Goal: Feedback & Contribution: Submit feedback/report problem

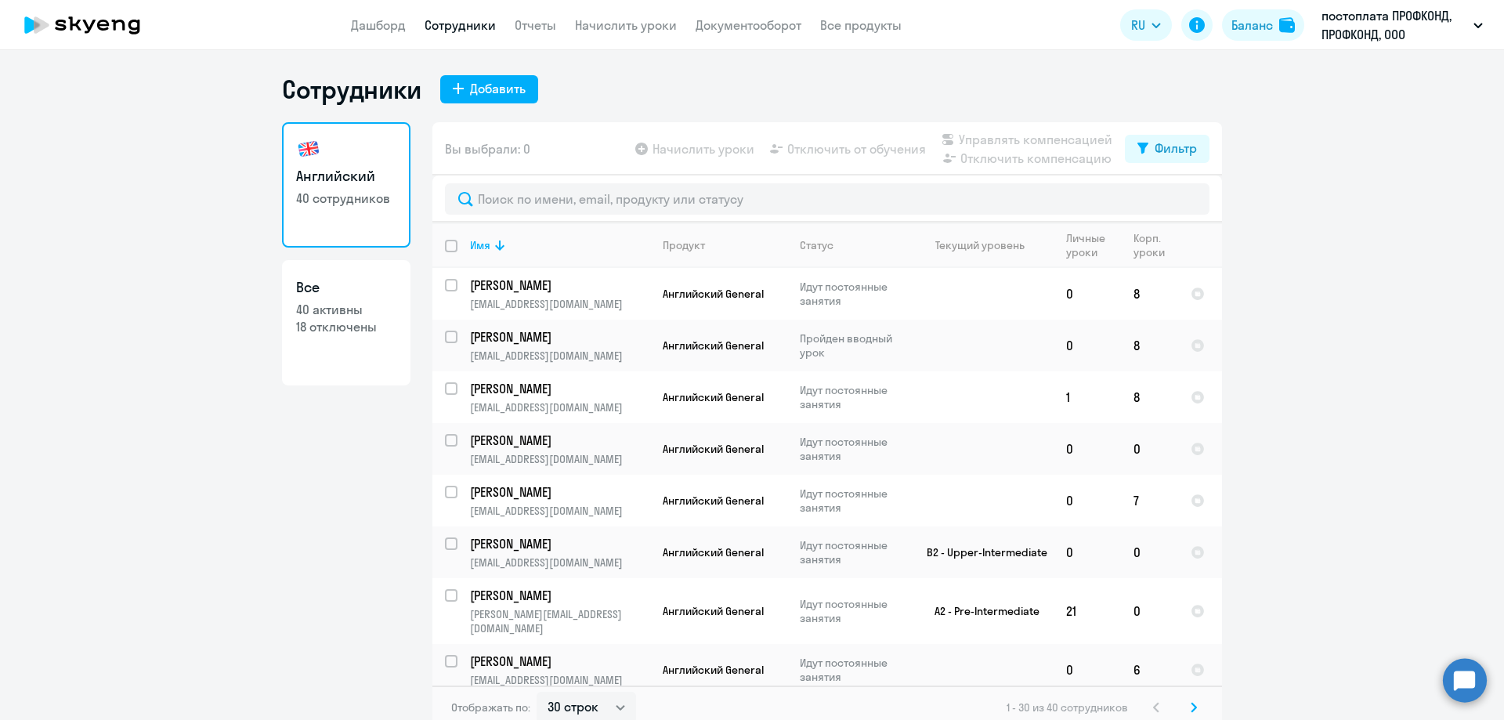
select select "30"
click at [390, 27] on link "Дашборд" at bounding box center [378, 25] width 55 height 16
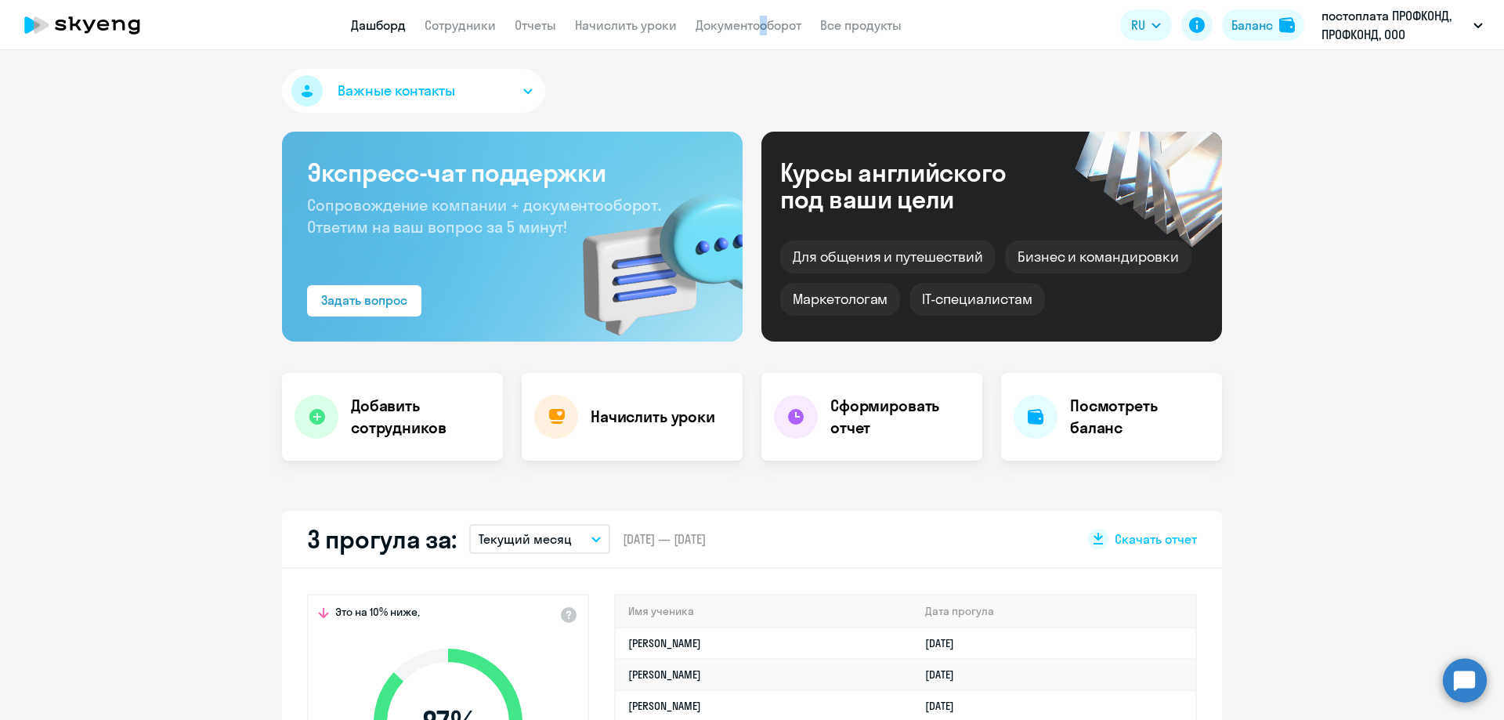
select select "30"
click at [461, 23] on link "Сотрудники" at bounding box center [460, 25] width 71 height 16
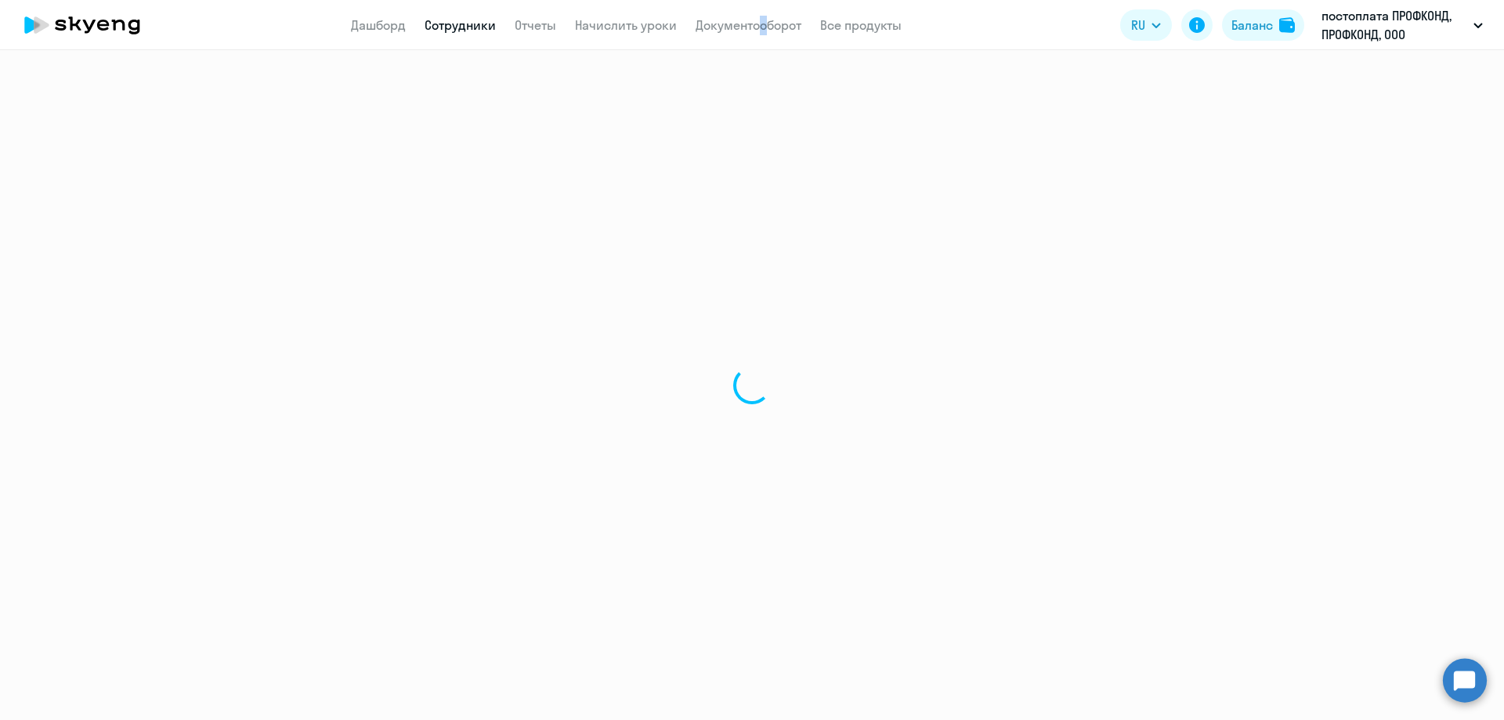
select select "30"
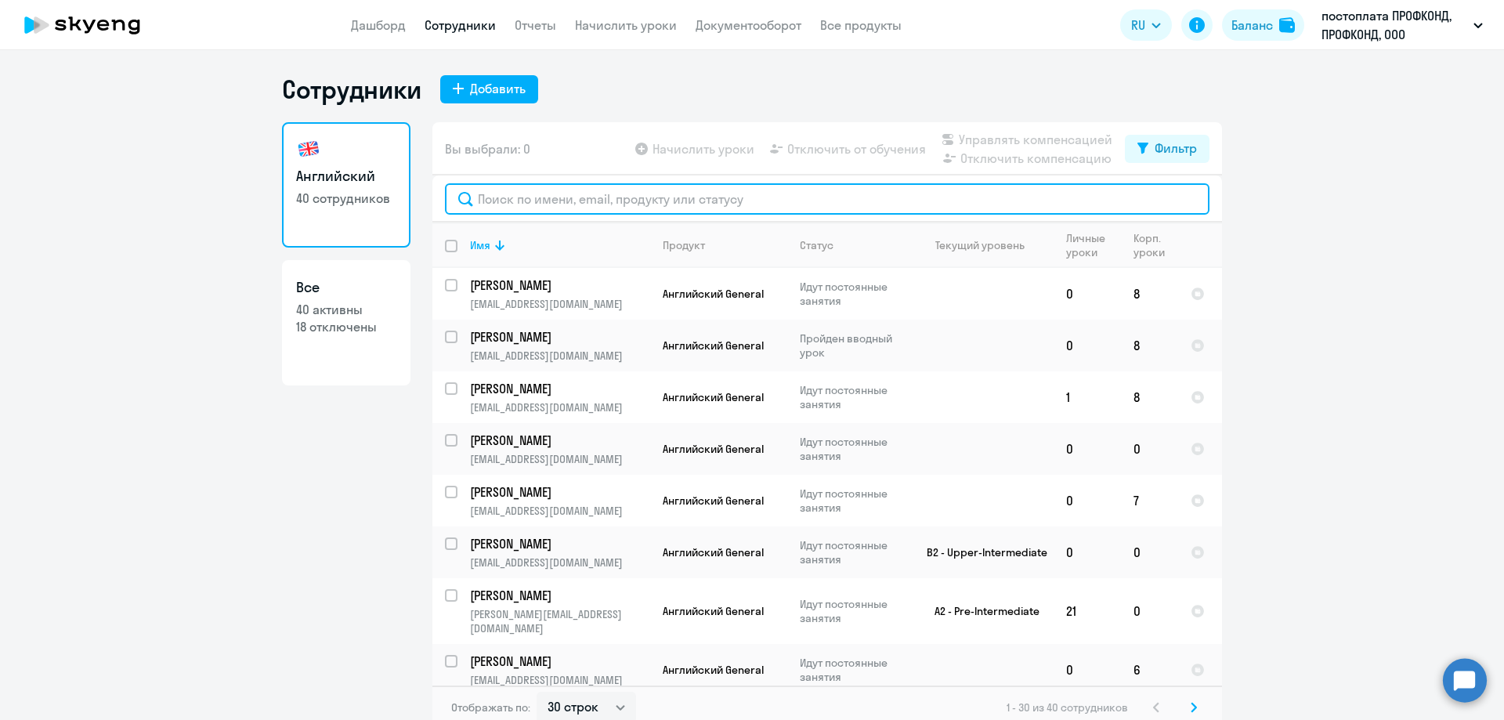
click at [514, 199] on input "text" at bounding box center [827, 198] width 765 height 31
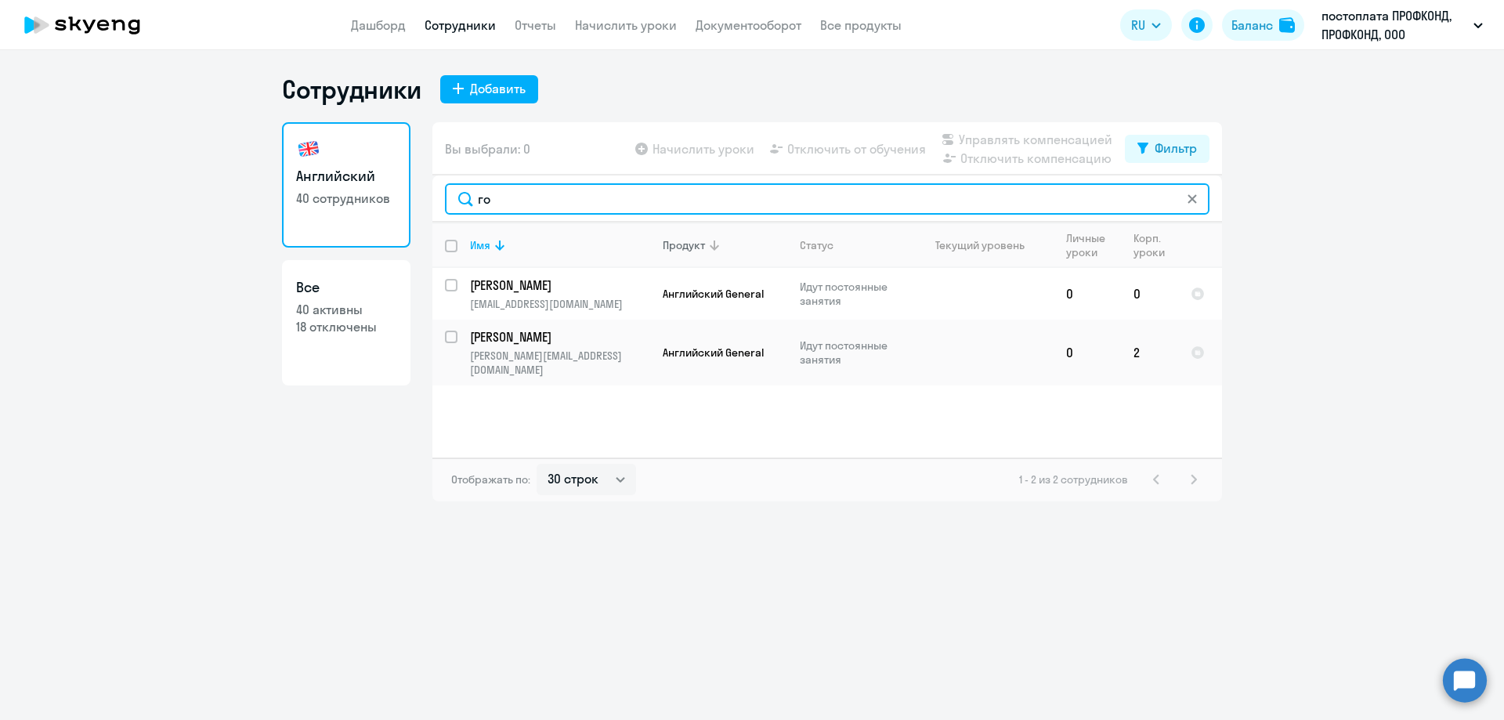
type input "г"
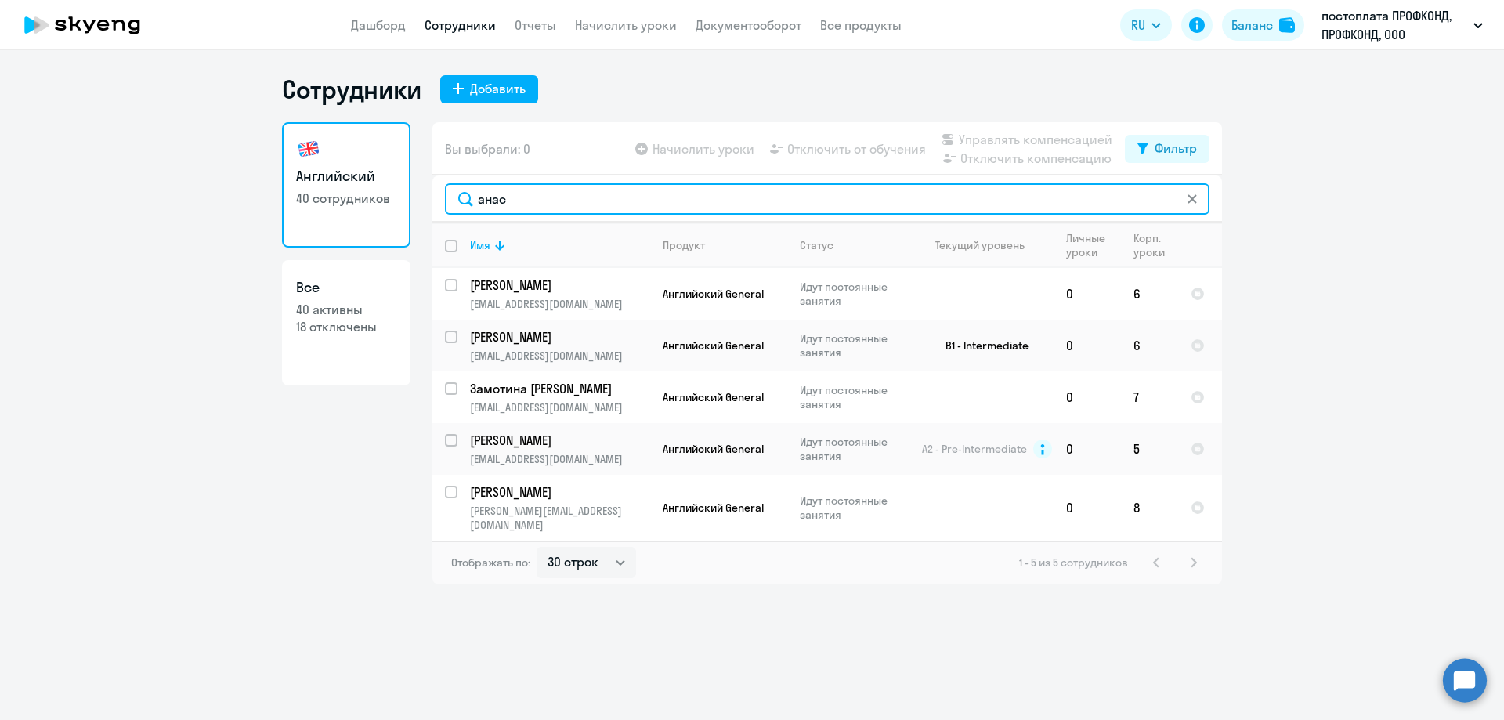
type input "анас"
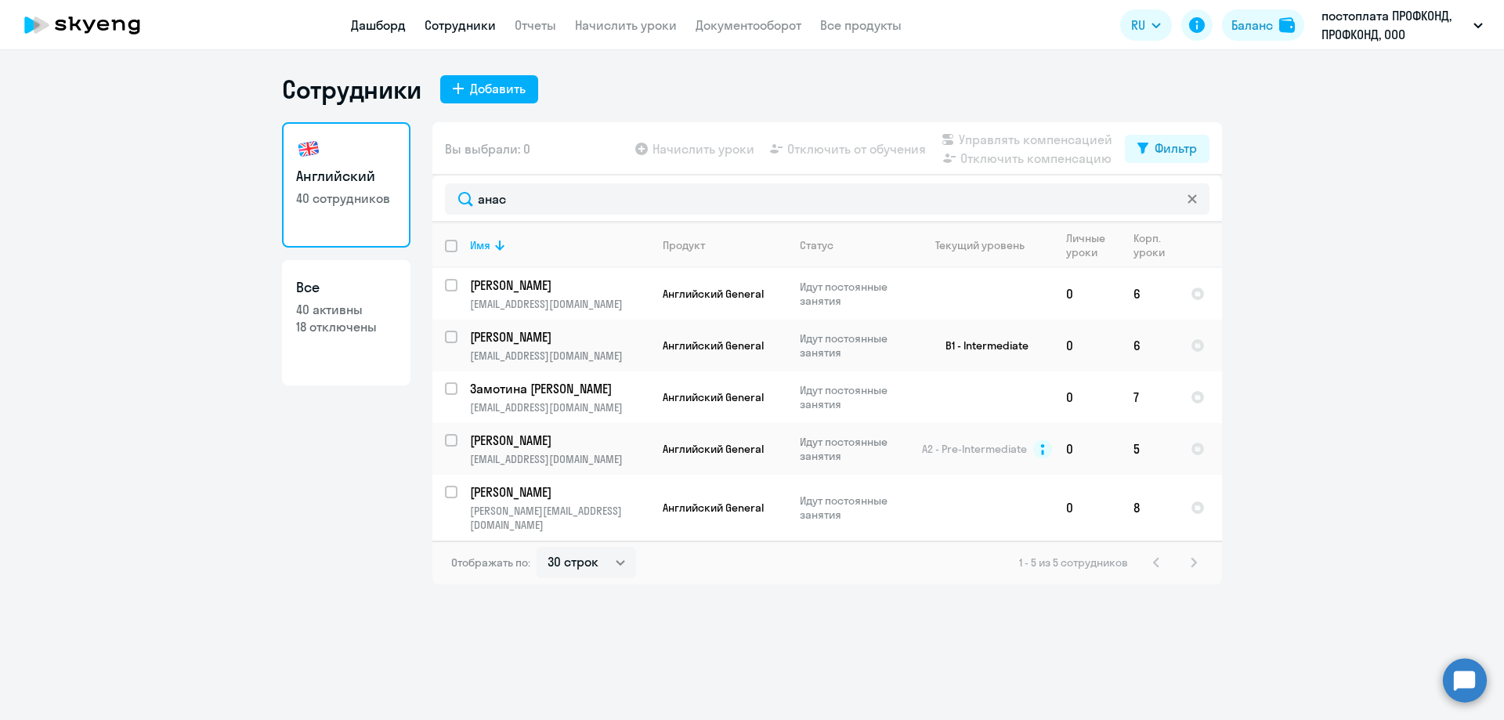
click at [376, 20] on link "Дашборд" at bounding box center [378, 25] width 55 height 16
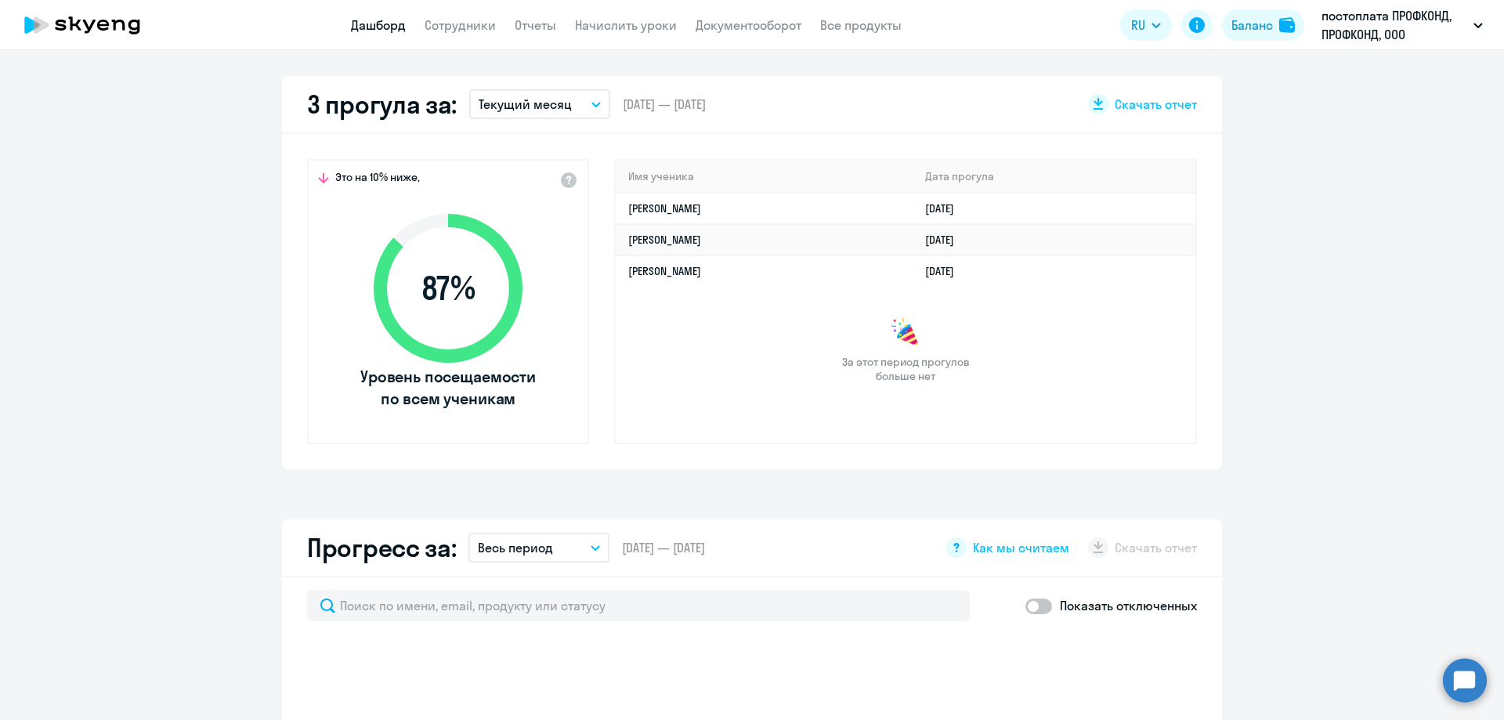
scroll to position [627, 0]
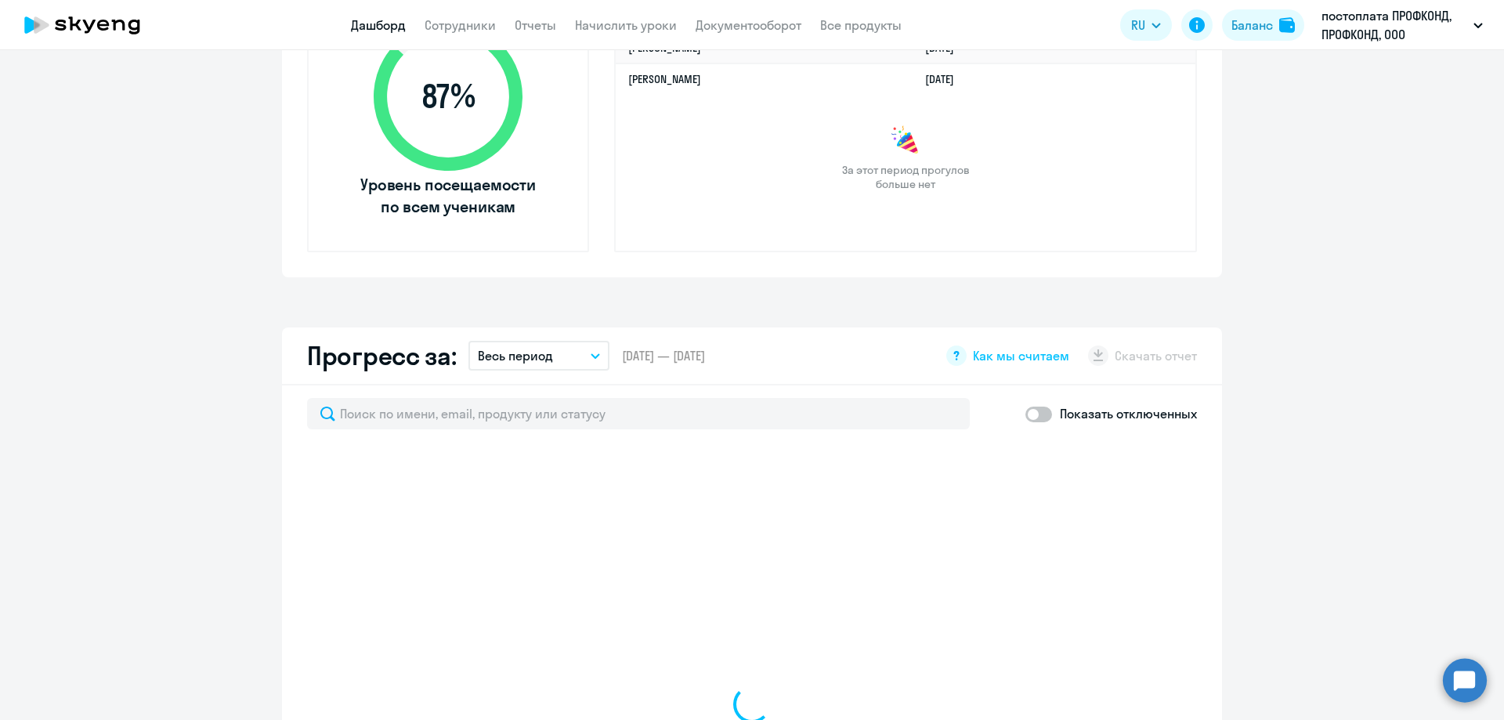
select select "30"
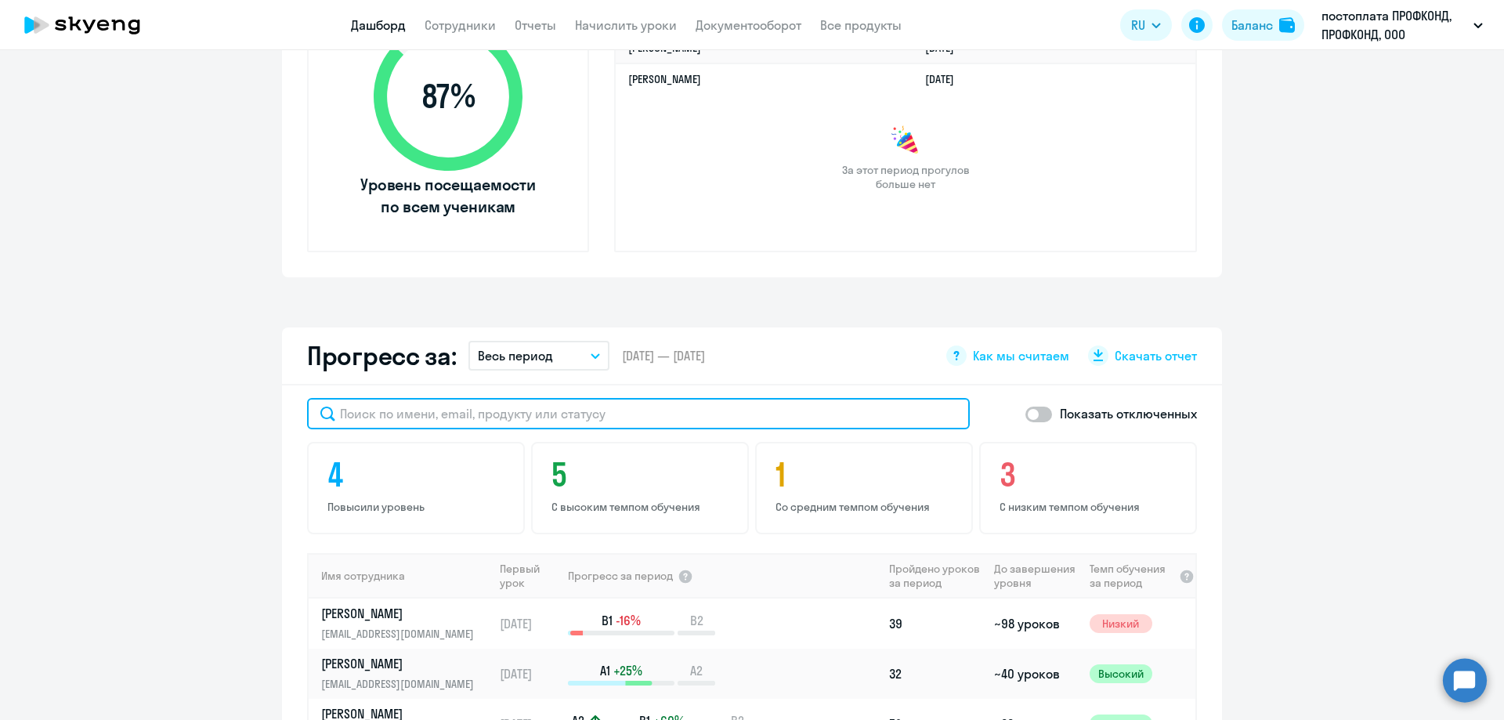
click at [417, 411] on input "text" at bounding box center [638, 413] width 663 height 31
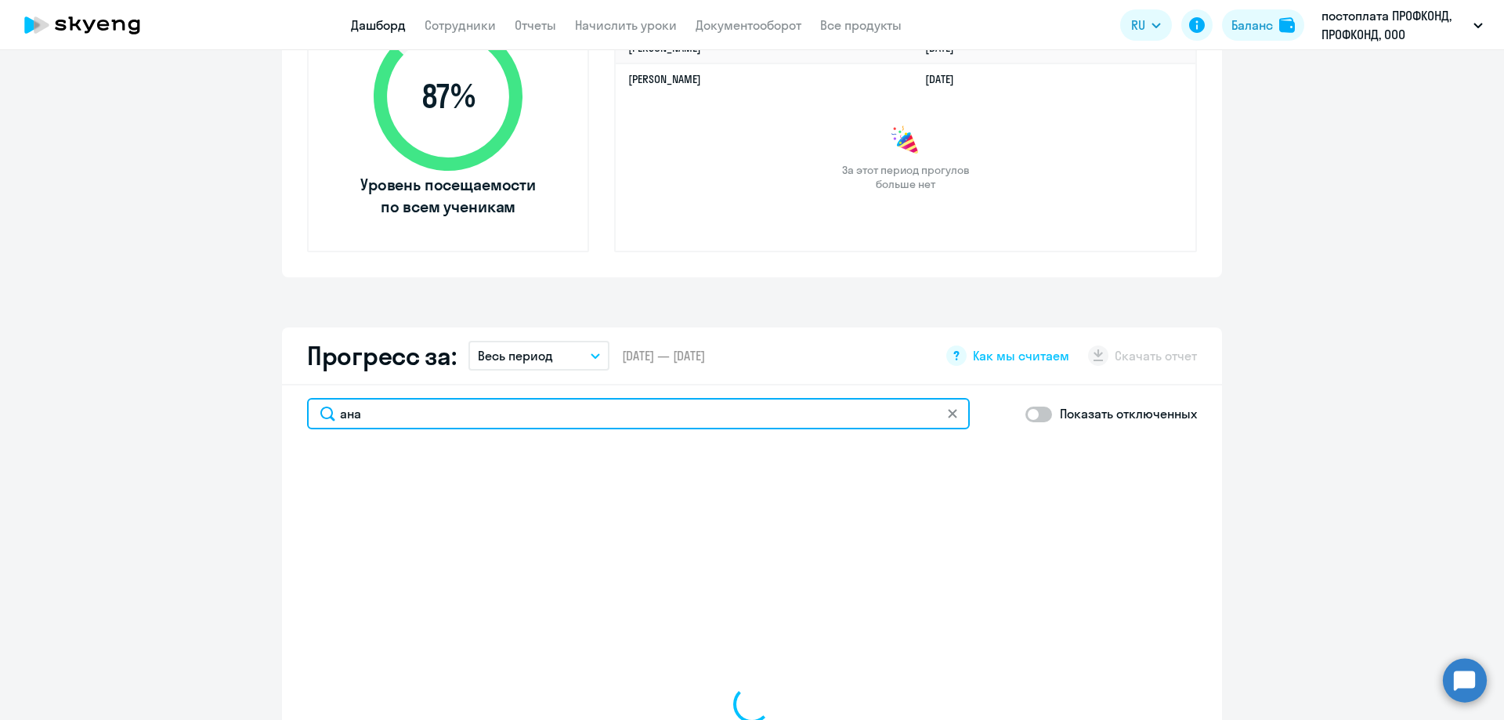
type input "анас"
select select "30"
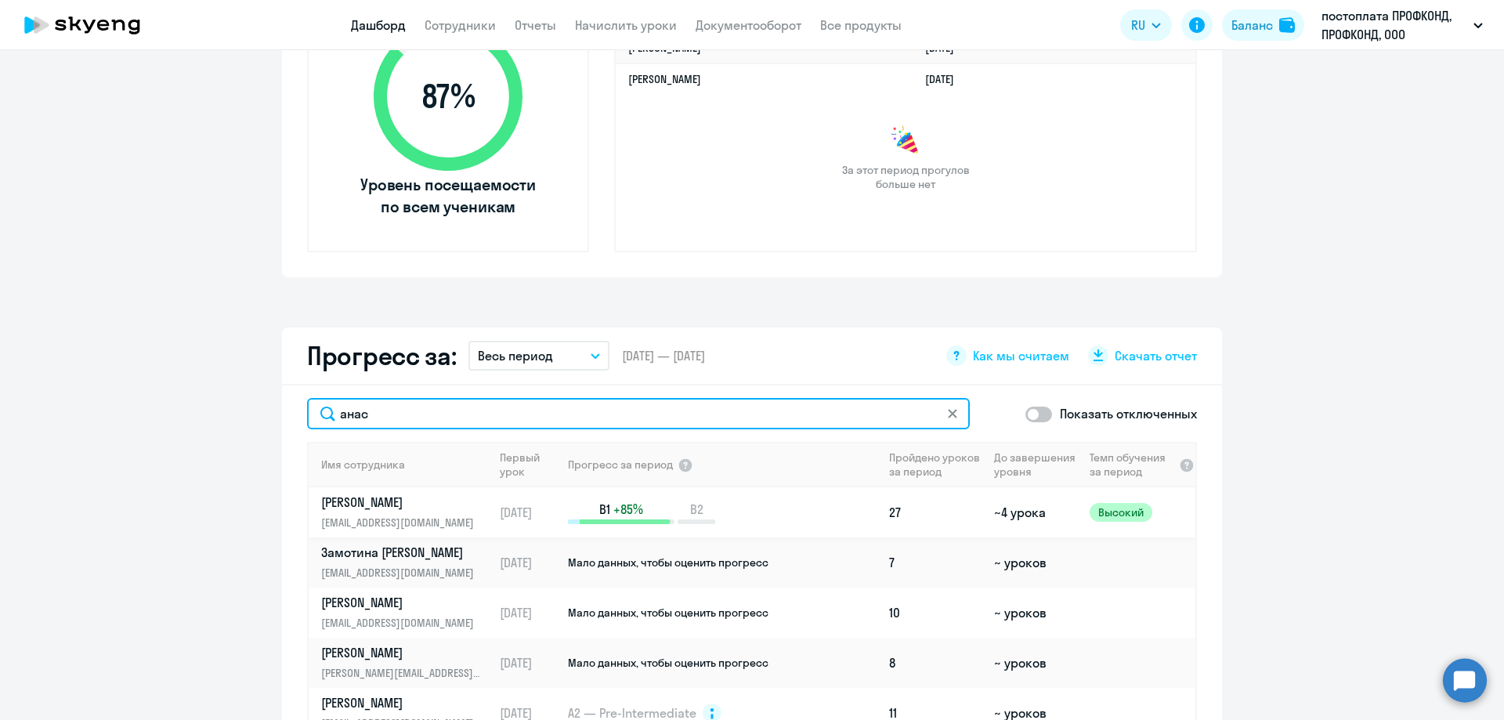
scroll to position [705, 0]
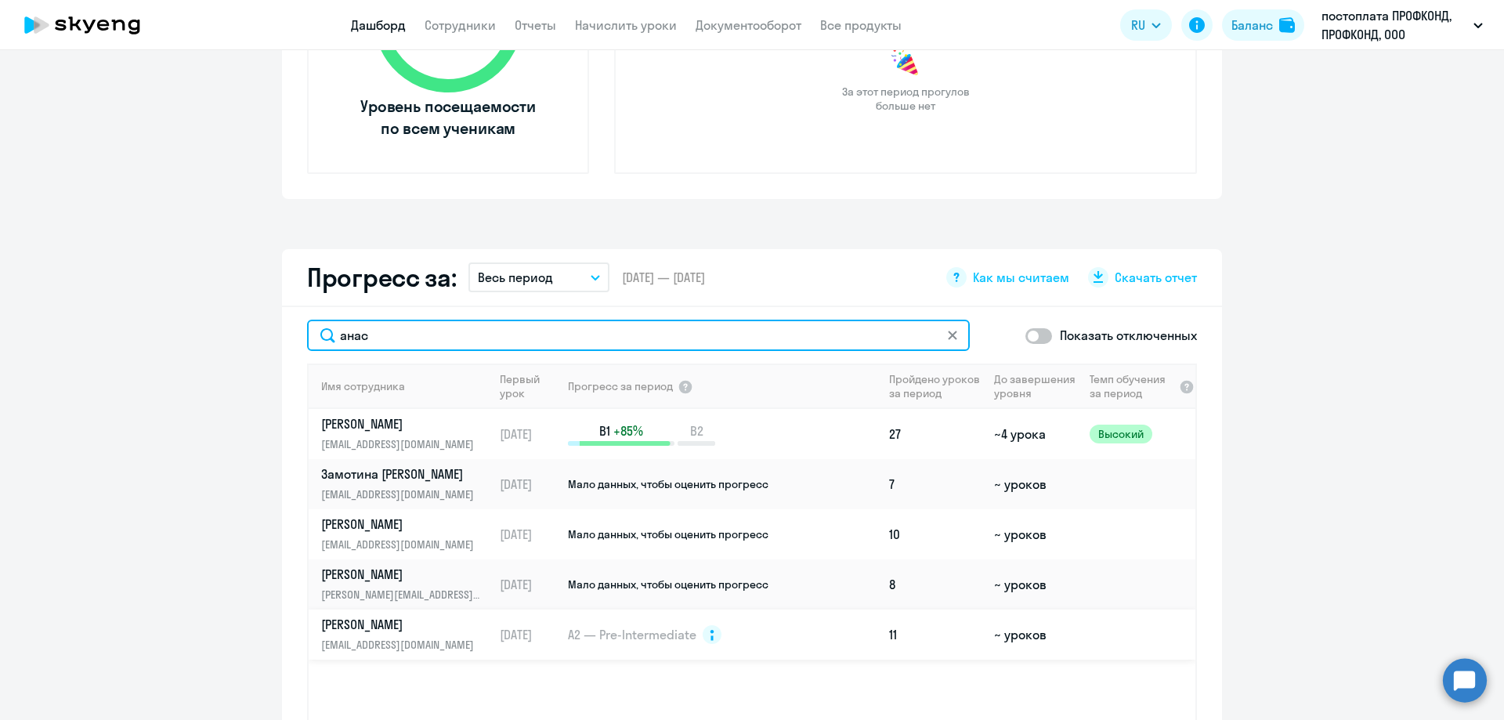
type input "анас"
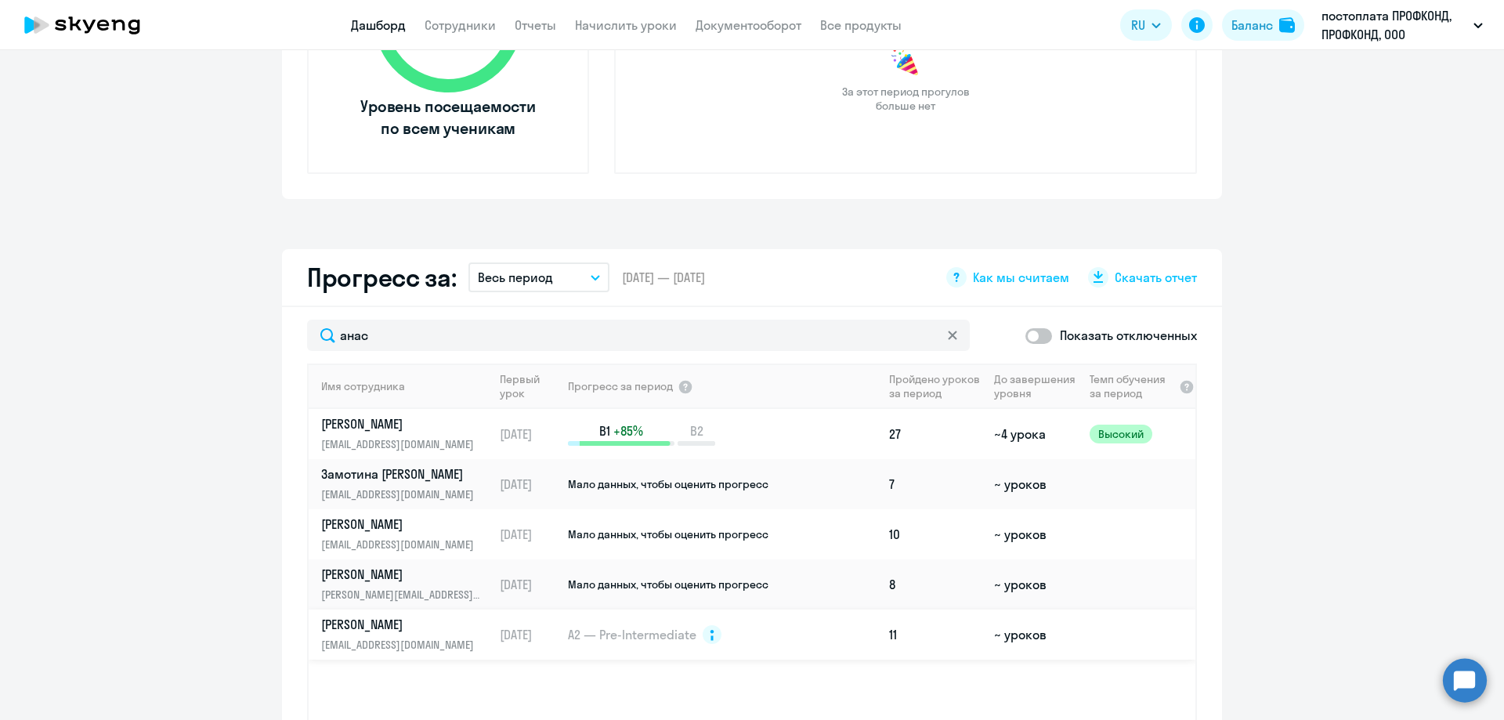
click at [359, 627] on p "[PERSON_NAME]" at bounding box center [401, 624] width 161 height 17
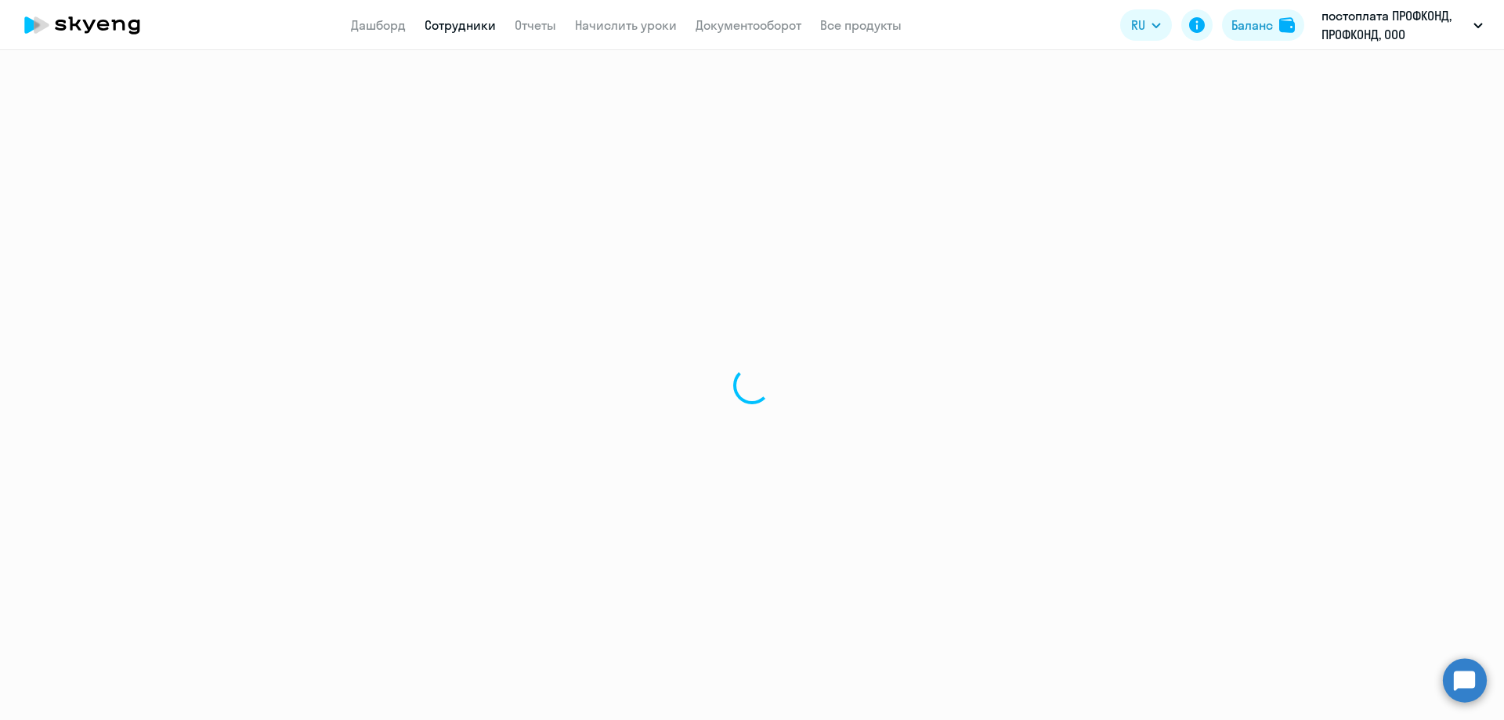
select select "english"
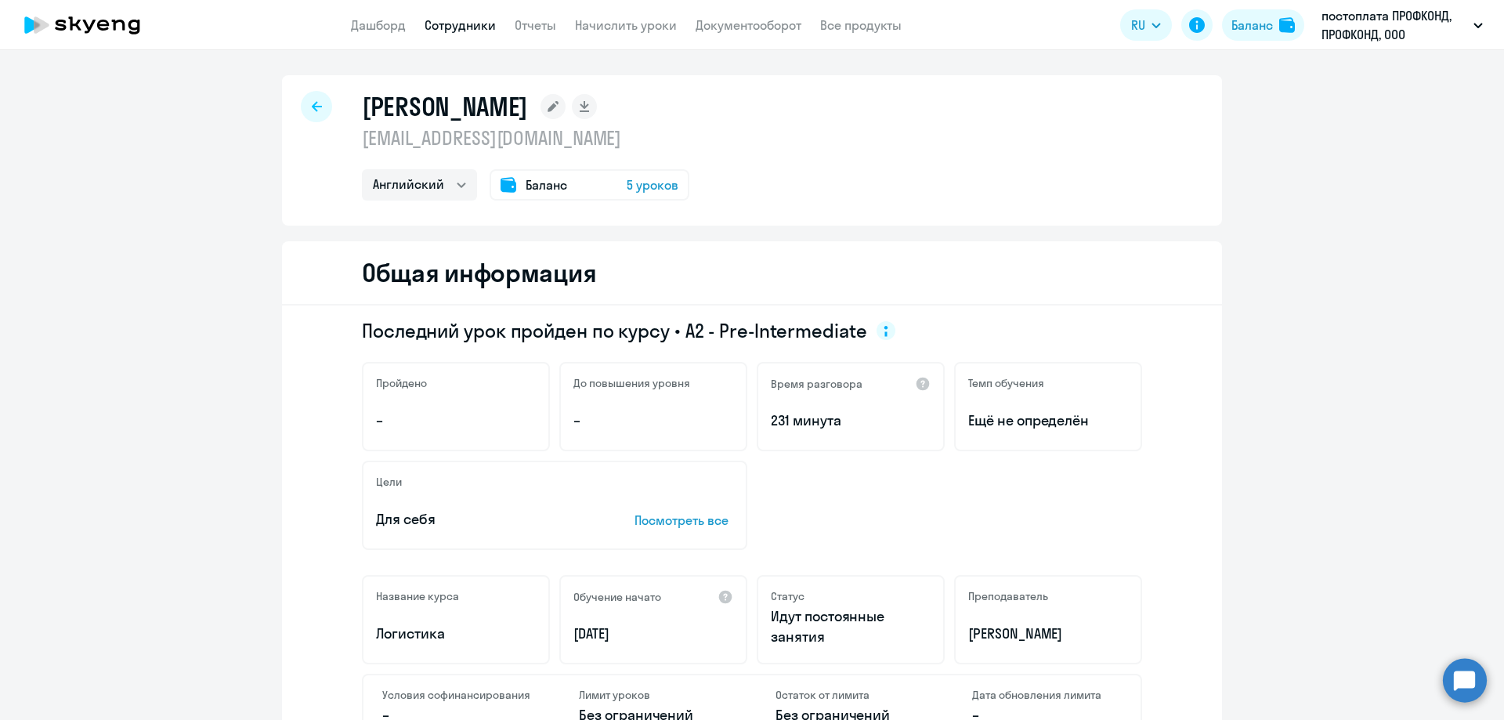
click at [322, 108] on div at bounding box center [316, 106] width 31 height 31
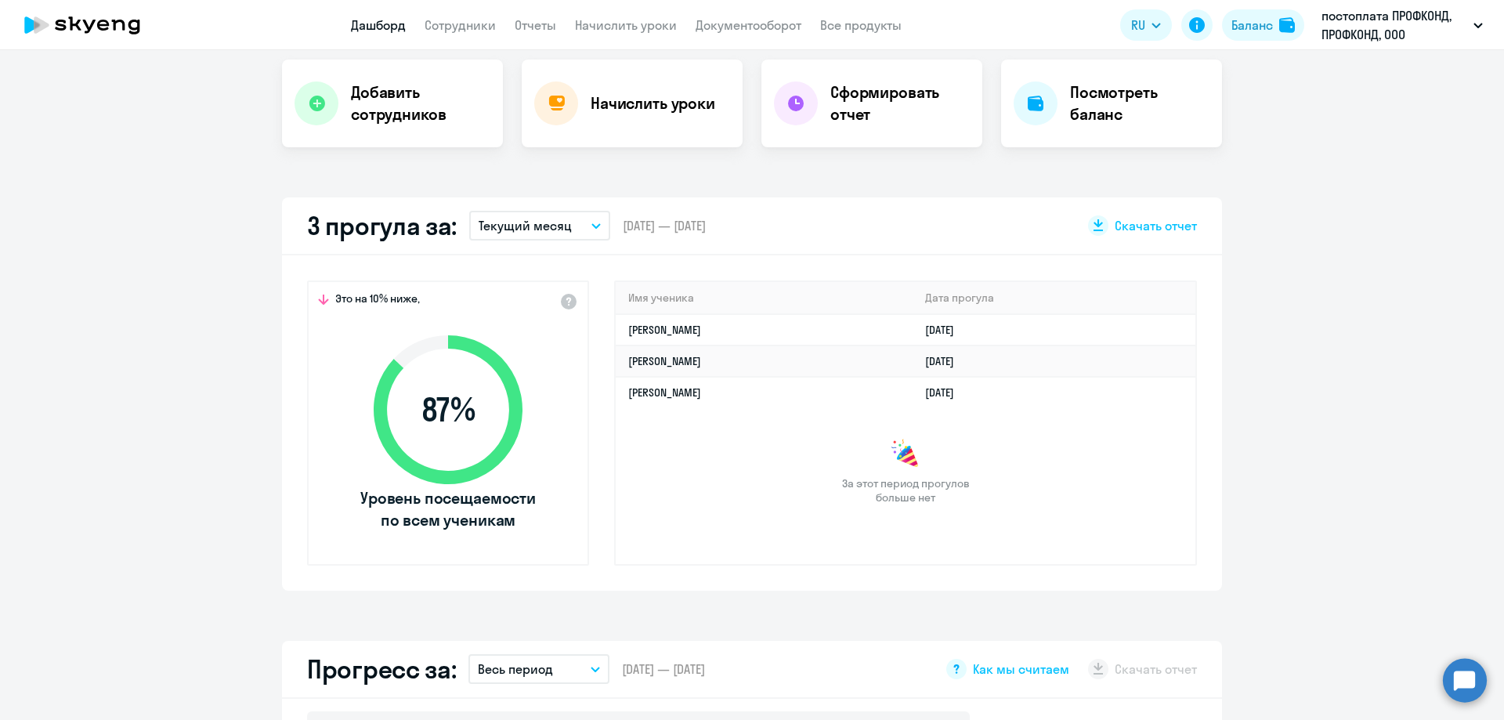
select select "30"
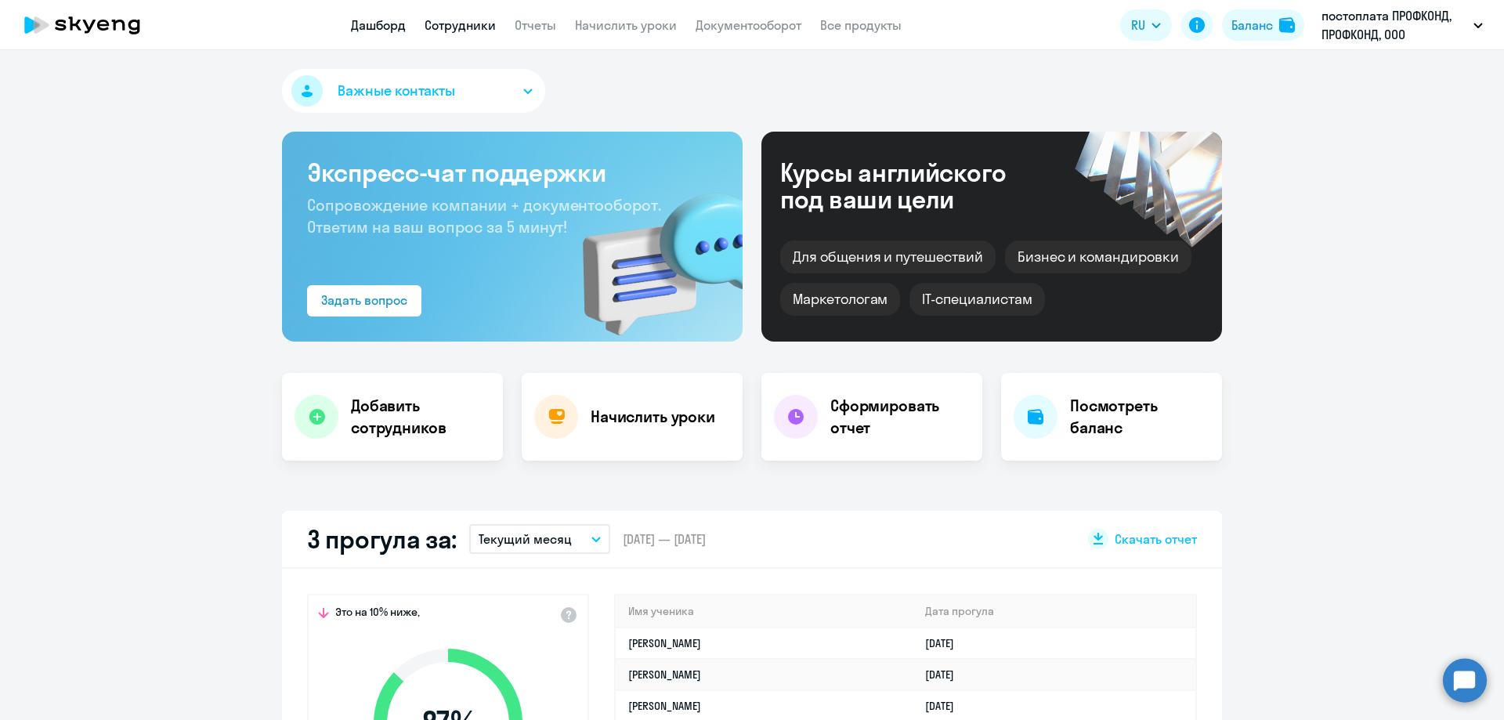
click at [456, 25] on link "Сотрудники" at bounding box center [460, 25] width 71 height 16
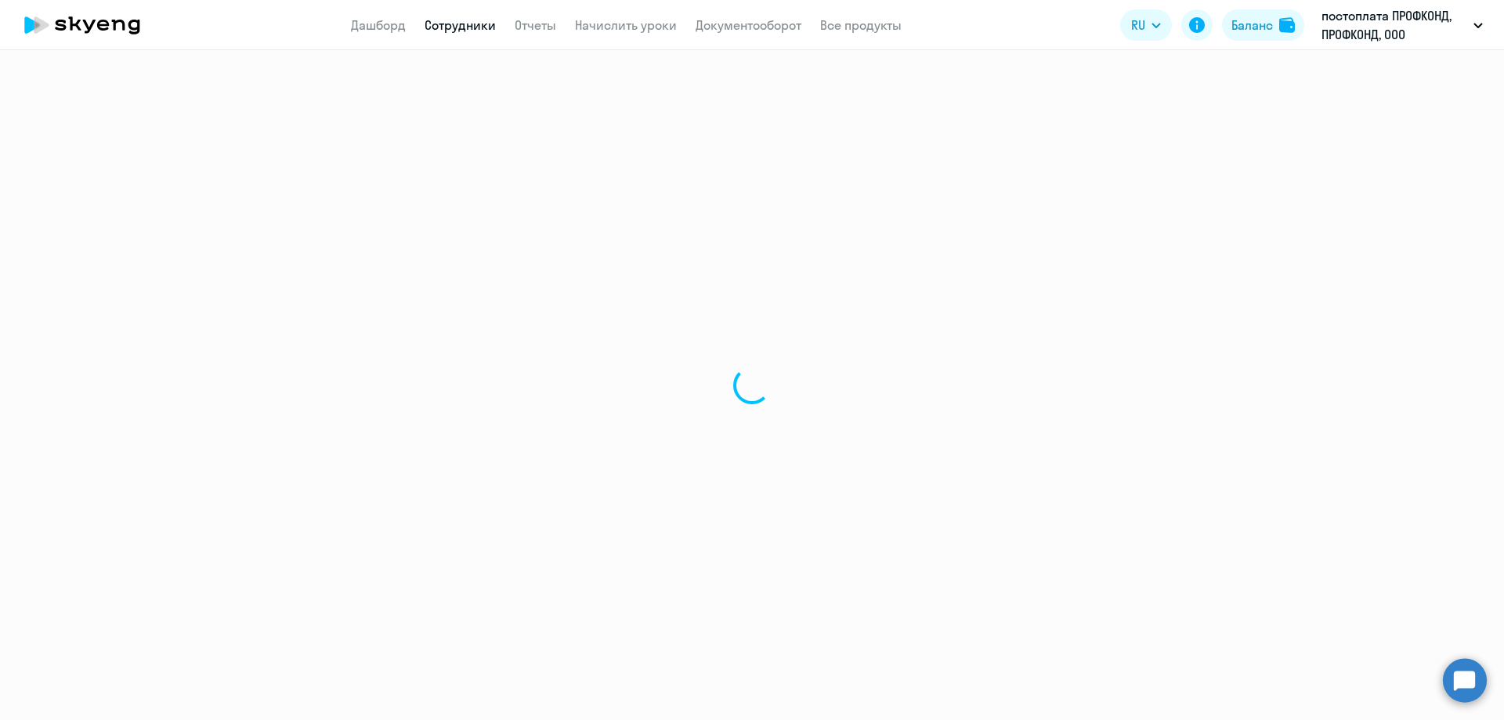
select select "30"
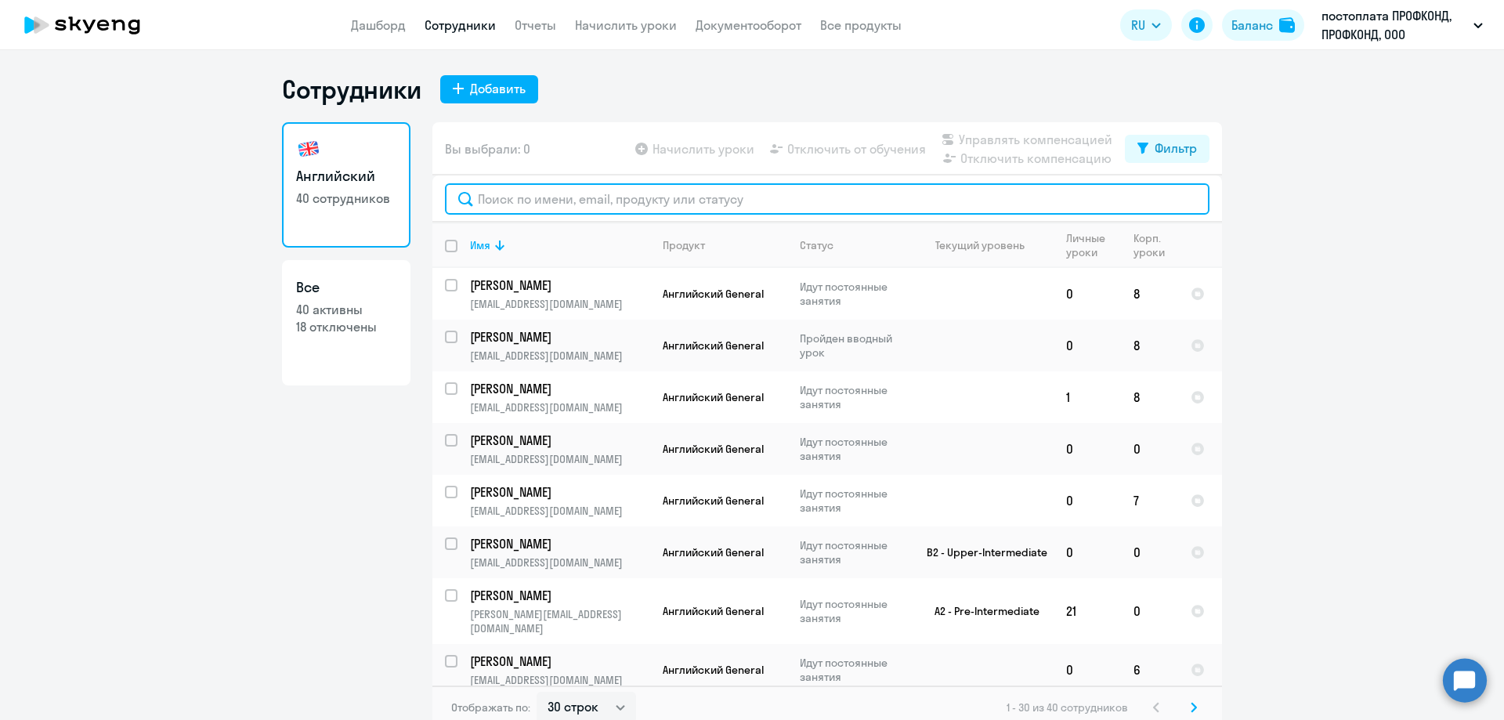
click at [506, 201] on input "text" at bounding box center [827, 198] width 765 height 31
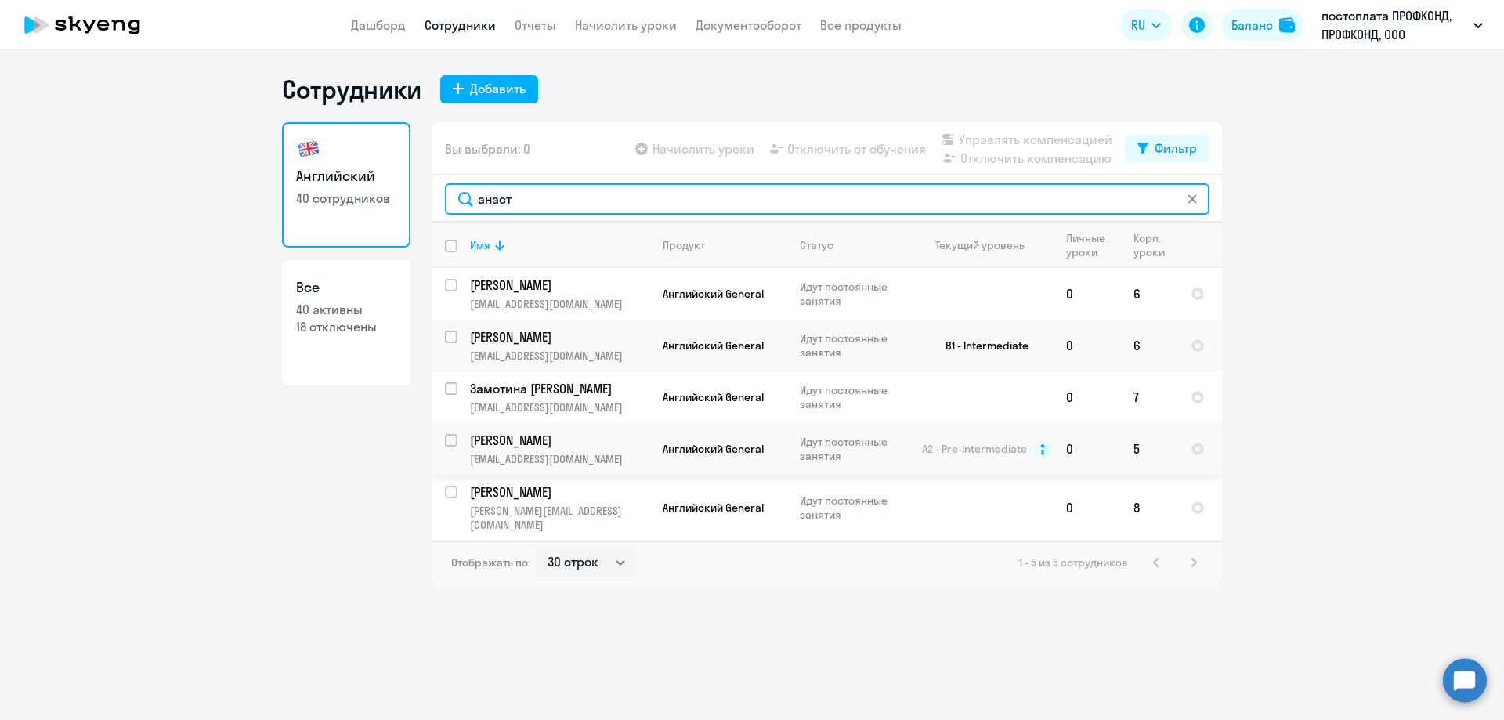
type input "анаст"
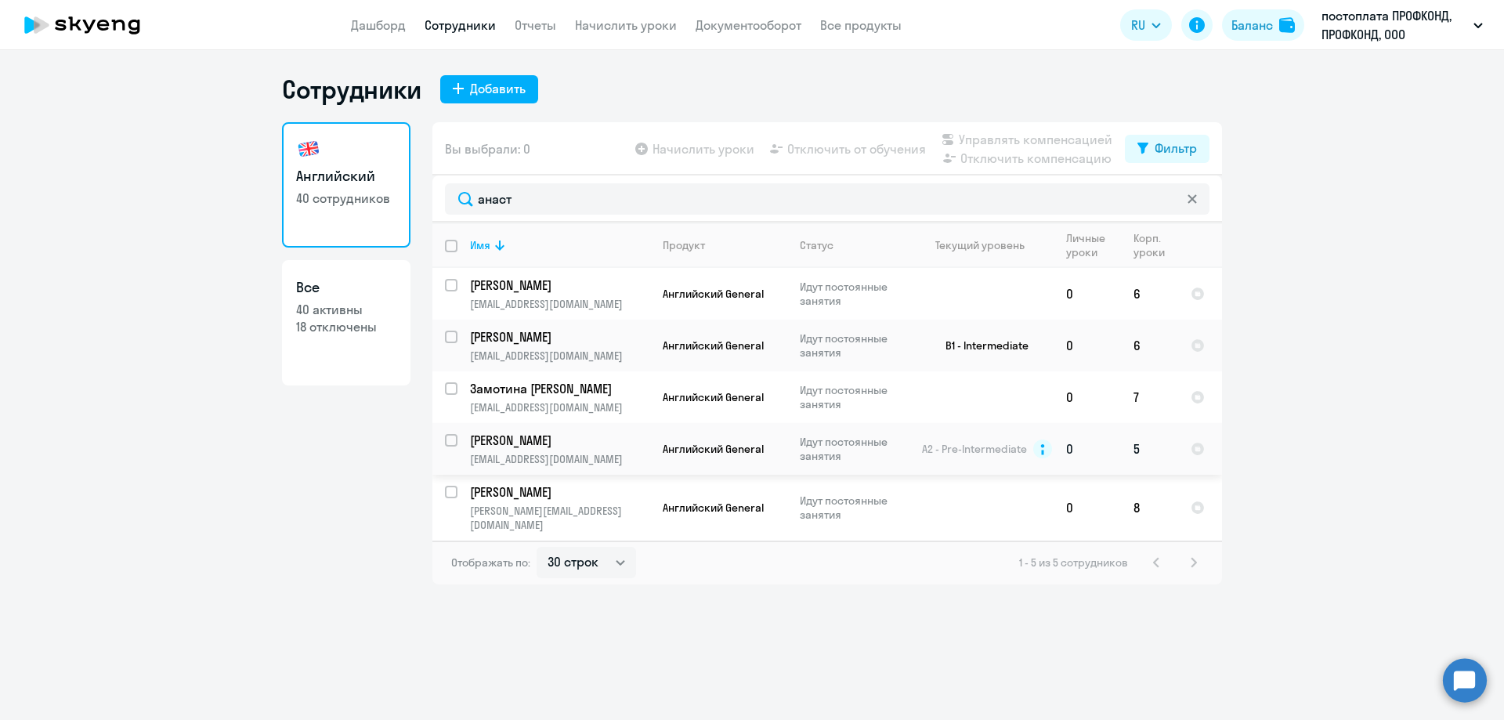
click at [531, 454] on p "[EMAIL_ADDRESS][DOMAIN_NAME]" at bounding box center [559, 459] width 179 height 14
select select "english"
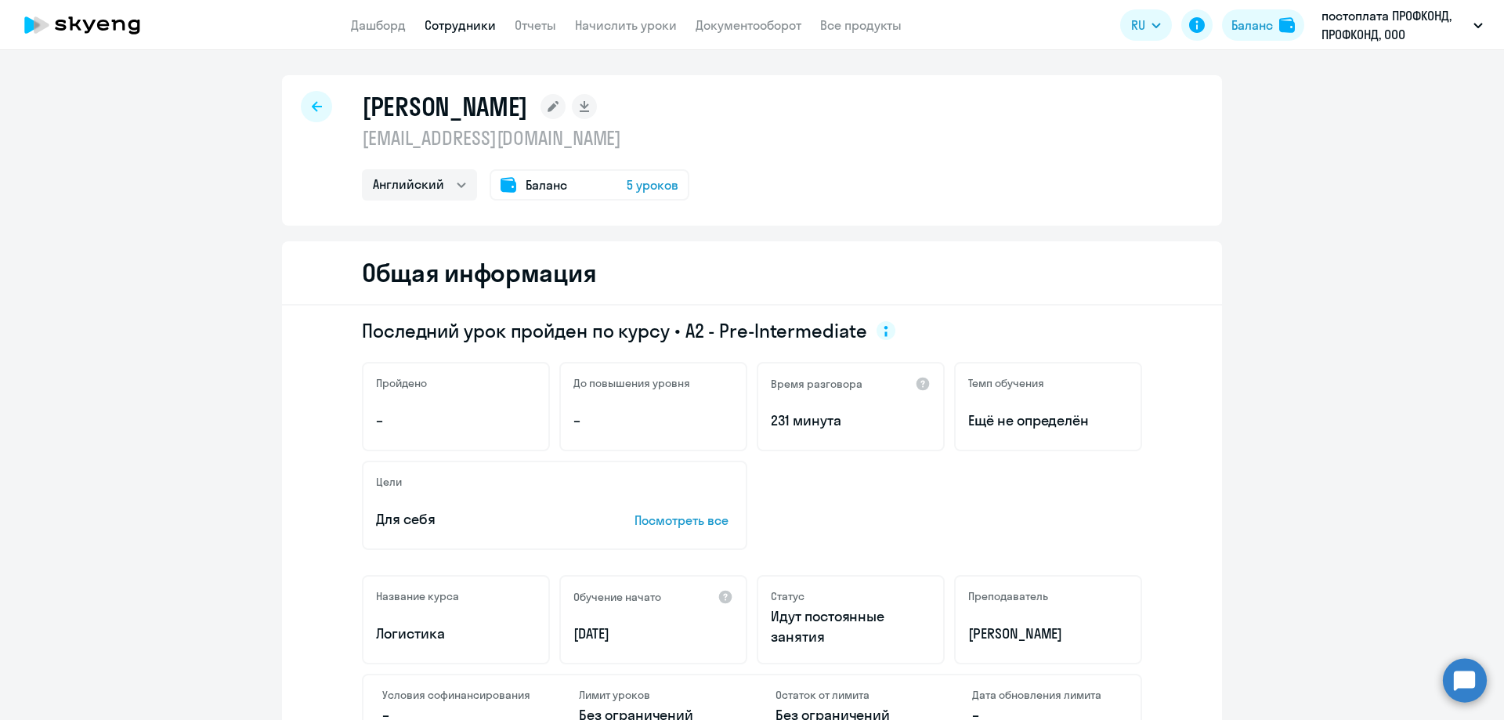
click at [312, 103] on icon at bounding box center [317, 106] width 10 height 11
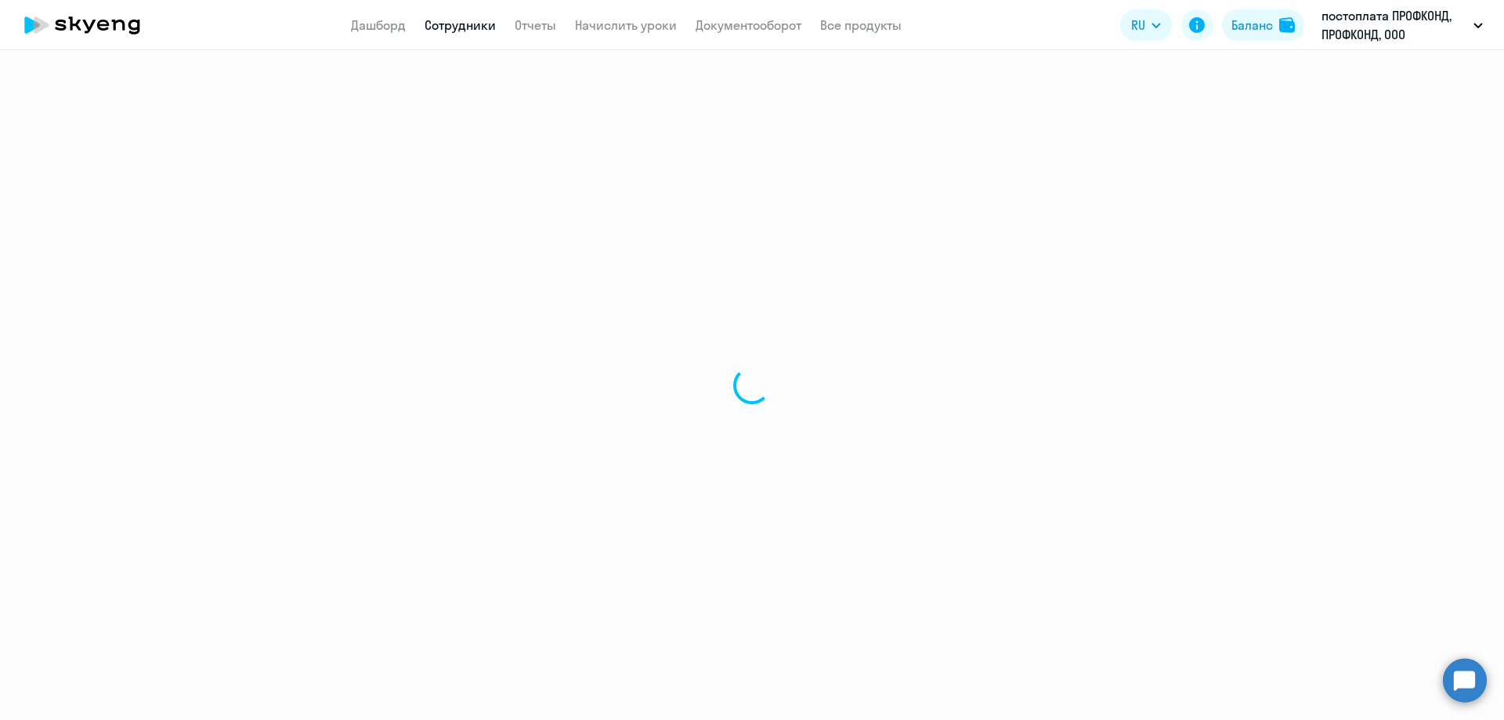
select select "30"
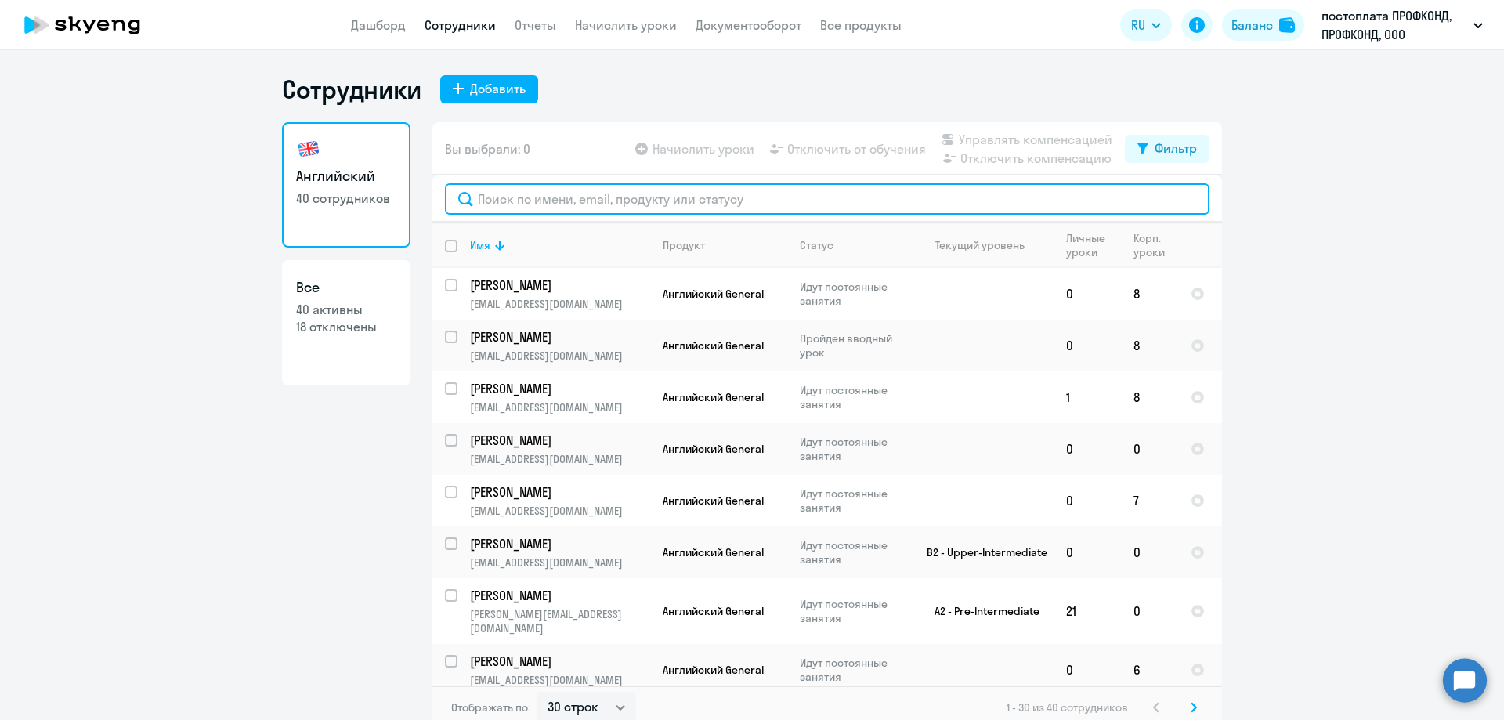
click at [515, 202] on input "text" at bounding box center [827, 198] width 765 height 31
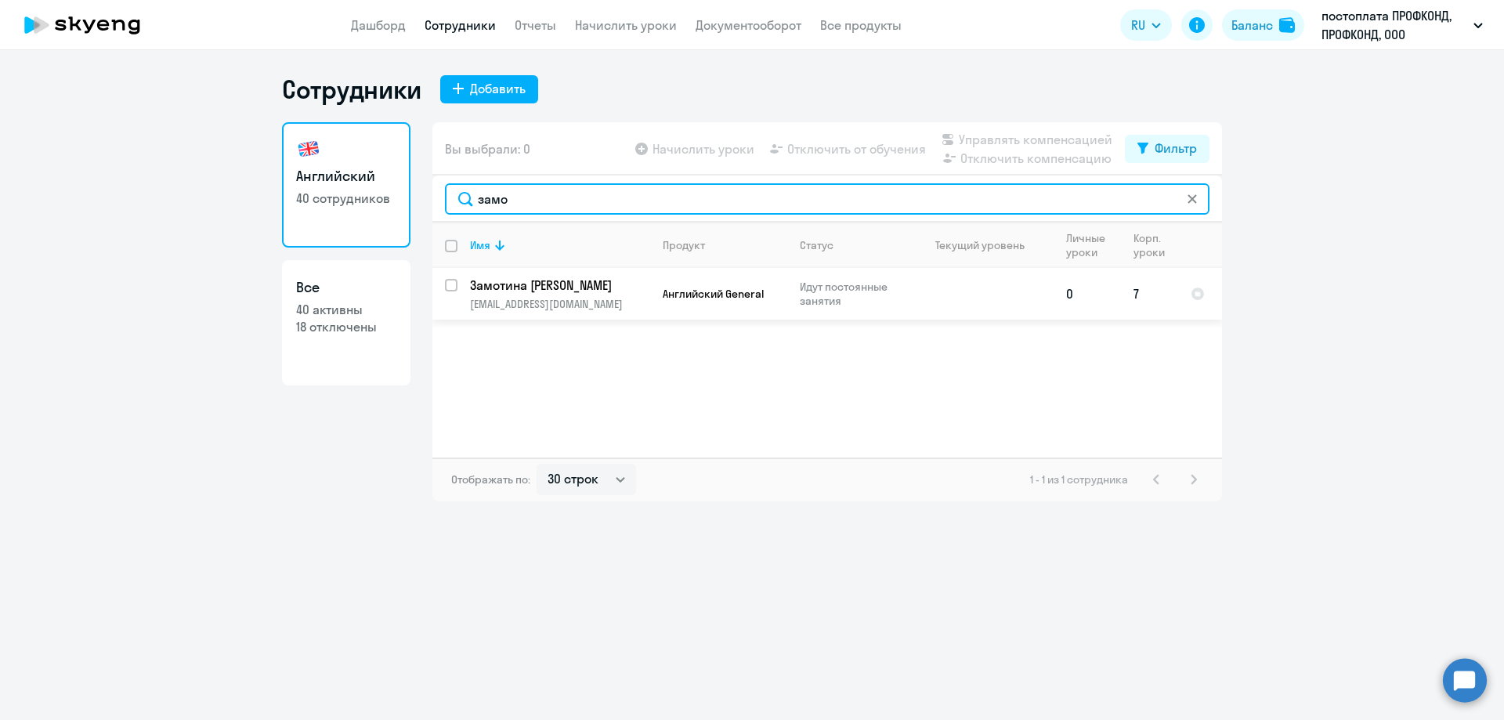
type input "замо"
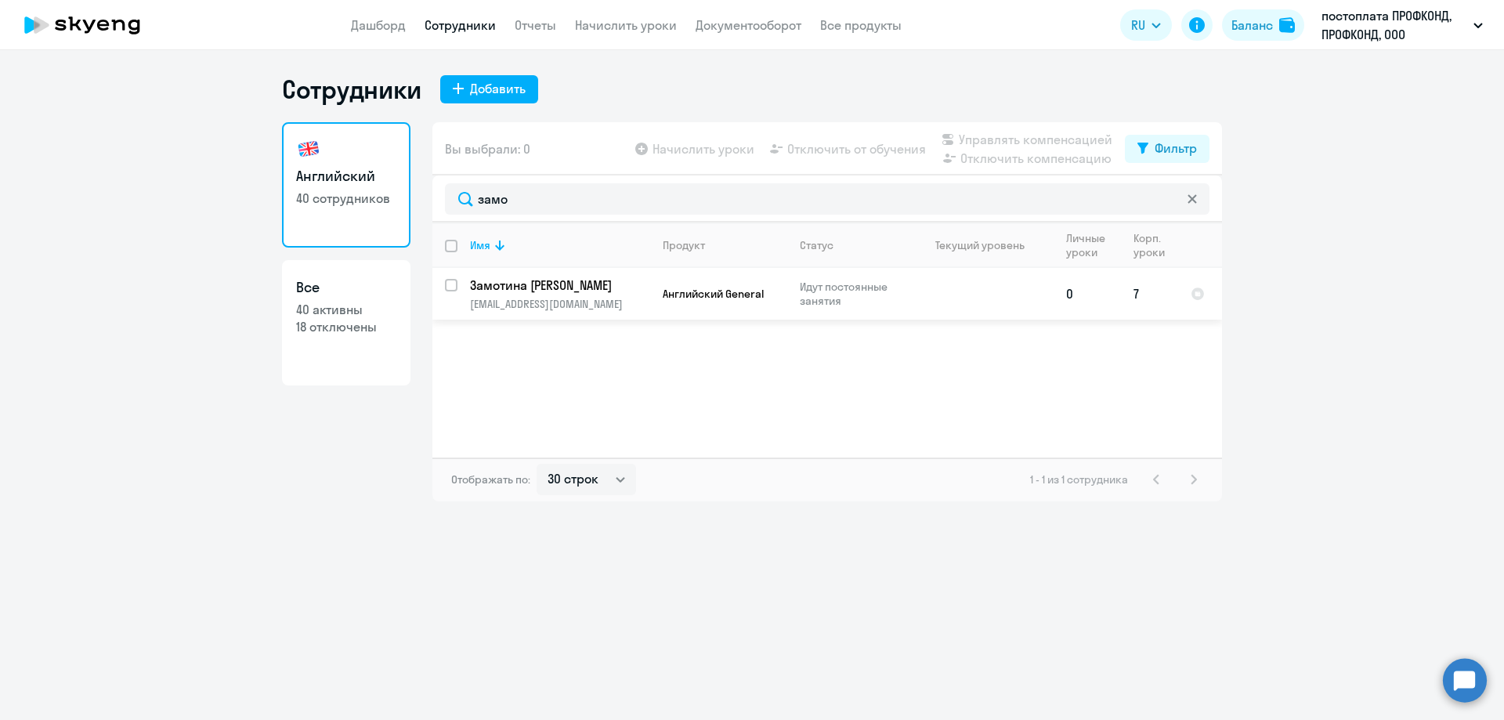
click at [523, 298] on p "[EMAIL_ADDRESS][DOMAIN_NAME]" at bounding box center [559, 304] width 179 height 14
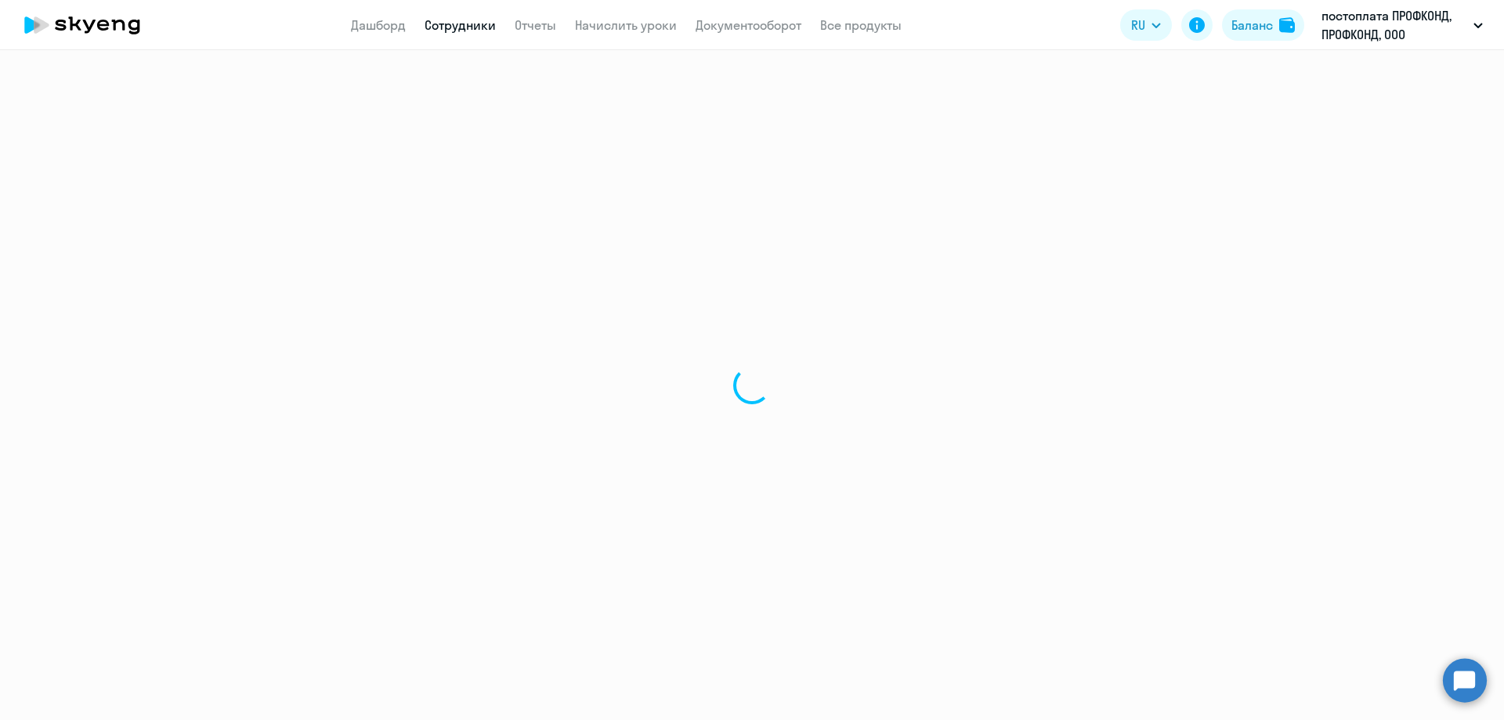
select select "english"
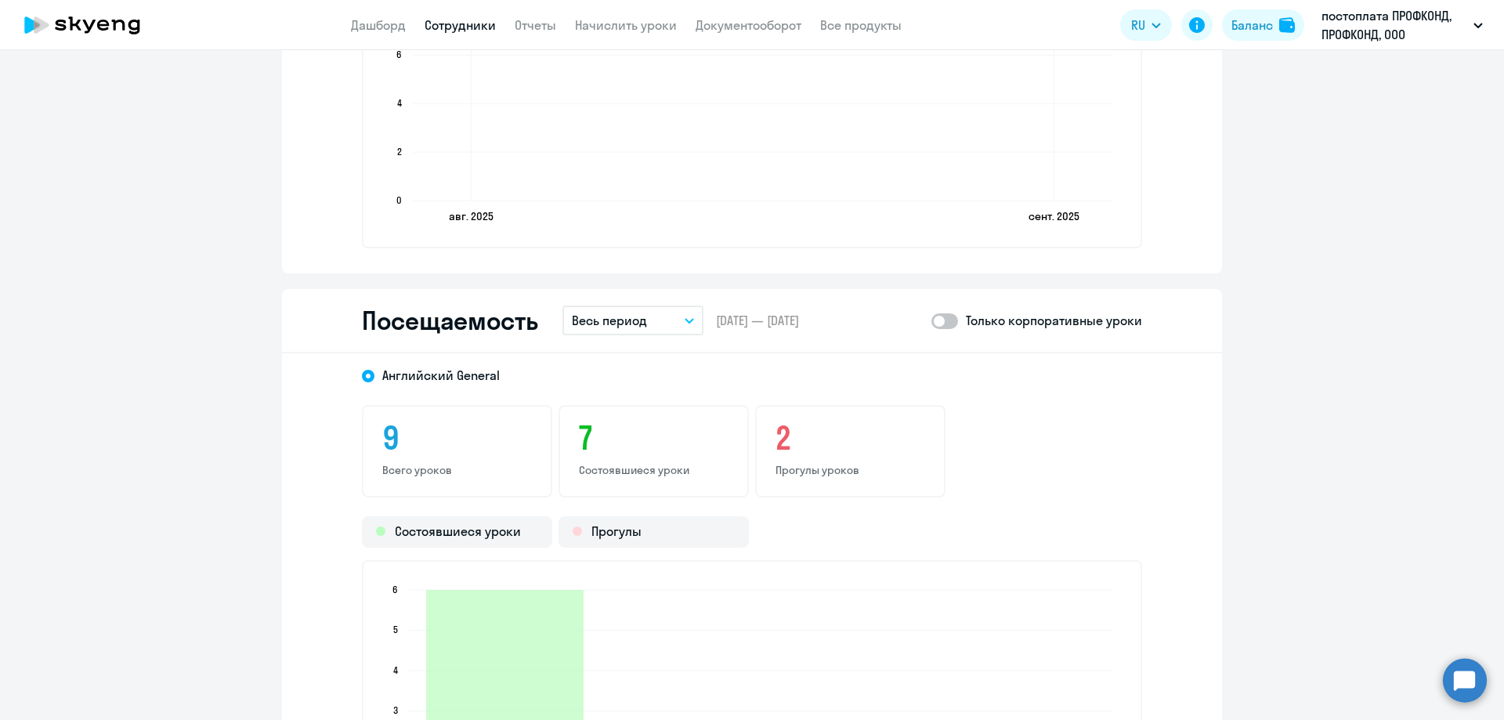
scroll to position [1470, 0]
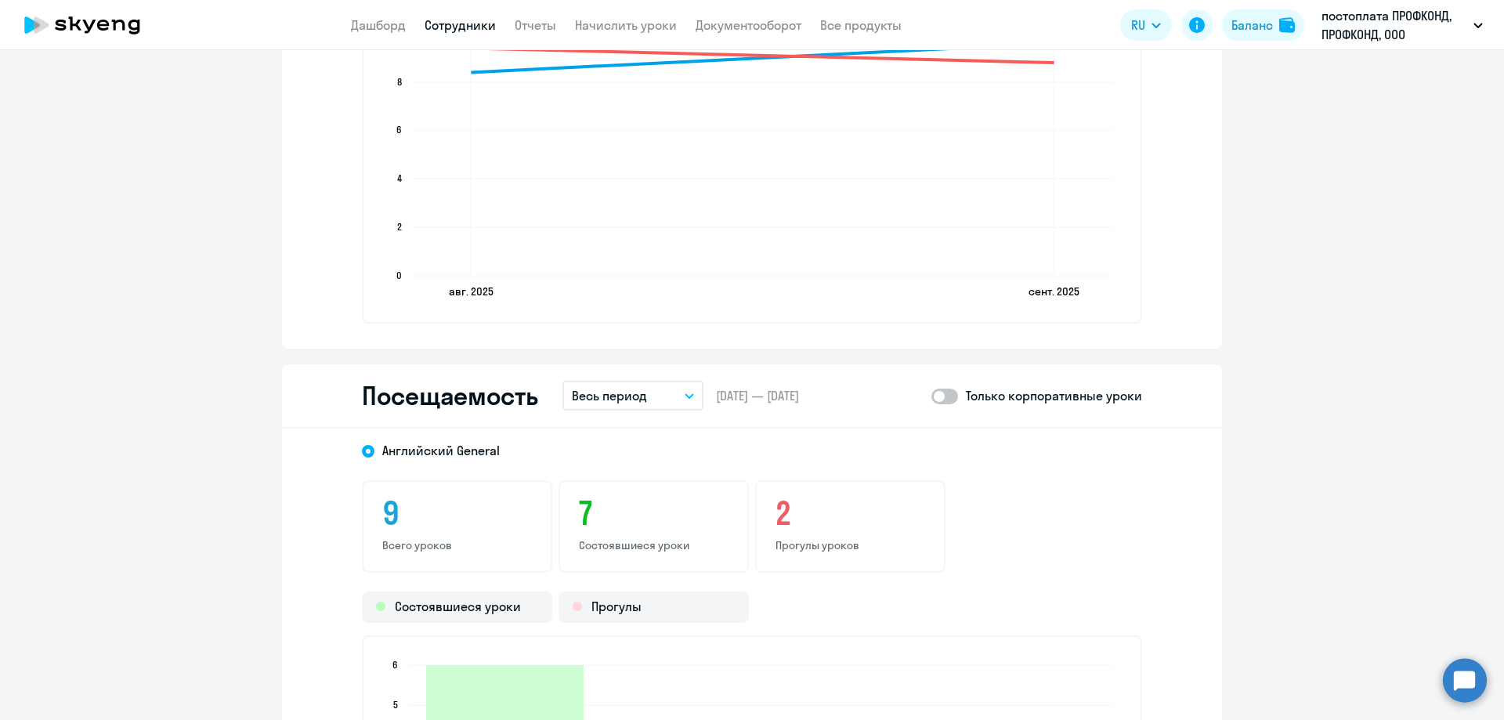
click at [606, 392] on p "Весь период" at bounding box center [609, 395] width 75 height 19
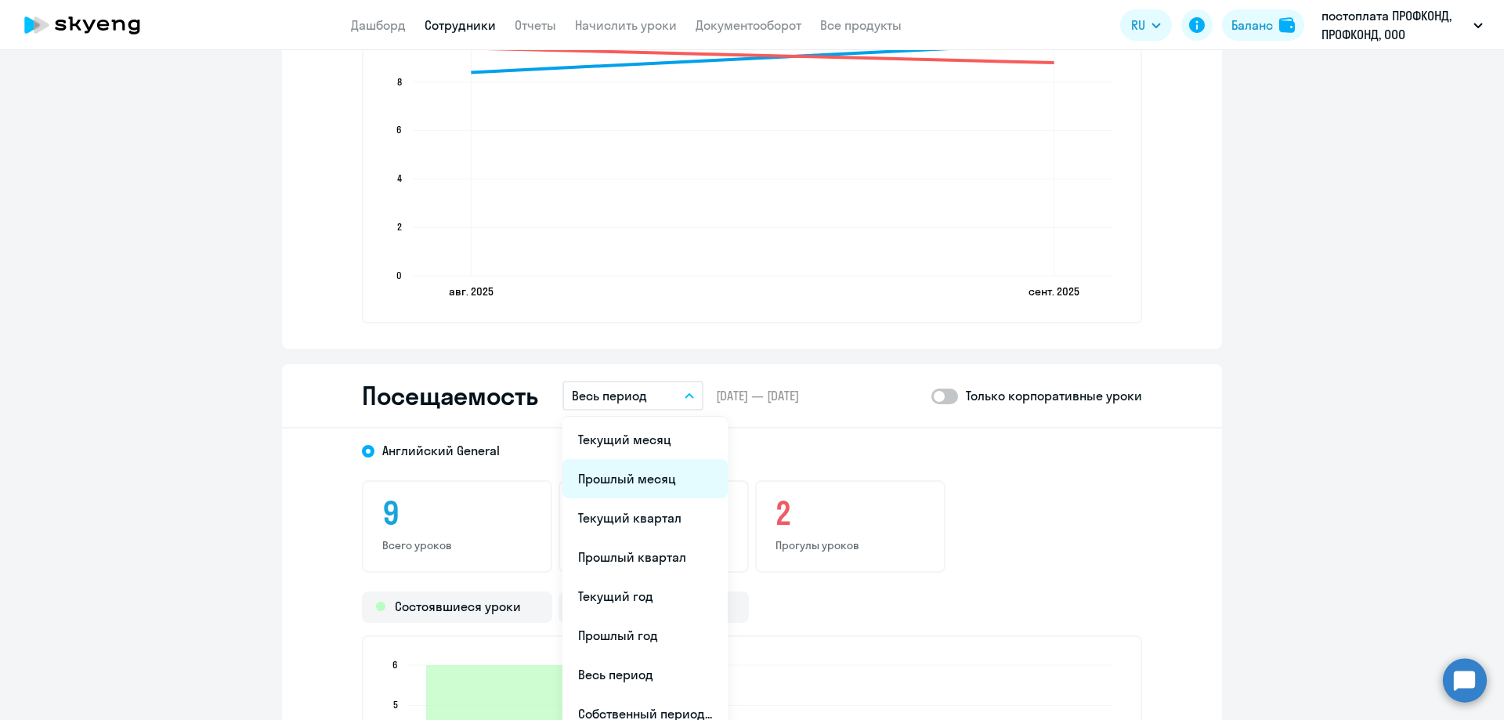
click at [616, 472] on li "Прошлый месяц" at bounding box center [644, 478] width 165 height 39
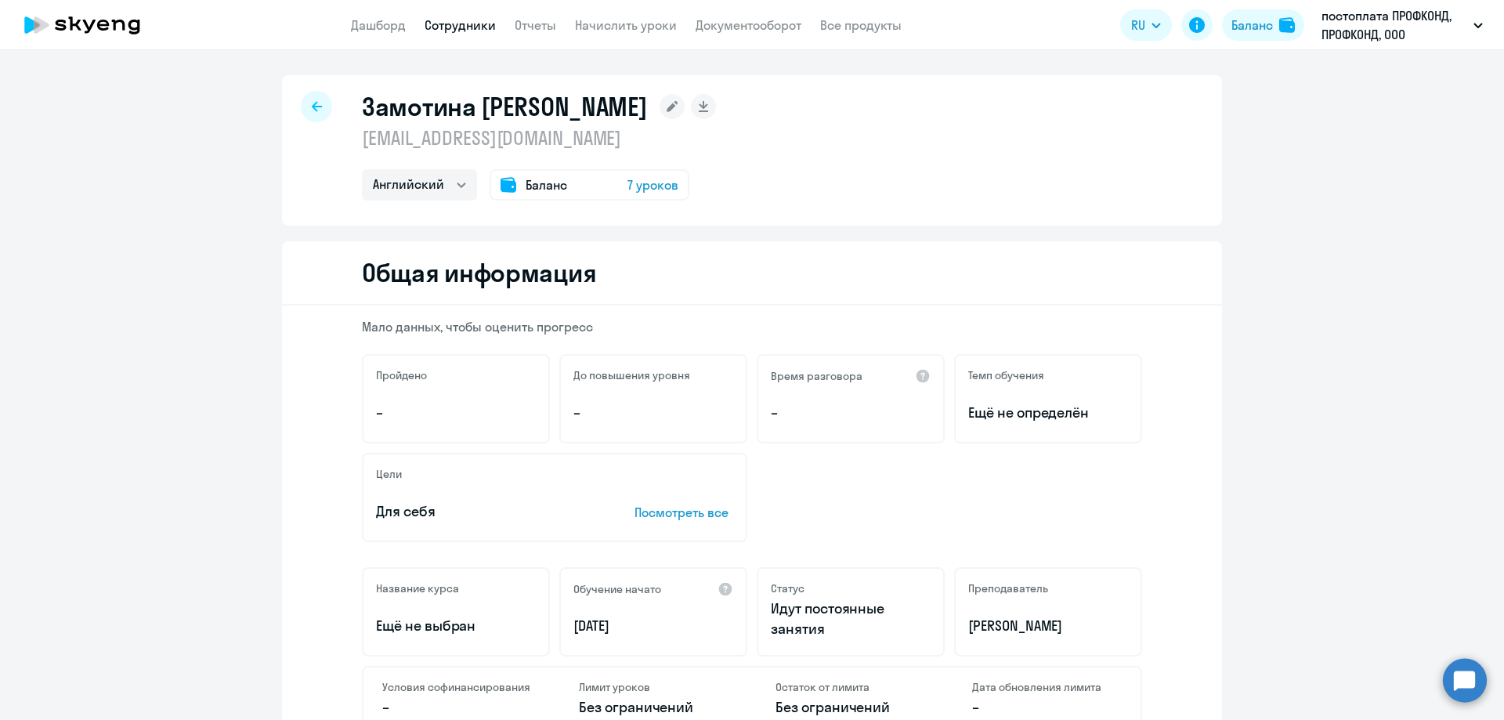
select select "30"
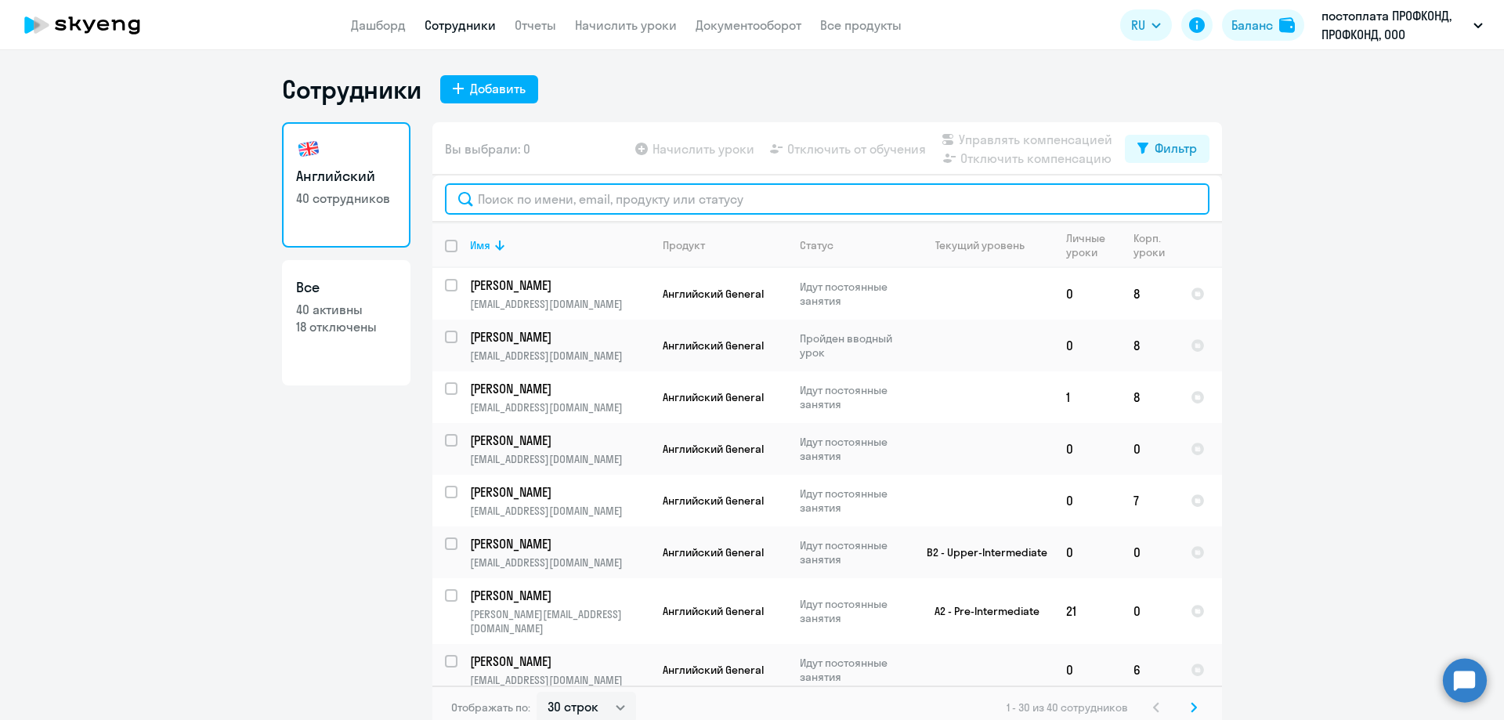
click at [502, 203] on input "text" at bounding box center [827, 198] width 765 height 31
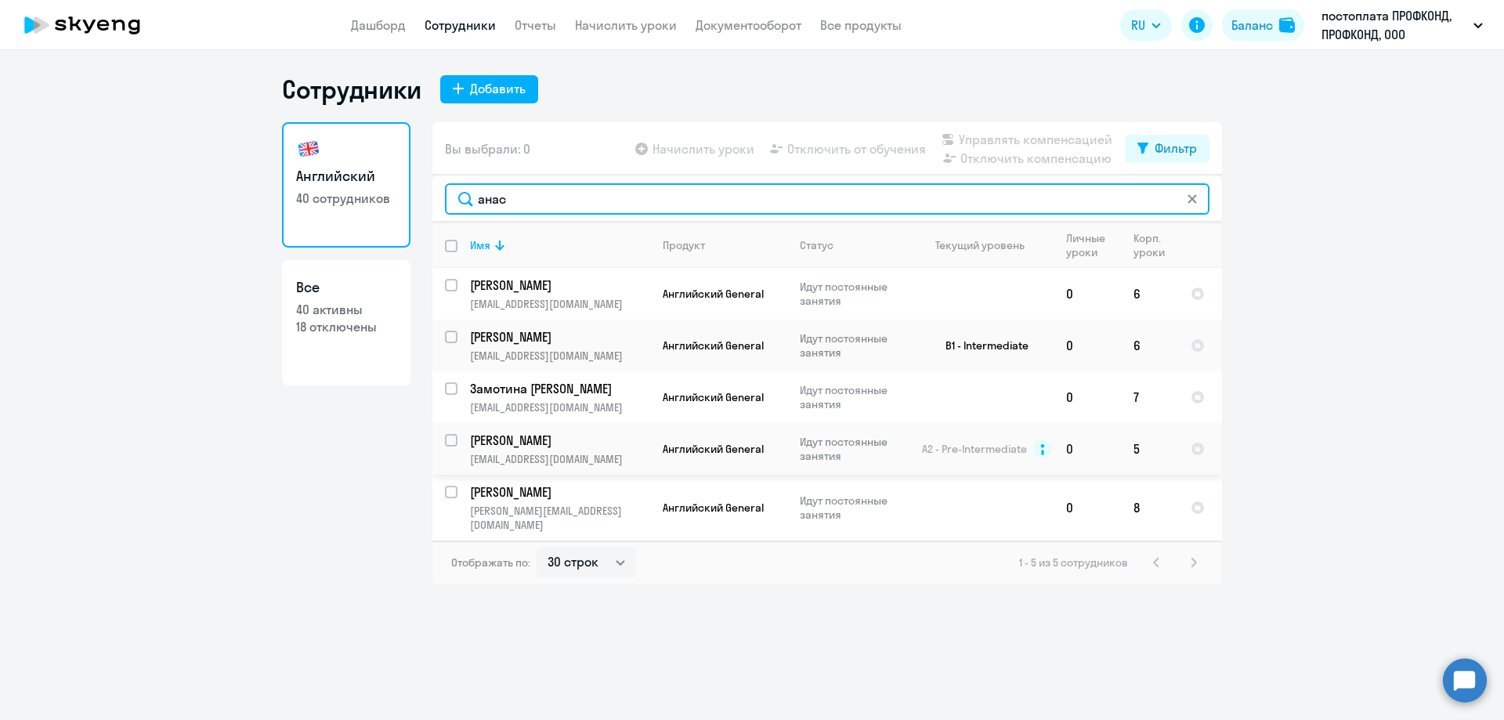
type input "анас"
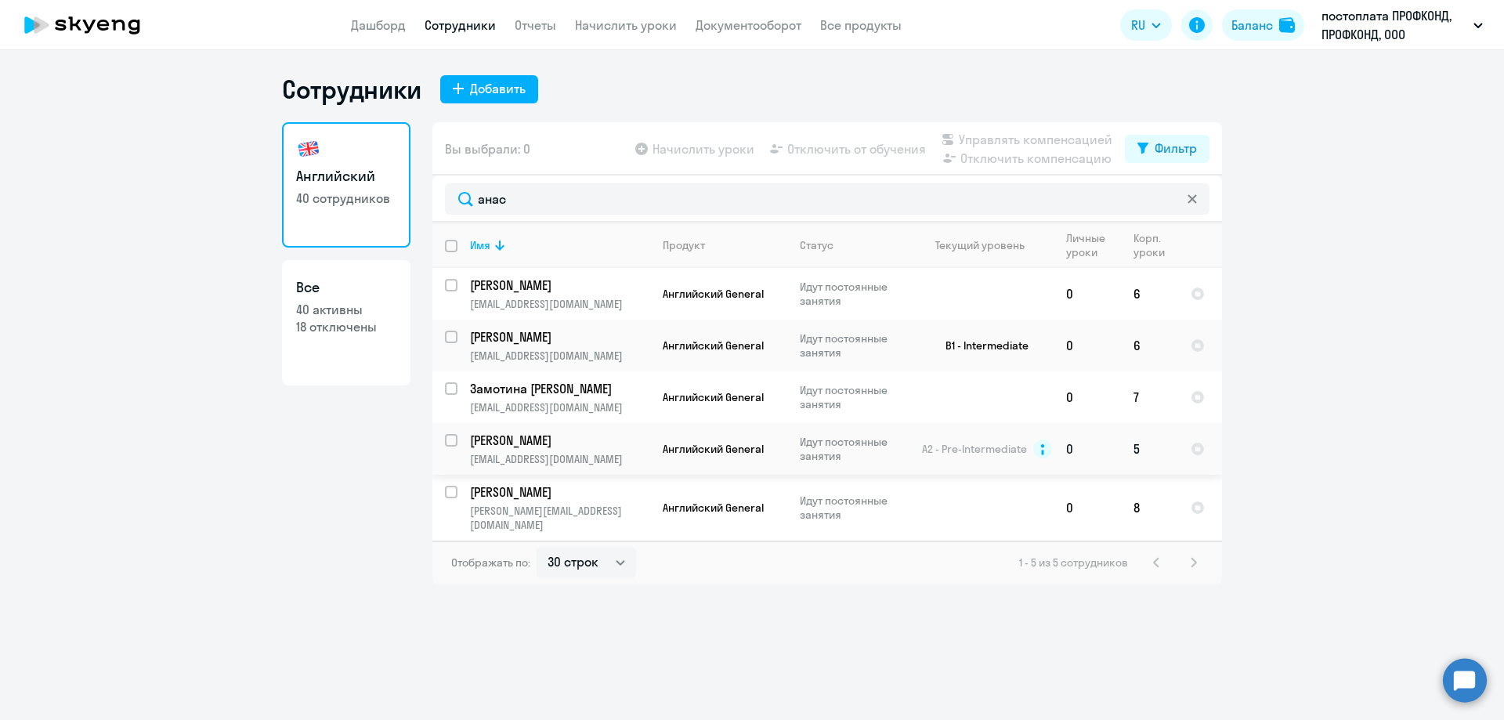
click at [530, 452] on p "[EMAIL_ADDRESS][DOMAIN_NAME]" at bounding box center [559, 459] width 179 height 14
select select "english"
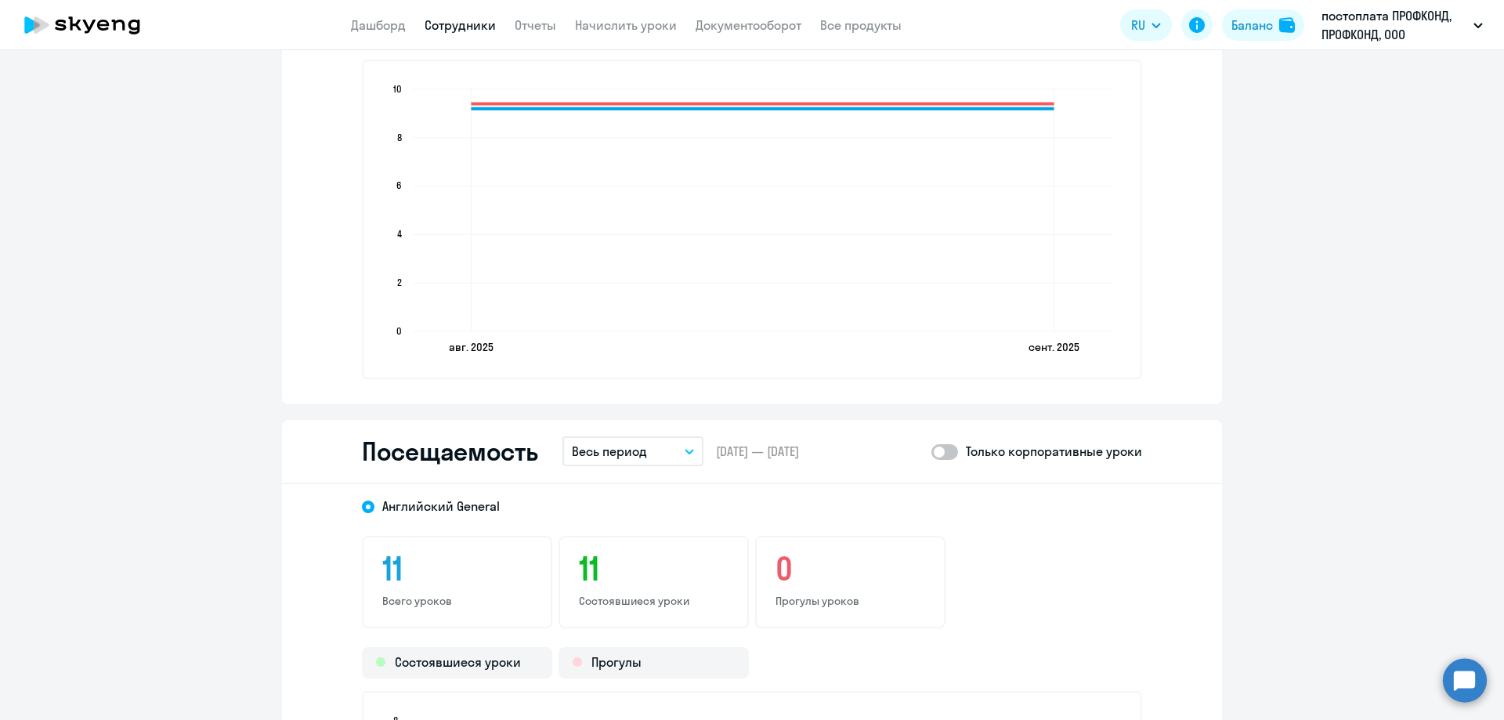
scroll to position [1645, 0]
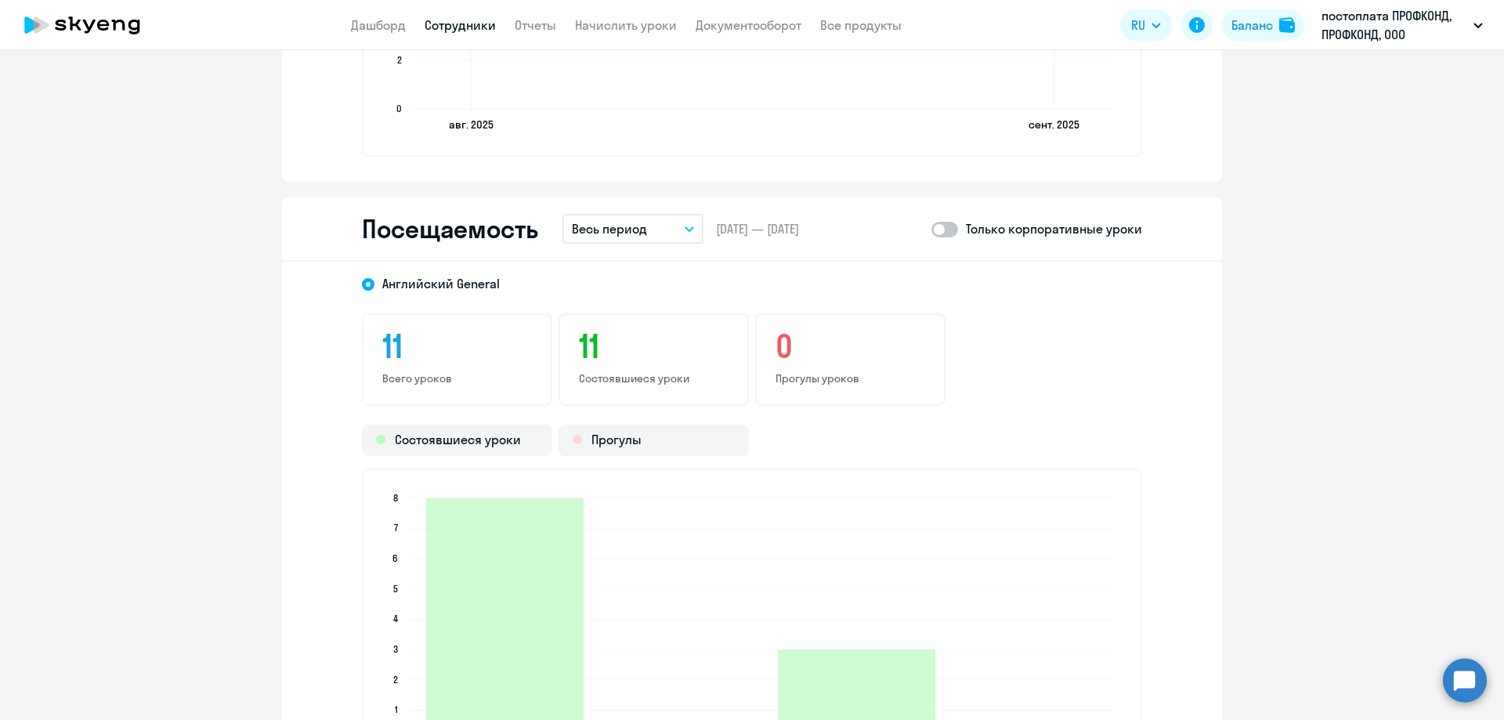
click at [651, 230] on button "Весь период" at bounding box center [632, 229] width 141 height 30
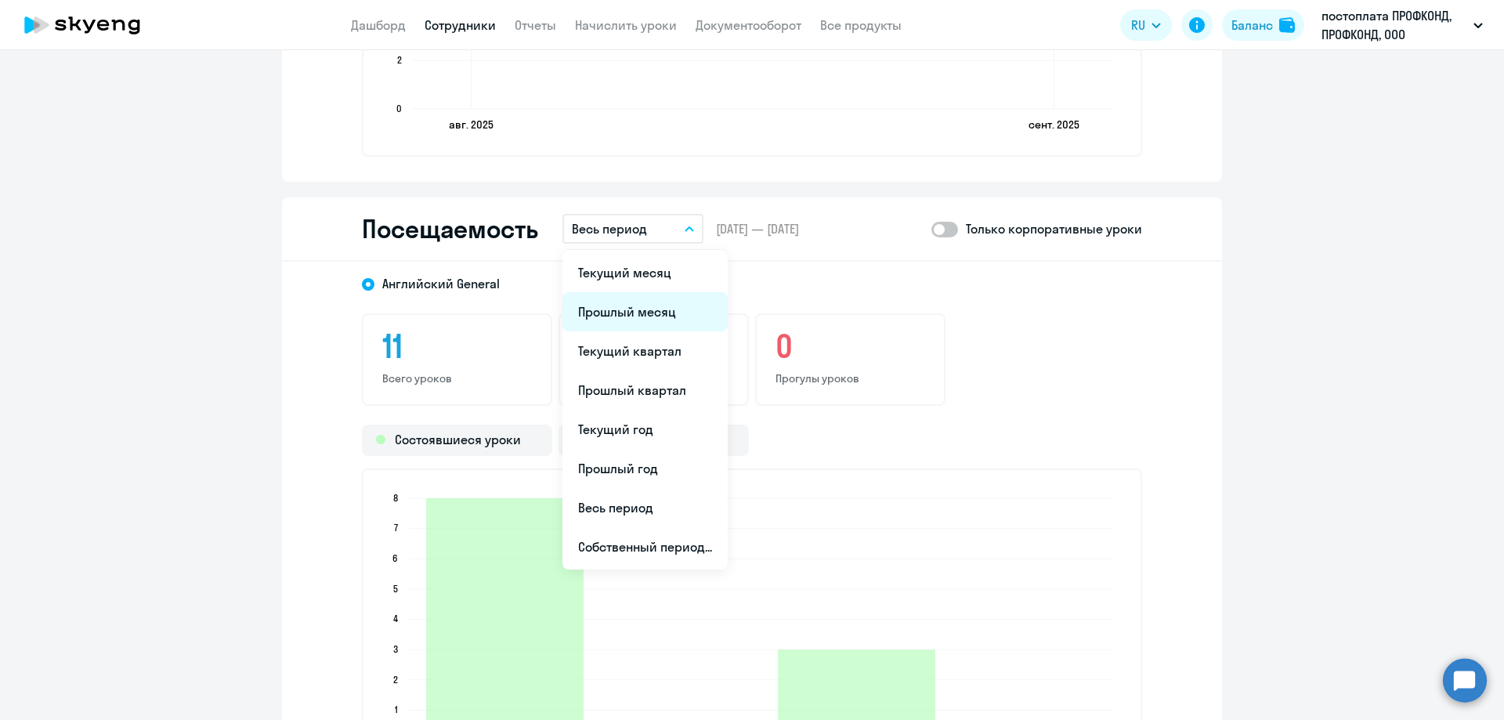
click at [630, 309] on li "Прошлый месяц" at bounding box center [644, 311] width 165 height 39
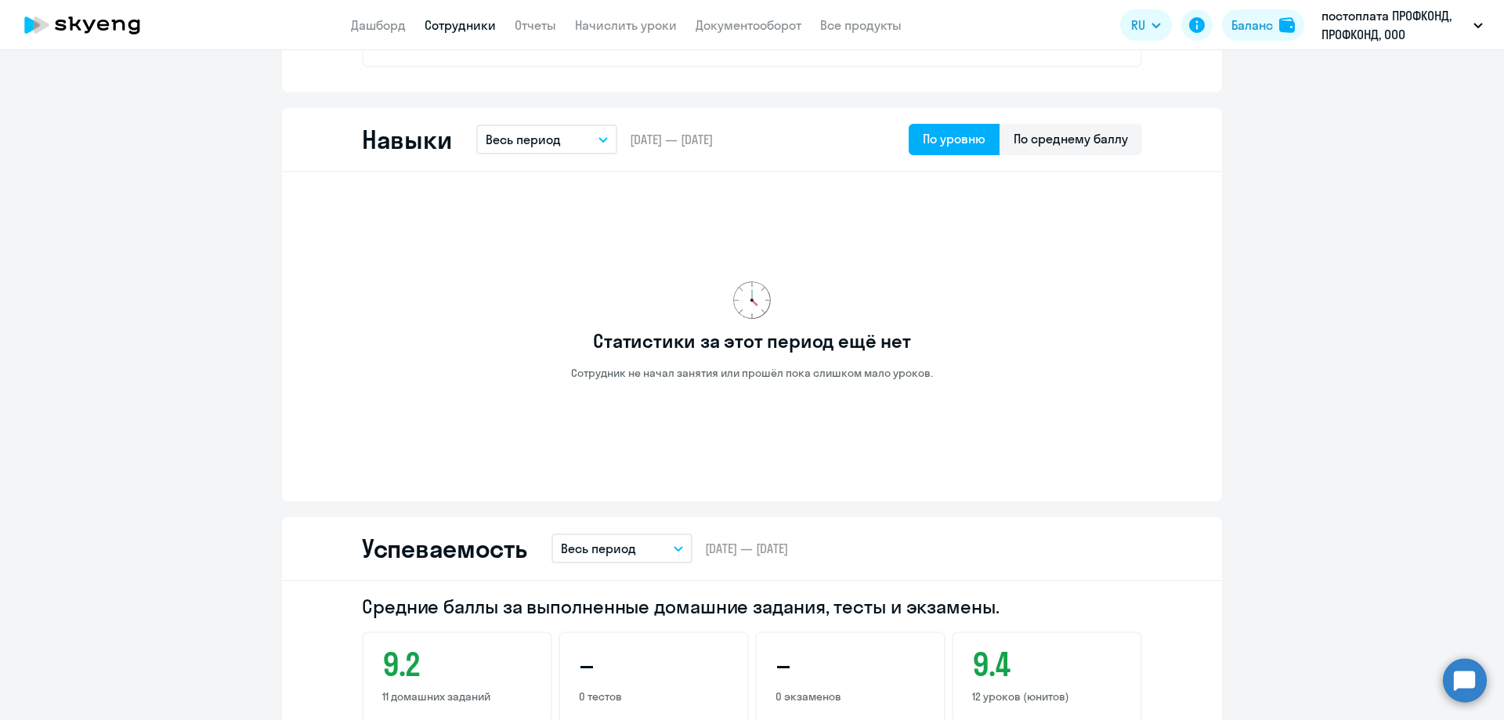
scroll to position [940, 0]
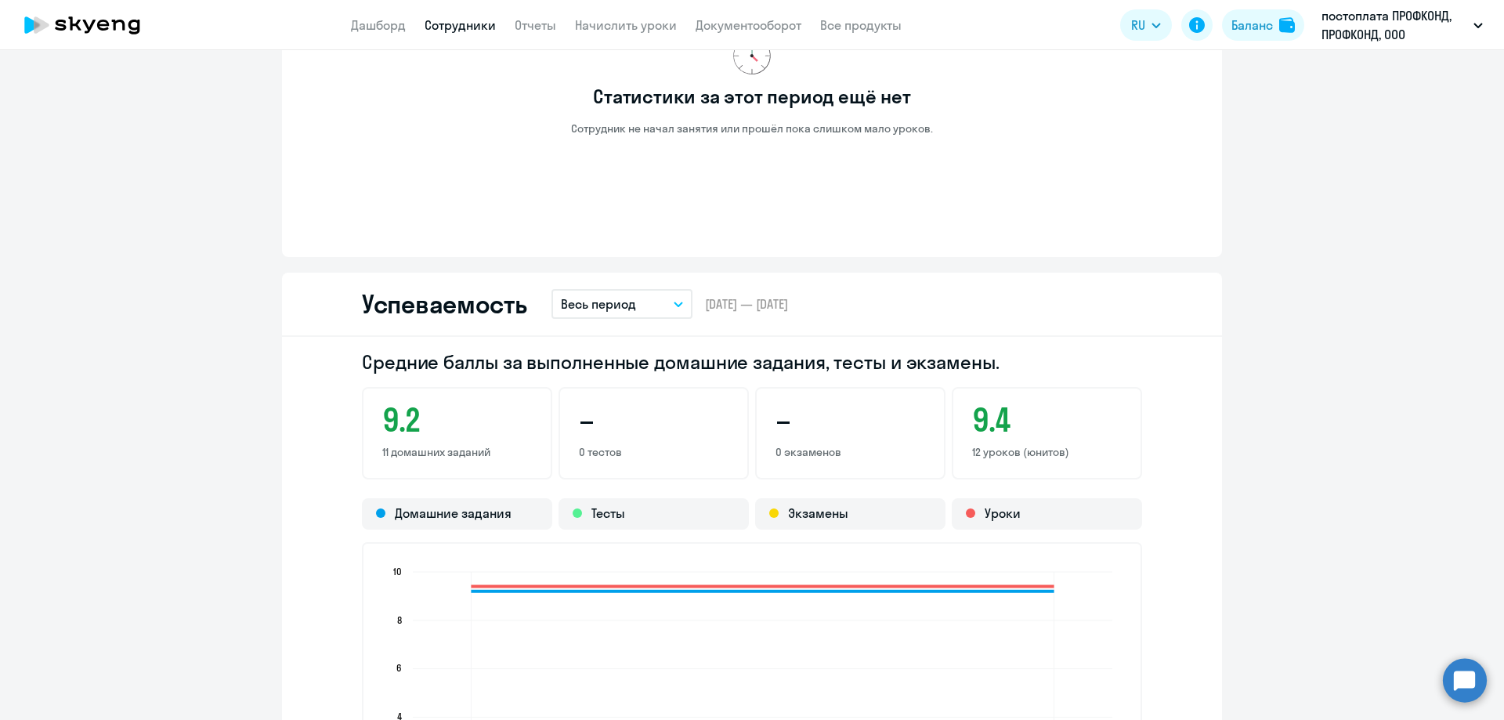
click at [600, 300] on p "Весь период" at bounding box center [598, 304] width 75 height 19
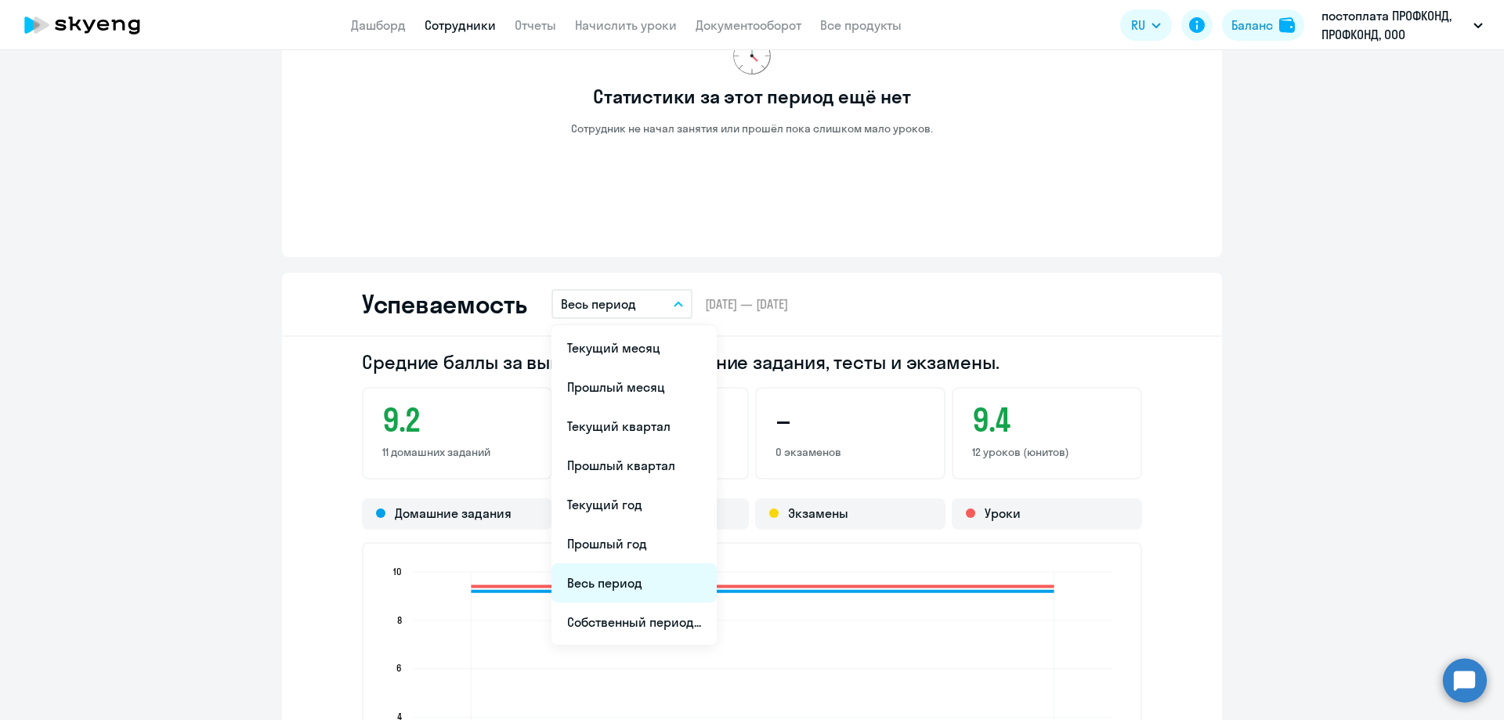
click at [627, 588] on li "Весь период" at bounding box center [633, 582] width 165 height 39
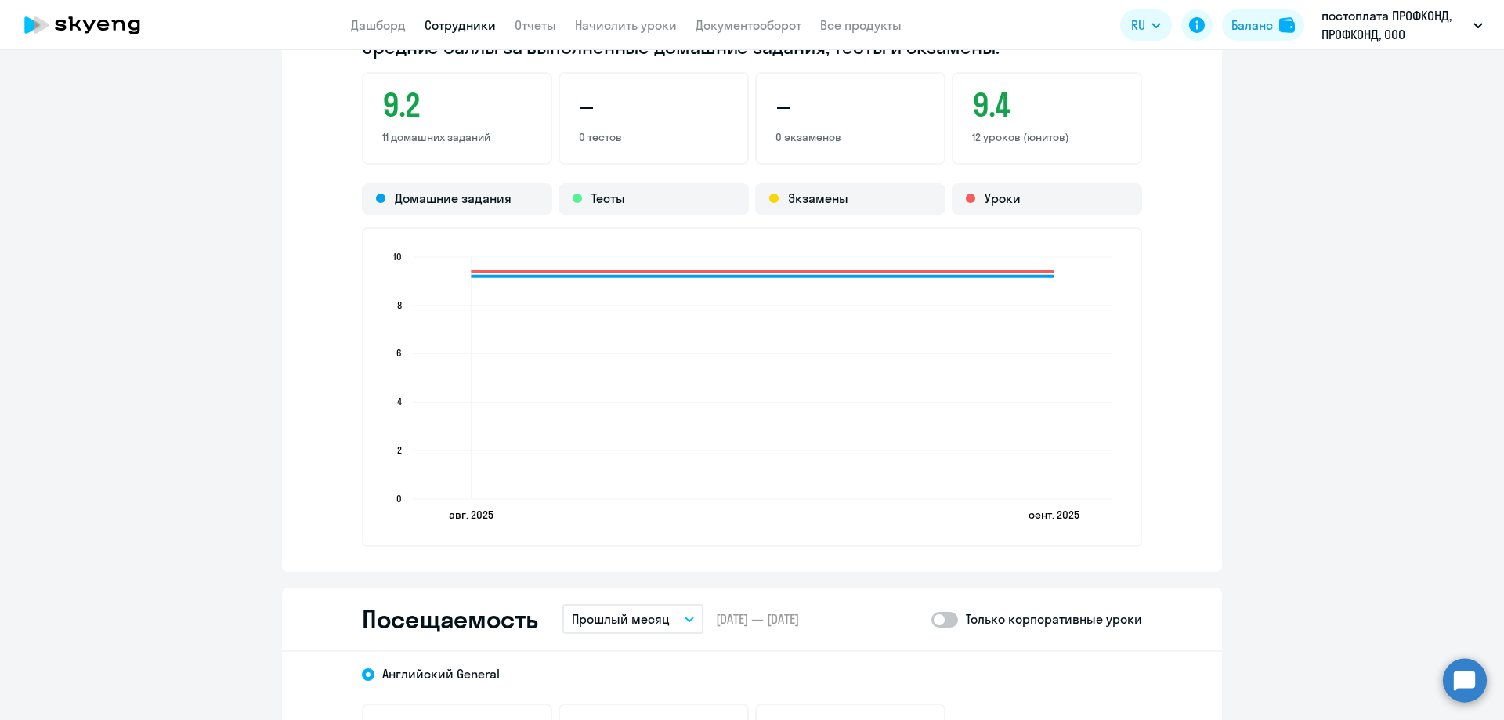
scroll to position [1488, 0]
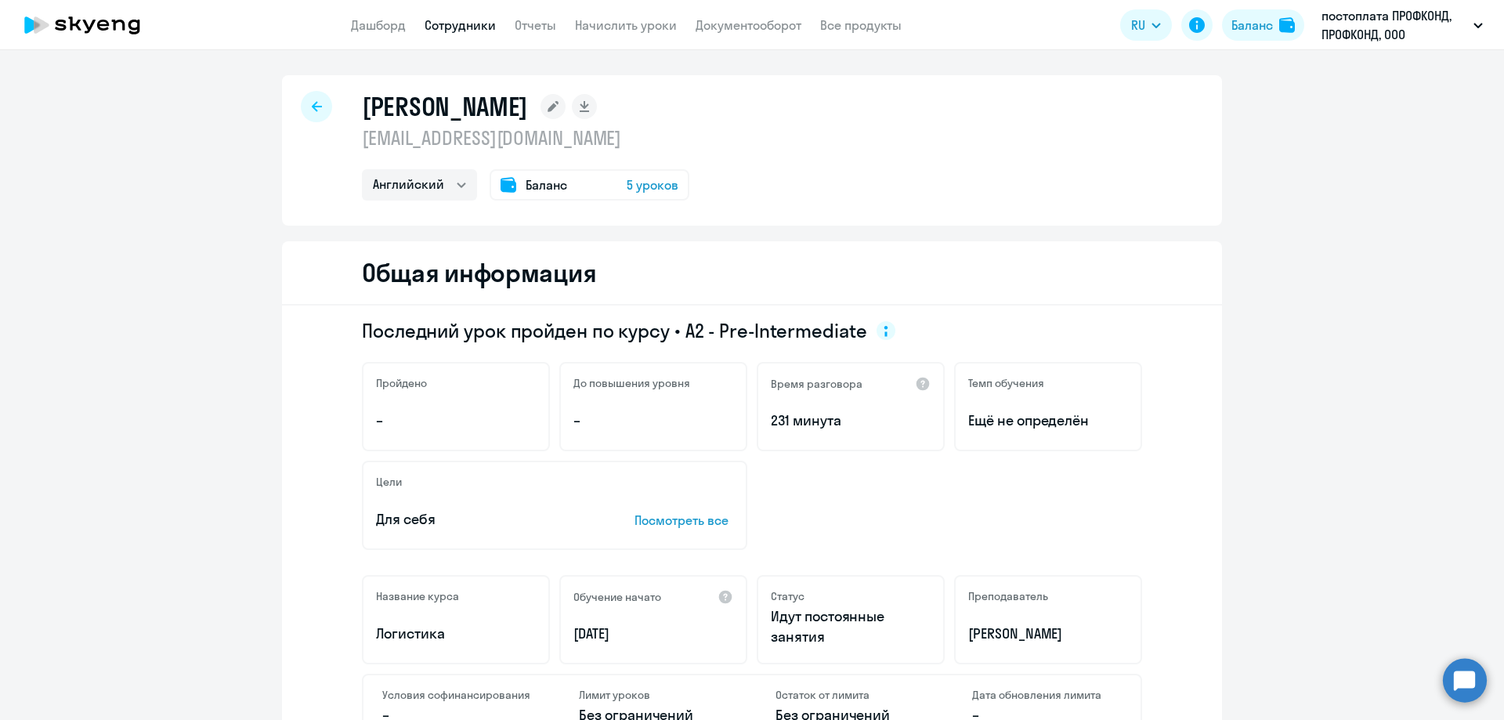
select select "english"
click at [315, 104] on icon at bounding box center [317, 106] width 10 height 11
select select "30"
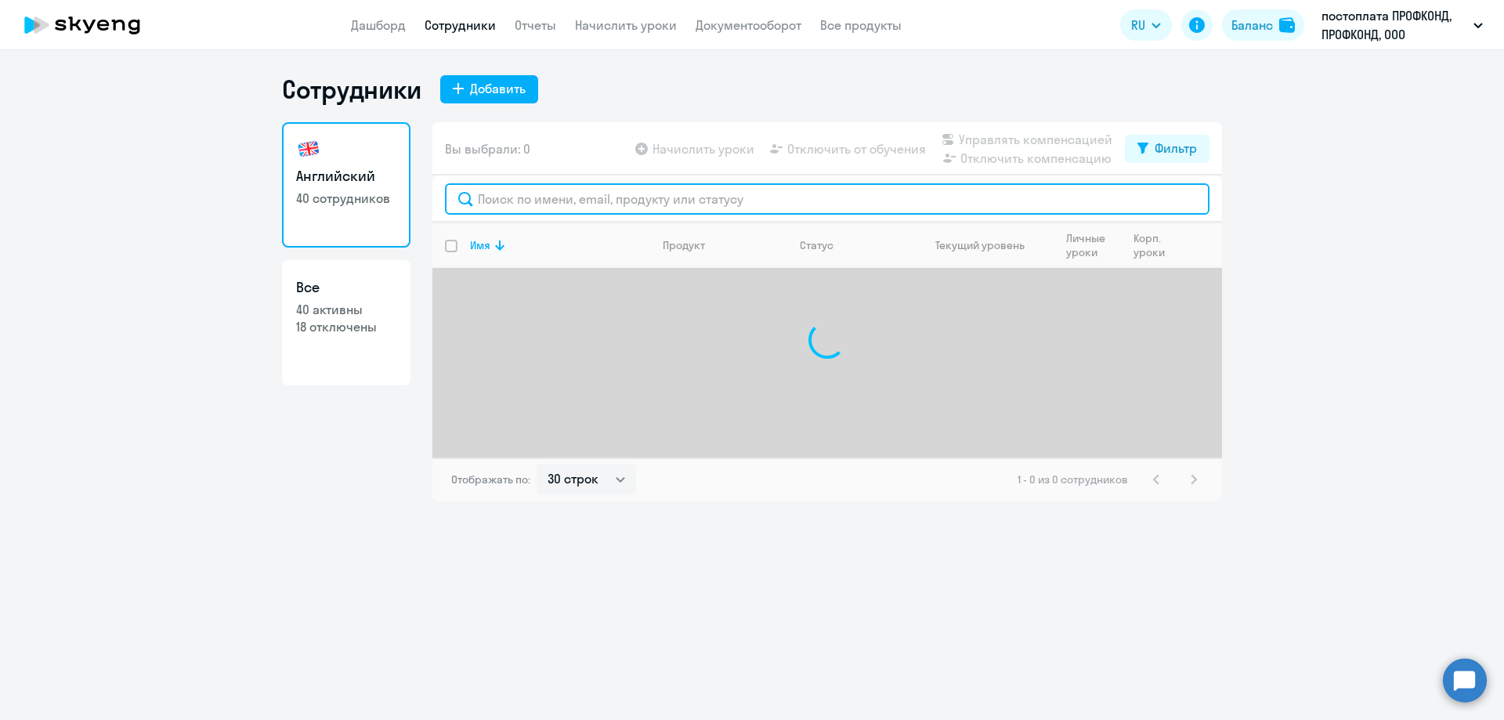
click at [530, 206] on input "text" at bounding box center [827, 198] width 765 height 31
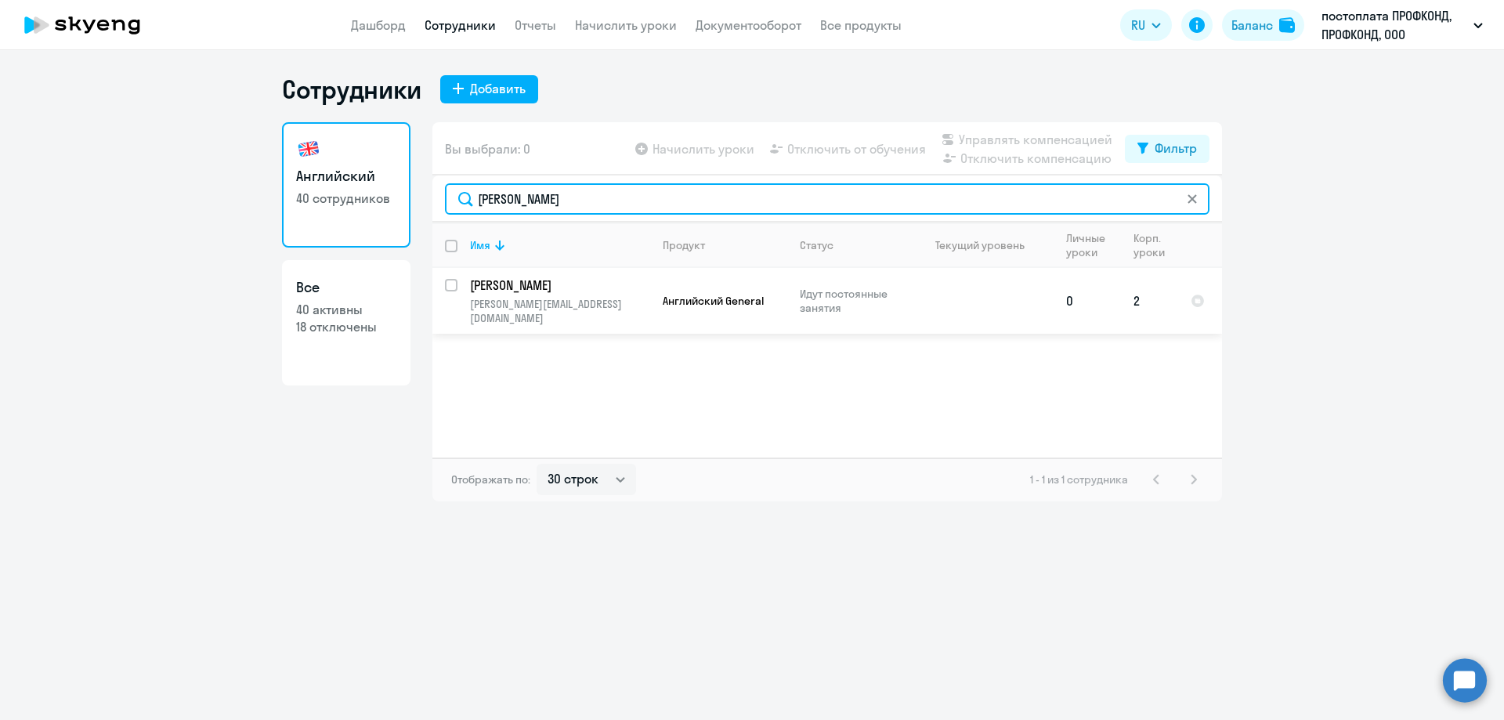
type input "[PERSON_NAME]"
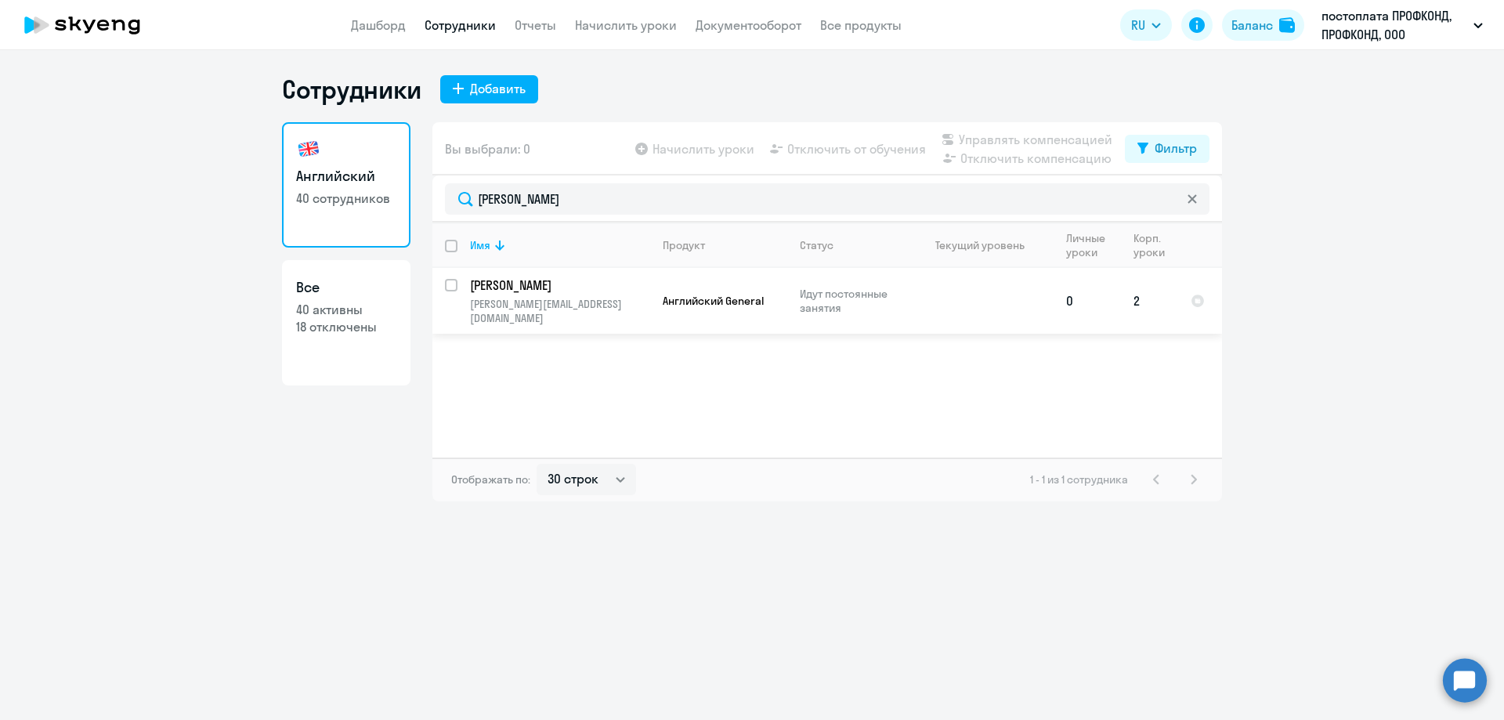
click at [571, 305] on p "[PERSON_NAME][EMAIL_ADDRESS][DOMAIN_NAME]" at bounding box center [559, 311] width 179 height 28
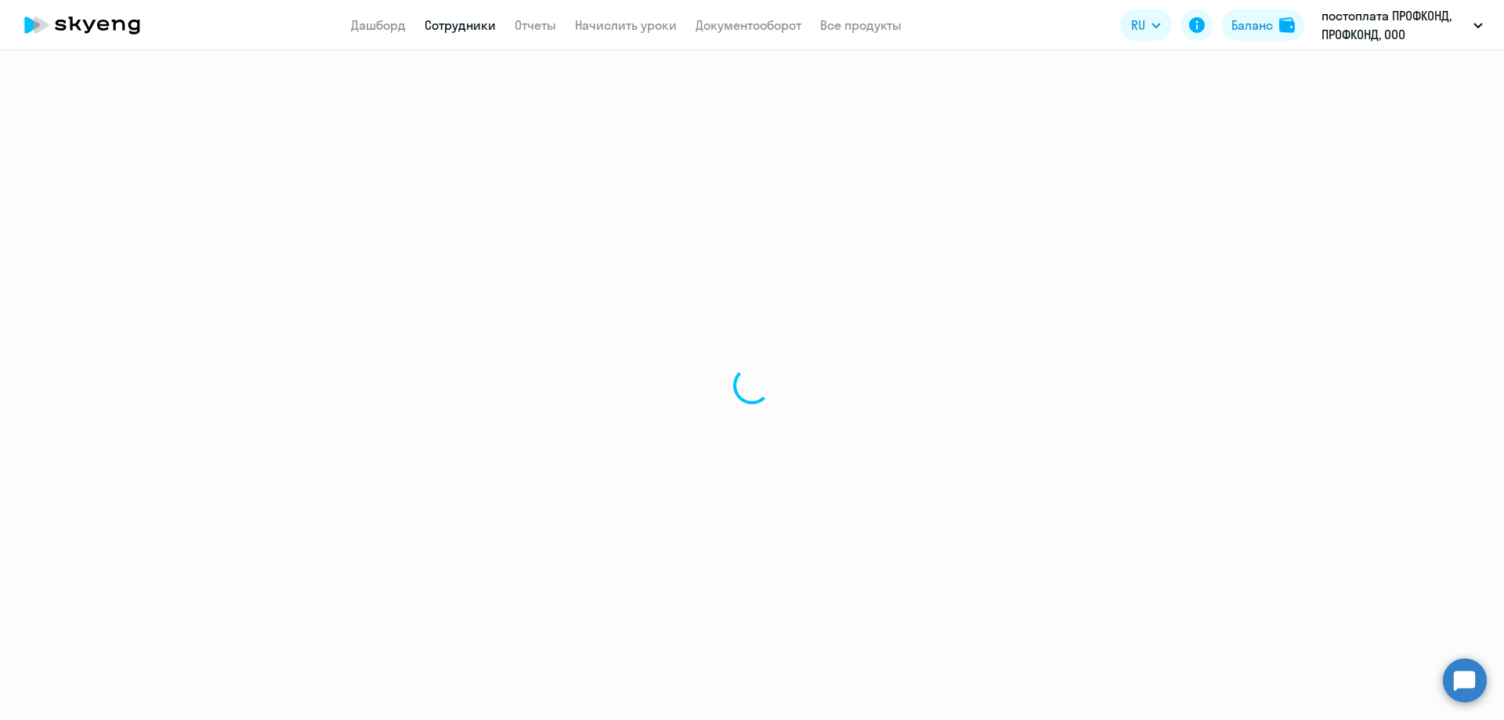
select select "english"
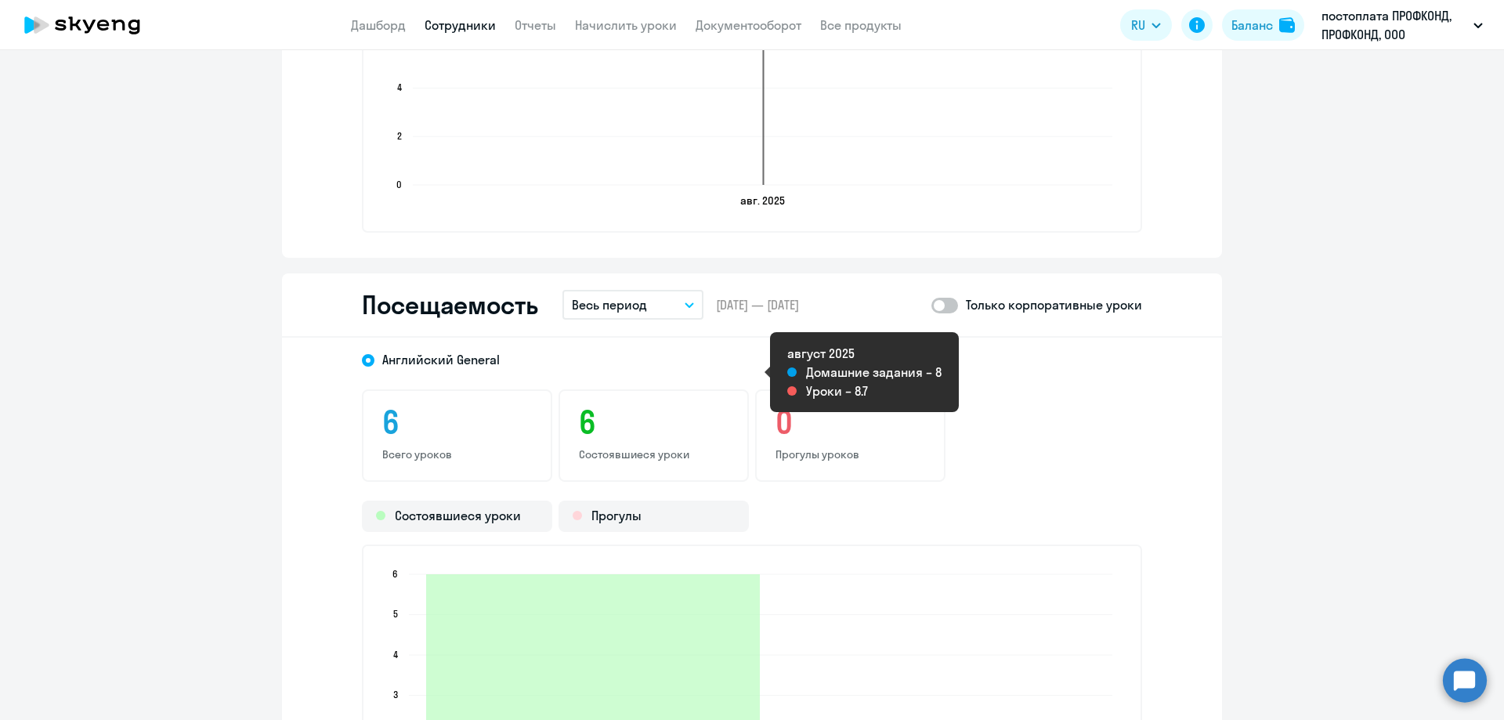
scroll to position [1567, 0]
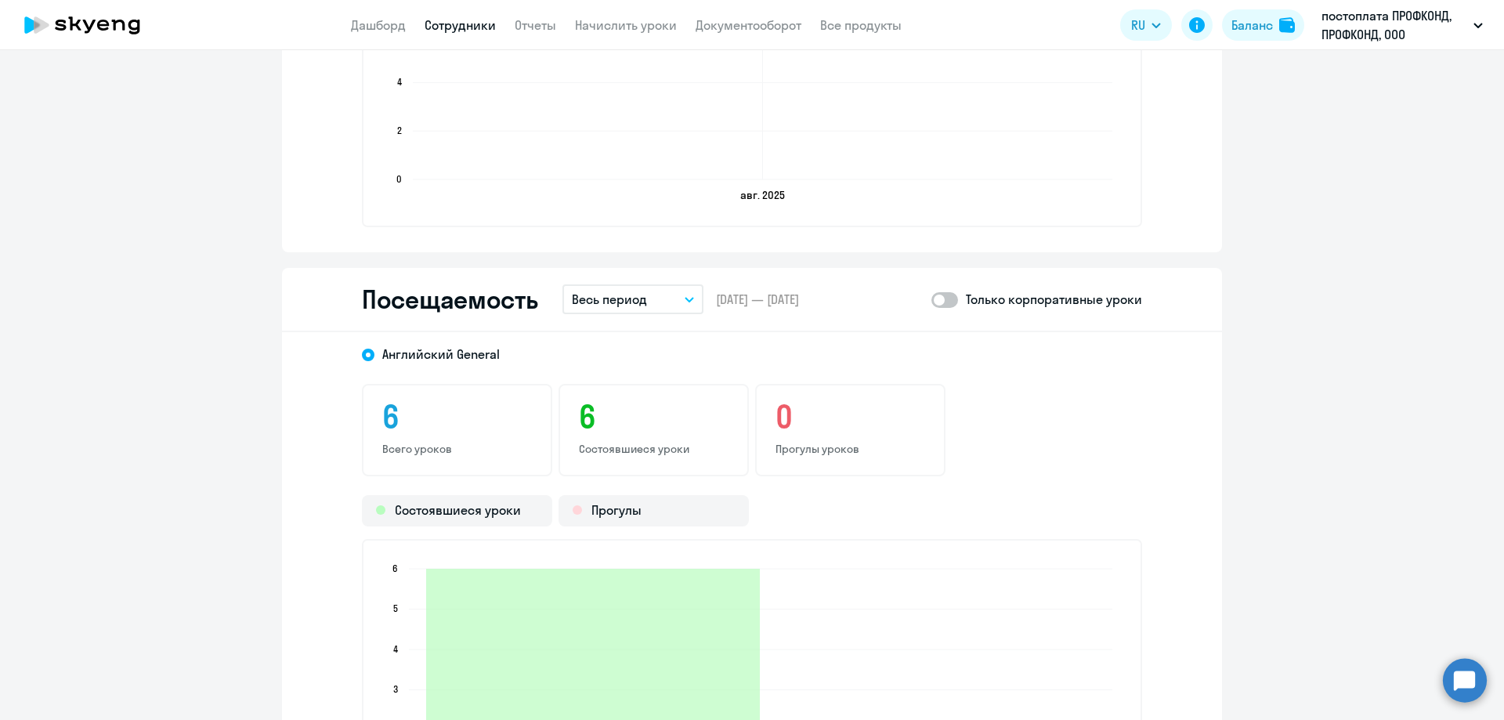
click at [613, 292] on p "Весь период" at bounding box center [609, 299] width 75 height 19
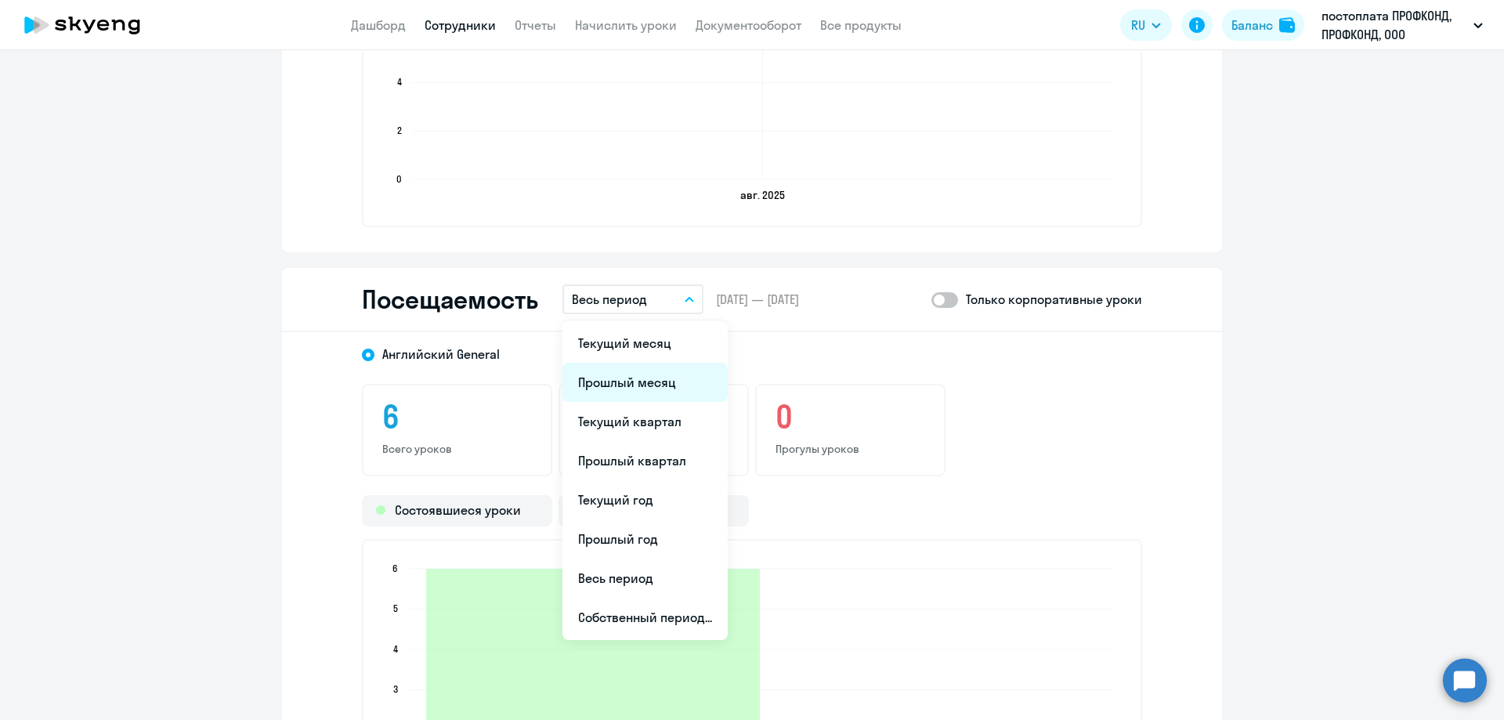
click at [617, 385] on li "Прошлый месяц" at bounding box center [644, 382] width 165 height 39
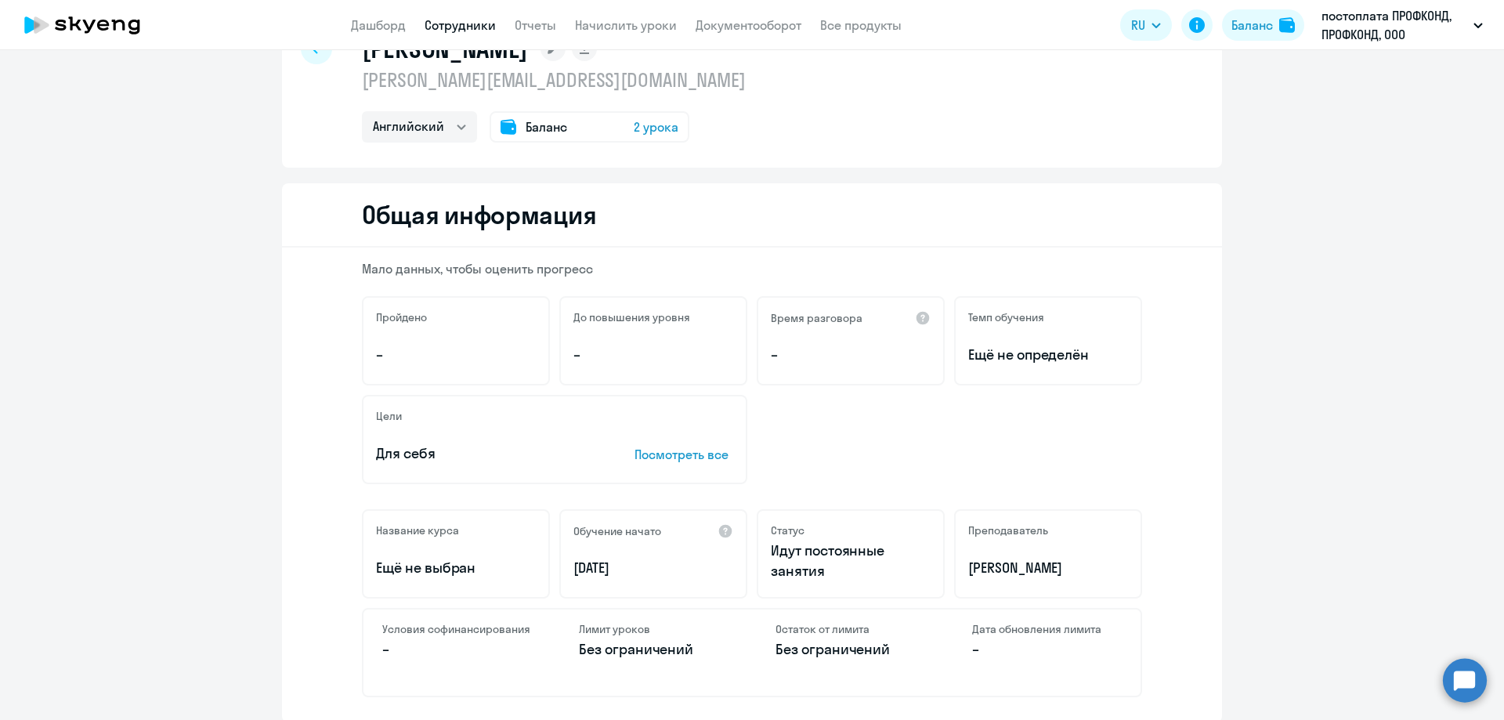
scroll to position [0, 0]
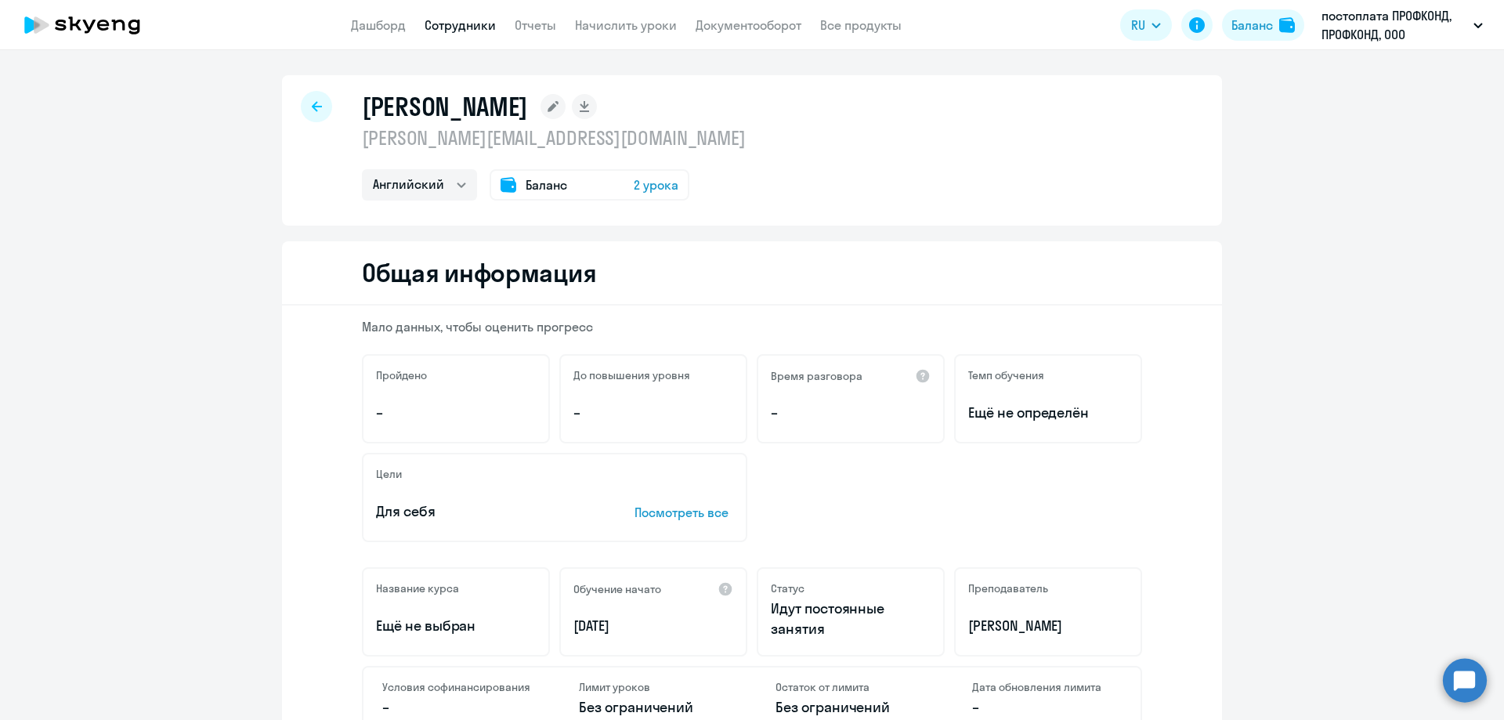
click at [312, 111] on icon at bounding box center [317, 106] width 10 height 10
select select "30"
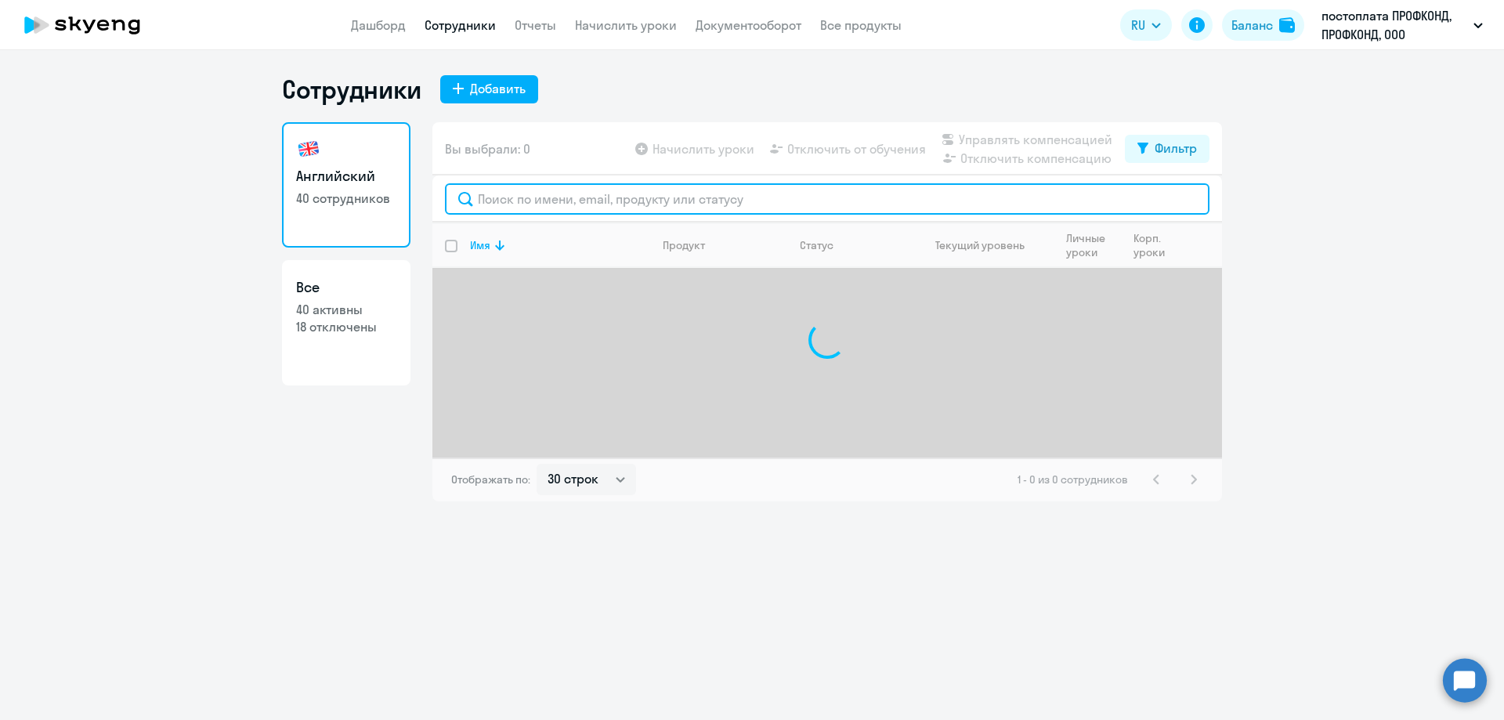
click at [491, 202] on input "text" at bounding box center [827, 198] width 765 height 31
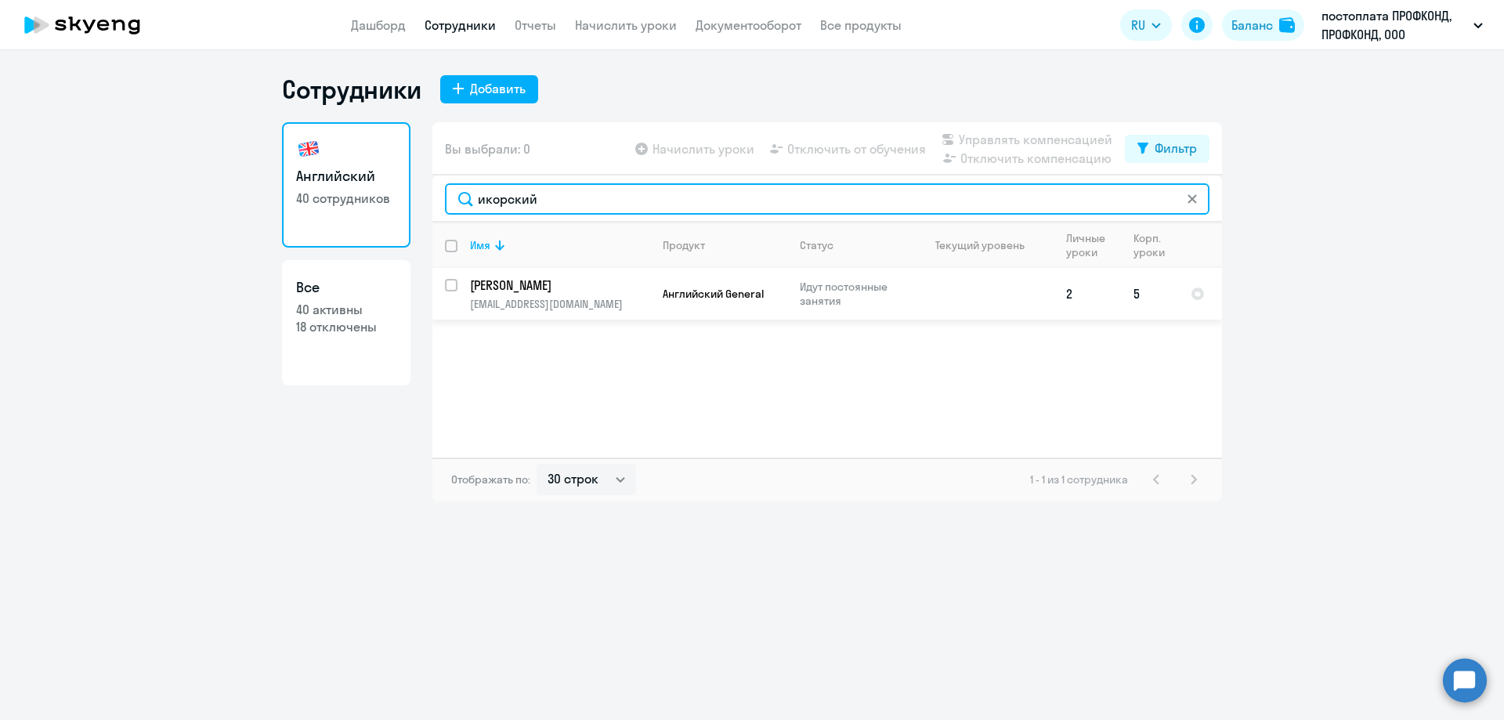
type input "икорский"
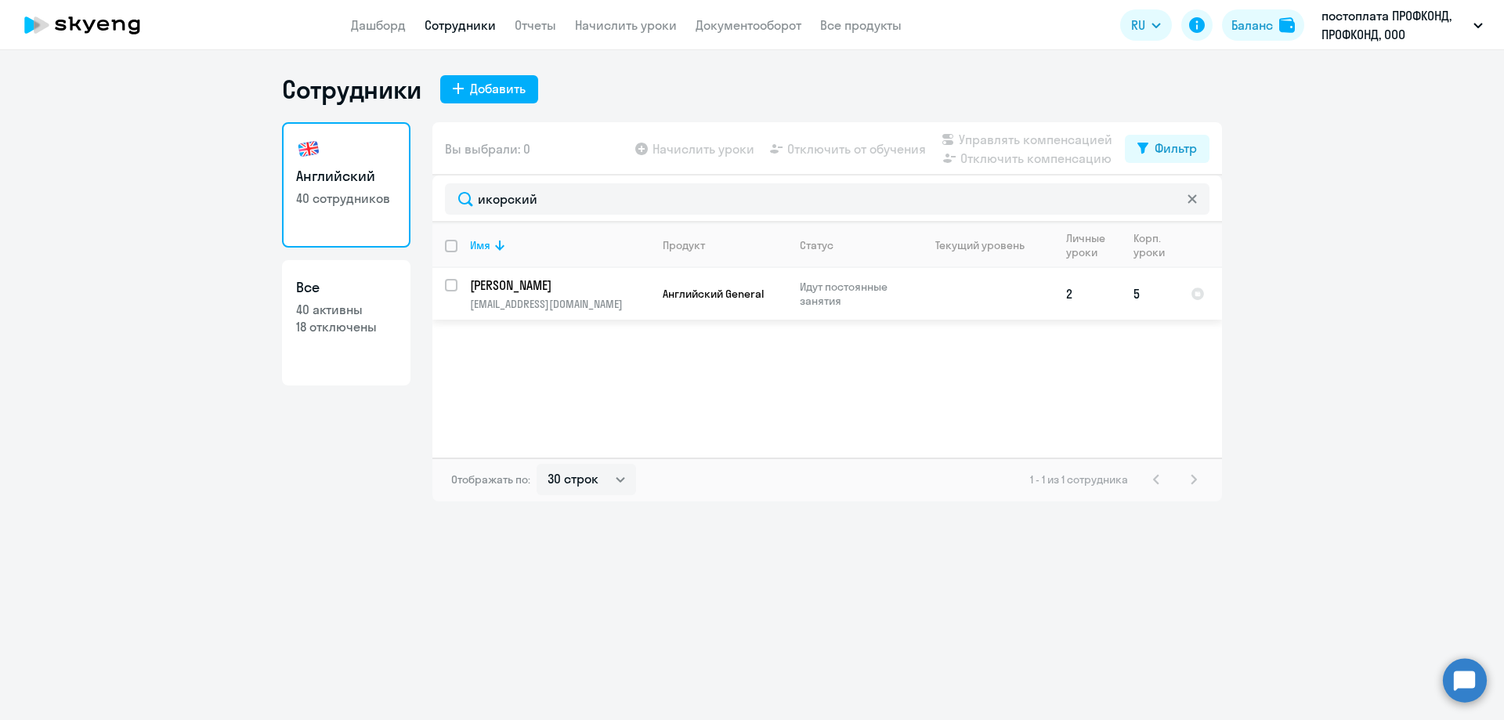
click at [508, 290] on p "[PERSON_NAME]" at bounding box center [558, 285] width 177 height 17
select select "english"
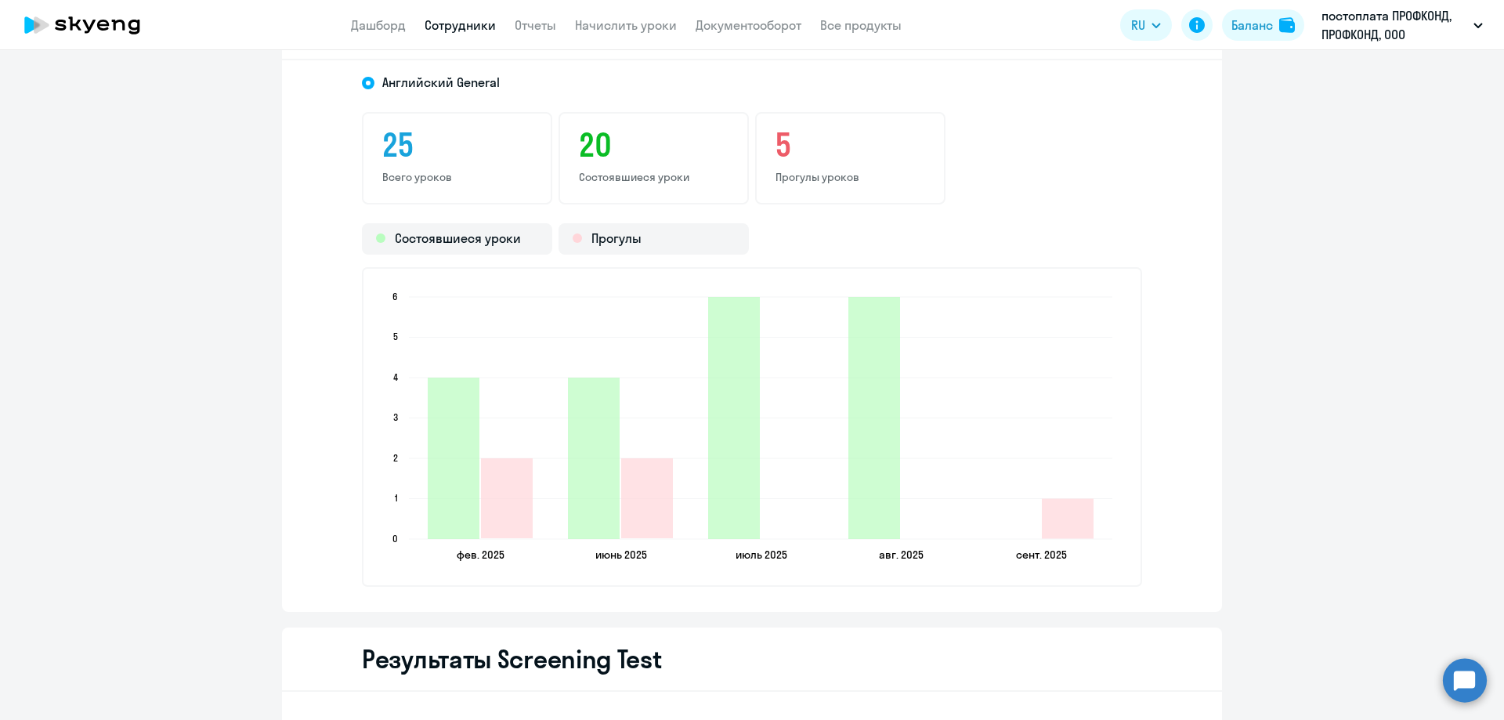
scroll to position [1645, 0]
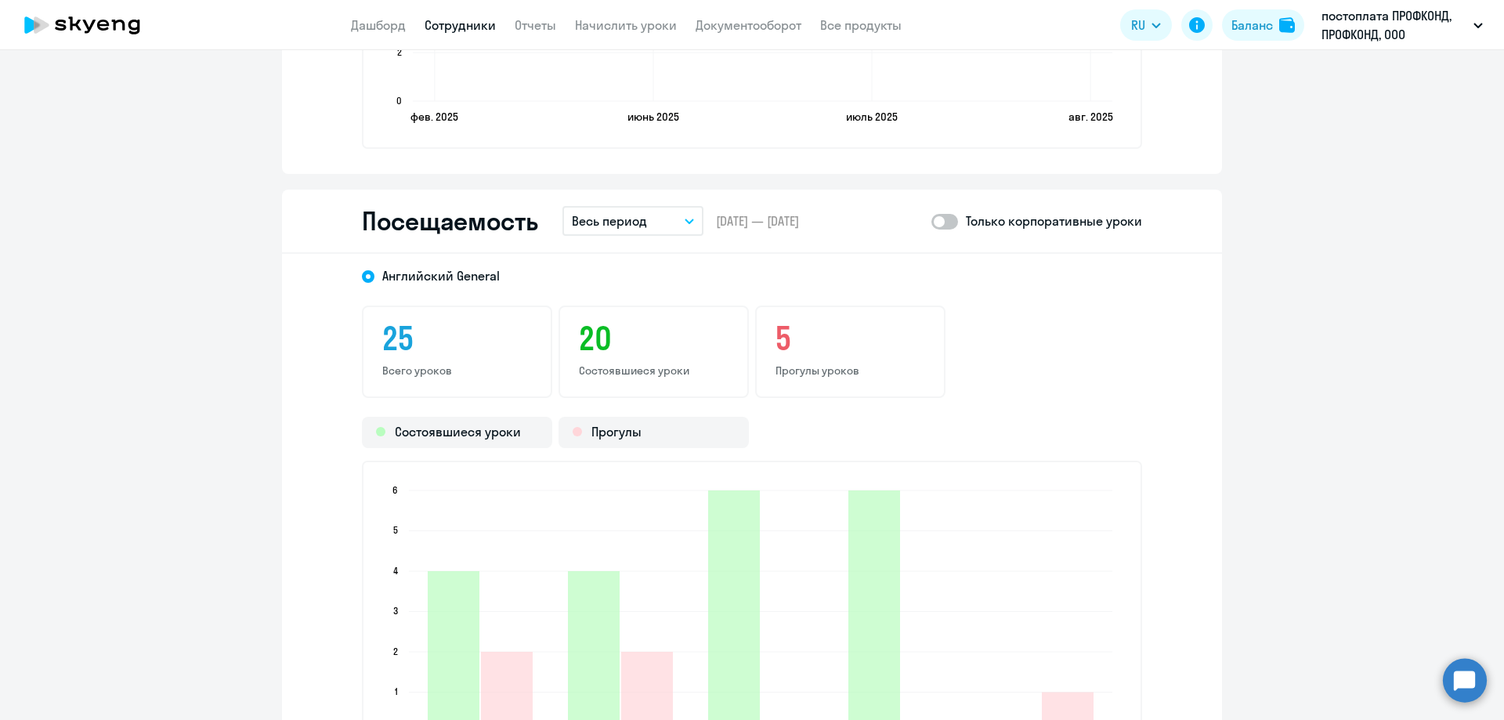
click at [646, 219] on button "Весь период" at bounding box center [632, 221] width 141 height 30
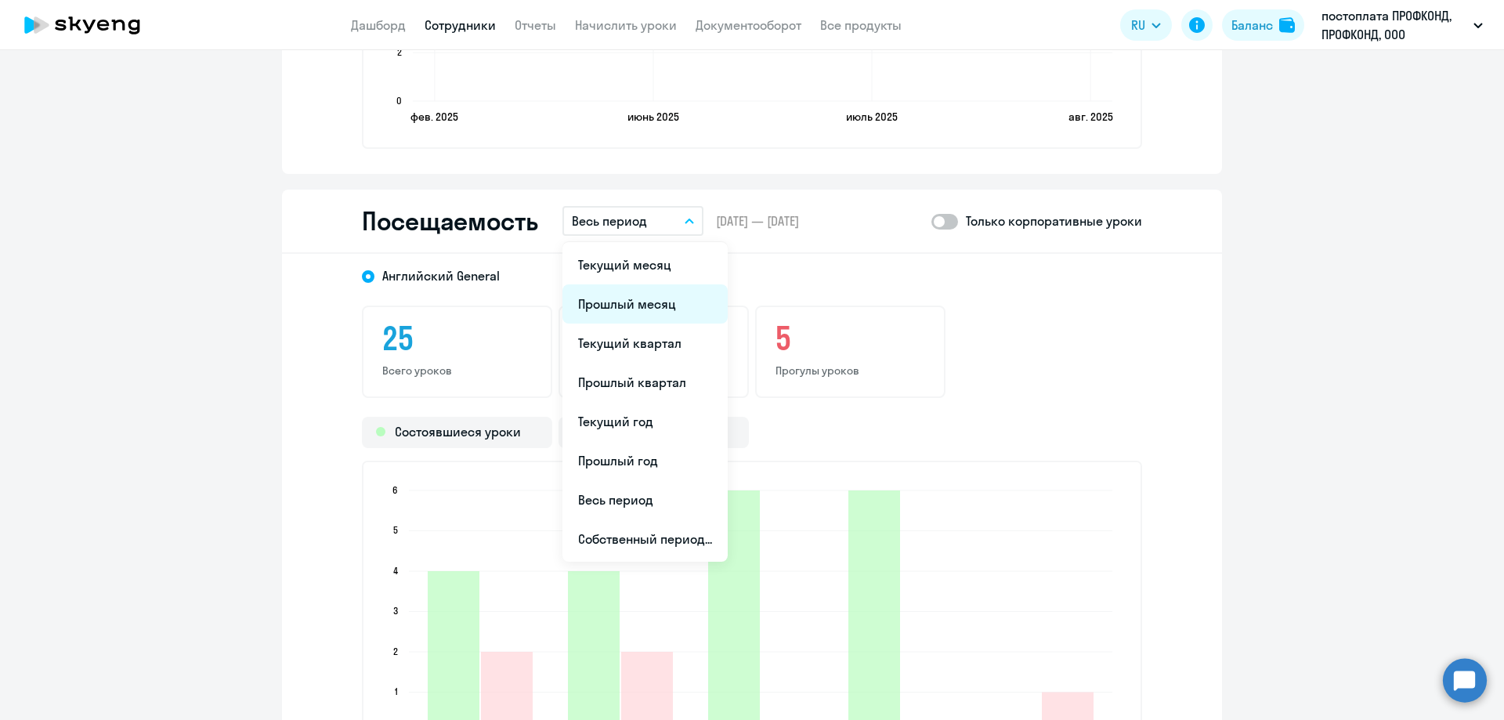
click at [638, 308] on li "Прошлый месяц" at bounding box center [644, 303] width 165 height 39
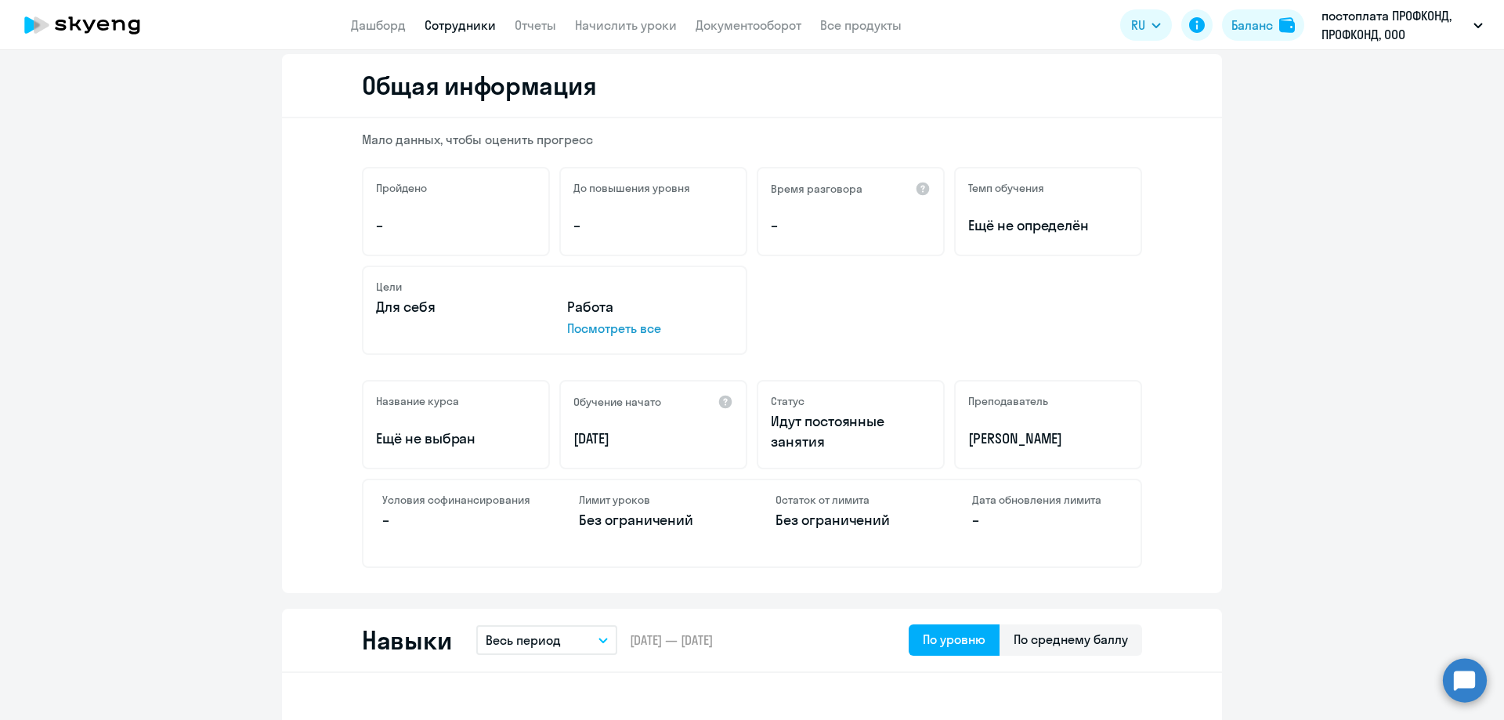
scroll to position [0, 0]
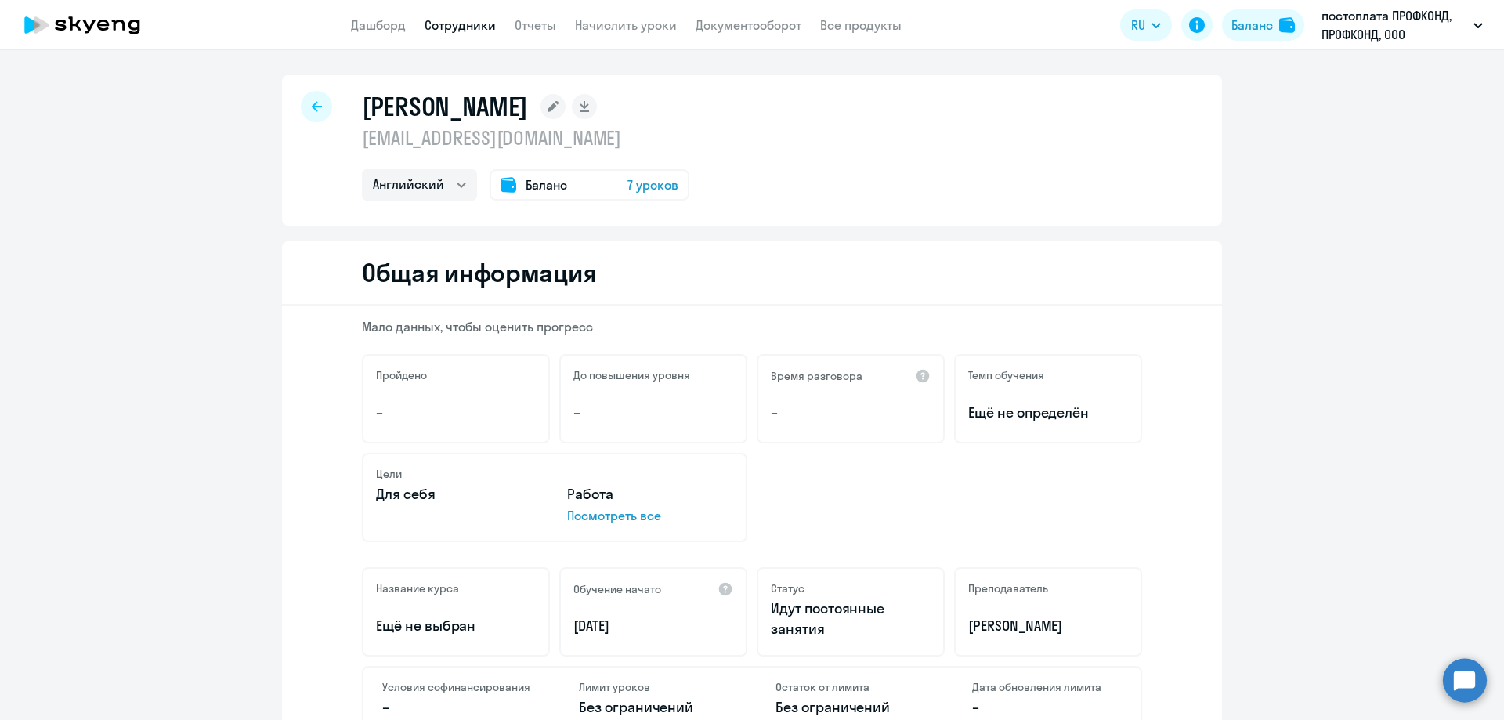
click at [301, 114] on div at bounding box center [316, 106] width 31 height 31
select select "30"
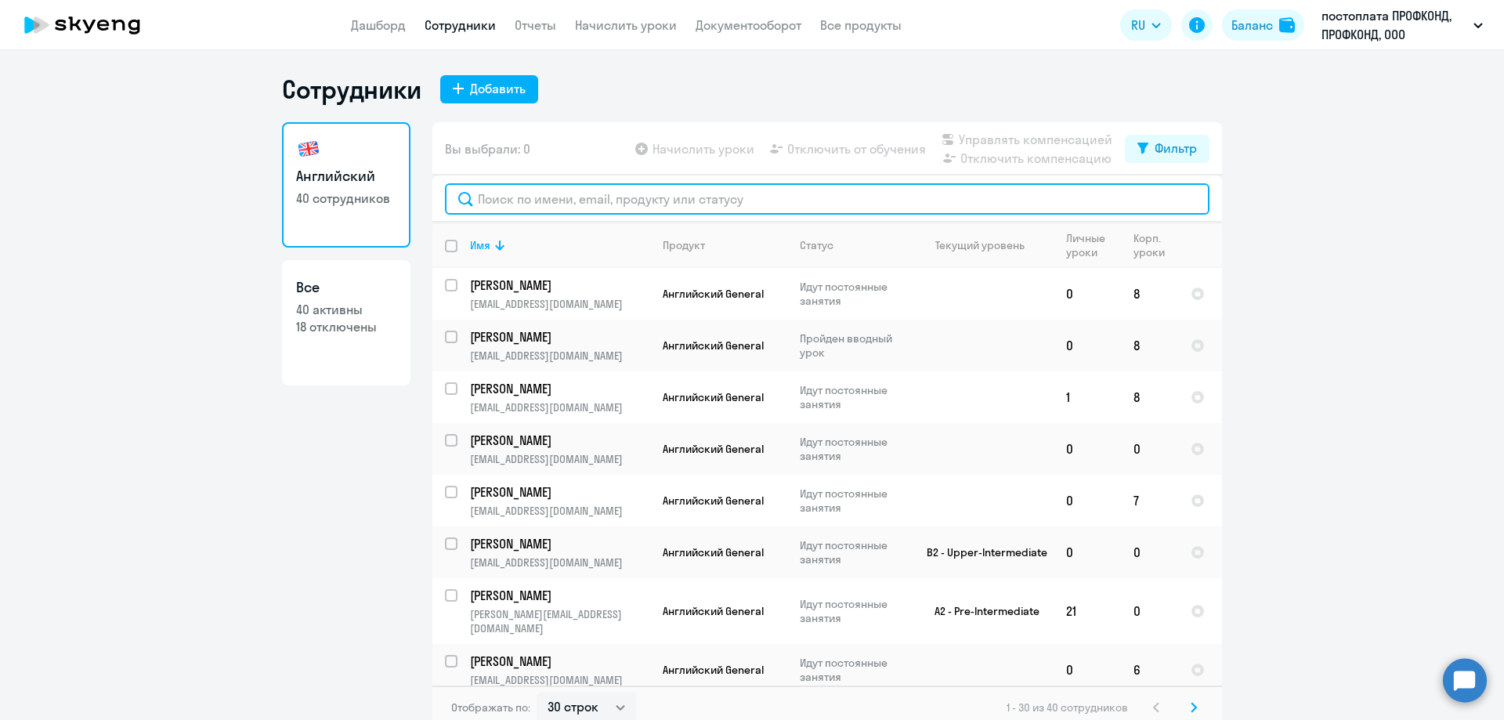
click at [500, 204] on input "text" at bounding box center [827, 198] width 765 height 31
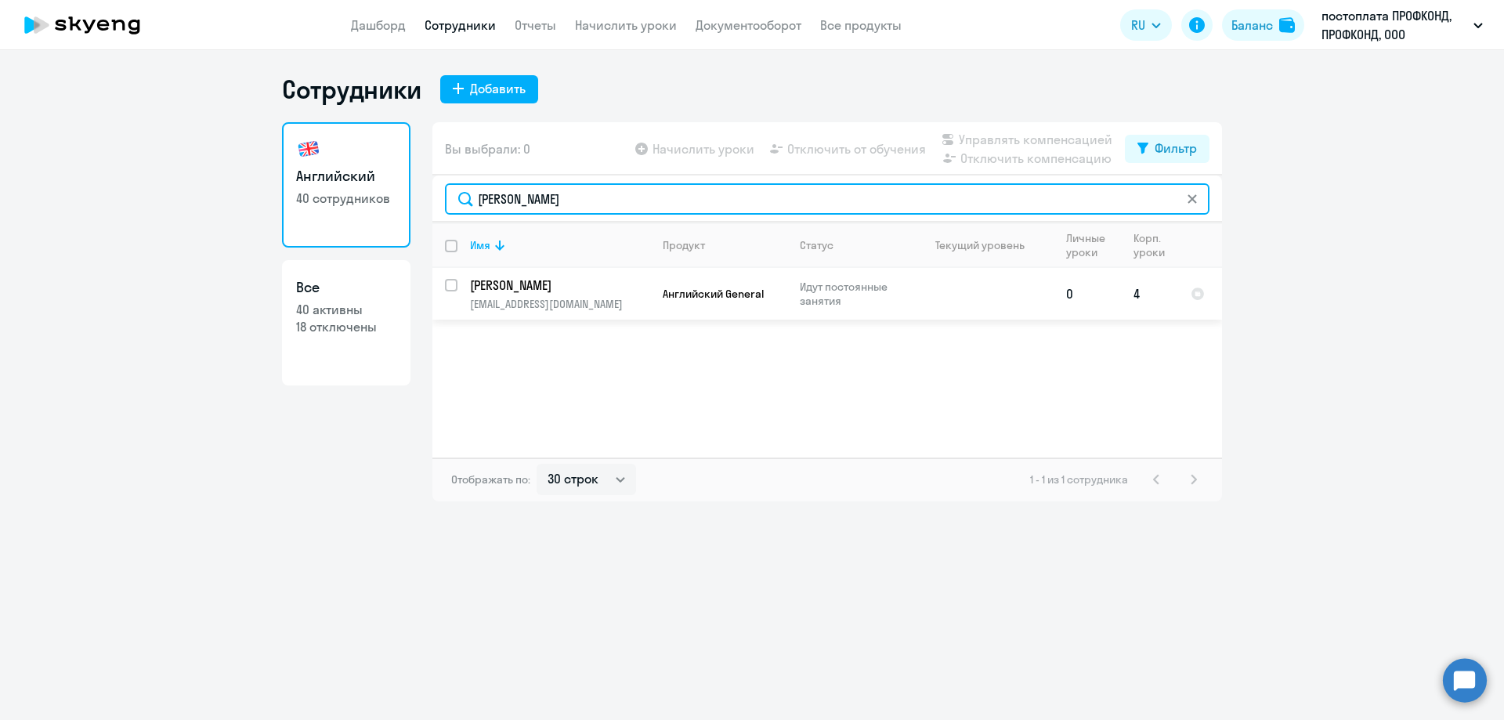
type input "[PERSON_NAME]"
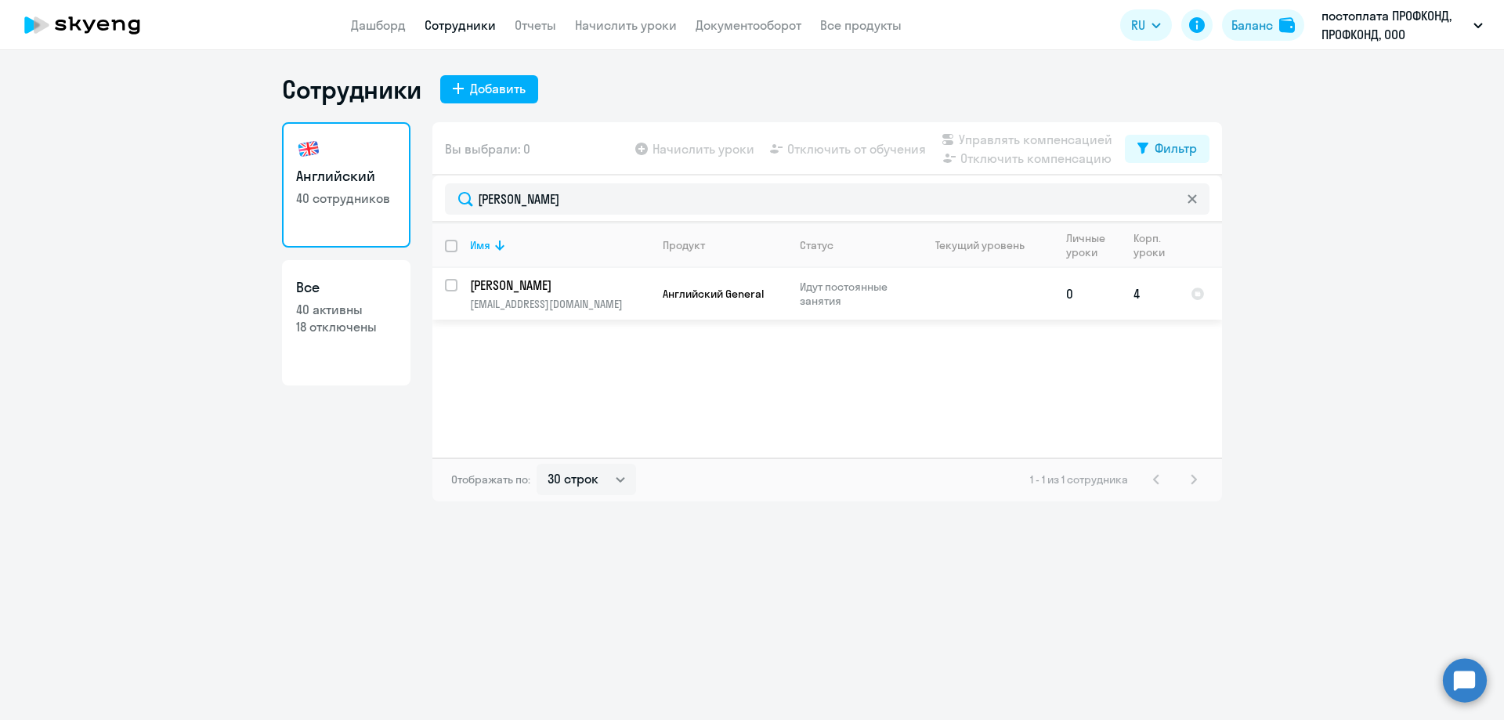
click at [525, 302] on p "[EMAIL_ADDRESS][DOMAIN_NAME]" at bounding box center [559, 304] width 179 height 14
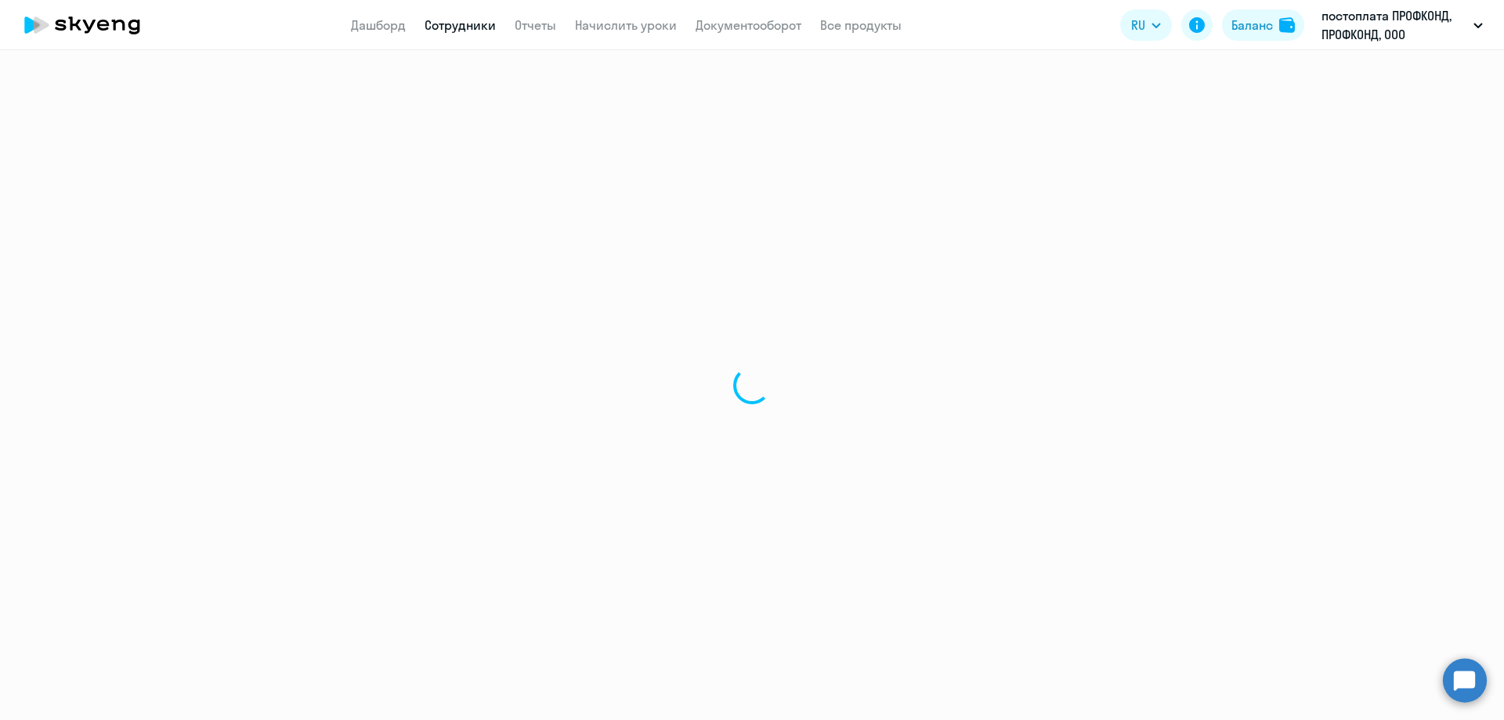
select select "english"
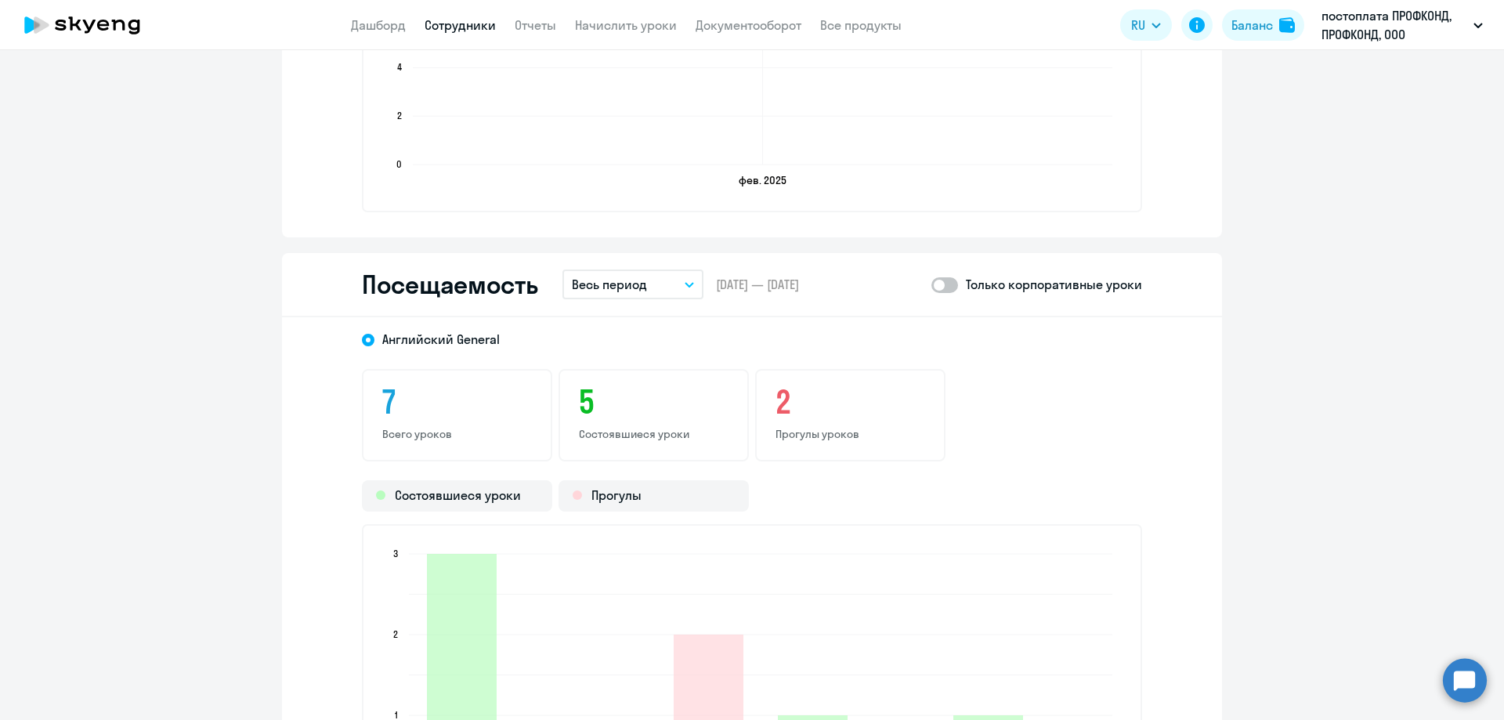
scroll to position [1645, 0]
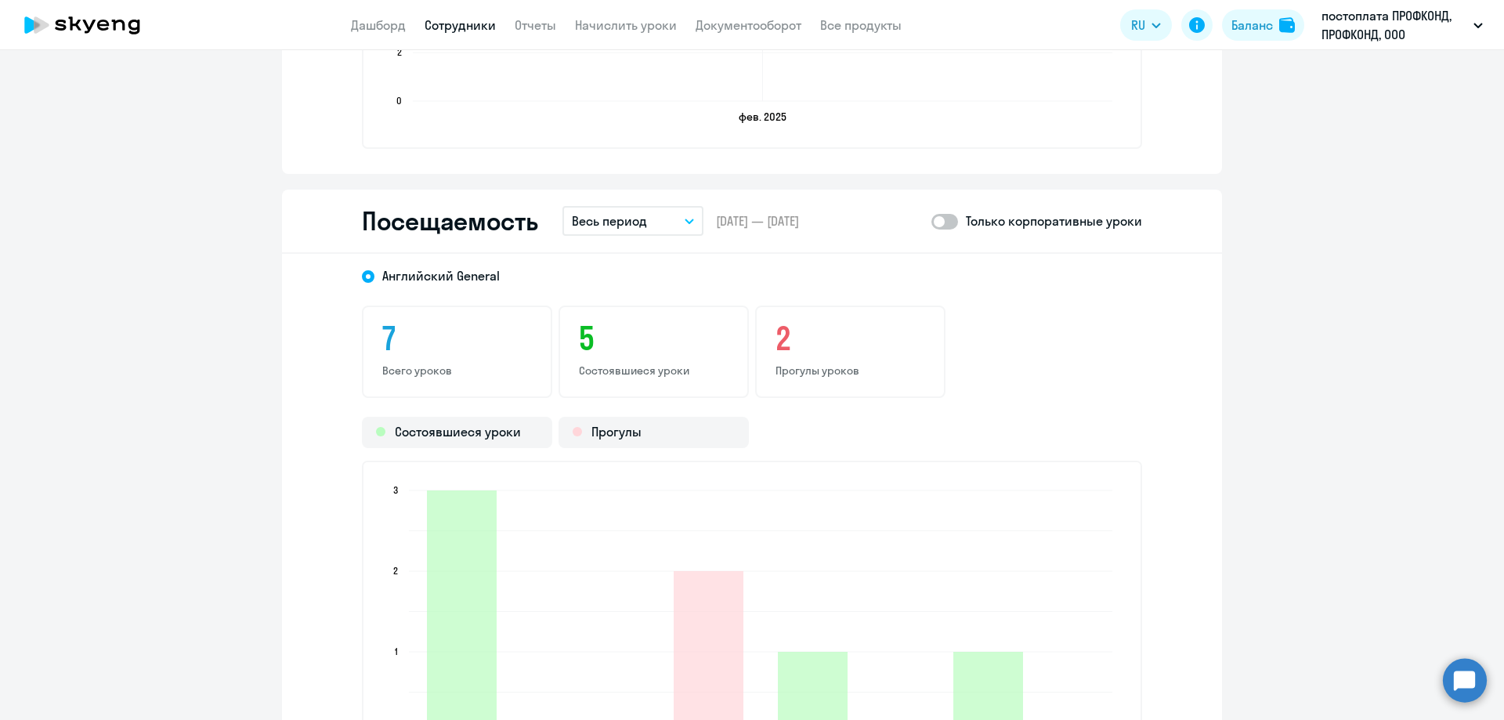
click at [627, 227] on p "Весь период" at bounding box center [609, 221] width 75 height 19
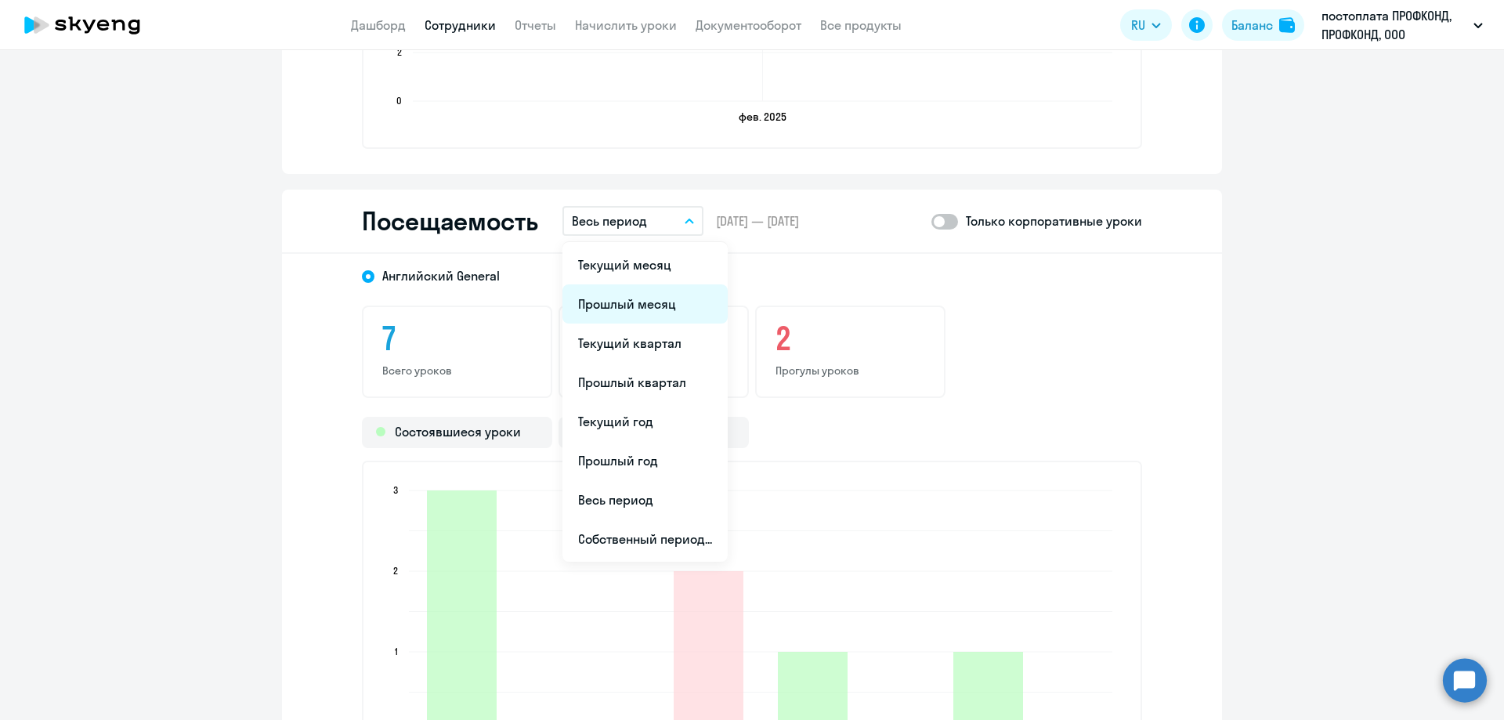
click at [611, 295] on li "Прошлый месяц" at bounding box center [644, 303] width 165 height 39
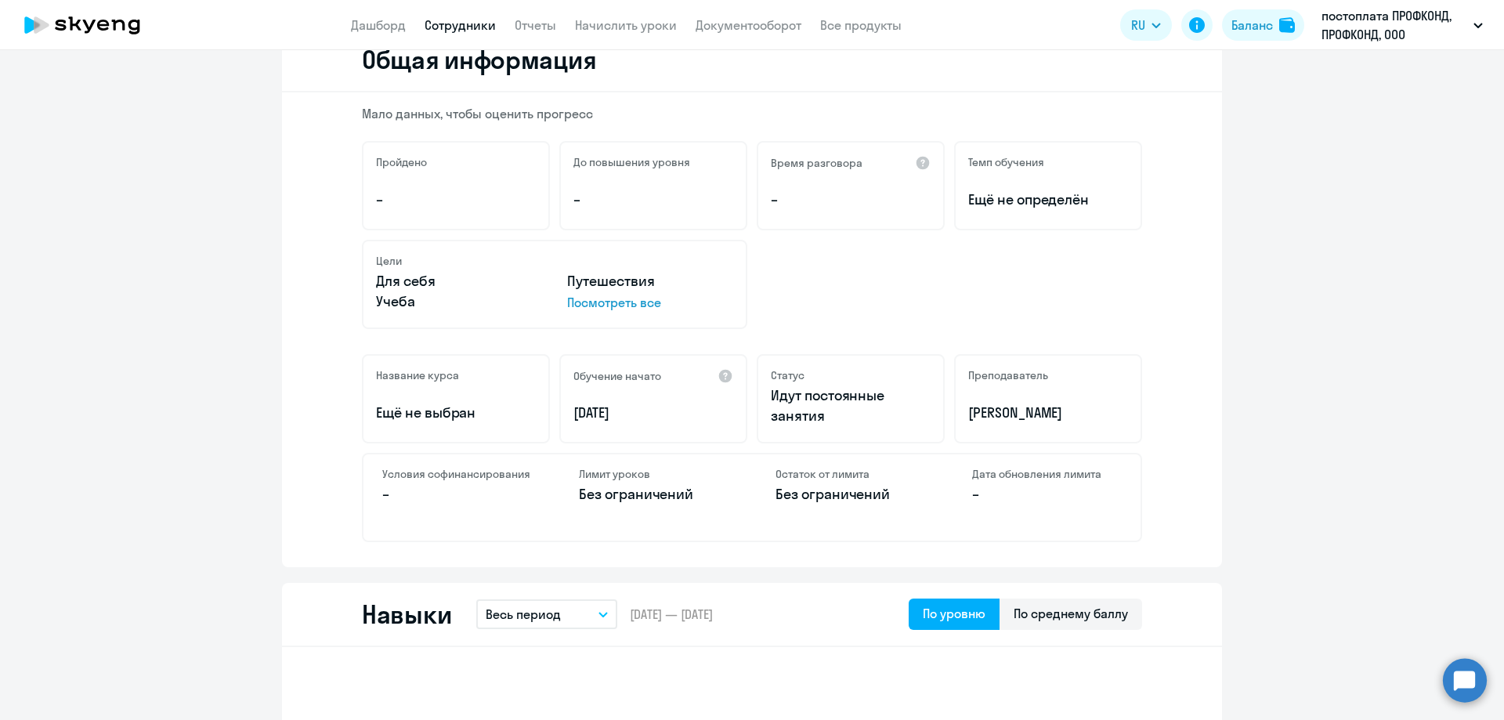
scroll to position [0, 0]
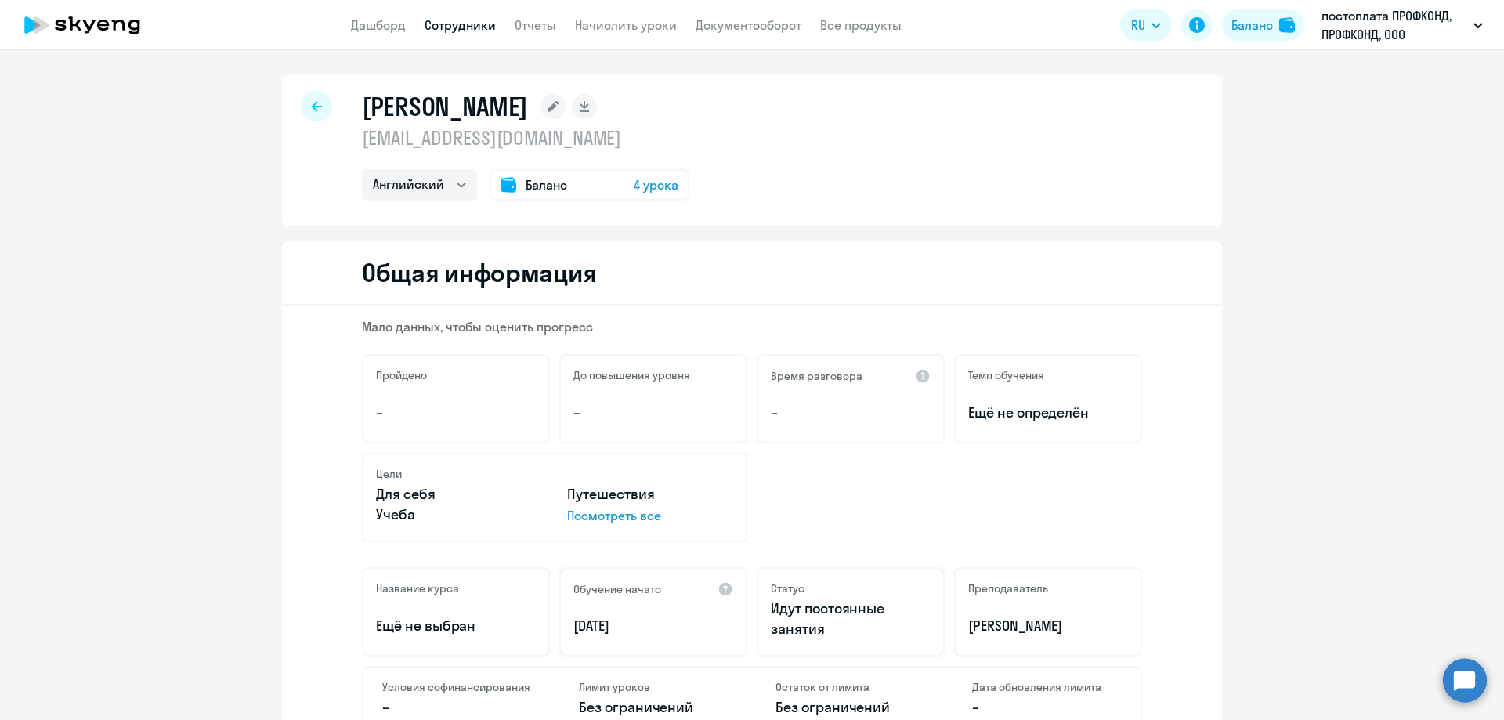
click at [313, 93] on div at bounding box center [316, 106] width 31 height 31
select select "30"
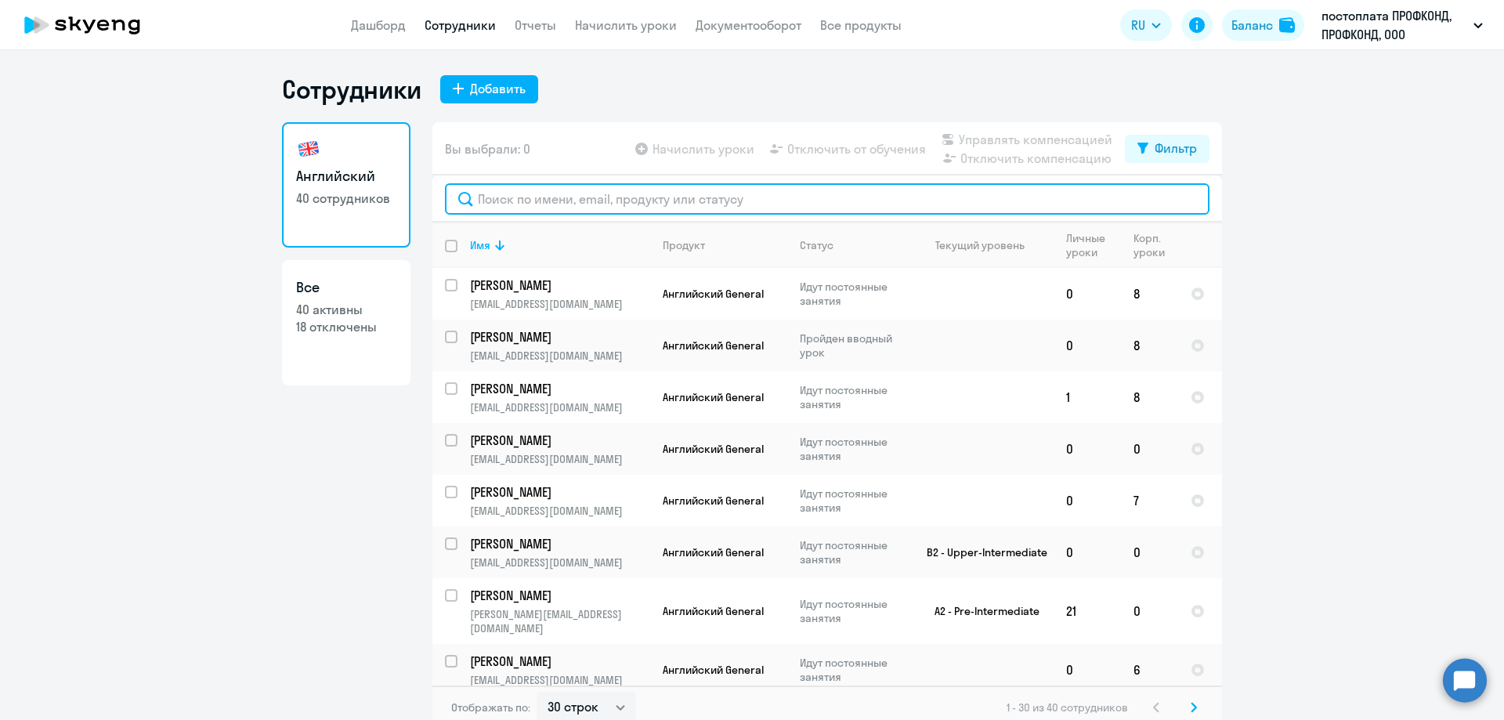
click at [504, 199] on input "text" at bounding box center [827, 198] width 765 height 31
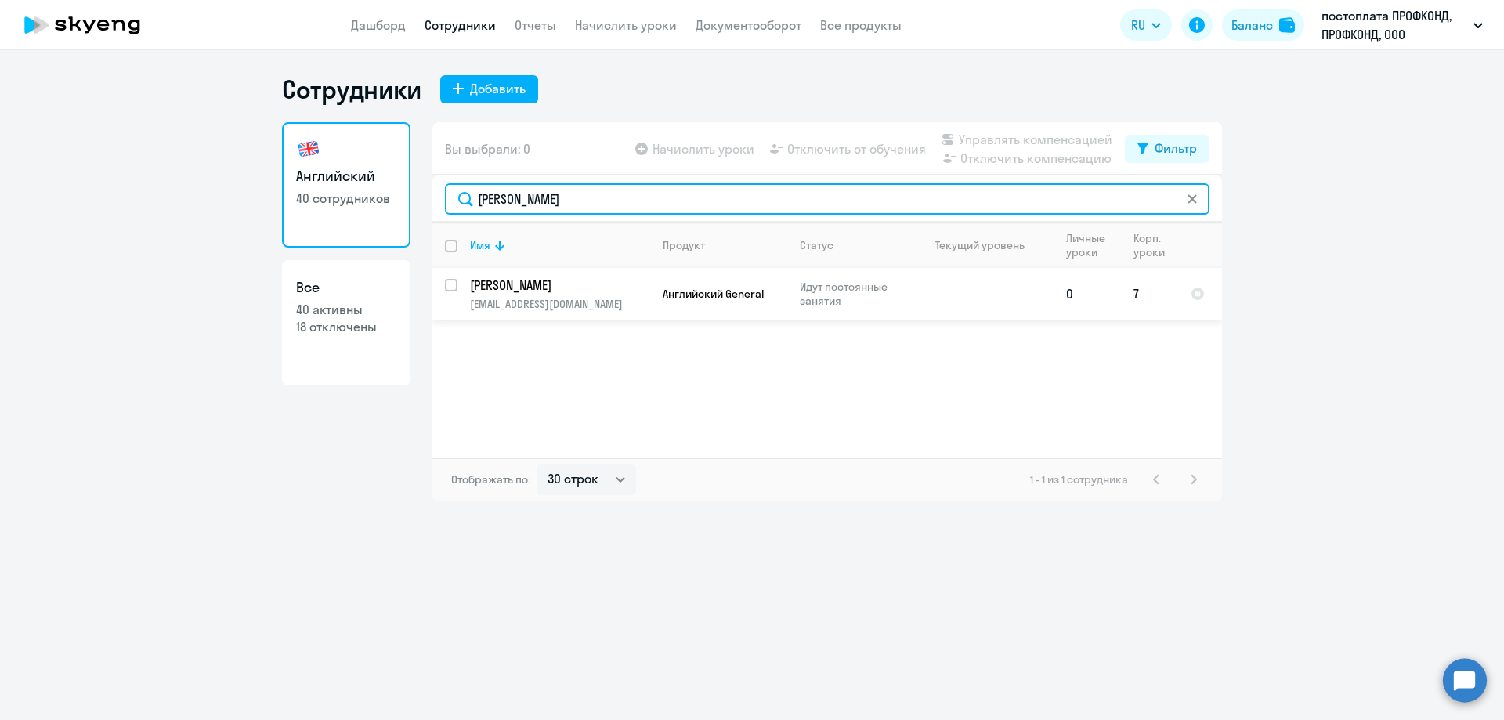
type input "[PERSON_NAME]"
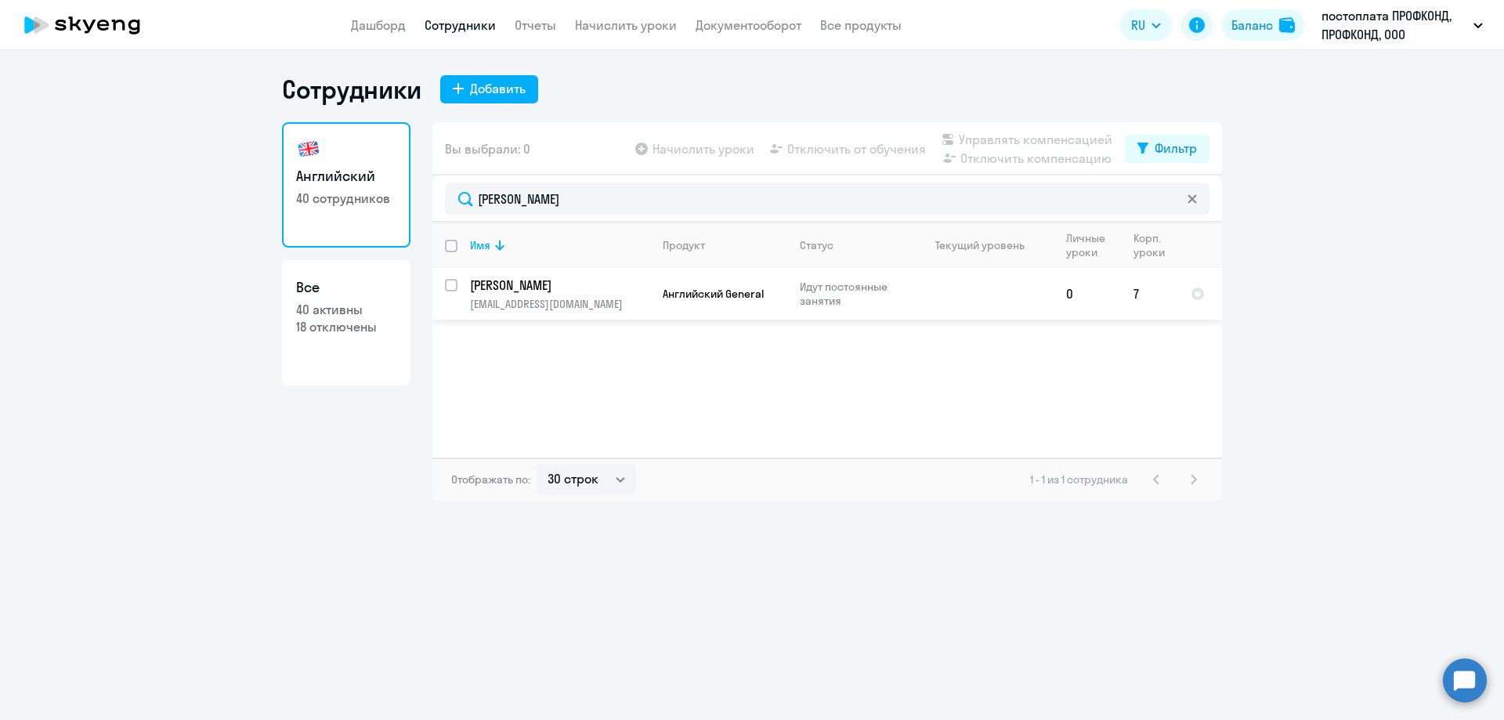
click at [547, 281] on p "[PERSON_NAME]" at bounding box center [558, 285] width 177 height 17
select select "english"
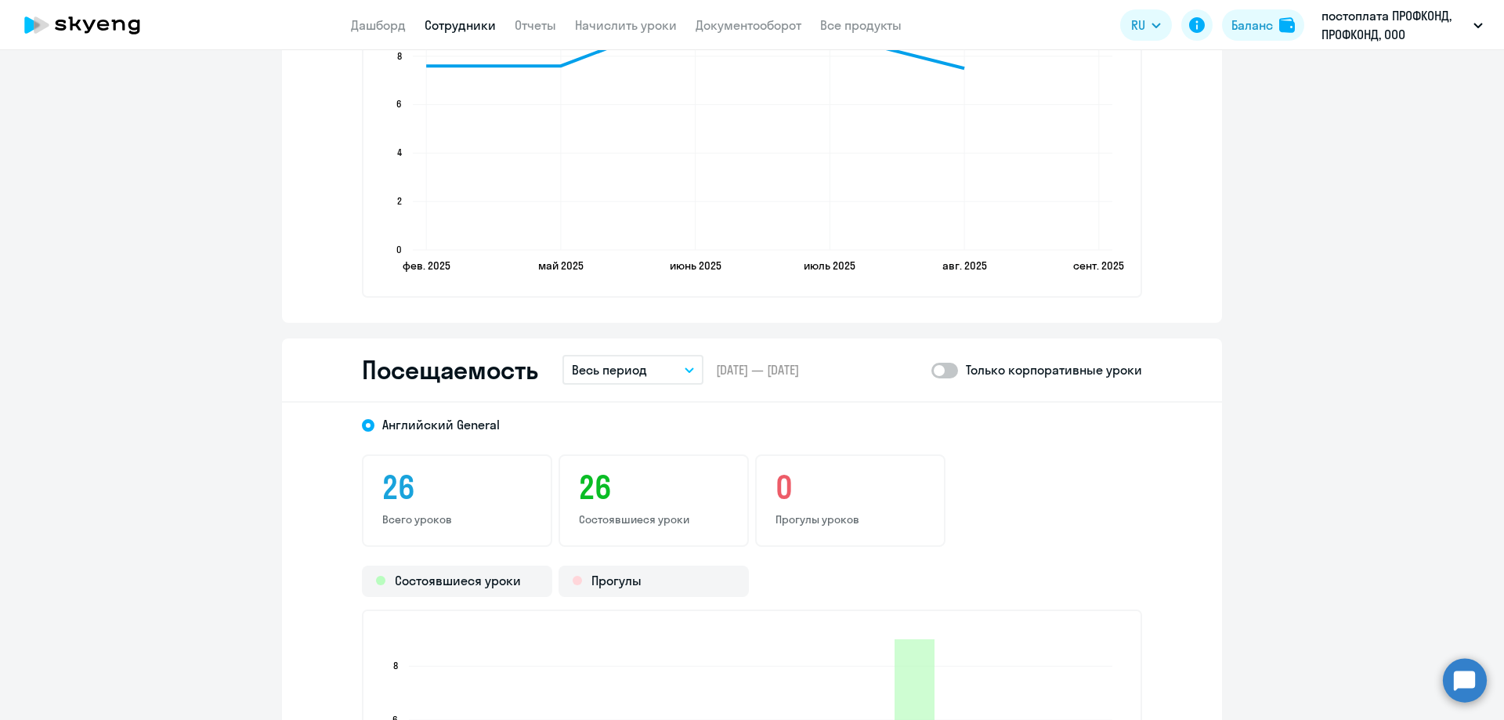
scroll to position [1488, 0]
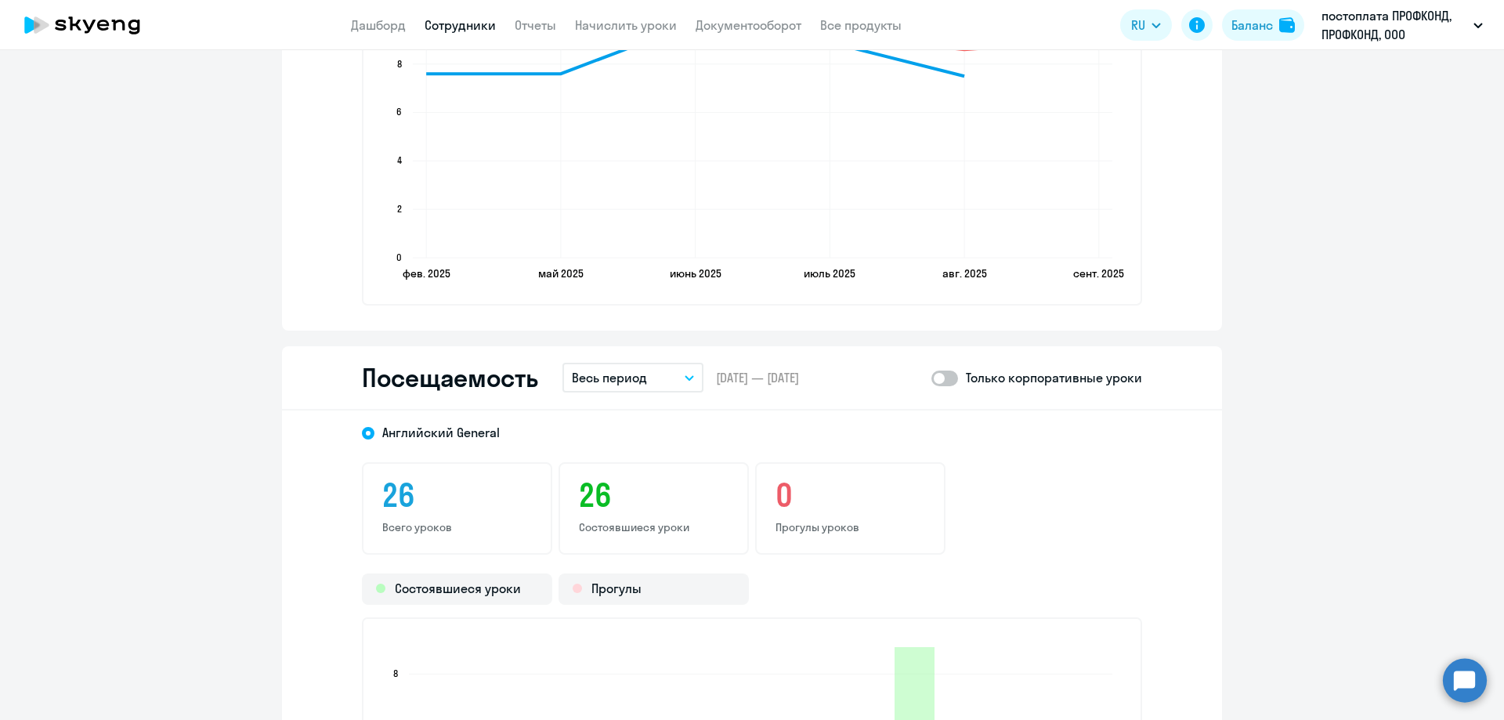
click at [600, 374] on p "Весь период" at bounding box center [609, 377] width 75 height 19
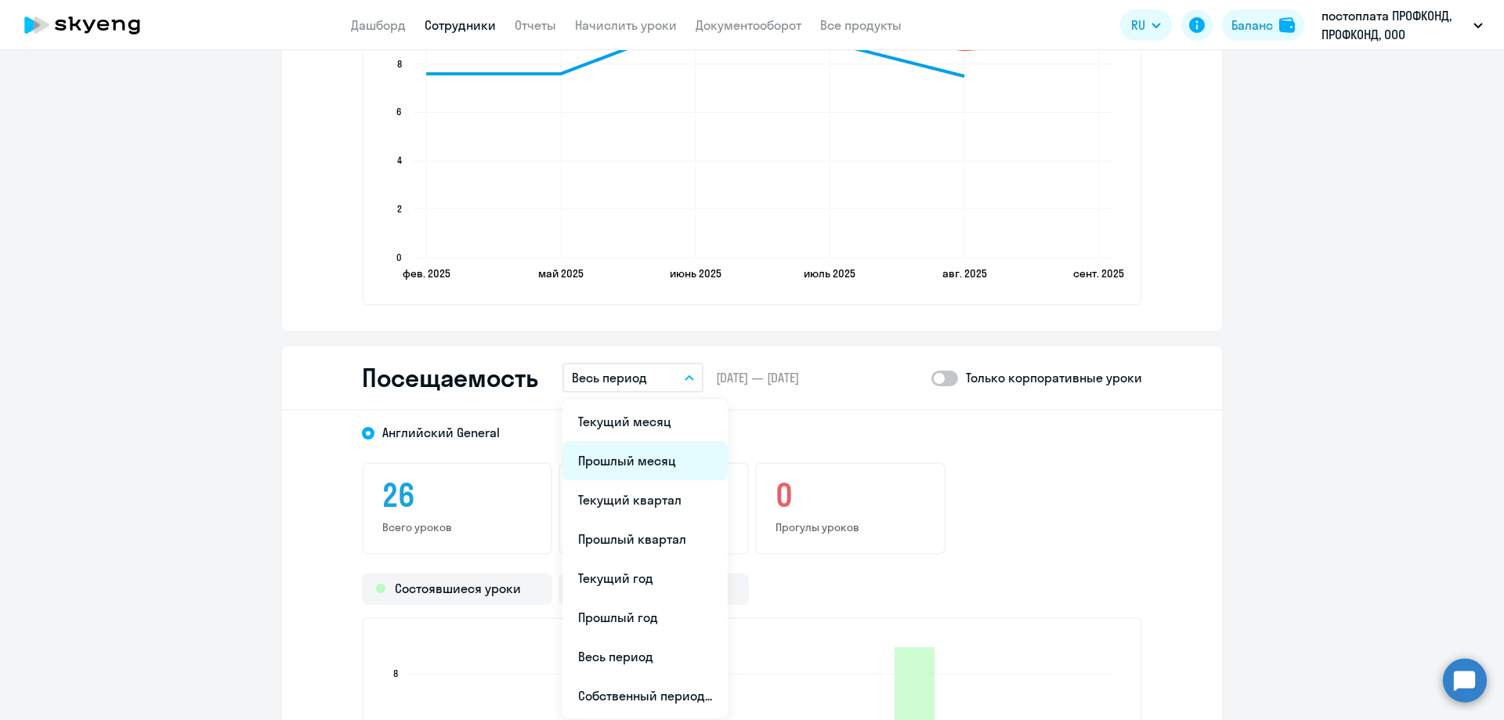
click at [610, 461] on li "Прошлый месяц" at bounding box center [644, 460] width 165 height 39
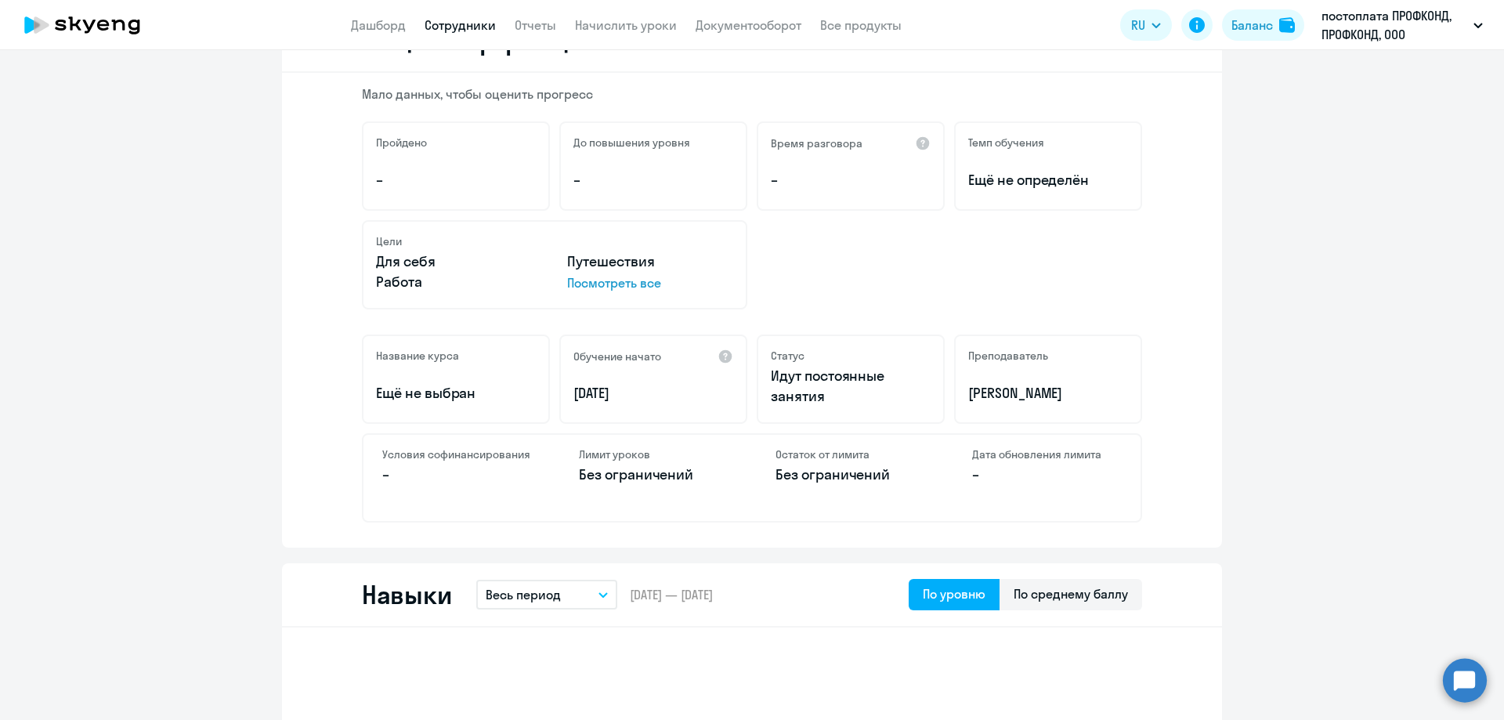
scroll to position [0, 0]
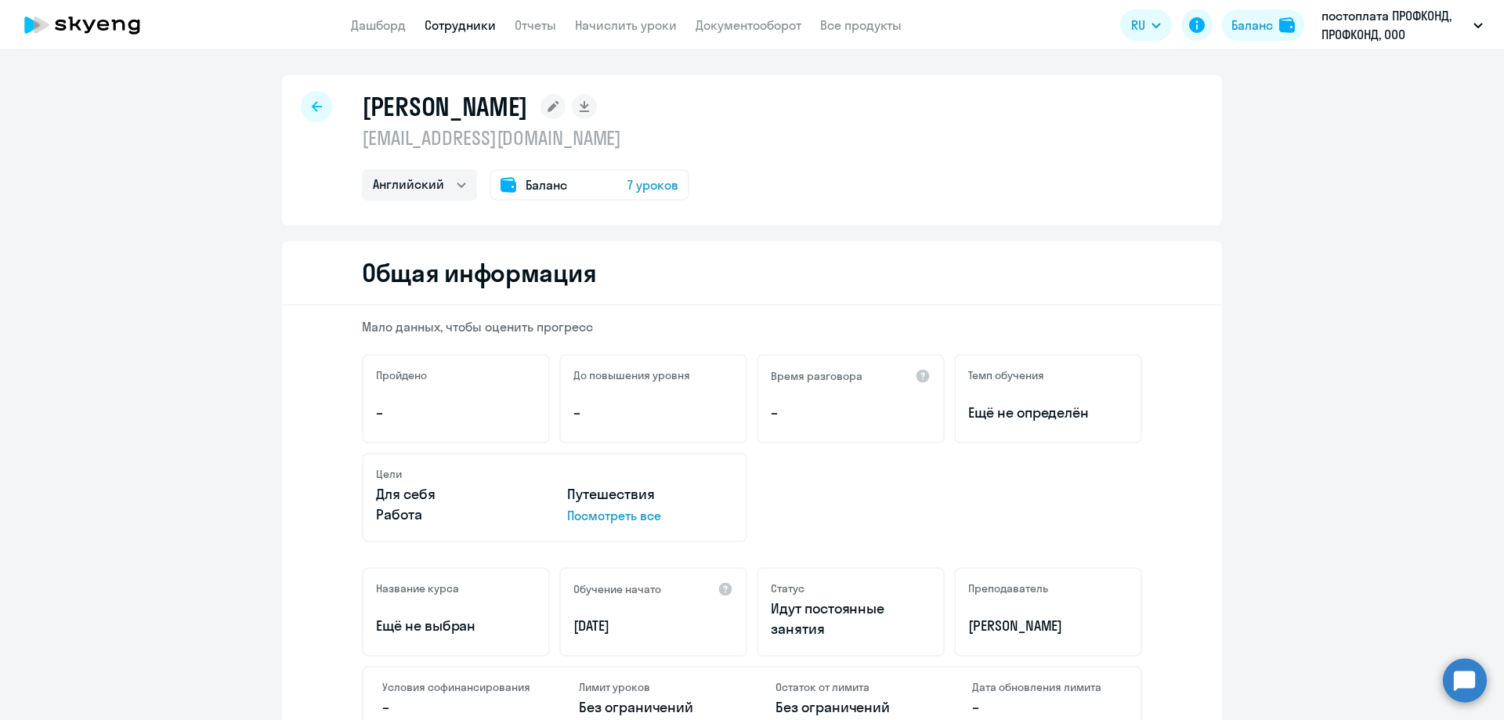
click at [312, 107] on icon at bounding box center [317, 106] width 10 height 10
select select "30"
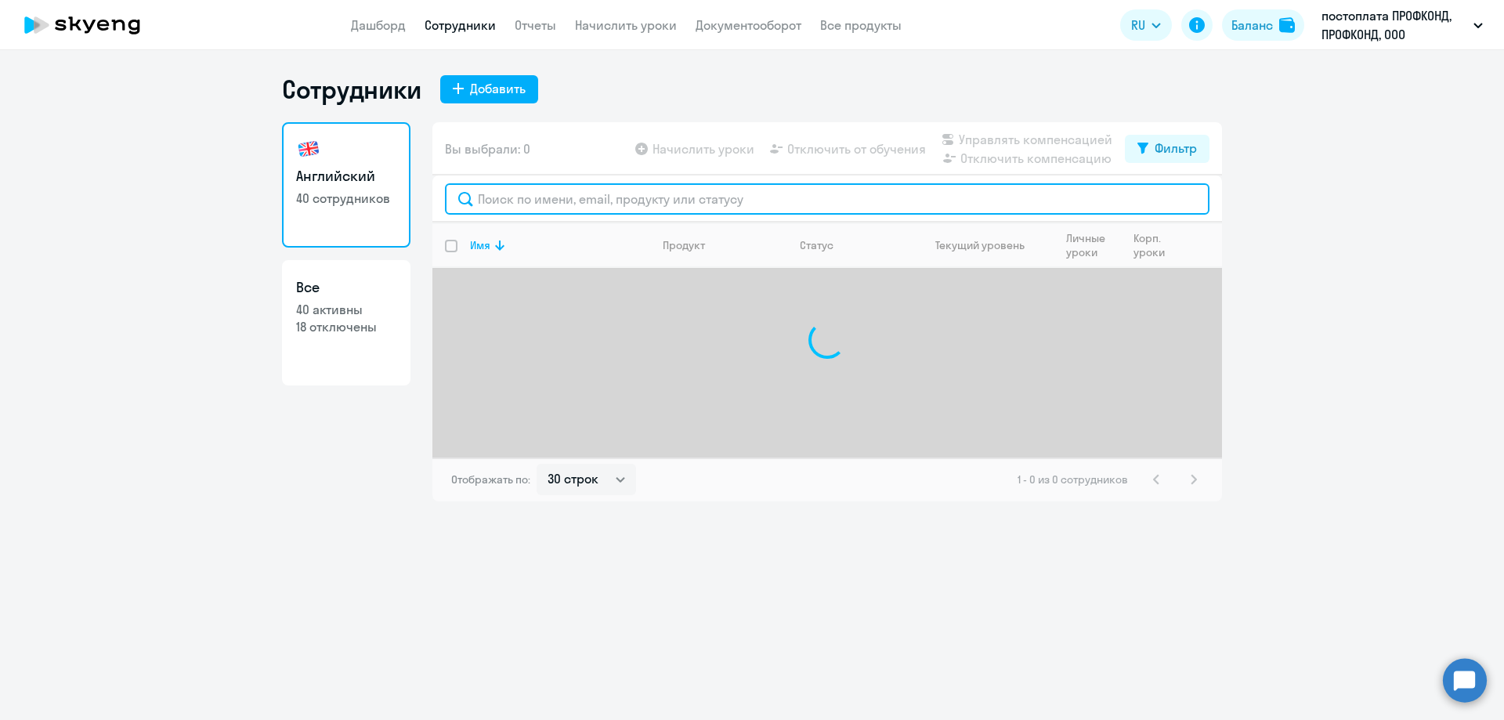
click at [483, 196] on input "text" at bounding box center [827, 198] width 765 height 31
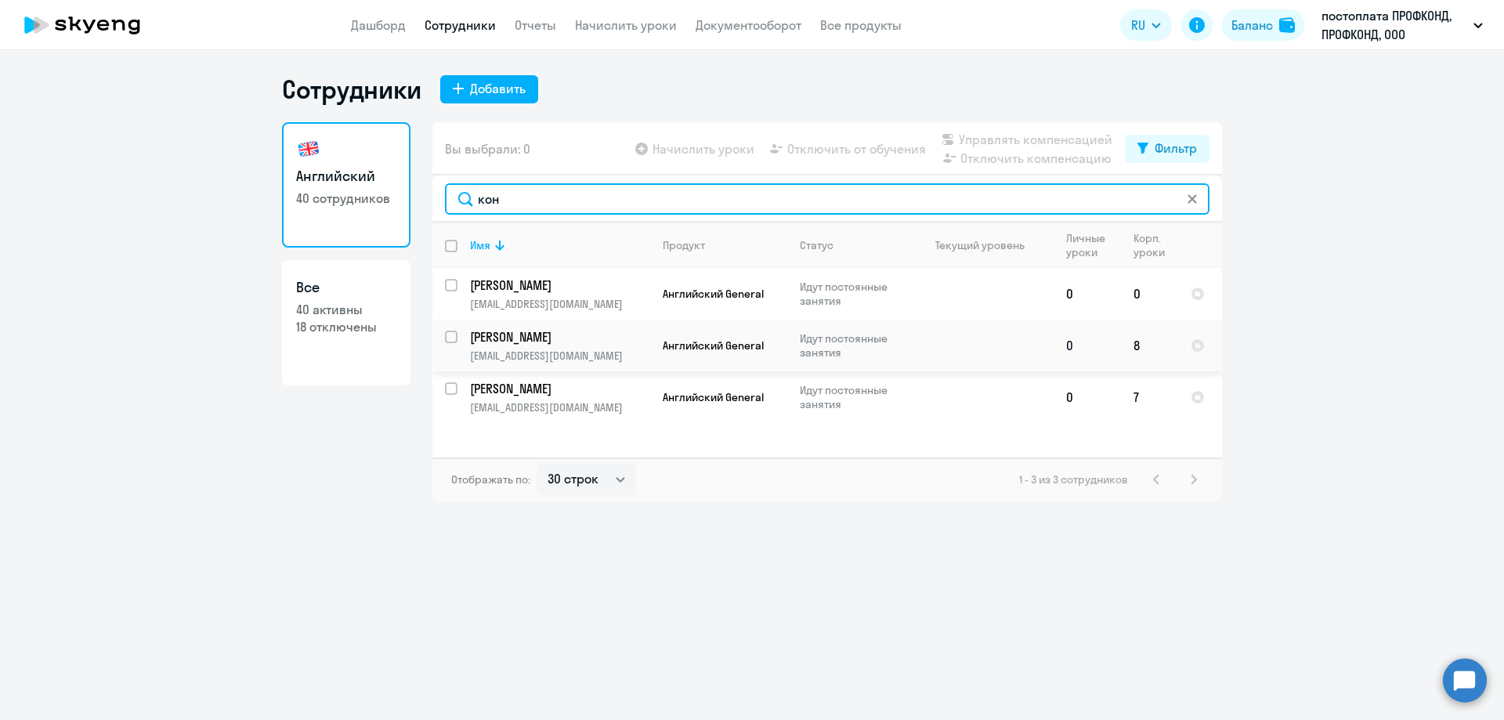
type input "кон"
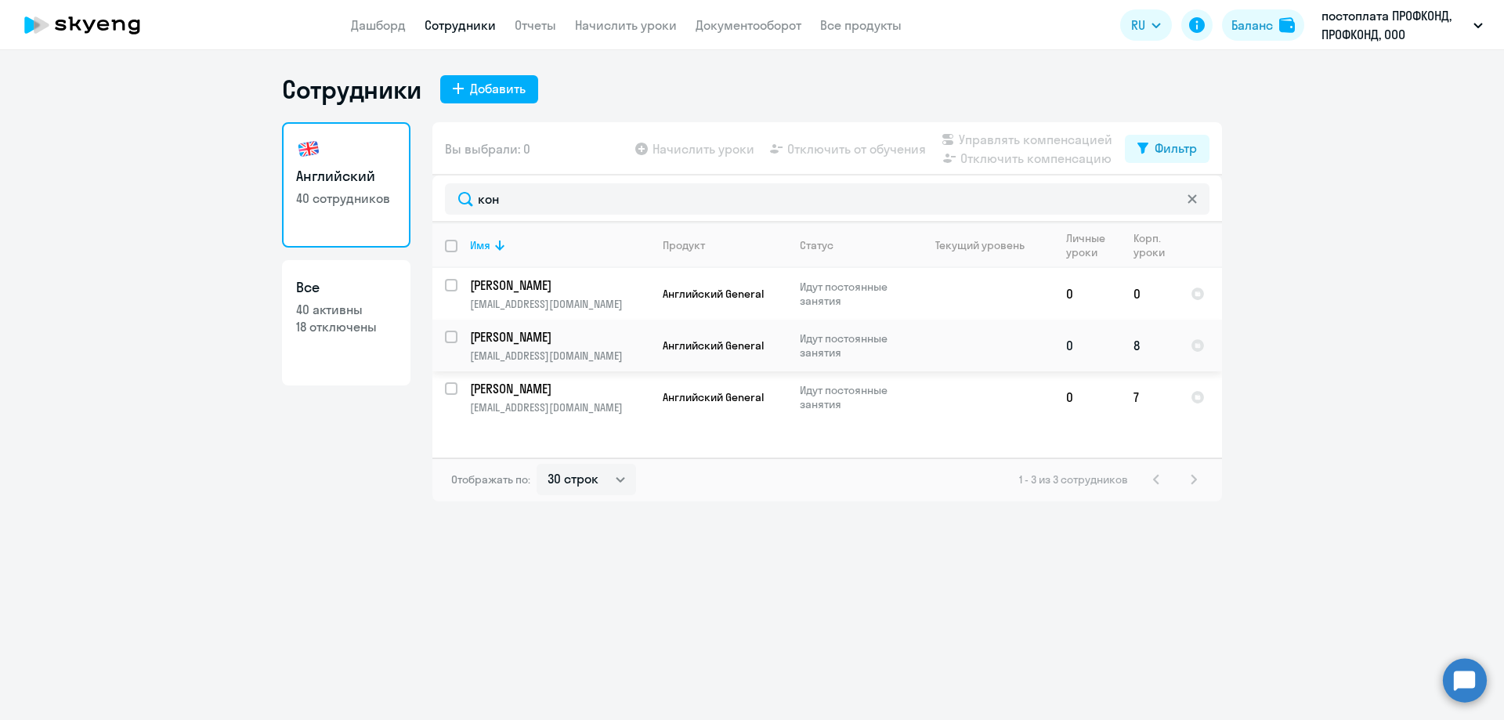
click at [513, 361] on td "[PERSON_NAME] [PERSON_NAME][EMAIL_ADDRESS][DOMAIN_NAME]" at bounding box center [553, 346] width 193 height 52
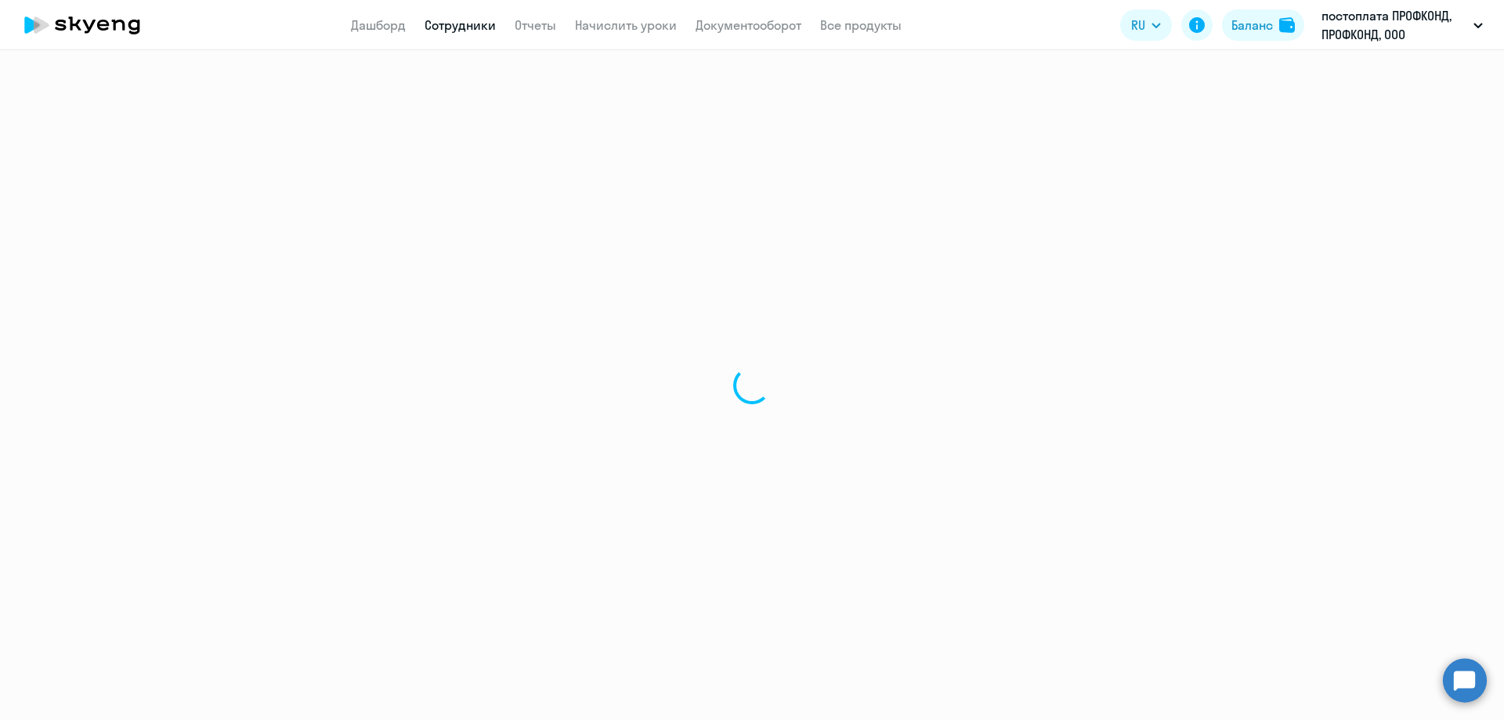
select select "english"
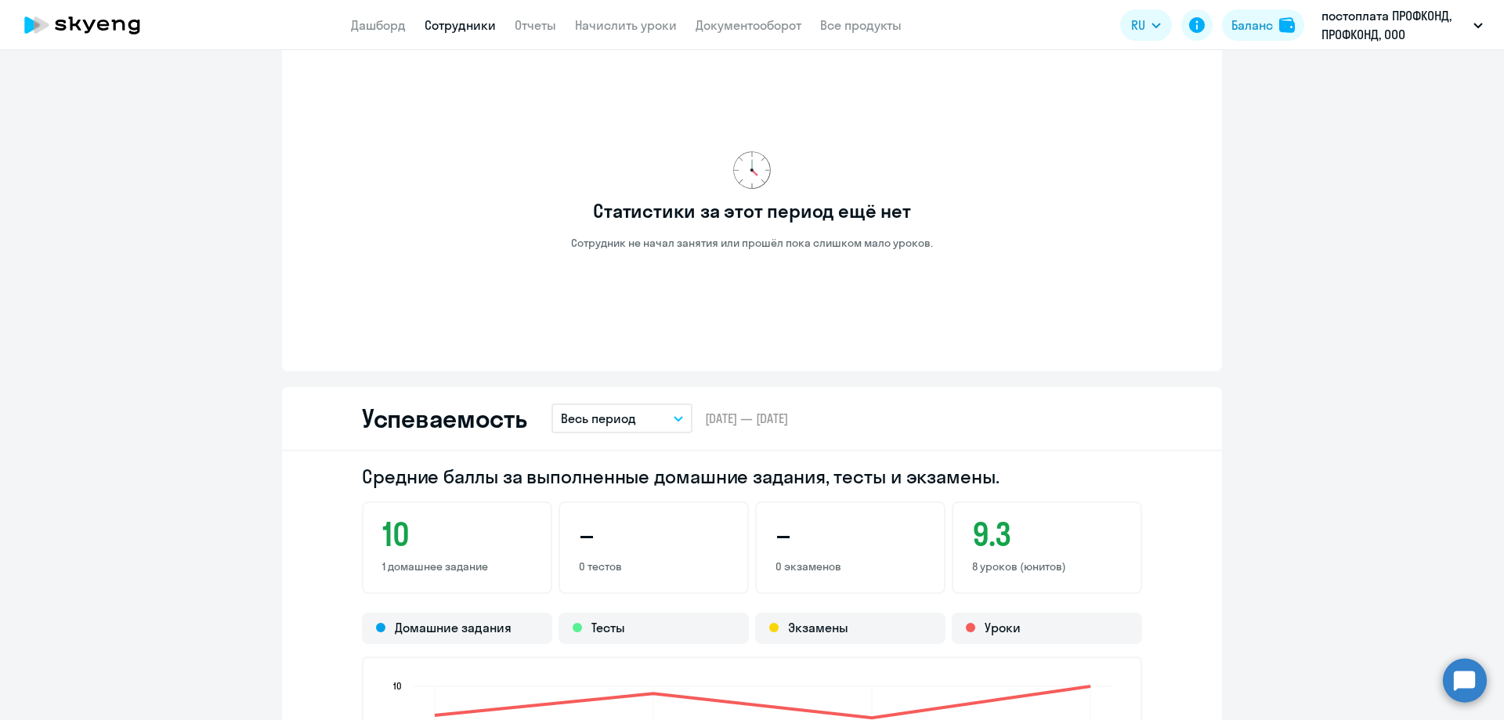
scroll to position [862, 0]
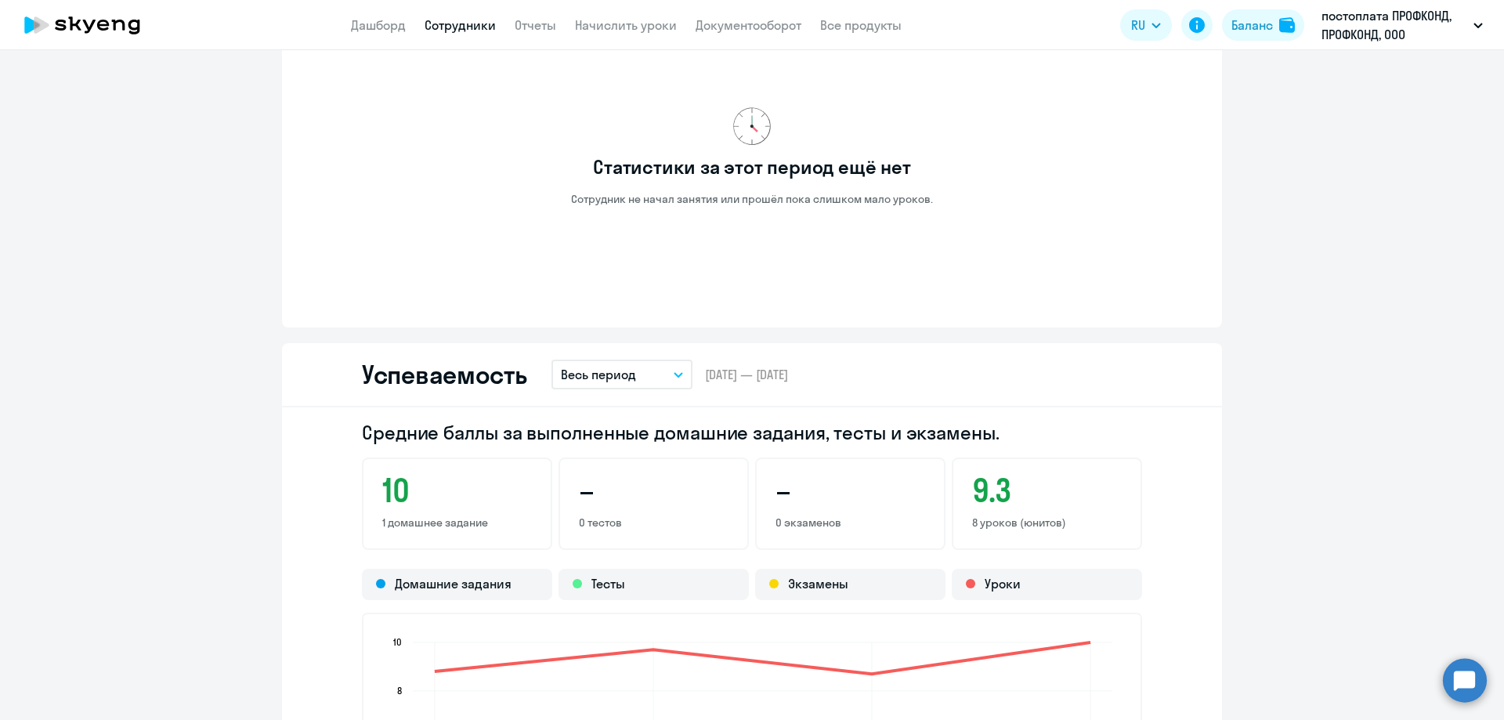
click at [591, 371] on p "Весь период" at bounding box center [598, 374] width 75 height 19
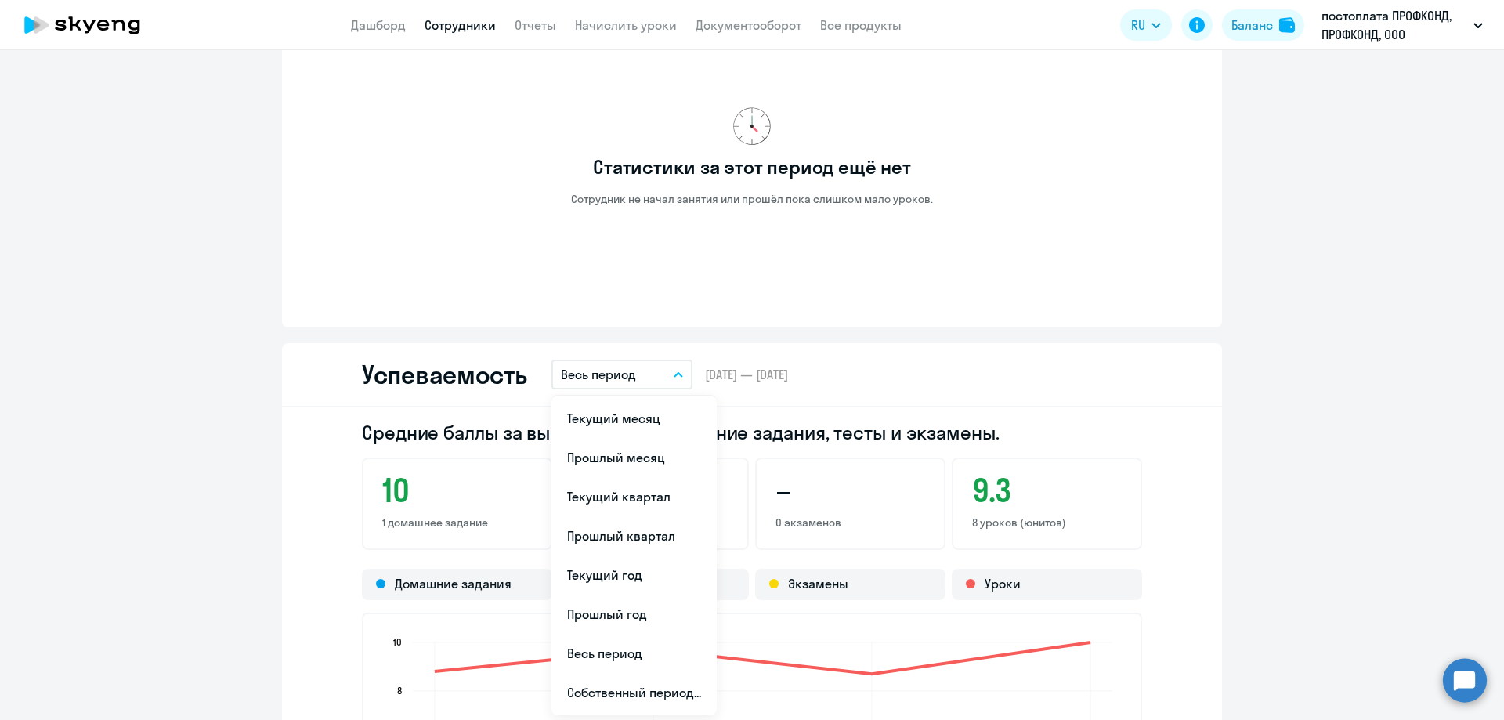
click at [591, 371] on p "Весь период" at bounding box center [598, 374] width 75 height 19
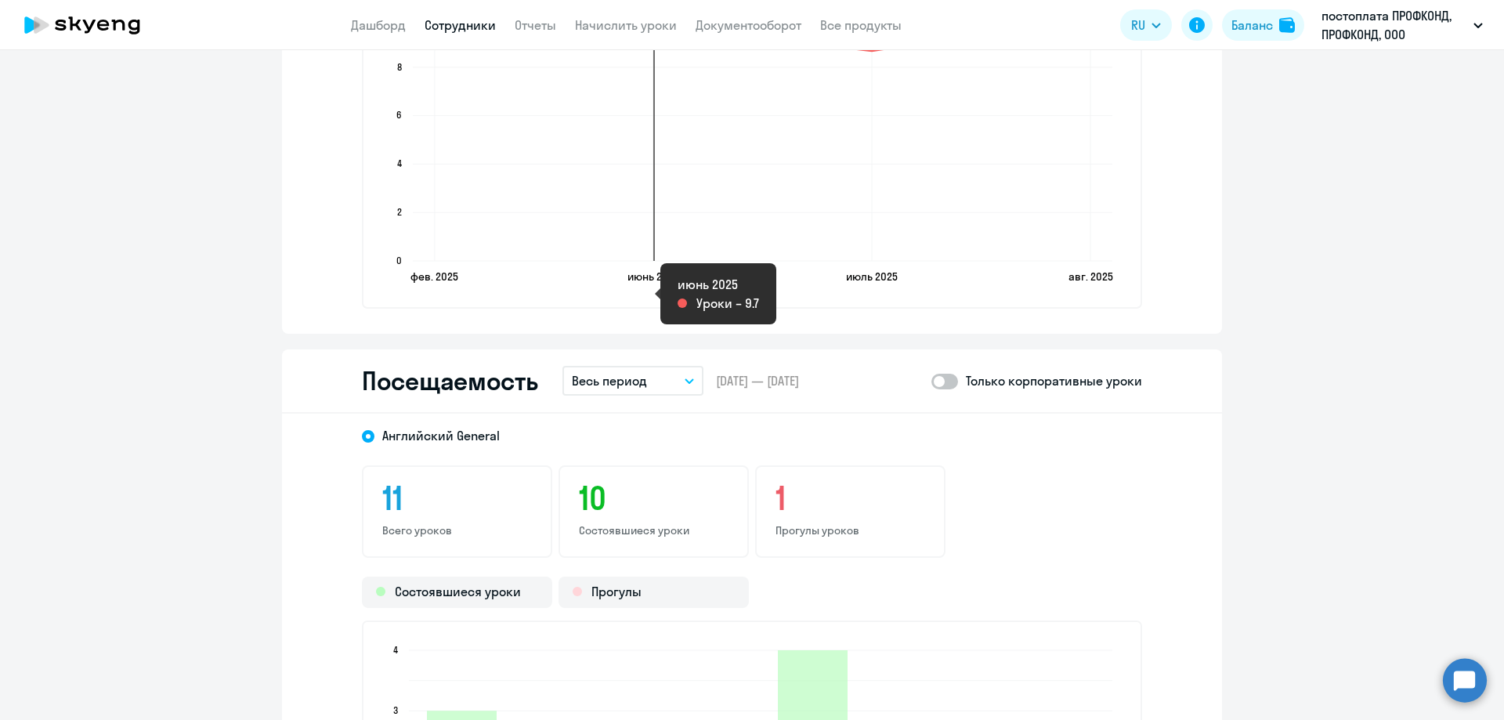
scroll to position [1645, 0]
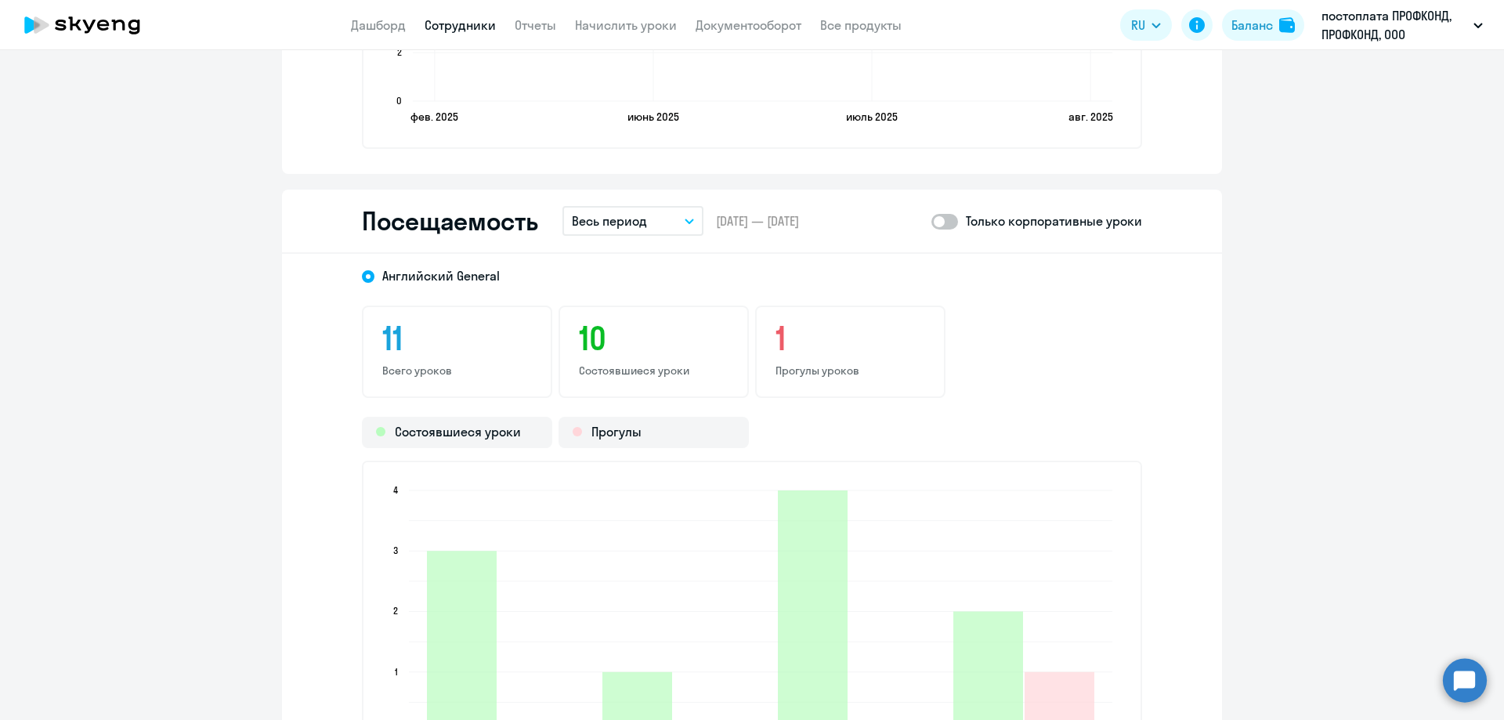
click at [670, 219] on button "Весь период" at bounding box center [632, 221] width 141 height 30
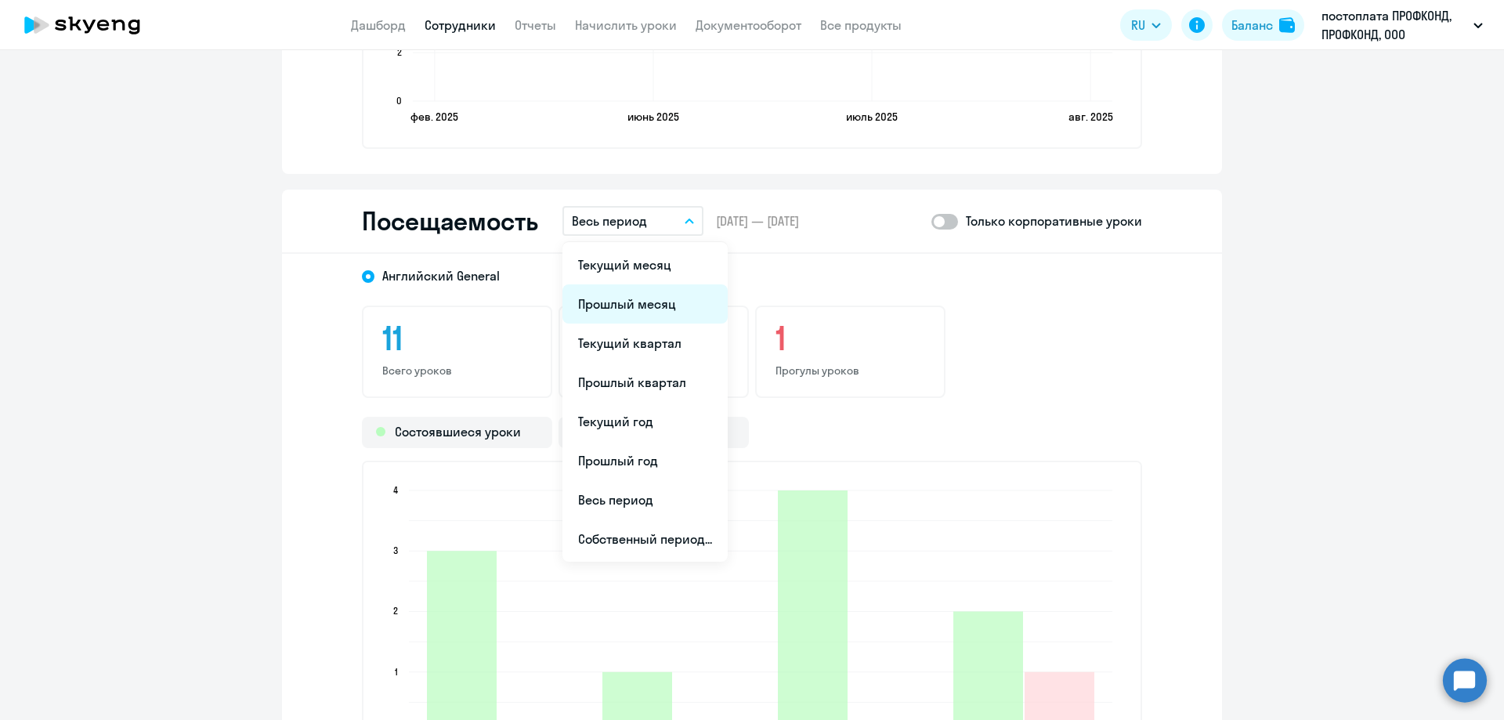
click at [652, 295] on li "Прошлый месяц" at bounding box center [644, 303] width 165 height 39
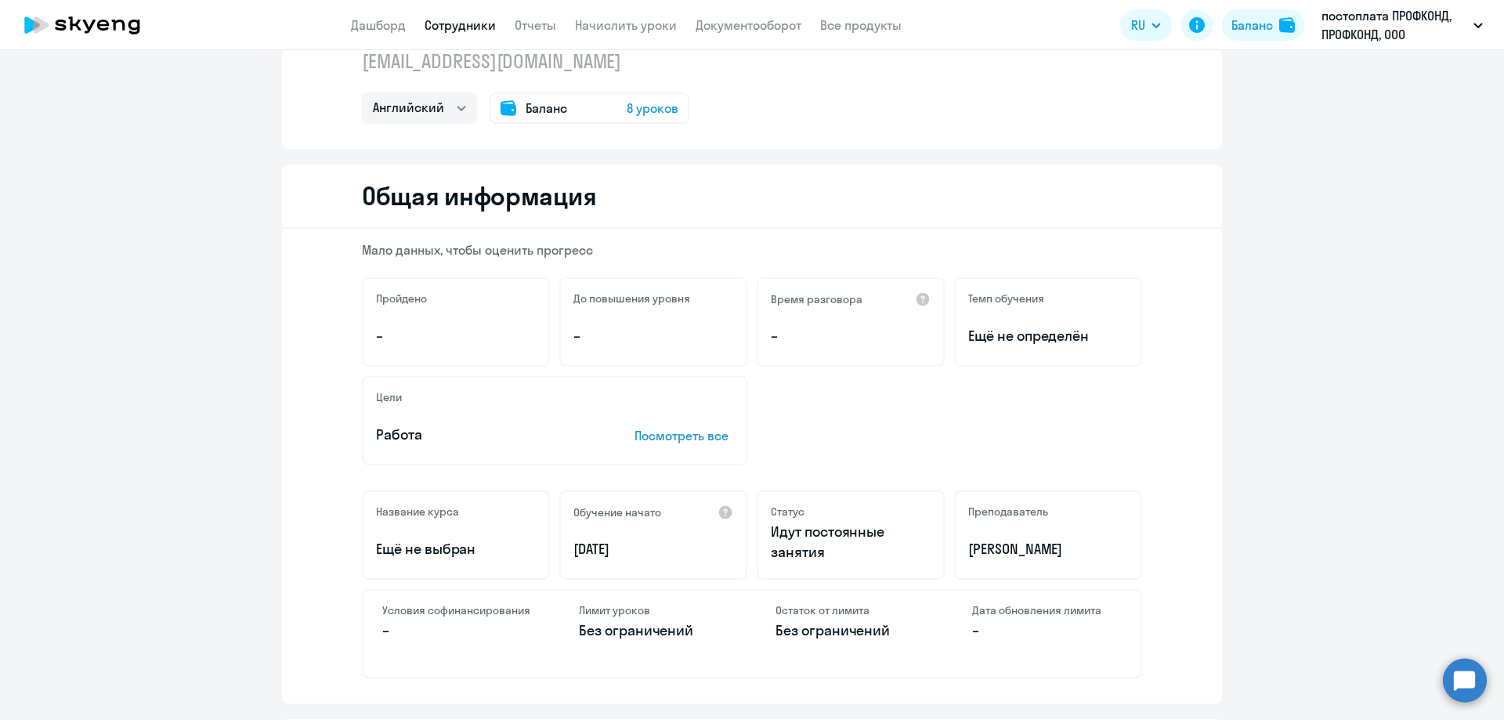
scroll to position [0, 0]
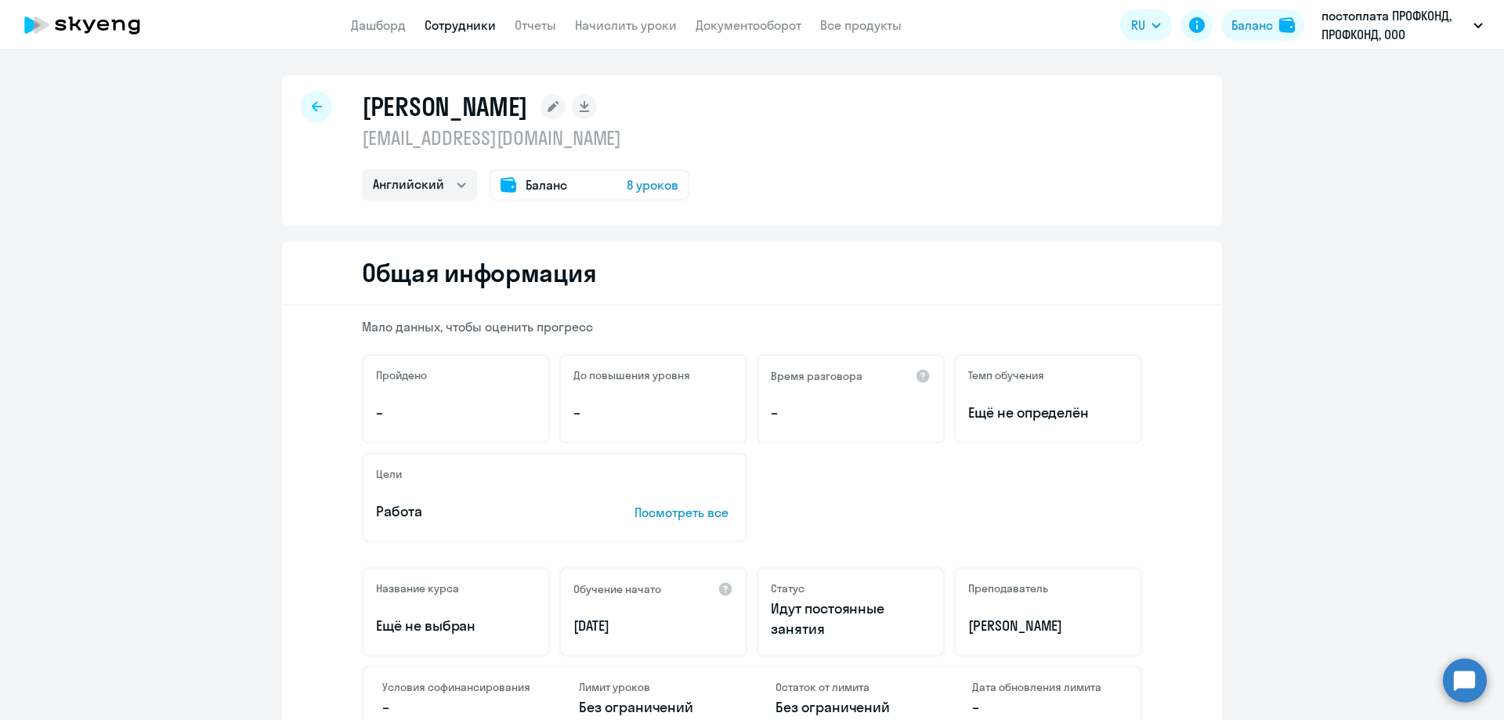
click at [293, 114] on div "[PERSON_NAME] [EMAIL_ADDRESS][DOMAIN_NAME] Английский Баланс 8 уроков" at bounding box center [752, 150] width 940 height 150
click at [312, 111] on icon at bounding box center [317, 106] width 10 height 11
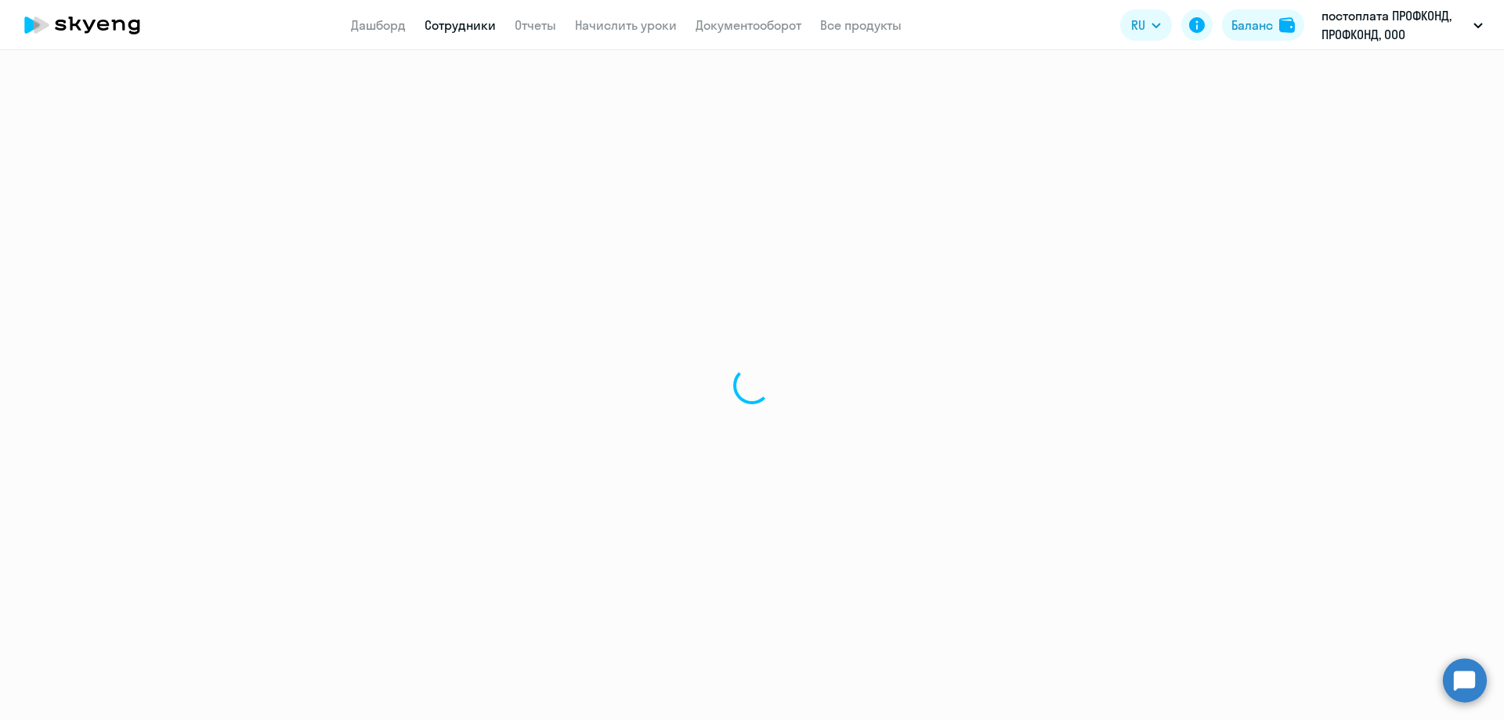
select select "30"
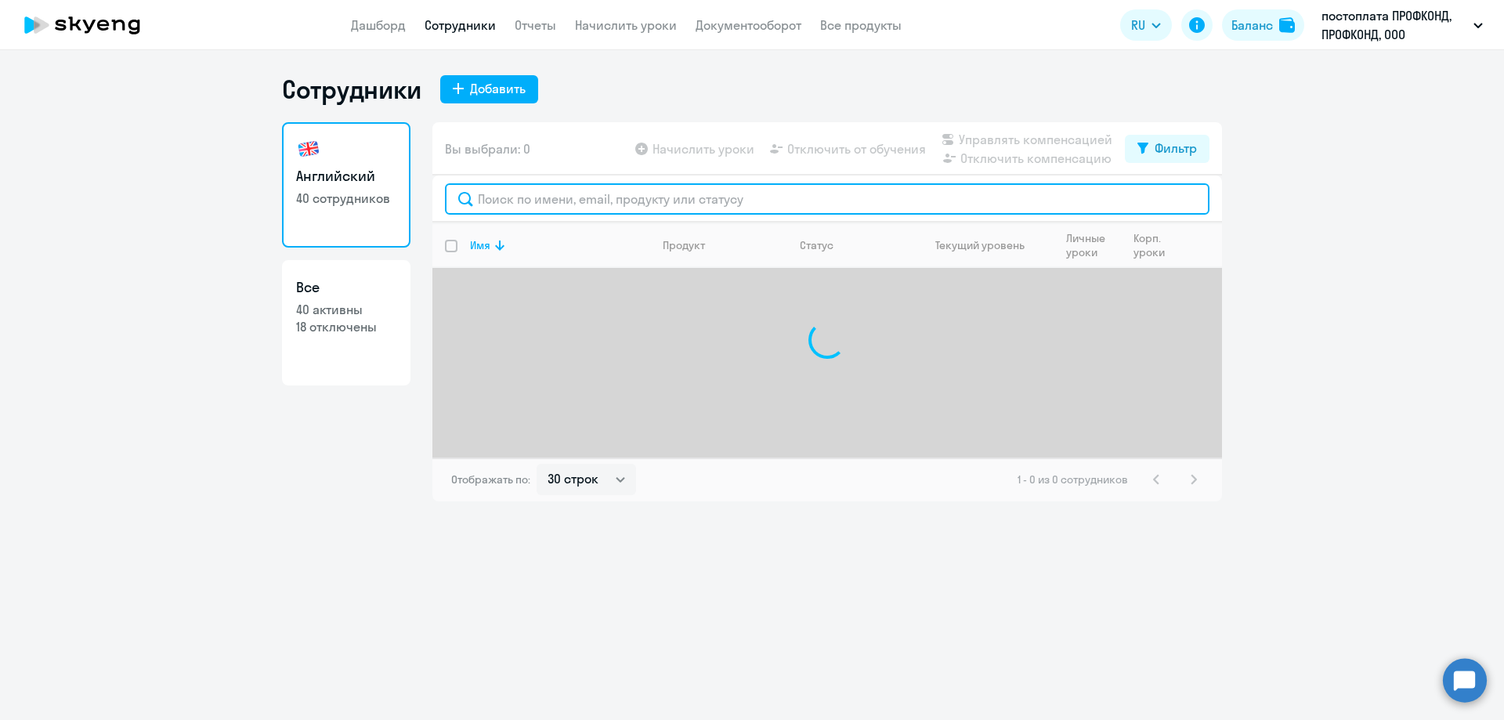
click at [498, 202] on input "text" at bounding box center [827, 198] width 765 height 31
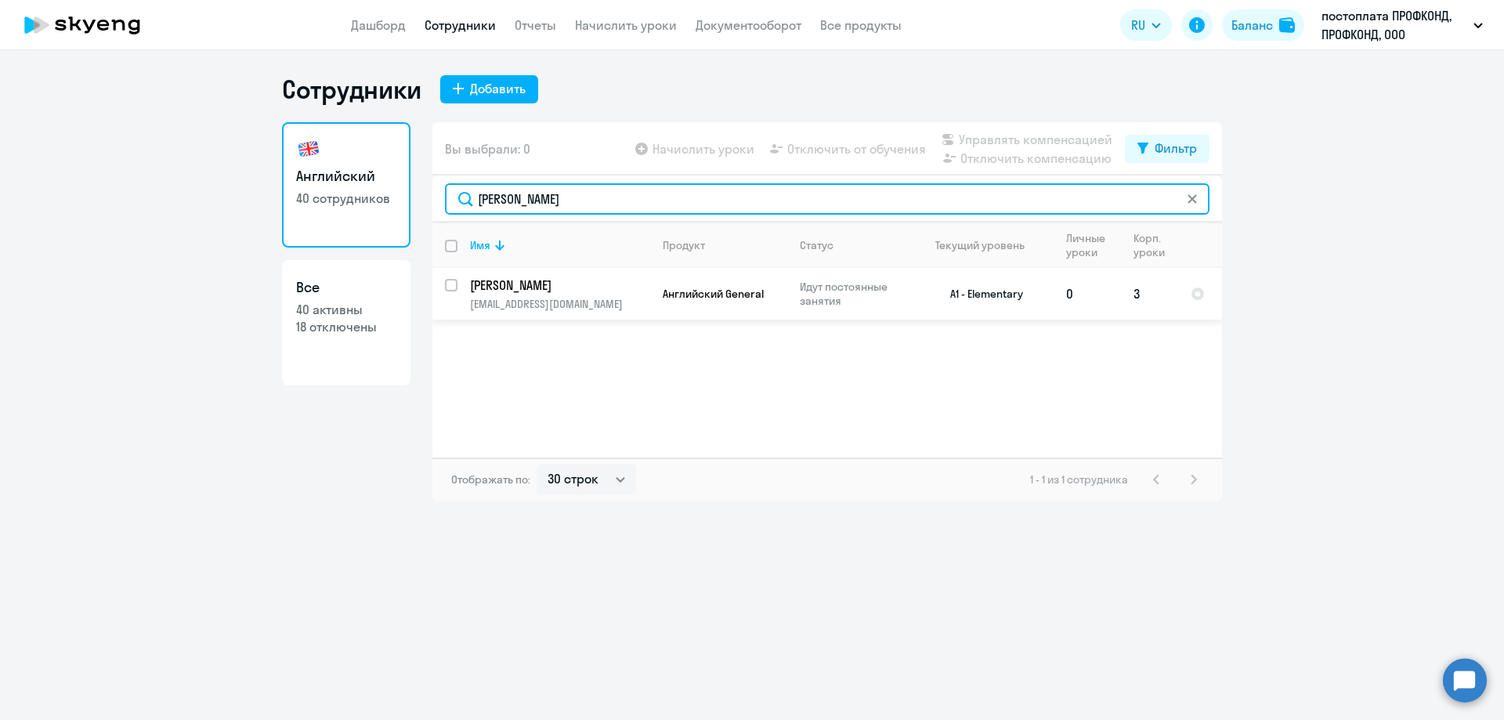
type input "[PERSON_NAME]"
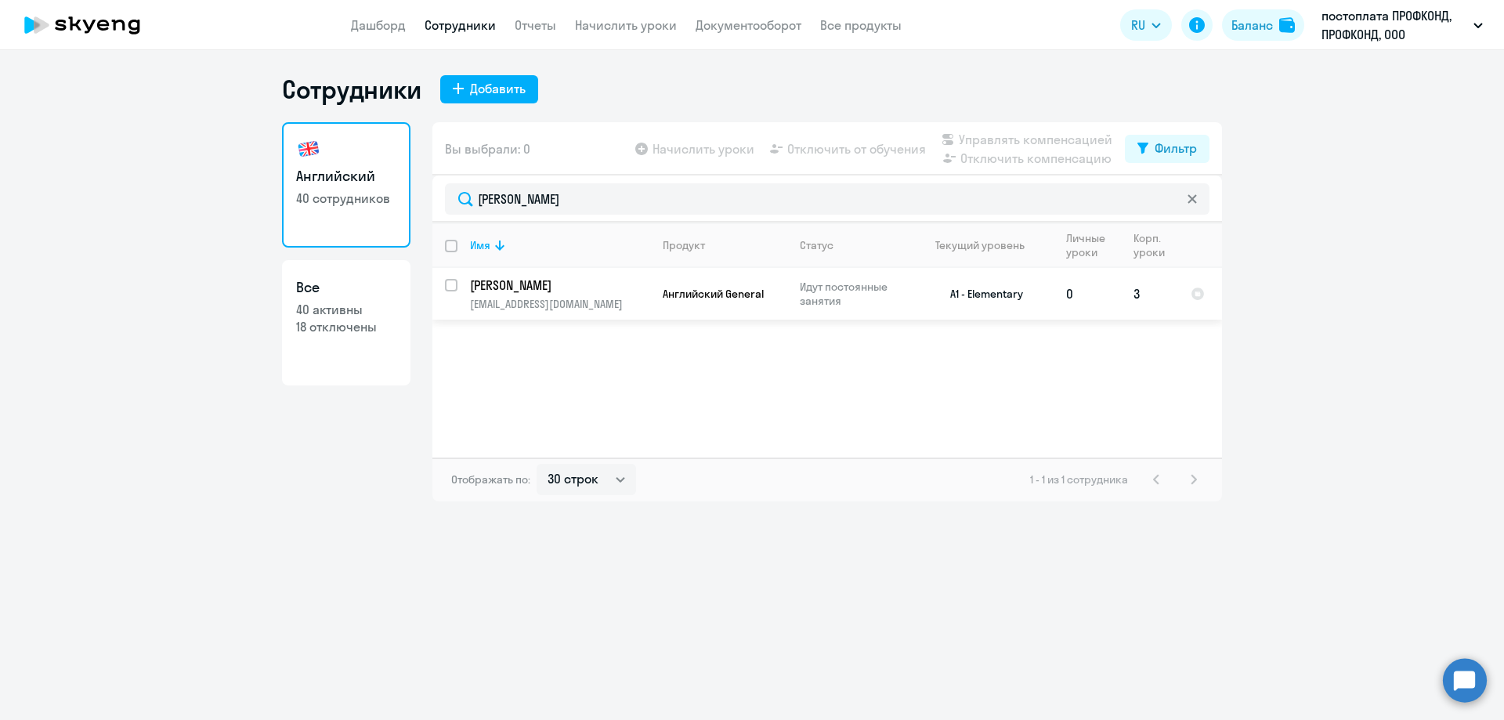
click at [569, 299] on p "[EMAIL_ADDRESS][DOMAIN_NAME]" at bounding box center [559, 304] width 179 height 14
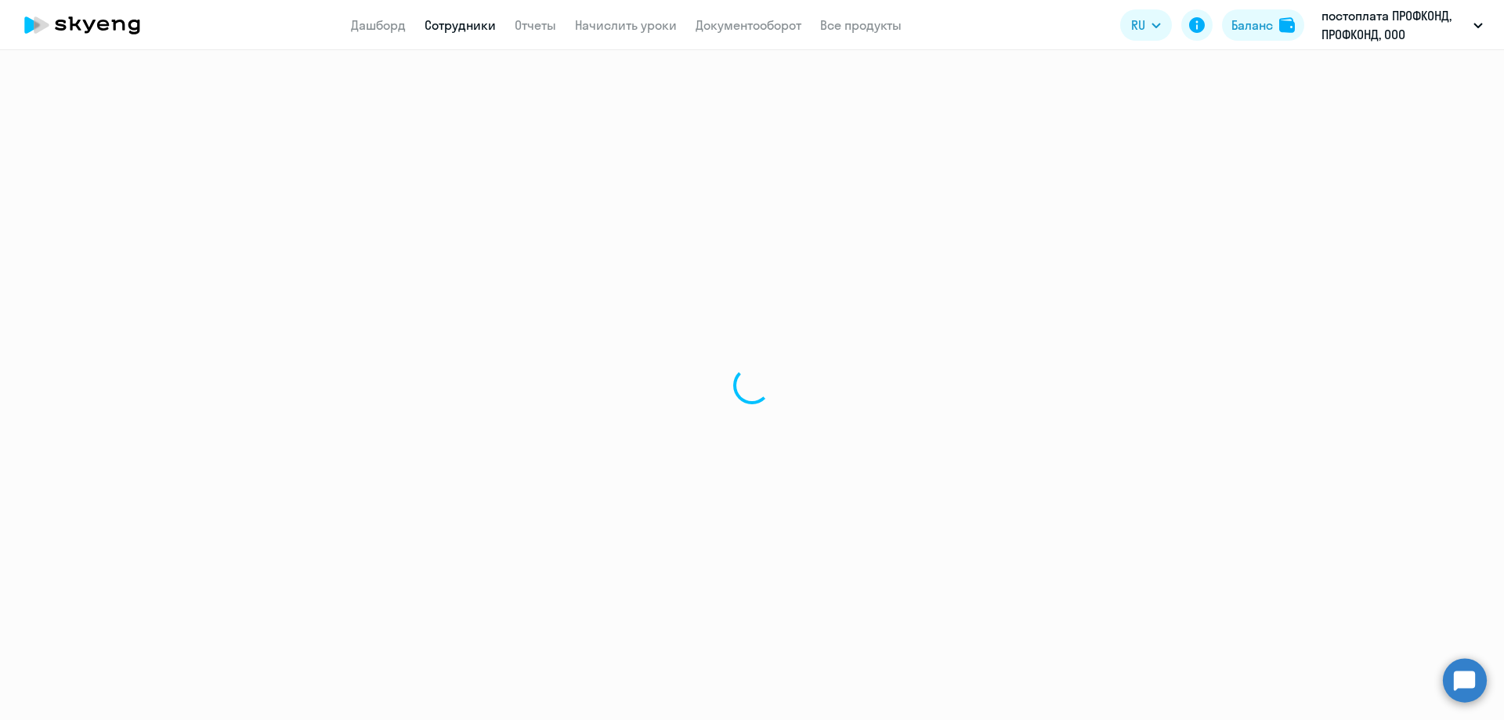
select select "english"
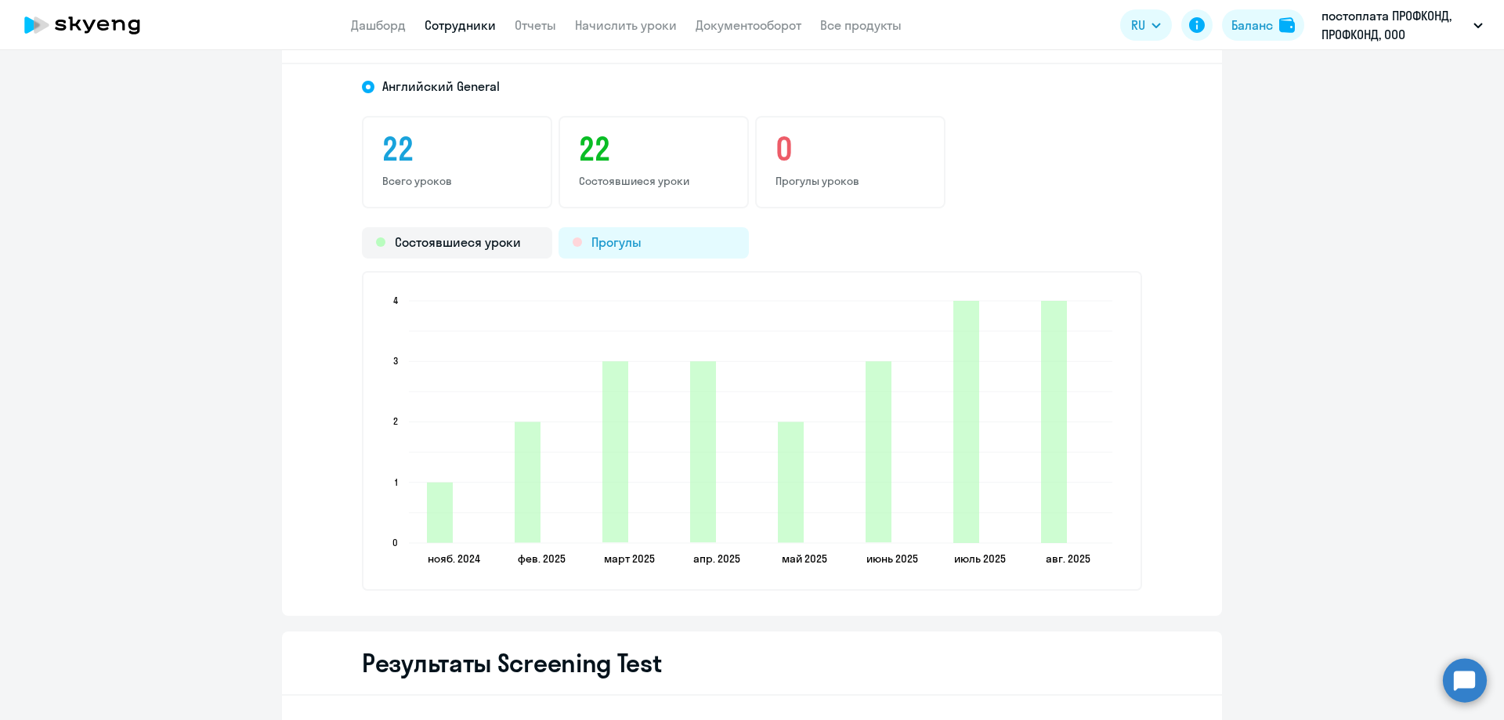
scroll to position [1796, 0]
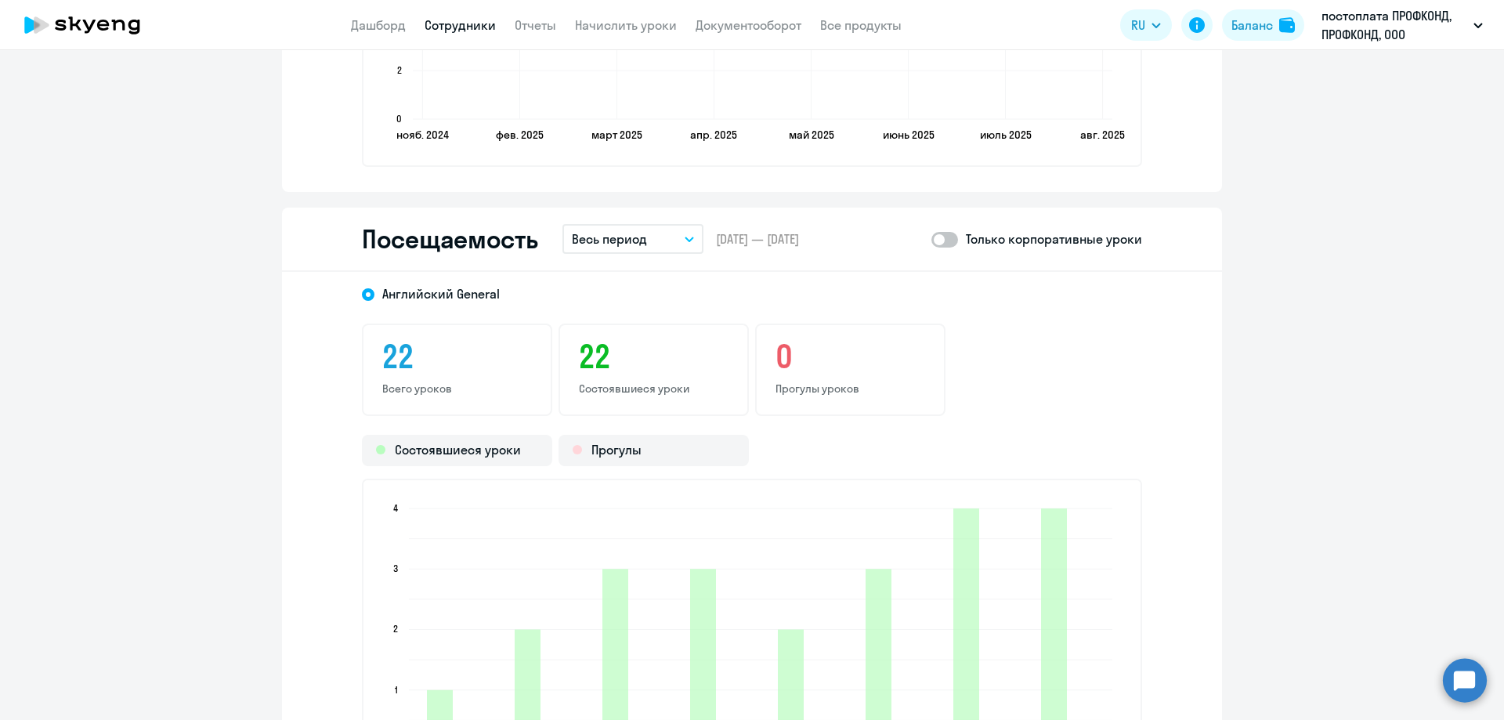
click at [655, 226] on button "Весь период" at bounding box center [632, 239] width 141 height 30
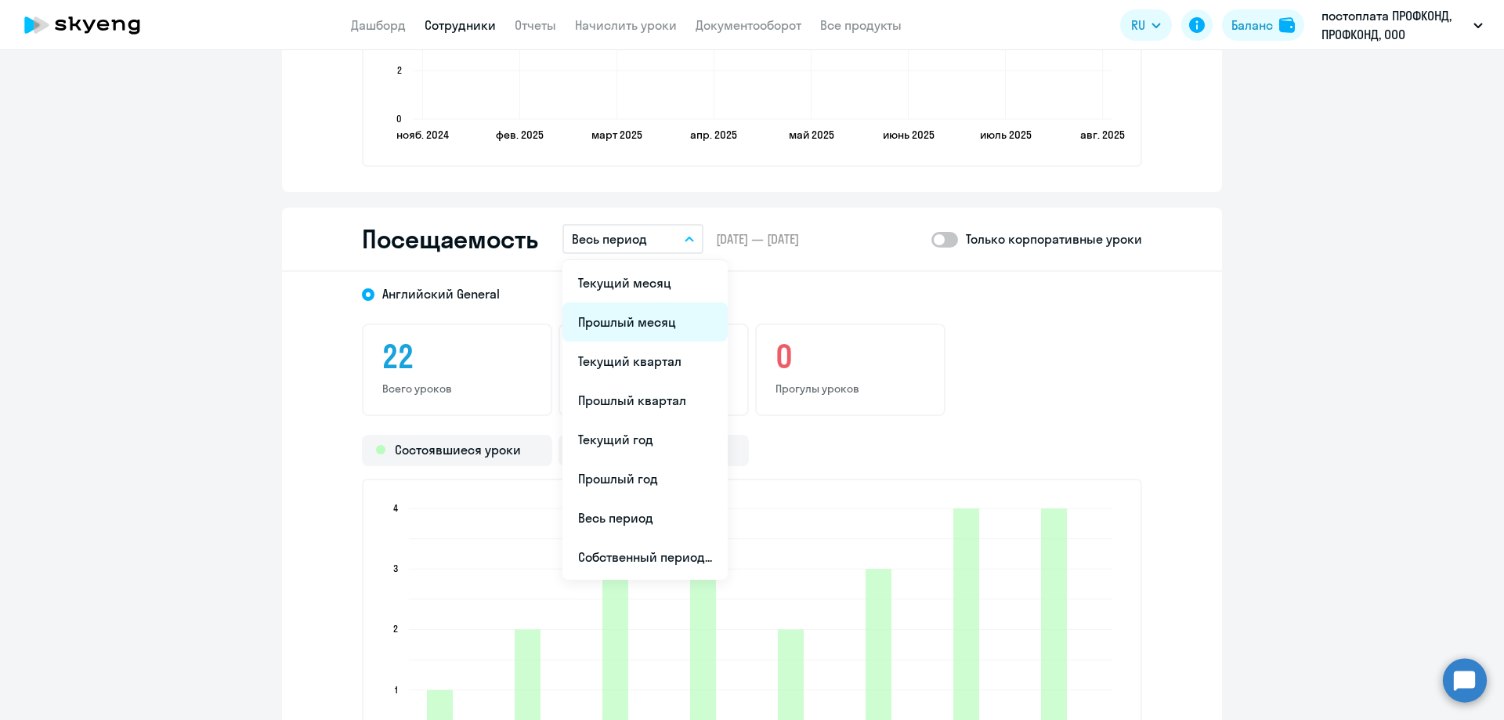
click at [647, 320] on li "Прошлый месяц" at bounding box center [644, 321] width 165 height 39
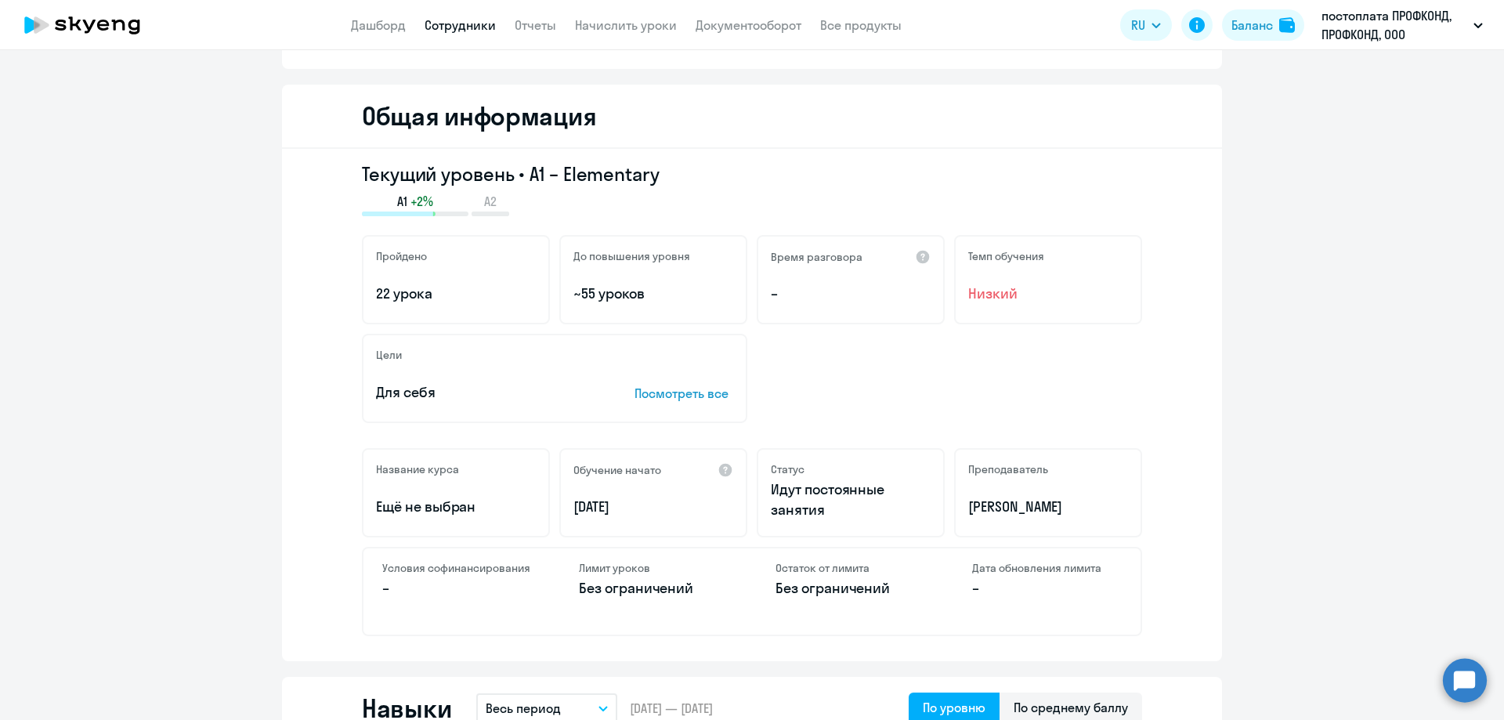
scroll to position [0, 0]
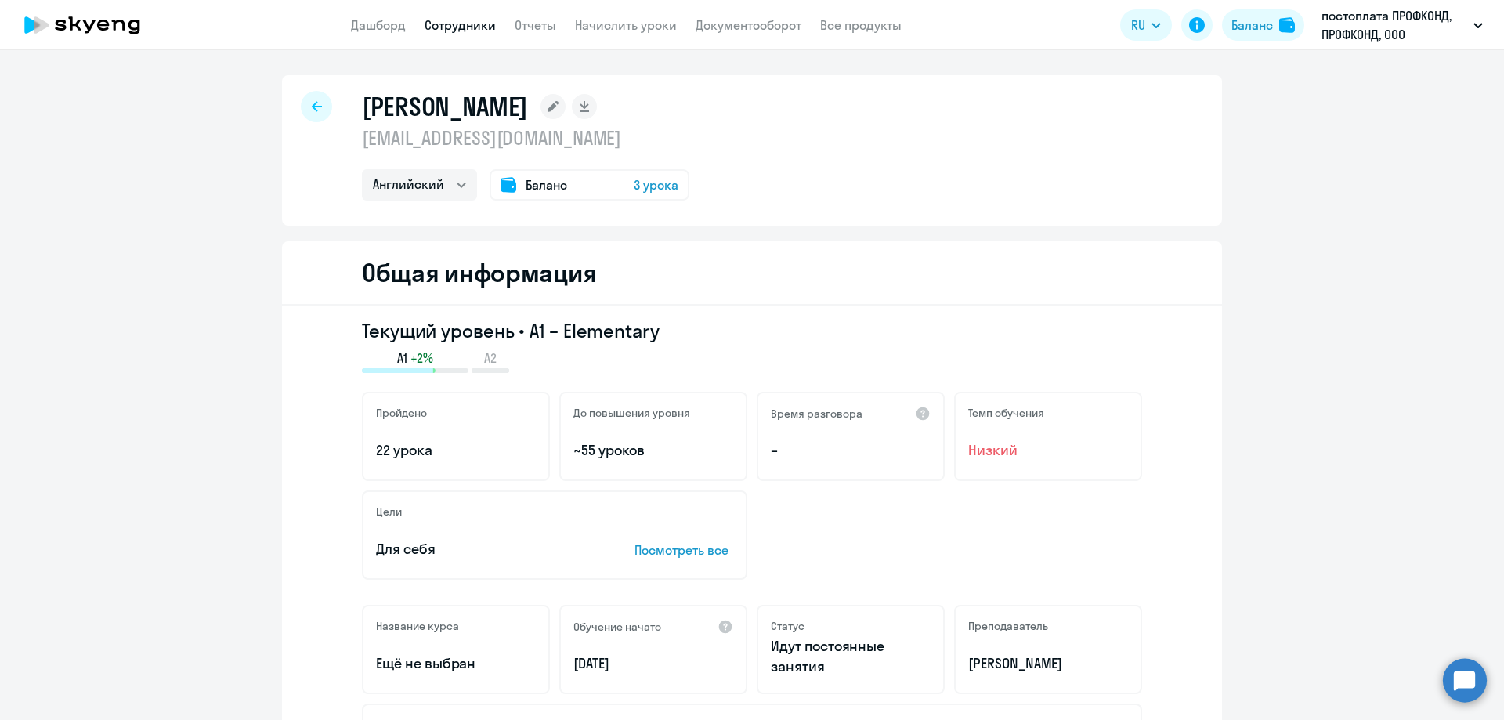
click at [317, 106] on div at bounding box center [316, 106] width 31 height 31
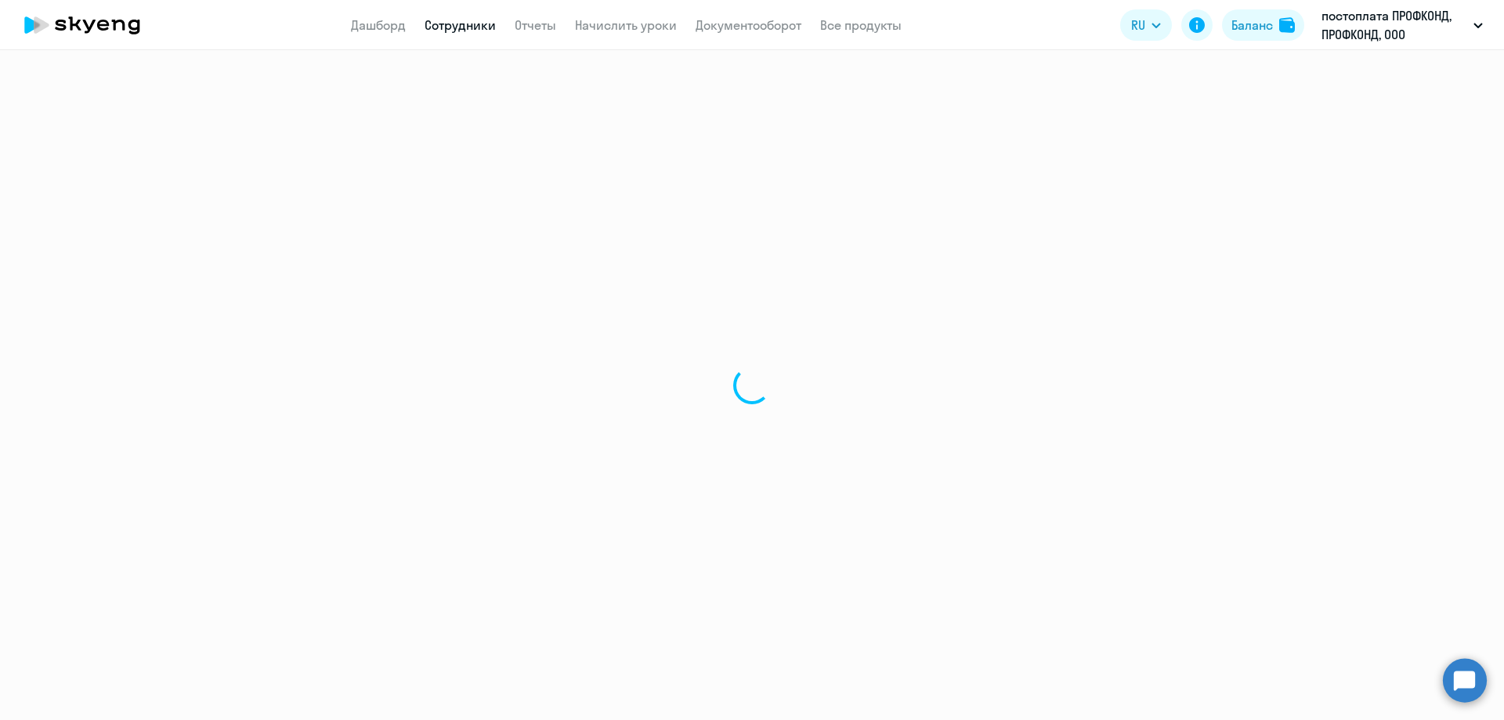
select select "30"
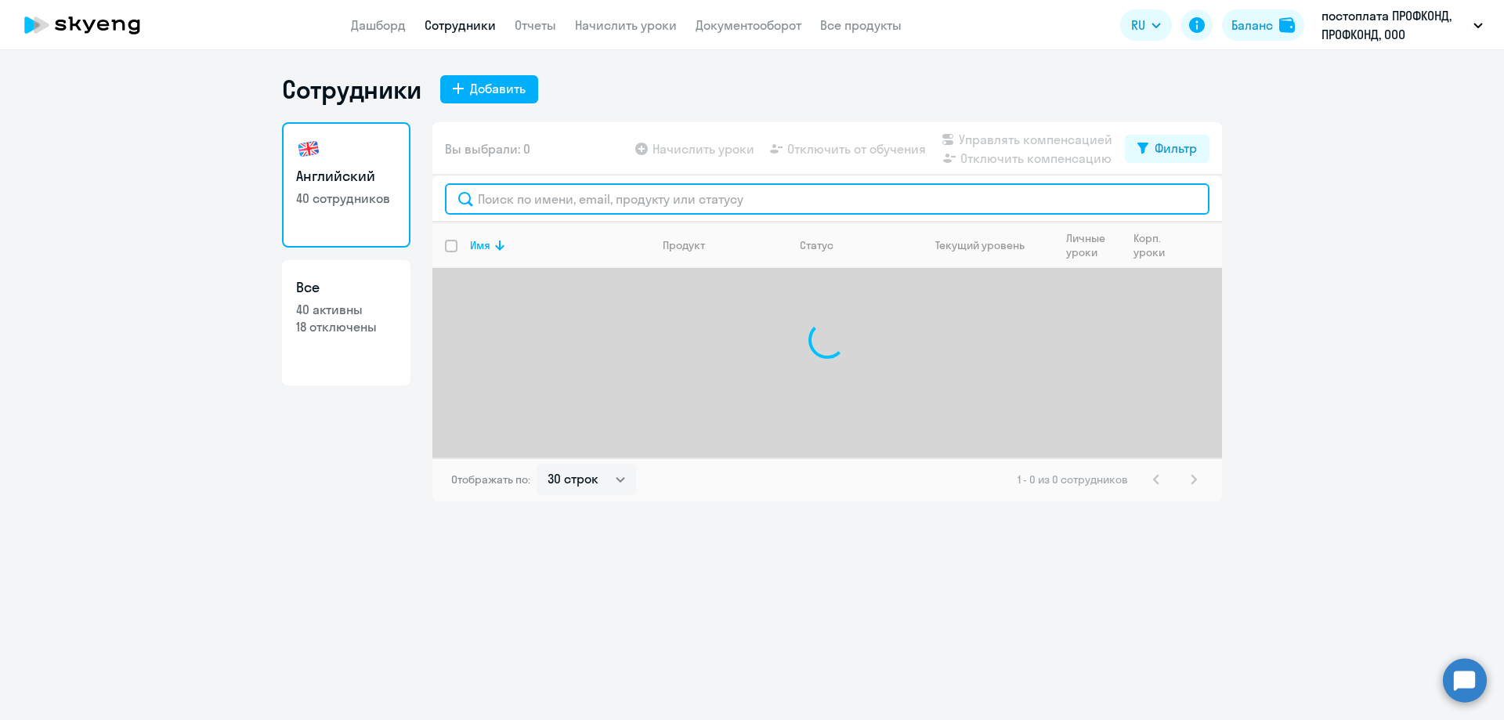
click at [490, 203] on input "text" at bounding box center [827, 198] width 765 height 31
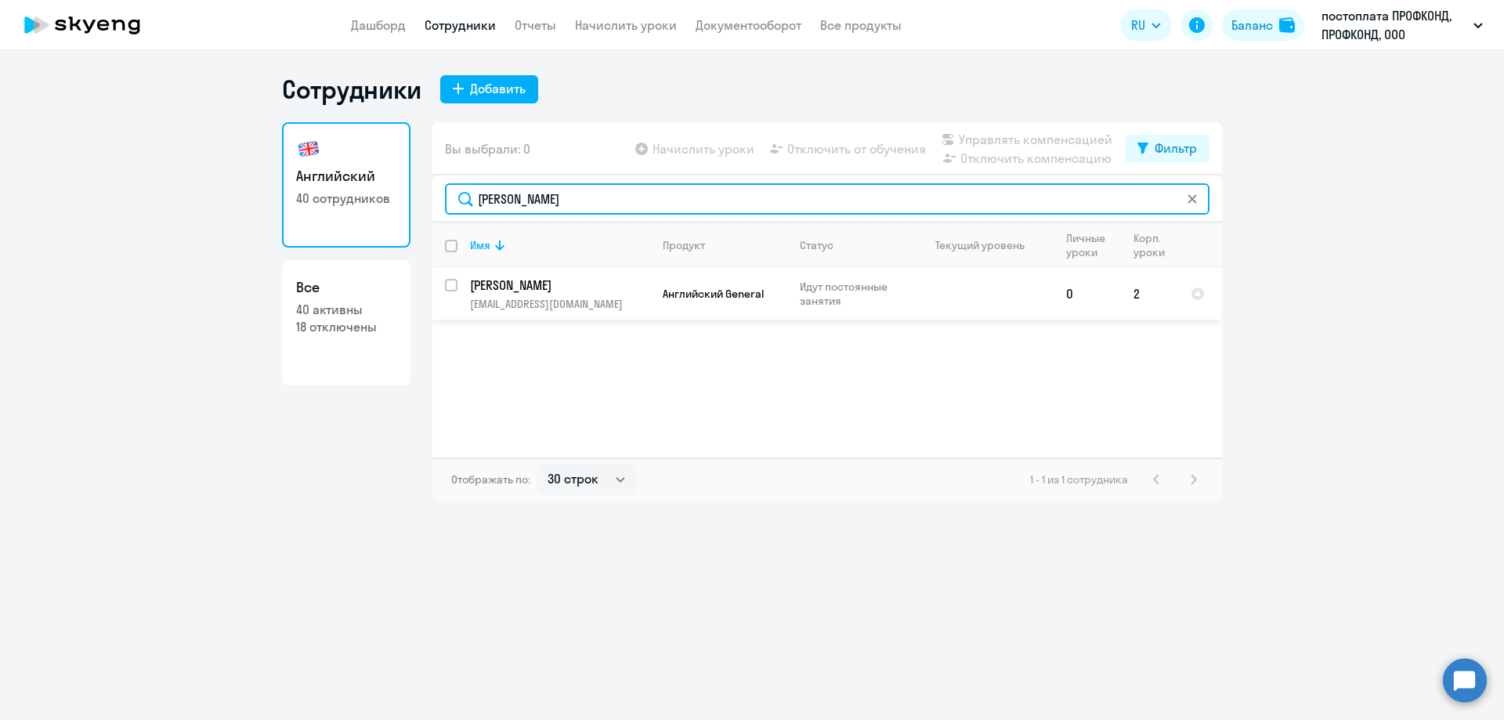
type input "[PERSON_NAME]"
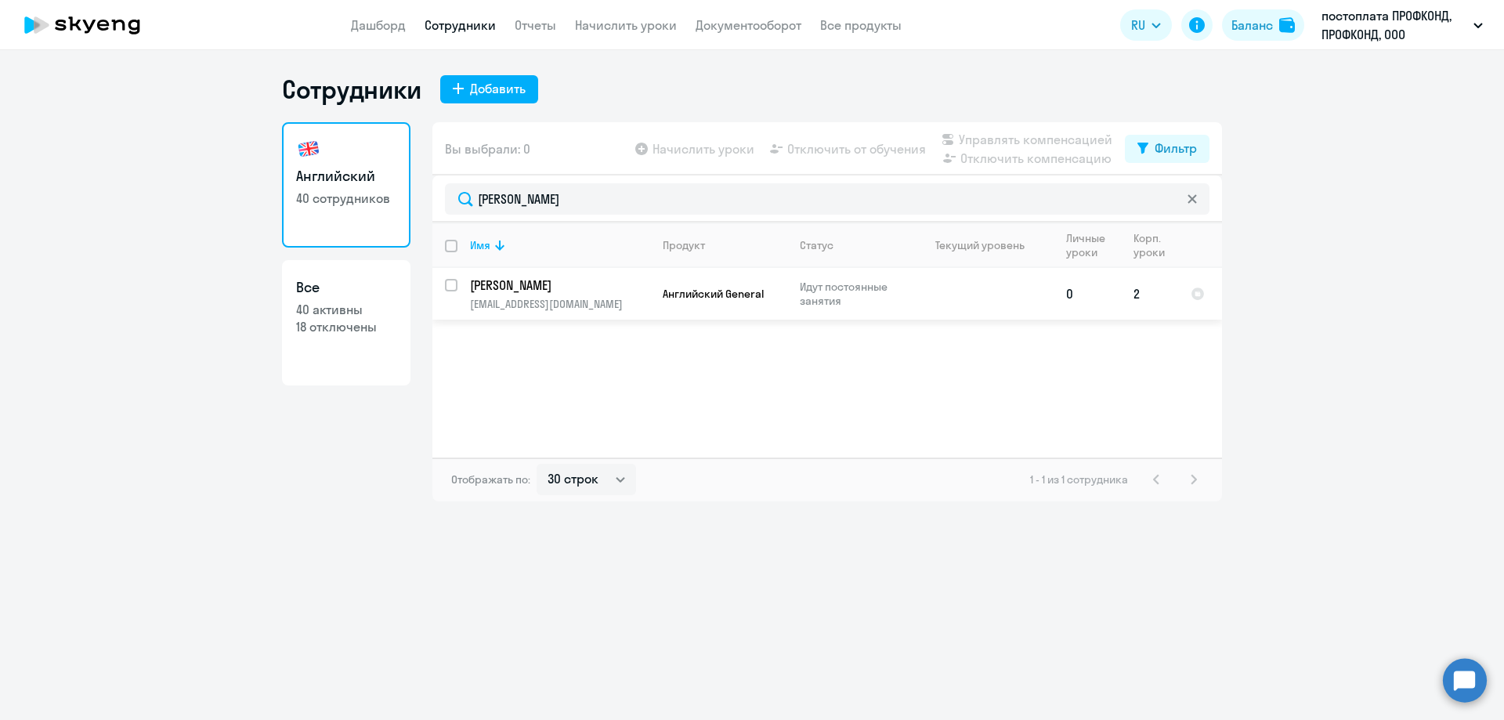
click at [536, 291] on p "[PERSON_NAME]" at bounding box center [558, 285] width 177 height 17
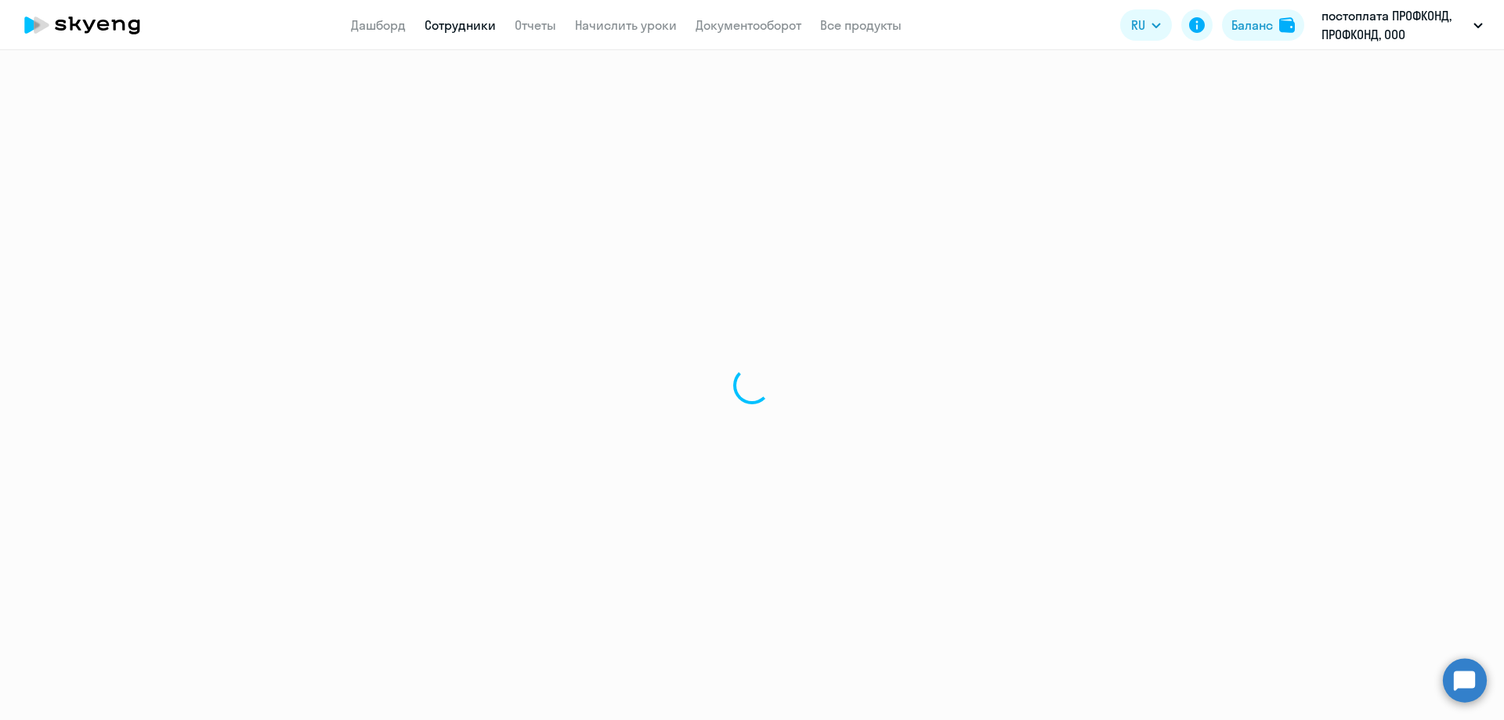
select select "english"
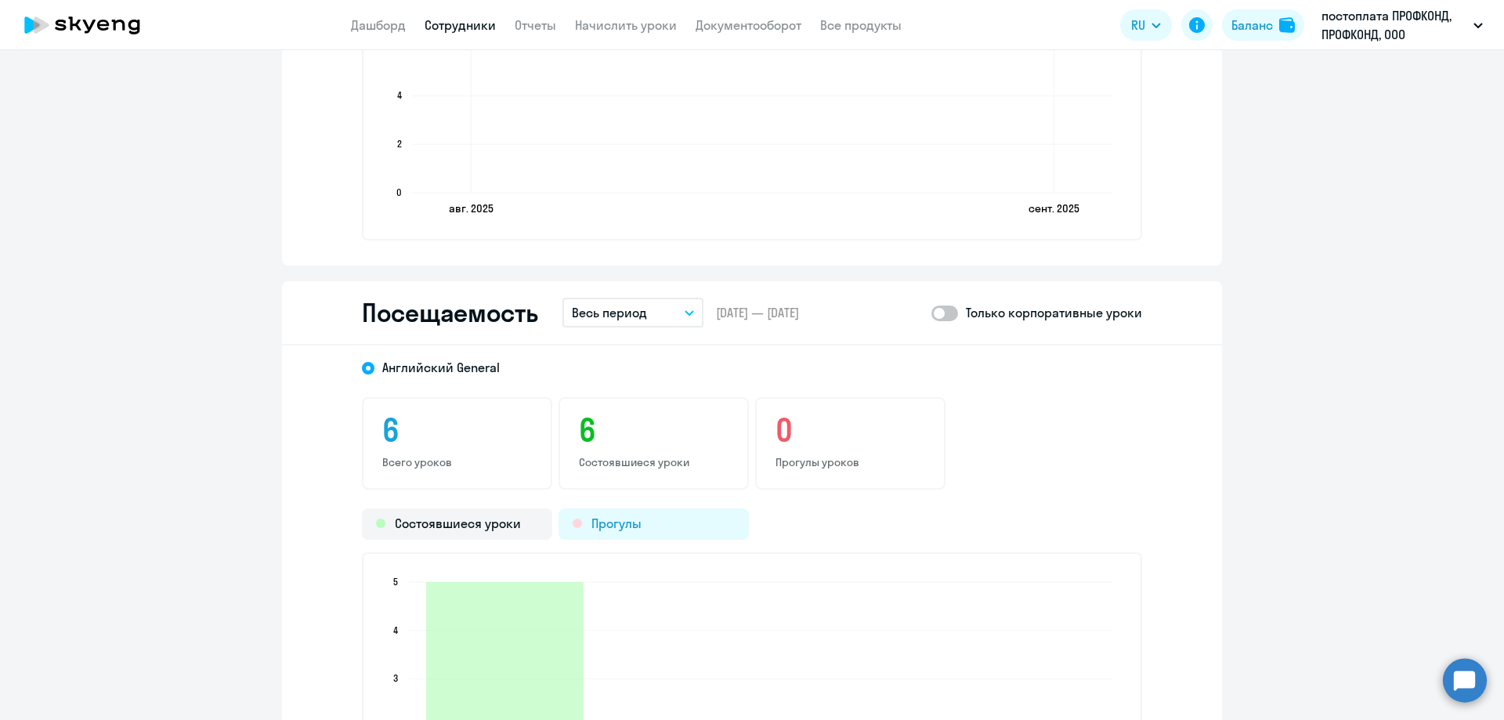
scroll to position [1549, 0]
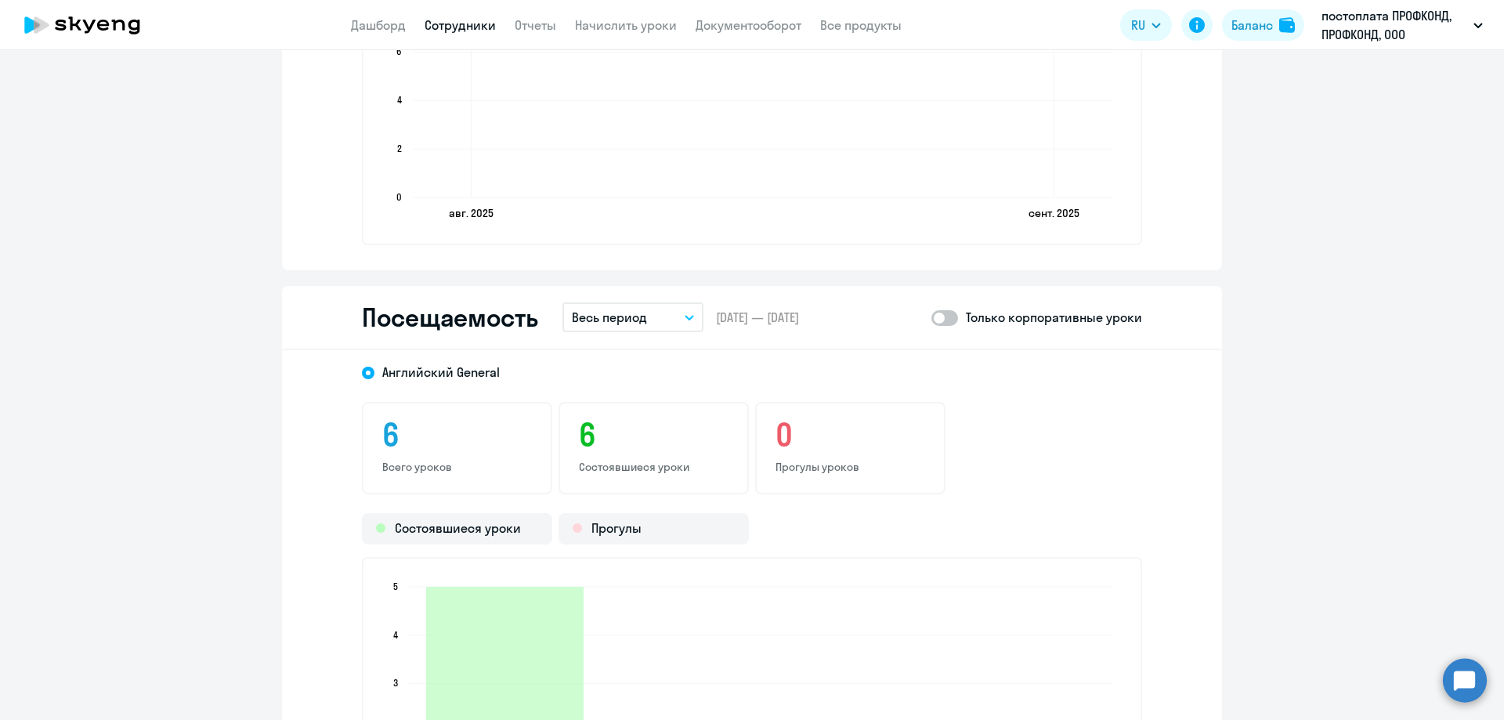
click at [609, 320] on p "Весь период" at bounding box center [609, 317] width 75 height 19
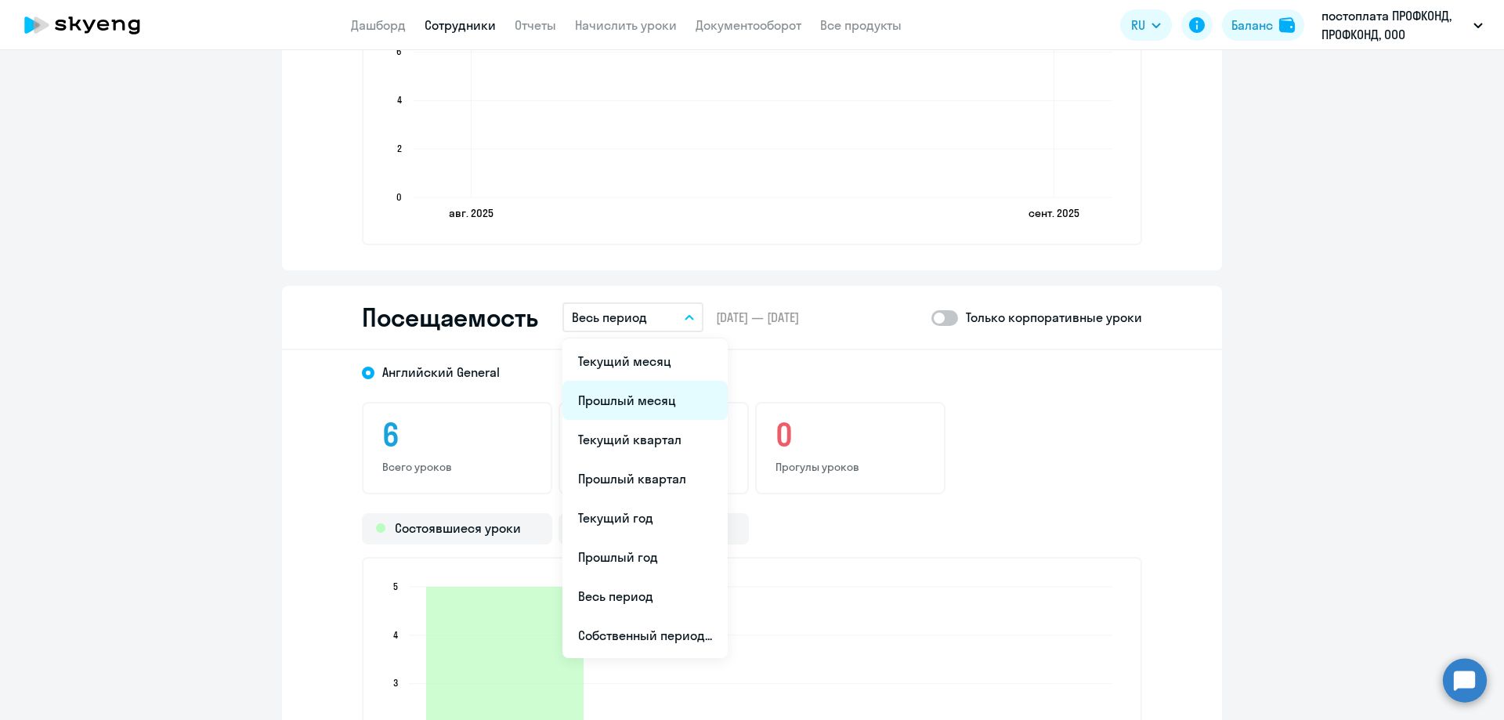
click at [613, 401] on li "Прошлый месяц" at bounding box center [644, 400] width 165 height 39
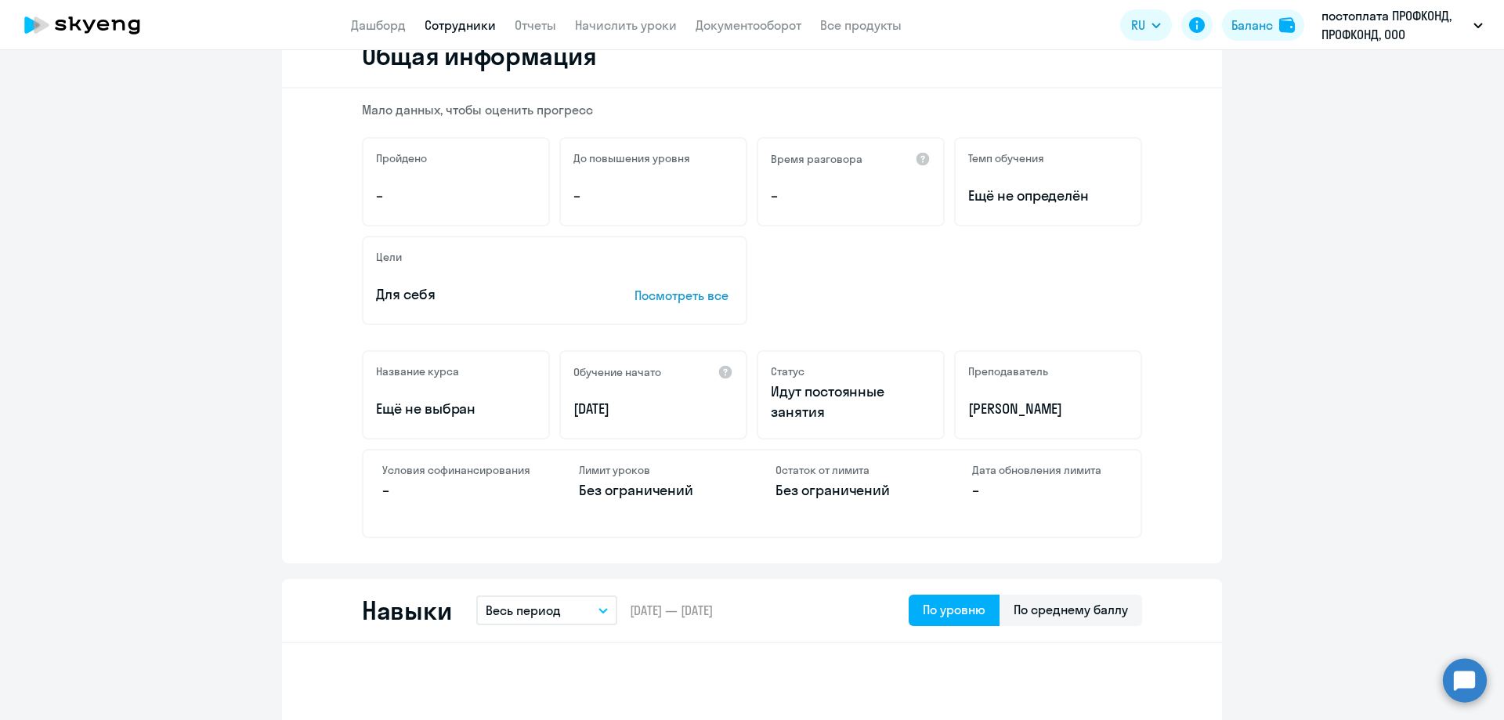
scroll to position [0, 0]
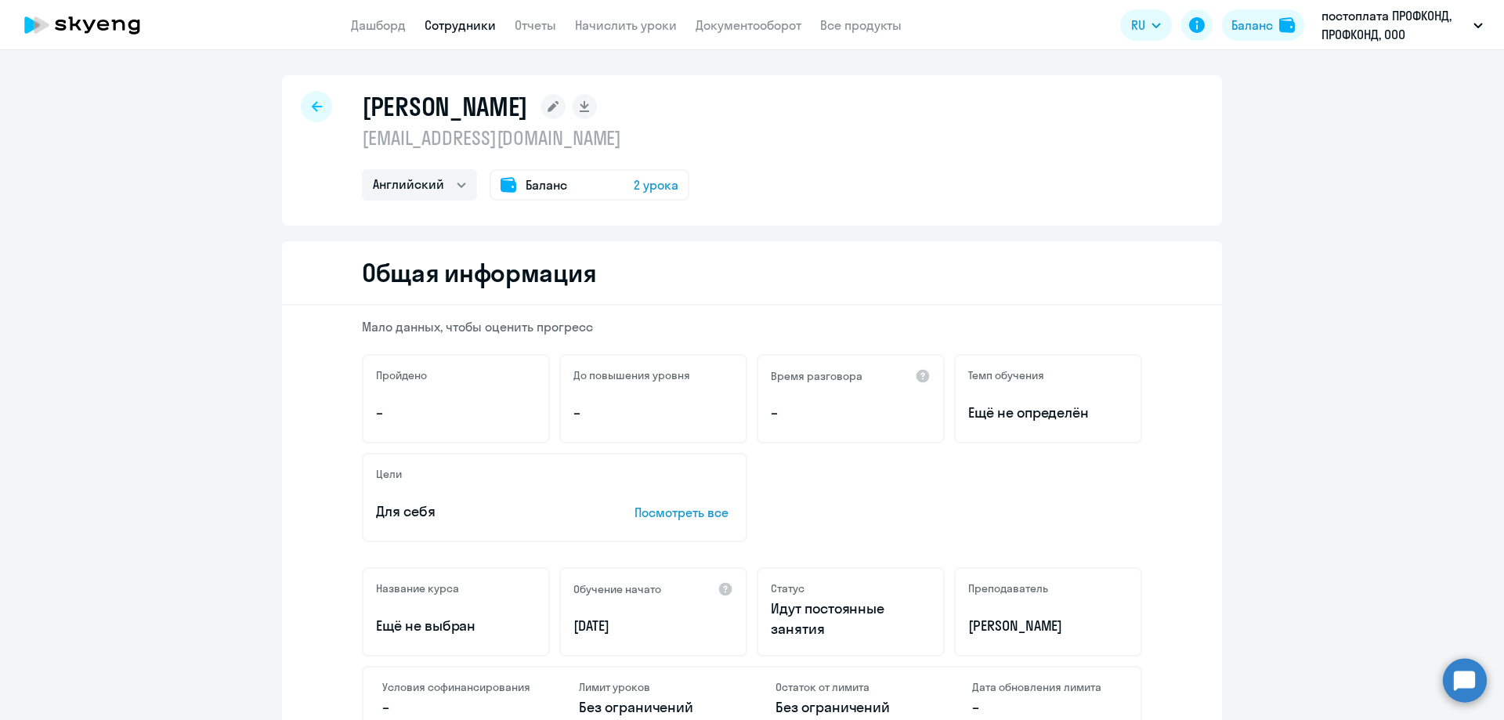
click at [316, 106] on div at bounding box center [316, 106] width 31 height 31
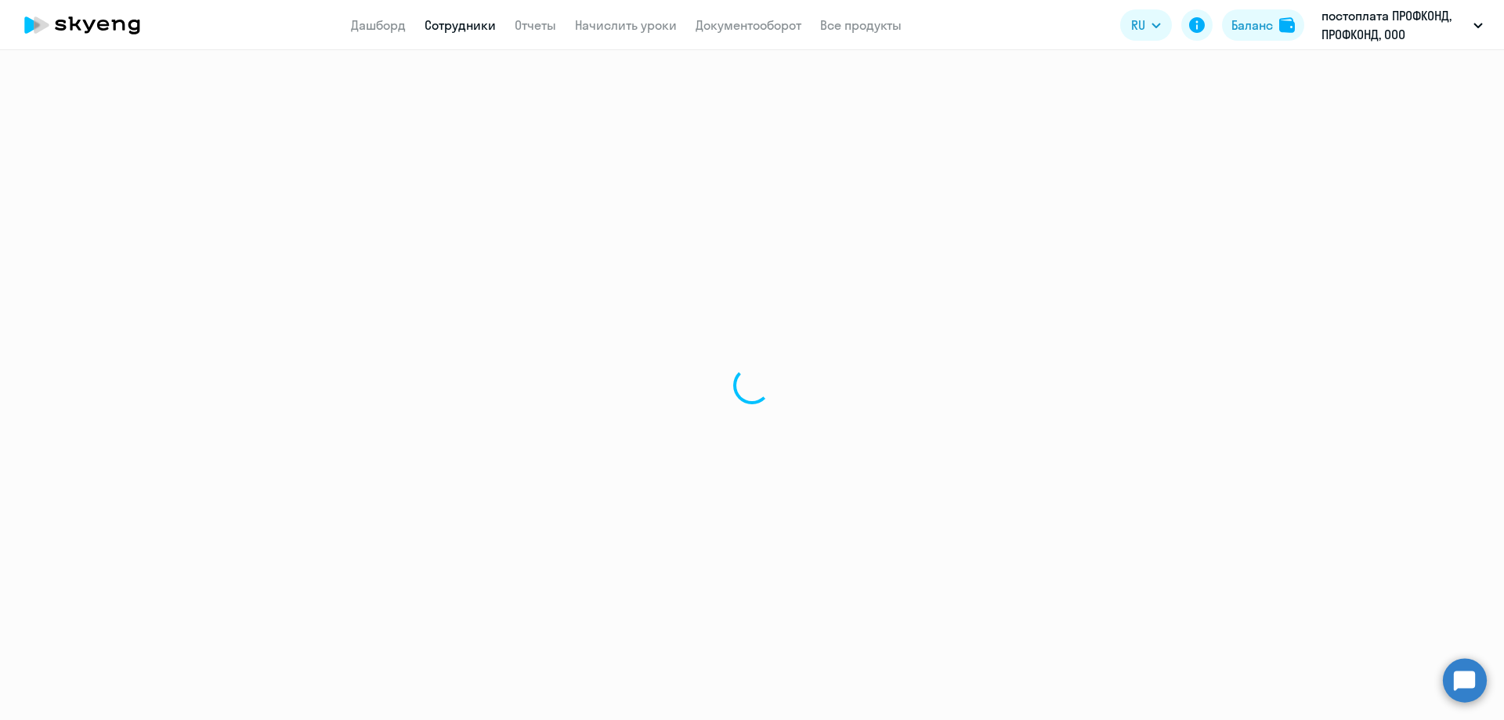
select select "30"
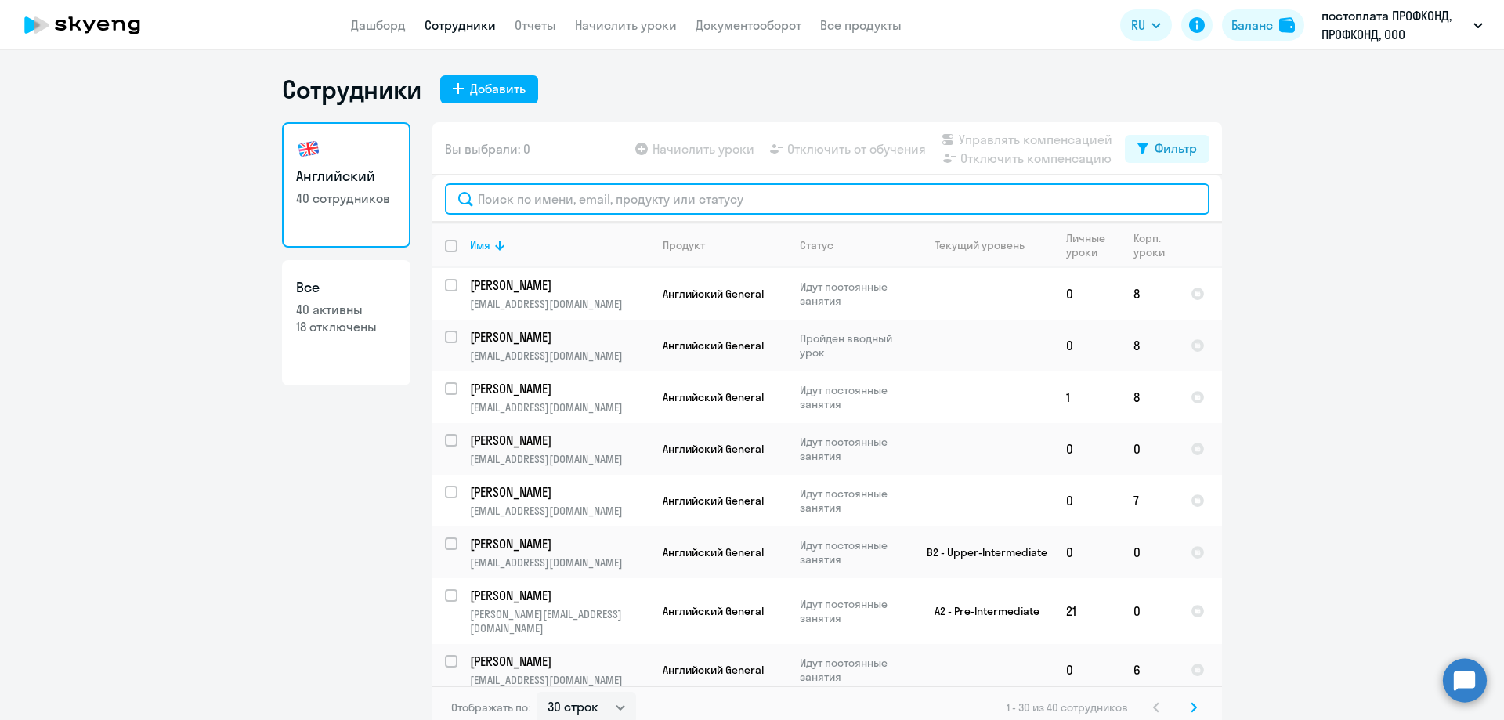
click at [495, 197] on input "text" at bounding box center [827, 198] width 765 height 31
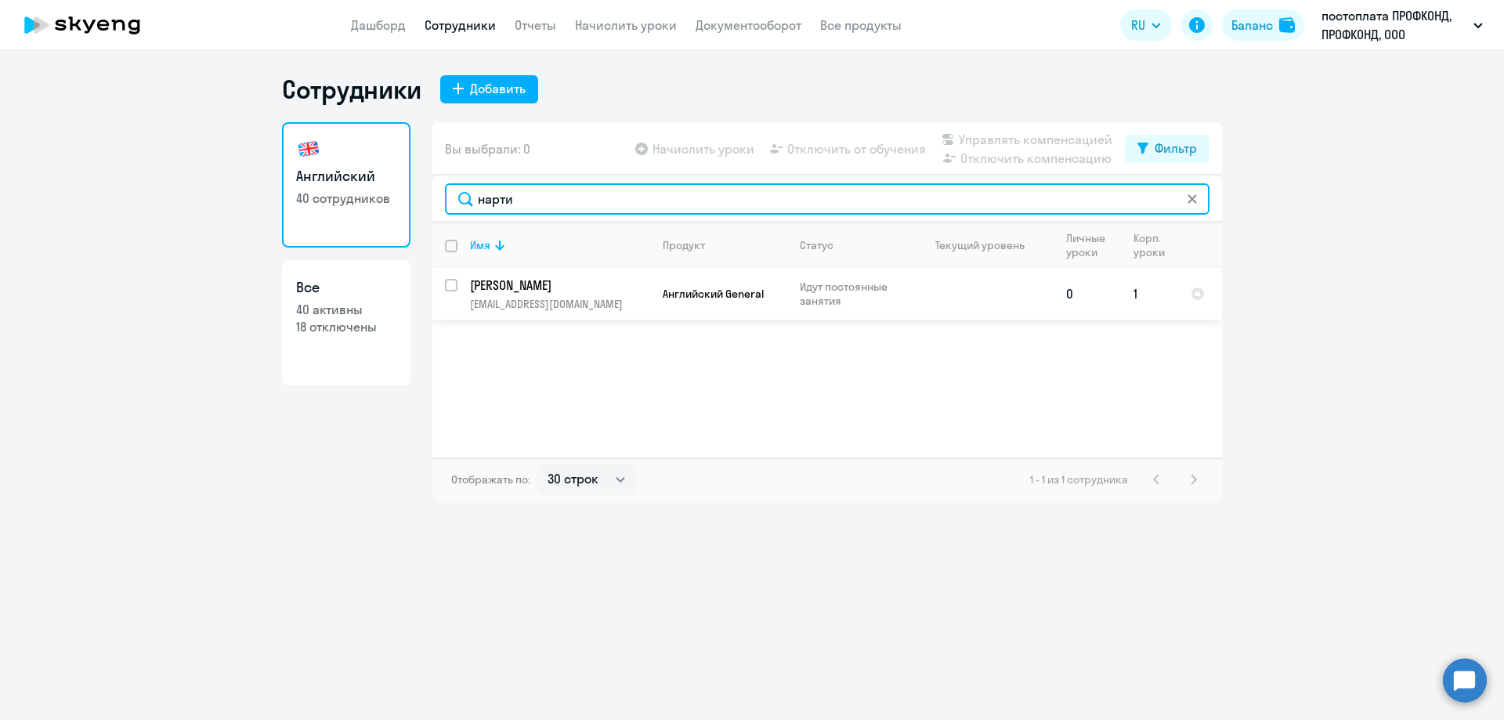
type input "нарти"
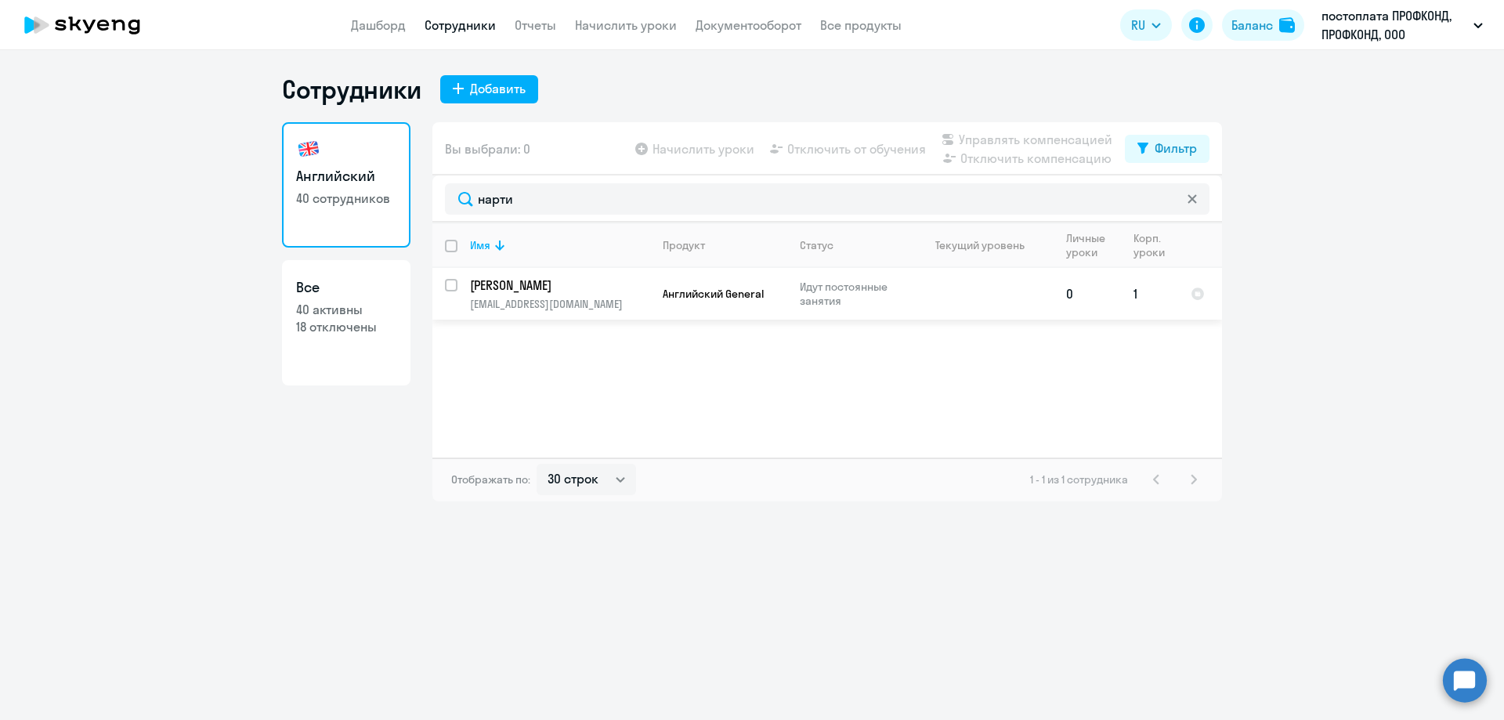
click at [537, 303] on p "[EMAIL_ADDRESS][DOMAIN_NAME]" at bounding box center [559, 304] width 179 height 14
select select "english"
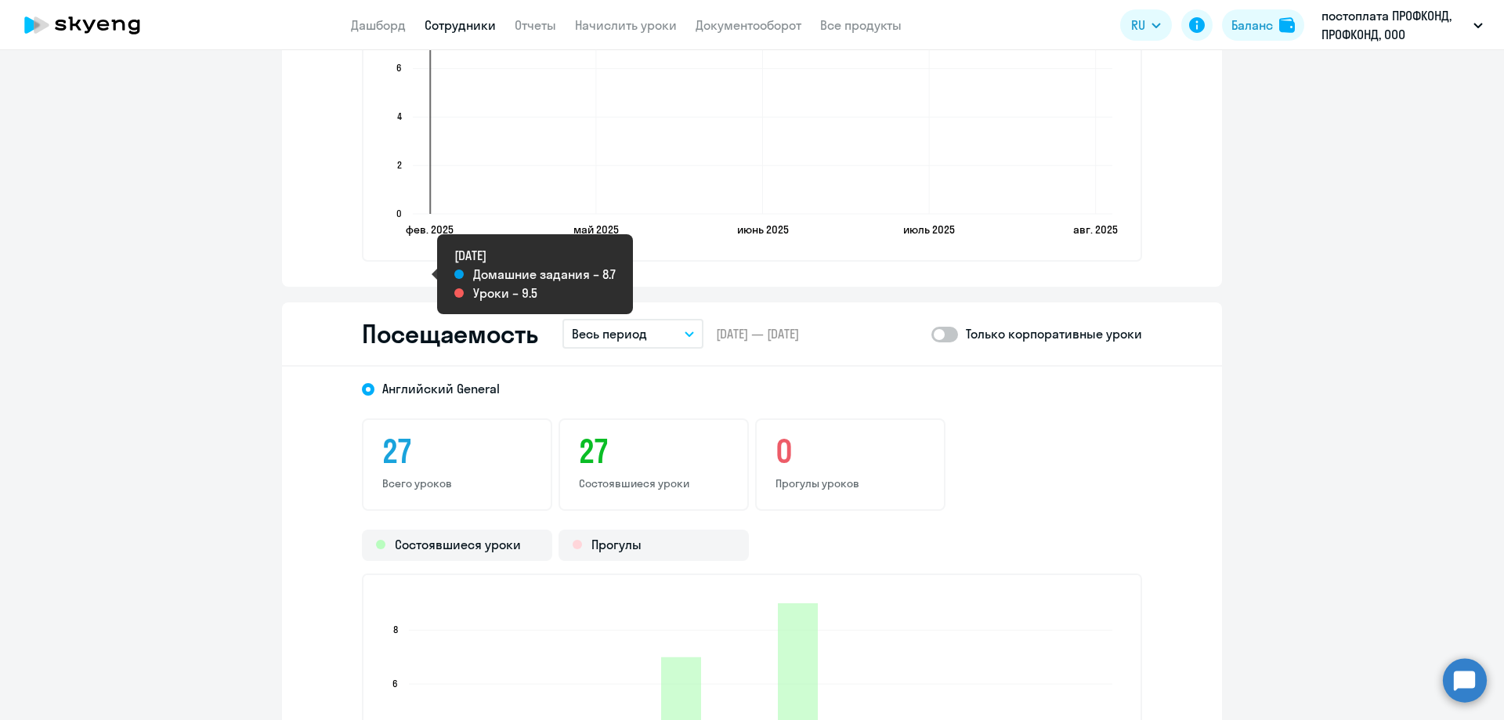
scroll to position [1567, 0]
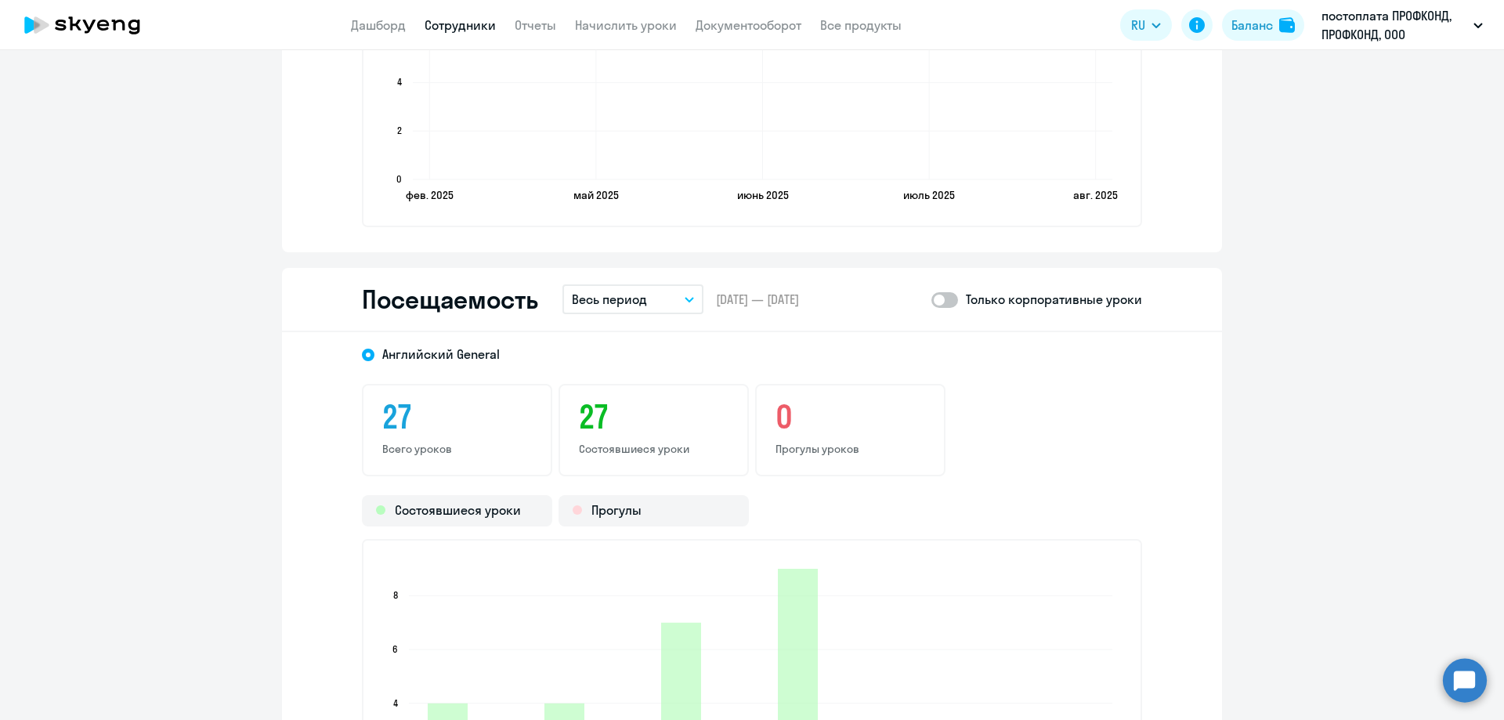
click at [625, 311] on button "Весь период" at bounding box center [632, 299] width 141 height 30
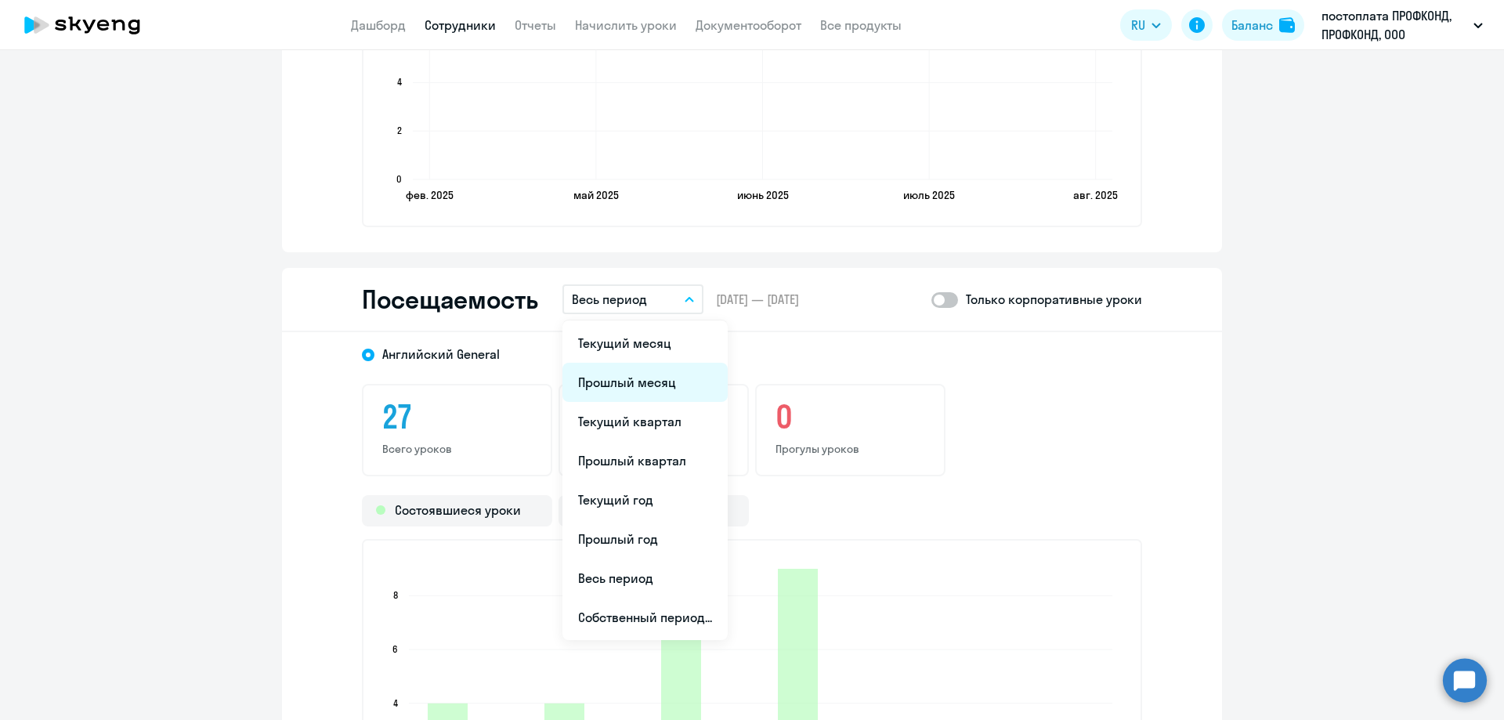
click at [627, 375] on li "Прошлый месяц" at bounding box center [644, 382] width 165 height 39
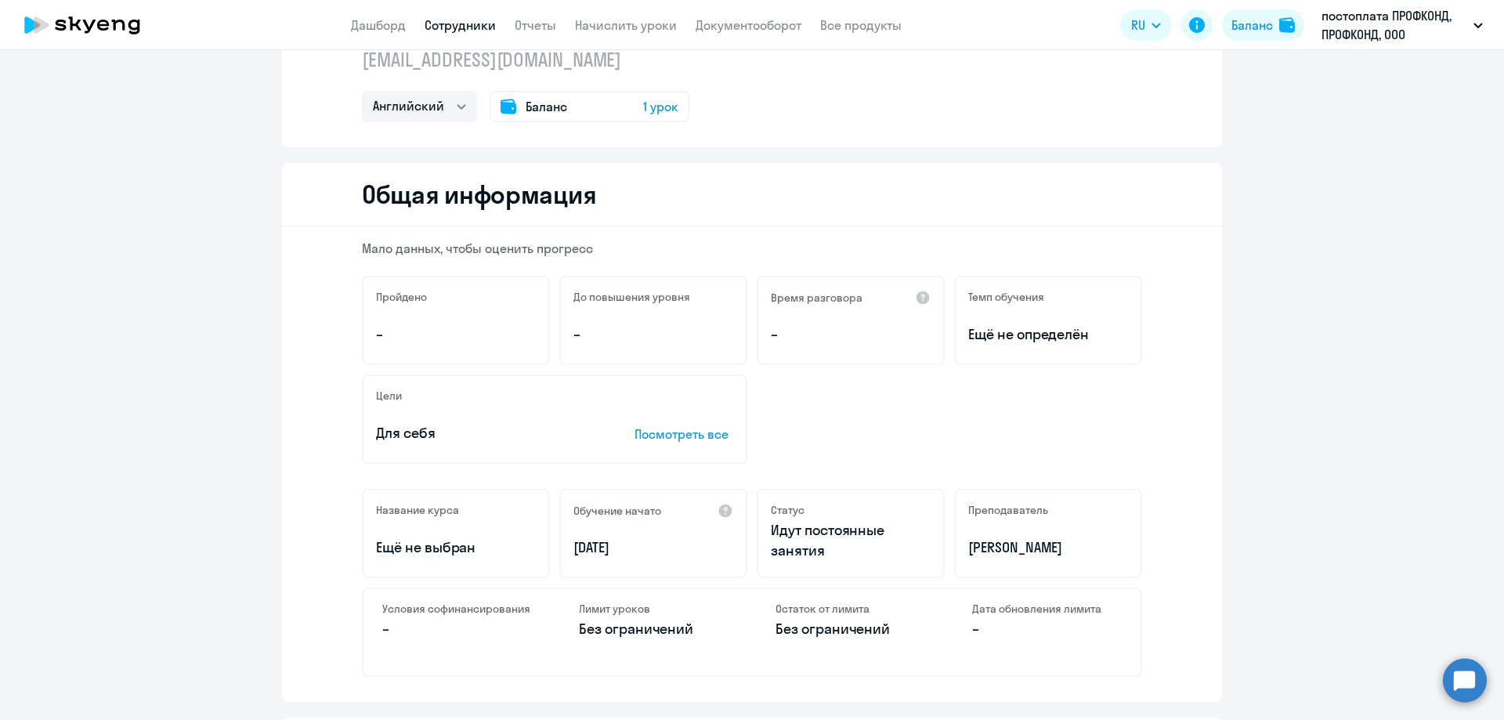
scroll to position [0, 0]
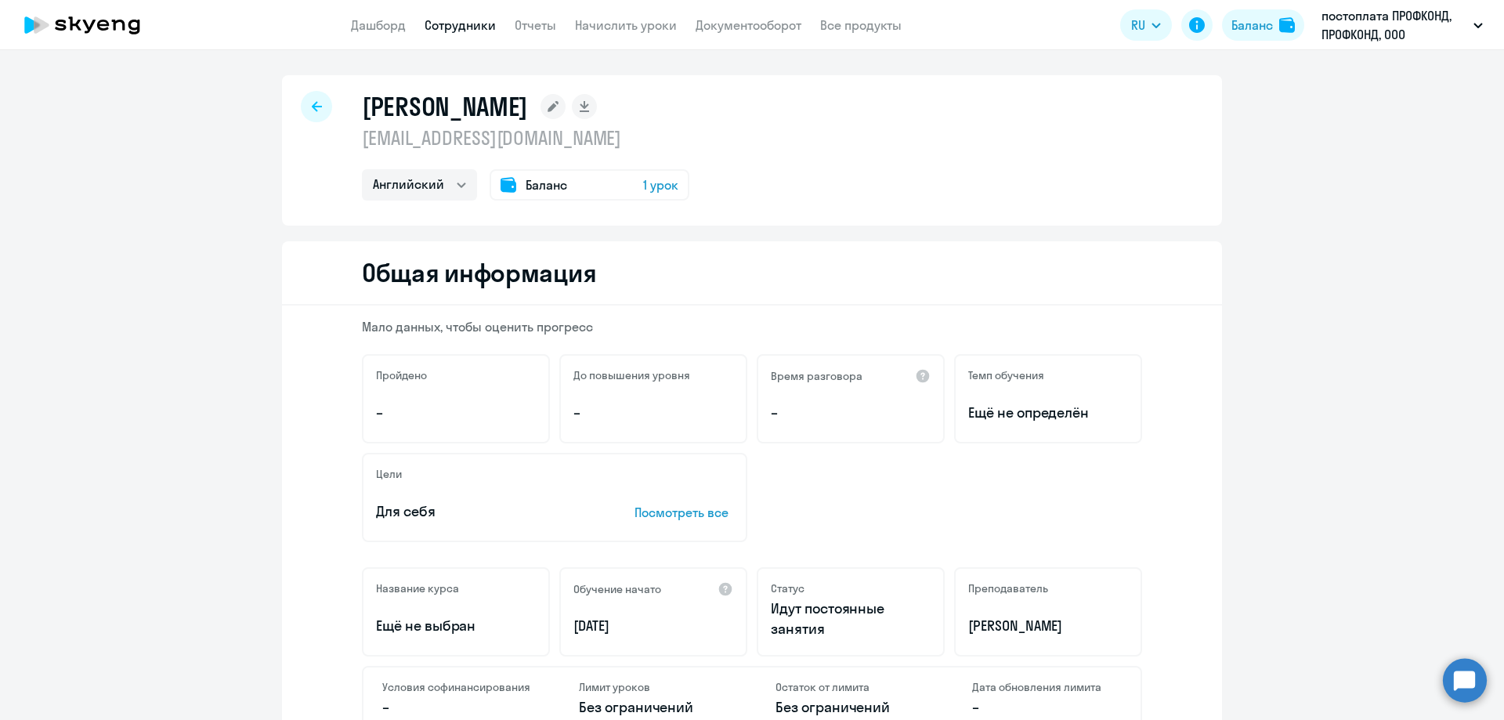
click at [312, 111] on icon at bounding box center [317, 106] width 10 height 11
select select "30"
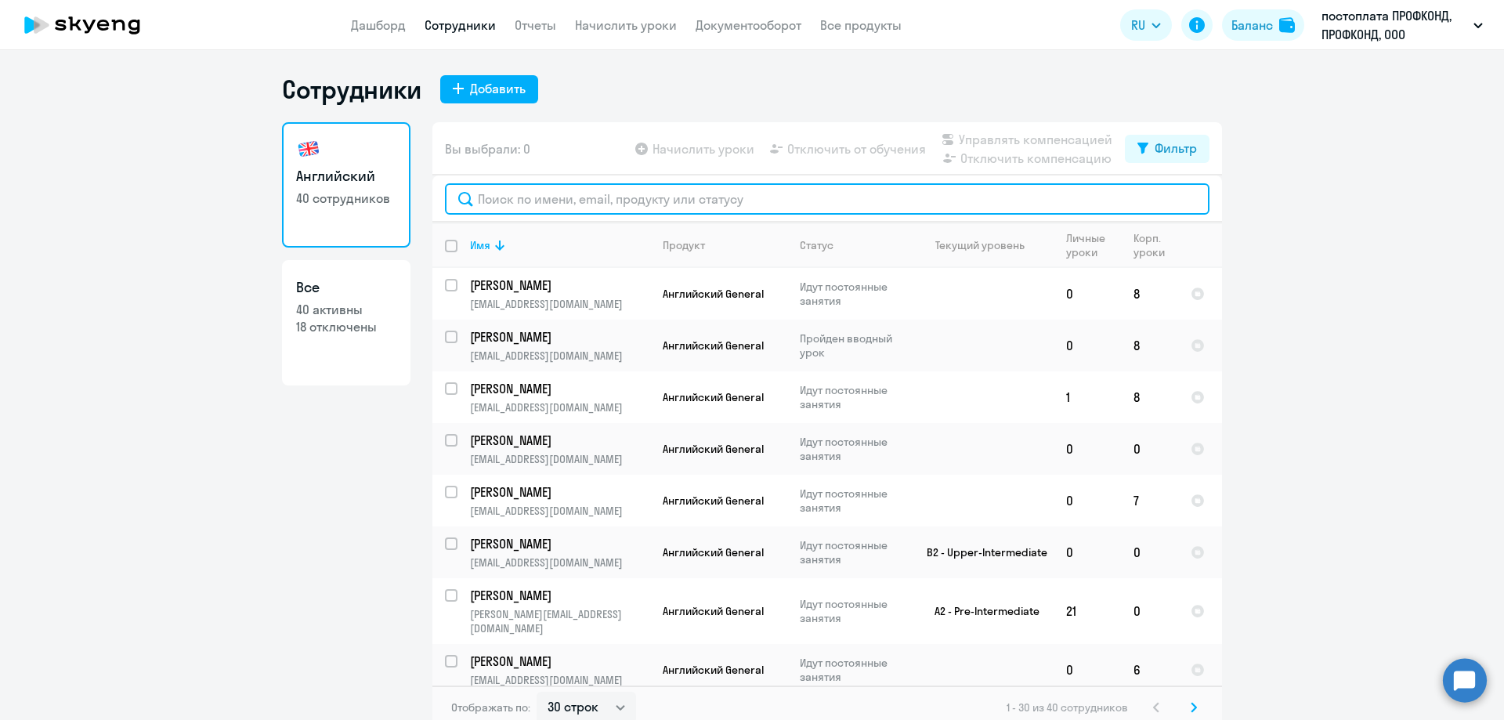
click at [497, 205] on input "text" at bounding box center [827, 198] width 765 height 31
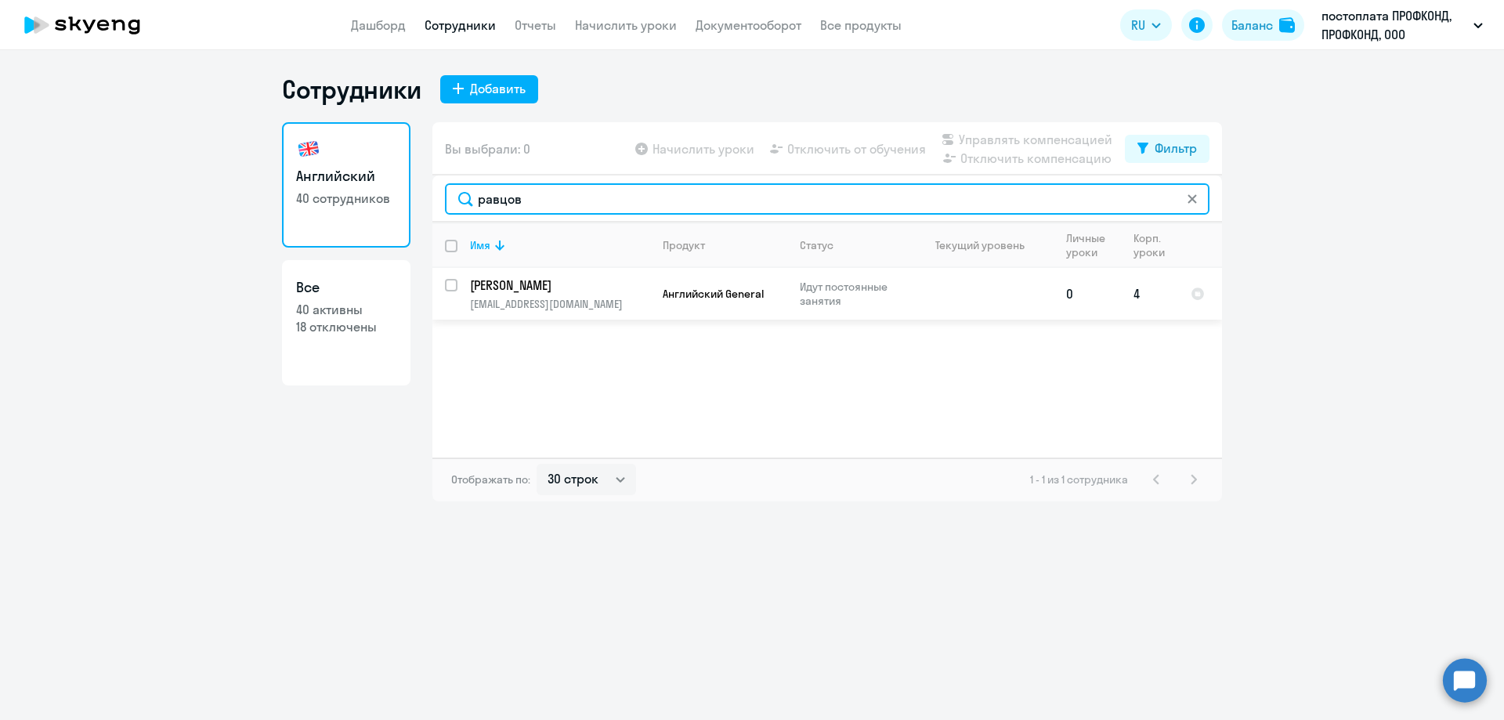
type input "равцов"
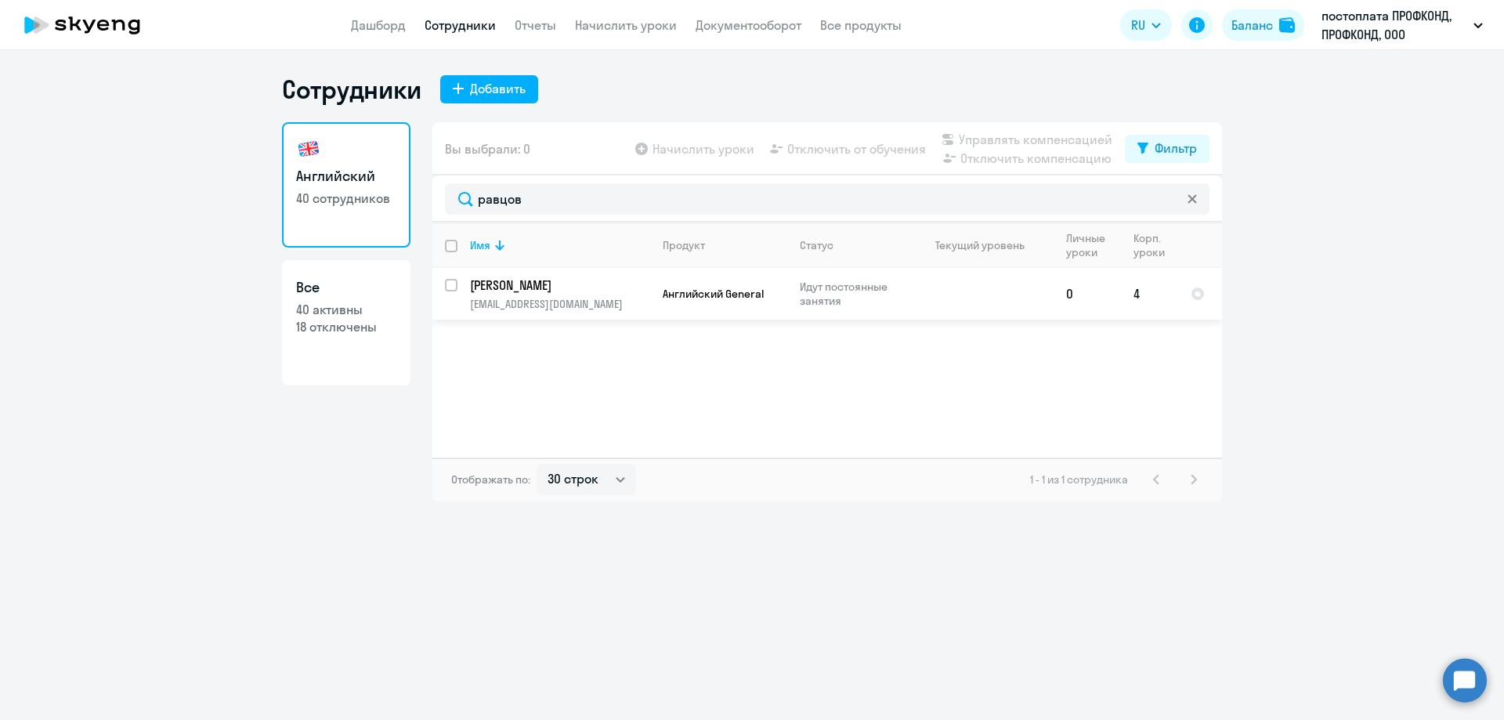
click at [493, 292] on p "[PERSON_NAME]" at bounding box center [558, 285] width 177 height 17
select select "english"
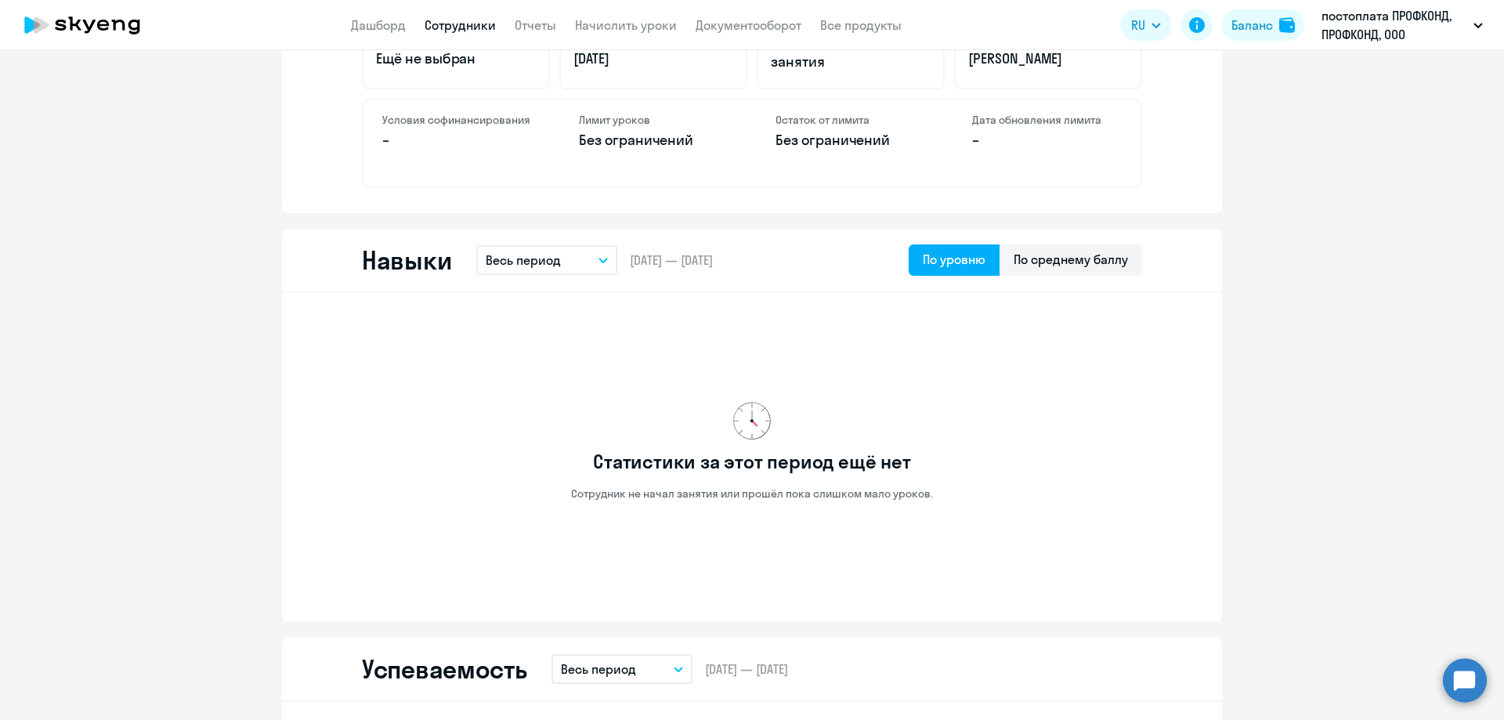
scroll to position [783, 0]
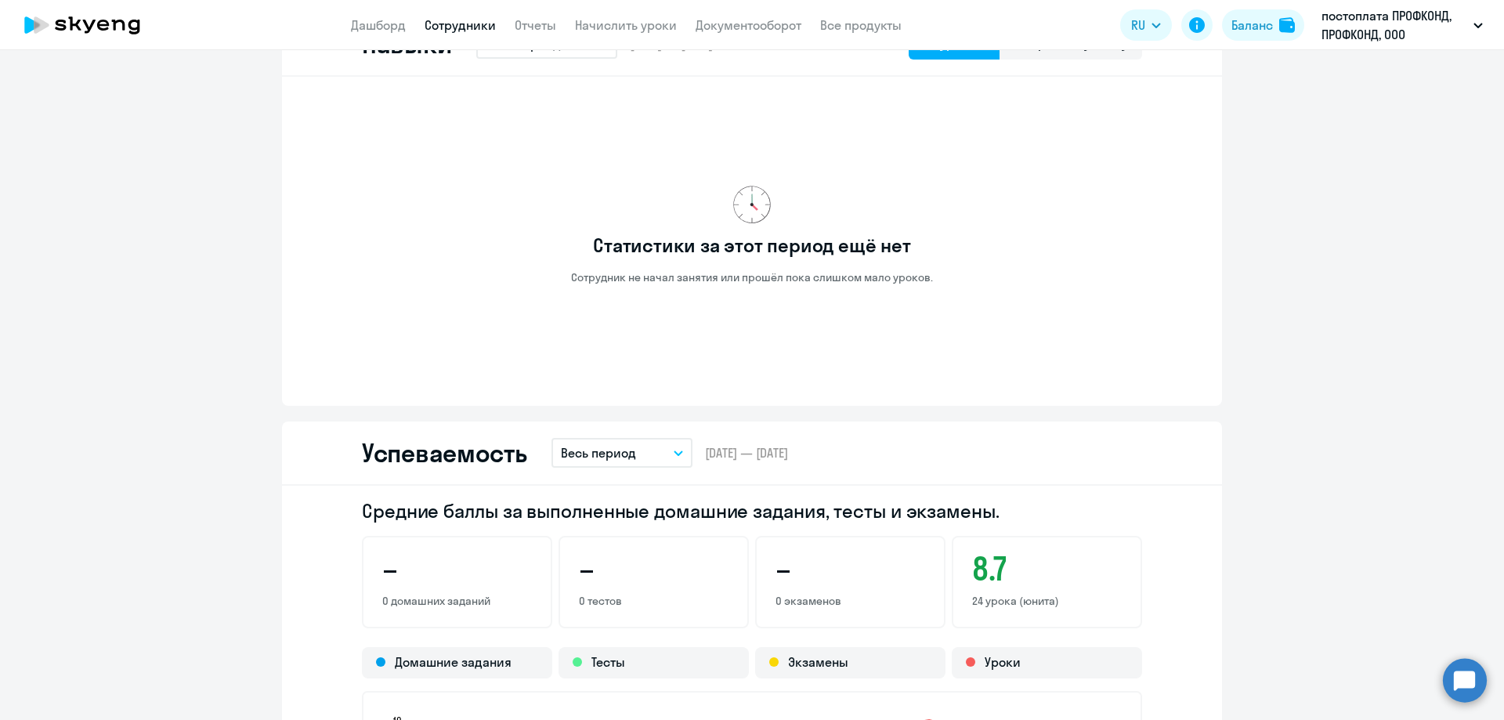
click at [620, 454] on p "Весь период" at bounding box center [598, 452] width 75 height 19
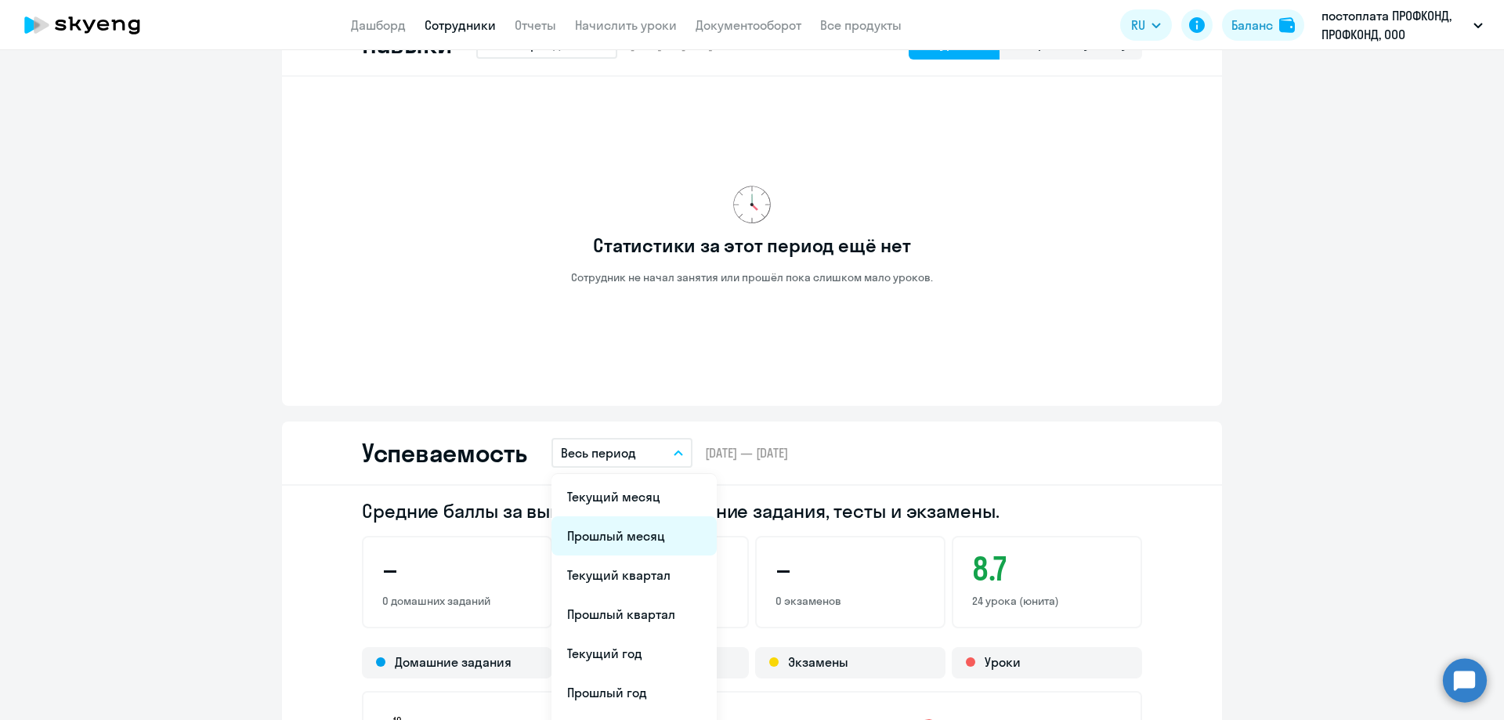
click at [625, 530] on li "Прошлый месяц" at bounding box center [633, 535] width 165 height 39
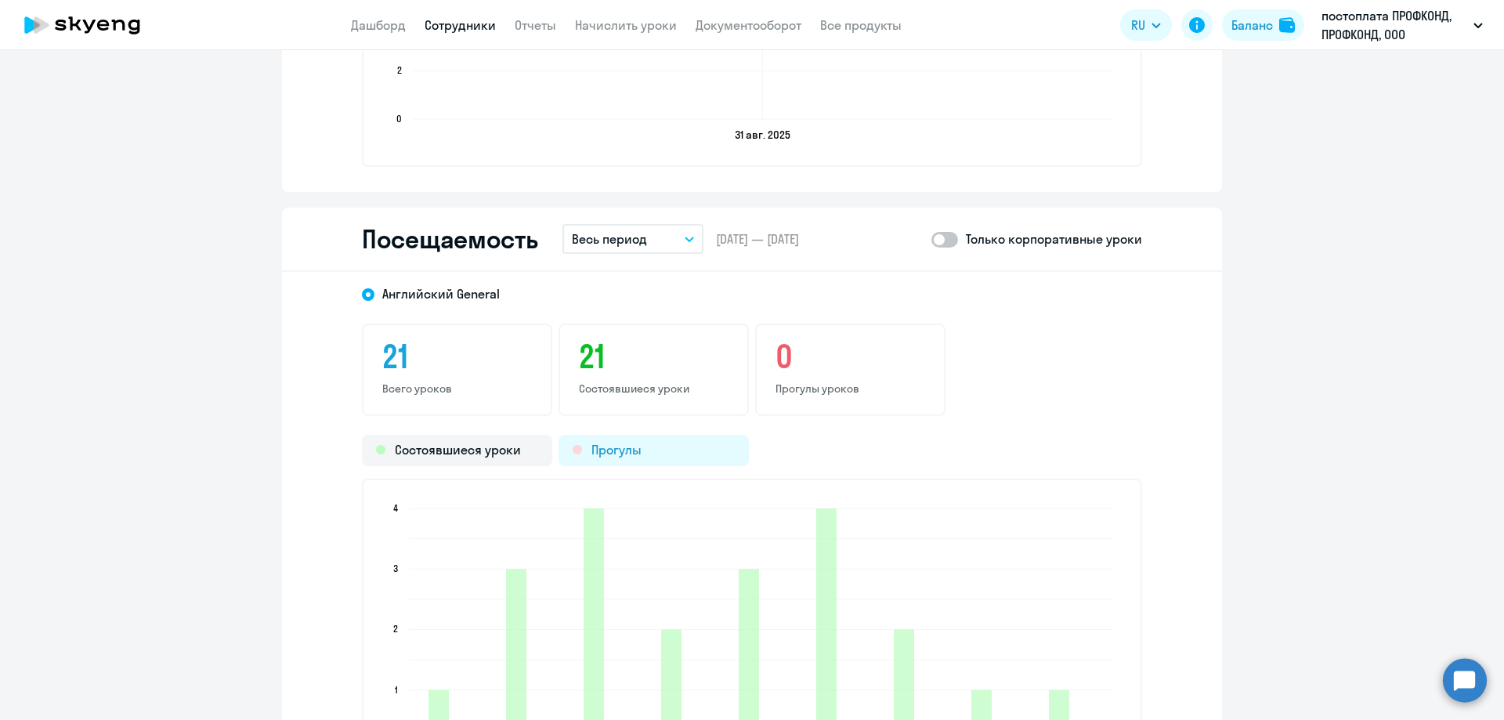
scroll to position [1645, 0]
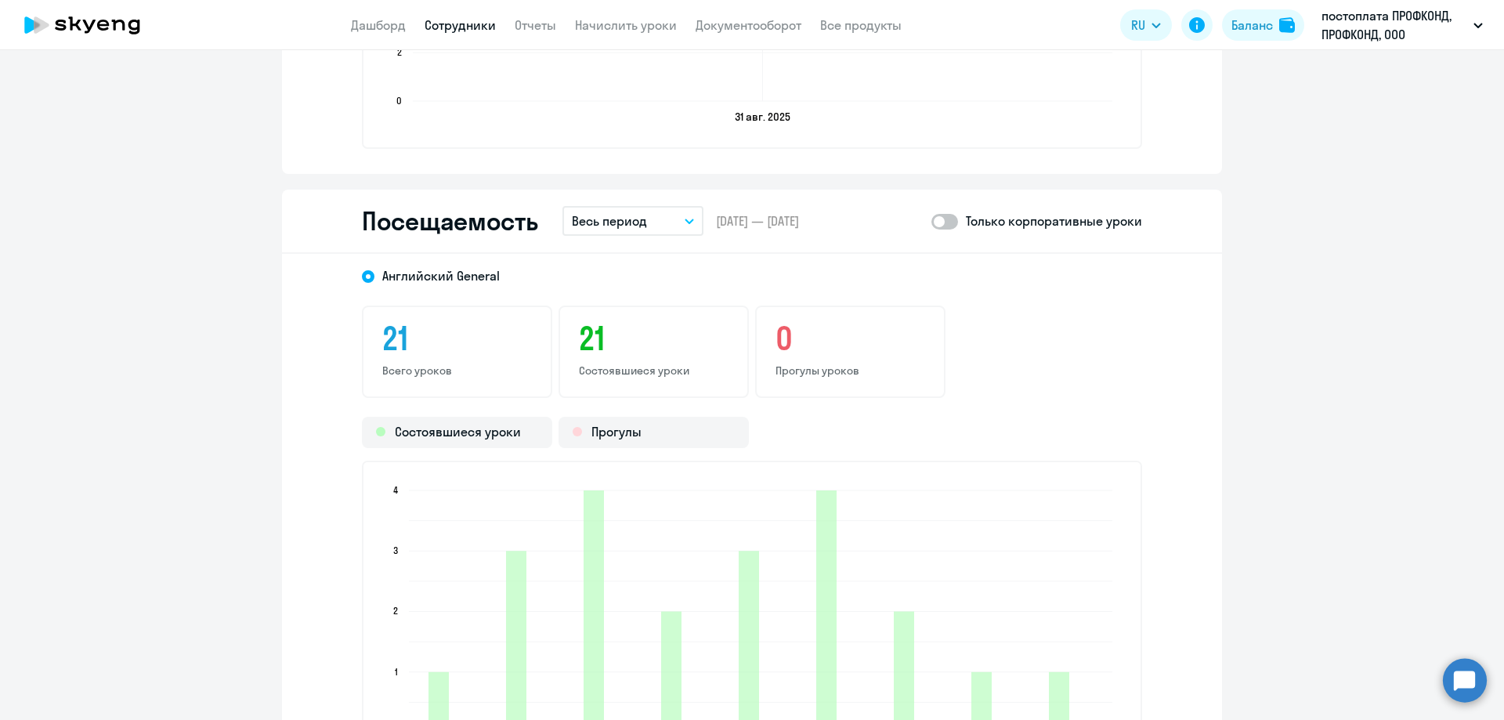
click at [660, 223] on button "Весь период" at bounding box center [632, 221] width 141 height 30
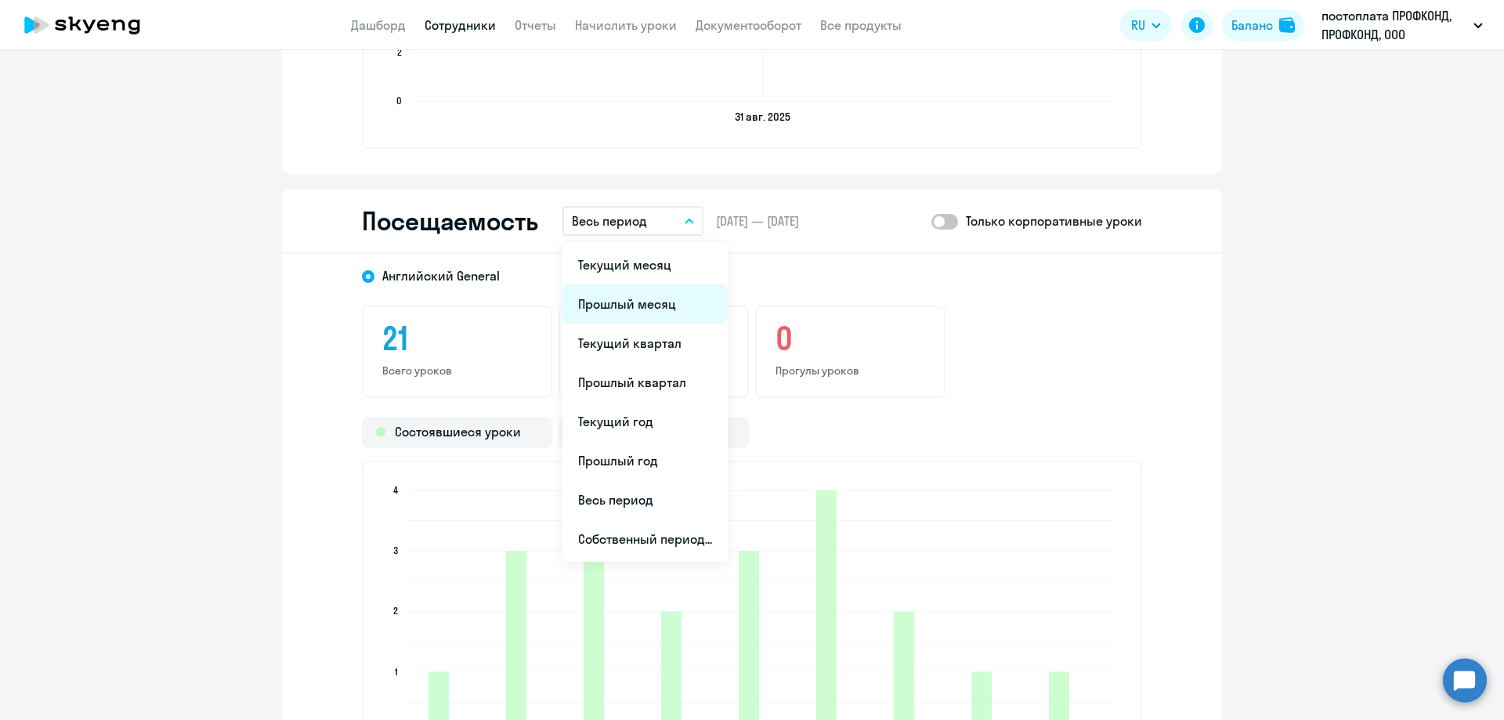
click at [639, 300] on li "Прошлый месяц" at bounding box center [644, 303] width 165 height 39
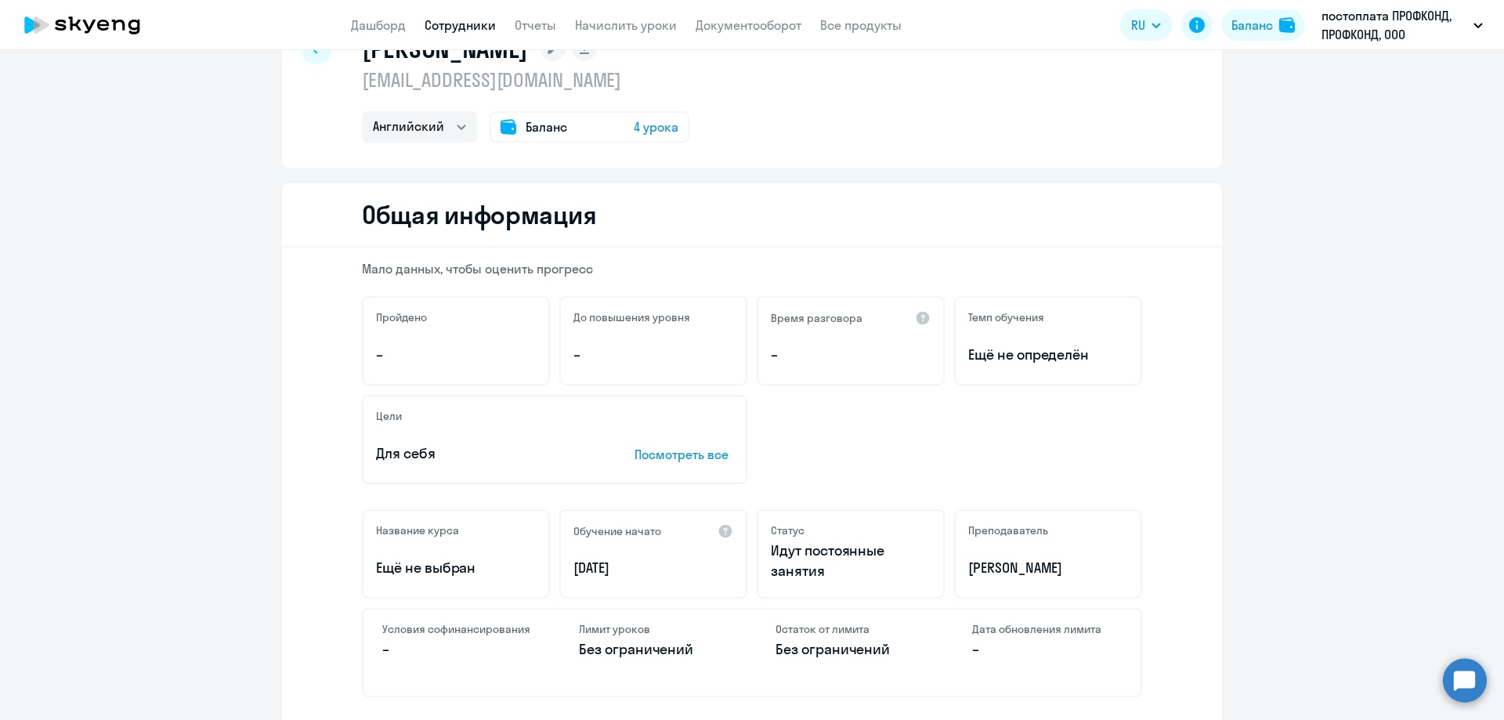
scroll to position [0, 0]
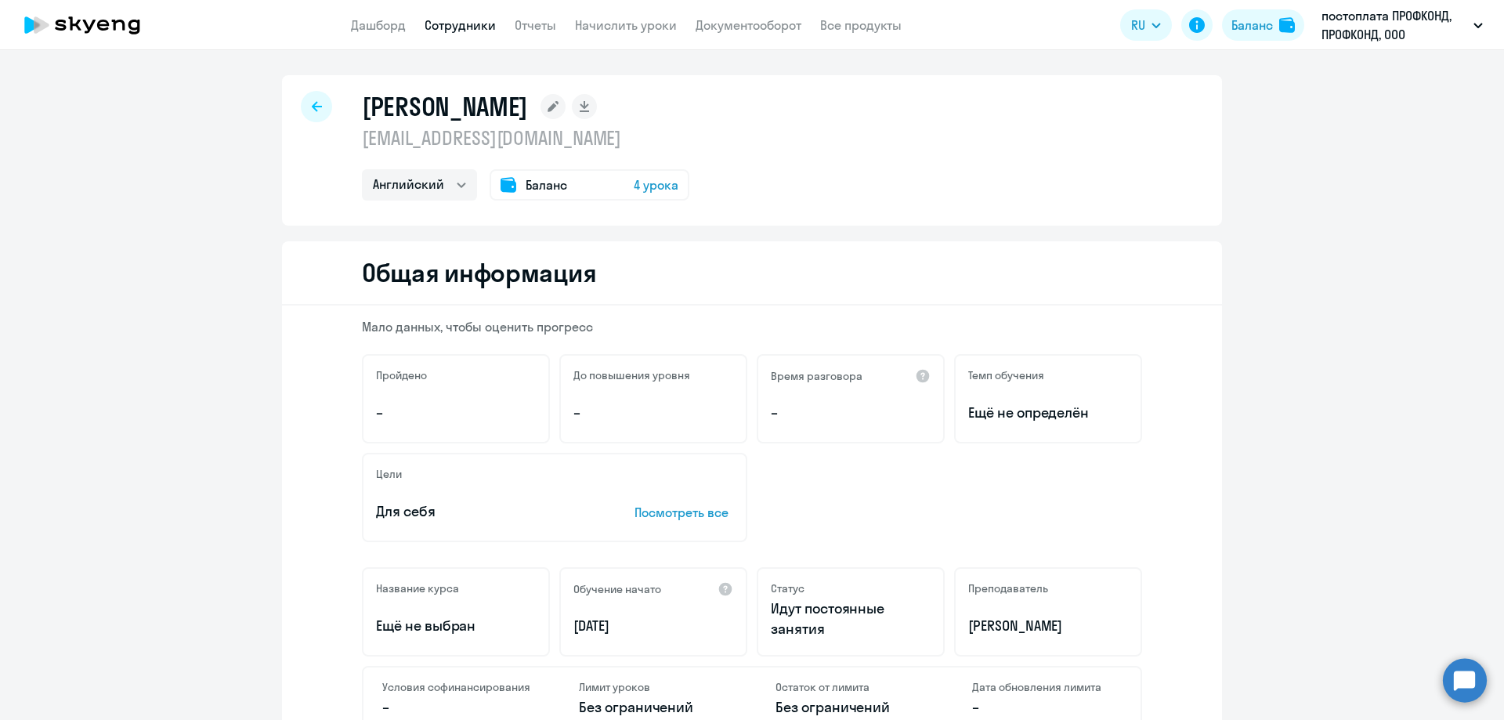
click at [312, 106] on icon at bounding box center [317, 106] width 10 height 10
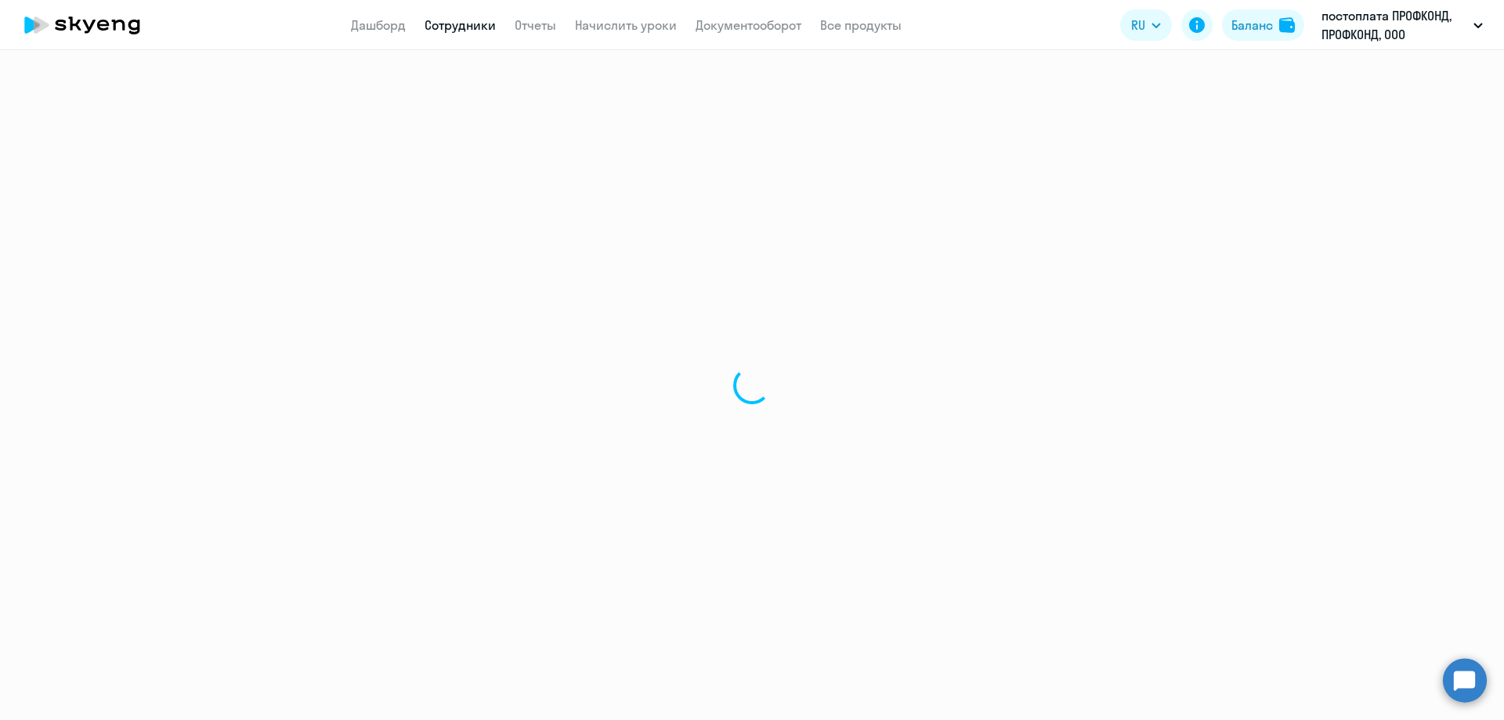
select select "30"
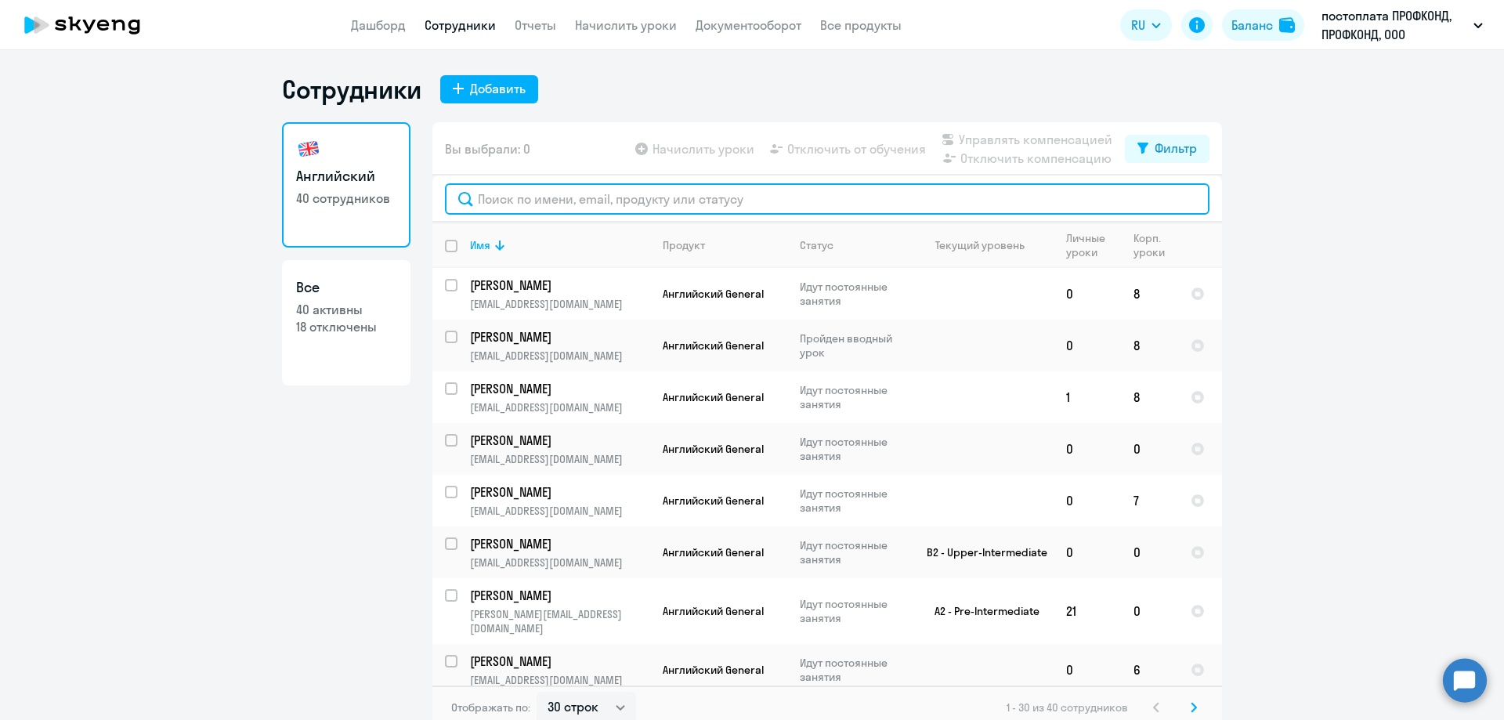
click at [504, 194] on input "text" at bounding box center [827, 198] width 765 height 31
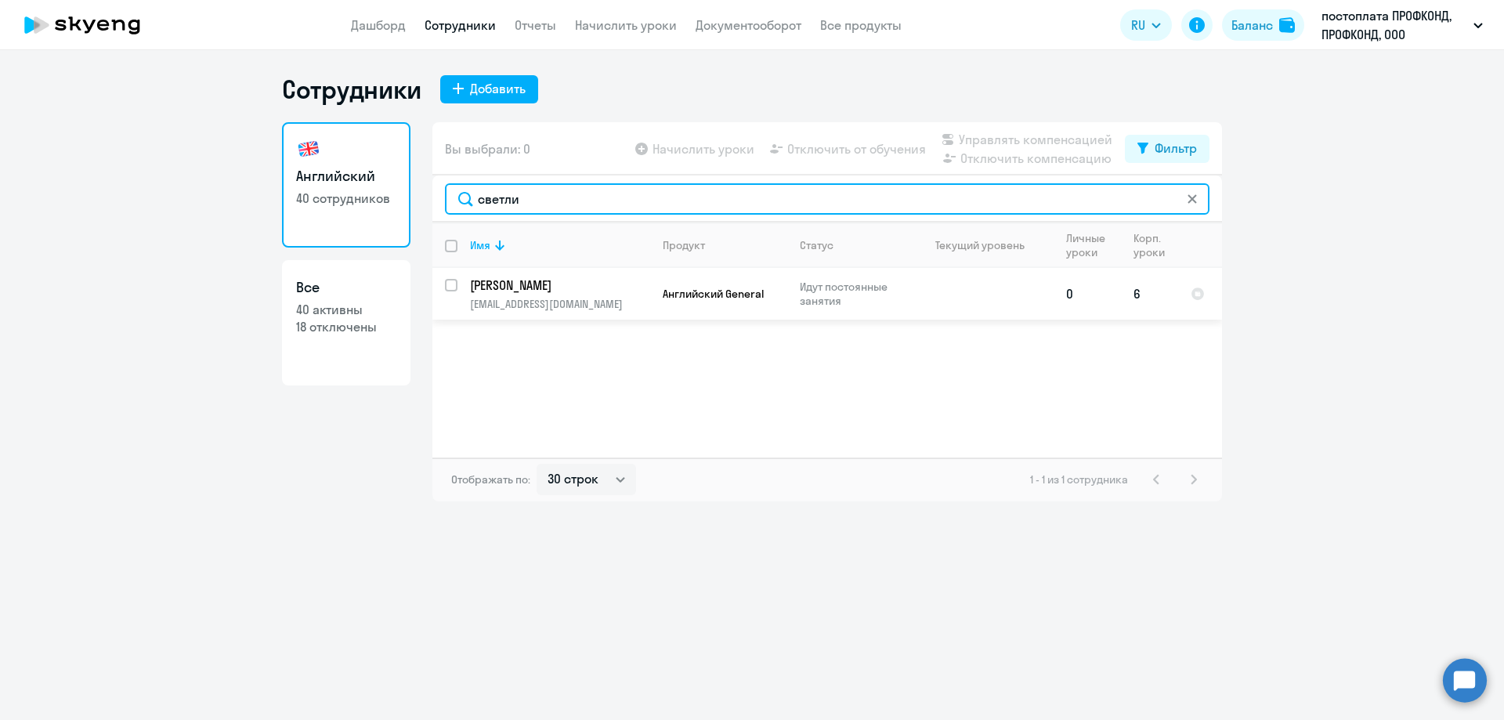
type input "светли"
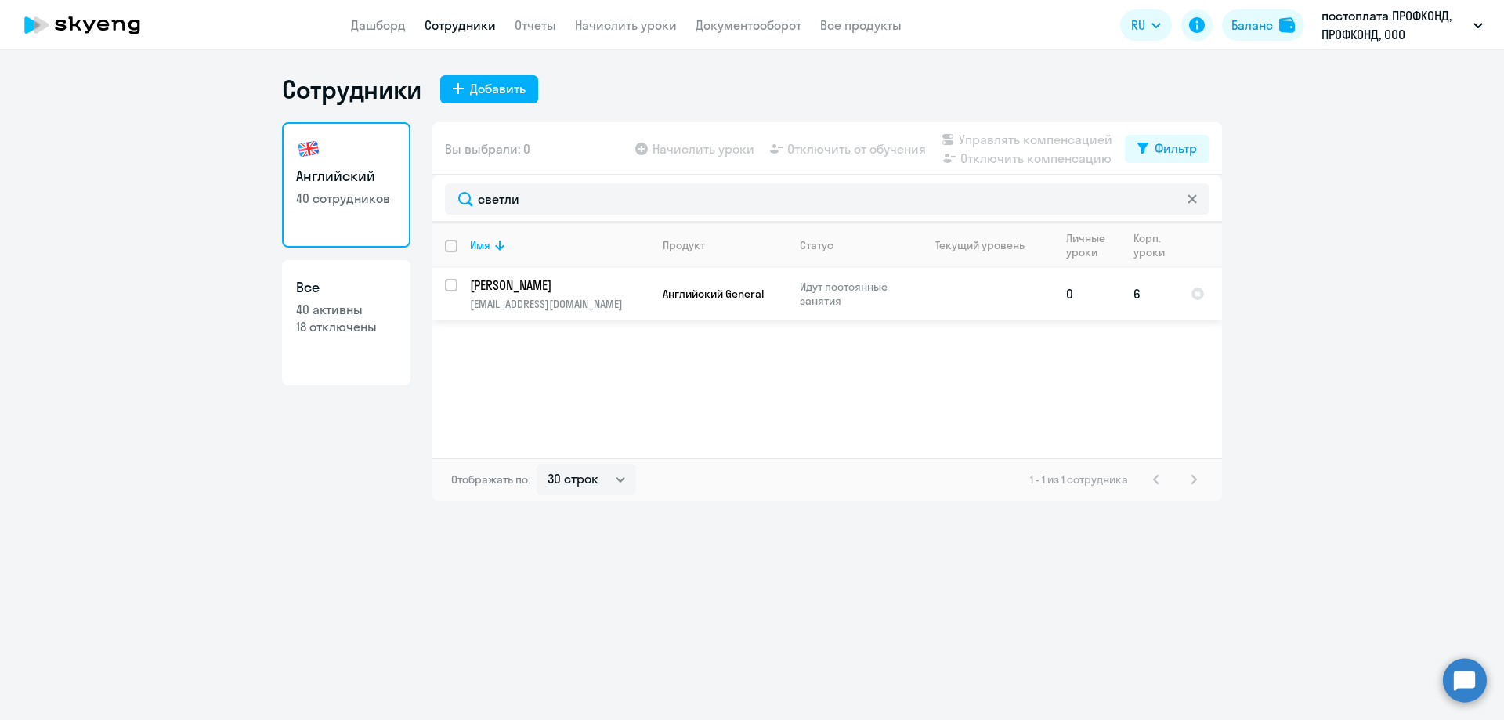
click at [491, 277] on p "[PERSON_NAME]" at bounding box center [558, 285] width 177 height 17
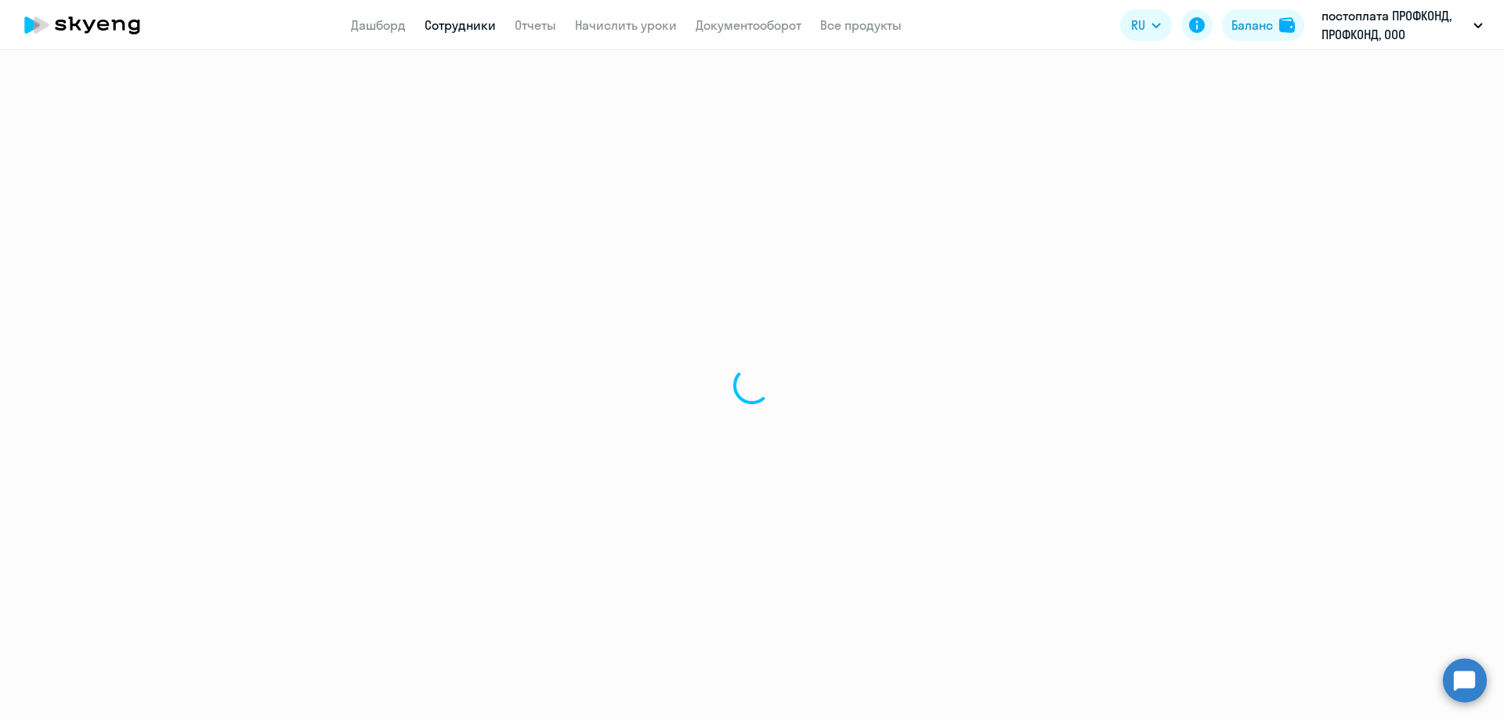
select select "english"
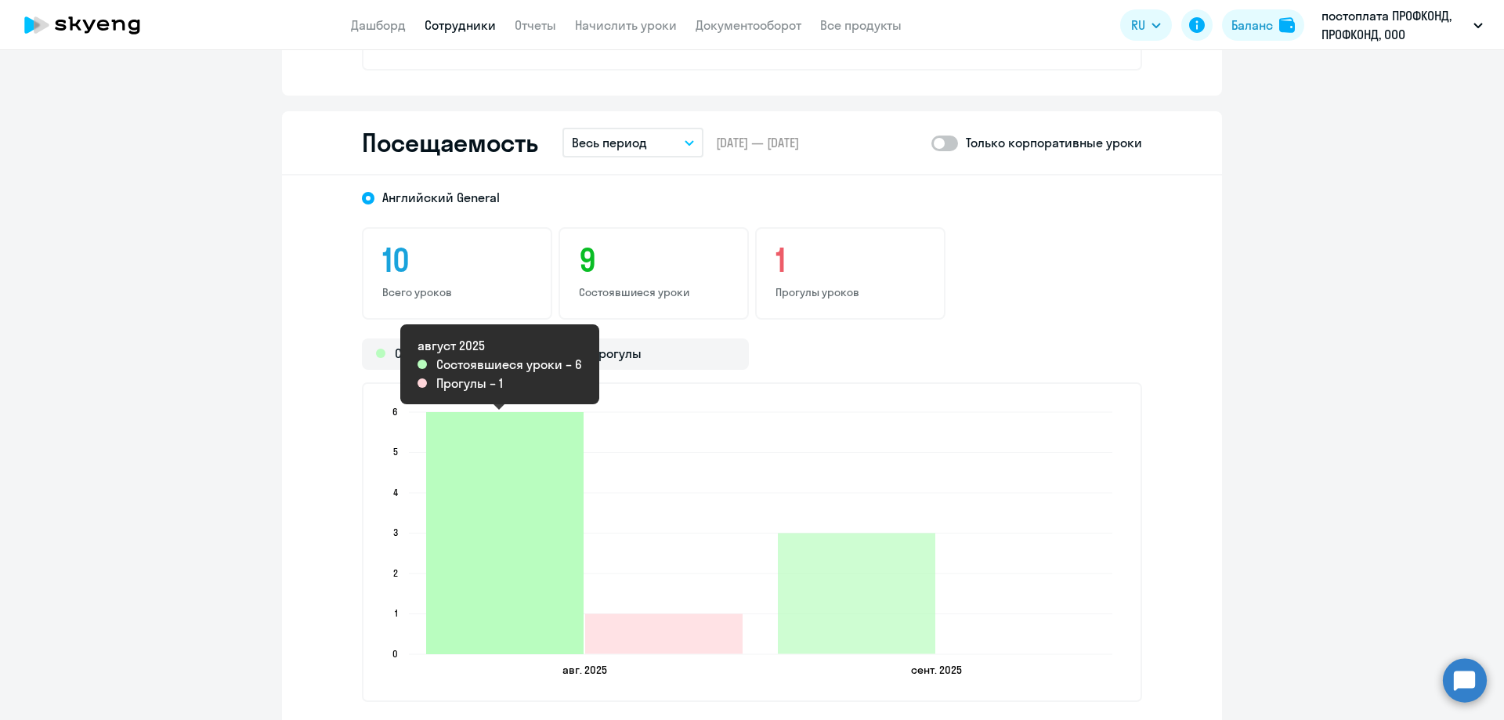
scroll to position [1410, 0]
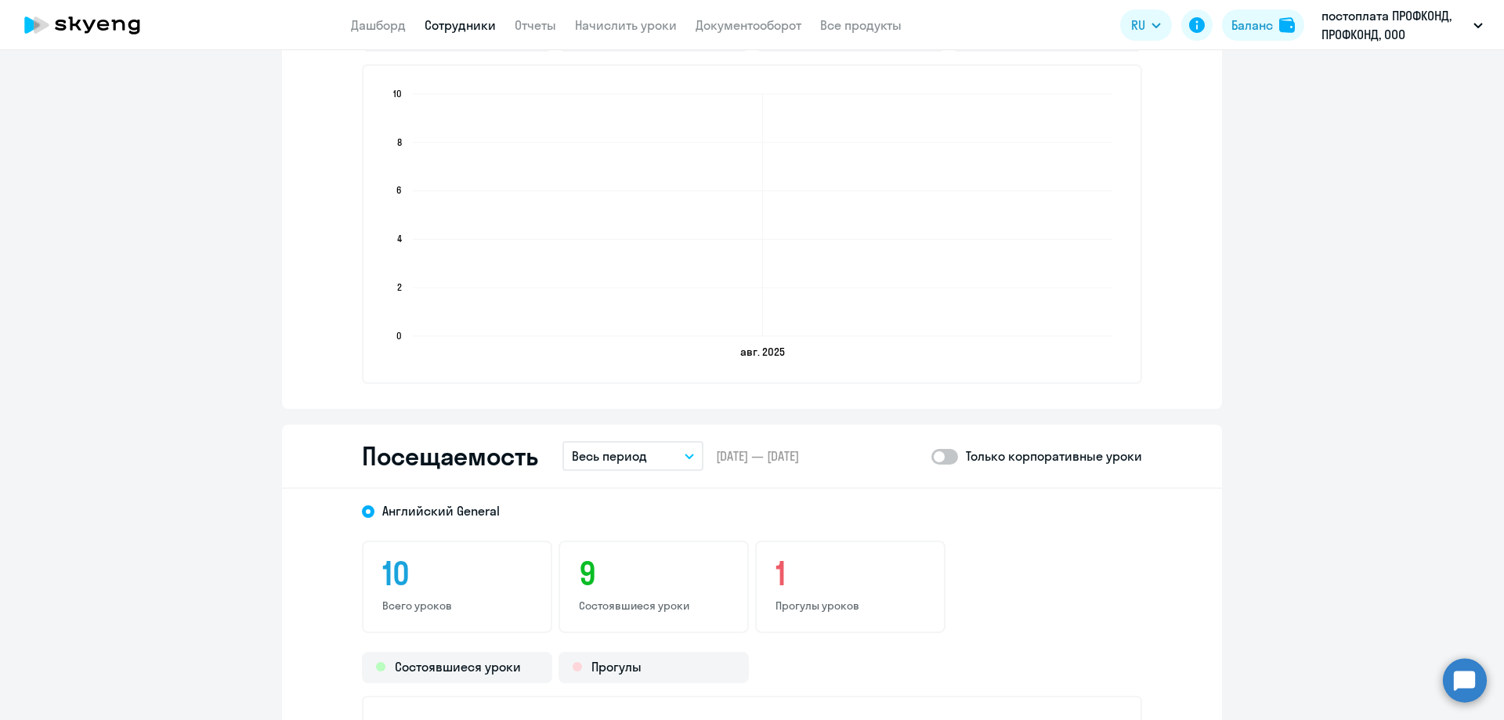
click at [646, 454] on button "Весь период" at bounding box center [632, 456] width 141 height 30
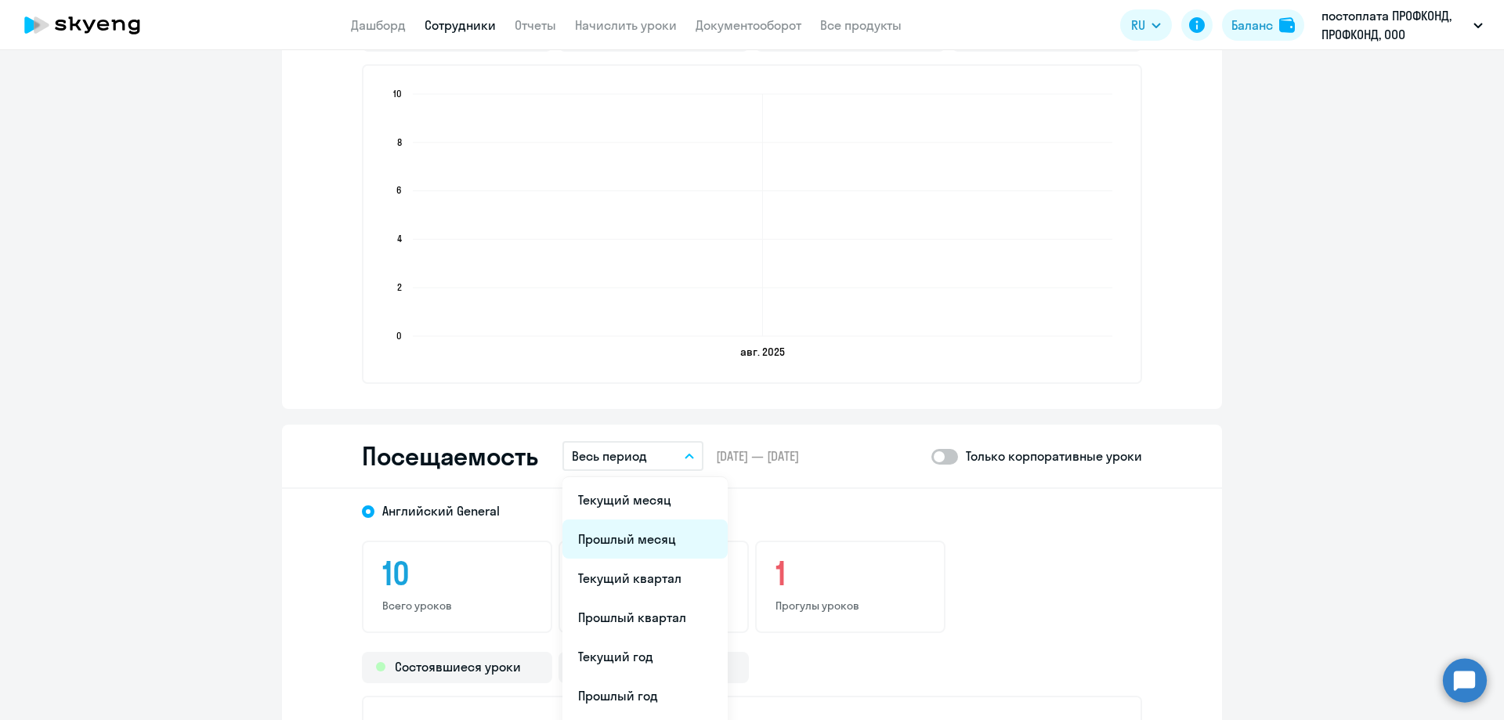
click at [649, 534] on li "Прошлый месяц" at bounding box center [644, 538] width 165 height 39
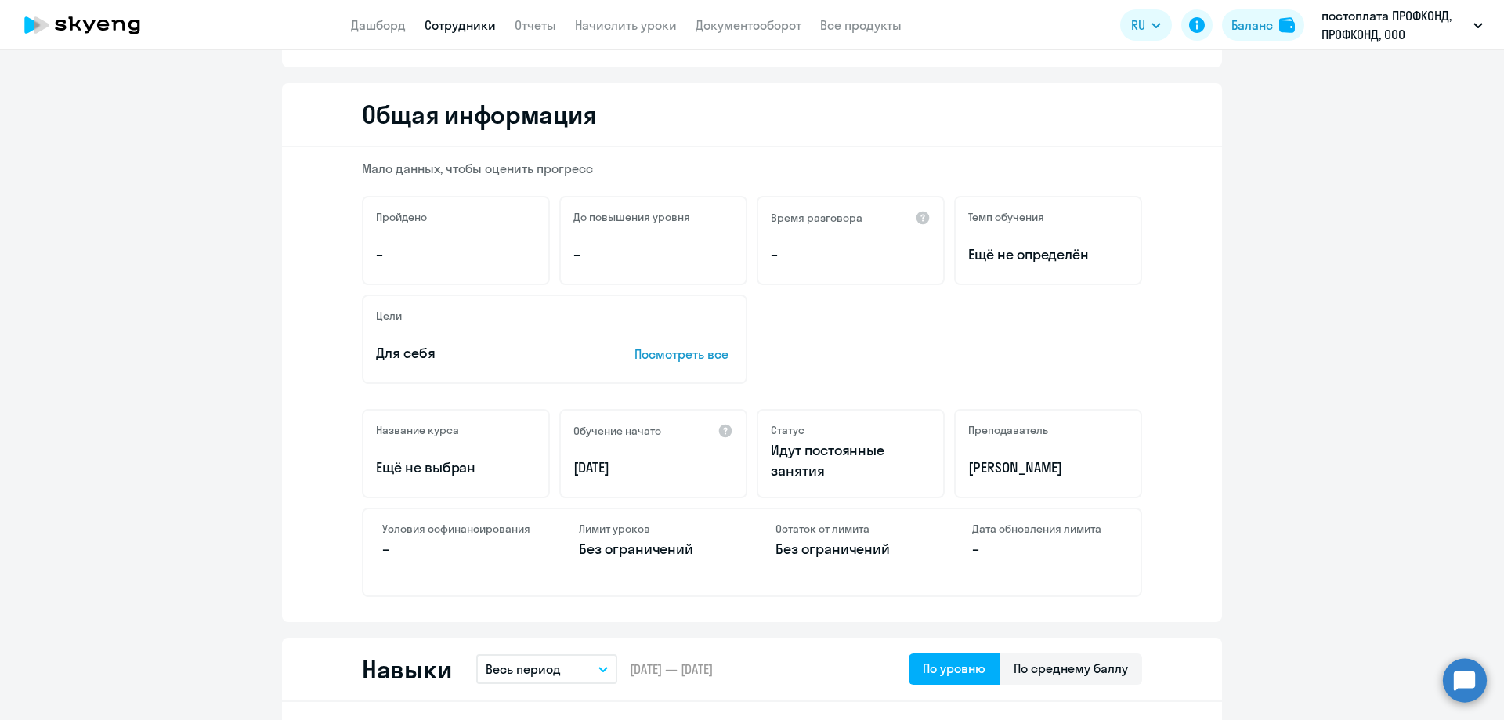
scroll to position [0, 0]
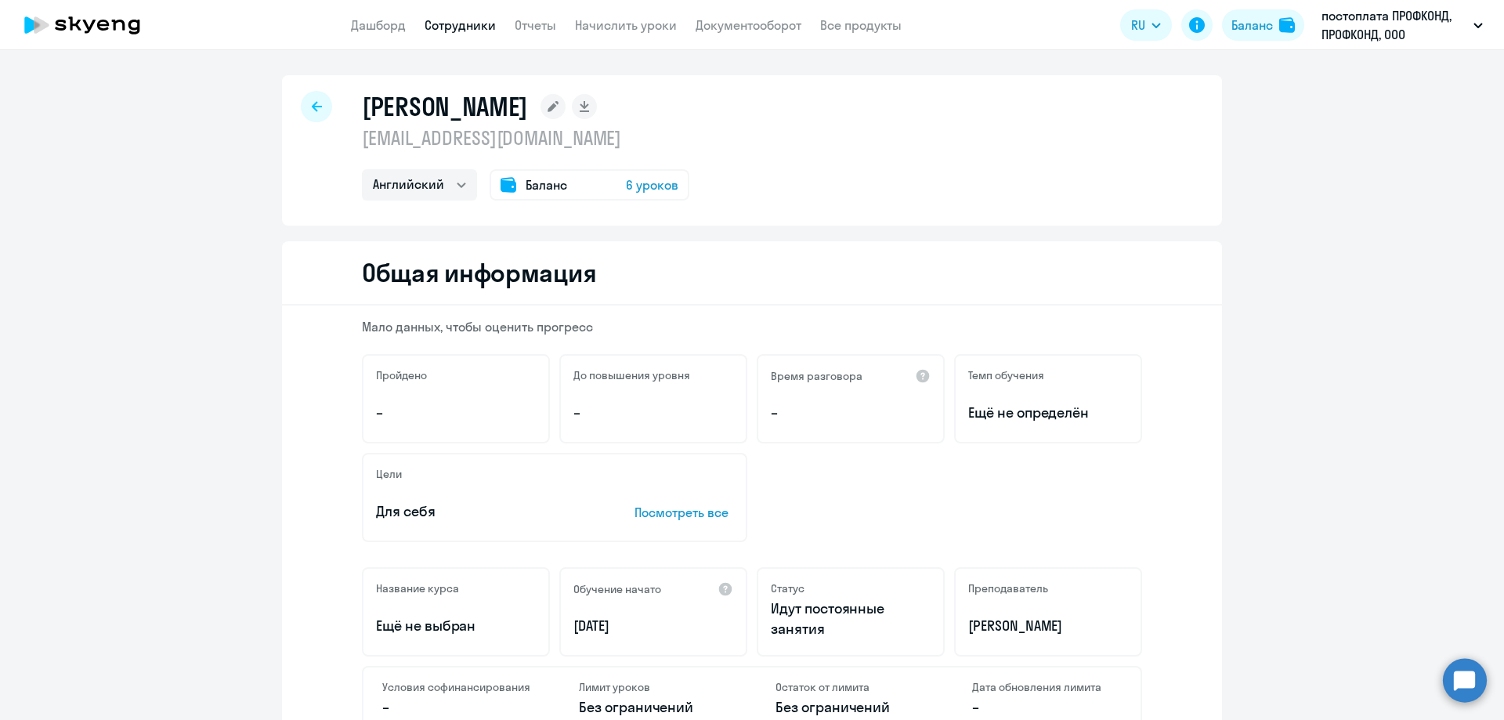
click at [312, 111] on icon at bounding box center [317, 106] width 10 height 11
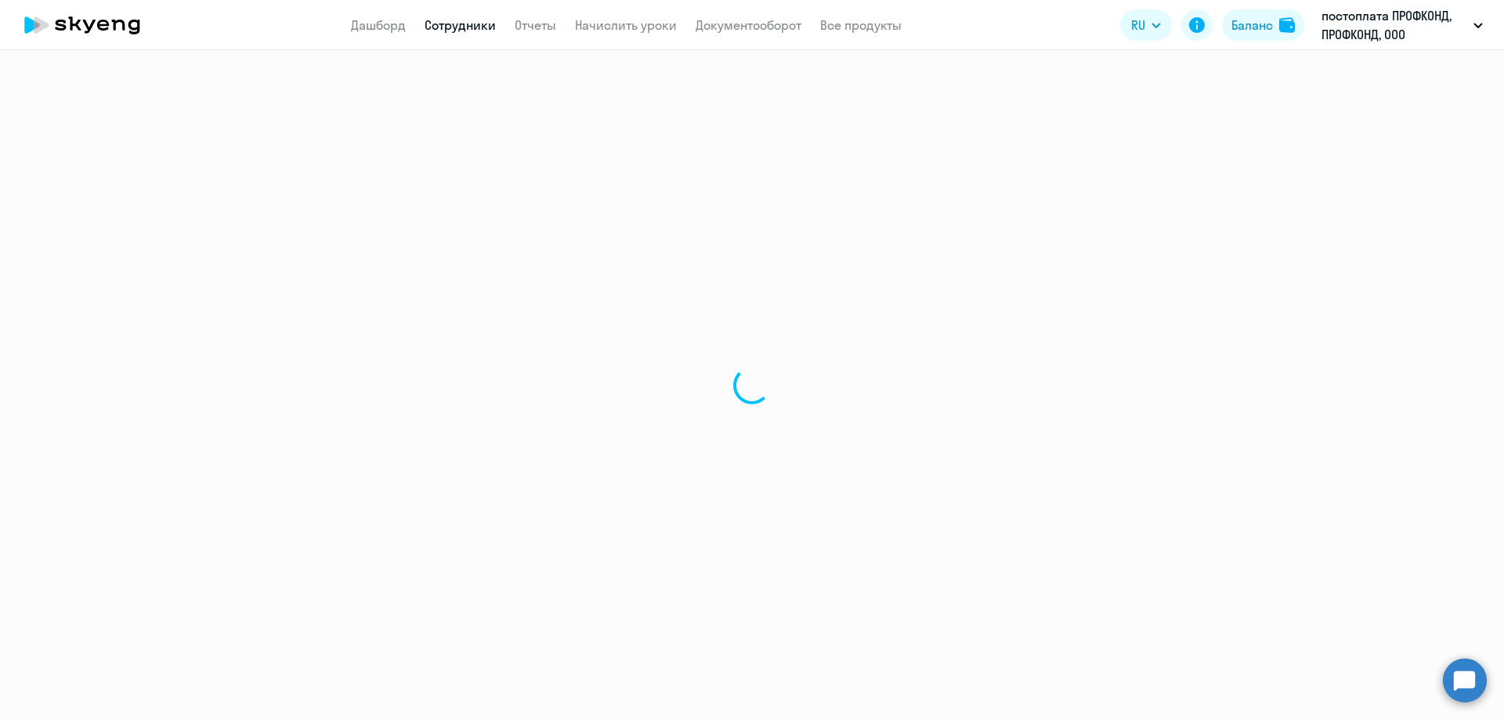
select select "30"
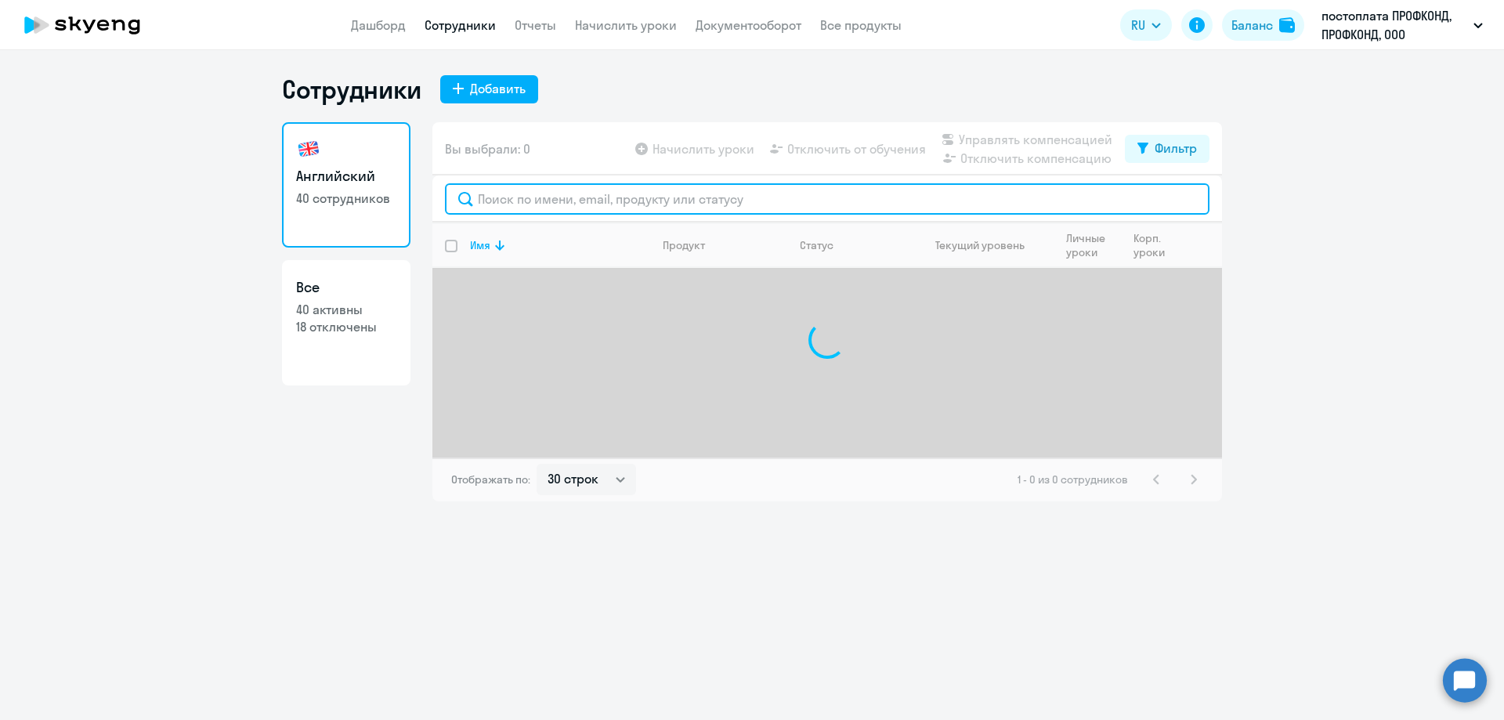
click at [494, 203] on input "text" at bounding box center [827, 198] width 765 height 31
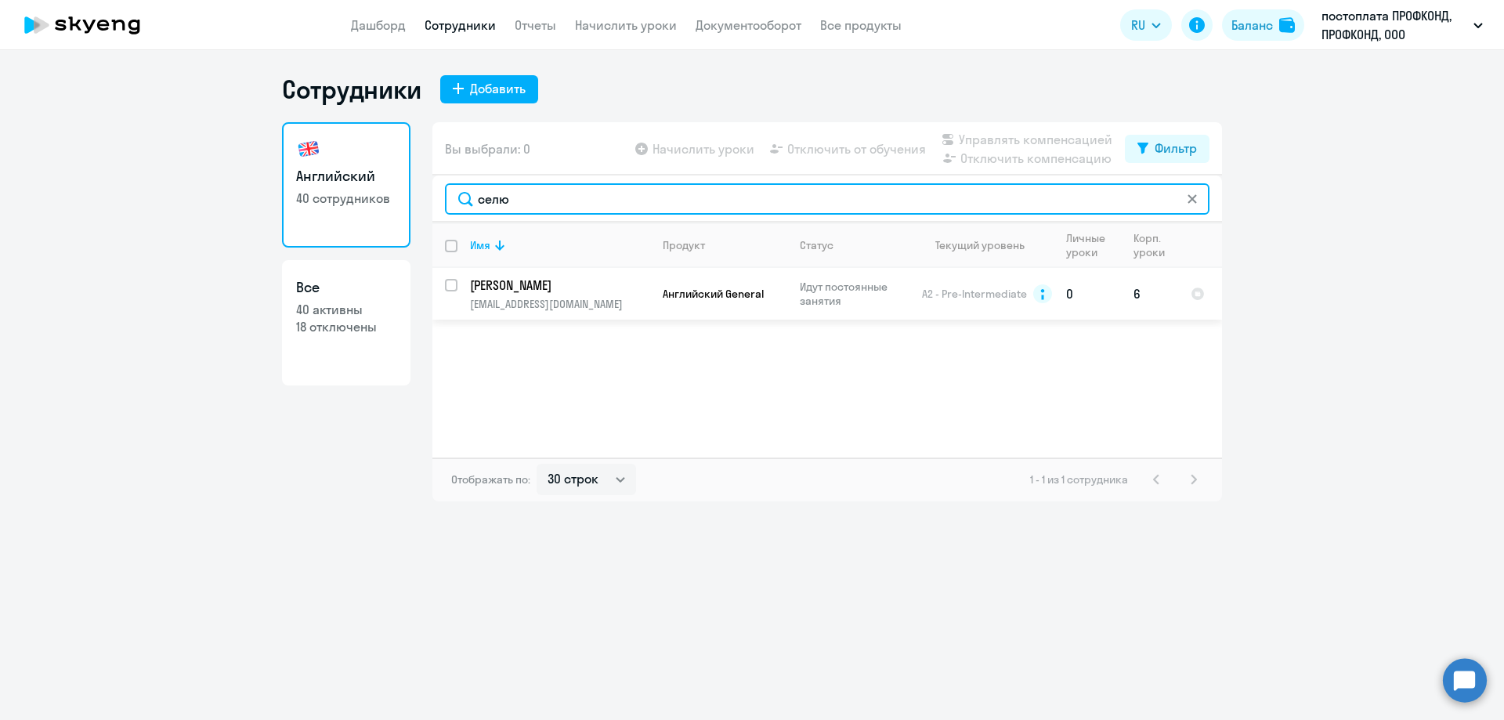
type input "селю"
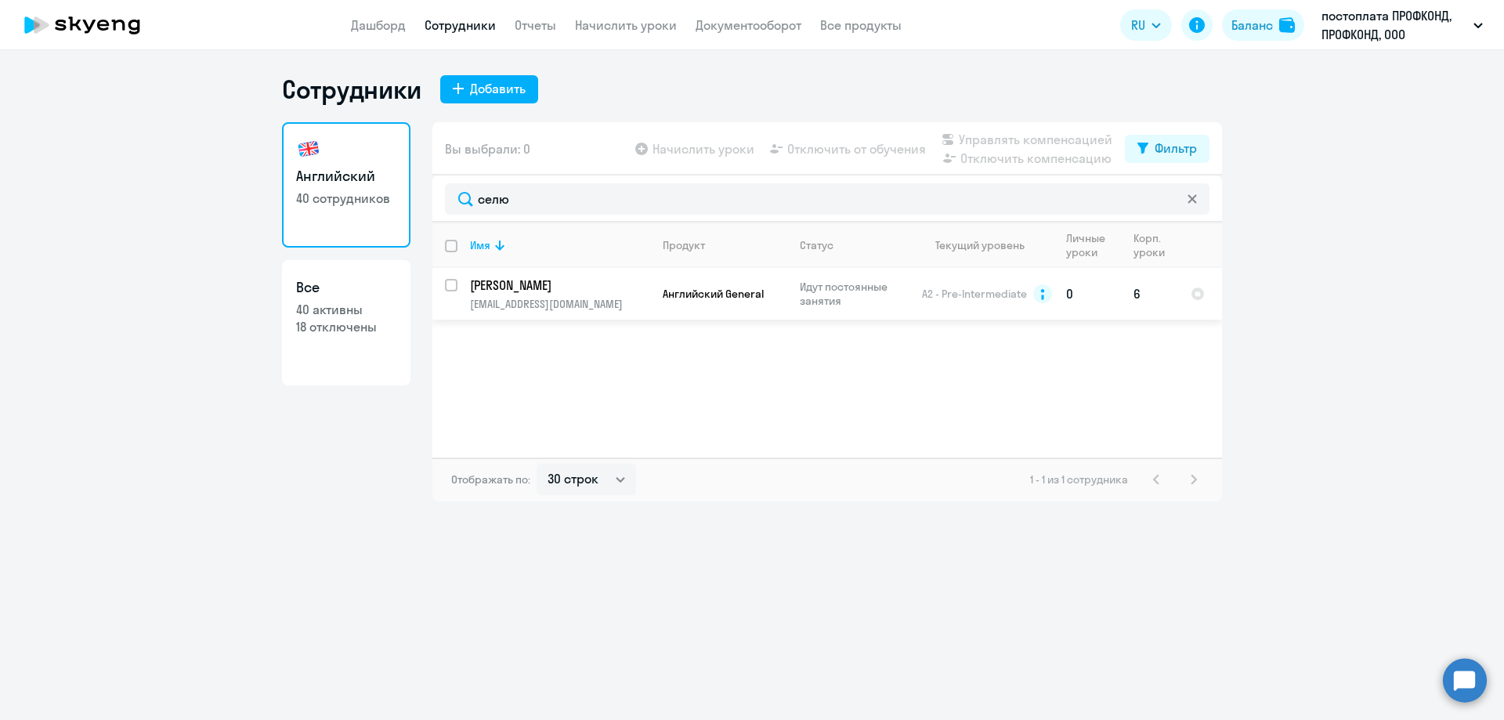
click at [512, 291] on p "[PERSON_NAME]" at bounding box center [558, 285] width 177 height 17
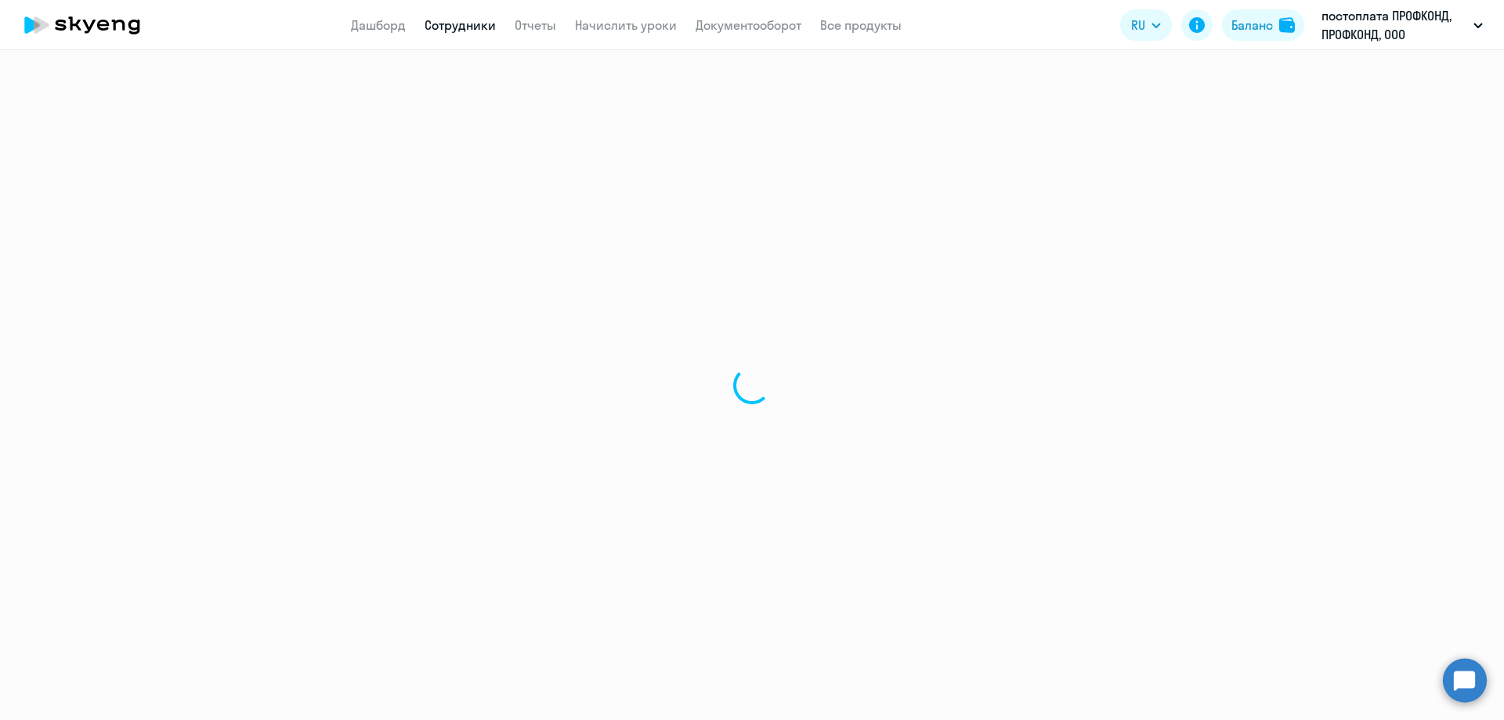
select select "english"
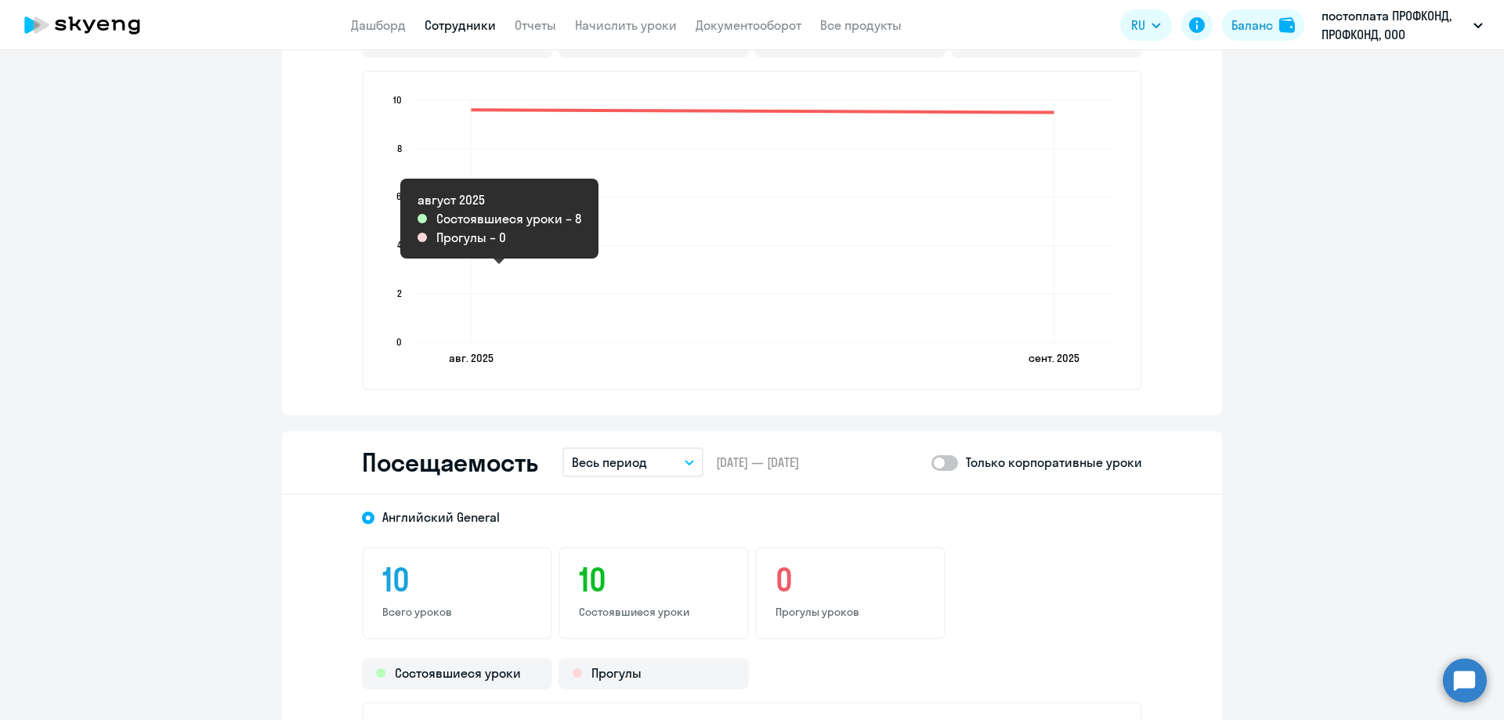
scroll to position [1410, 0]
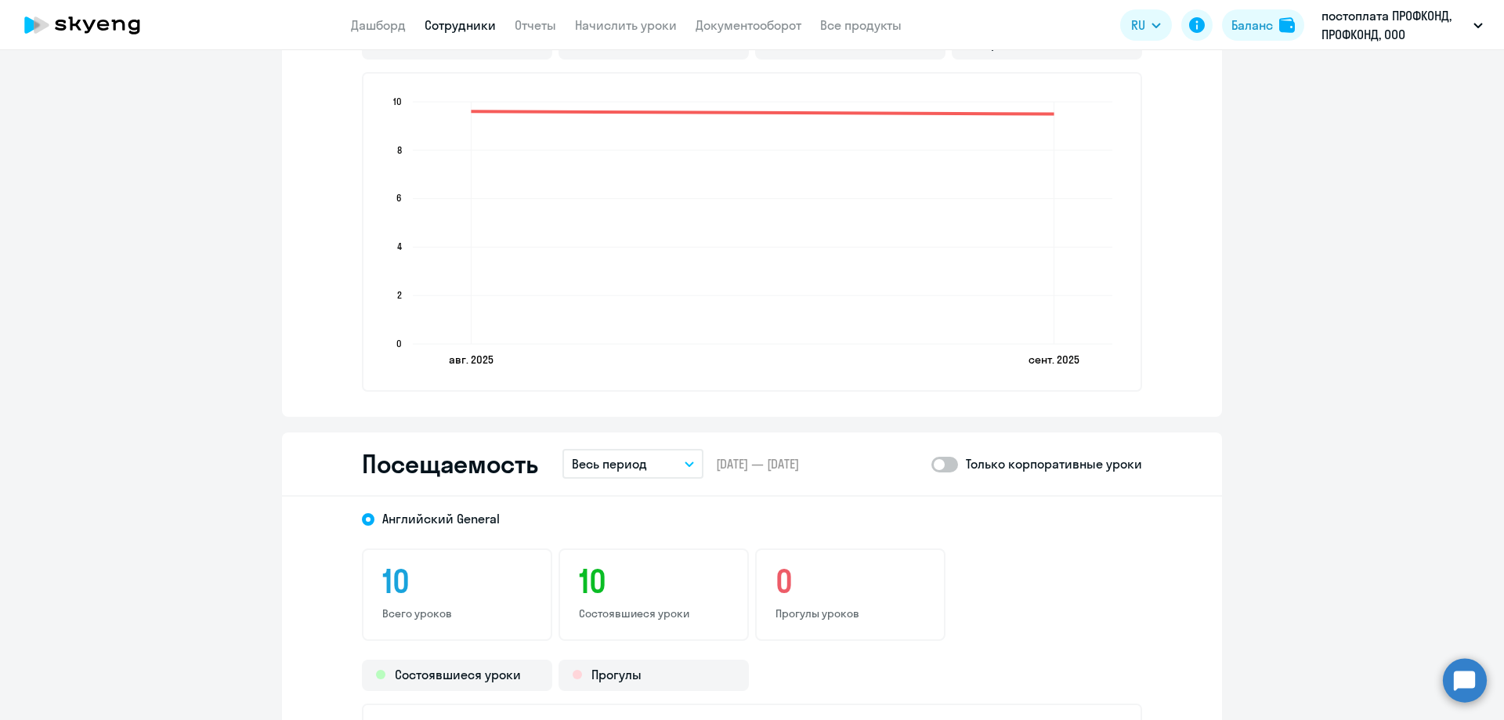
click at [654, 457] on button "Весь период" at bounding box center [632, 464] width 141 height 30
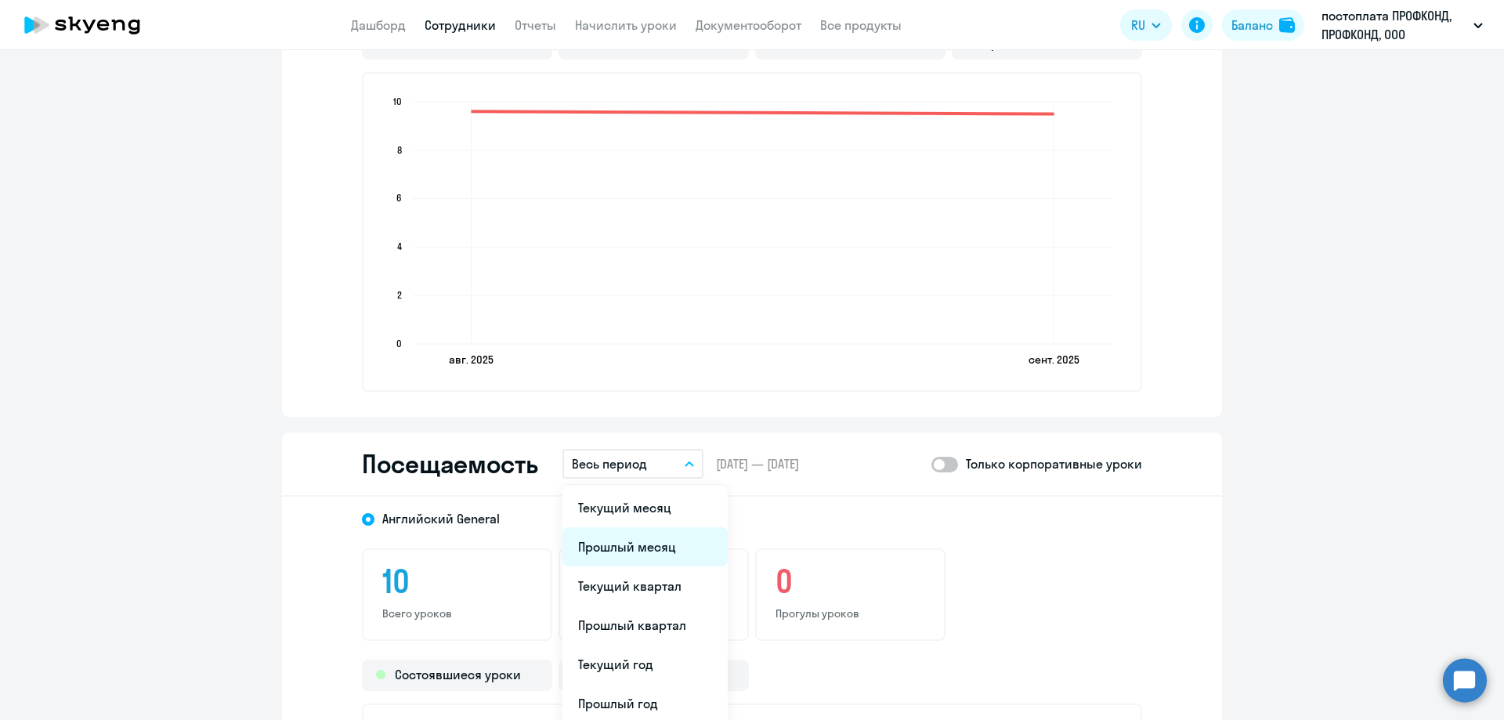
click at [649, 545] on li "Прошлый месяц" at bounding box center [644, 546] width 165 height 39
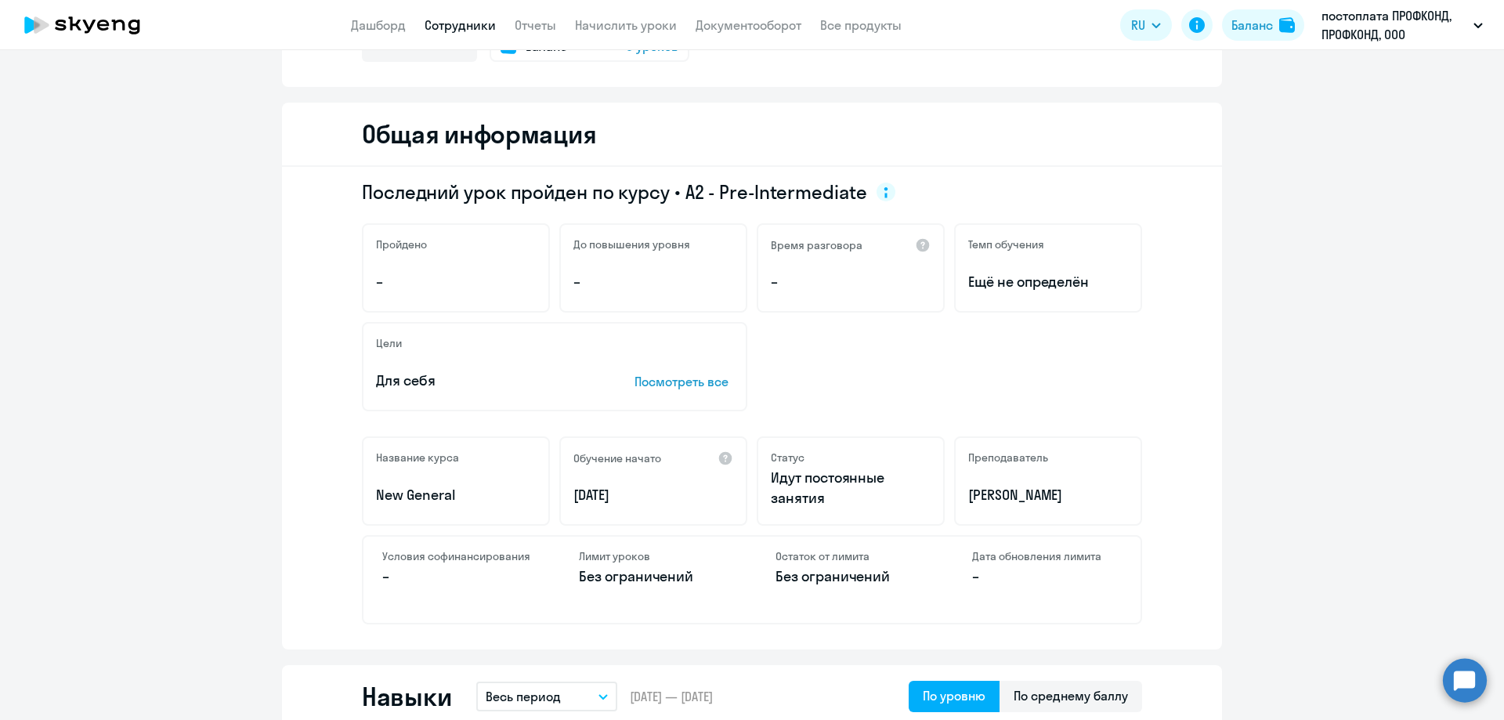
scroll to position [0, 0]
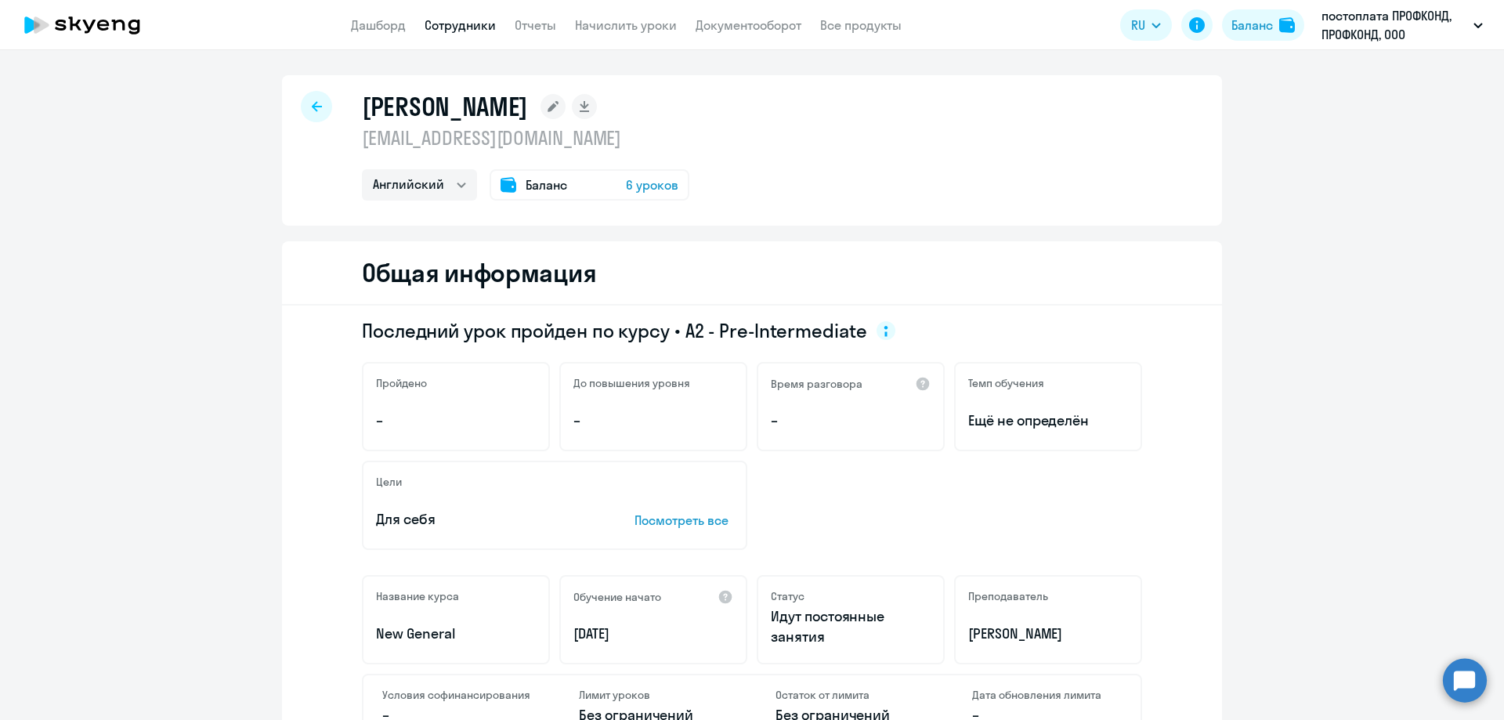
click at [315, 107] on div at bounding box center [316, 106] width 31 height 31
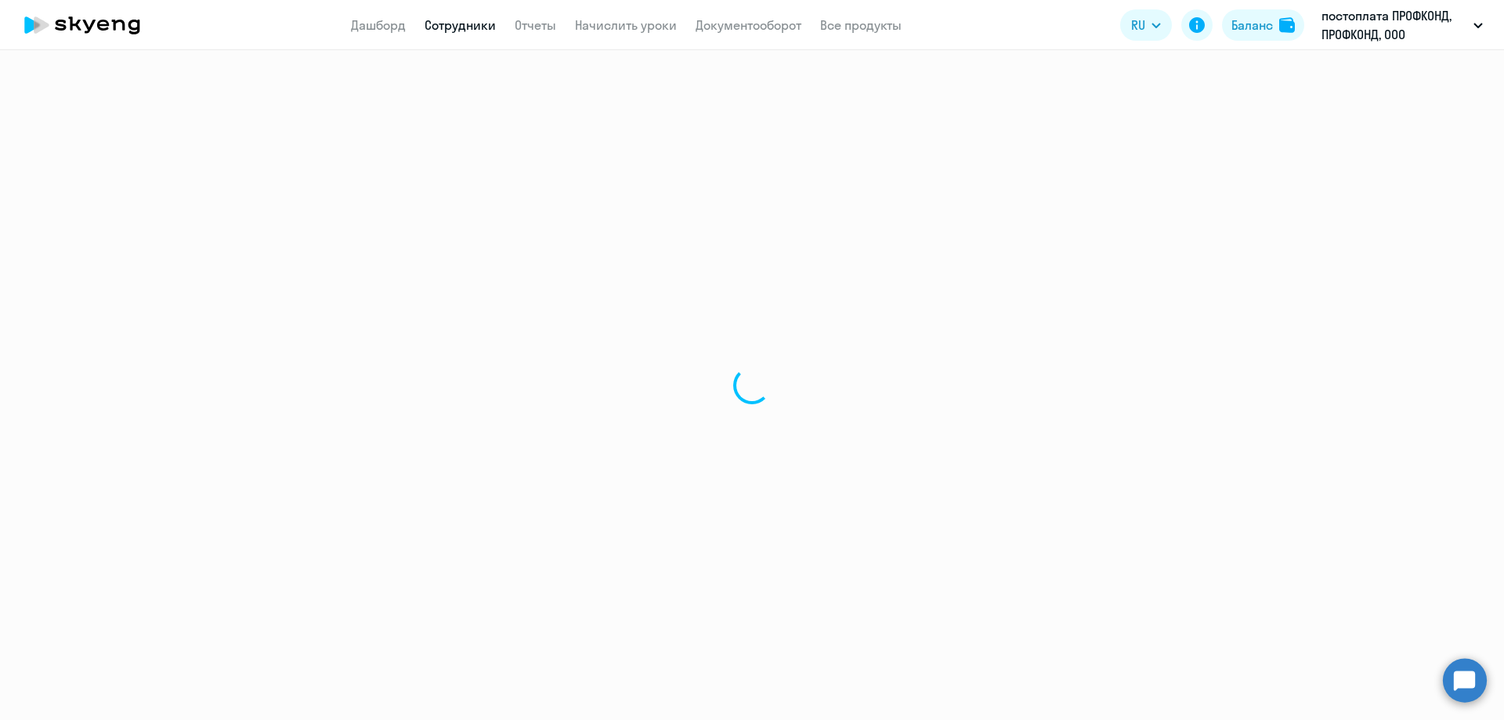
select select "30"
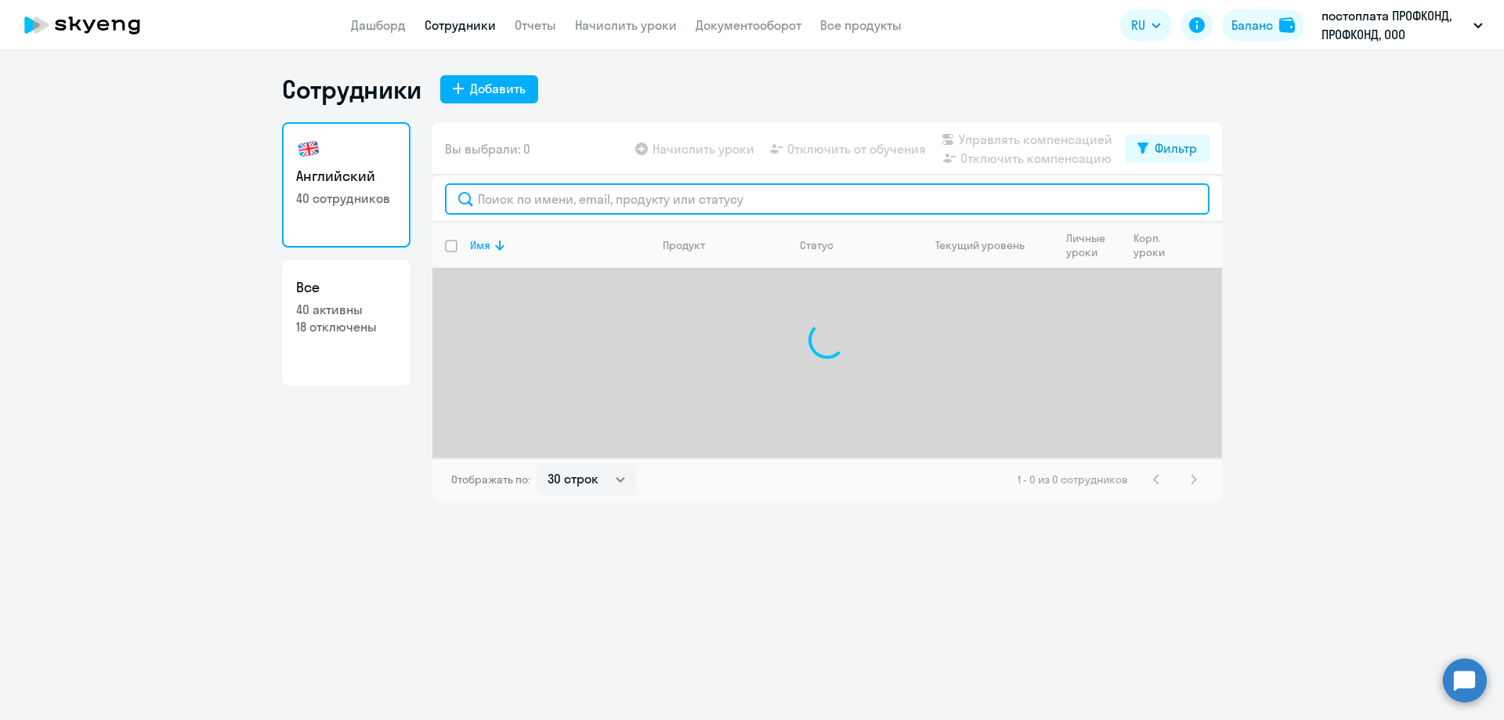
click at [501, 204] on input "text" at bounding box center [827, 198] width 765 height 31
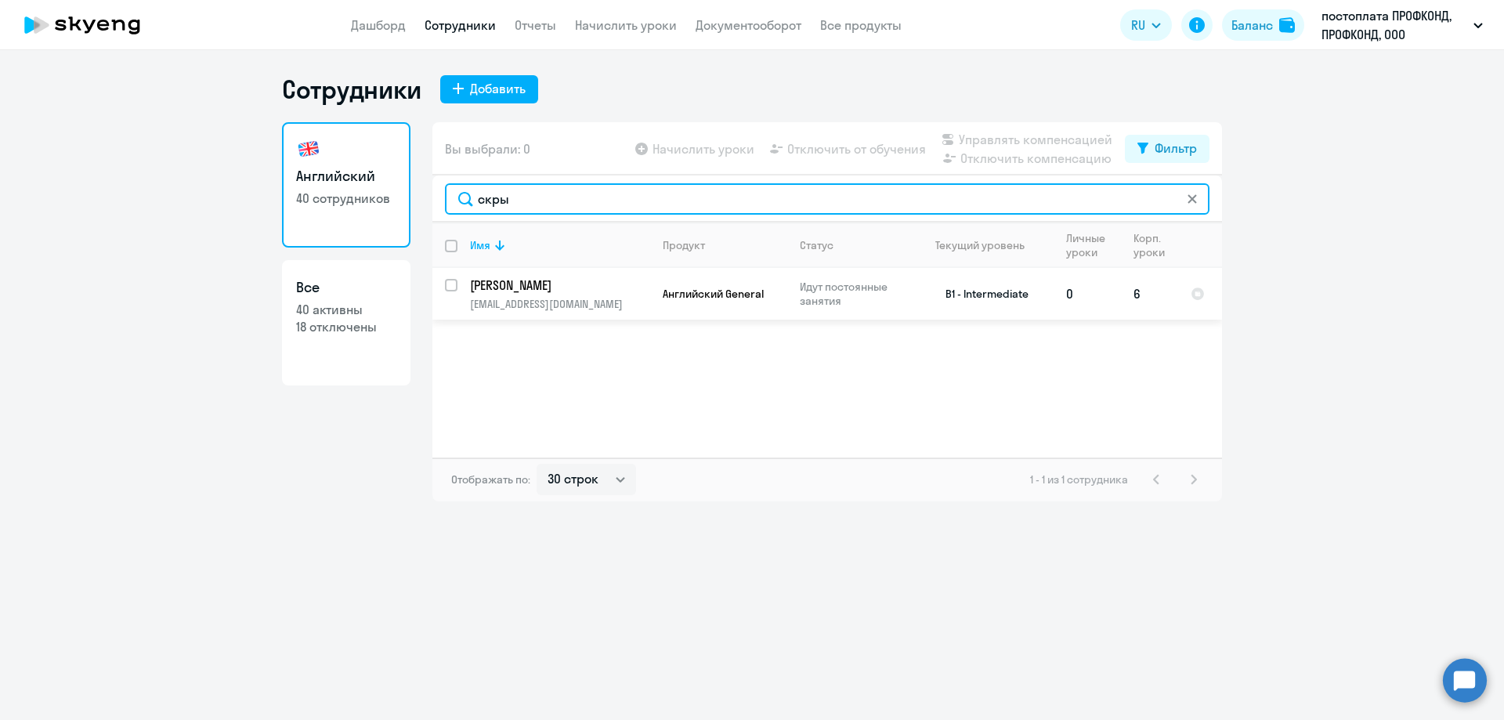
type input "скры"
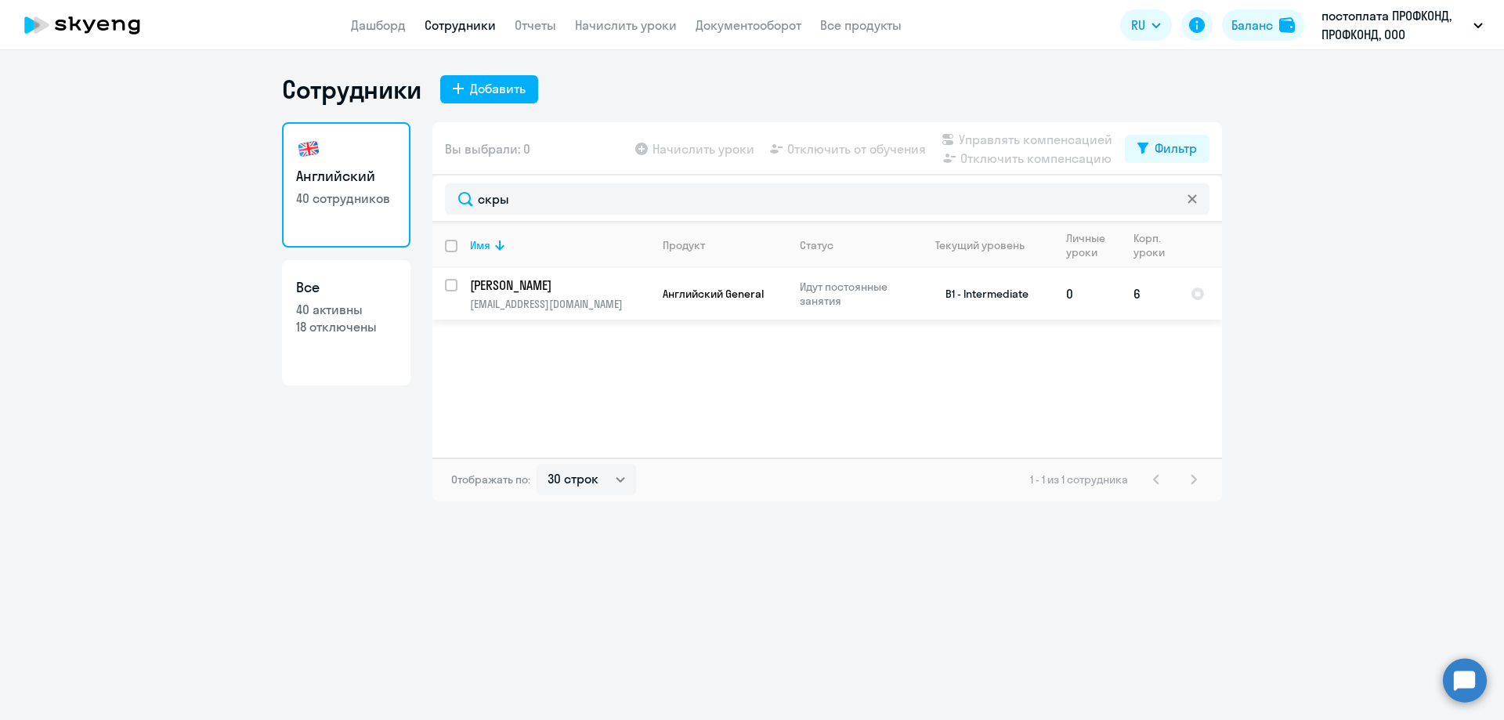
click at [553, 287] on p "[PERSON_NAME]" at bounding box center [558, 285] width 177 height 17
select select "english"
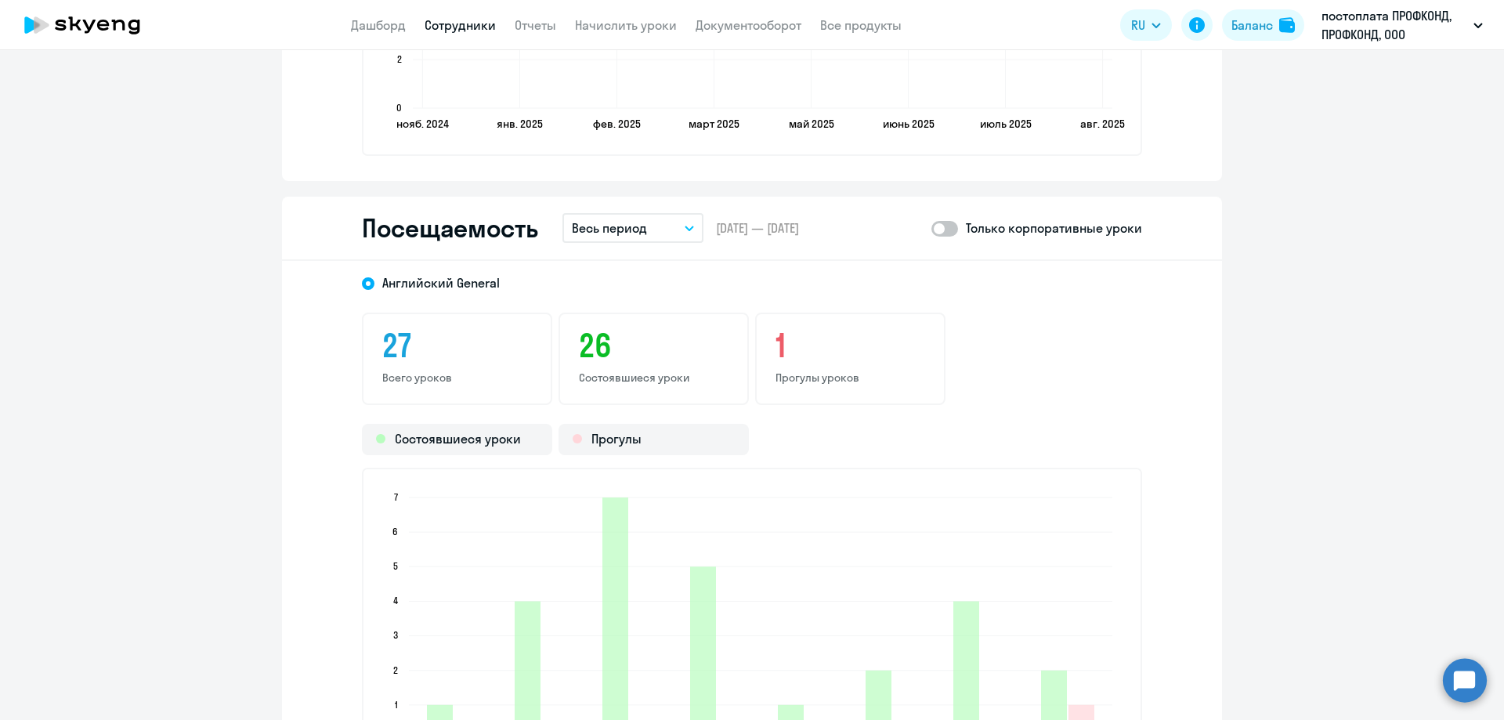
scroll to position [1802, 0]
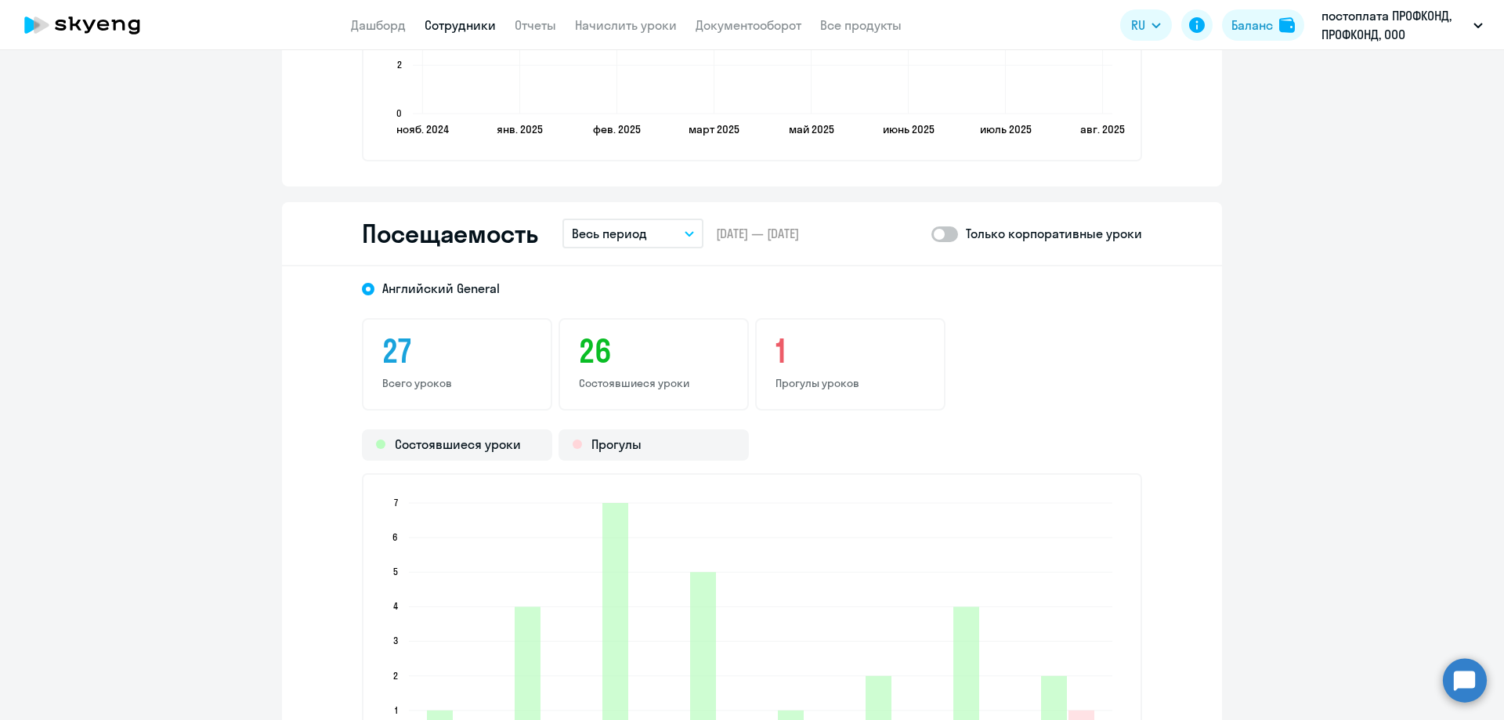
click at [661, 239] on button "Весь период" at bounding box center [632, 234] width 141 height 30
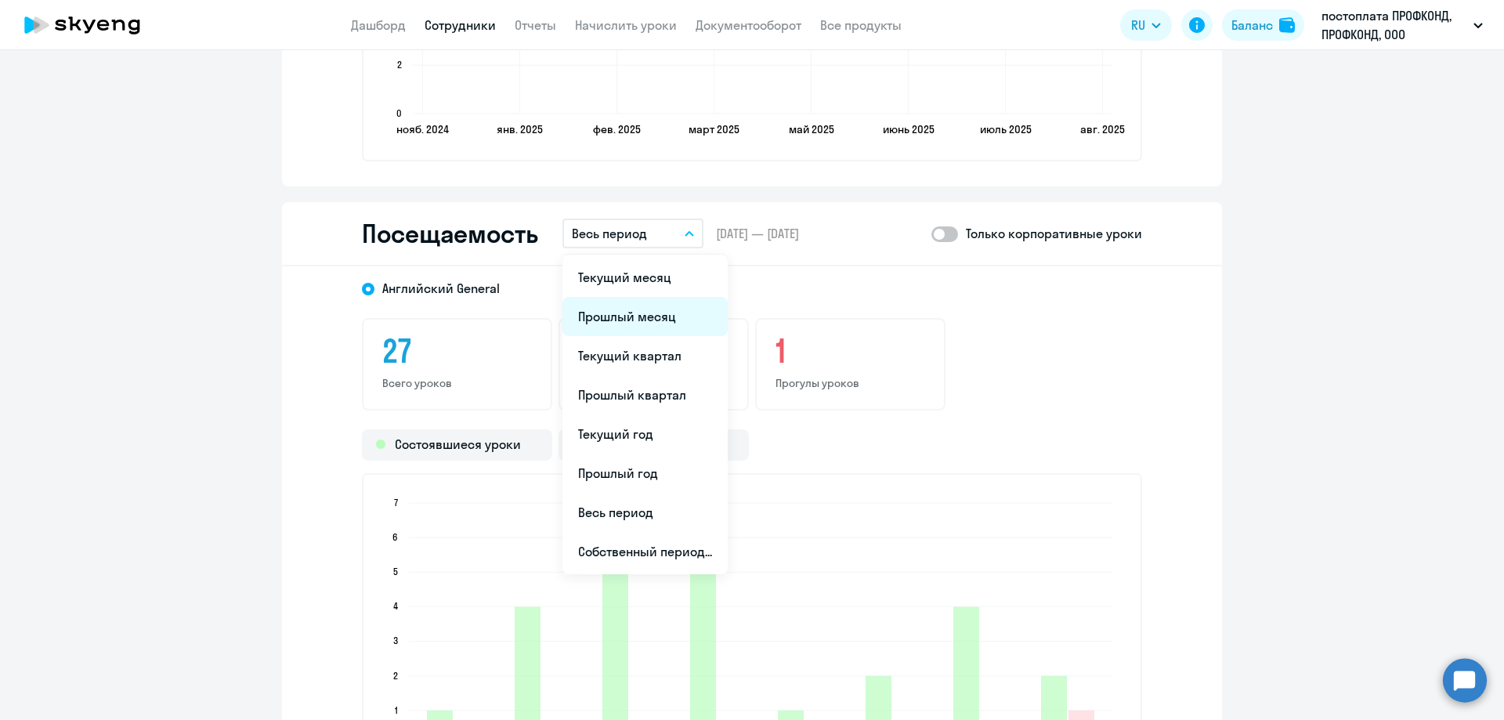
click at [650, 312] on li "Прошлый месяц" at bounding box center [644, 316] width 165 height 39
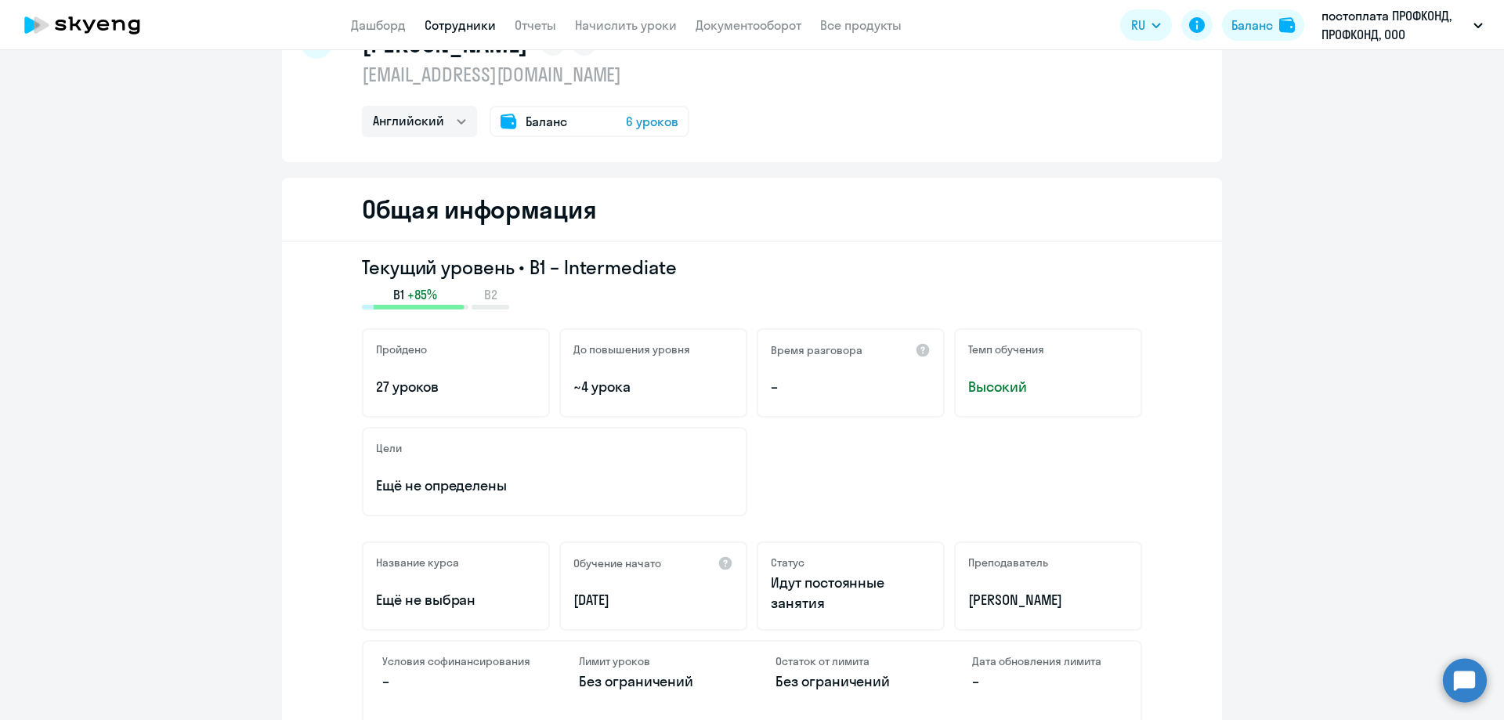
scroll to position [0, 0]
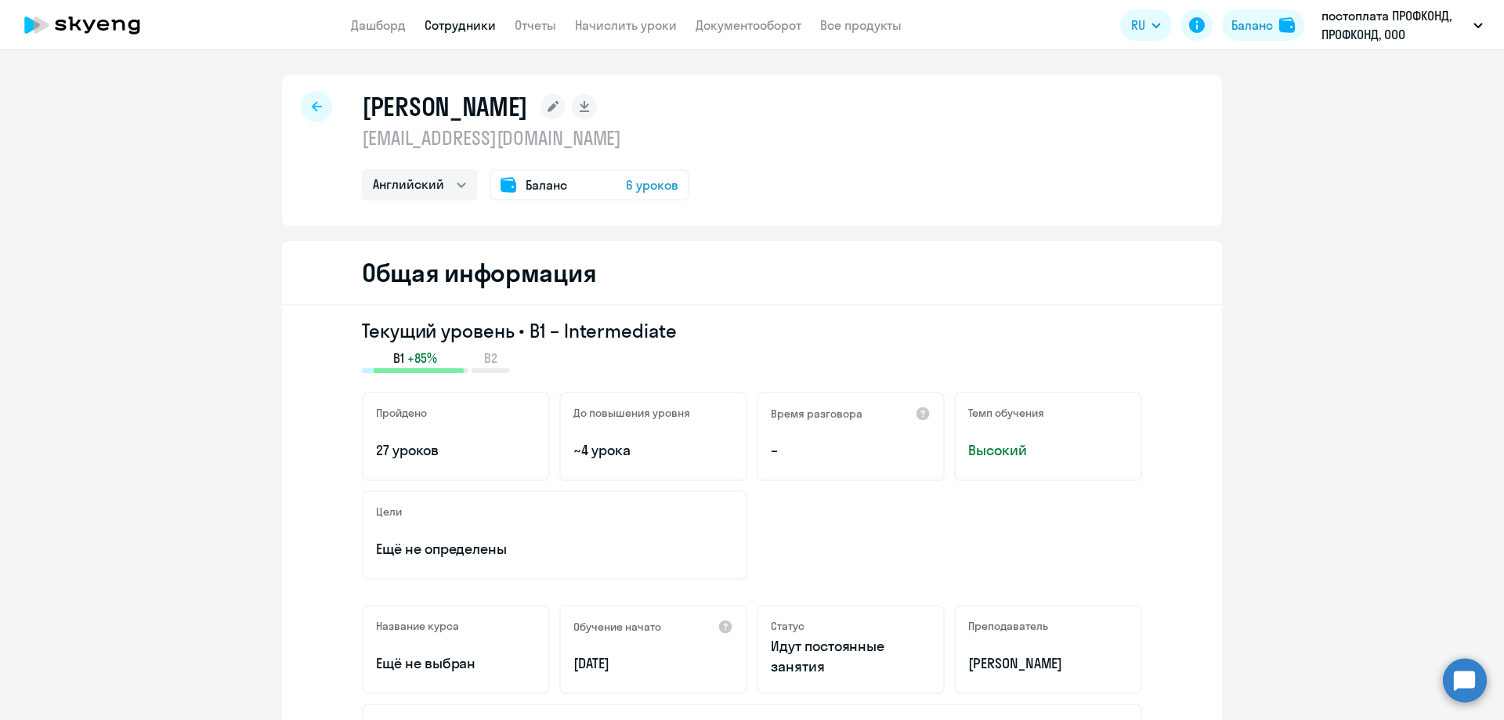
click at [305, 103] on div at bounding box center [316, 106] width 31 height 31
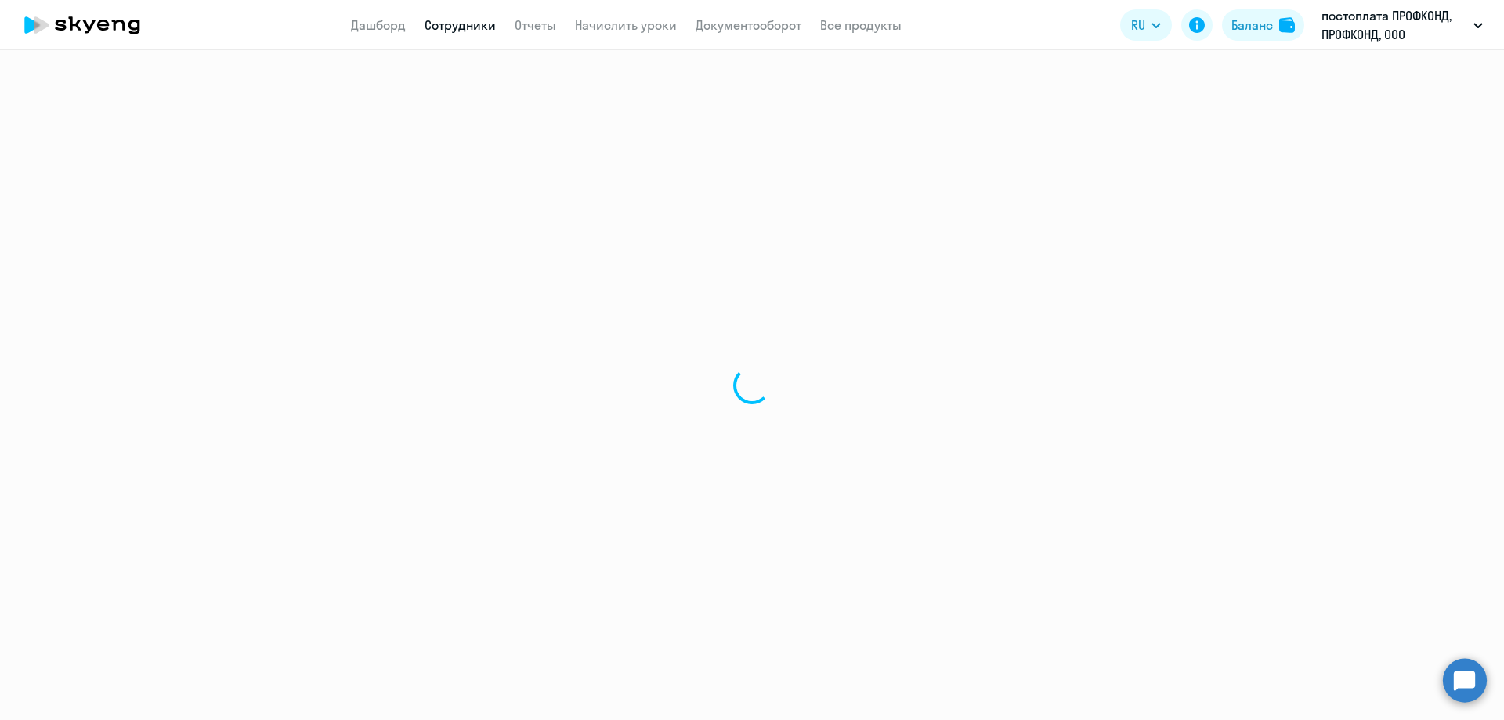
select select "30"
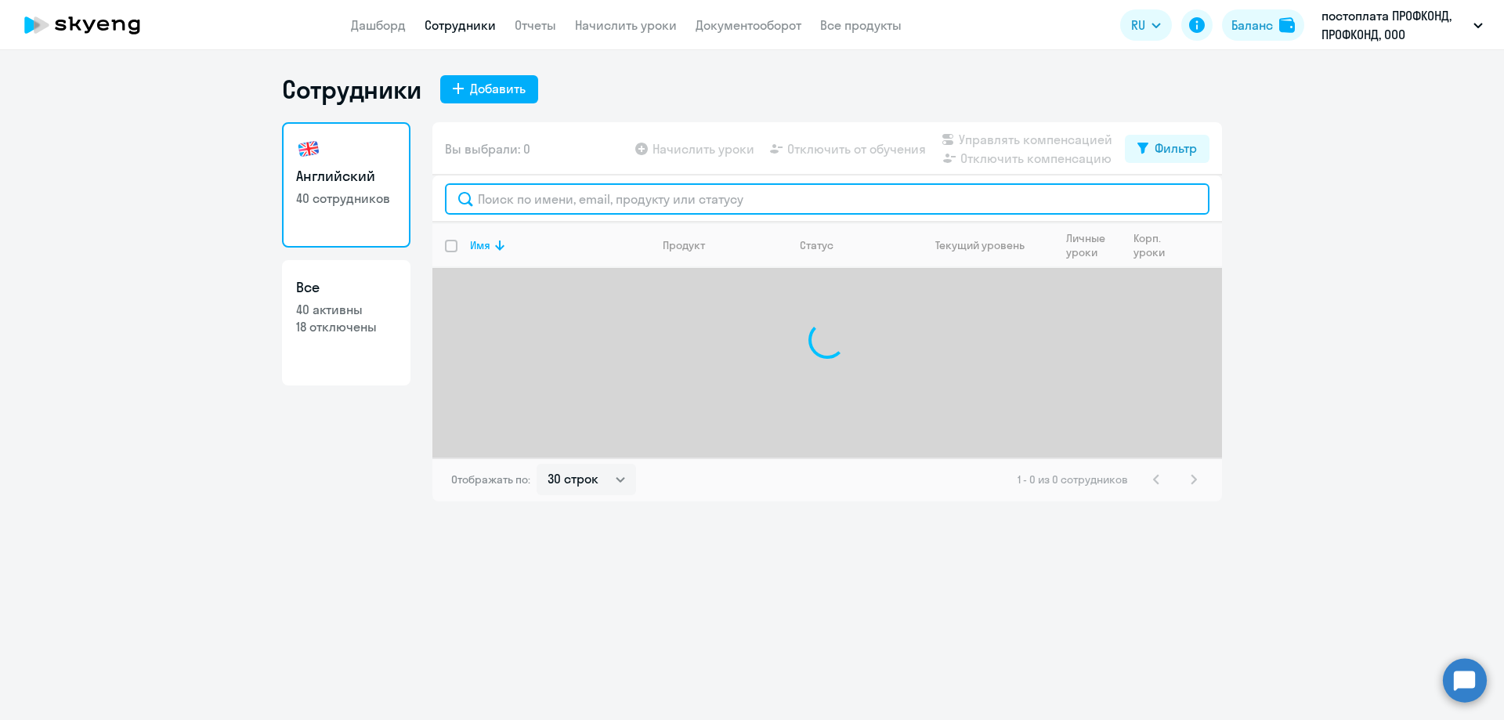
click at [500, 200] on input "text" at bounding box center [827, 198] width 765 height 31
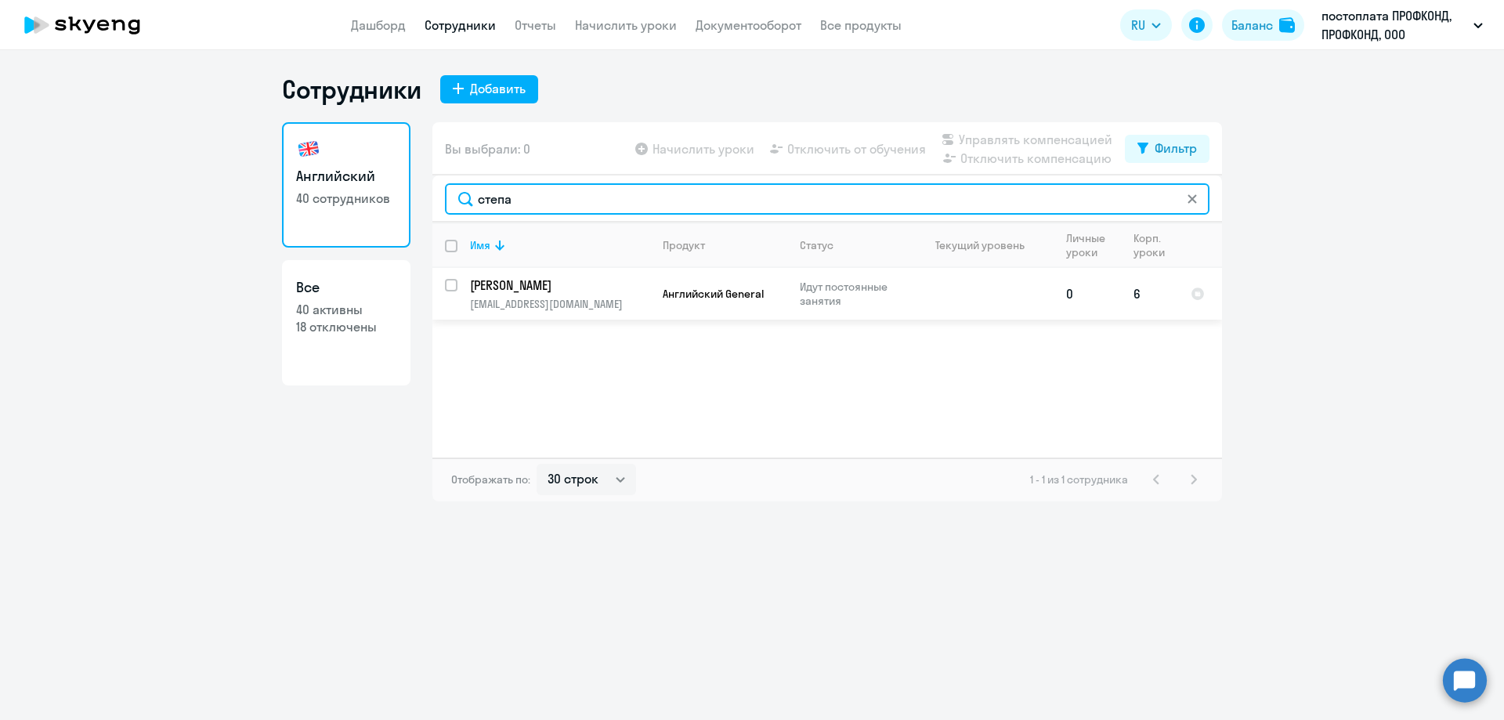
type input "степа"
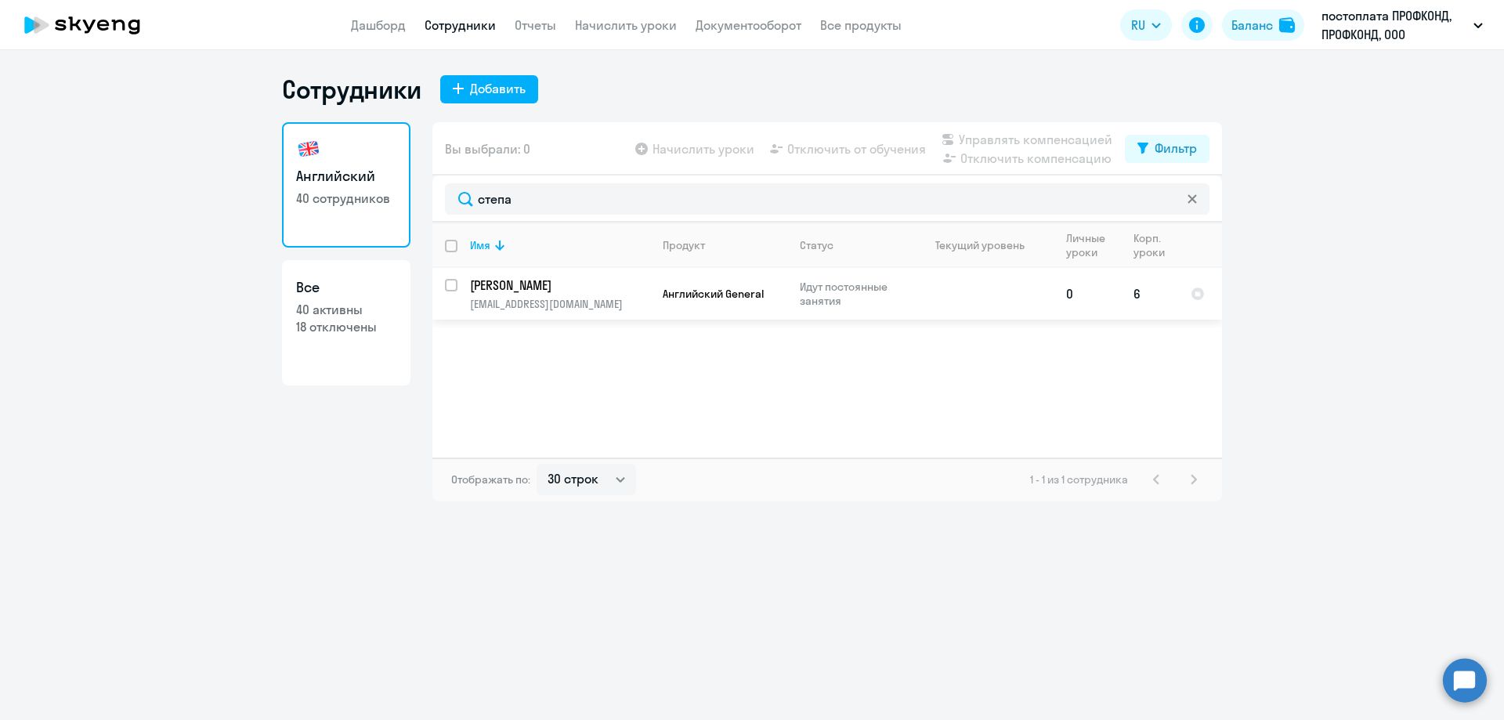
click at [527, 290] on p "[PERSON_NAME]" at bounding box center [558, 285] width 177 height 17
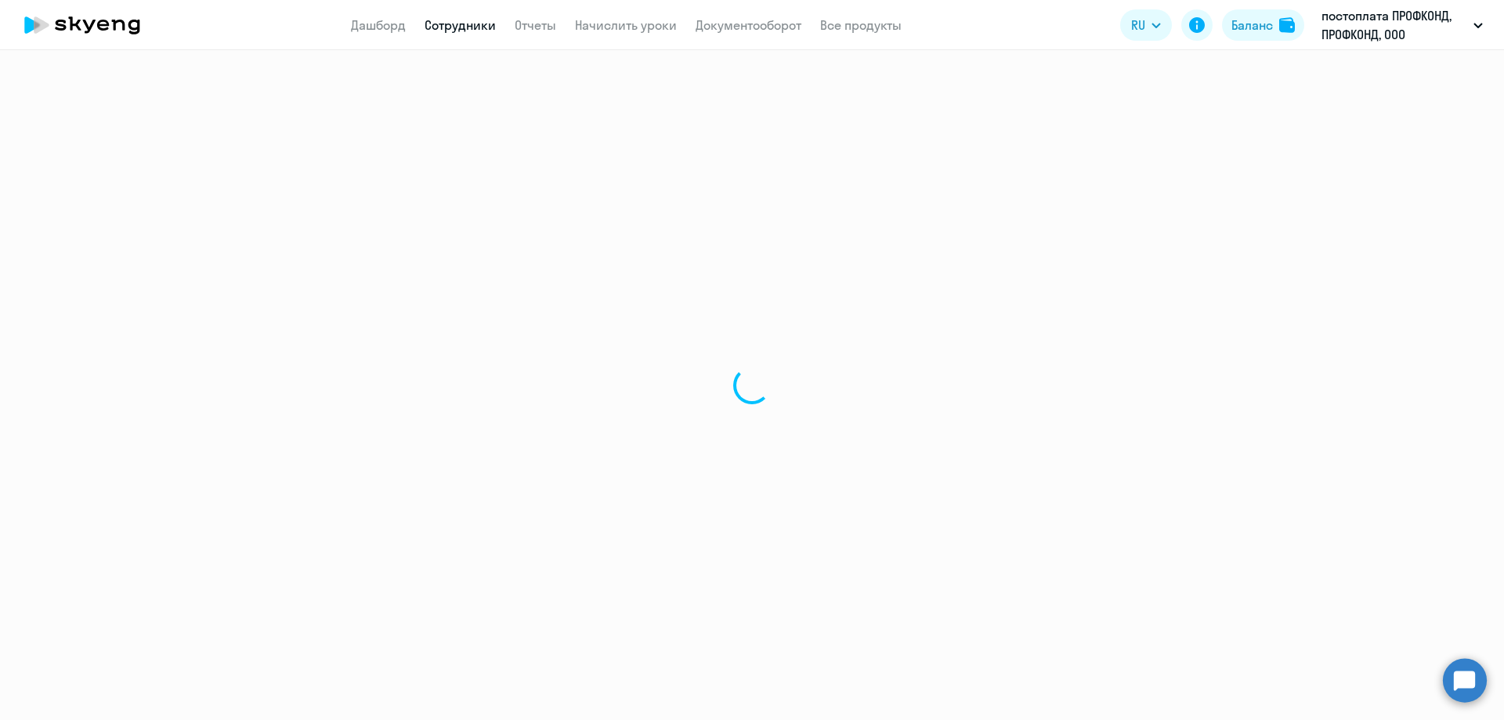
select select "english"
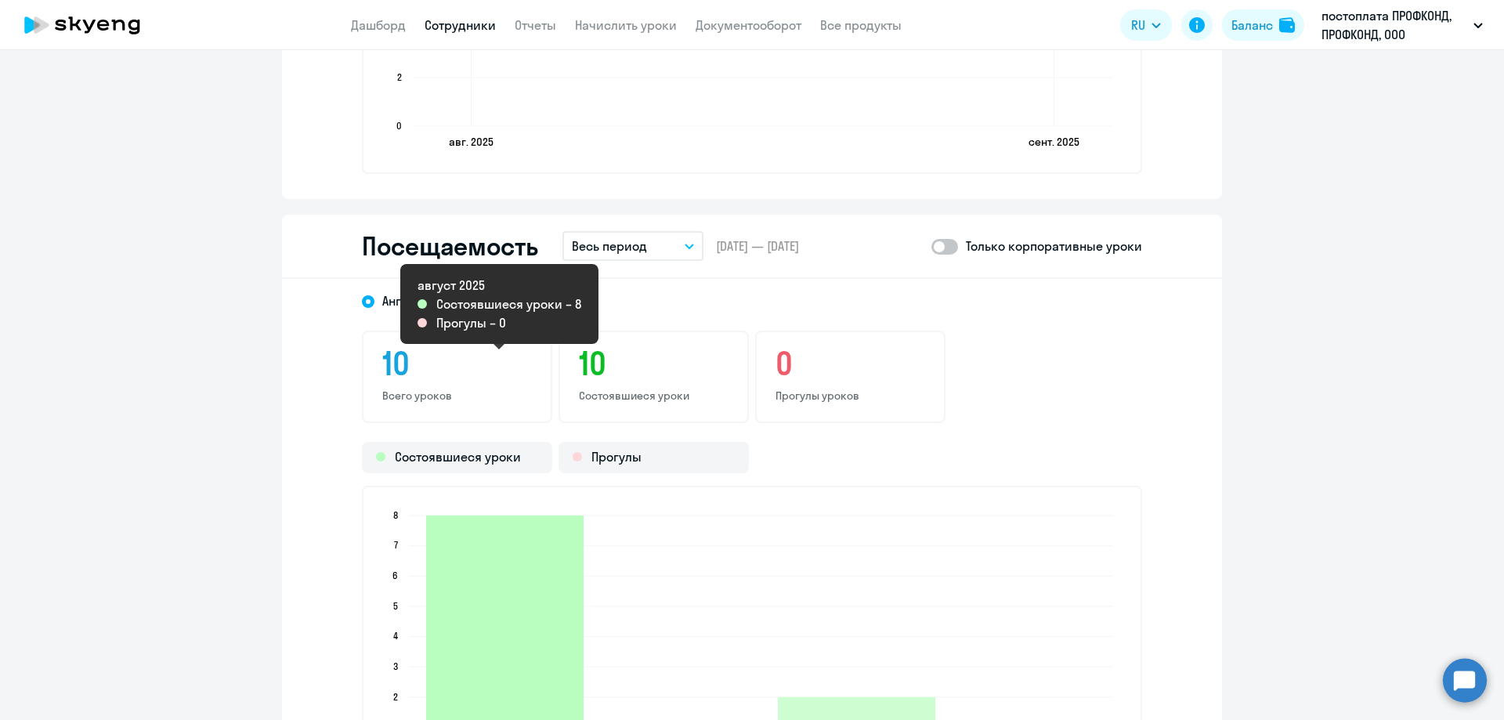
scroll to position [1549, 0]
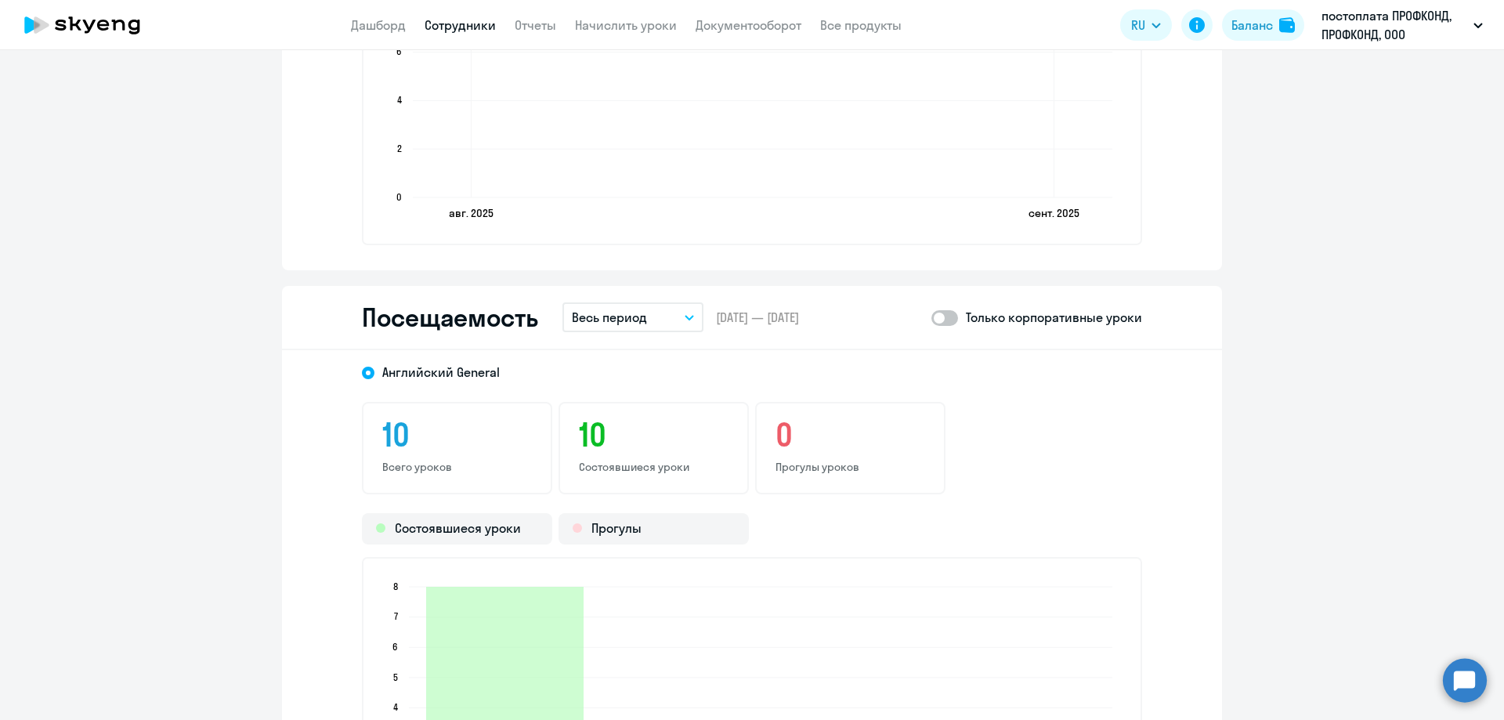
click at [661, 315] on button "Весь период" at bounding box center [632, 317] width 141 height 30
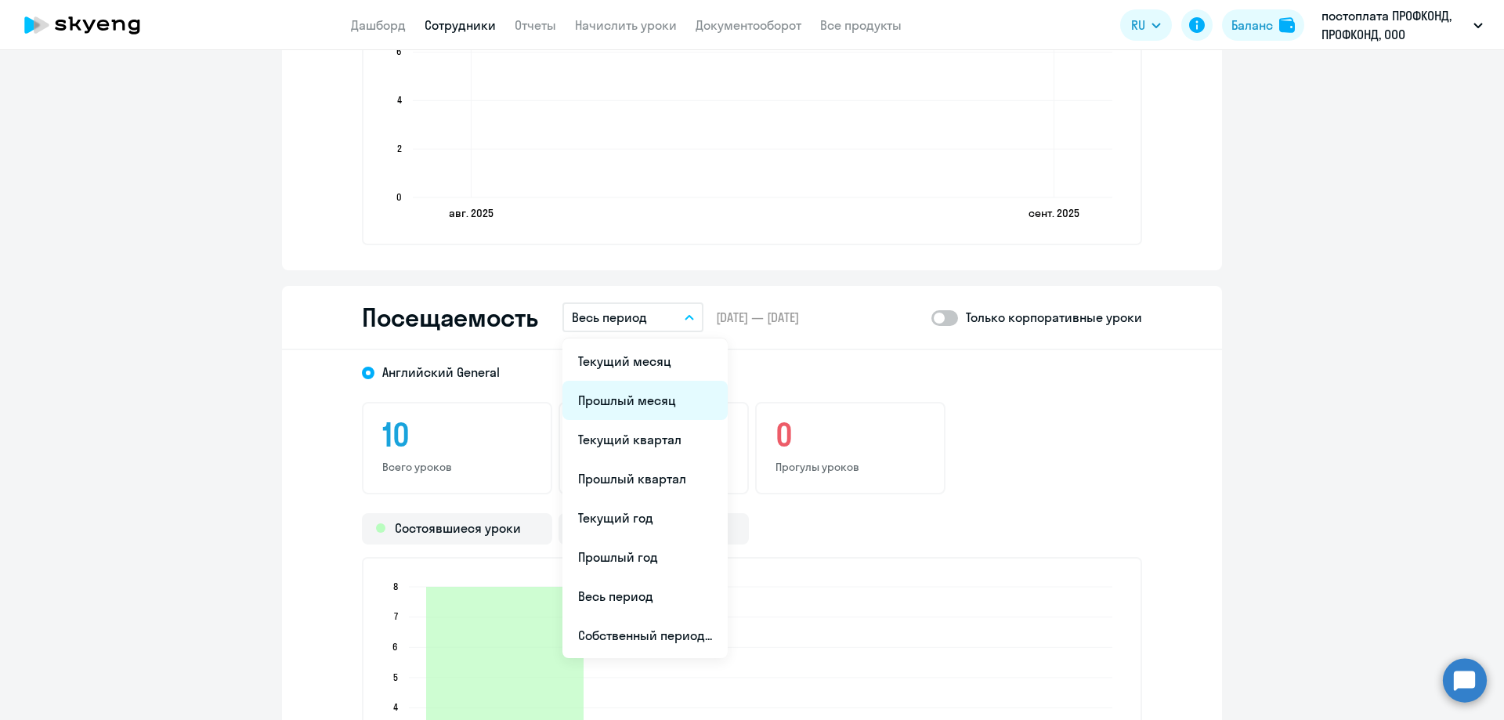
click at [659, 392] on li "Прошлый месяц" at bounding box center [644, 400] width 165 height 39
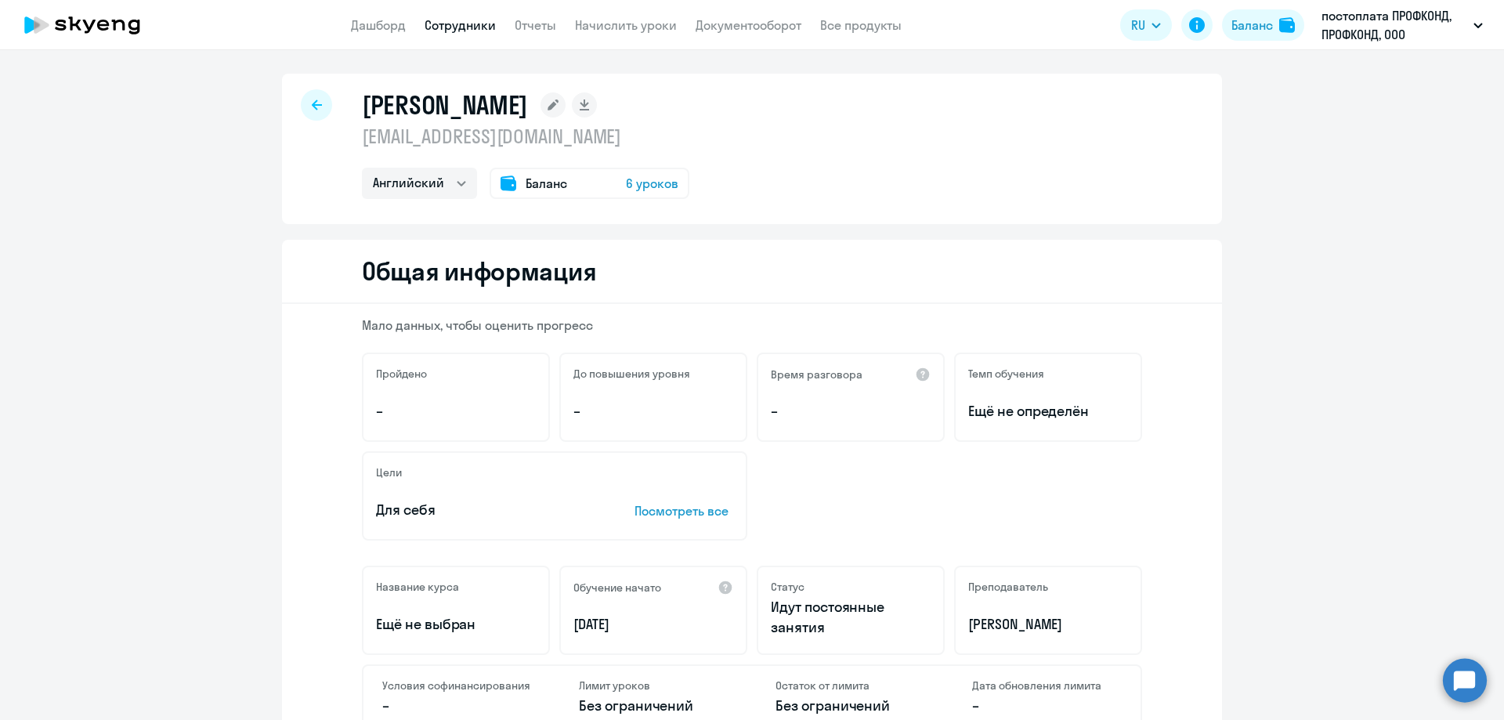
scroll to position [0, 0]
click at [320, 111] on div at bounding box center [316, 106] width 31 height 31
select select "30"
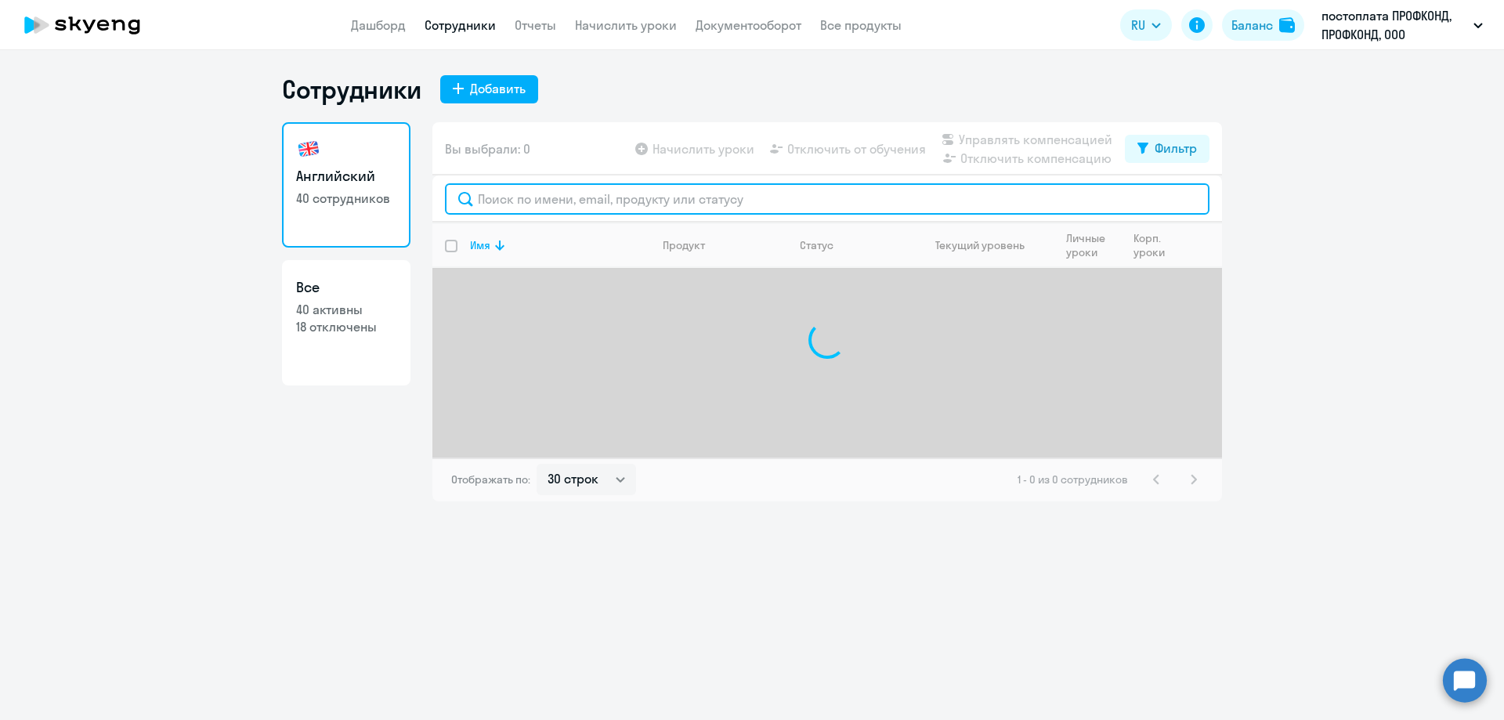
click at [490, 207] on input "text" at bounding box center [827, 198] width 765 height 31
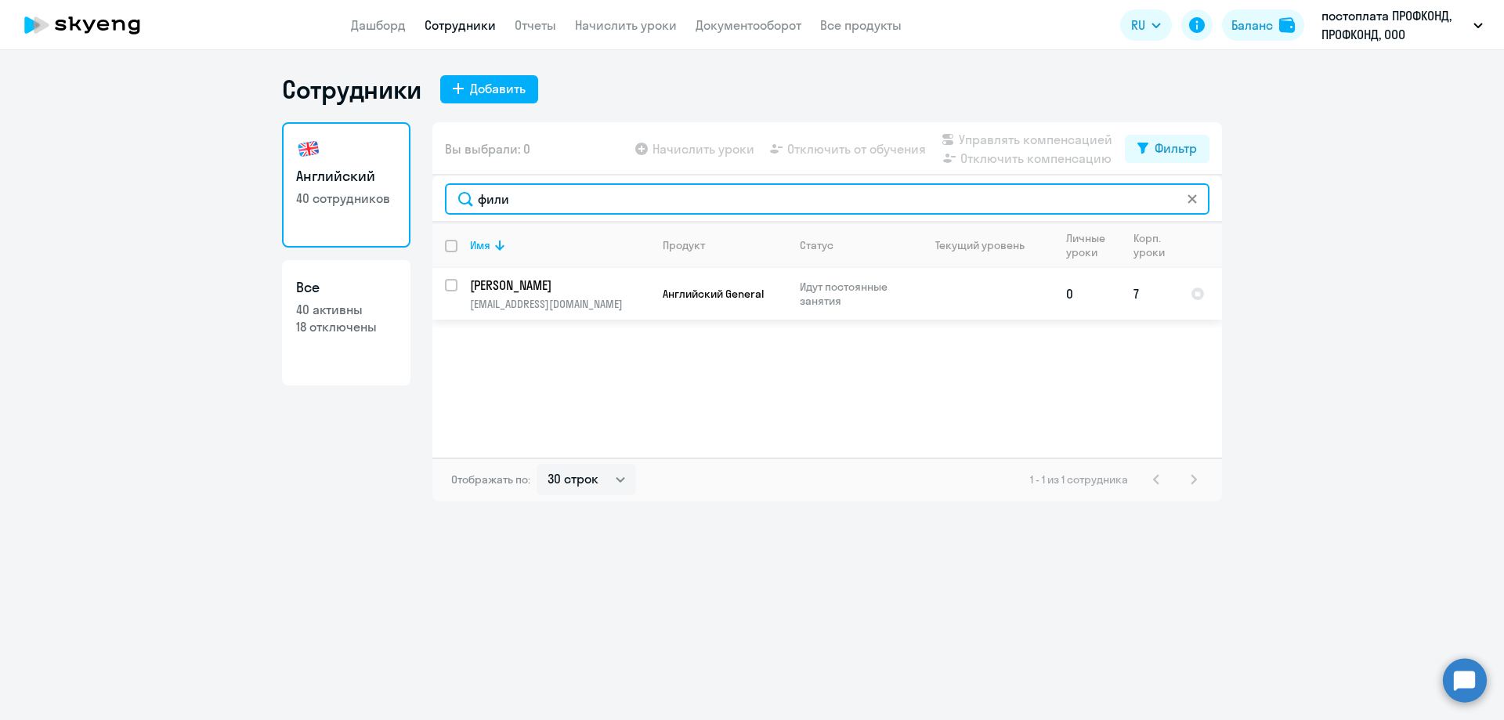
type input "фили"
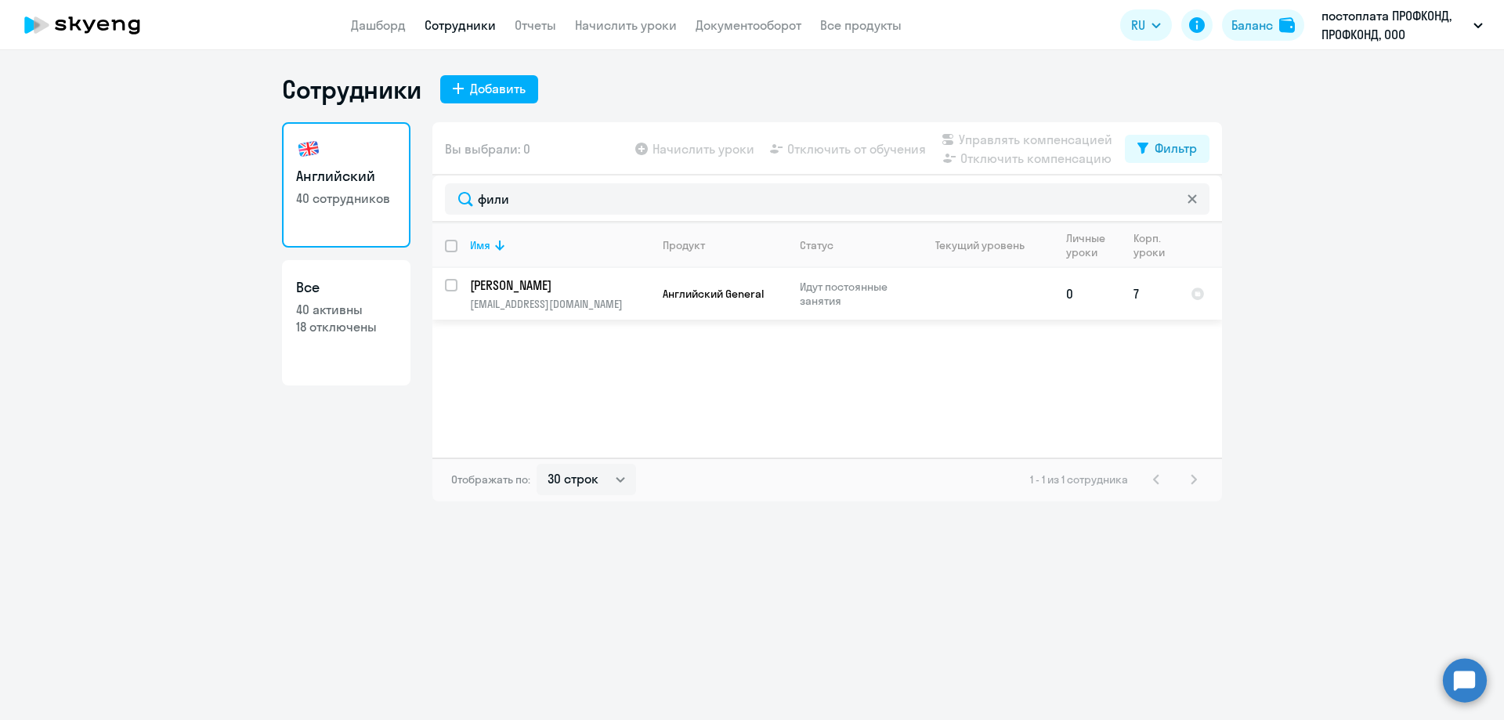
click at [562, 299] on p "[EMAIL_ADDRESS][DOMAIN_NAME]" at bounding box center [559, 304] width 179 height 14
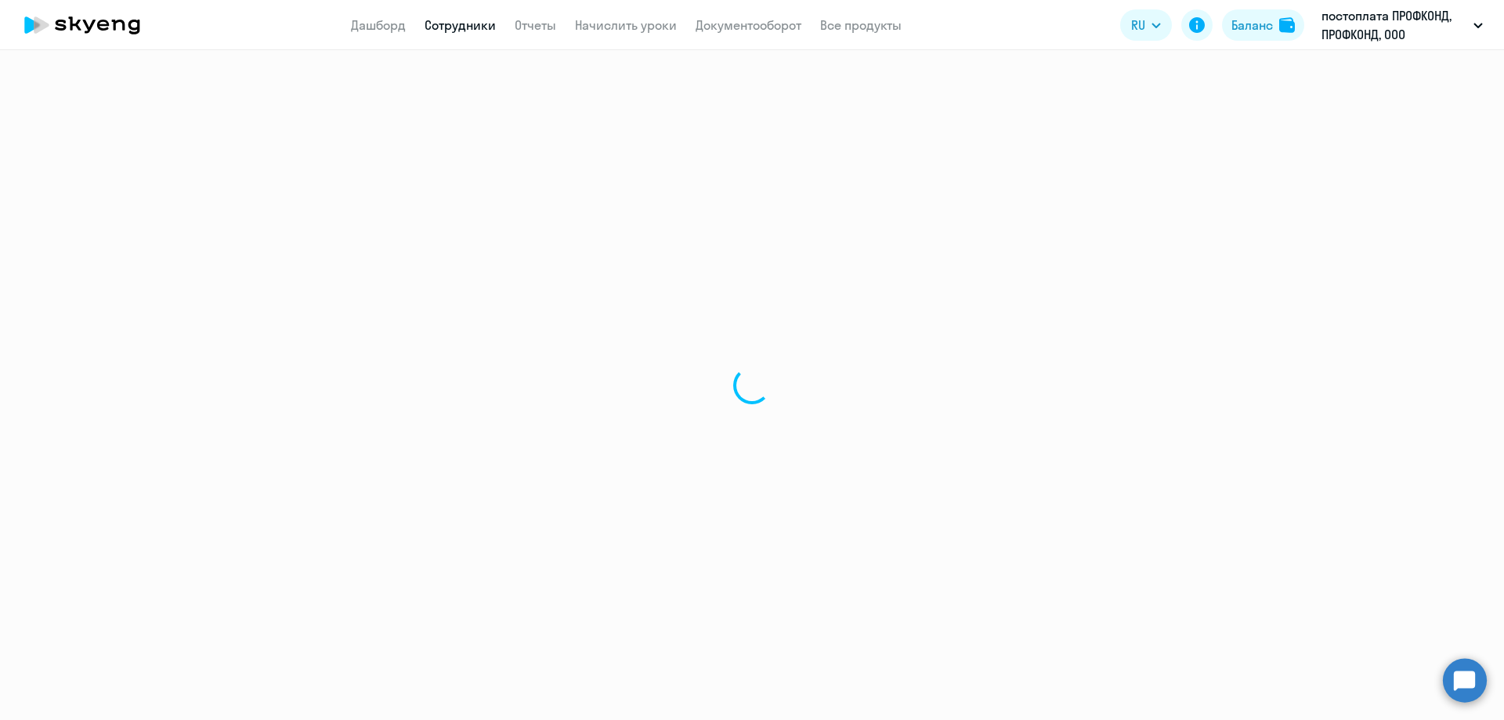
select select "english"
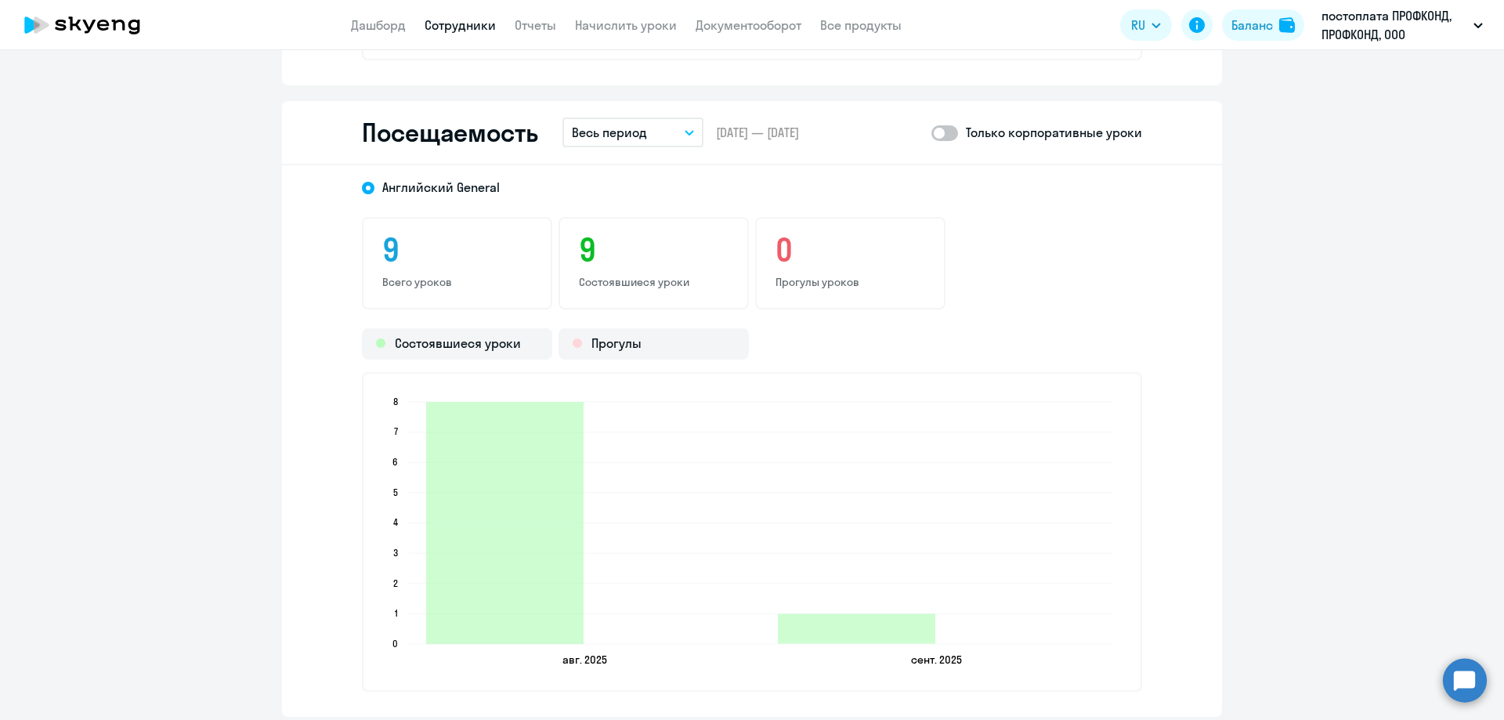
scroll to position [1705, 0]
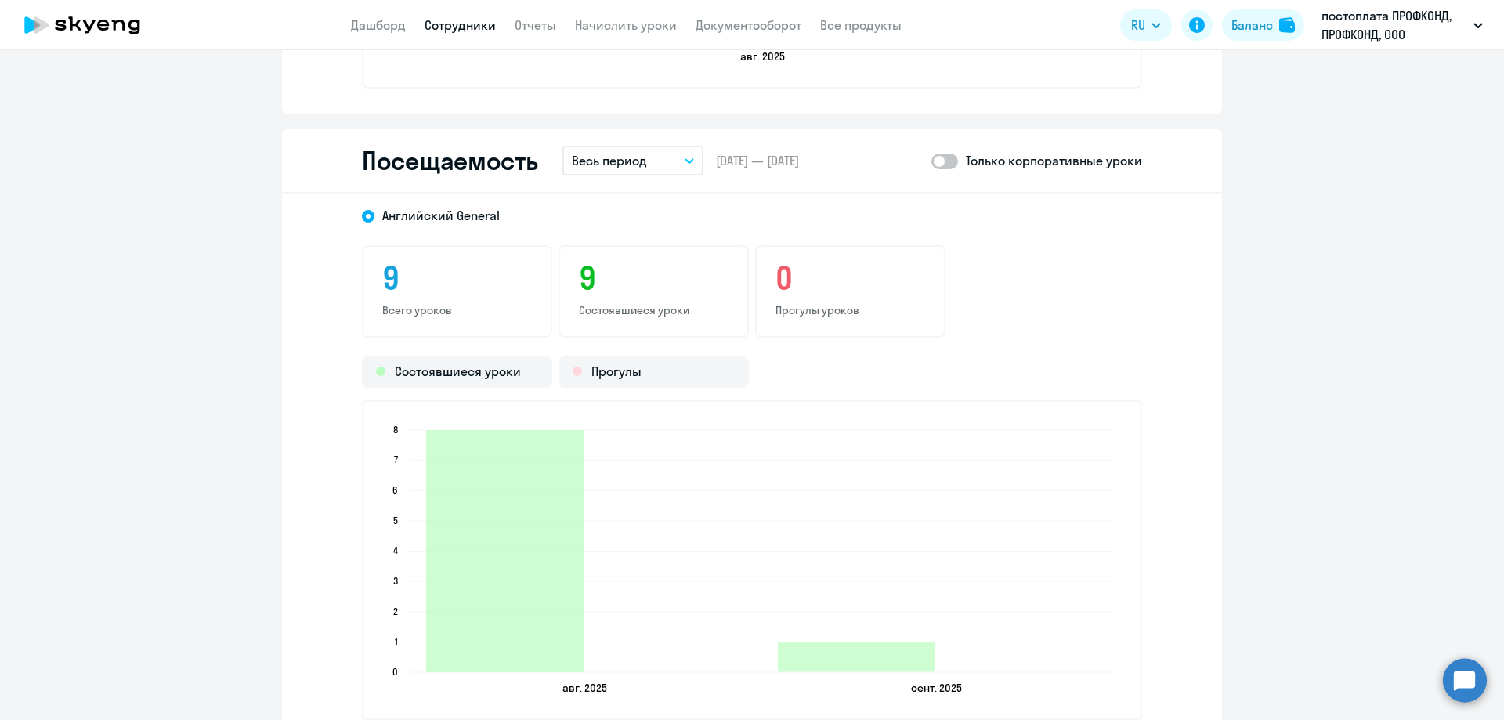
click at [652, 154] on button "Весь период" at bounding box center [632, 161] width 141 height 30
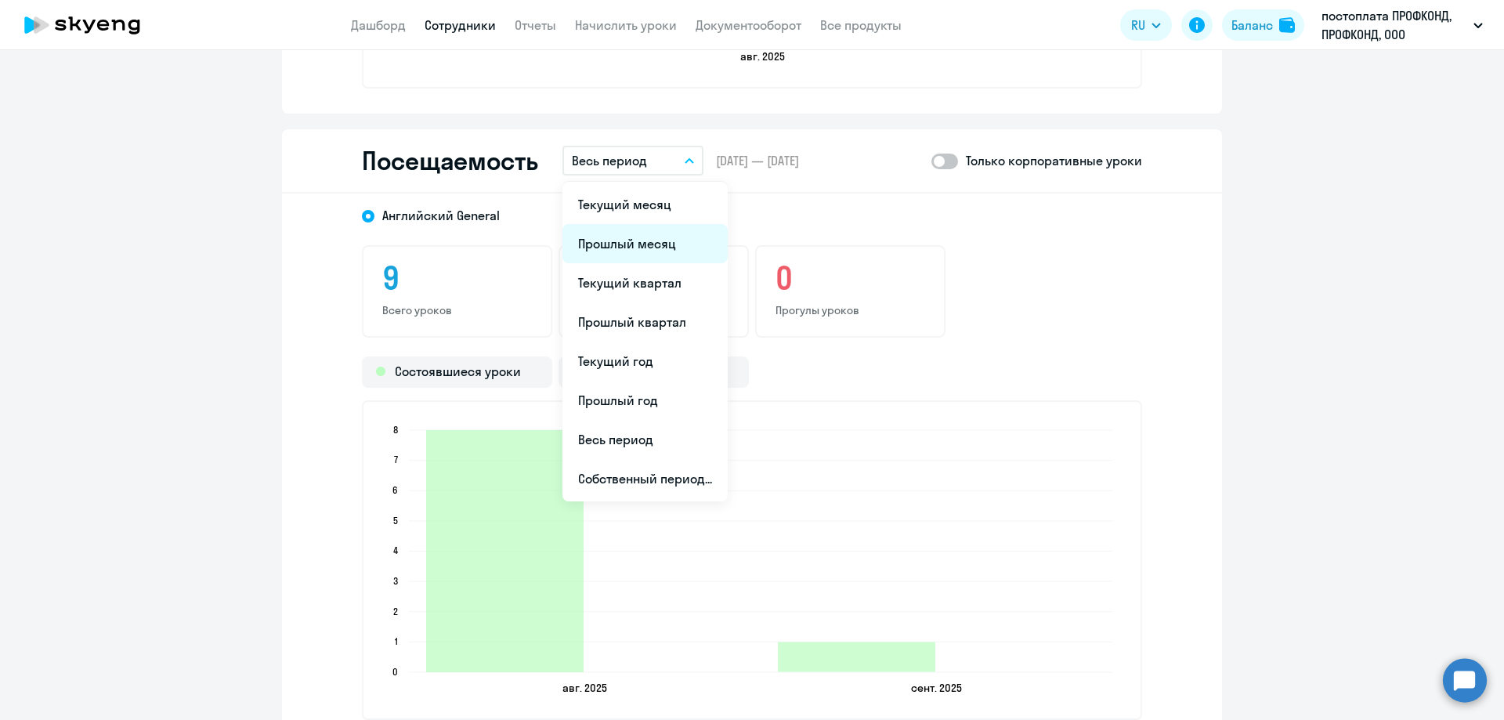
click at [635, 239] on li "Прошлый месяц" at bounding box center [644, 243] width 165 height 39
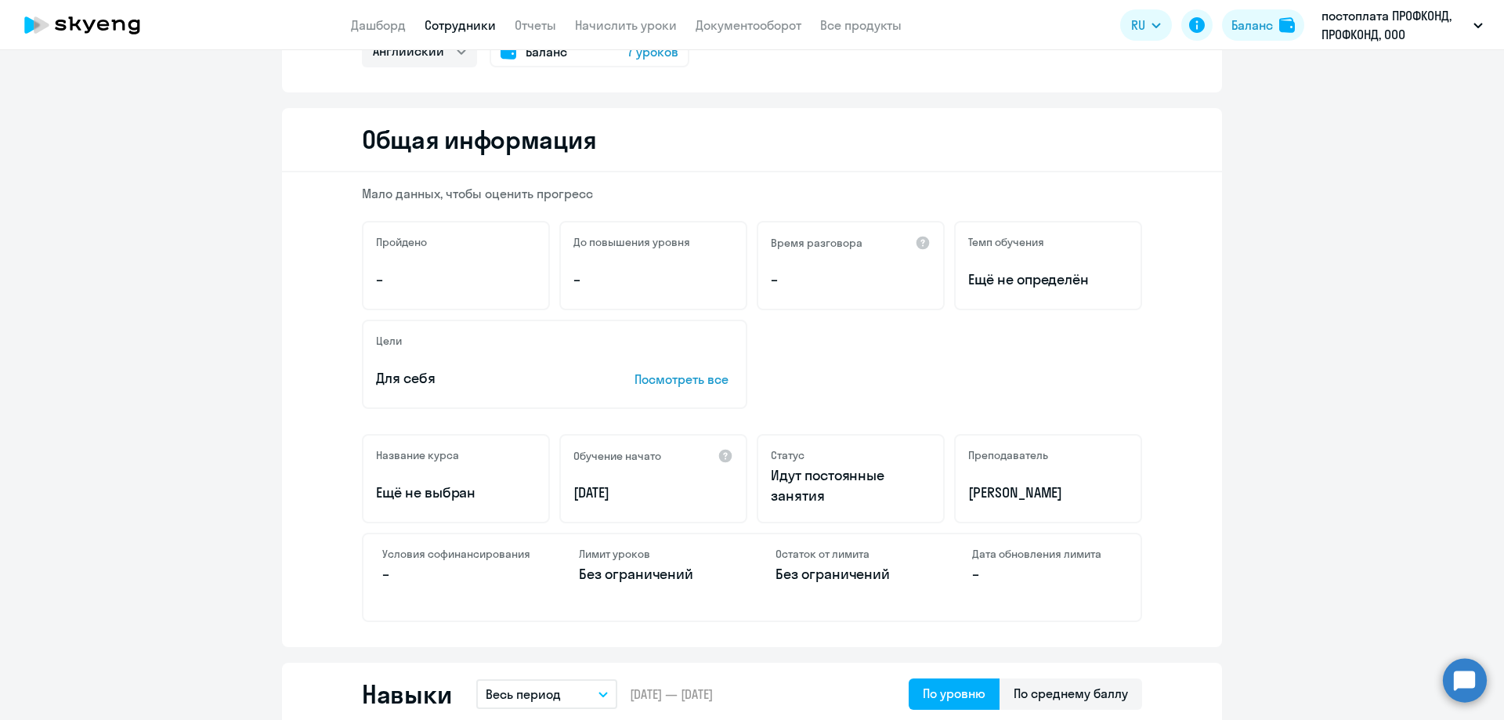
scroll to position [0, 0]
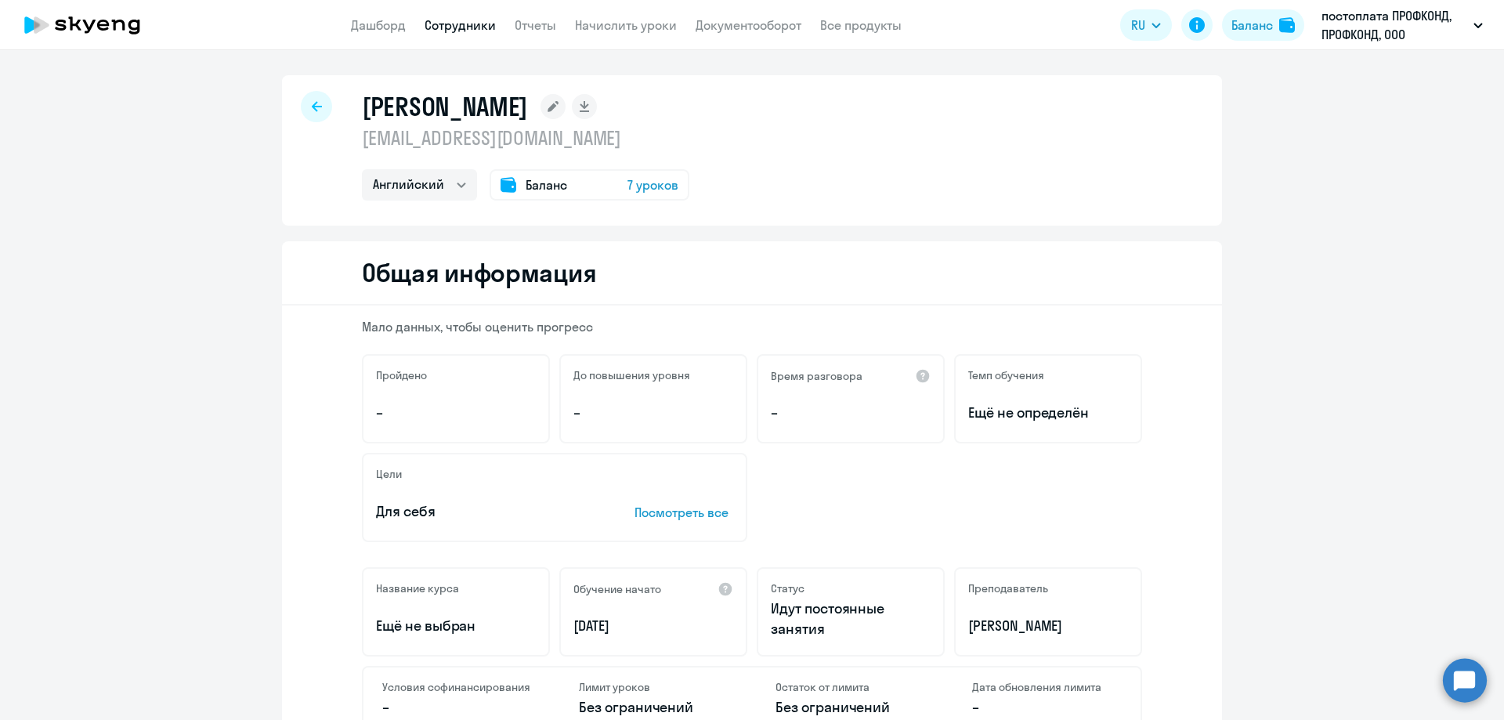
click at [319, 107] on div at bounding box center [316, 106] width 31 height 31
select select "30"
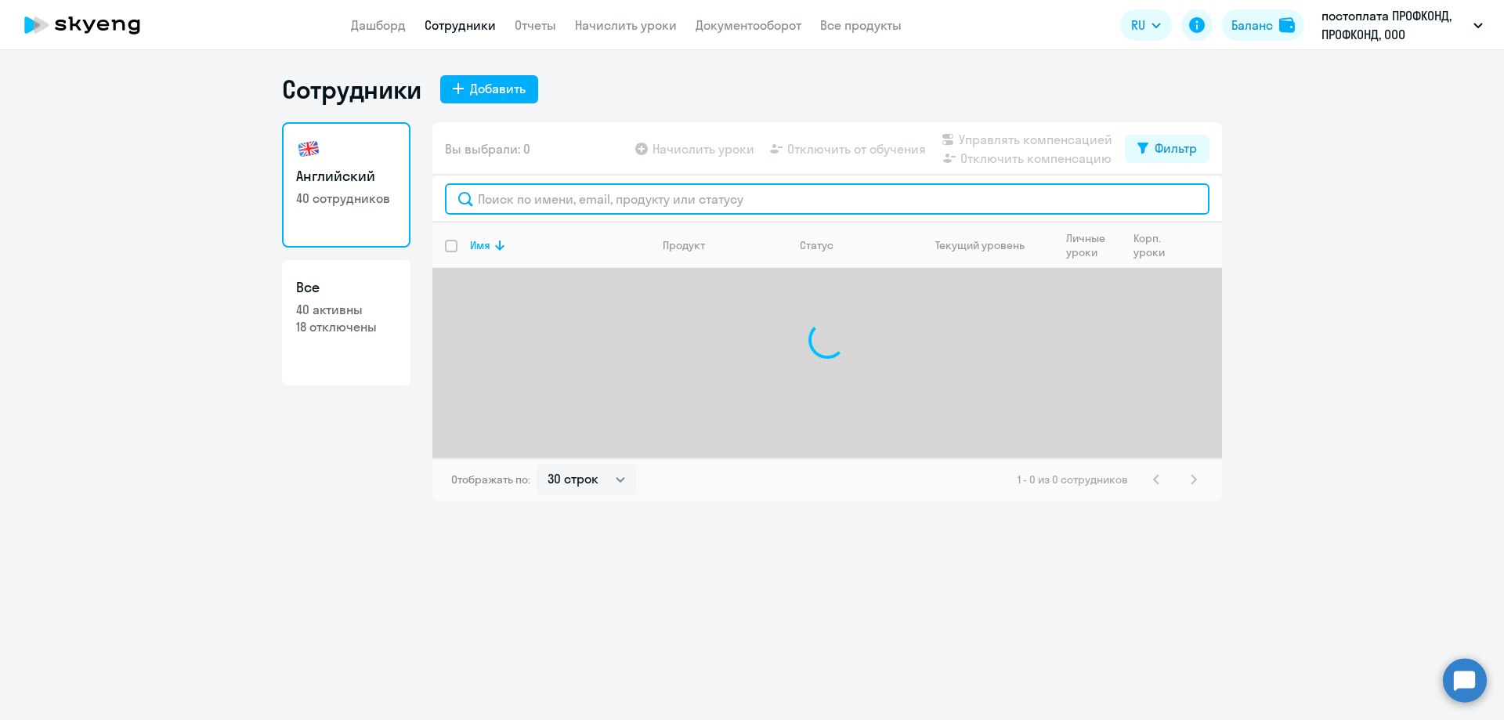
click at [525, 202] on input "text" at bounding box center [827, 198] width 765 height 31
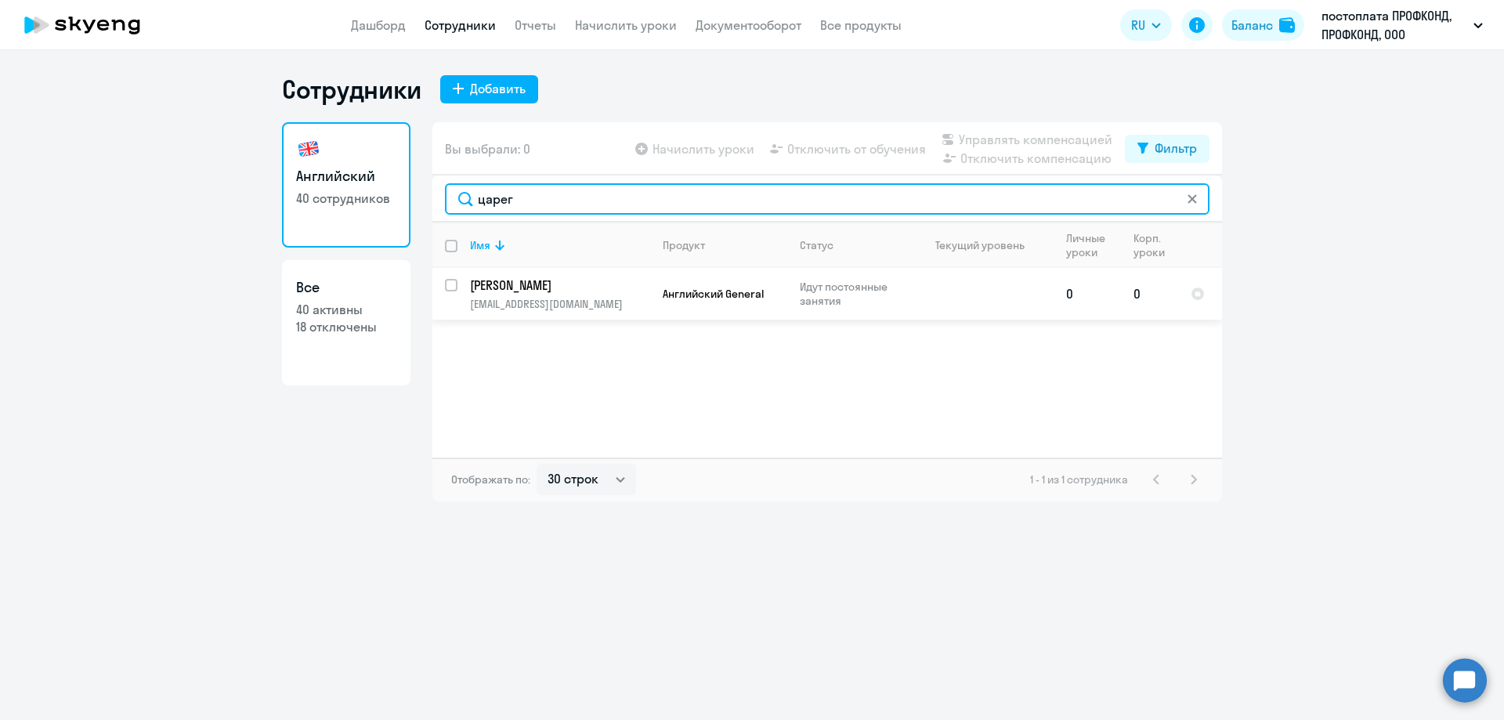
type input "царег"
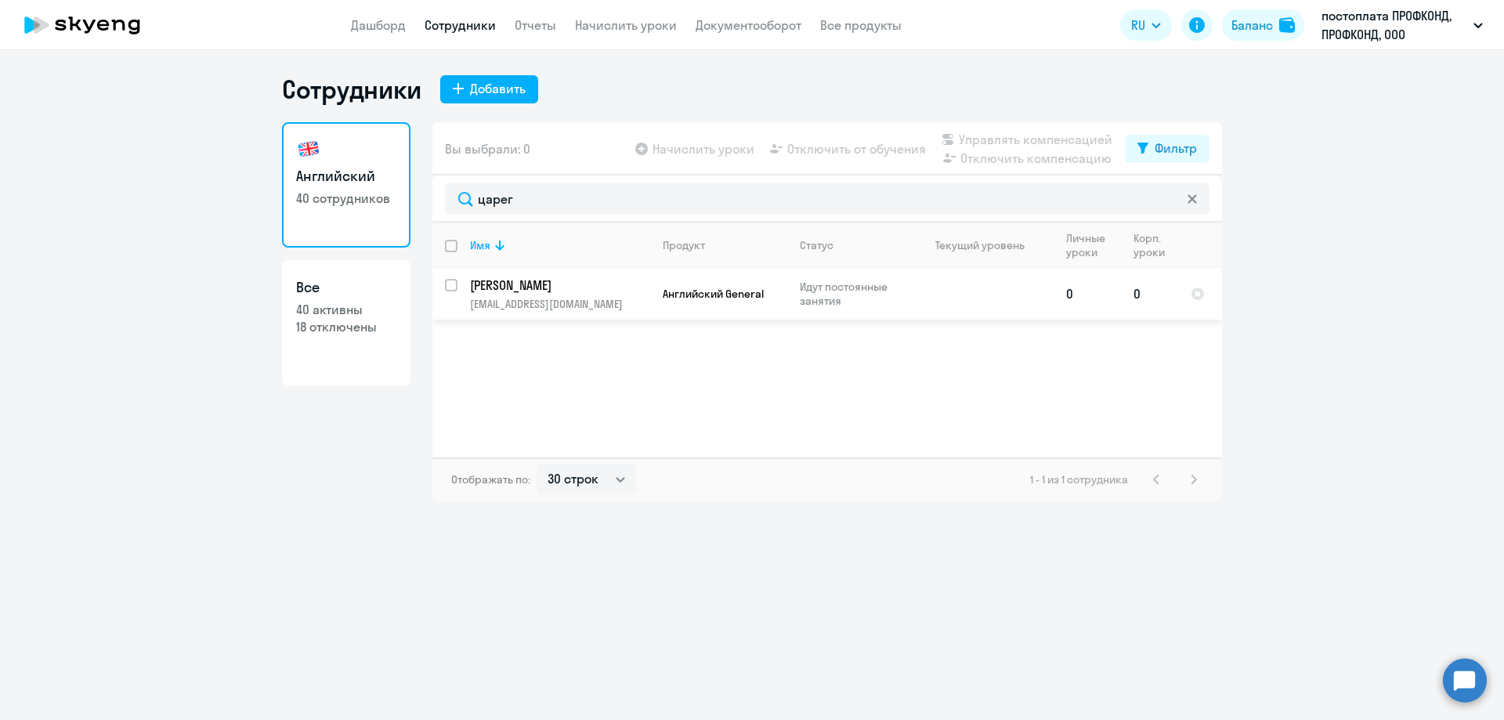
click at [533, 284] on p "[PERSON_NAME]" at bounding box center [558, 285] width 177 height 17
select select "english"
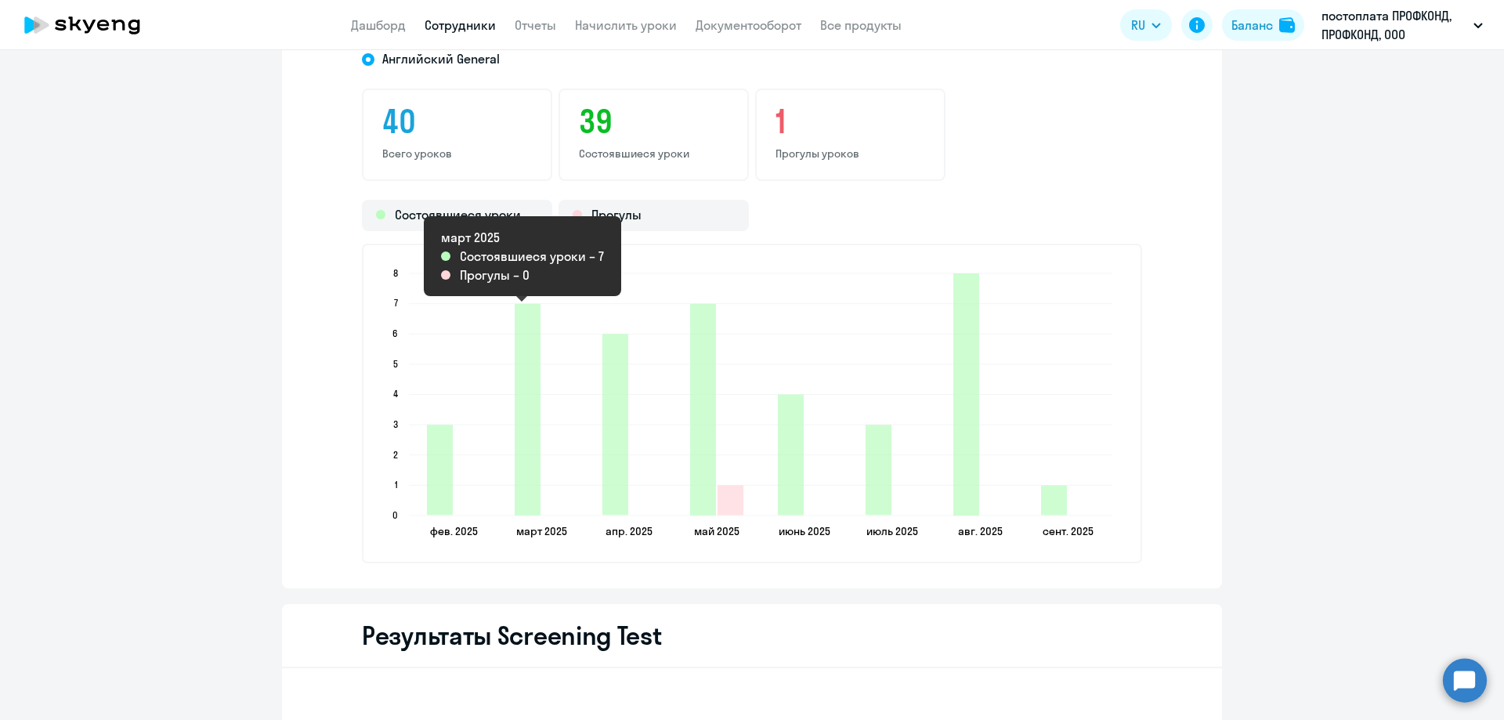
scroll to position [1627, 0]
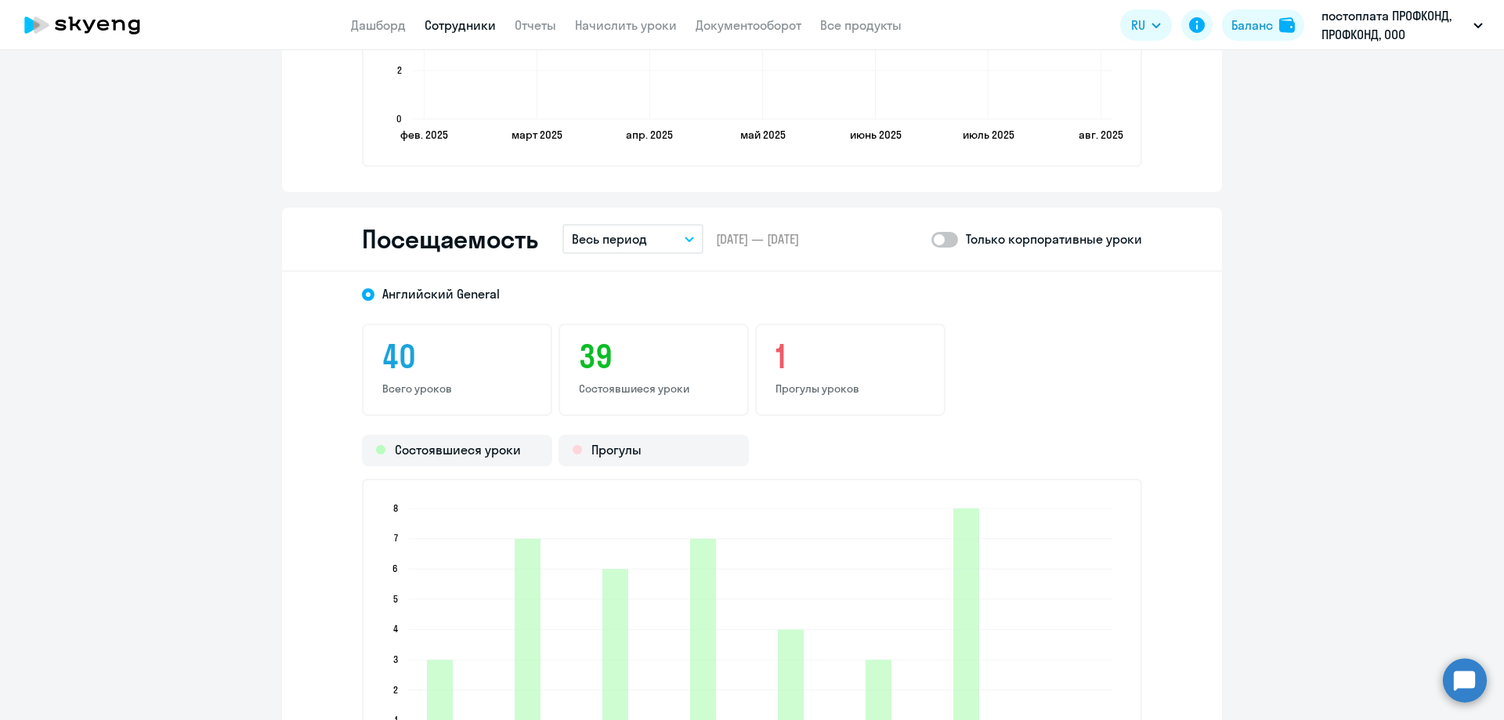
click at [607, 233] on p "Весь период" at bounding box center [609, 239] width 75 height 19
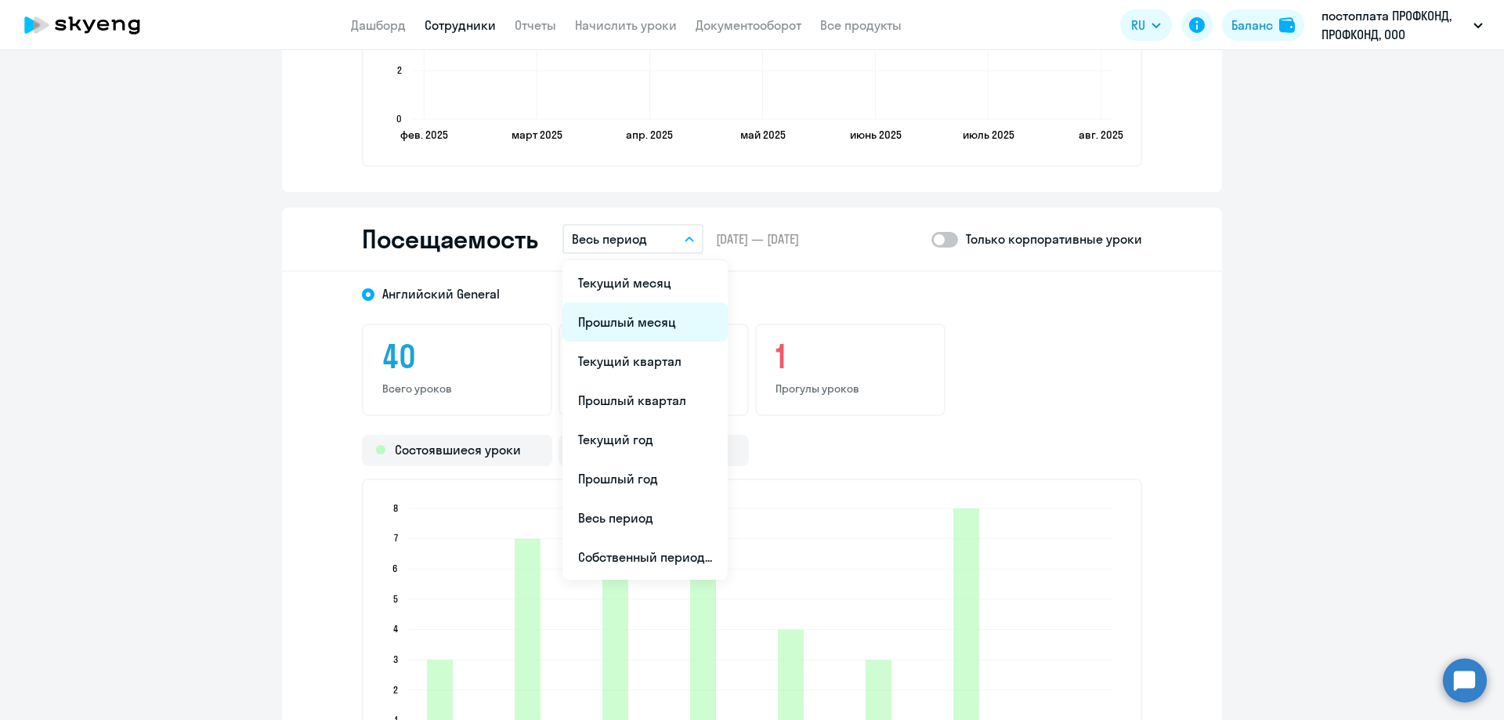
click at [616, 312] on li "Прошлый месяц" at bounding box center [644, 321] width 165 height 39
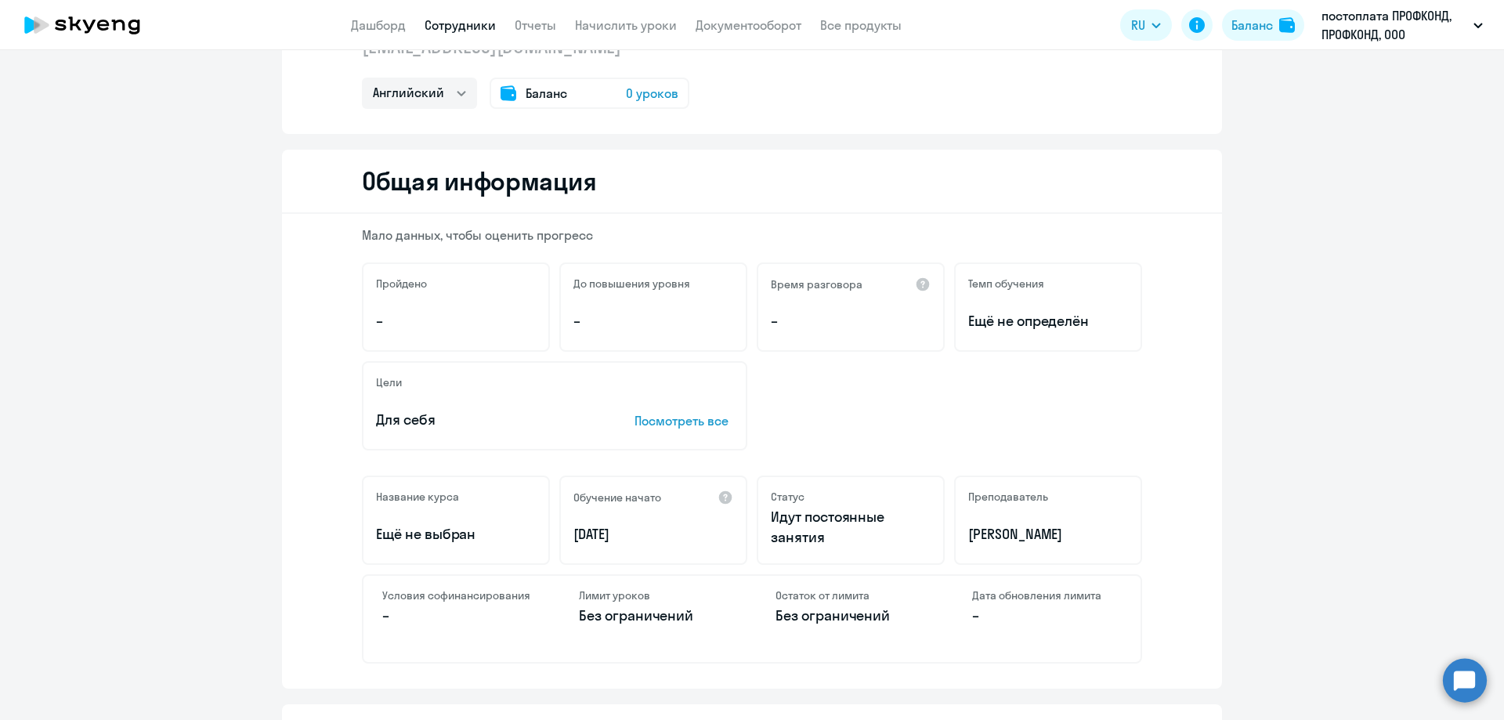
scroll to position [0, 0]
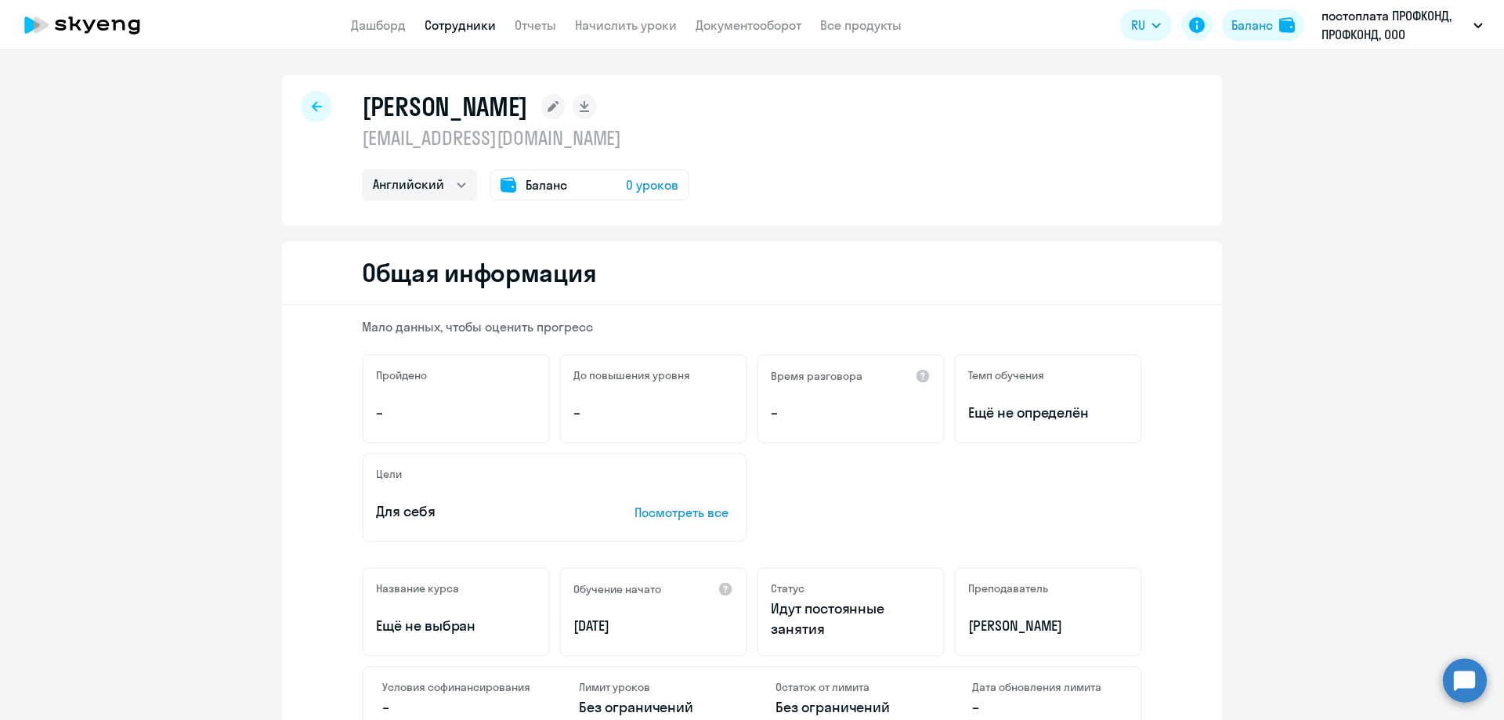
click at [313, 115] on div at bounding box center [316, 106] width 31 height 31
select select "30"
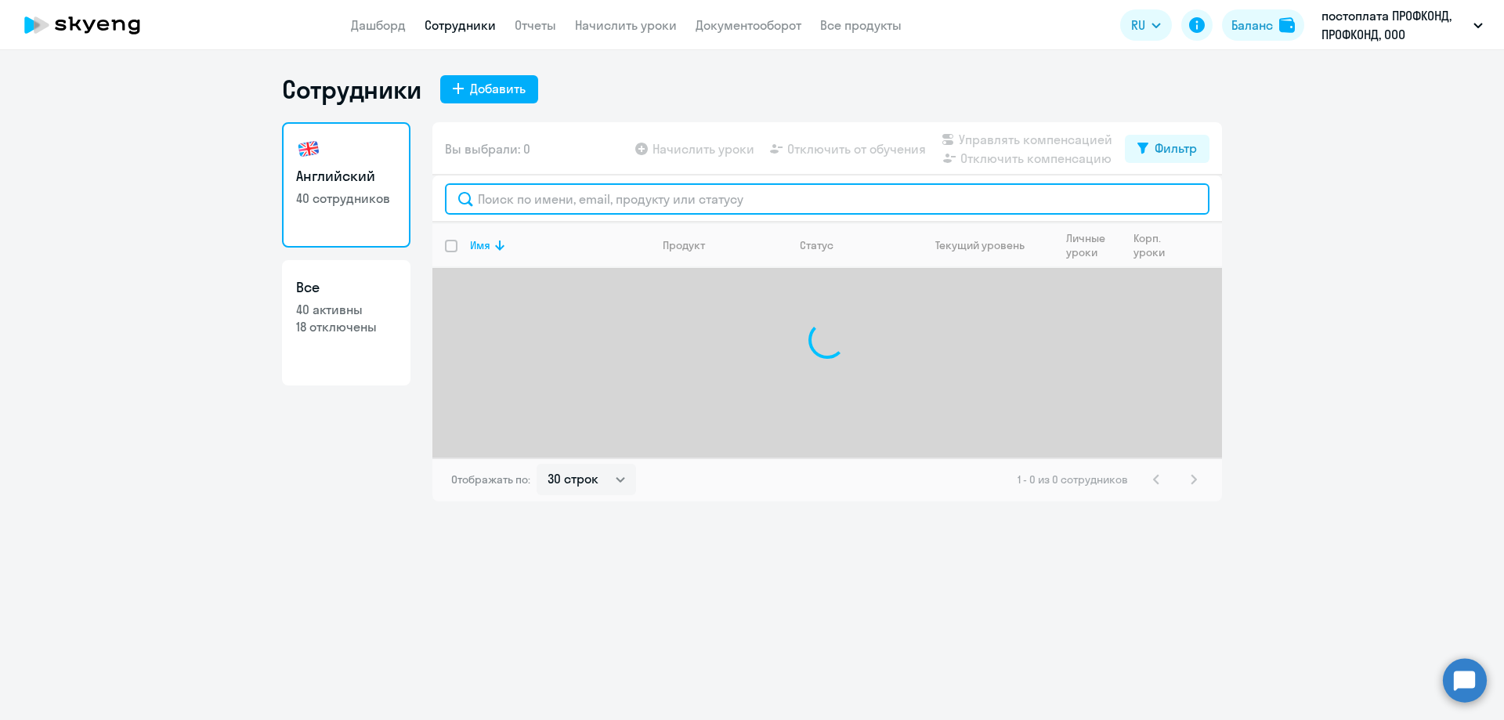
click at [496, 199] on input "text" at bounding box center [827, 198] width 765 height 31
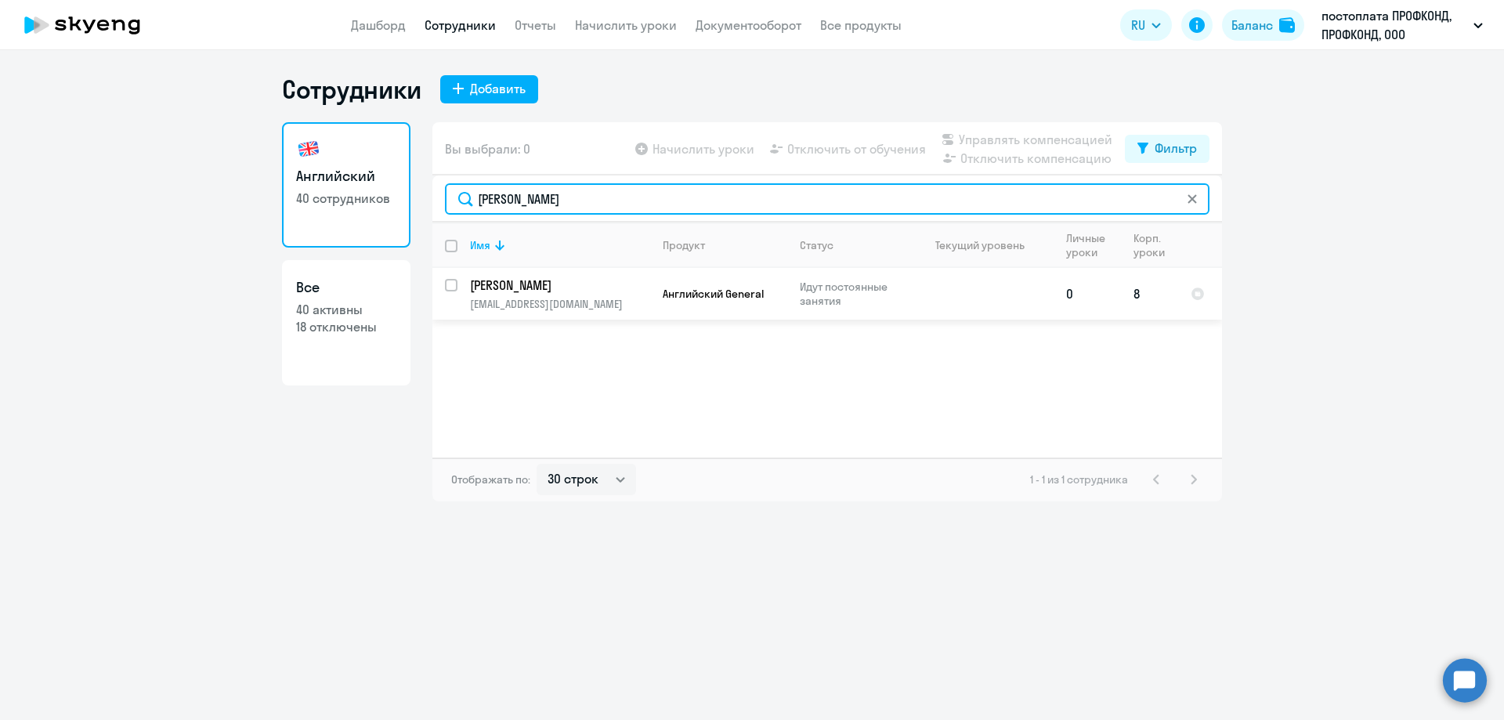
type input "[PERSON_NAME]"
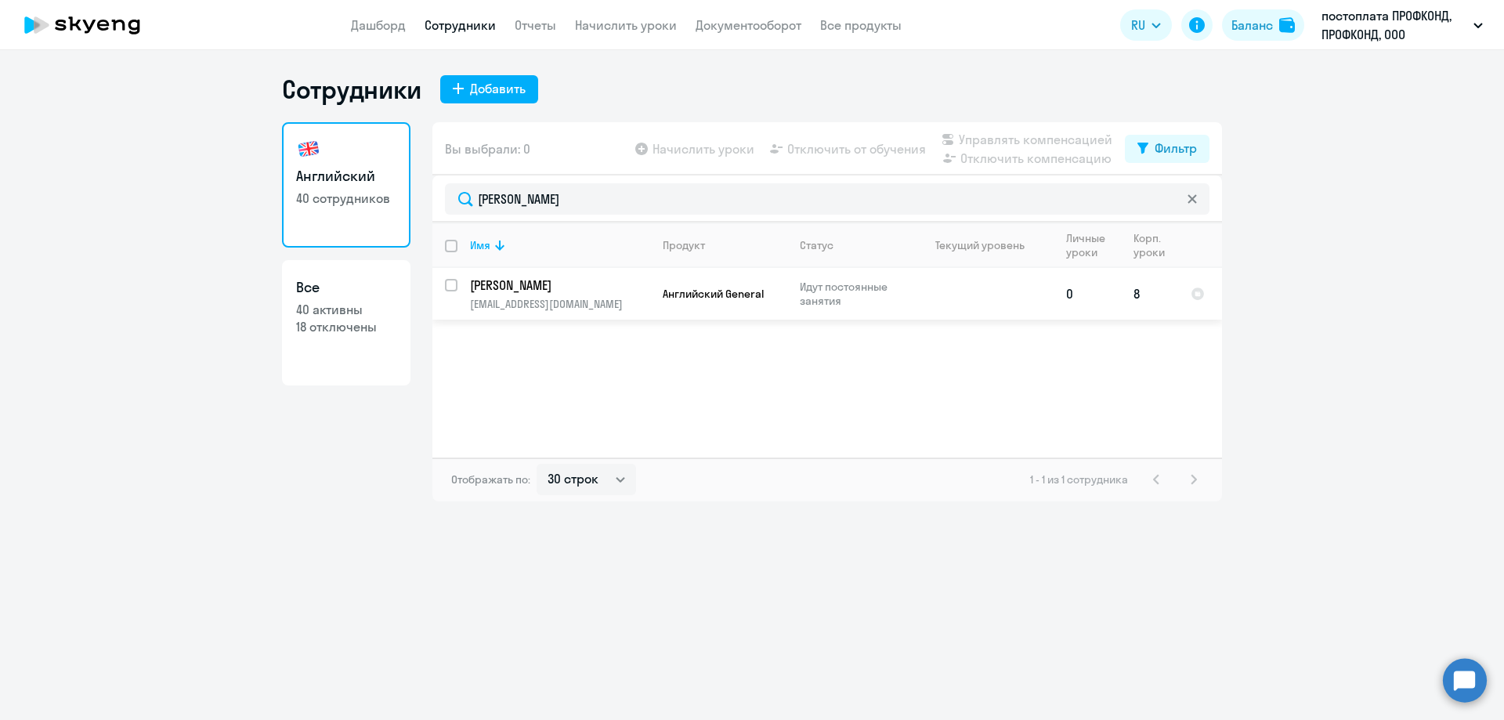
click at [550, 289] on p "[PERSON_NAME]" at bounding box center [558, 285] width 177 height 17
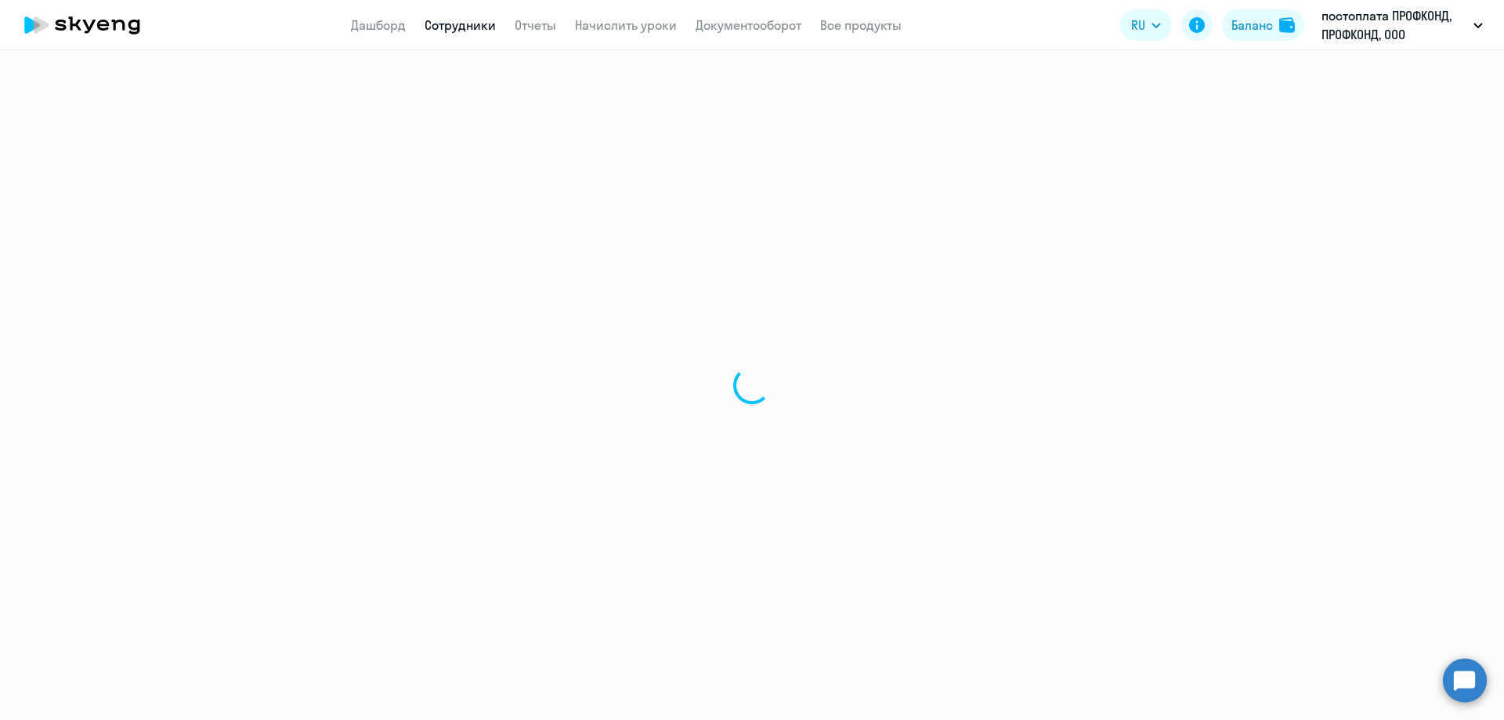
select select "english"
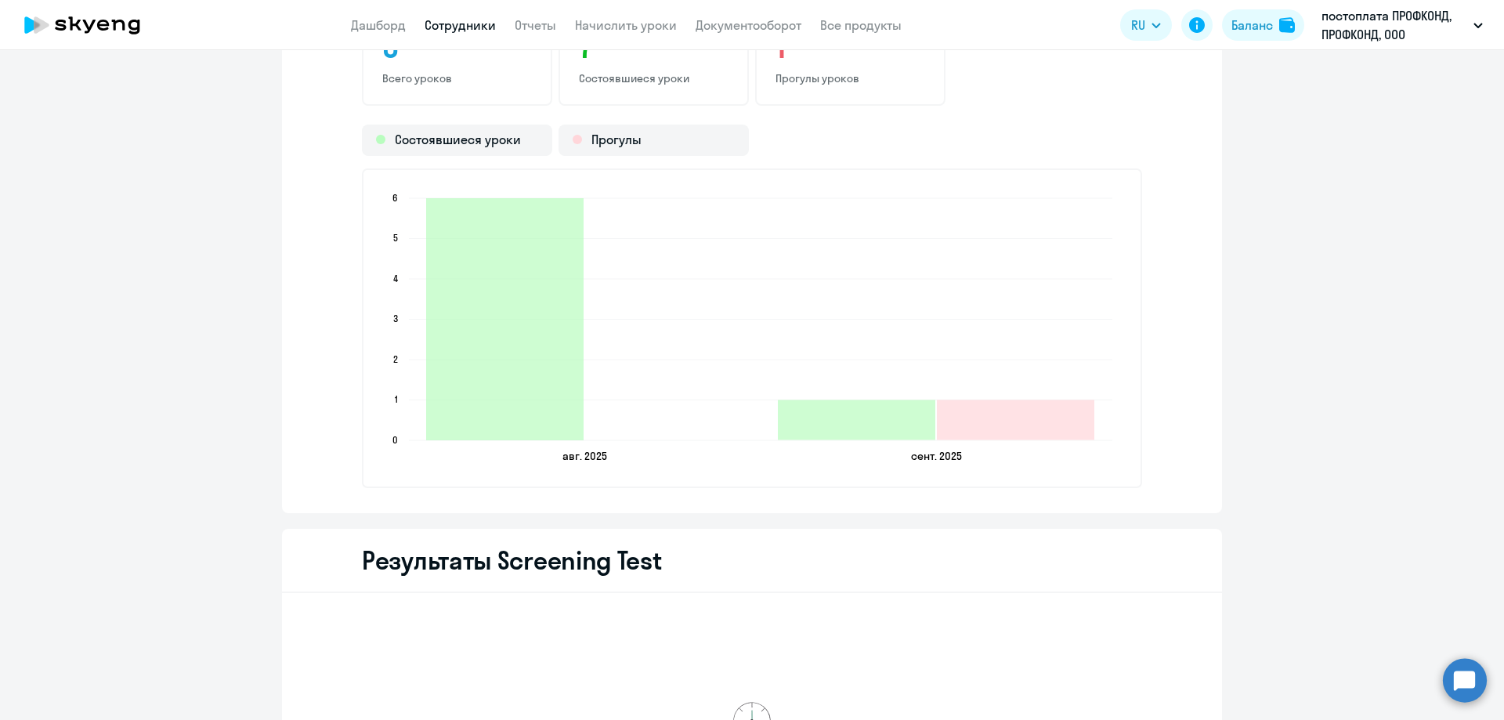
scroll to position [1784, 0]
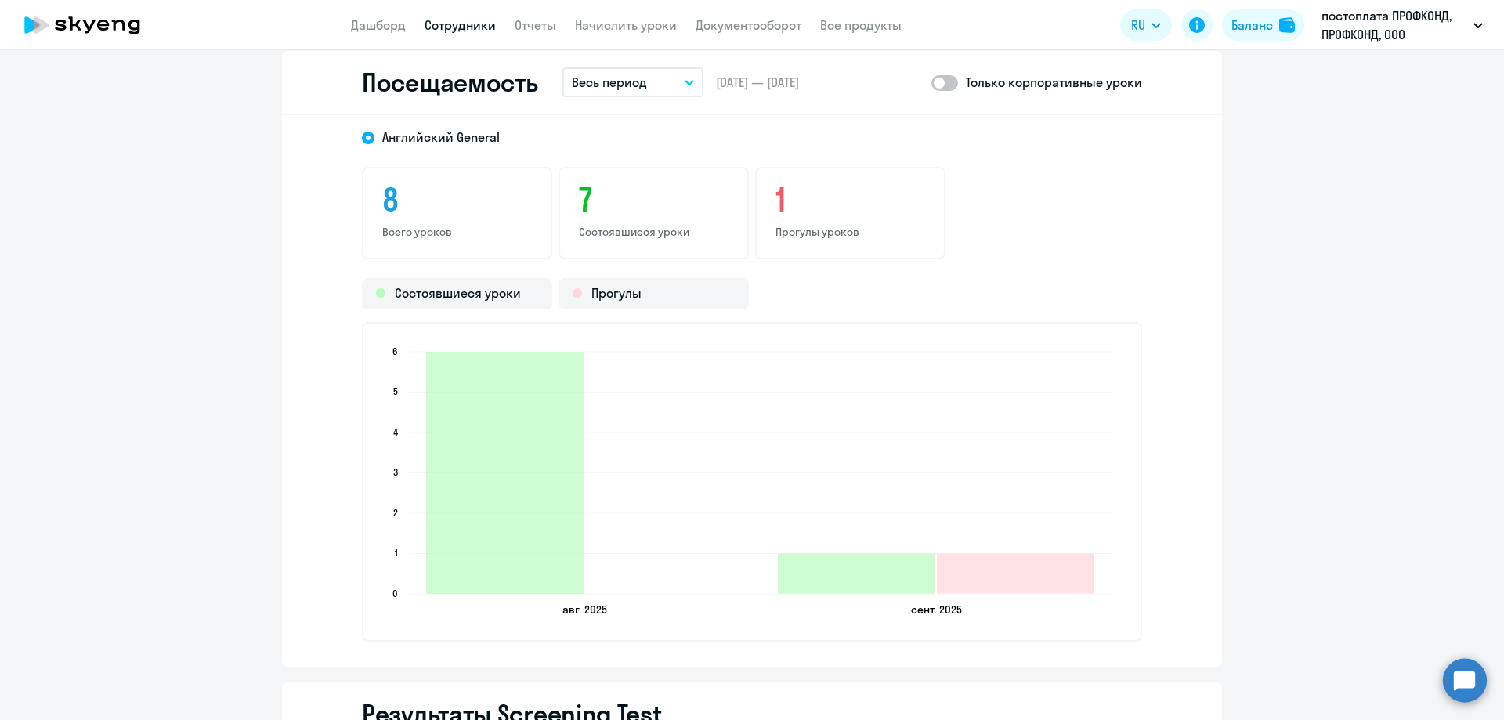
click at [624, 88] on p "Весь период" at bounding box center [609, 82] width 75 height 19
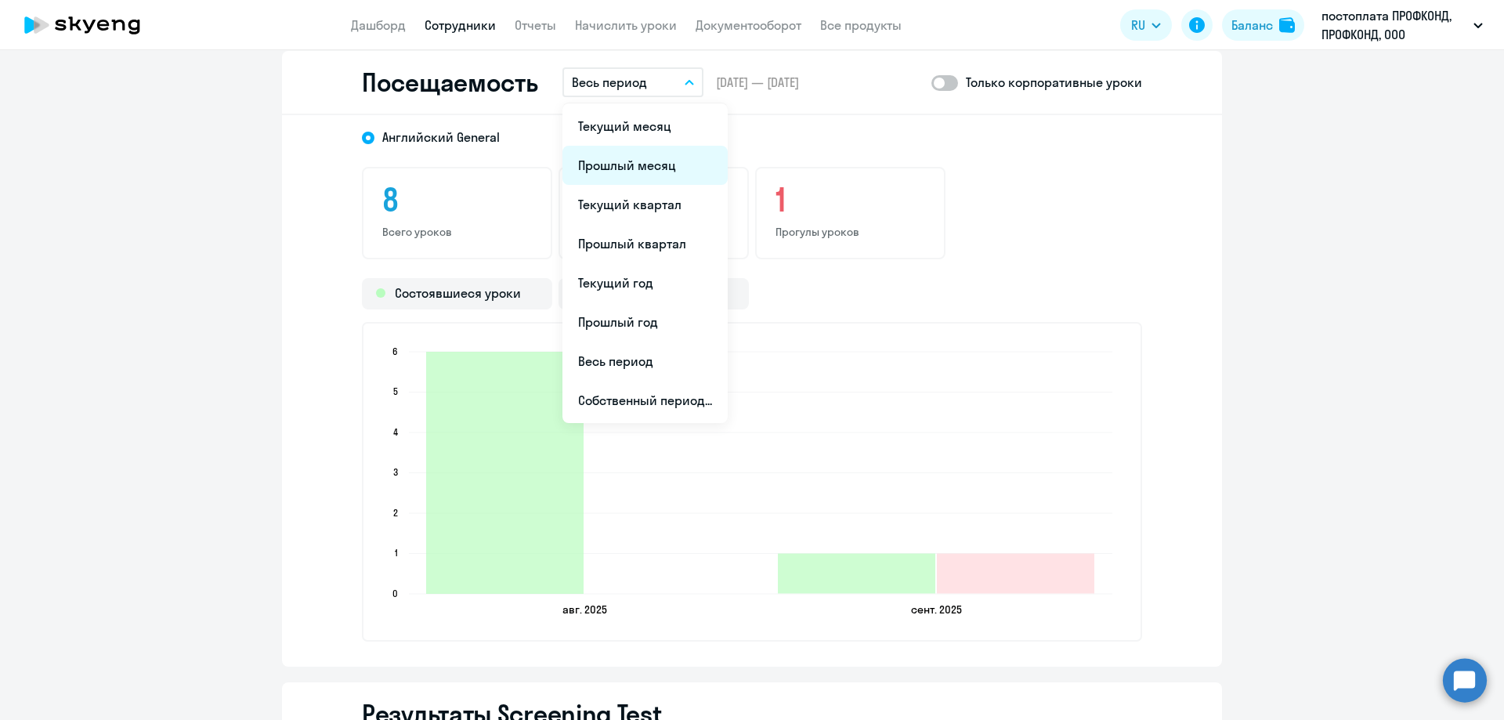
click at [626, 161] on li "Прошлый месяц" at bounding box center [644, 165] width 165 height 39
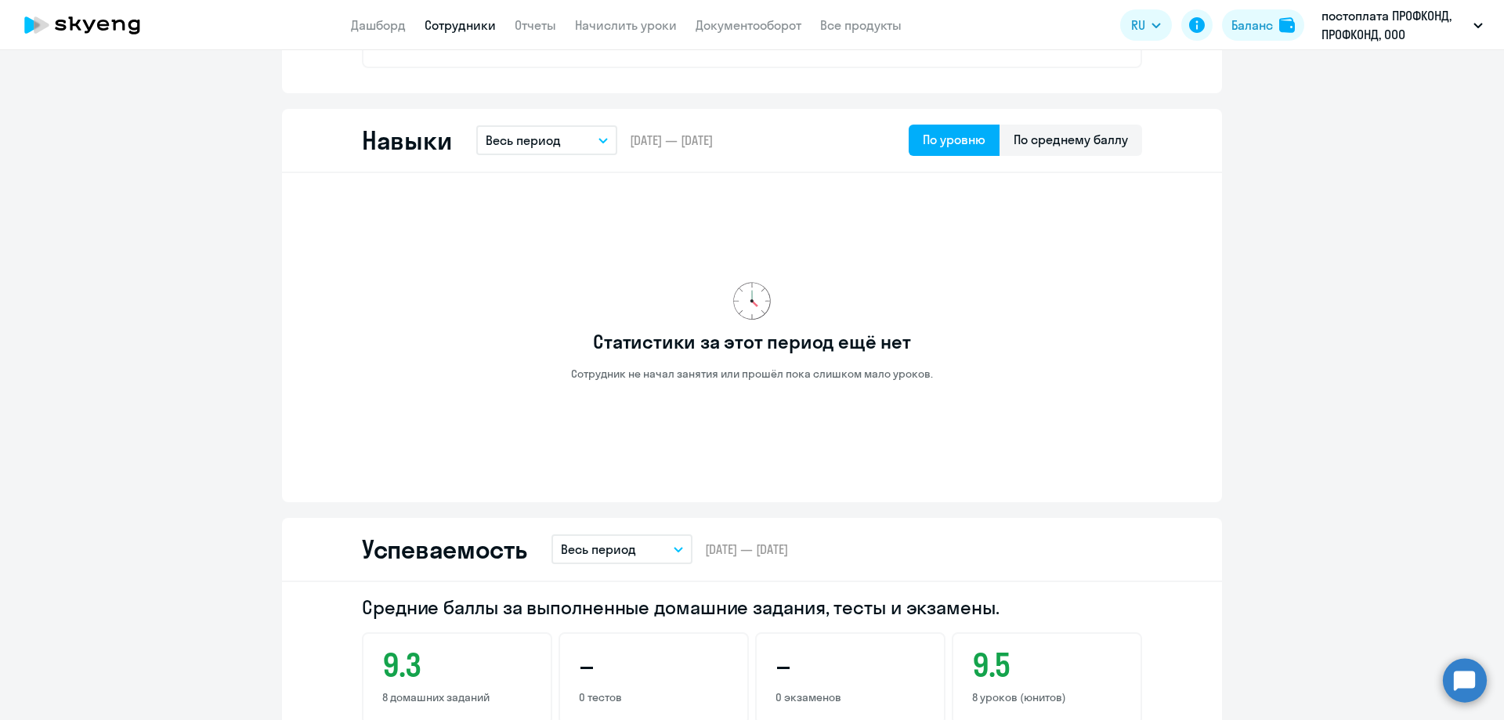
scroll to position [295, 0]
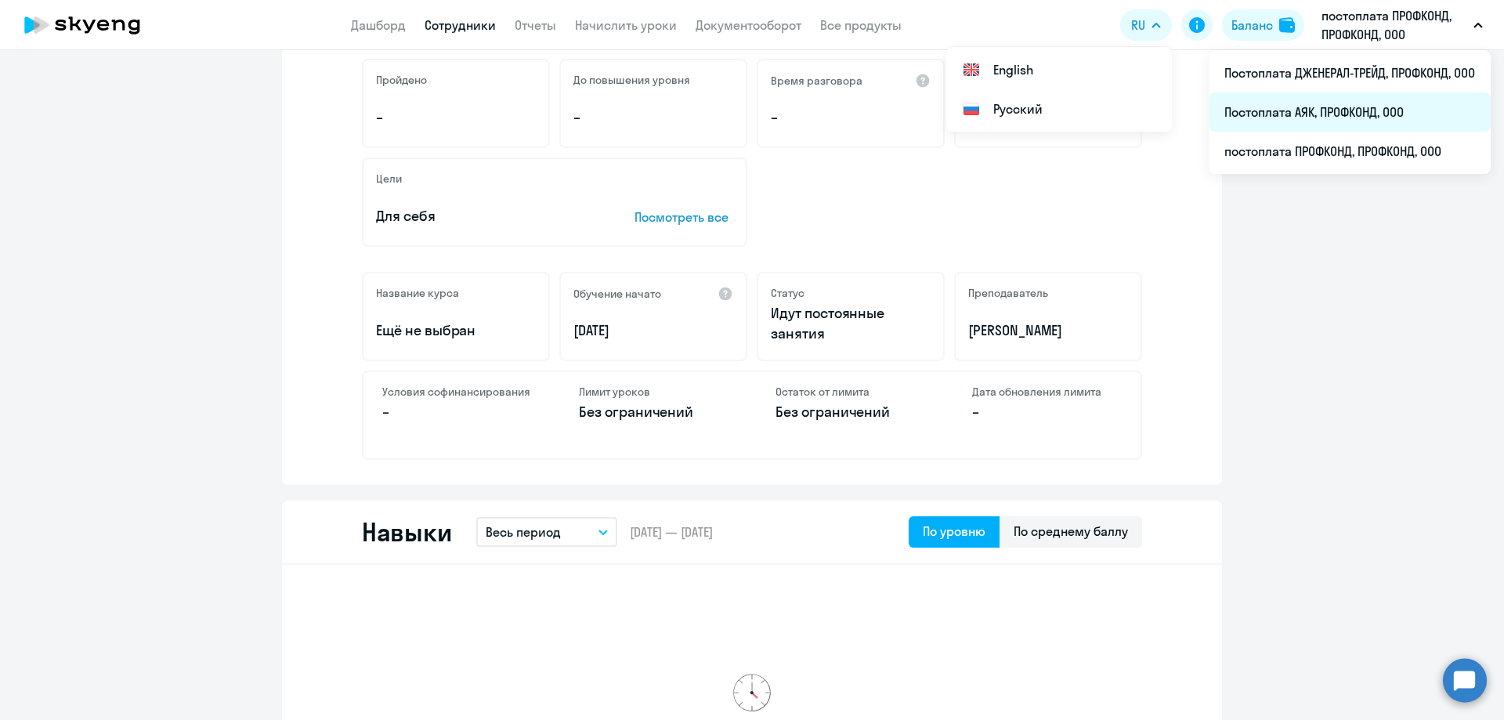
click at [1340, 119] on li "Постоплата АЯК, ПРОФКОНД, ООО" at bounding box center [1350, 111] width 282 height 39
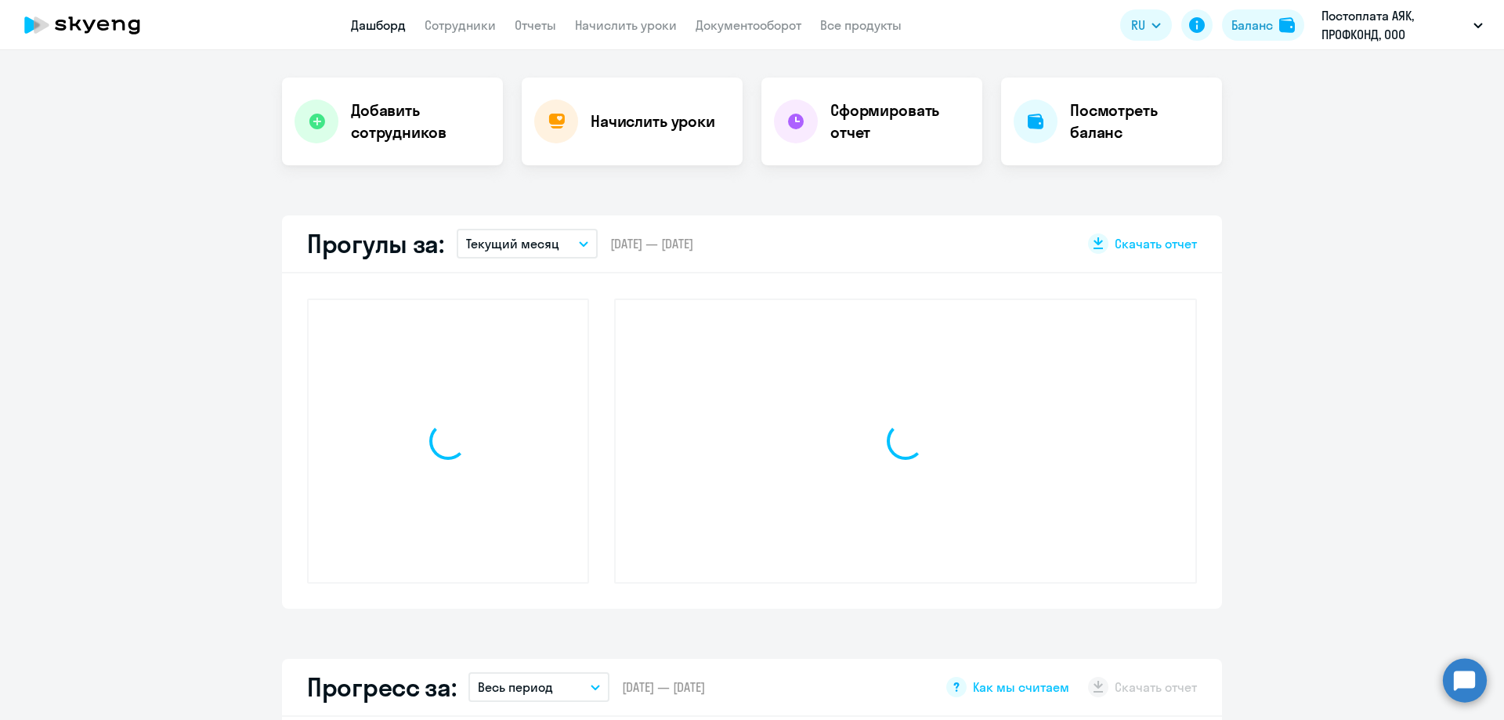
scroll to position [405, 0]
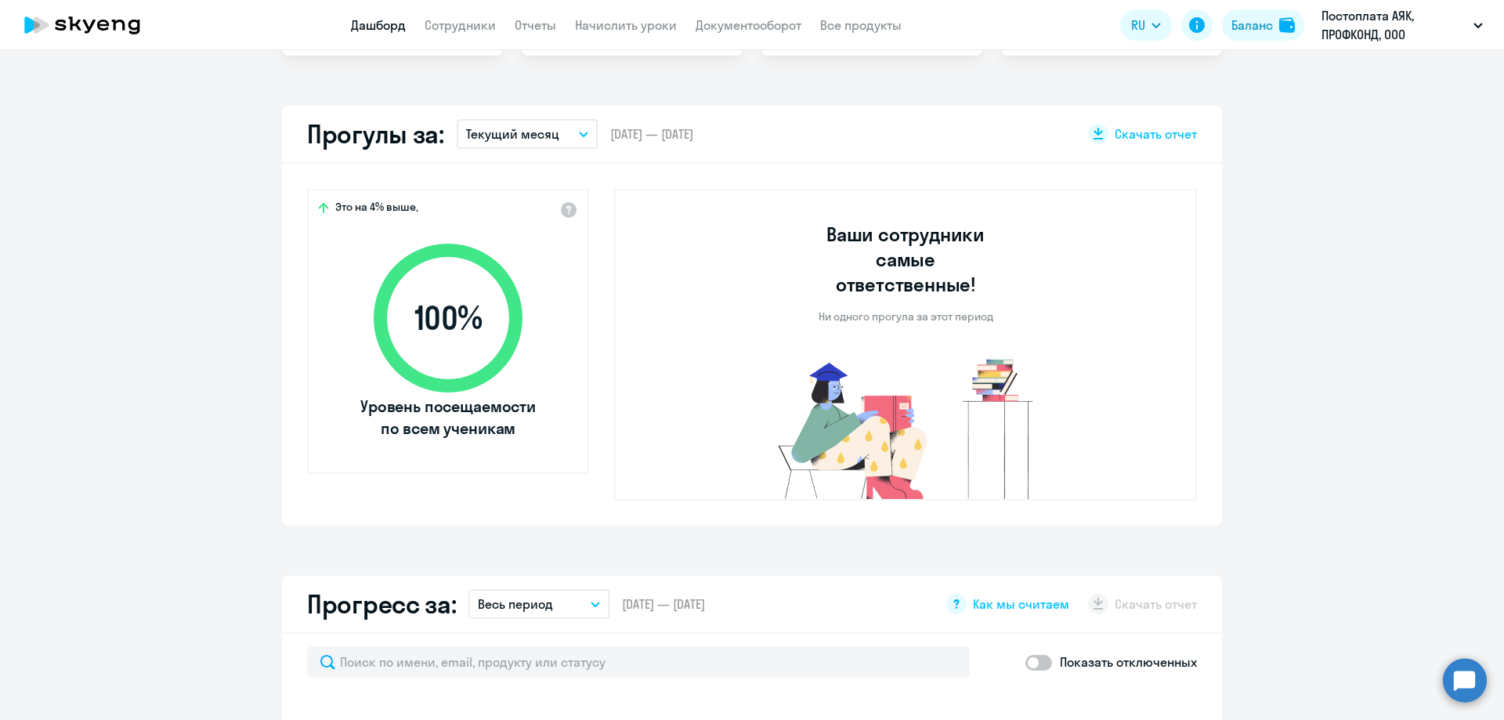
select select "30"
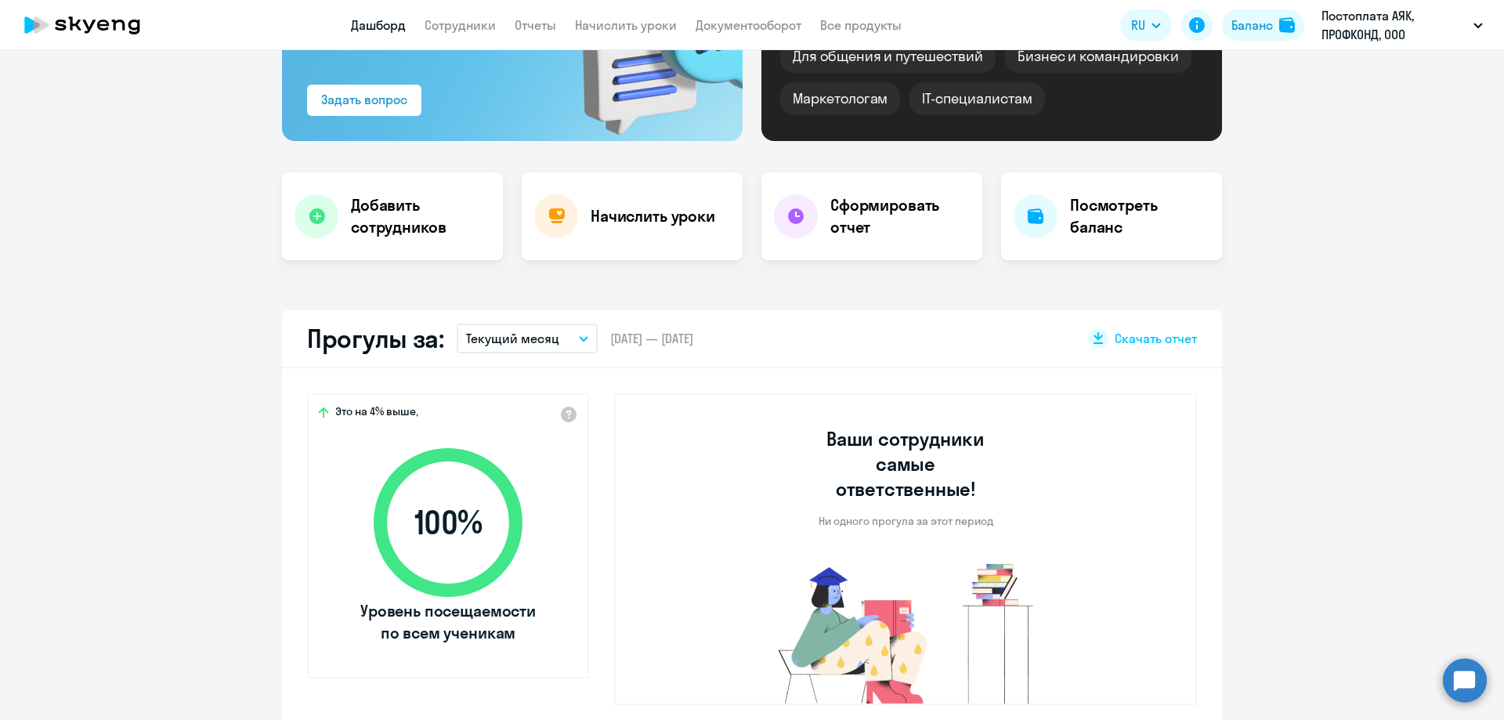
scroll to position [0, 0]
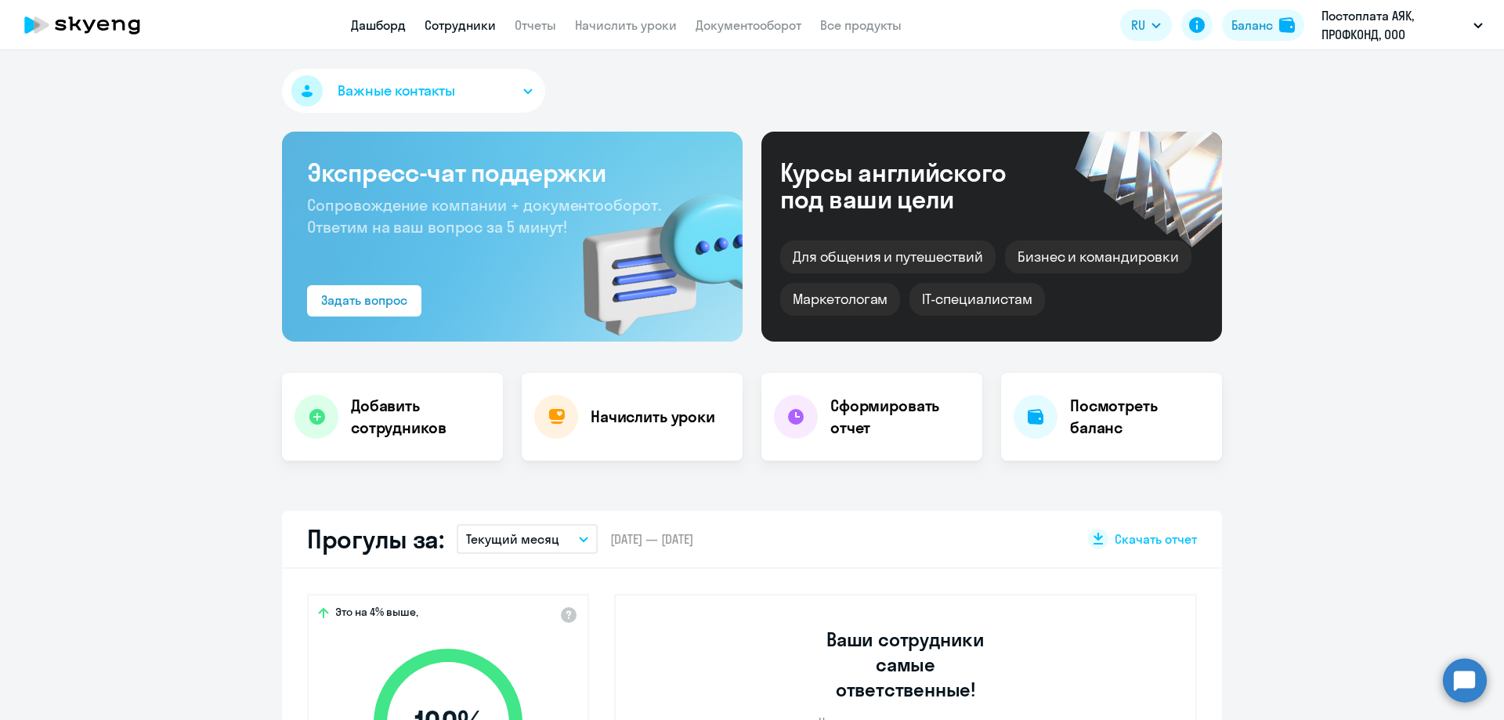
click at [457, 26] on link "Сотрудники" at bounding box center [460, 25] width 71 height 16
select select "30"
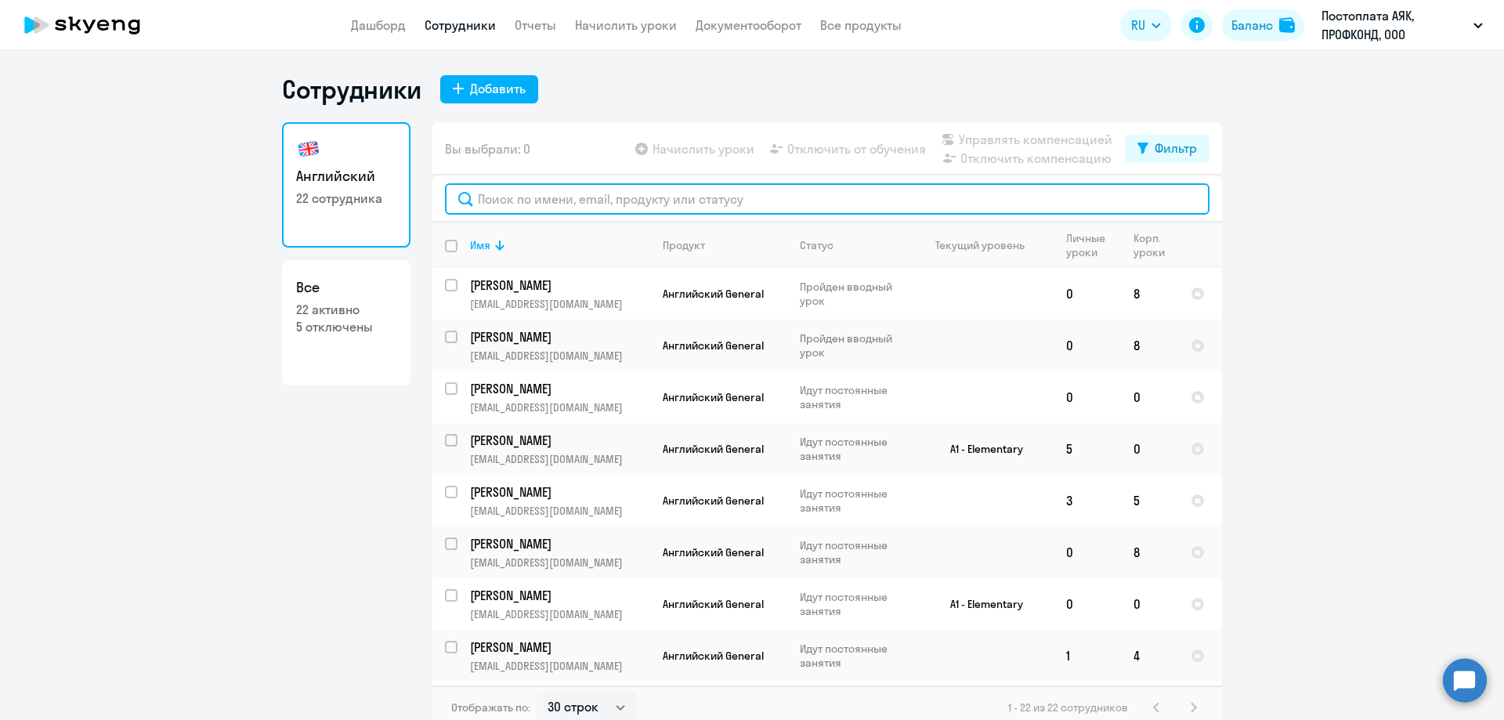
click at [535, 206] on input "text" at bounding box center [827, 198] width 765 height 31
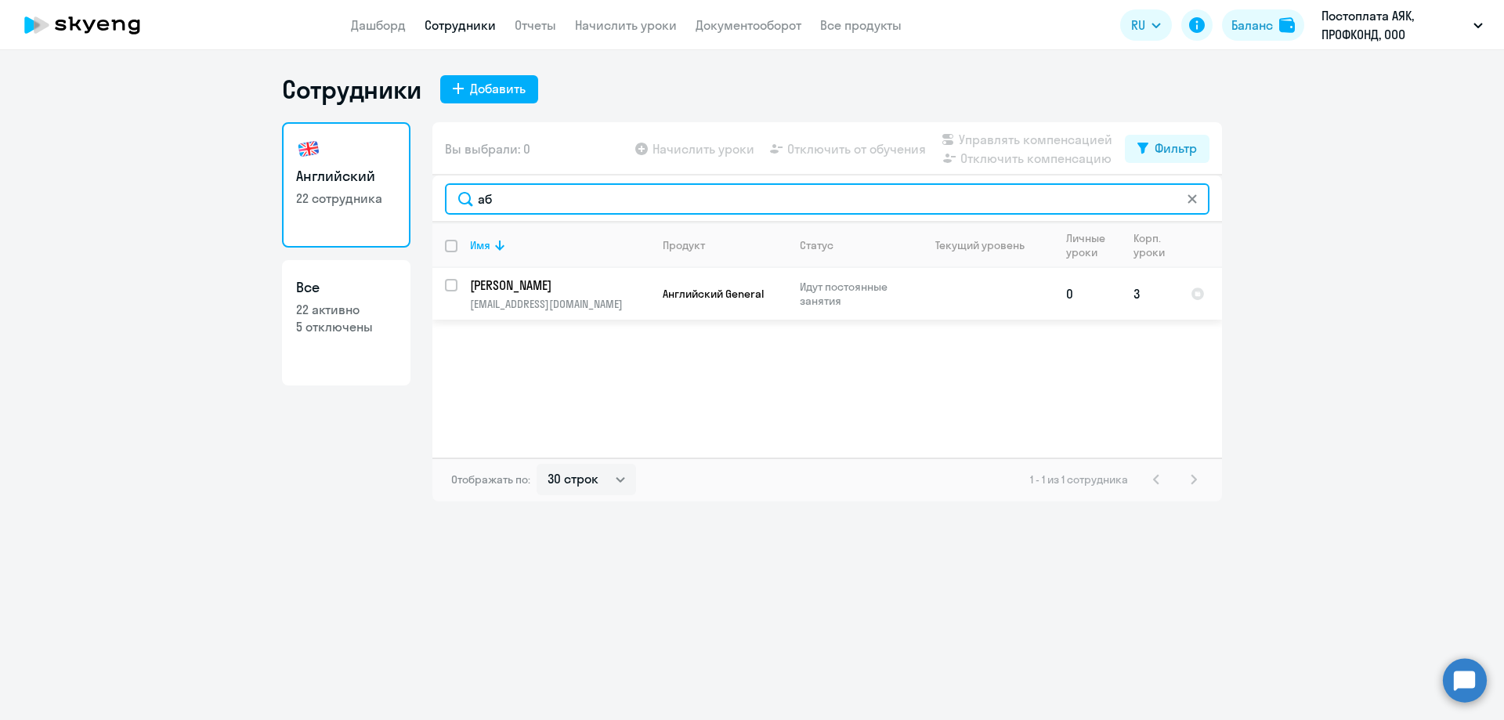
type input "аб"
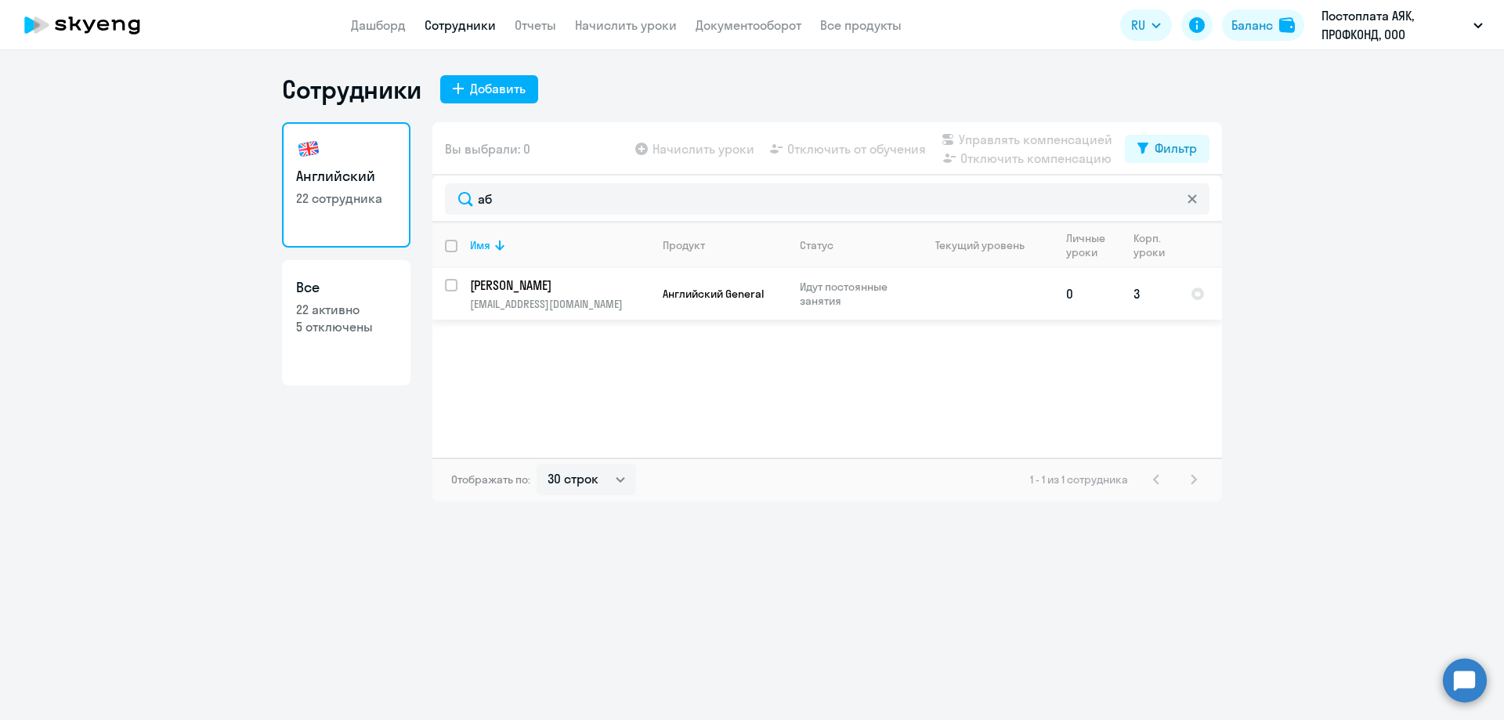
click at [543, 302] on p "[EMAIL_ADDRESS][DOMAIN_NAME]" at bounding box center [559, 304] width 179 height 14
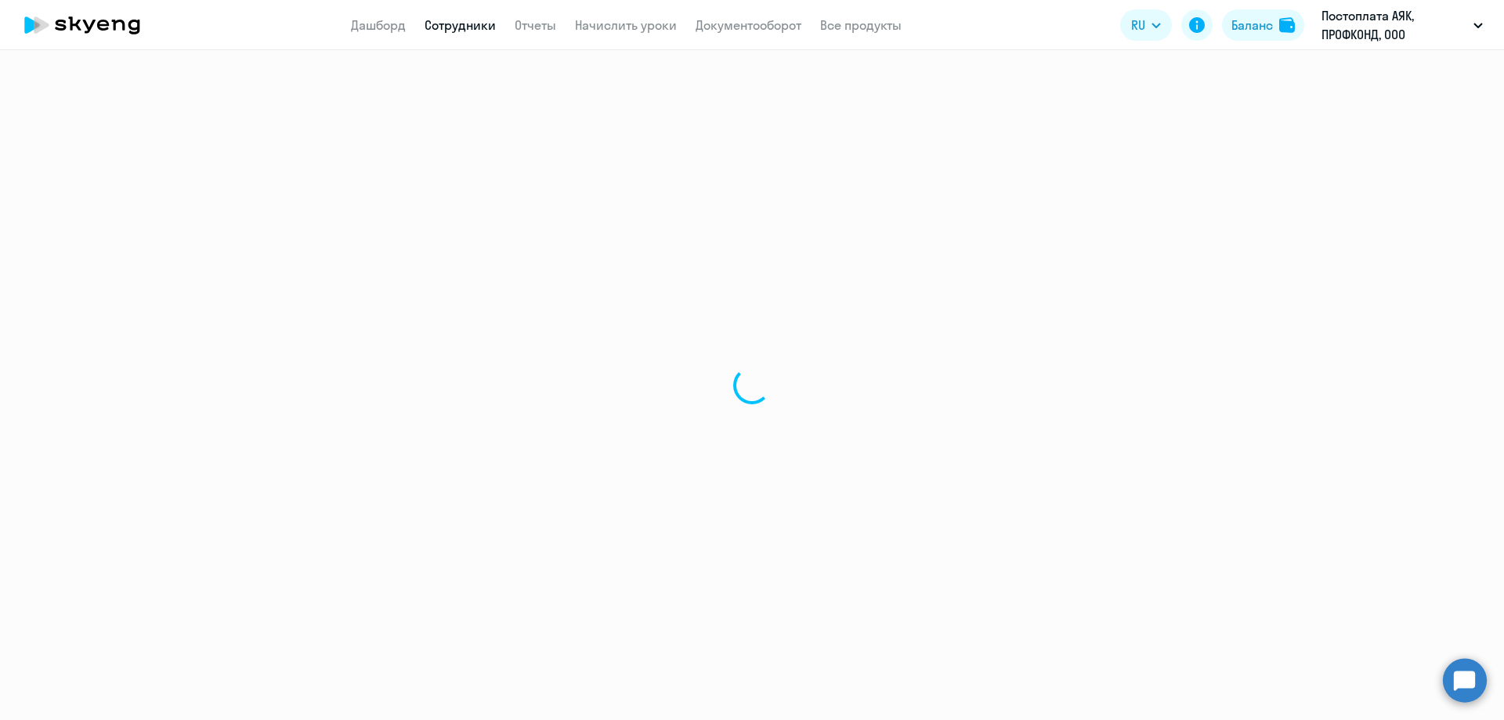
select select "english"
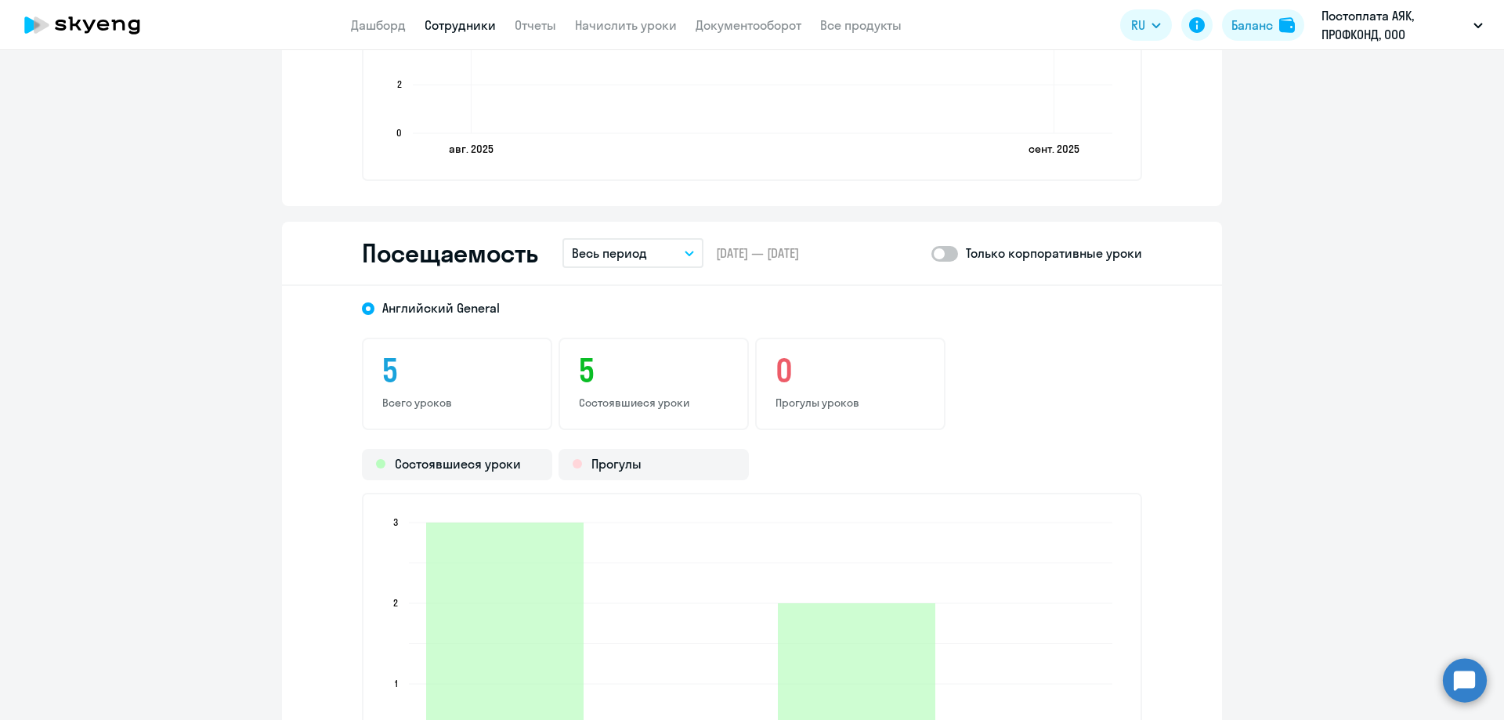
scroll to position [1470, 0]
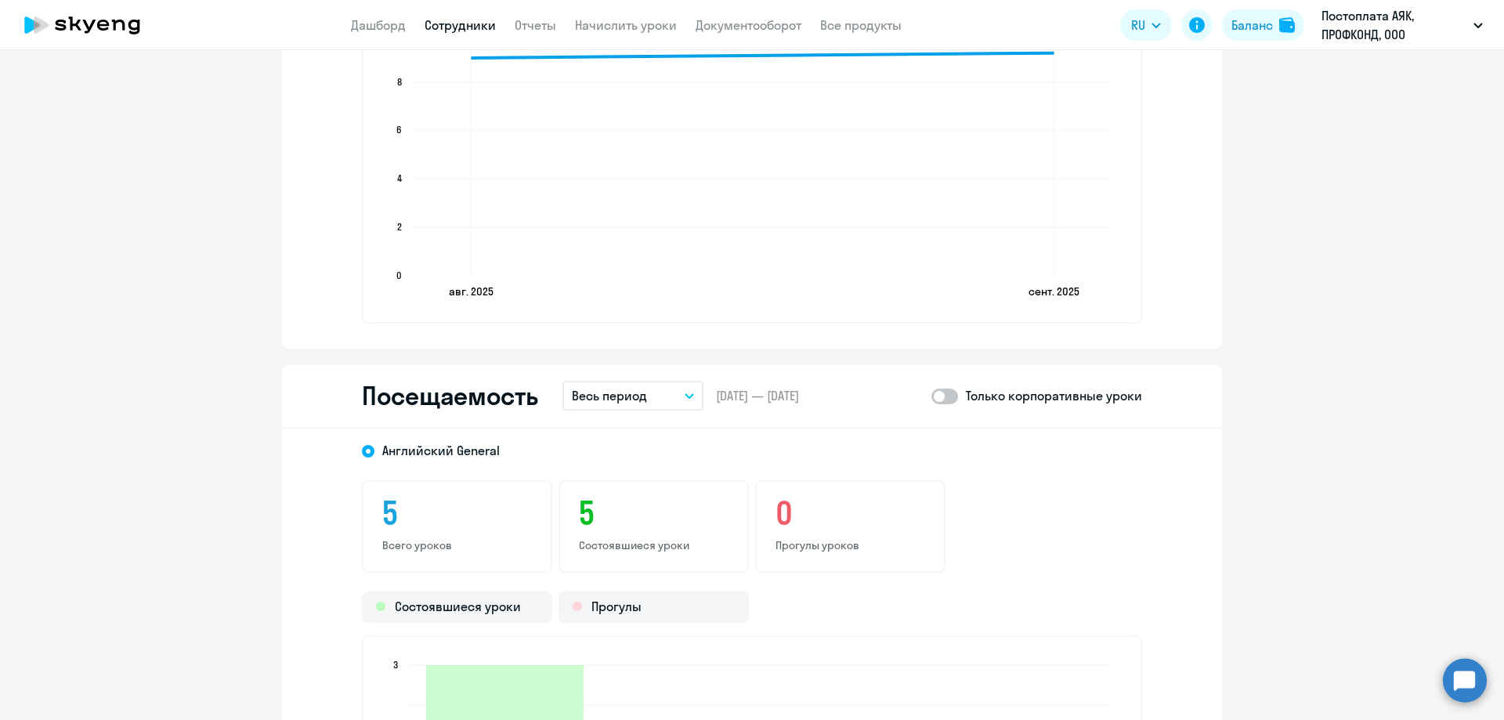
click at [572, 399] on p "Весь период" at bounding box center [609, 395] width 75 height 19
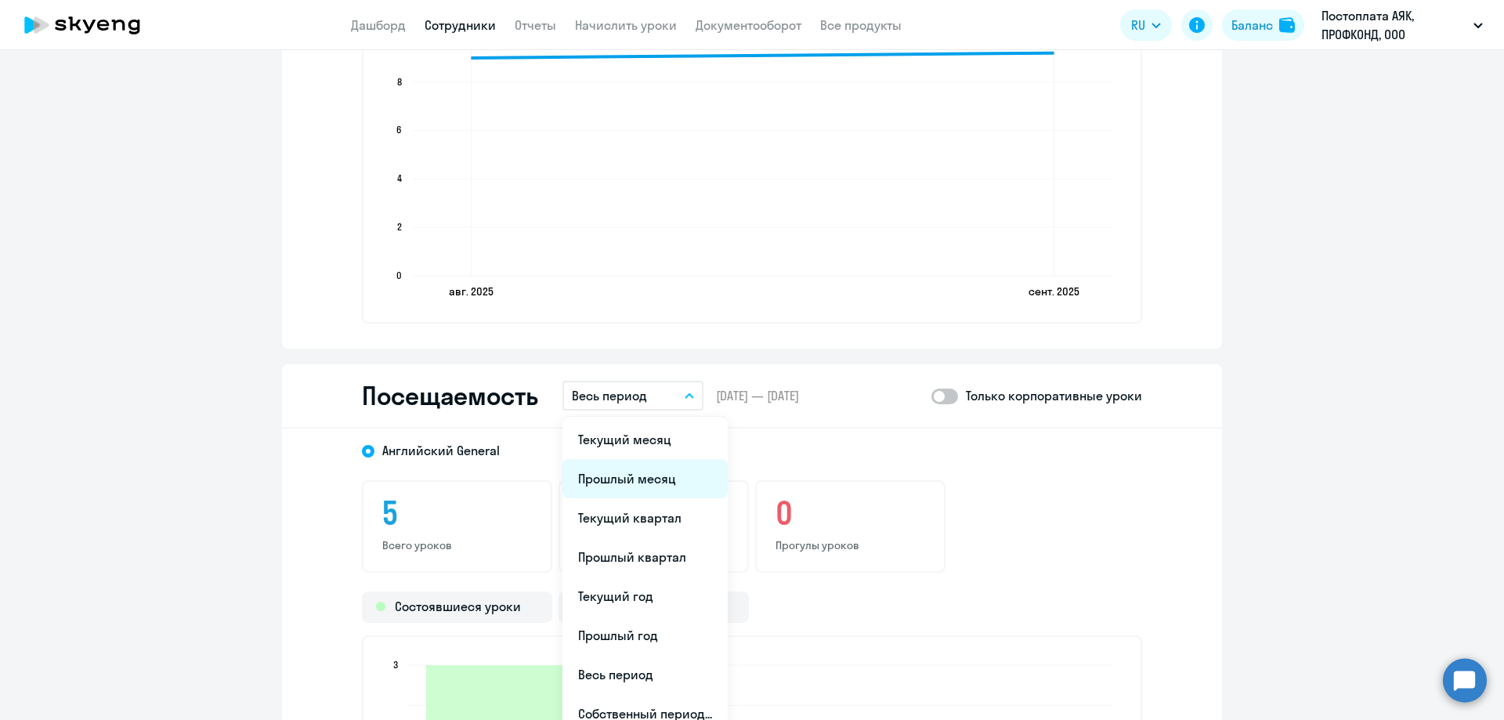
click at [584, 468] on li "Прошлый месяц" at bounding box center [644, 478] width 165 height 39
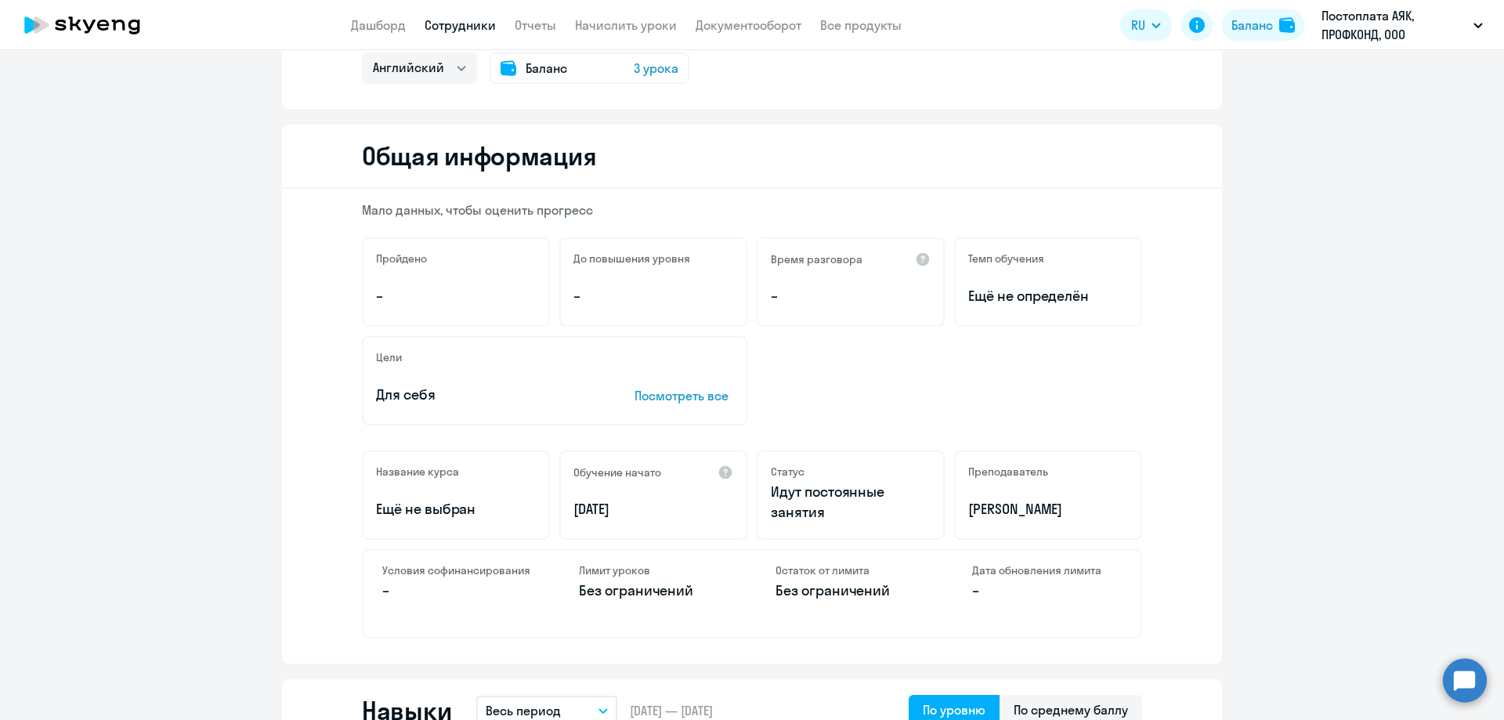
scroll to position [0, 0]
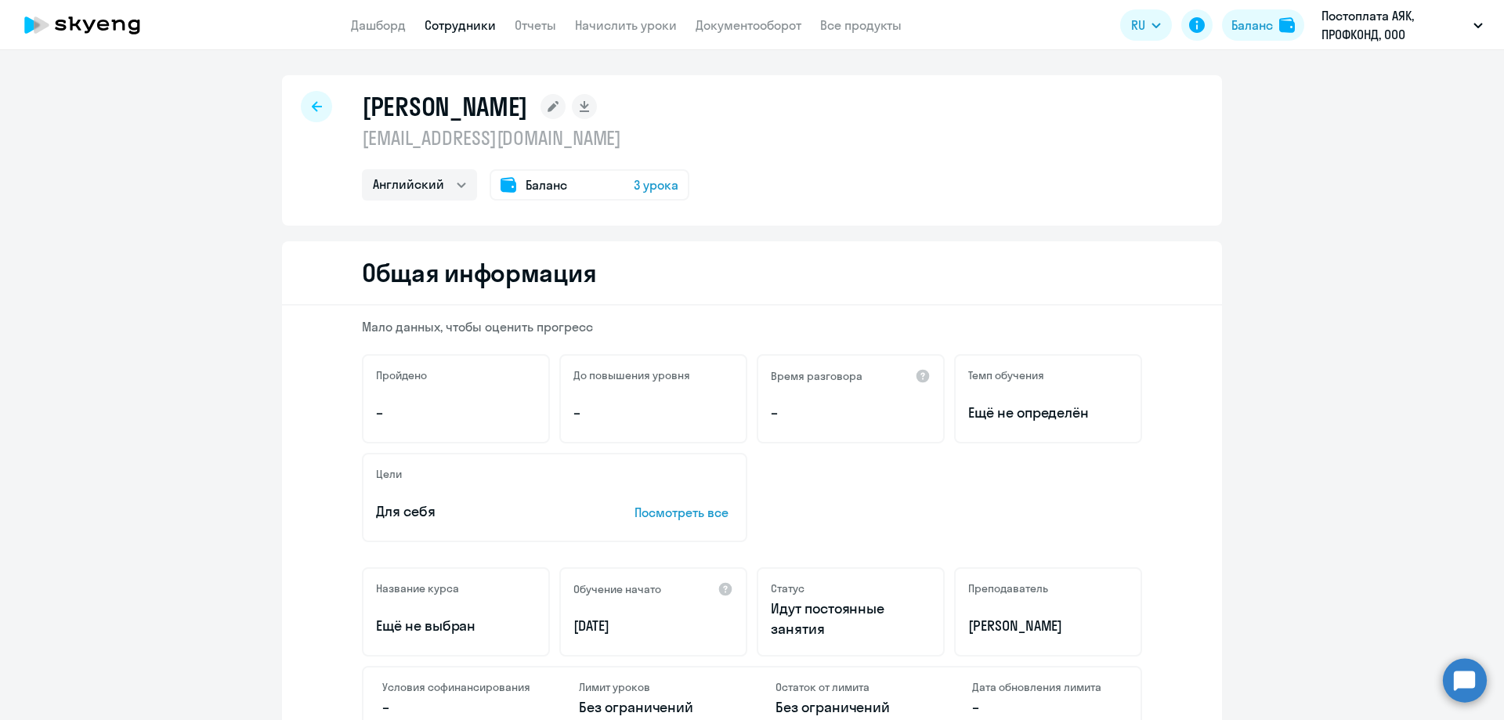
click at [316, 101] on div at bounding box center [316, 106] width 31 height 31
select select "30"
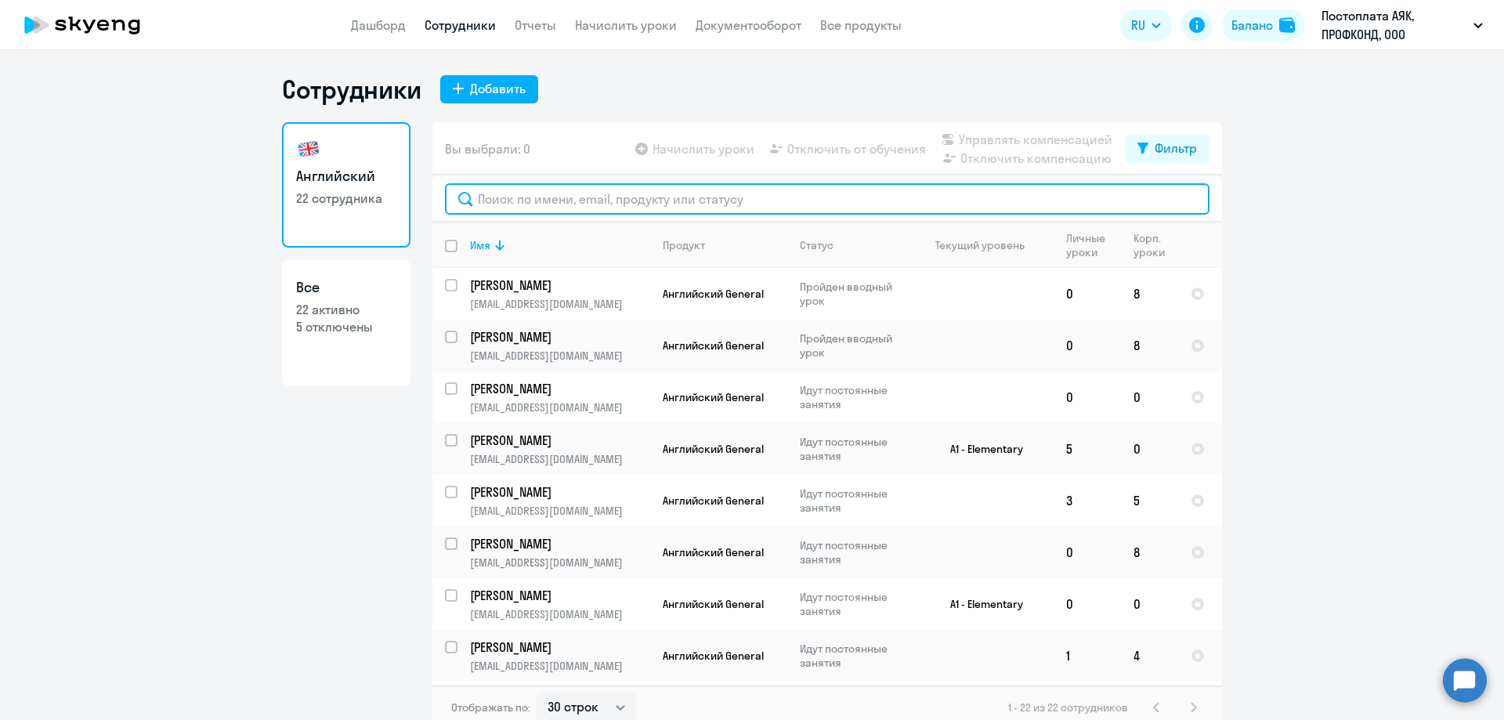
click at [522, 192] on input "text" at bounding box center [827, 198] width 765 height 31
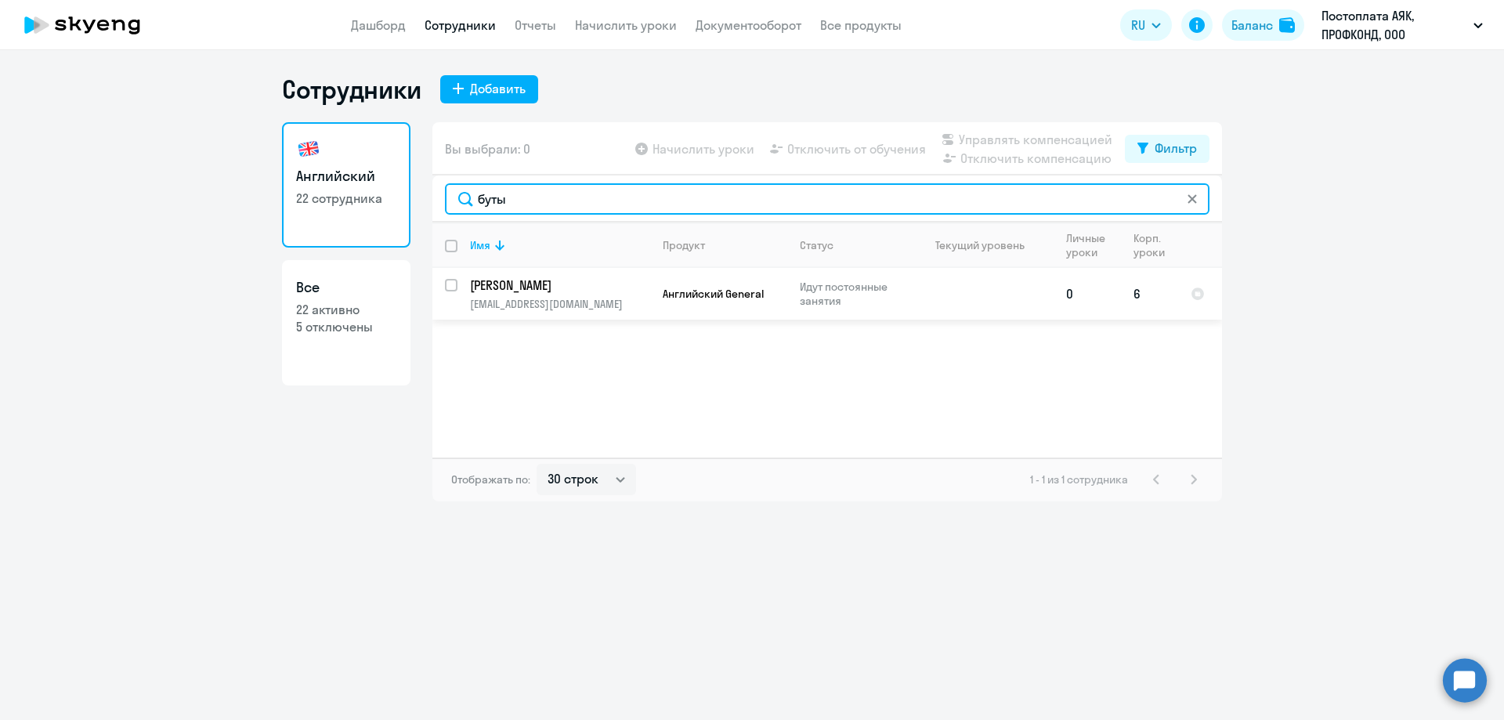
type input "буты"
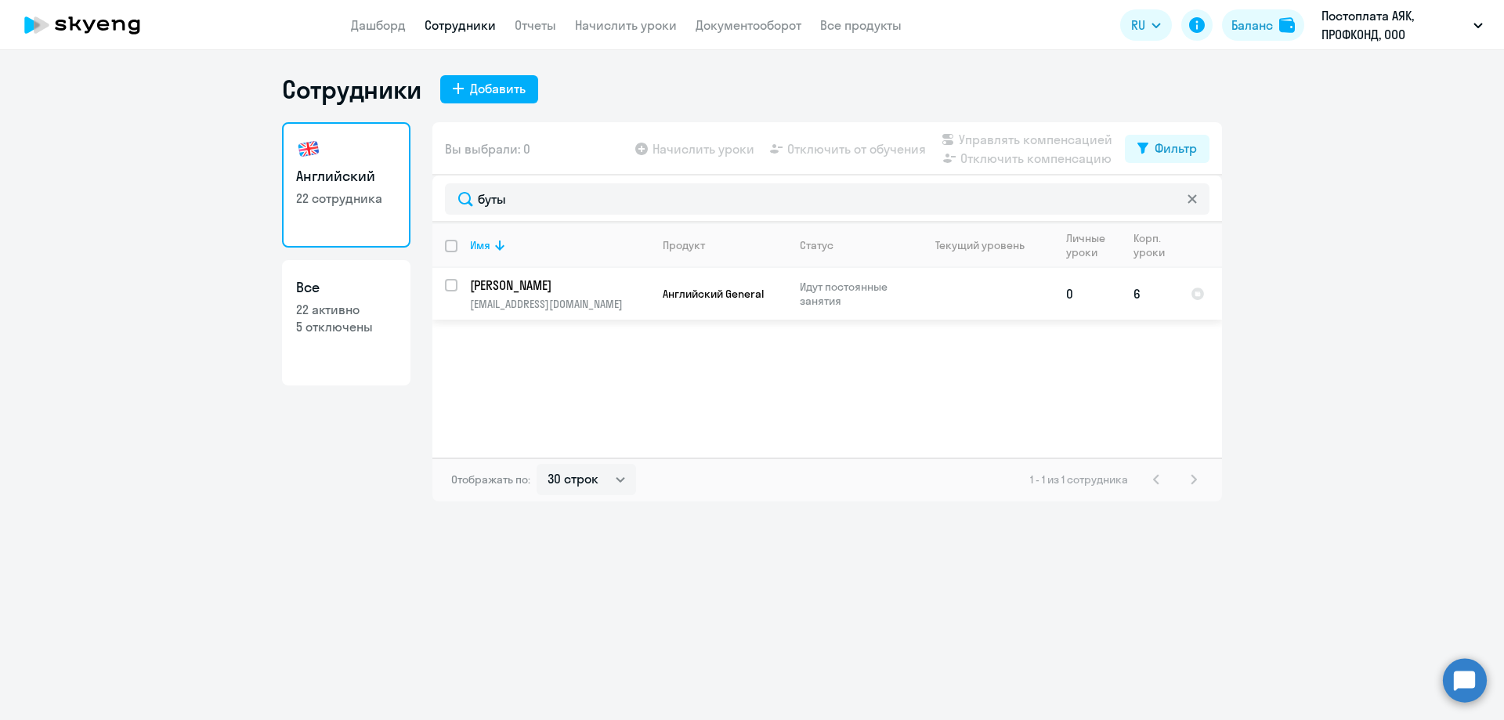
click at [569, 291] on p "[PERSON_NAME]" at bounding box center [558, 285] width 177 height 17
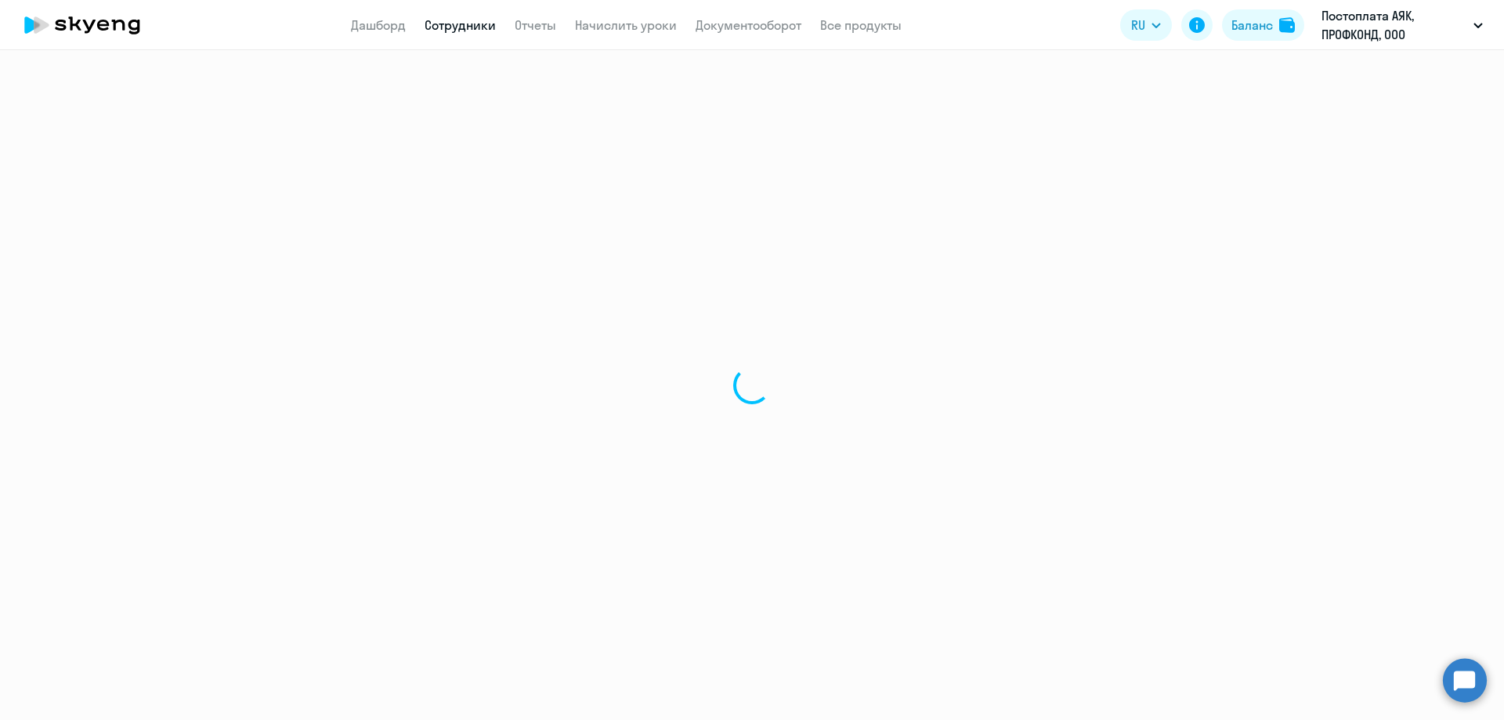
select select "english"
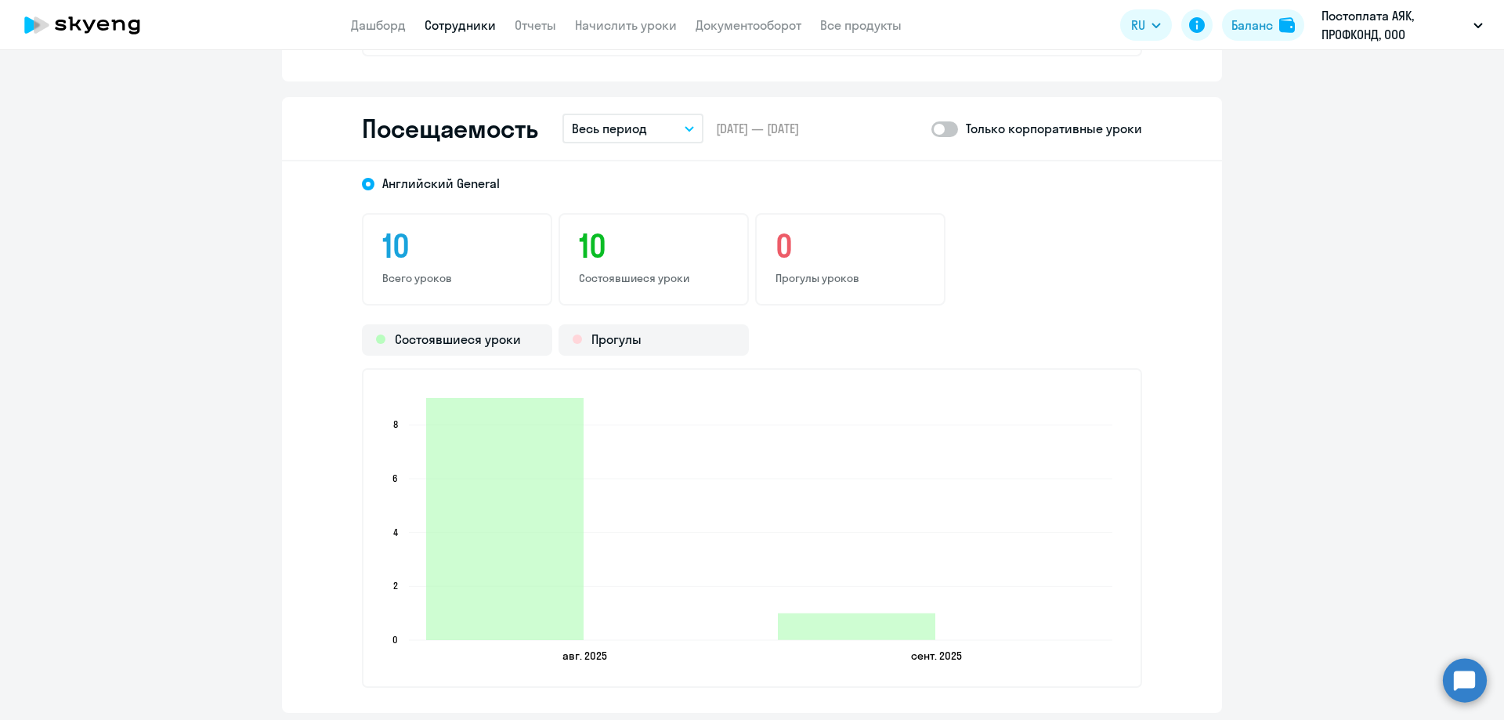
scroll to position [1488, 0]
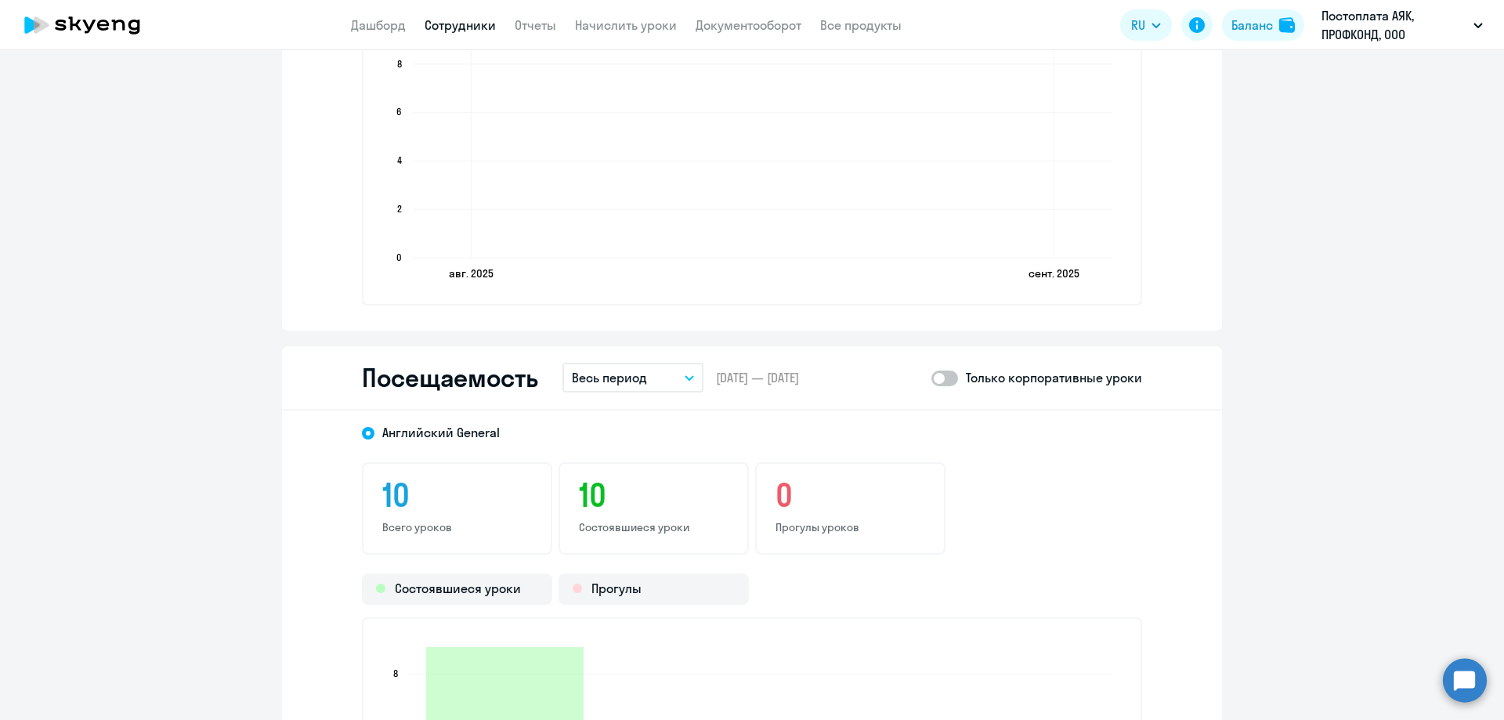
click at [626, 378] on p "Весь период" at bounding box center [609, 377] width 75 height 19
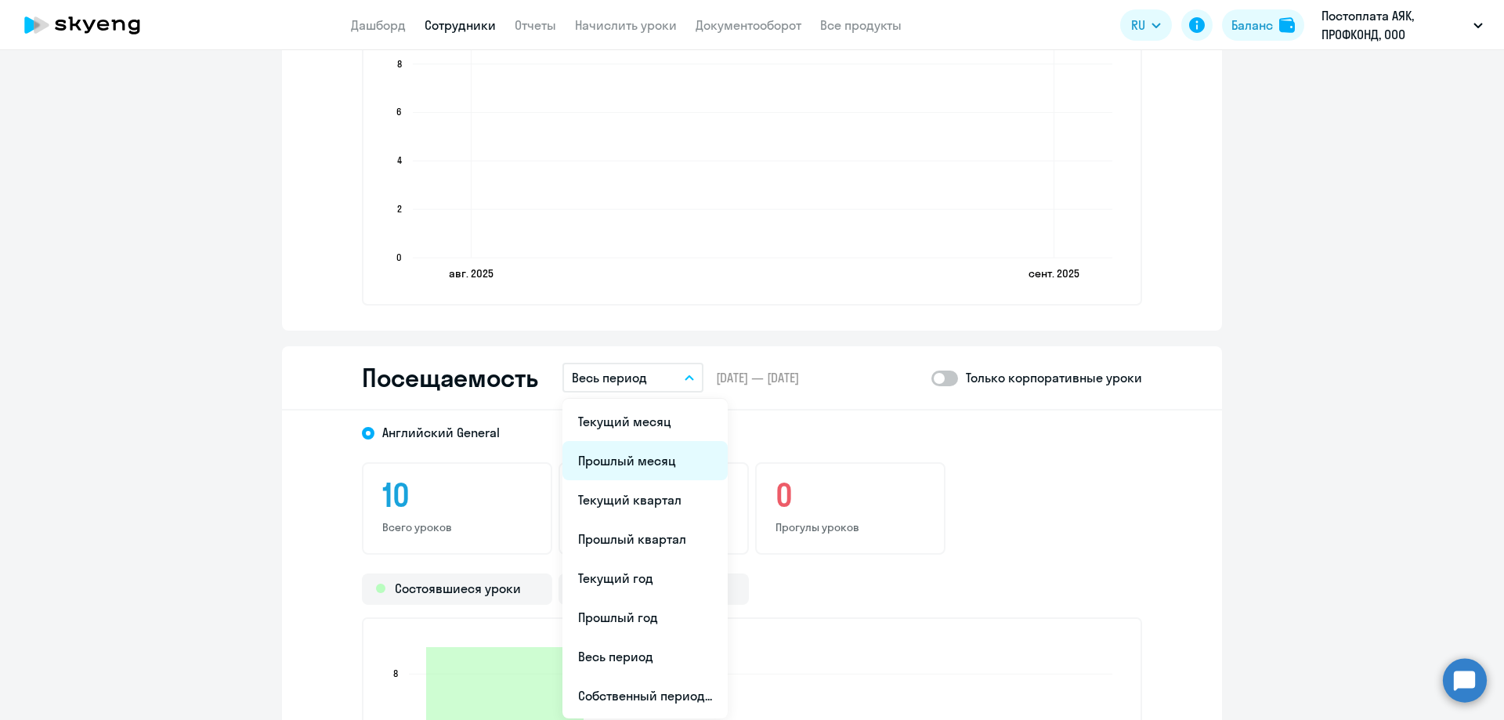
click at [649, 446] on li "Прошлый месяц" at bounding box center [644, 460] width 165 height 39
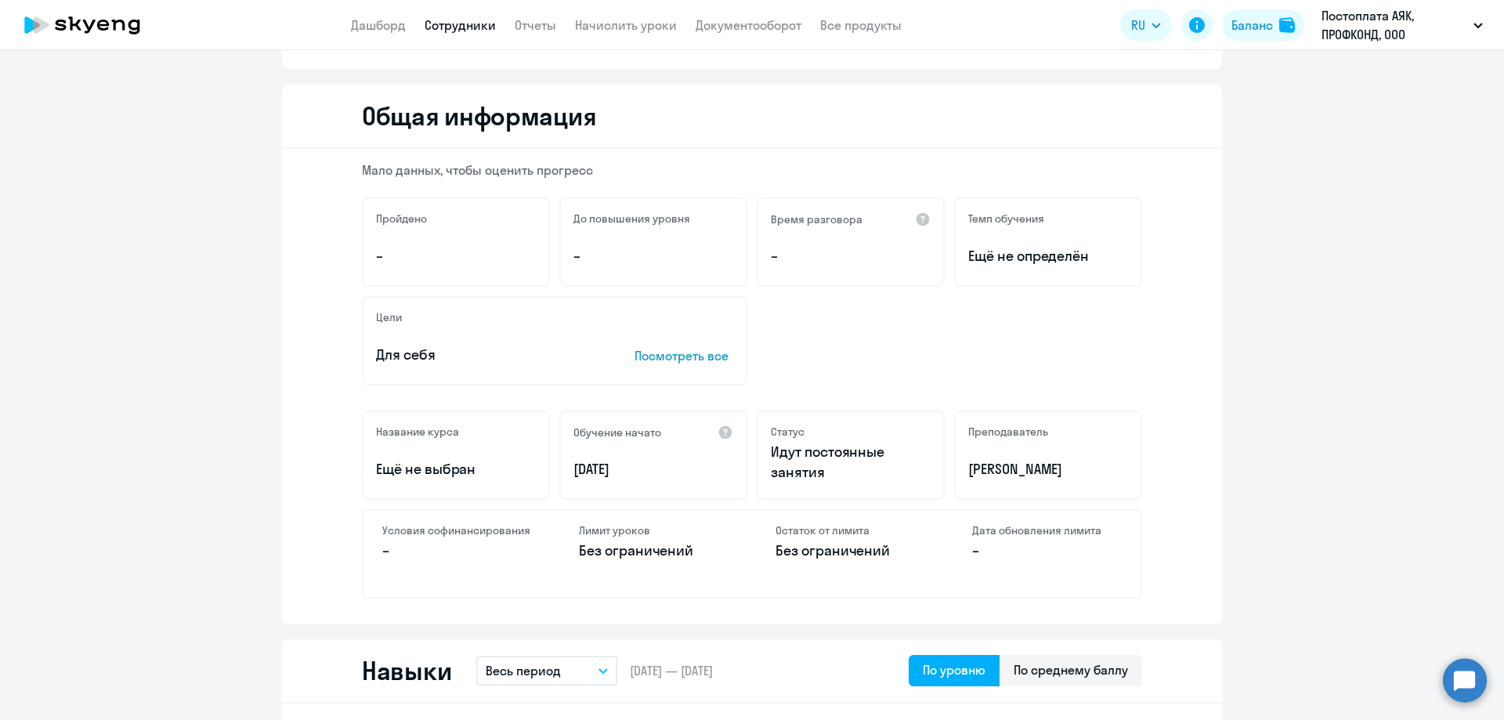
scroll to position [0, 0]
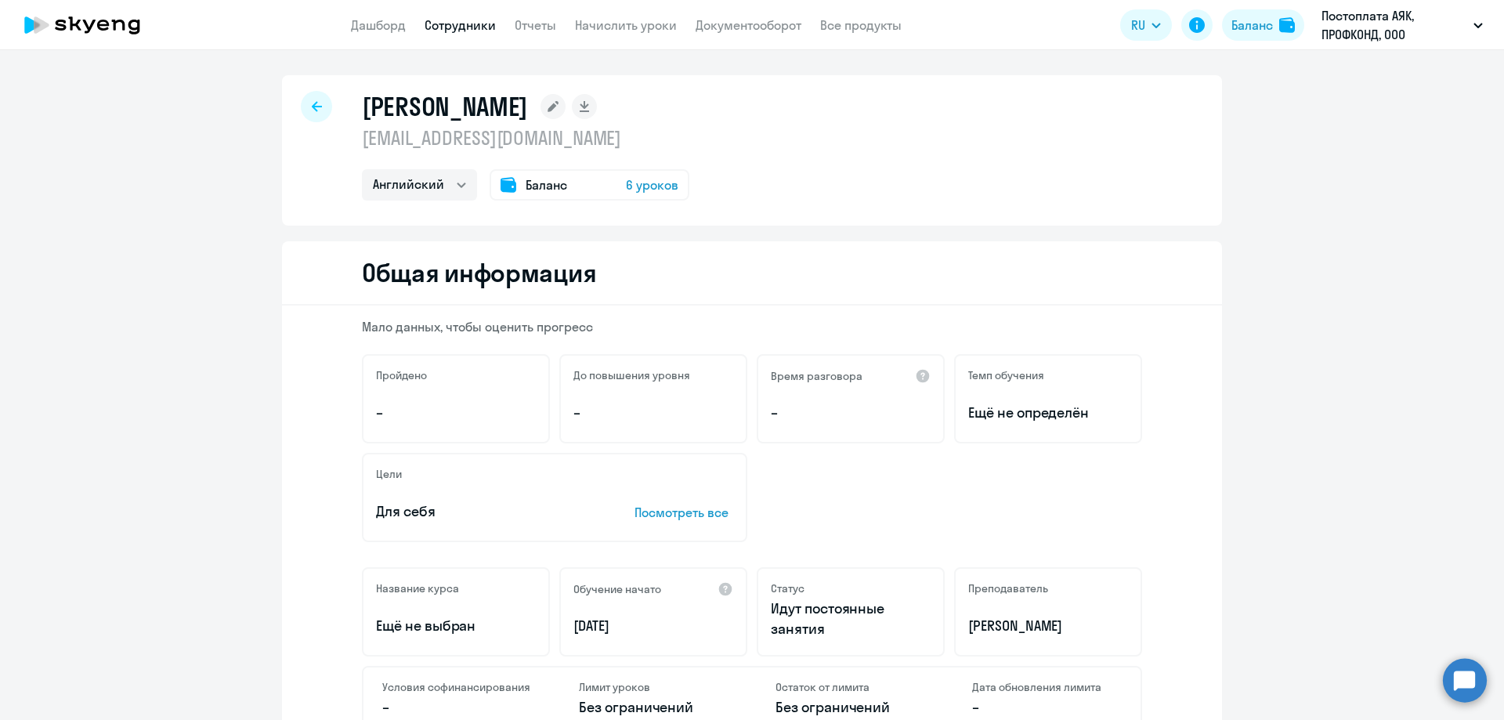
click at [312, 105] on icon at bounding box center [317, 106] width 10 height 11
select select "30"
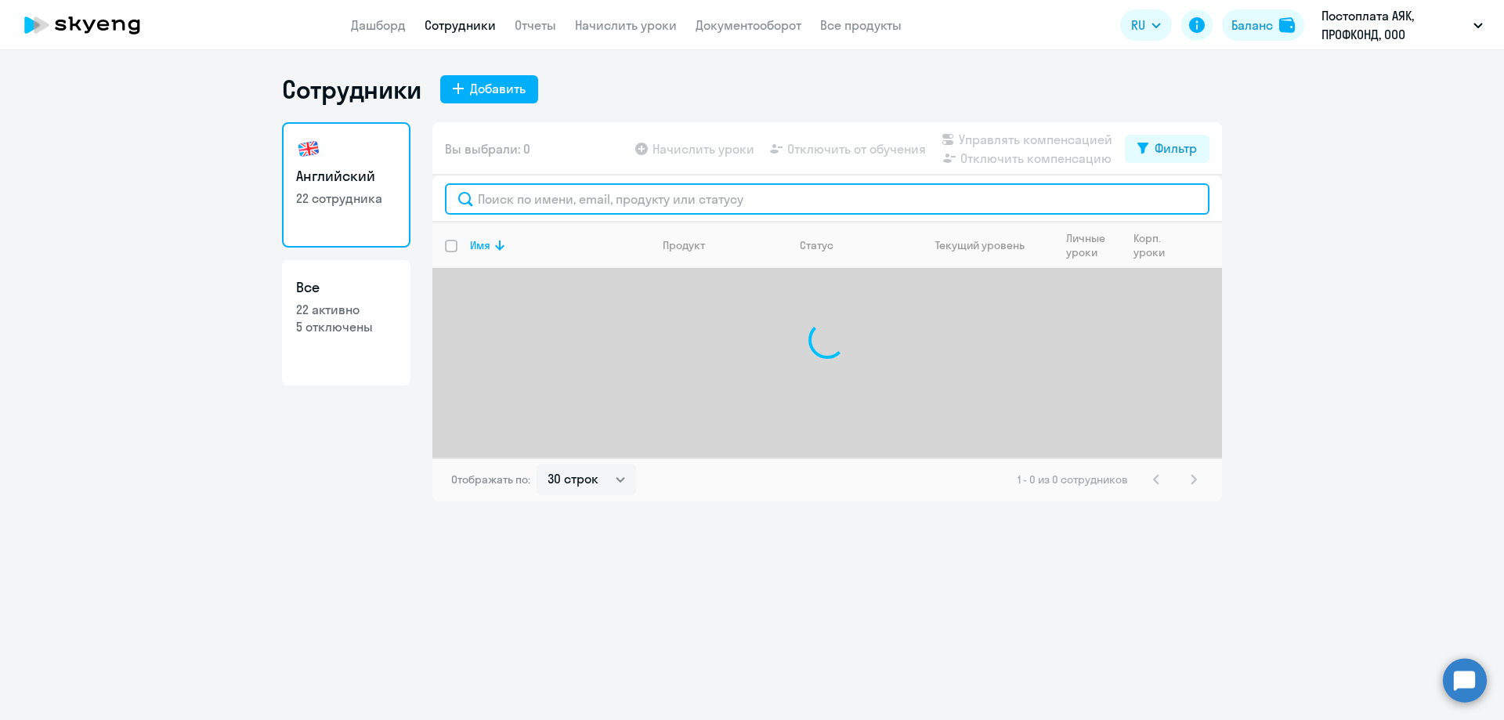
click at [501, 192] on input "text" at bounding box center [827, 198] width 765 height 31
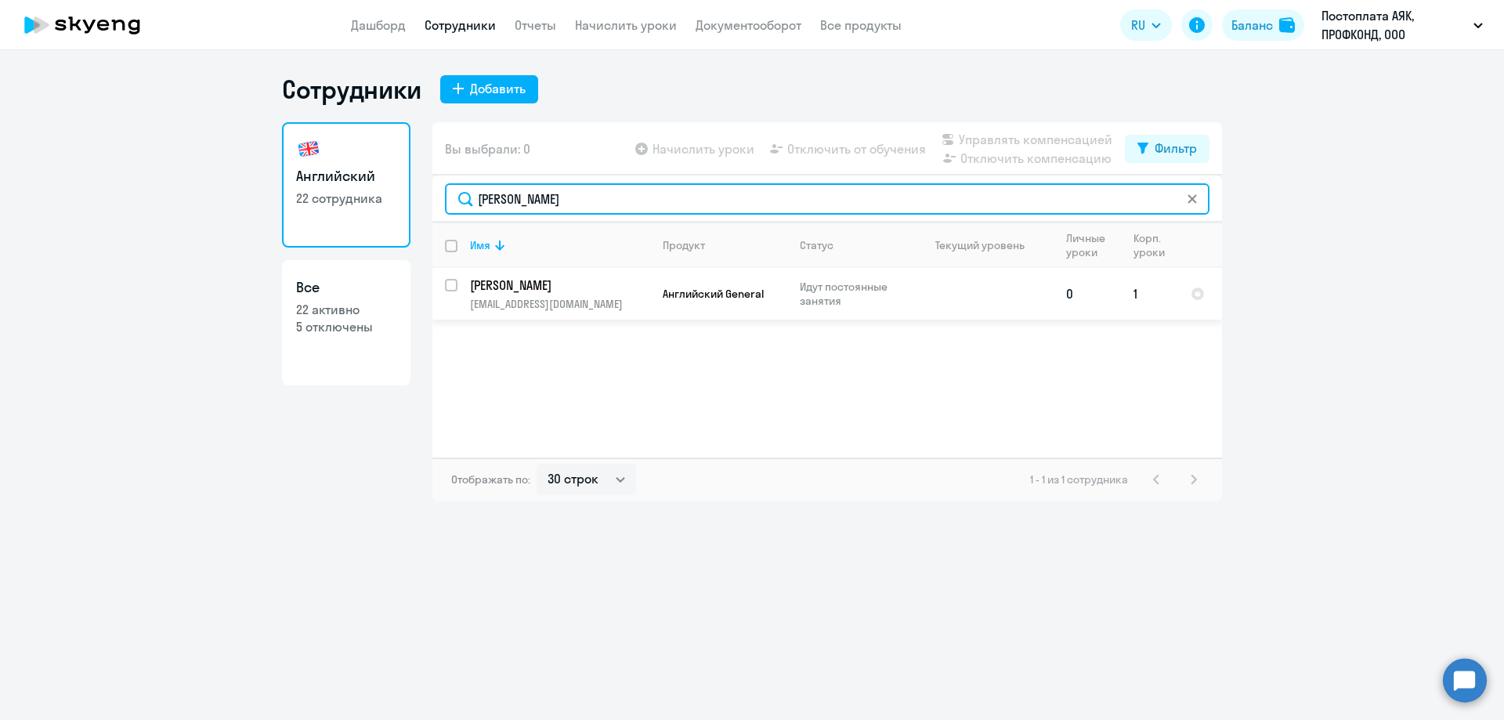
type input "[PERSON_NAME]"
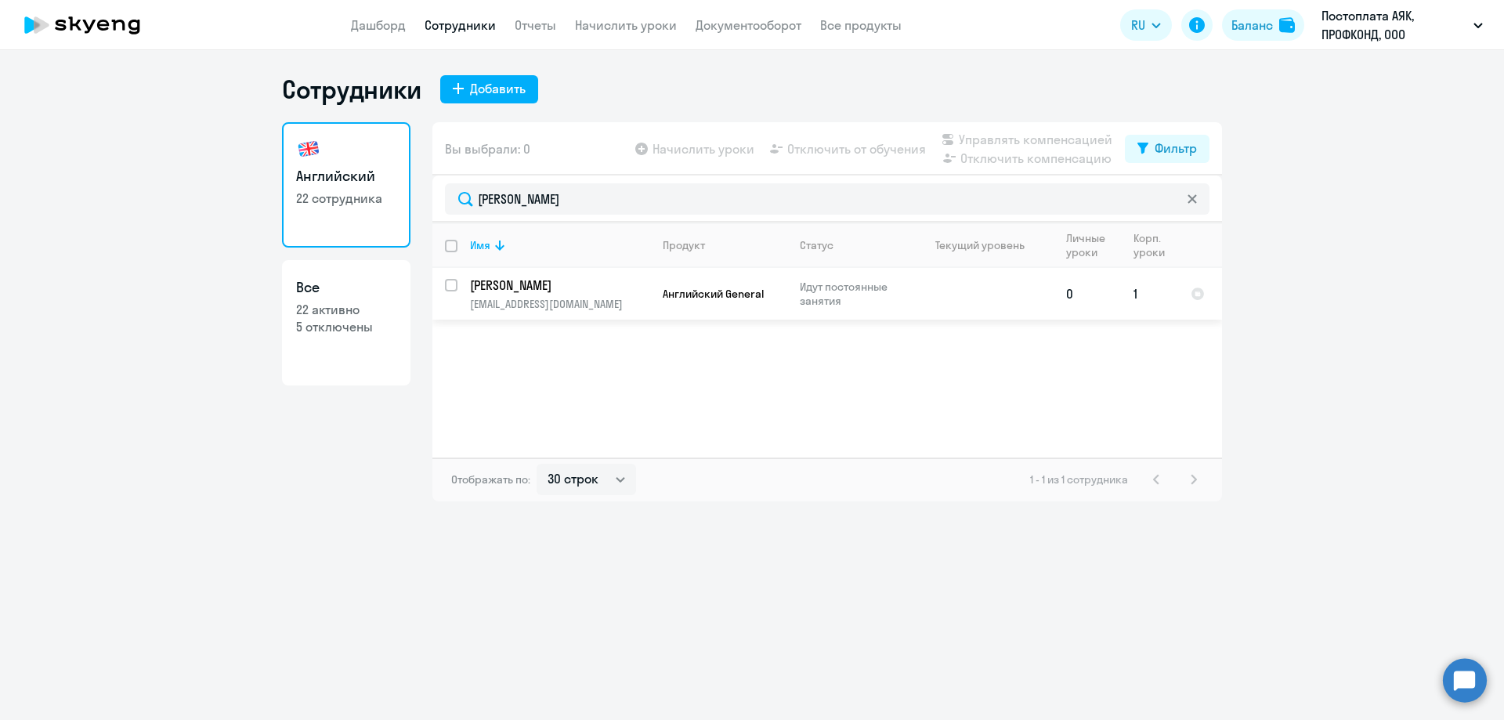
click at [523, 291] on p "[PERSON_NAME]" at bounding box center [558, 285] width 177 height 17
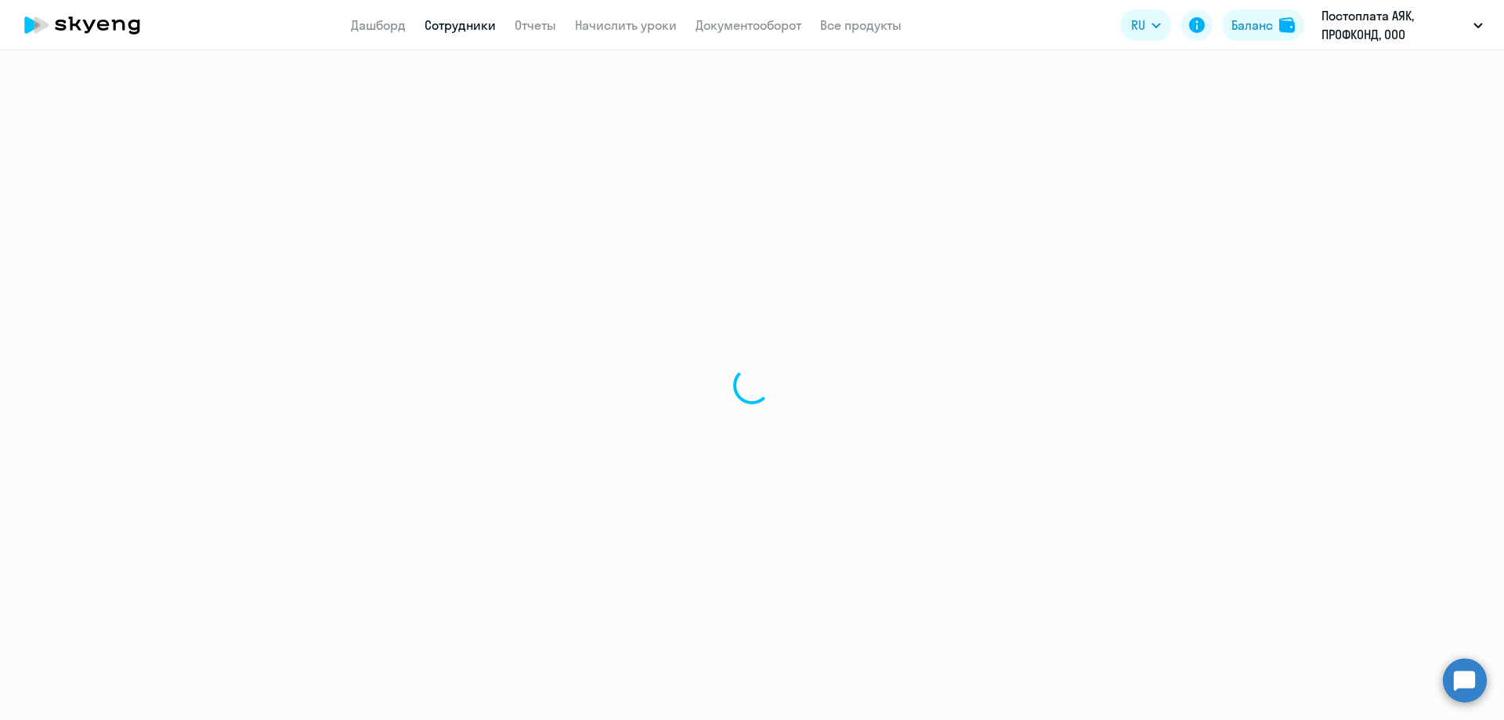
select select "english"
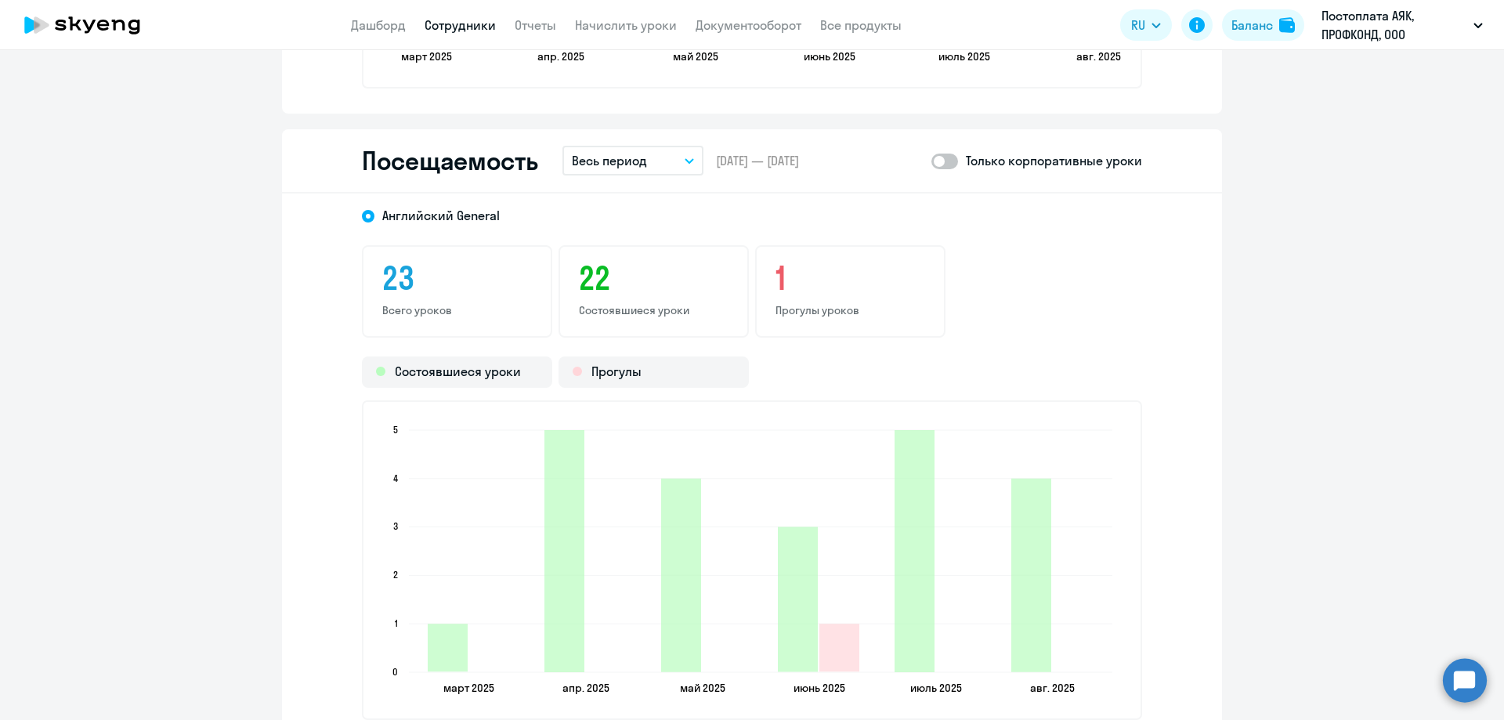
scroll to position [1392, 0]
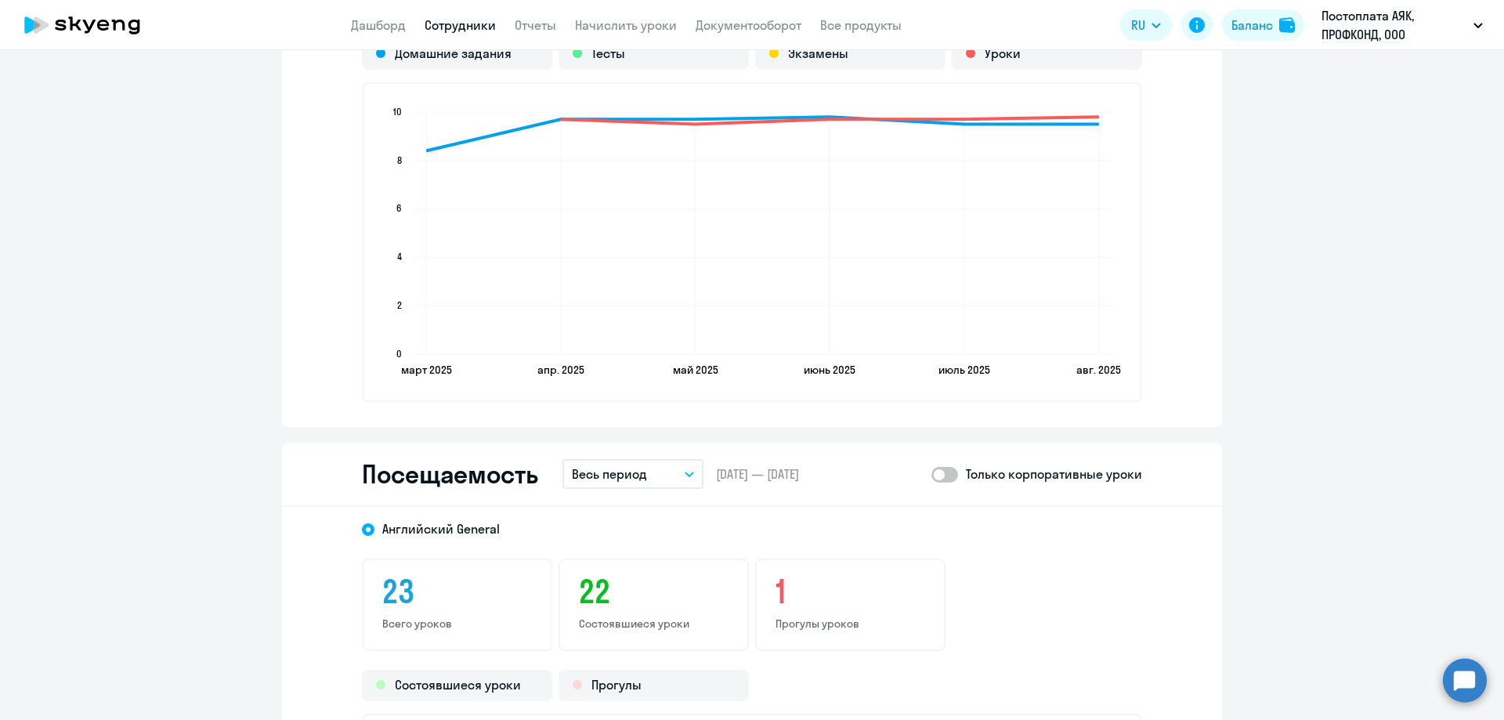
click at [580, 479] on p "Весь период" at bounding box center [609, 474] width 75 height 19
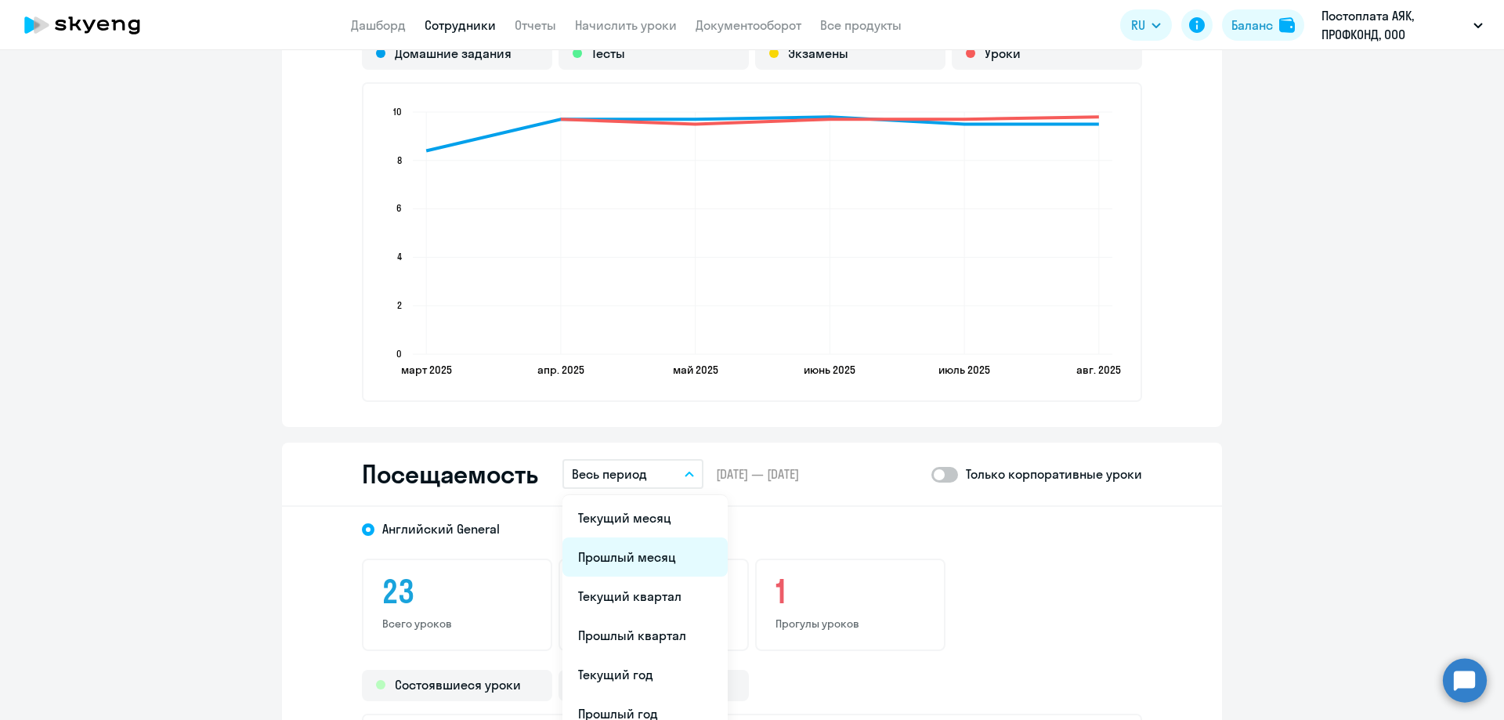
click at [596, 550] on li "Прошлый месяц" at bounding box center [644, 556] width 165 height 39
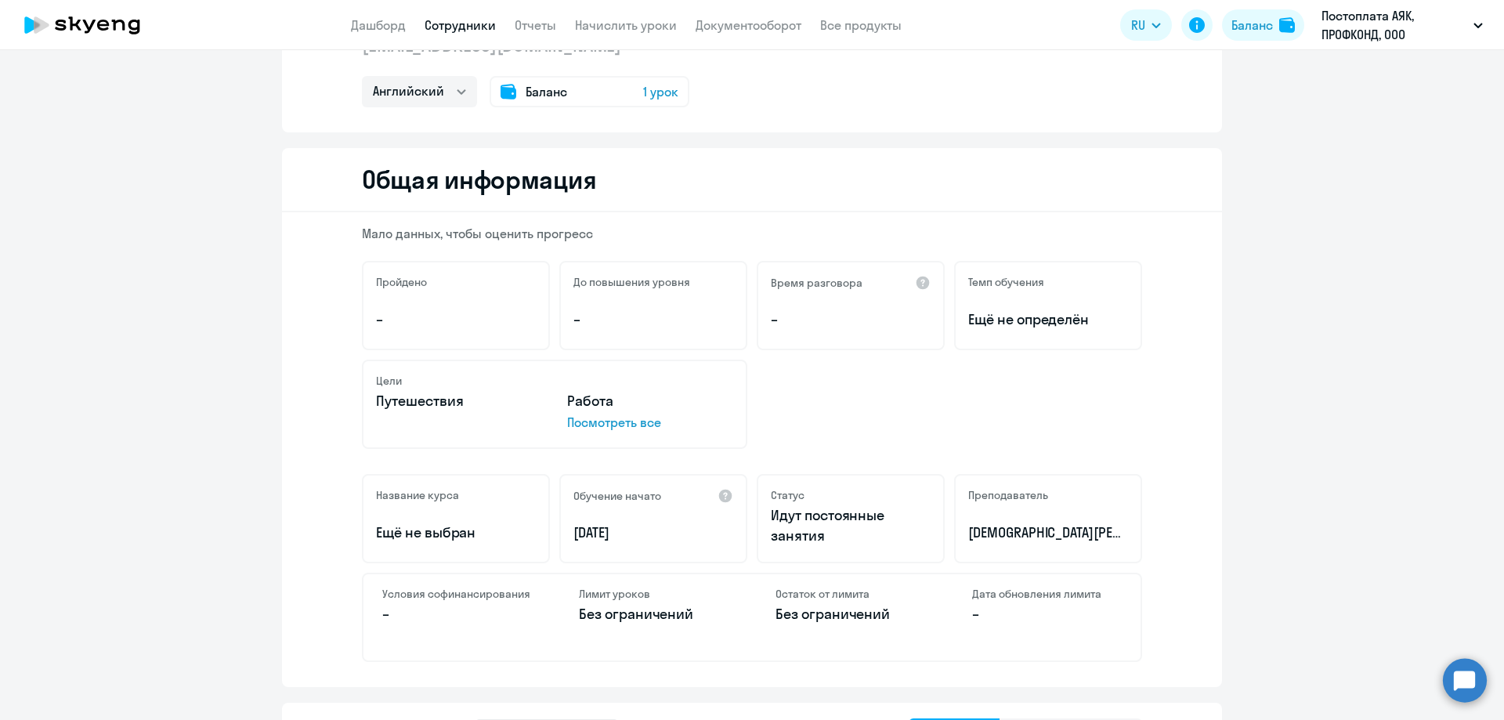
scroll to position [0, 0]
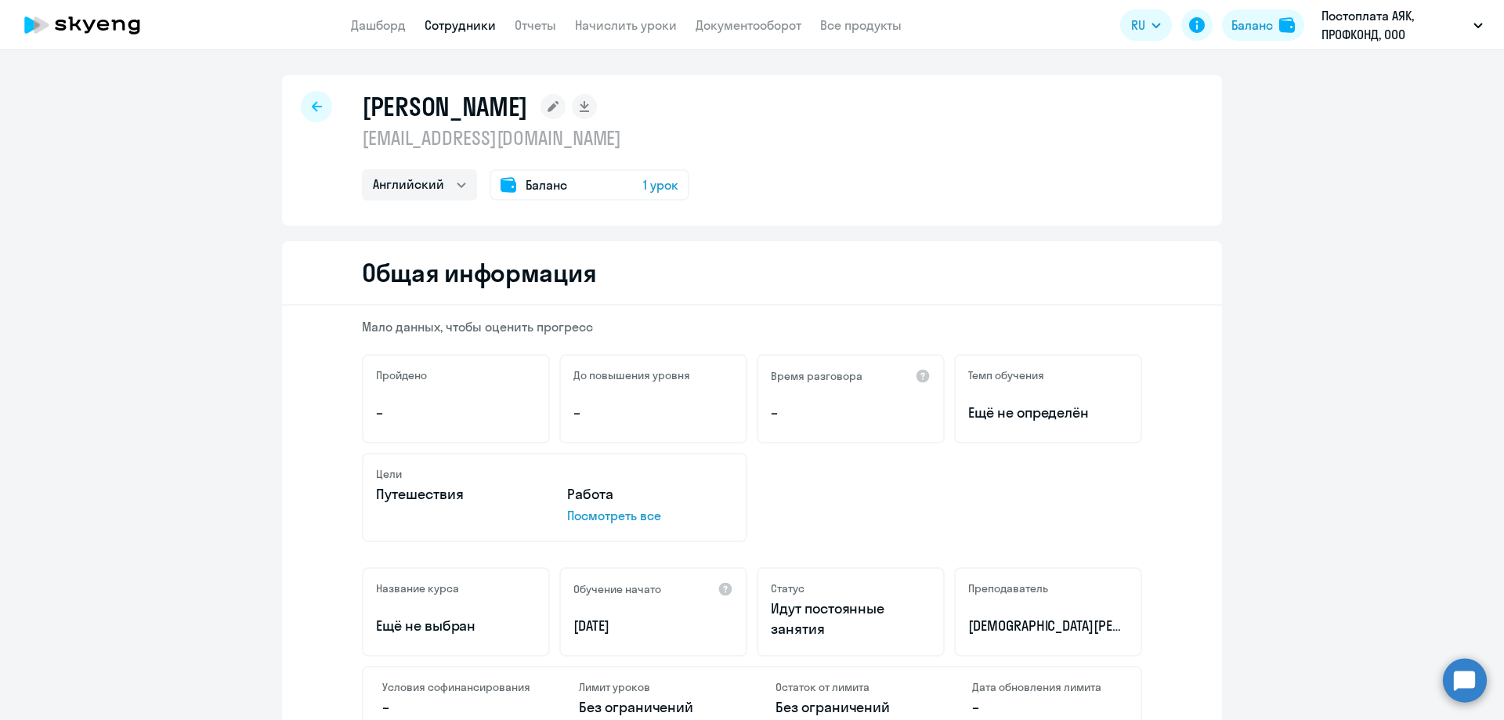
click at [316, 100] on div at bounding box center [316, 106] width 31 height 31
select select "30"
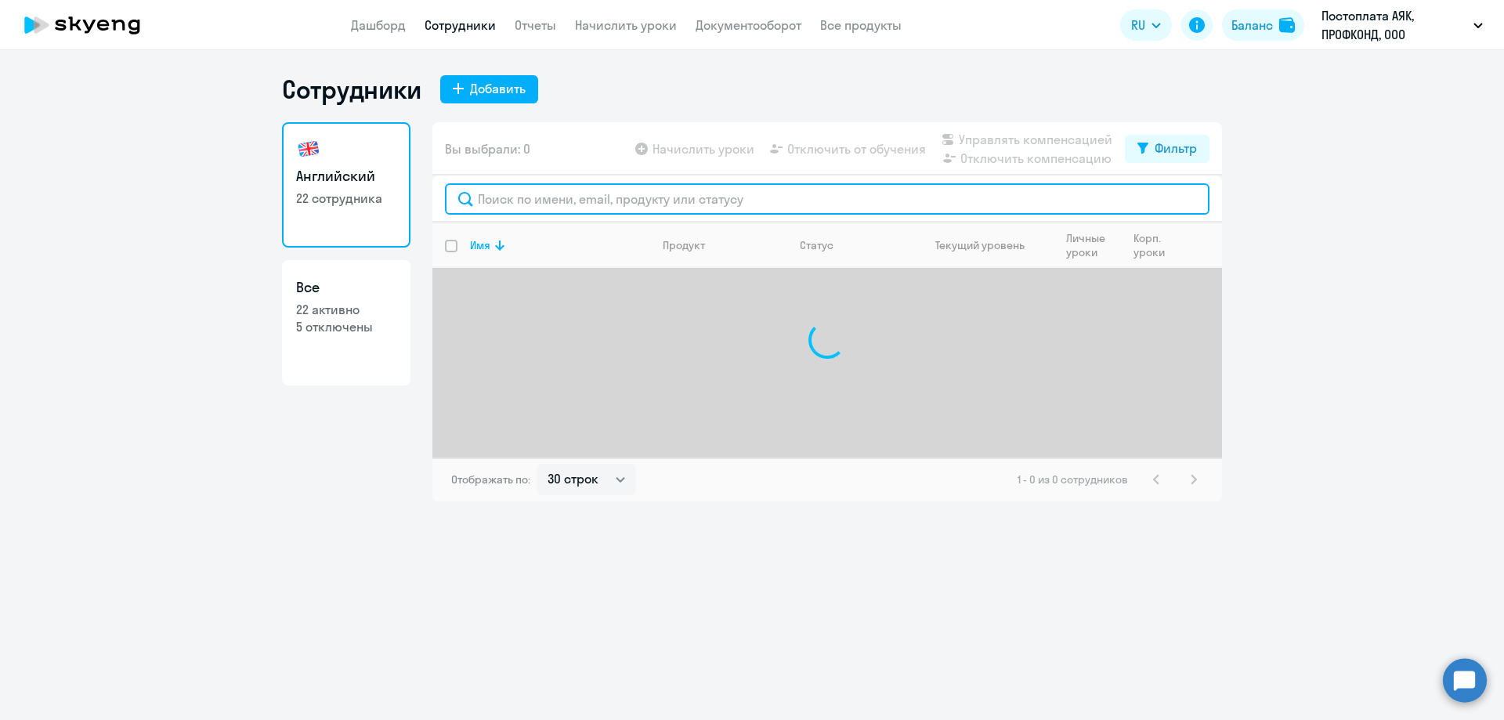
click at [493, 198] on input "text" at bounding box center [827, 198] width 765 height 31
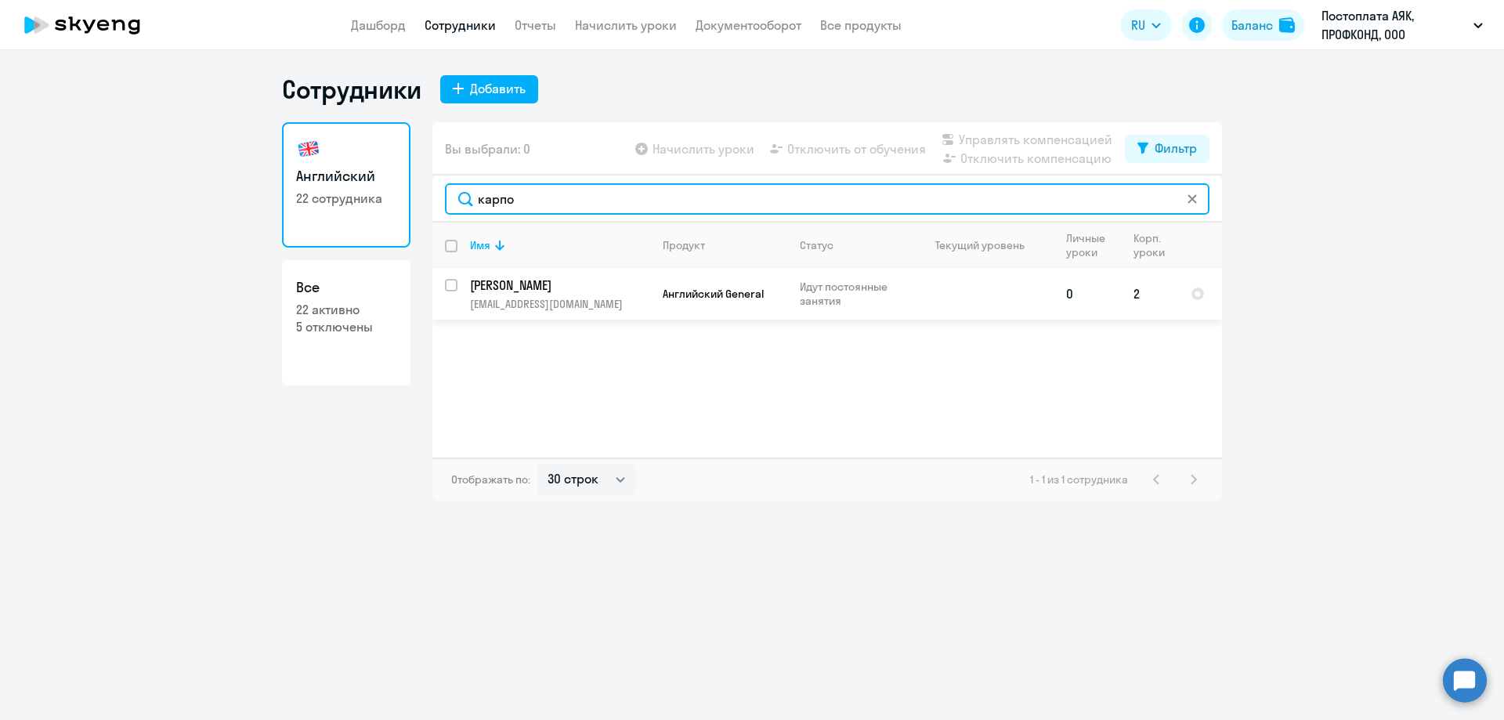
type input "карпо"
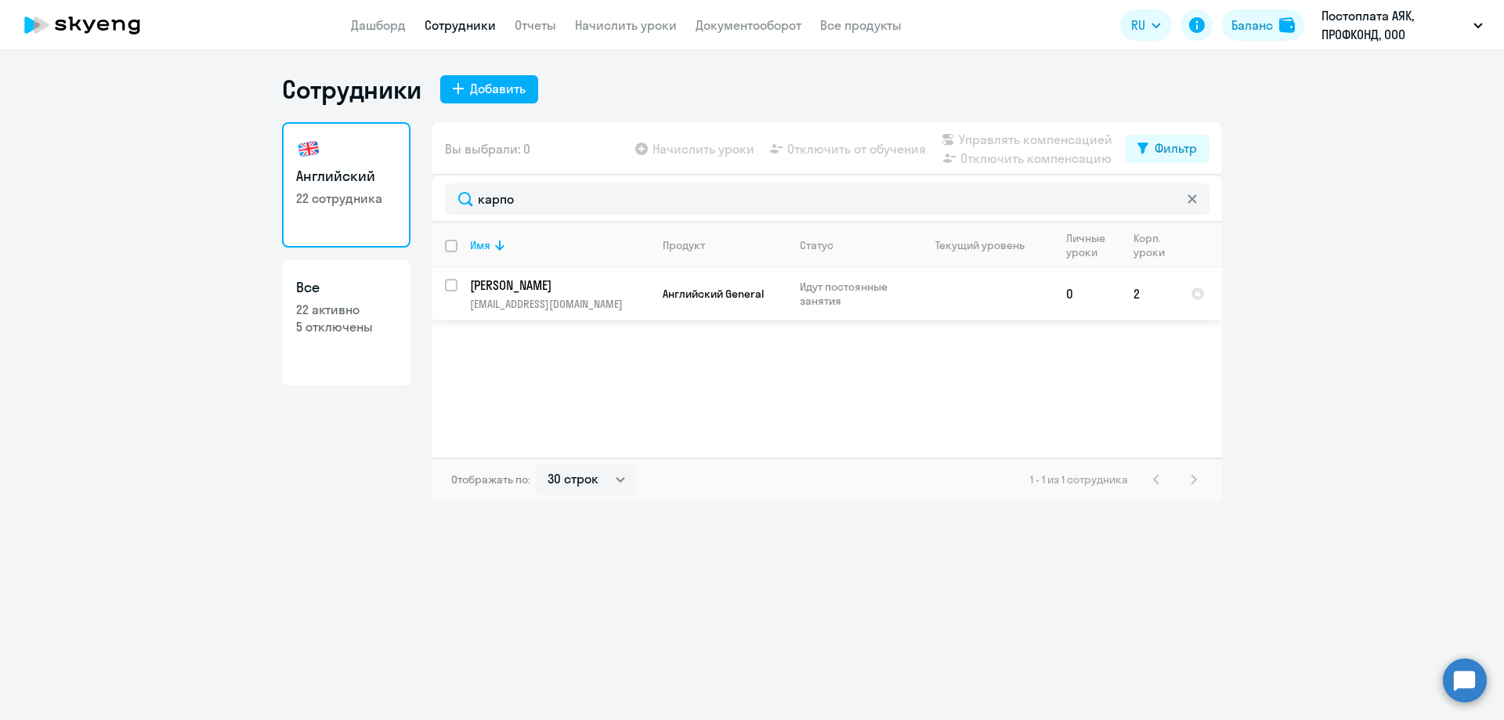
click at [521, 293] on p "[PERSON_NAME]" at bounding box center [558, 285] width 177 height 17
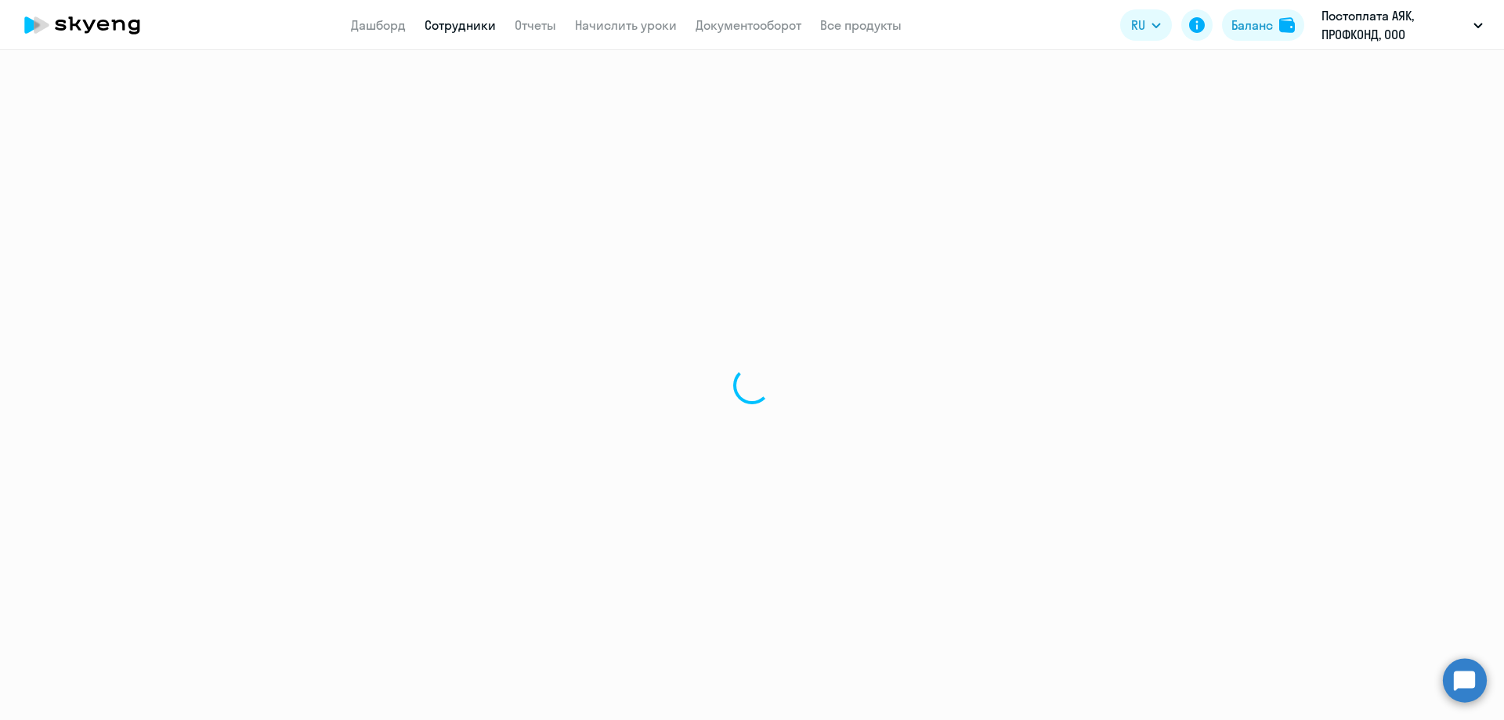
select select "english"
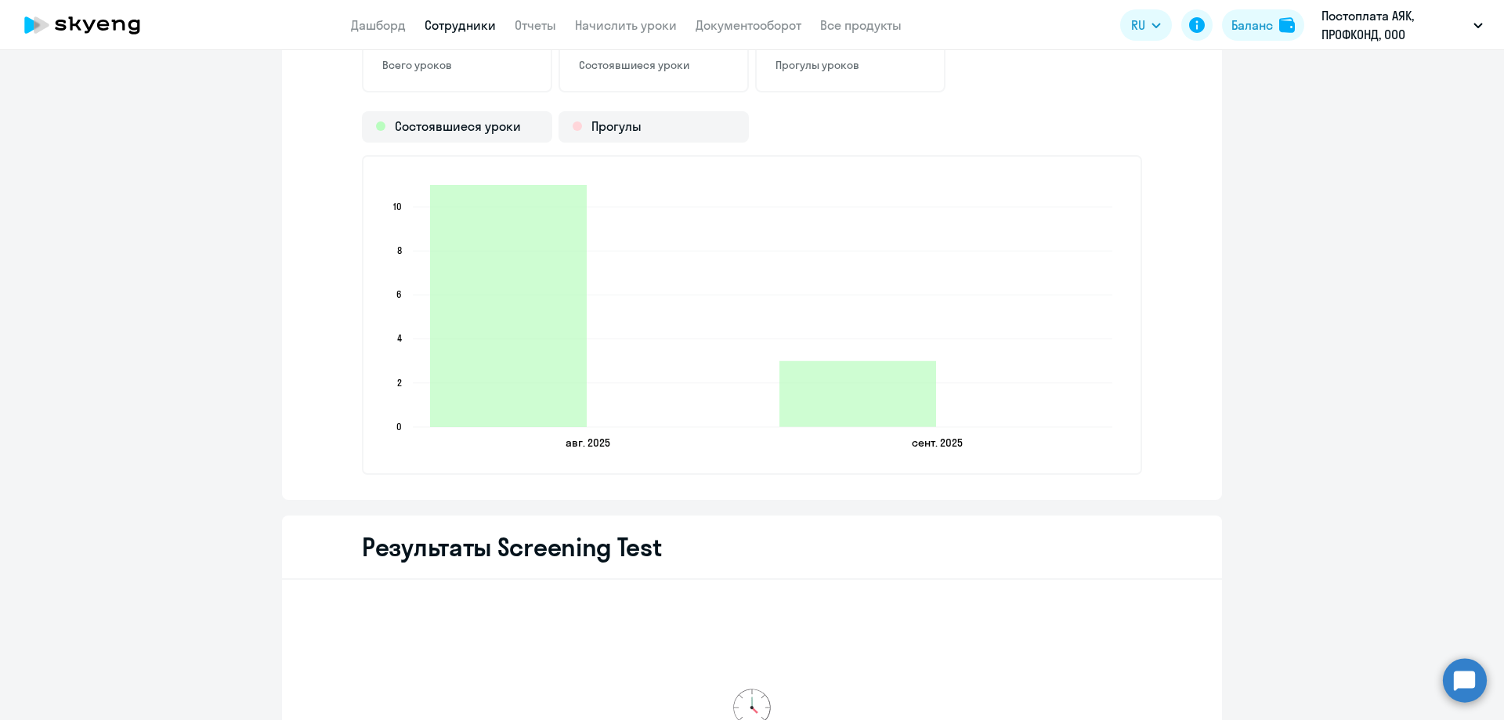
scroll to position [1705, 0]
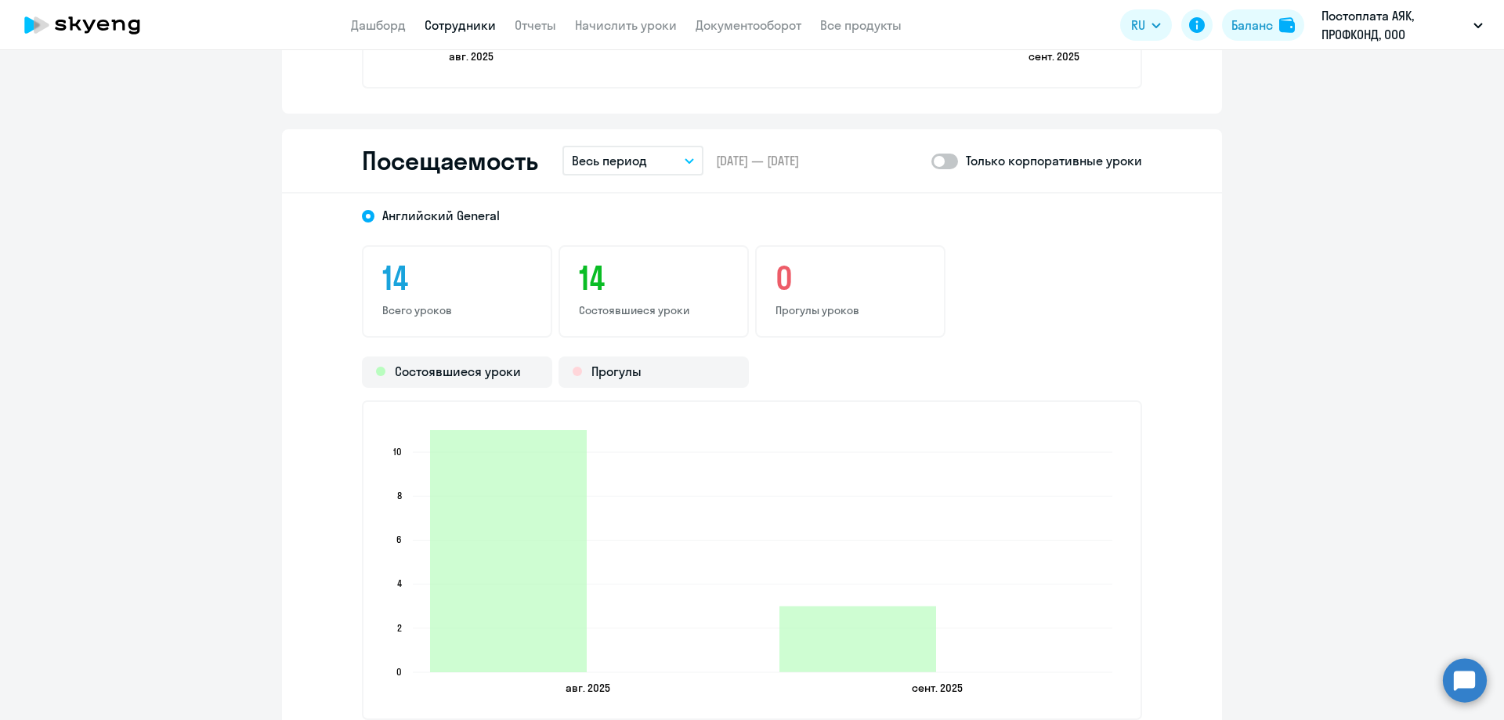
click at [620, 158] on p "Весь период" at bounding box center [609, 160] width 75 height 19
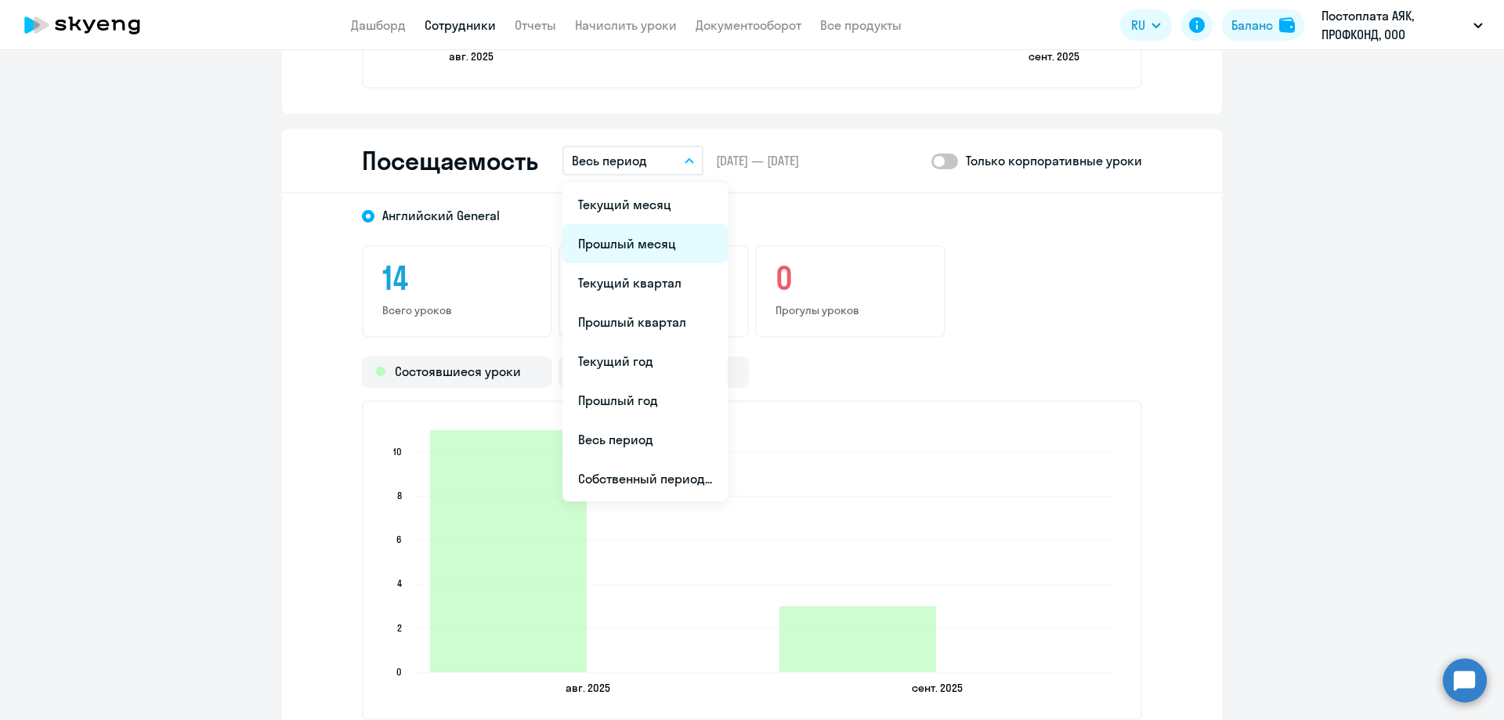
click at [654, 236] on li "Прошлый месяц" at bounding box center [644, 243] width 165 height 39
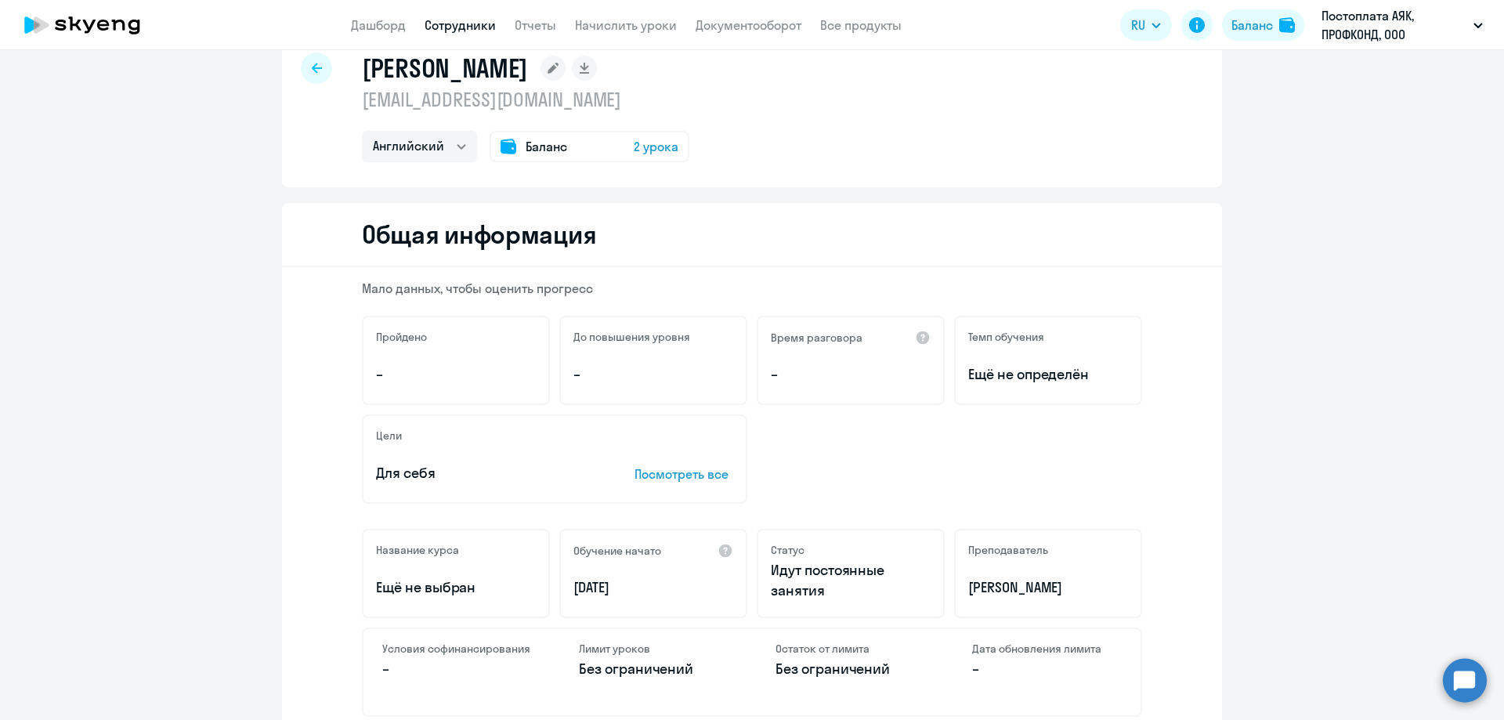
scroll to position [0, 0]
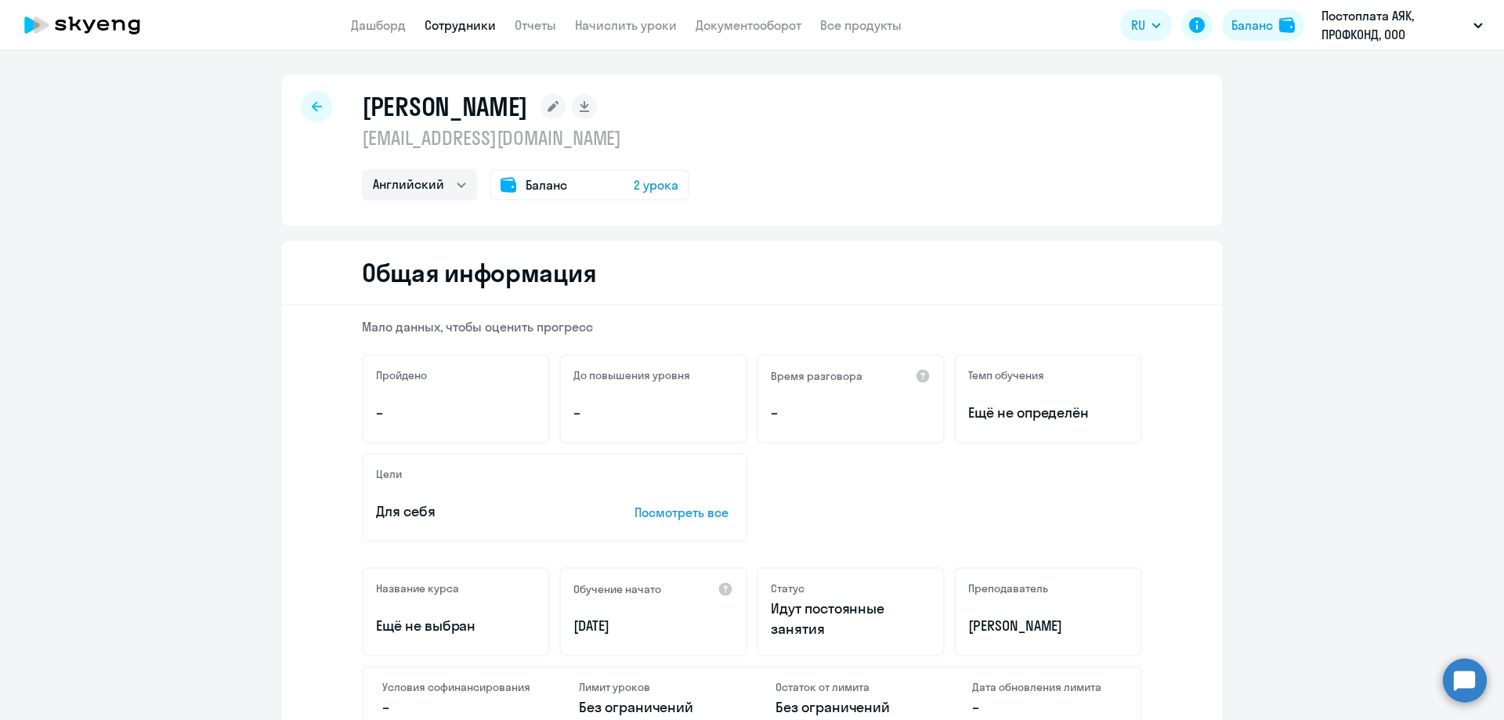
click at [312, 104] on icon at bounding box center [317, 106] width 10 height 11
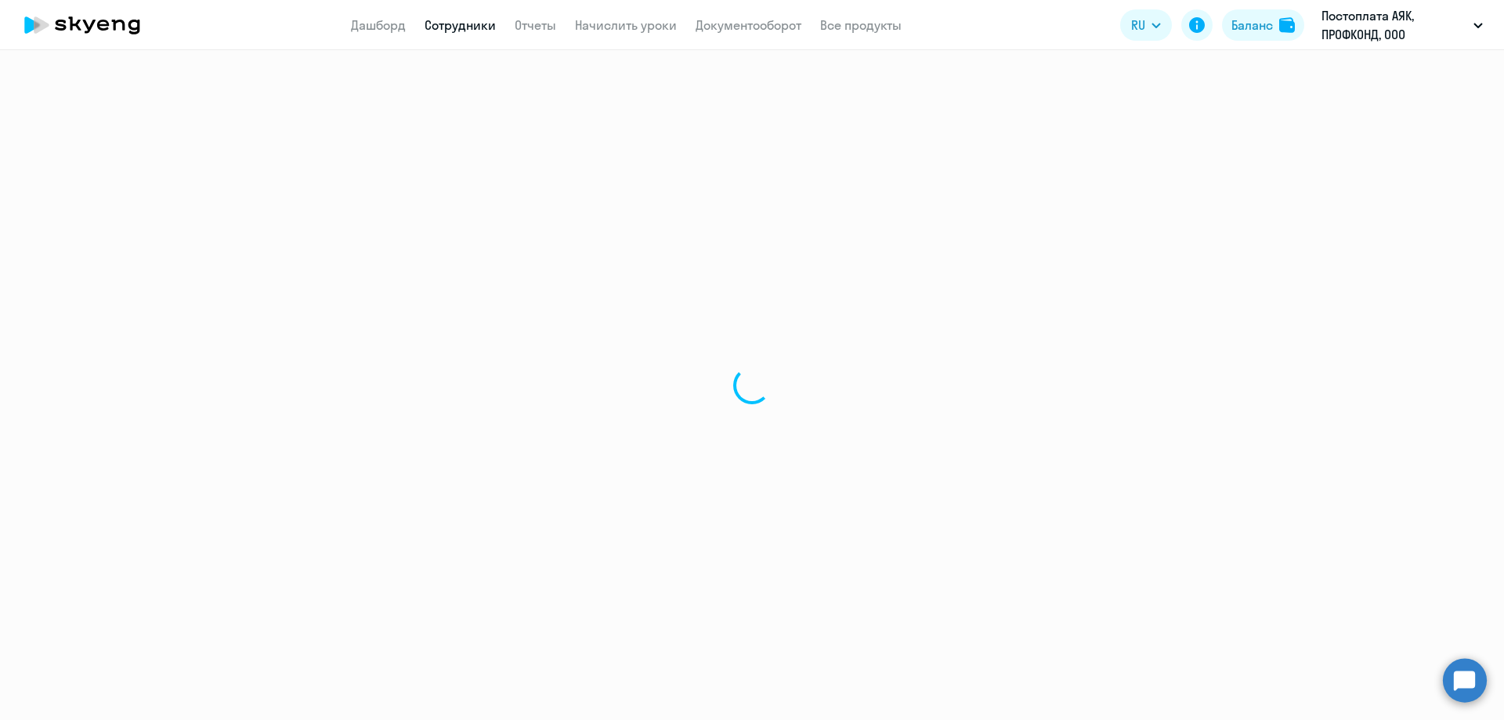
select select "30"
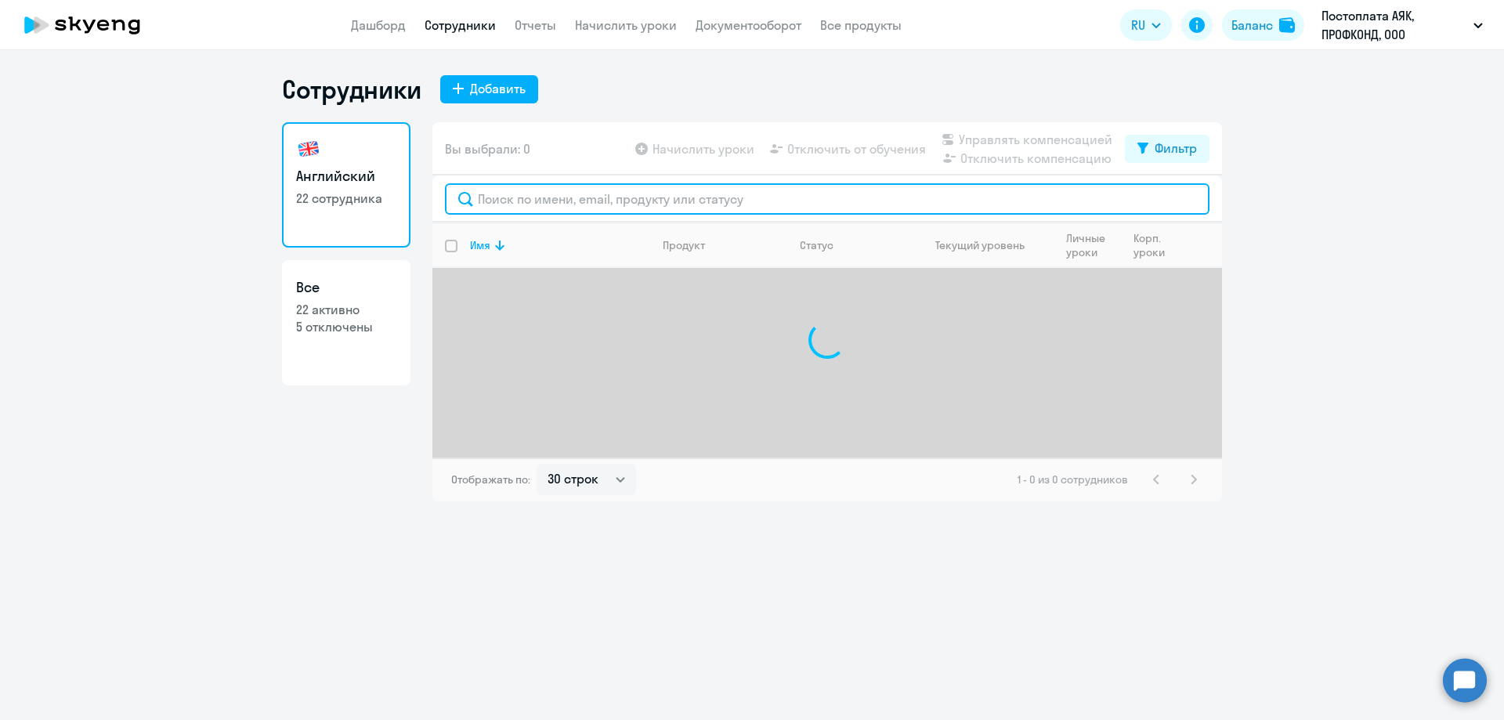
click at [513, 208] on input "text" at bounding box center [827, 198] width 765 height 31
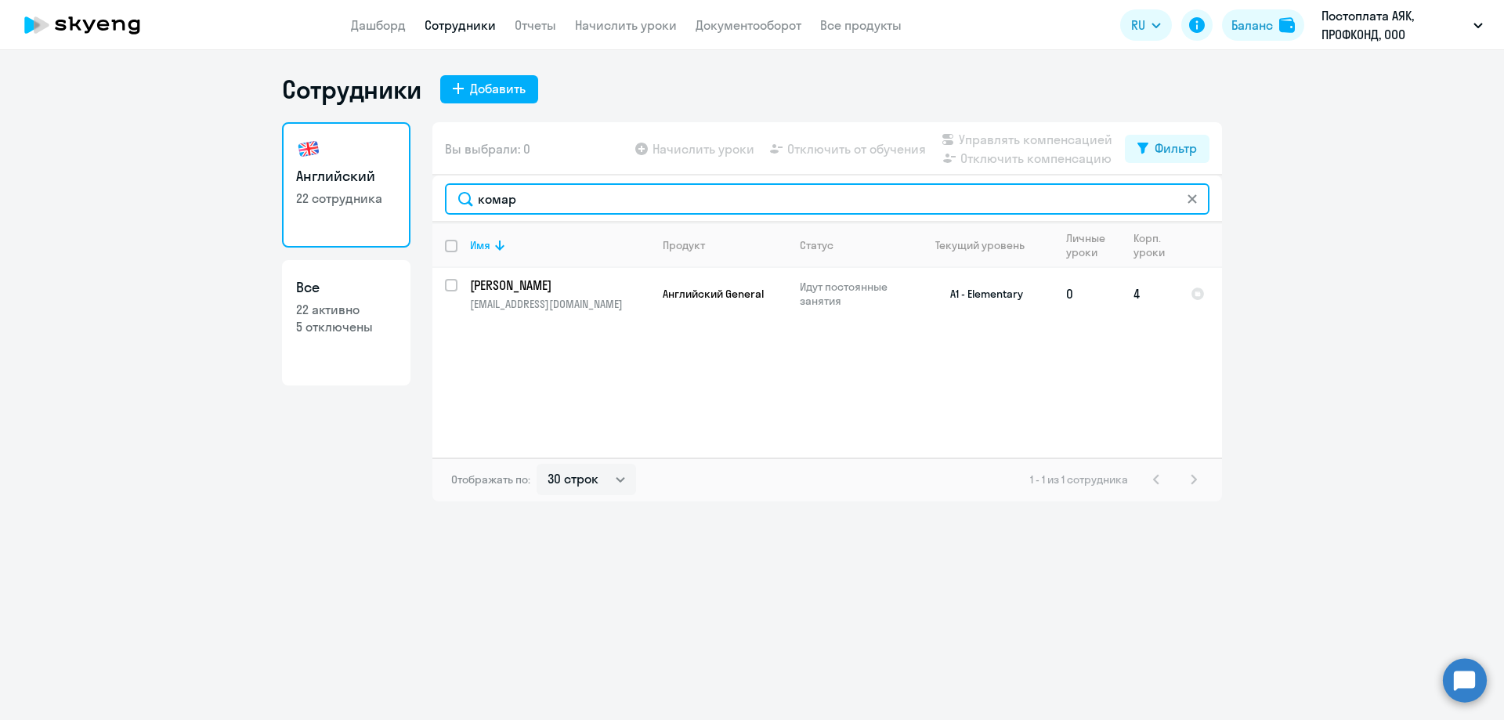
type input "комар"
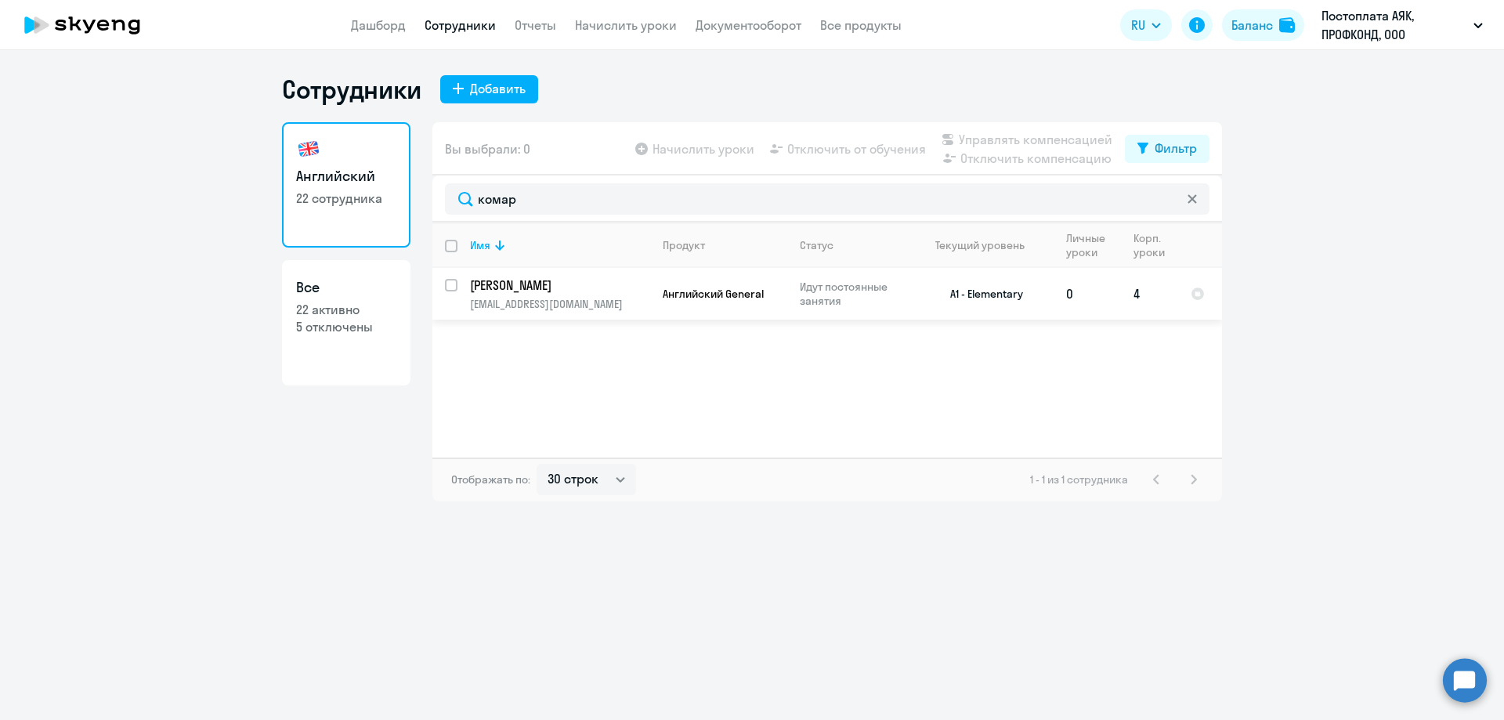
click at [548, 293] on p "[PERSON_NAME]" at bounding box center [558, 285] width 177 height 17
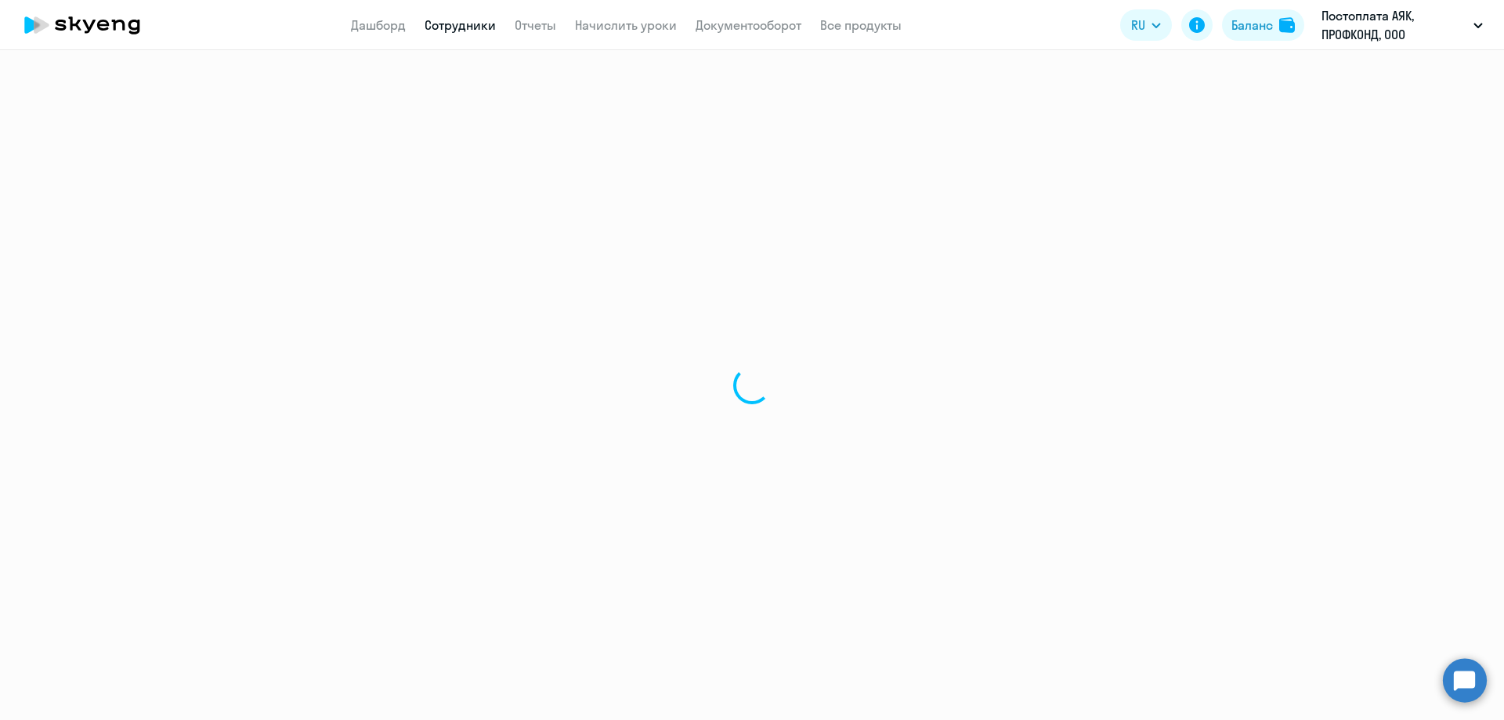
select select "english"
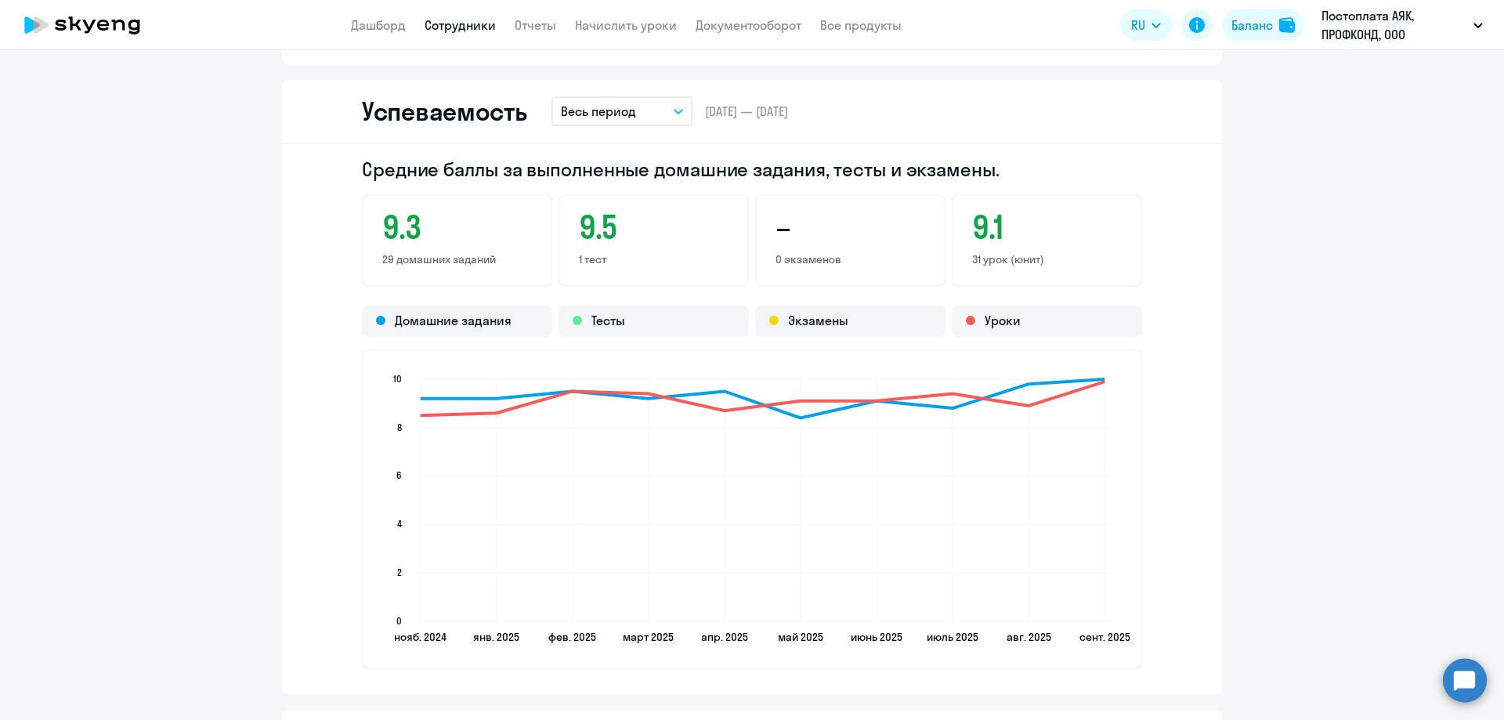
scroll to position [1332, 0]
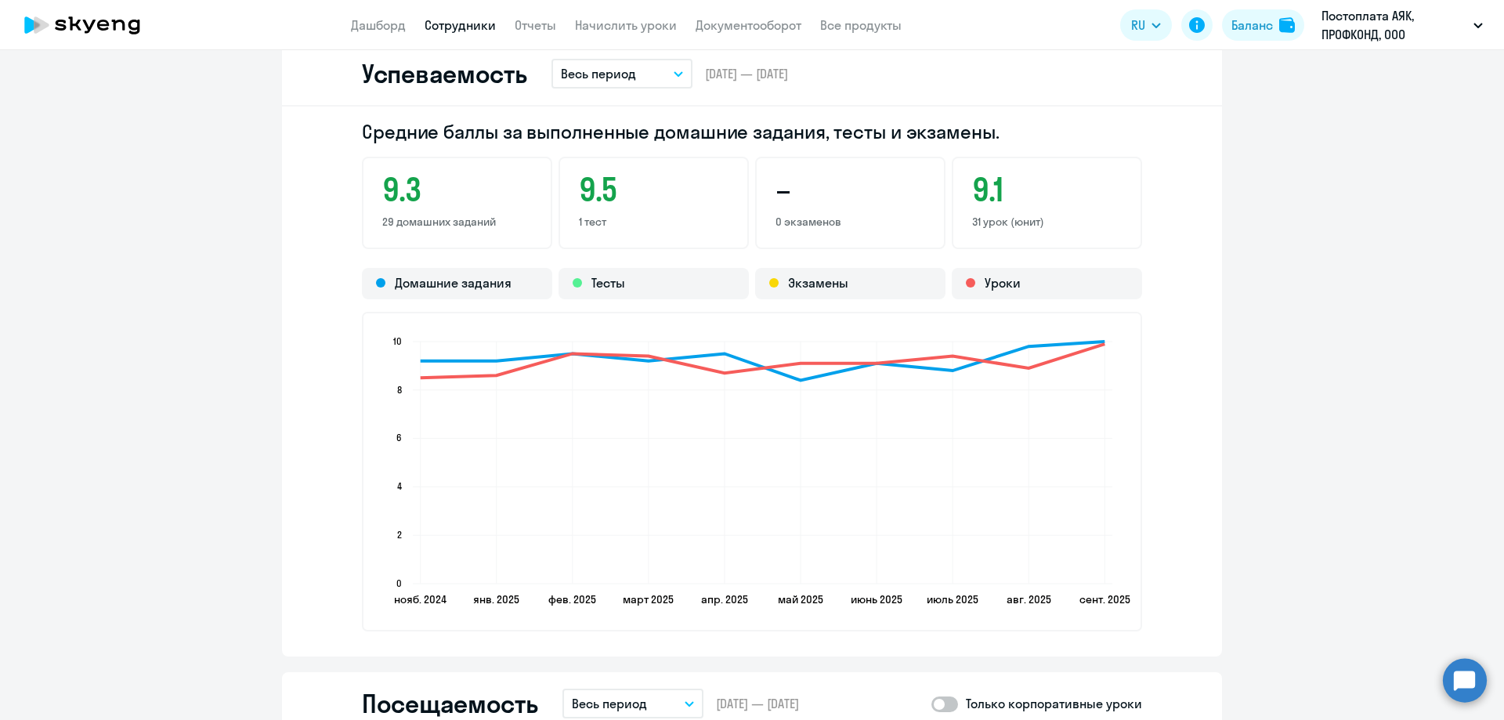
click at [629, 68] on p "Весь период" at bounding box center [598, 73] width 75 height 19
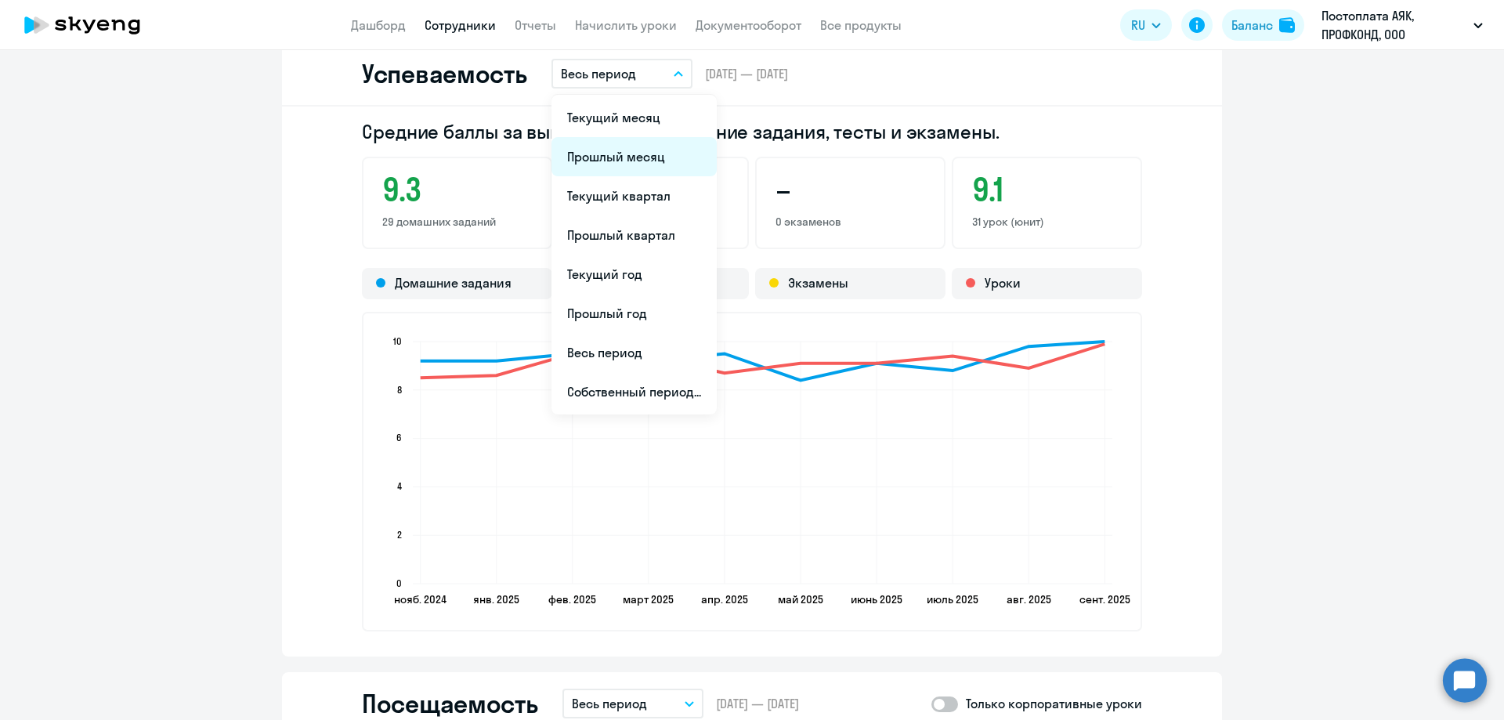
click at [643, 152] on li "Прошлый месяц" at bounding box center [633, 156] width 165 height 39
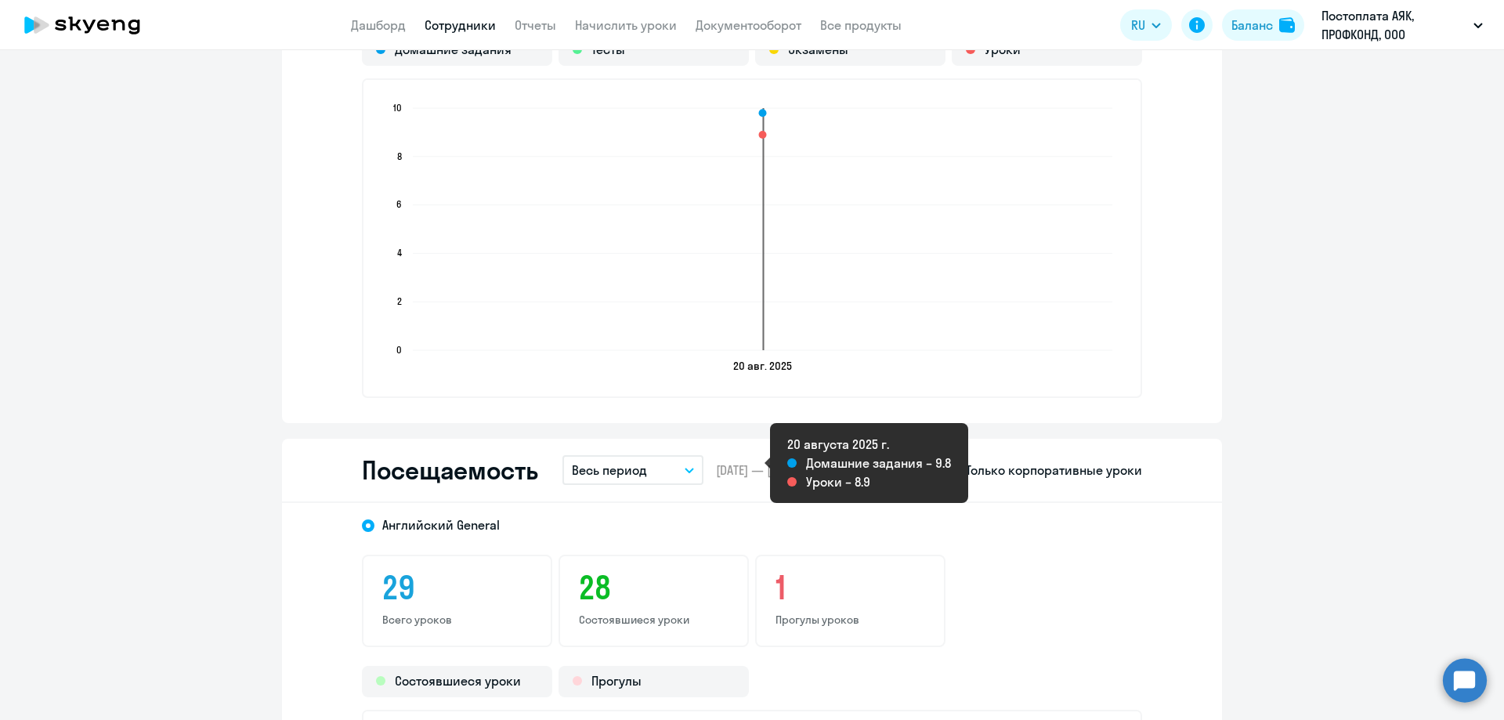
scroll to position [1567, 0]
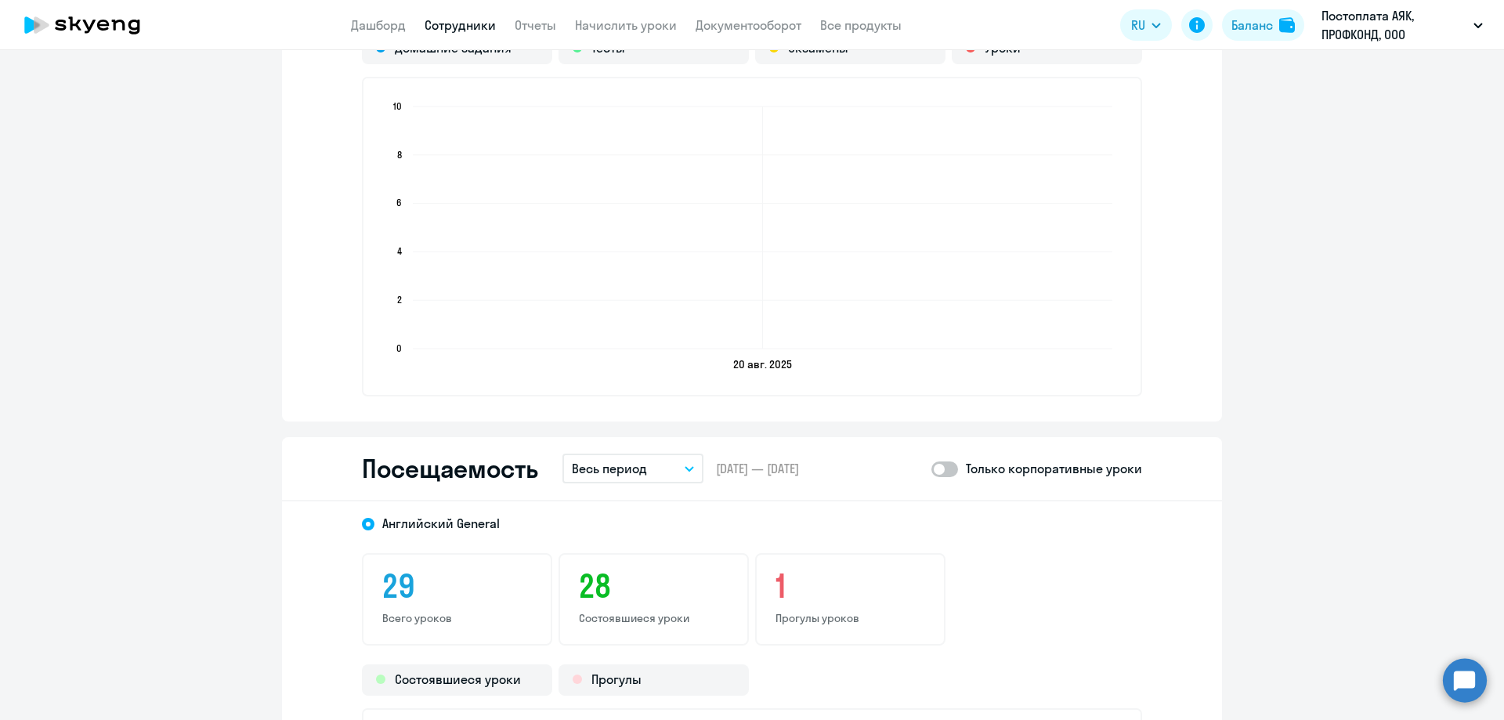
click at [685, 471] on icon "button" at bounding box center [689, 469] width 8 height 4
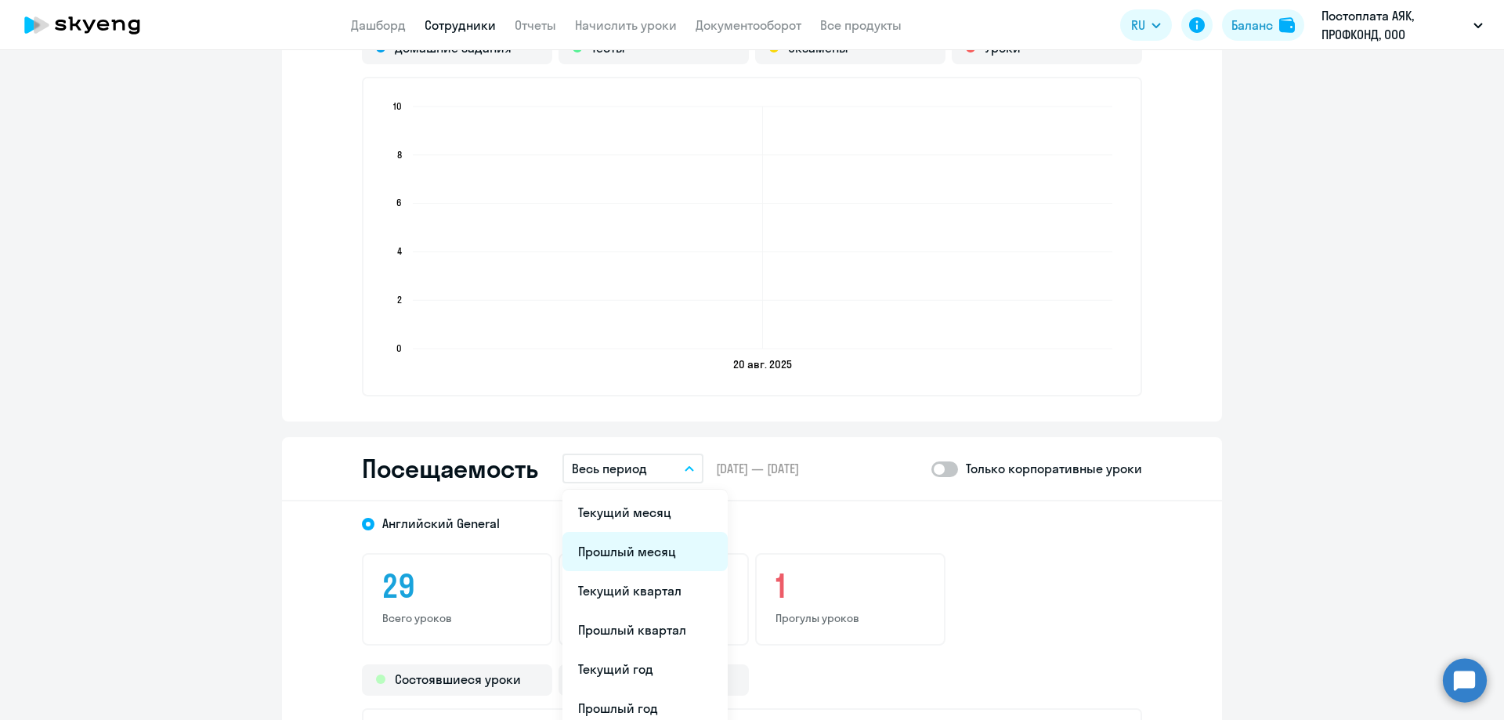
click at [649, 541] on li "Прошлый месяц" at bounding box center [644, 551] width 165 height 39
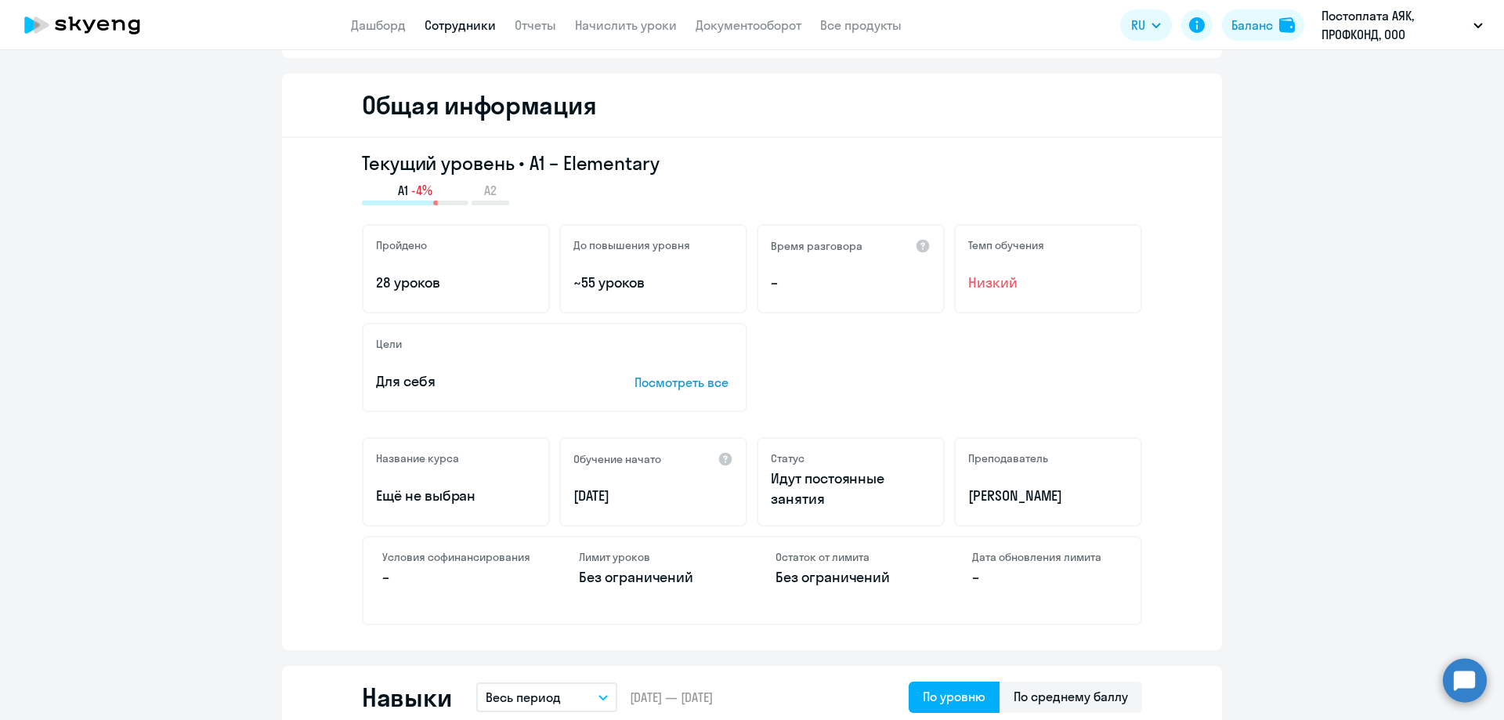
scroll to position [0, 0]
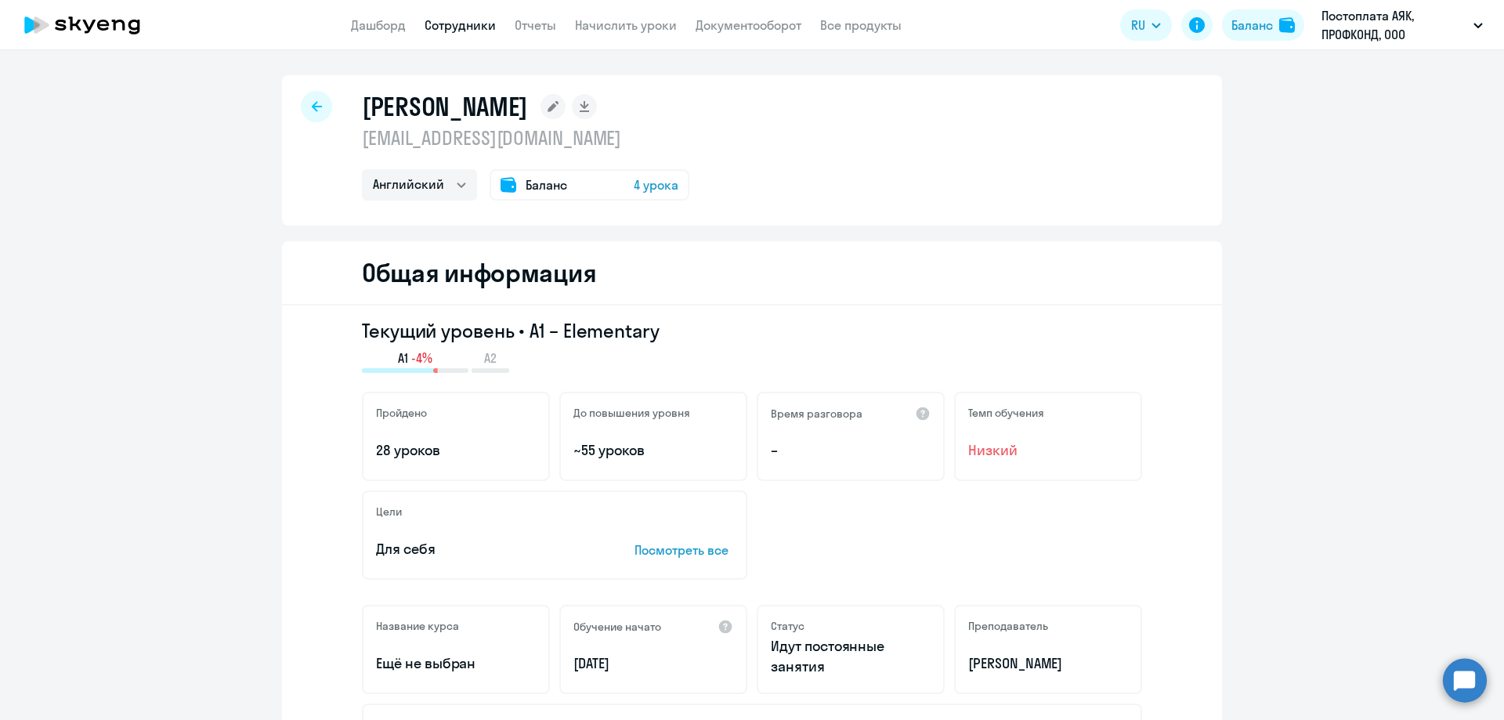
click at [303, 106] on div at bounding box center [316, 106] width 31 height 31
select select "30"
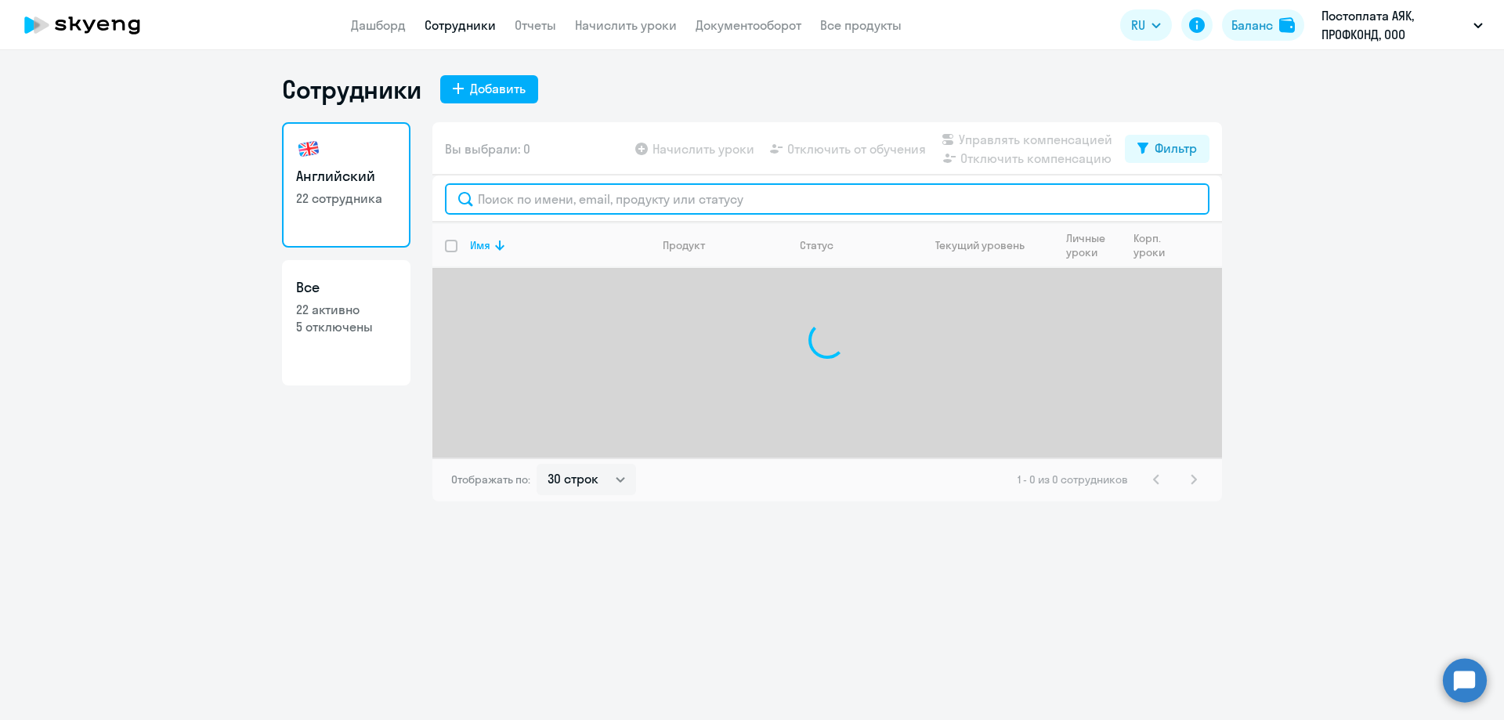
click at [496, 201] on input "text" at bounding box center [827, 198] width 765 height 31
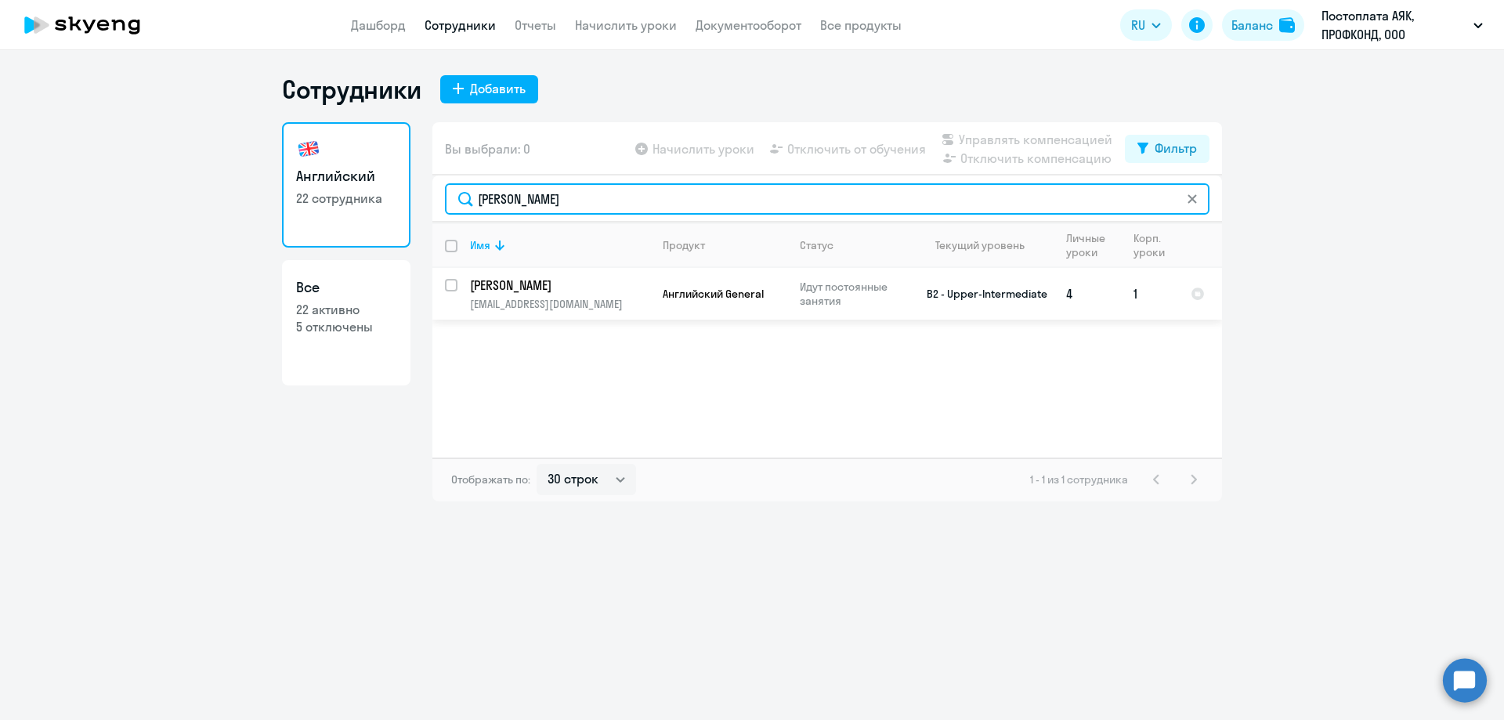
type input "[PERSON_NAME]"
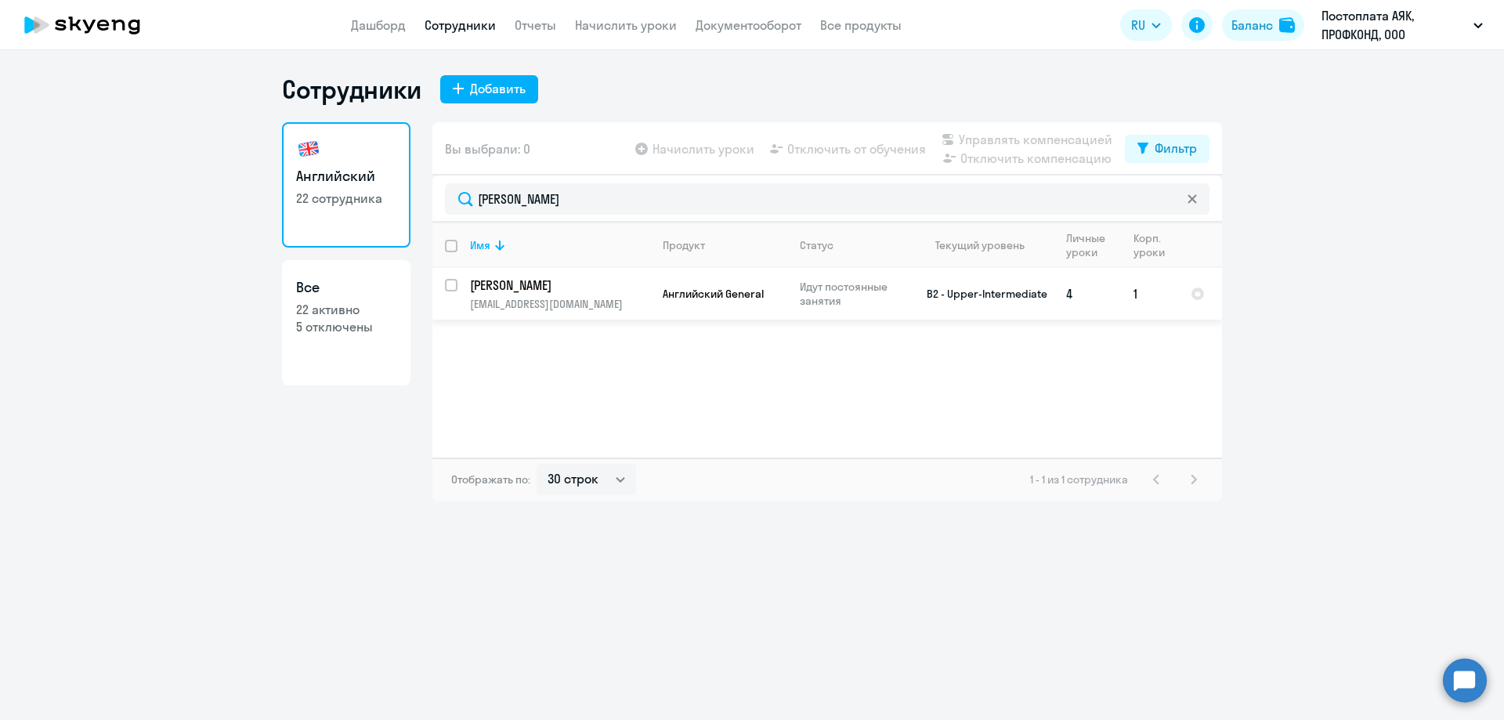
click at [525, 290] on p "[PERSON_NAME]" at bounding box center [558, 285] width 177 height 17
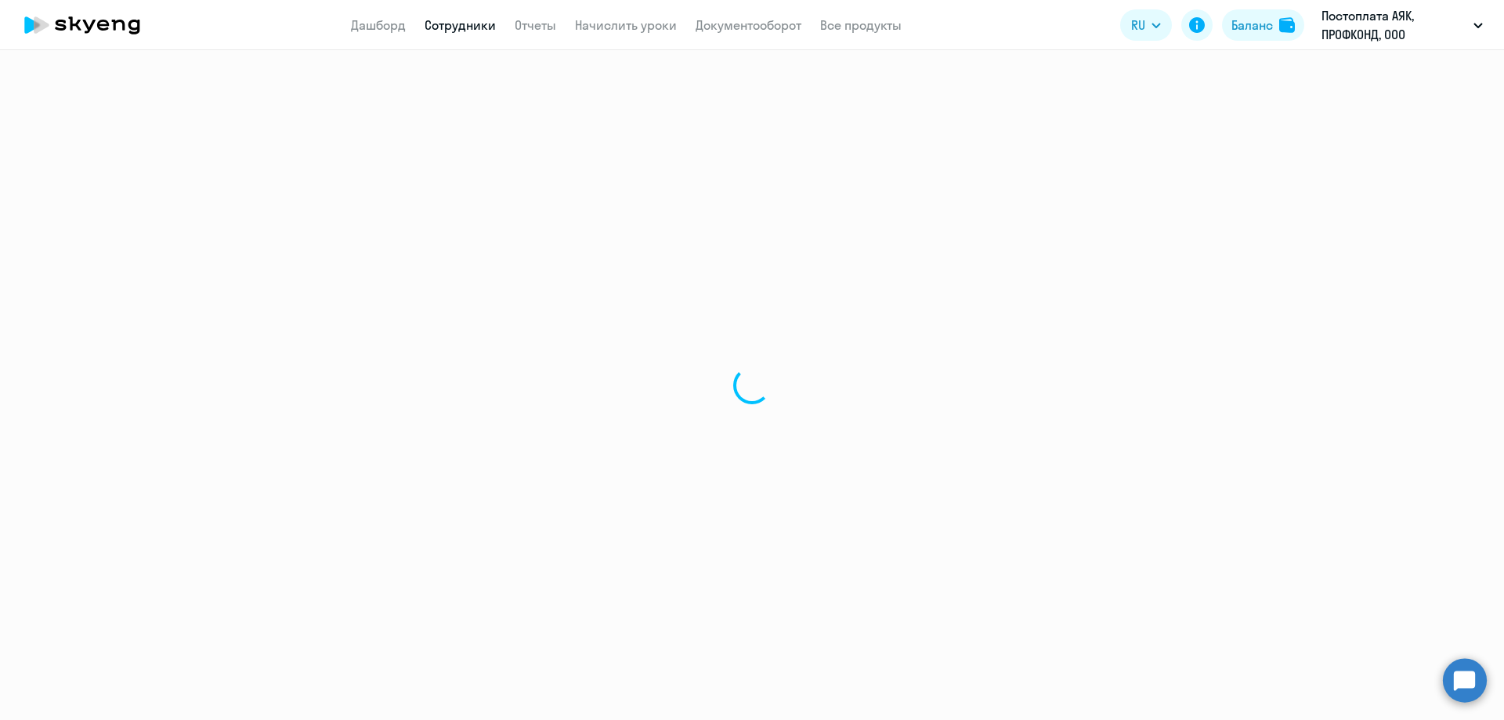
select select "english"
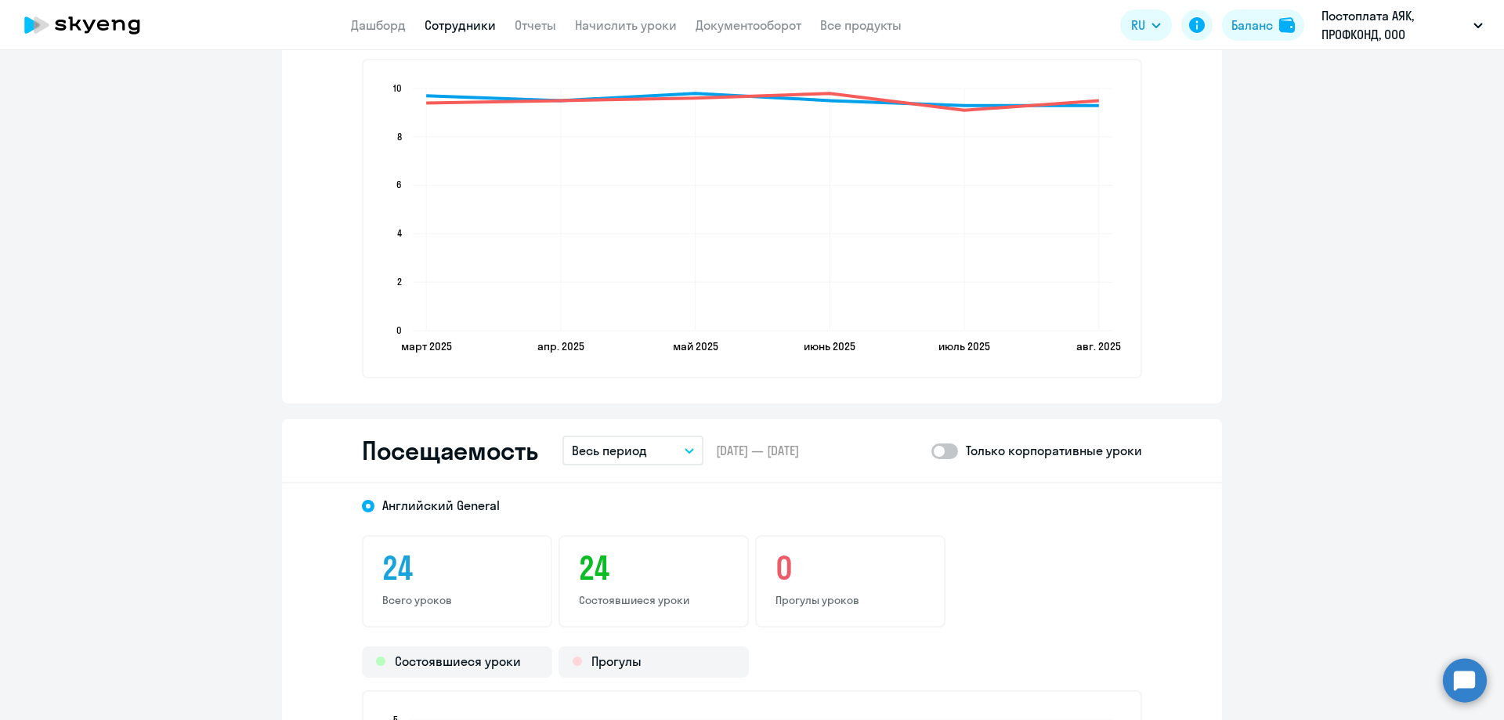
scroll to position [1802, 0]
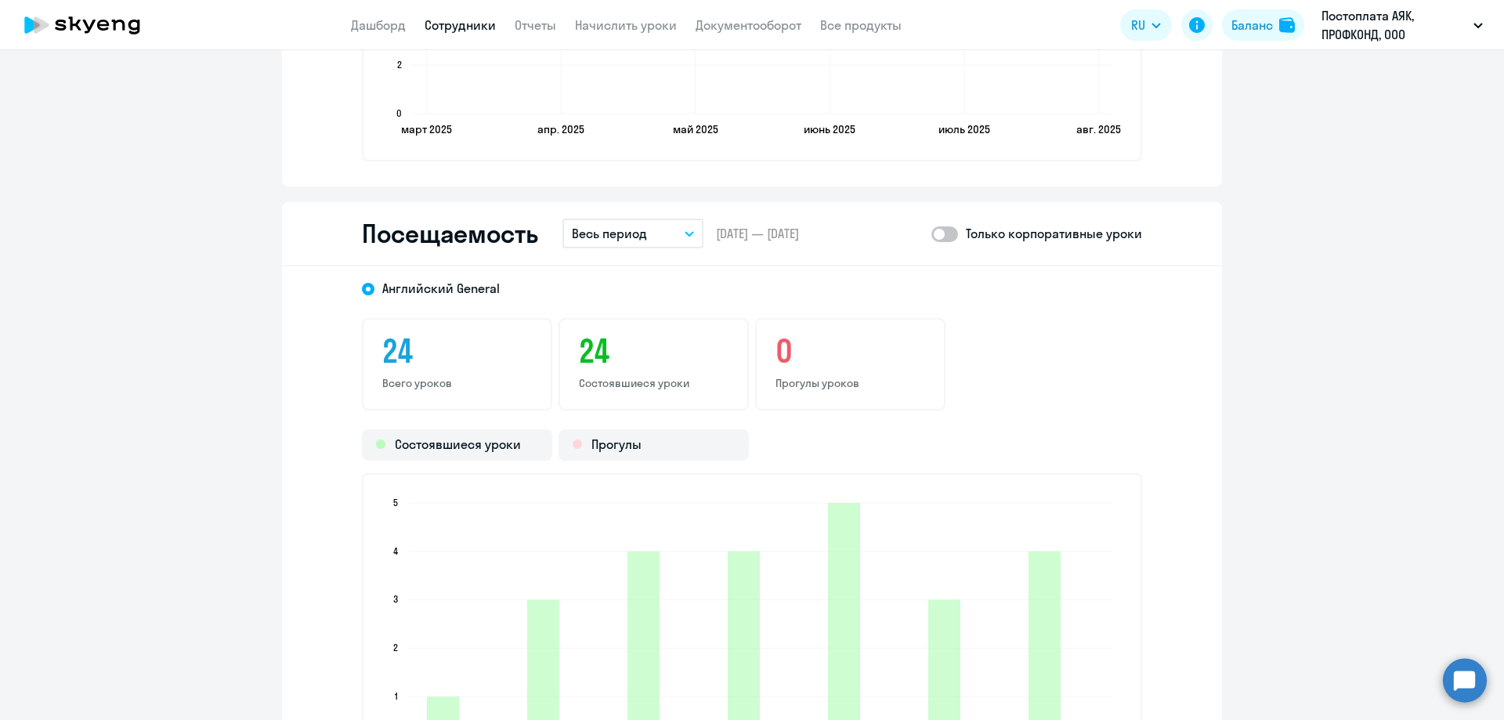
click at [613, 239] on p "Весь период" at bounding box center [609, 233] width 75 height 19
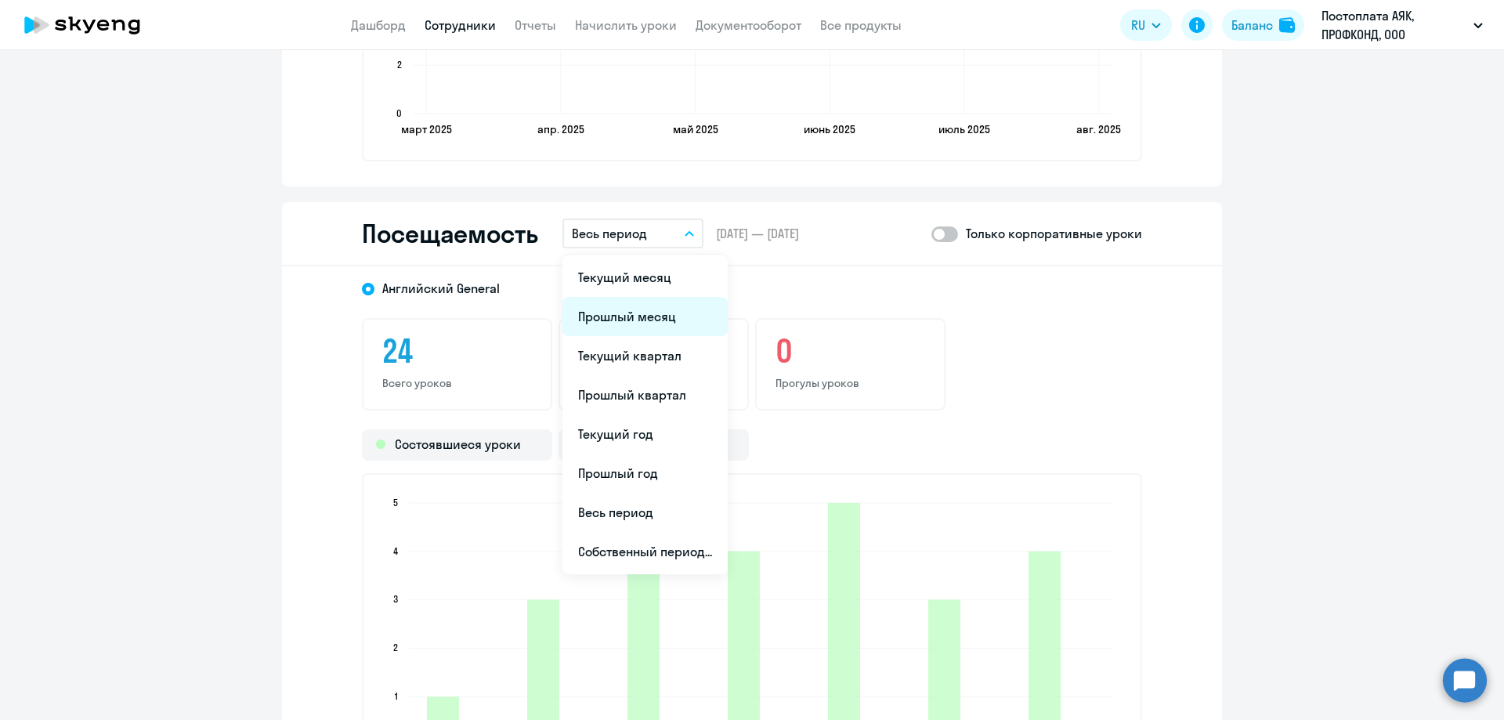
click at [624, 319] on li "Прошлый месяц" at bounding box center [644, 316] width 165 height 39
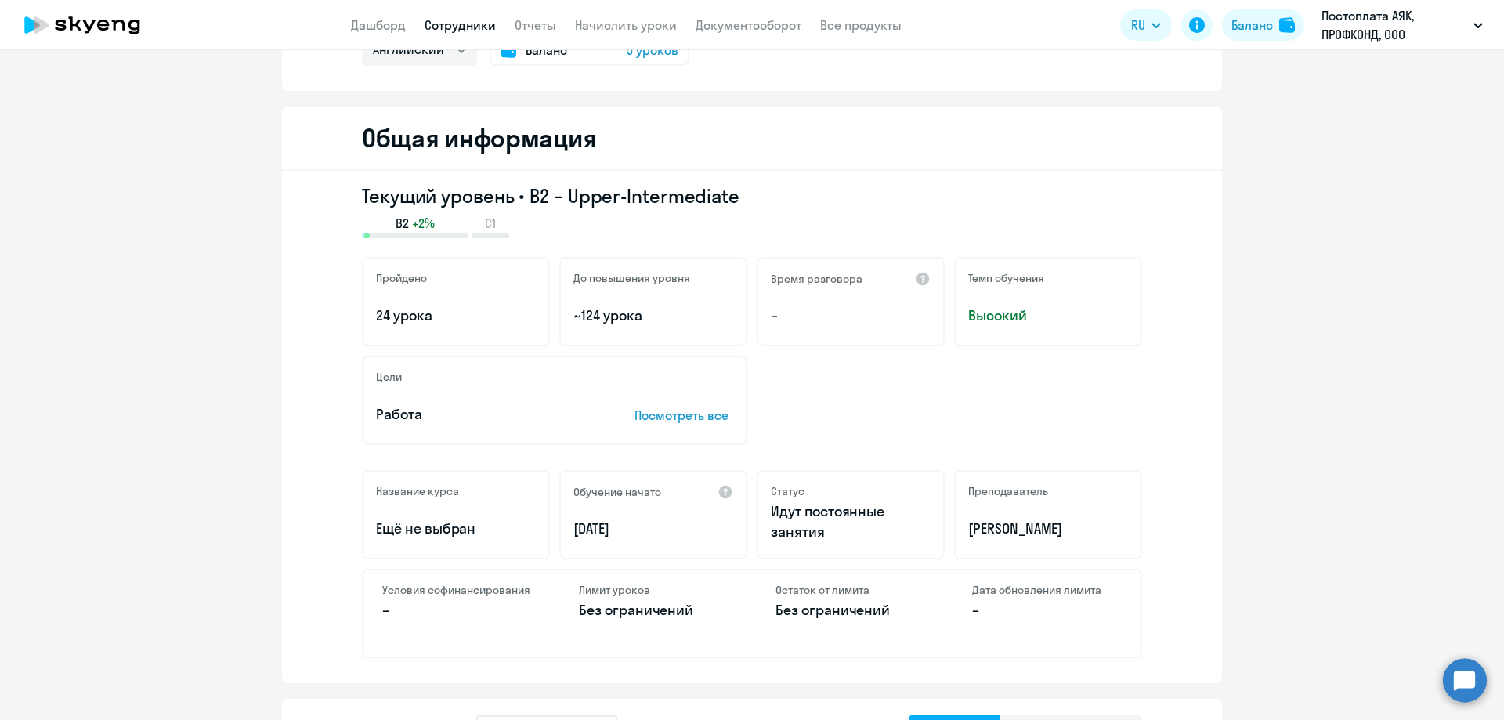
scroll to position [0, 0]
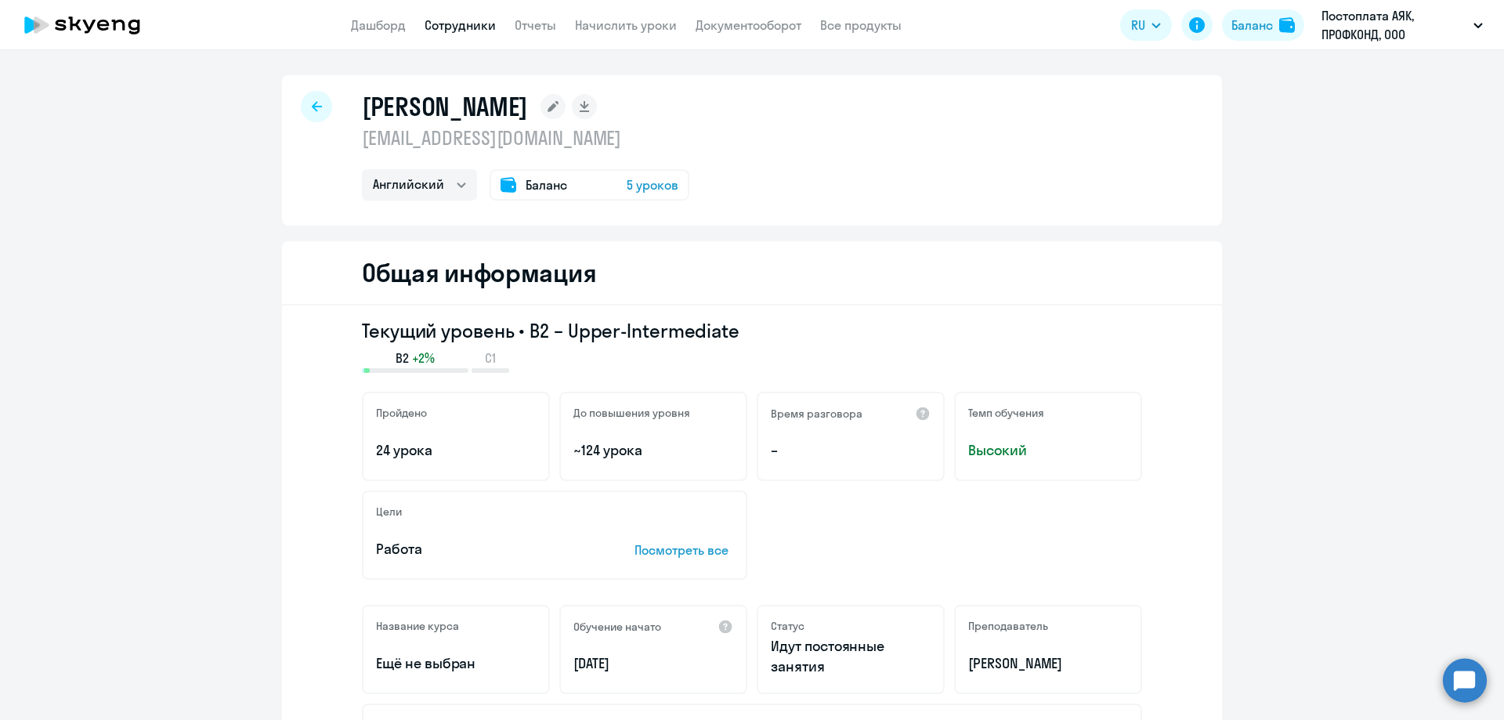
click at [310, 100] on div at bounding box center [316, 106] width 31 height 31
select select "30"
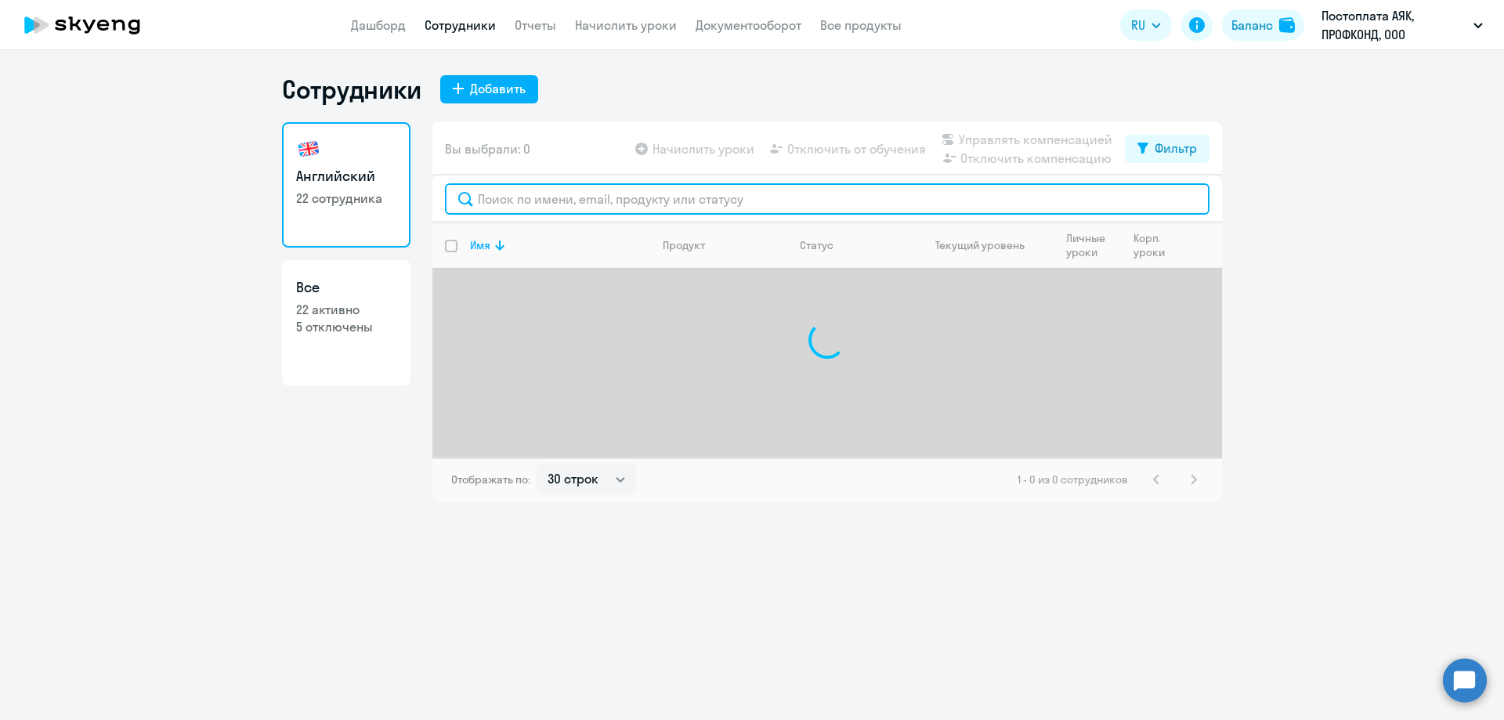
click at [537, 198] on input "text" at bounding box center [827, 198] width 765 height 31
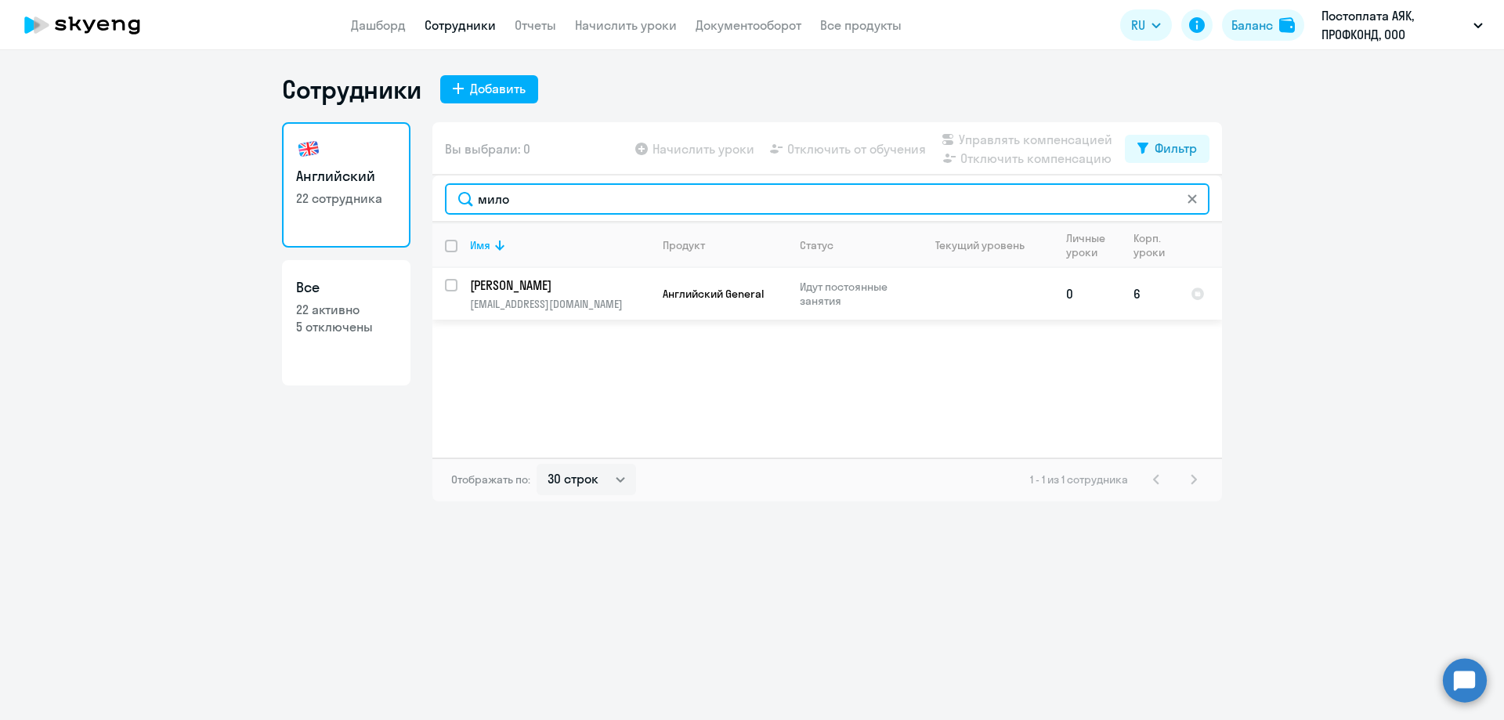
type input "мило"
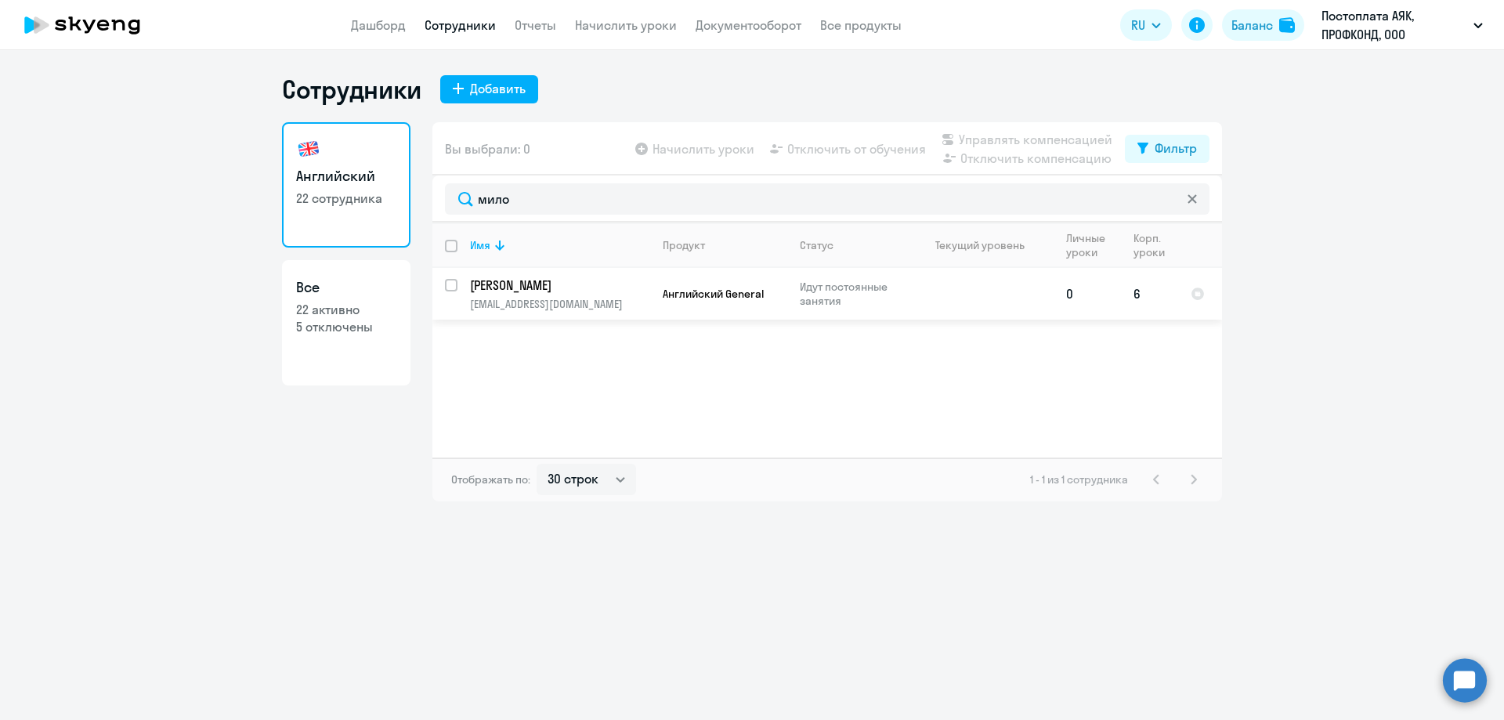
click at [538, 287] on p "[PERSON_NAME]" at bounding box center [558, 285] width 177 height 17
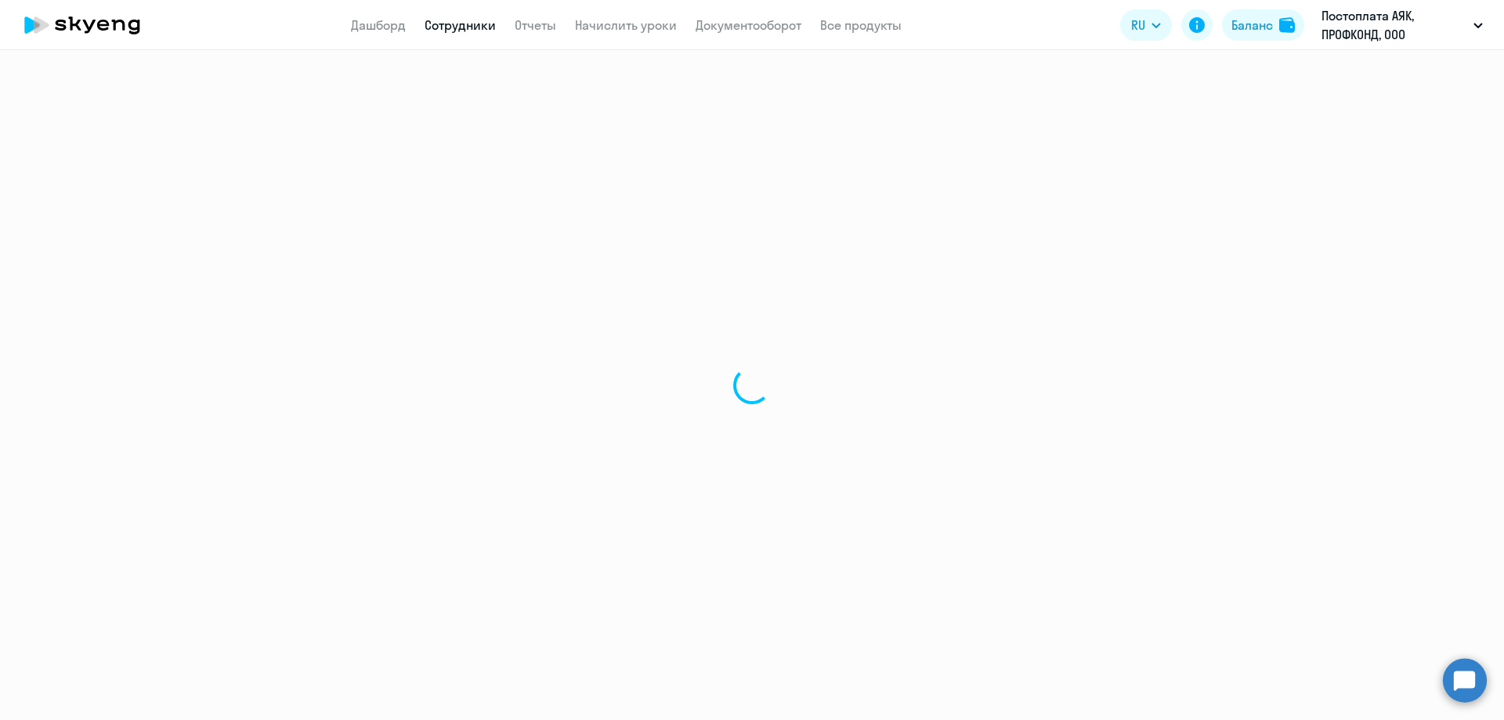
select select "english"
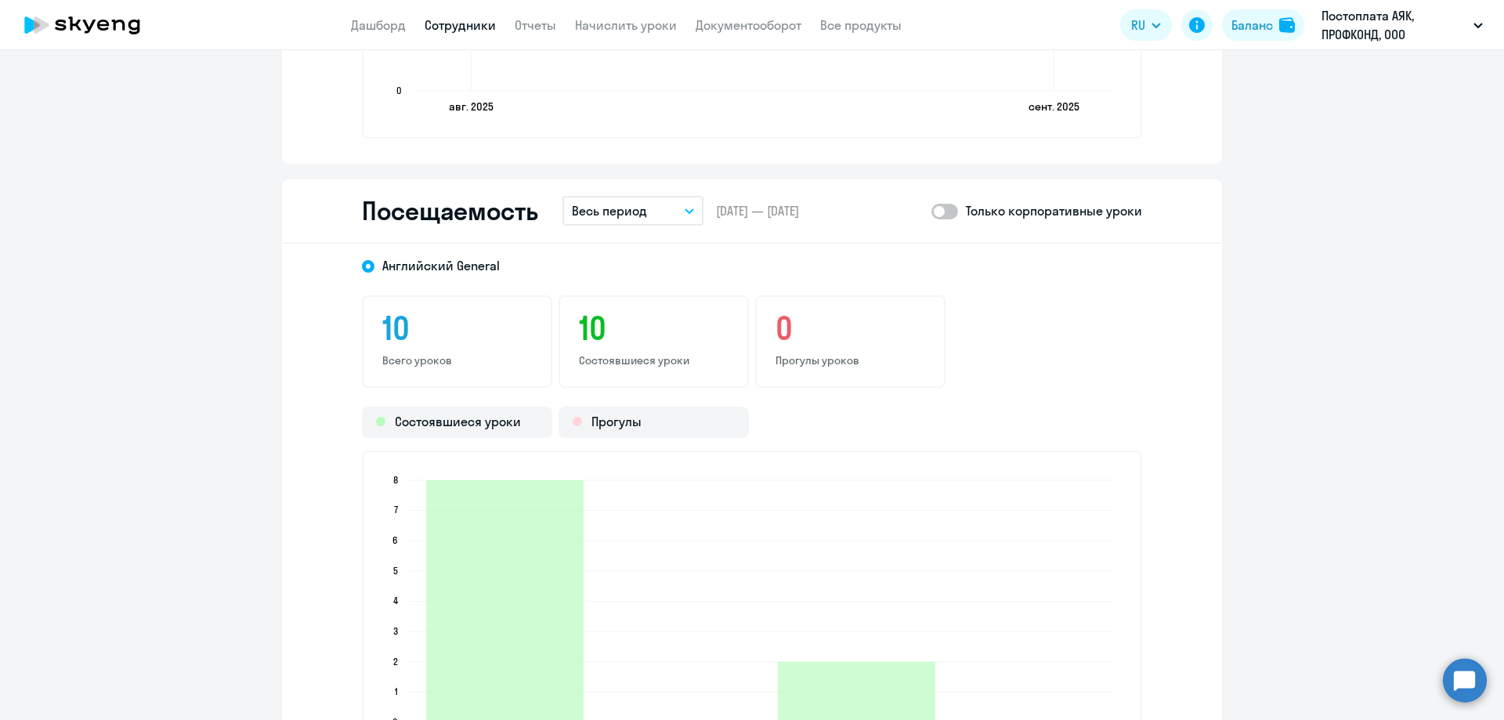
scroll to position [1627, 0]
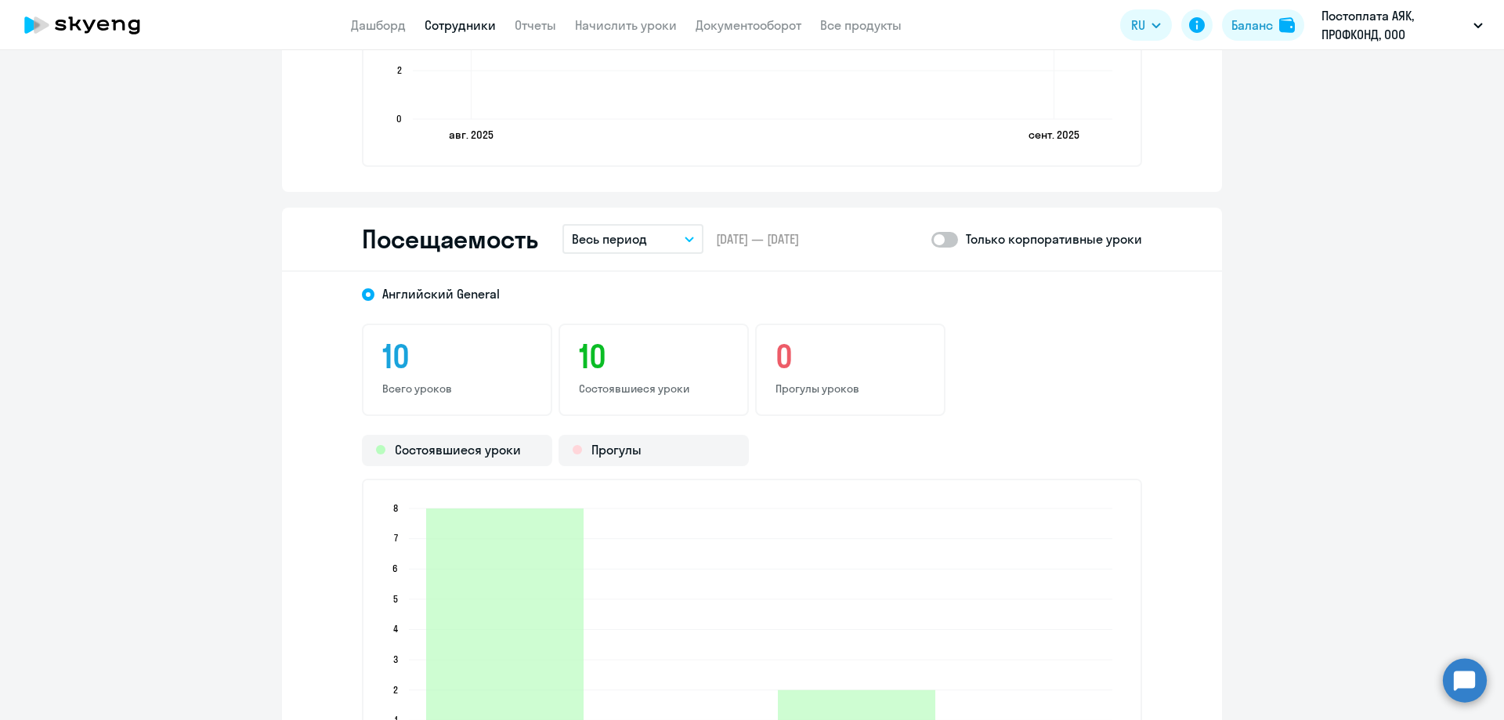
click at [635, 240] on p "Весь период" at bounding box center [609, 239] width 75 height 19
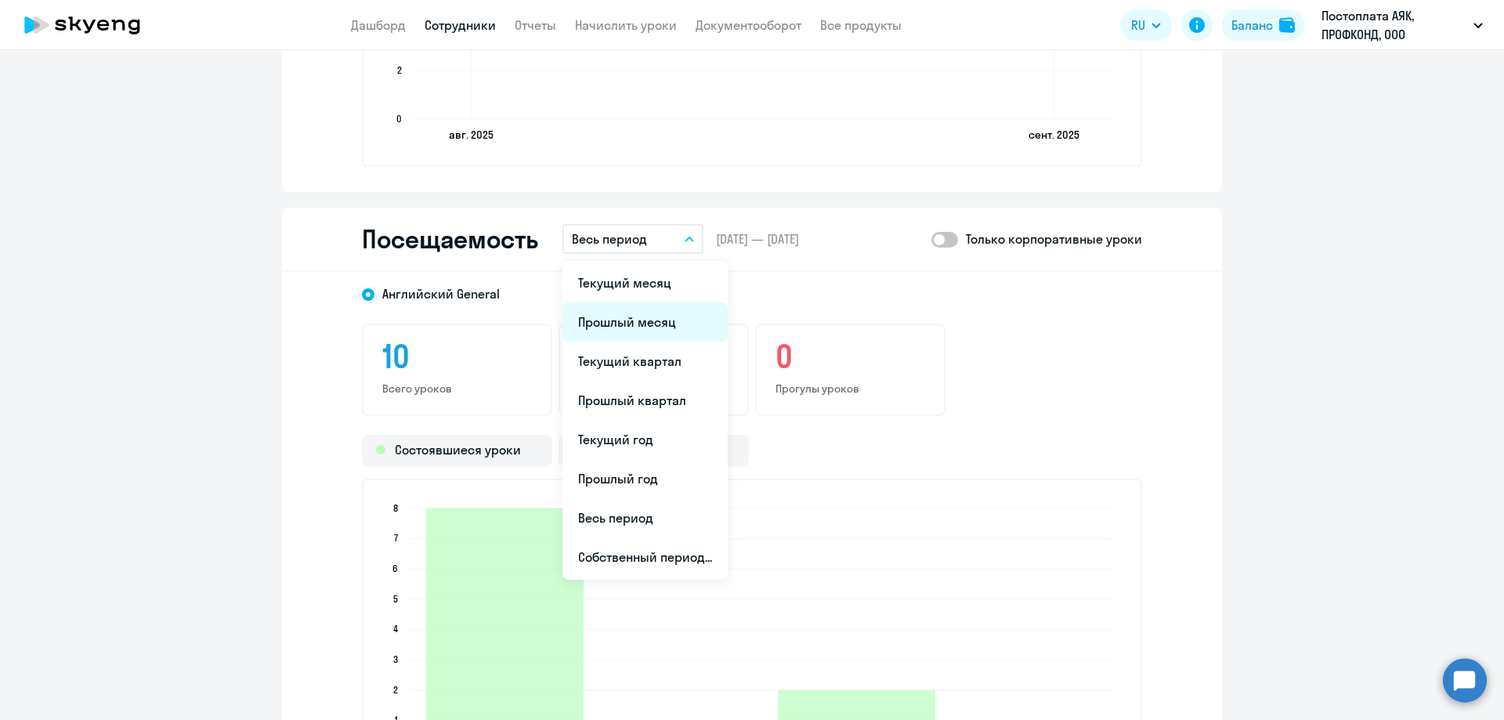
click at [642, 315] on li "Прошлый месяц" at bounding box center [644, 321] width 165 height 39
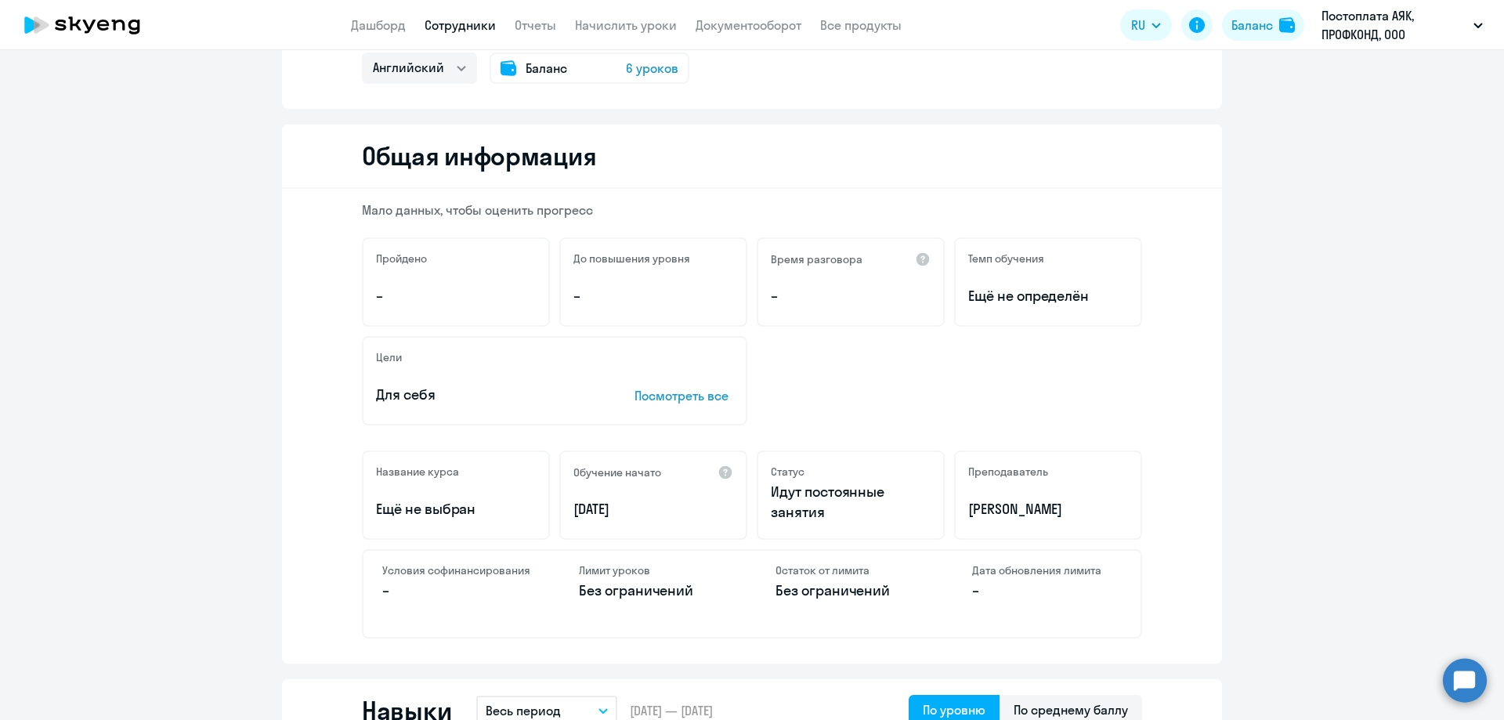
scroll to position [0, 0]
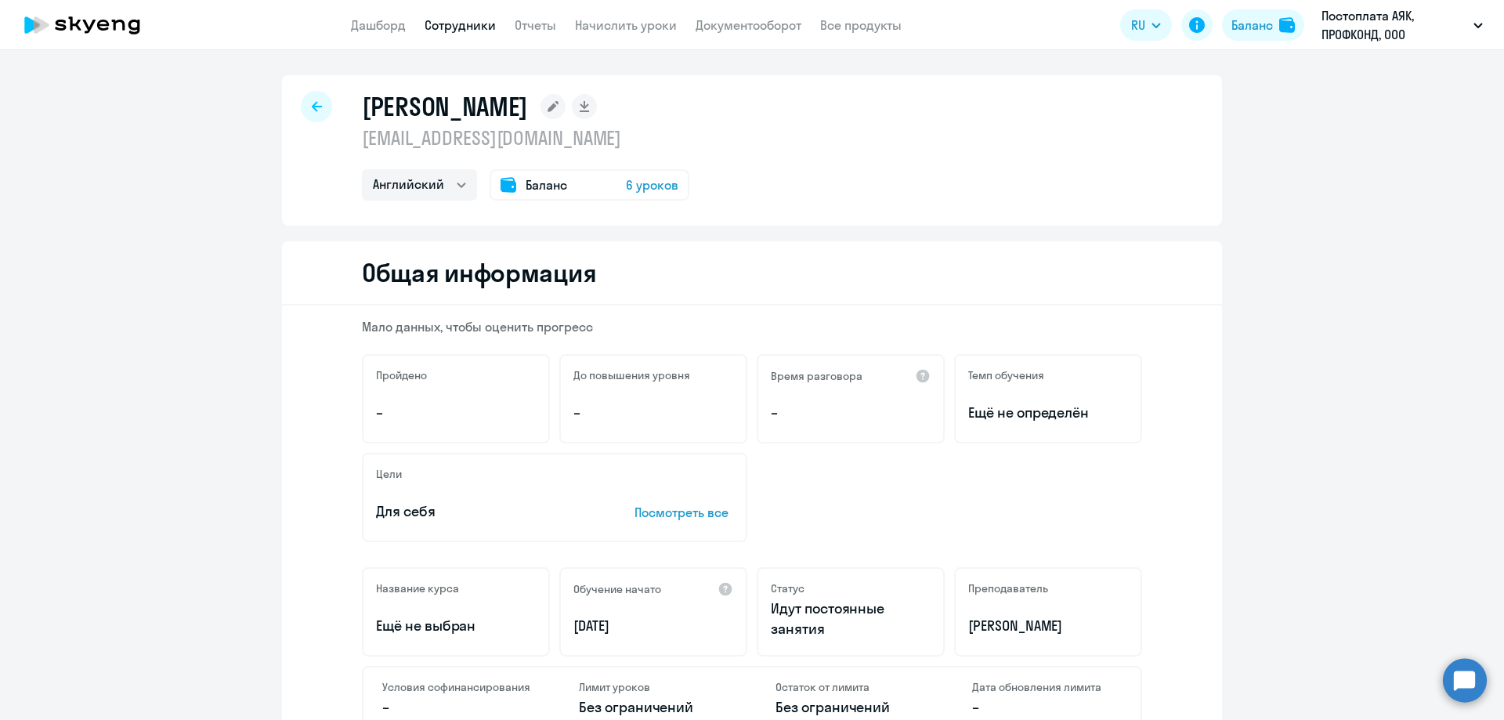
click at [312, 106] on icon at bounding box center [317, 106] width 10 height 10
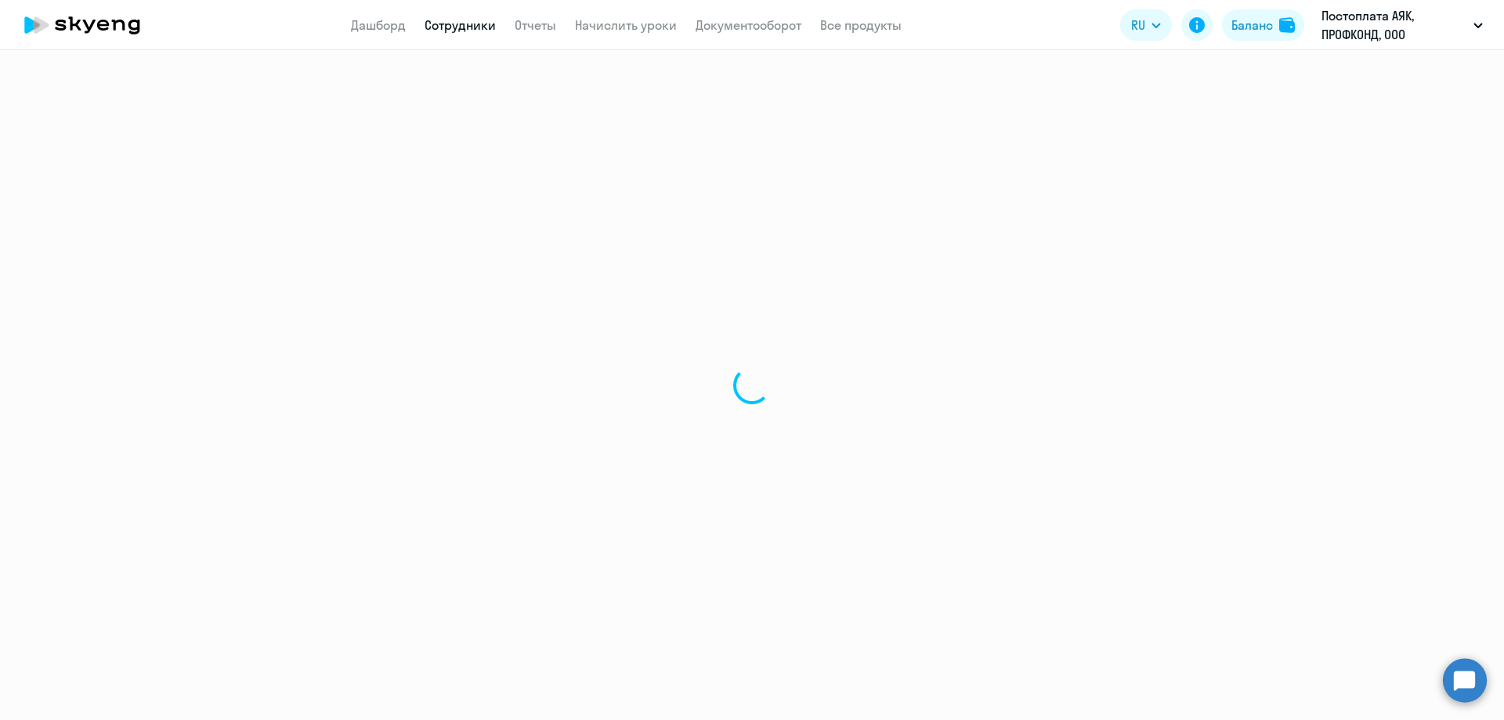
select select "30"
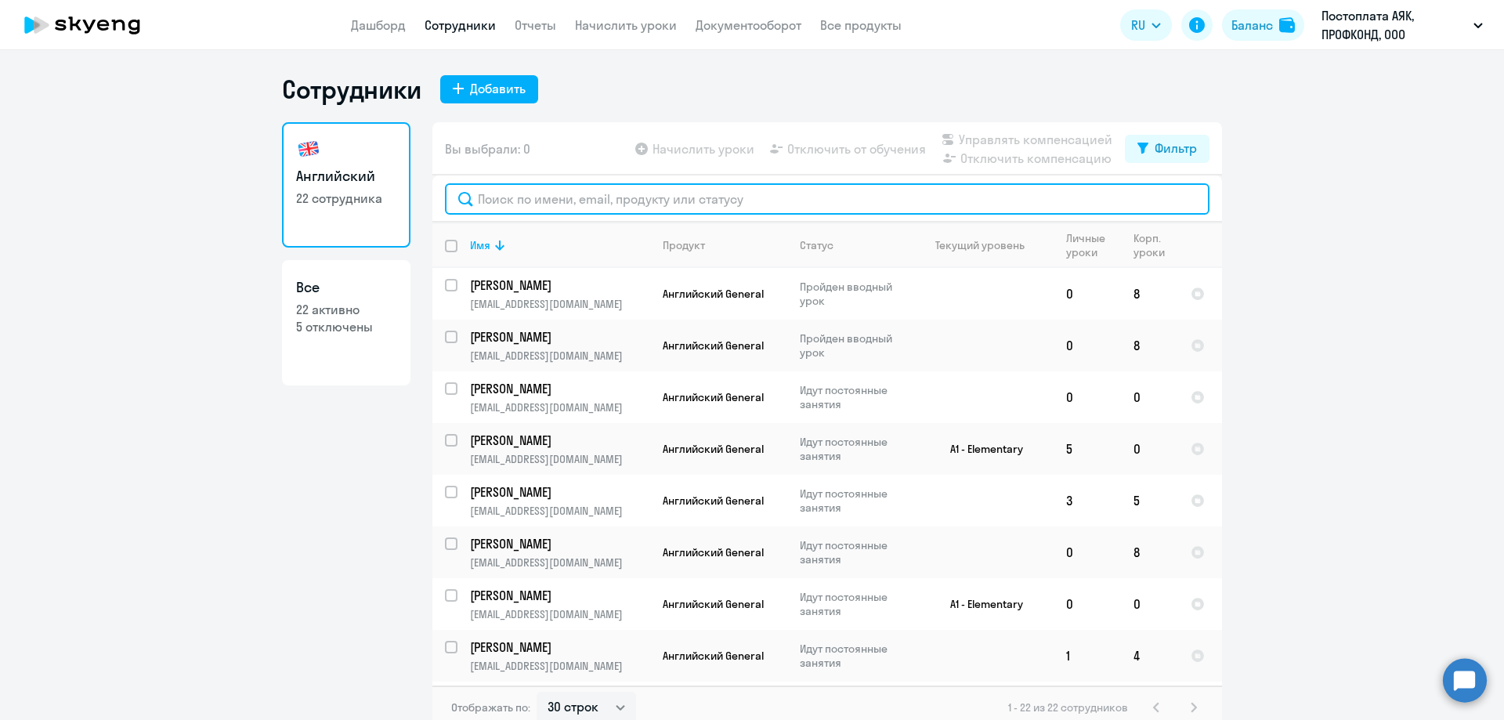
click at [492, 204] on input "text" at bounding box center [827, 198] width 765 height 31
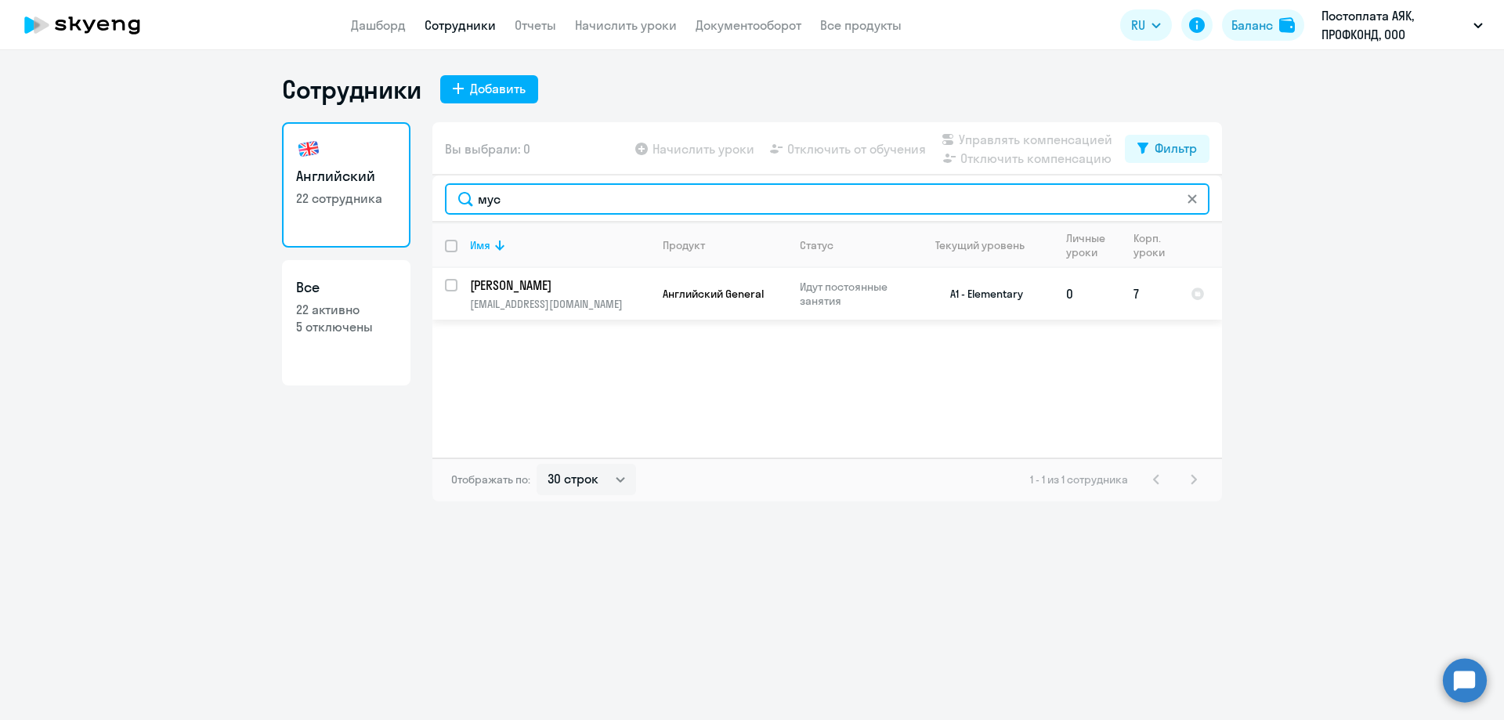
type input "мус"
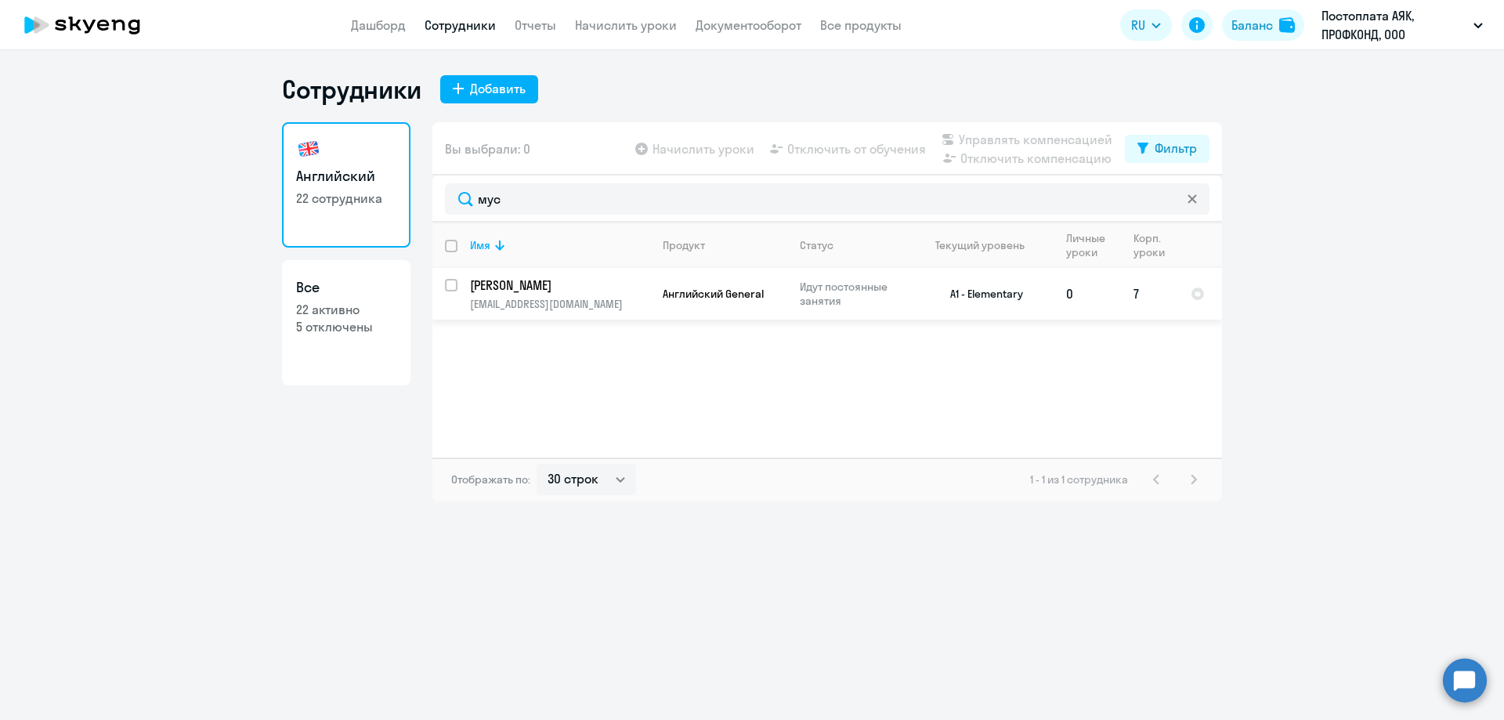
click at [538, 282] on p "[PERSON_NAME]" at bounding box center [558, 285] width 177 height 17
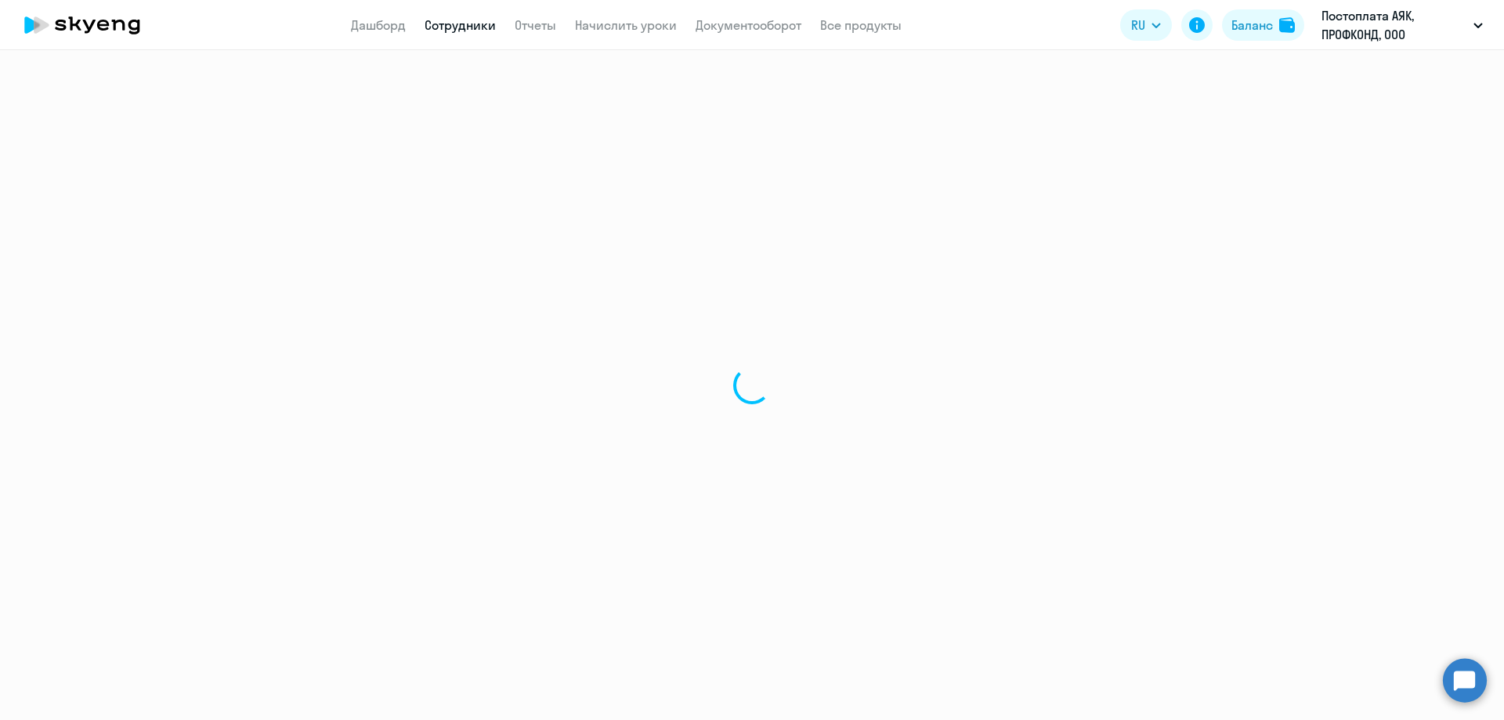
select select "english"
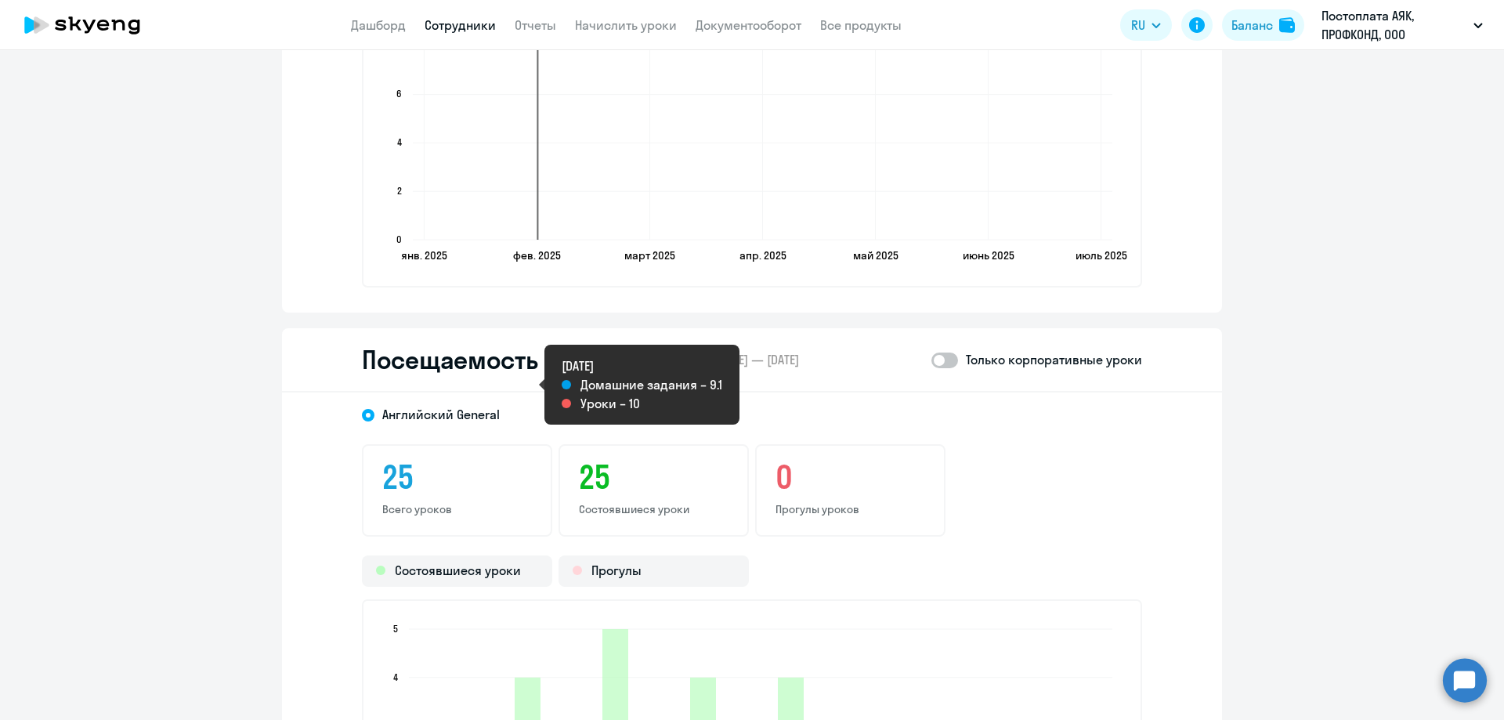
scroll to position [1802, 0]
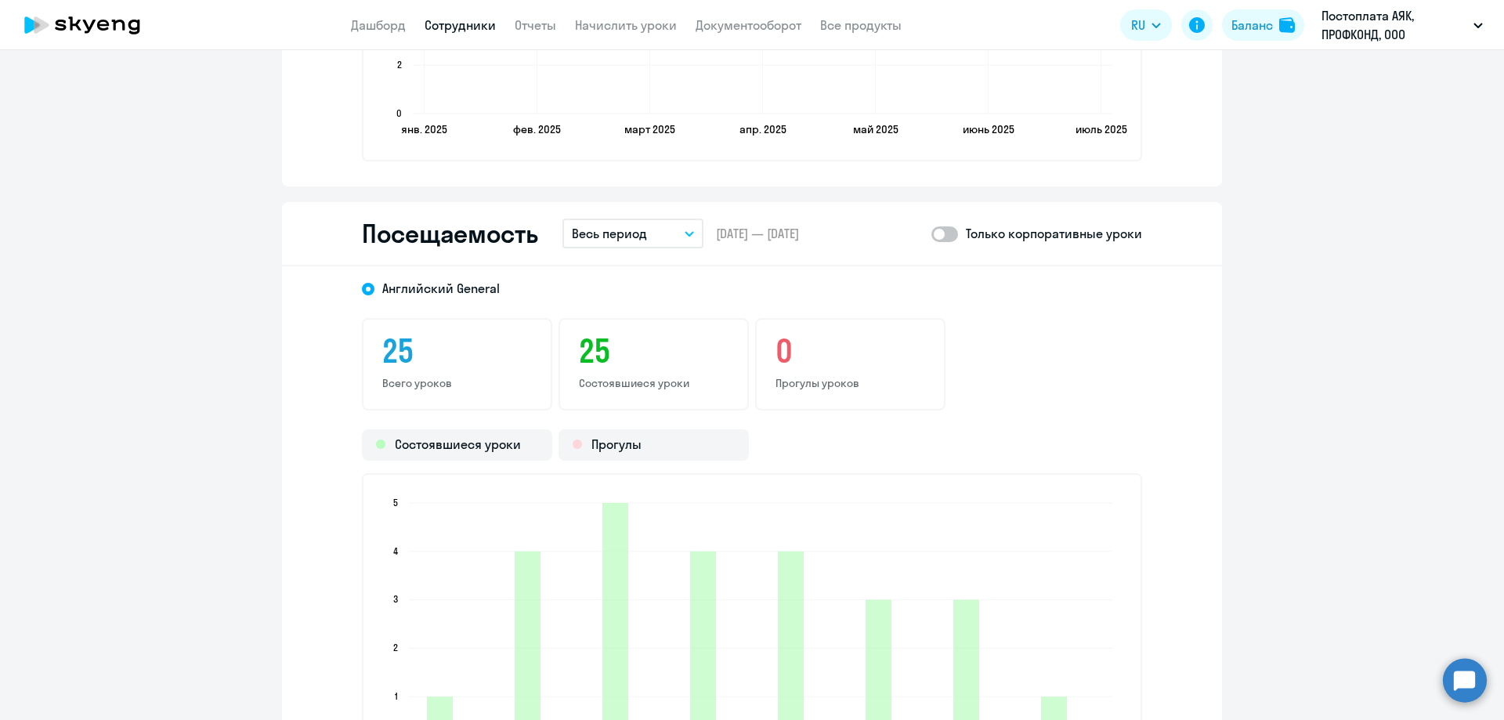
click at [631, 237] on p "Весь период" at bounding box center [609, 233] width 75 height 19
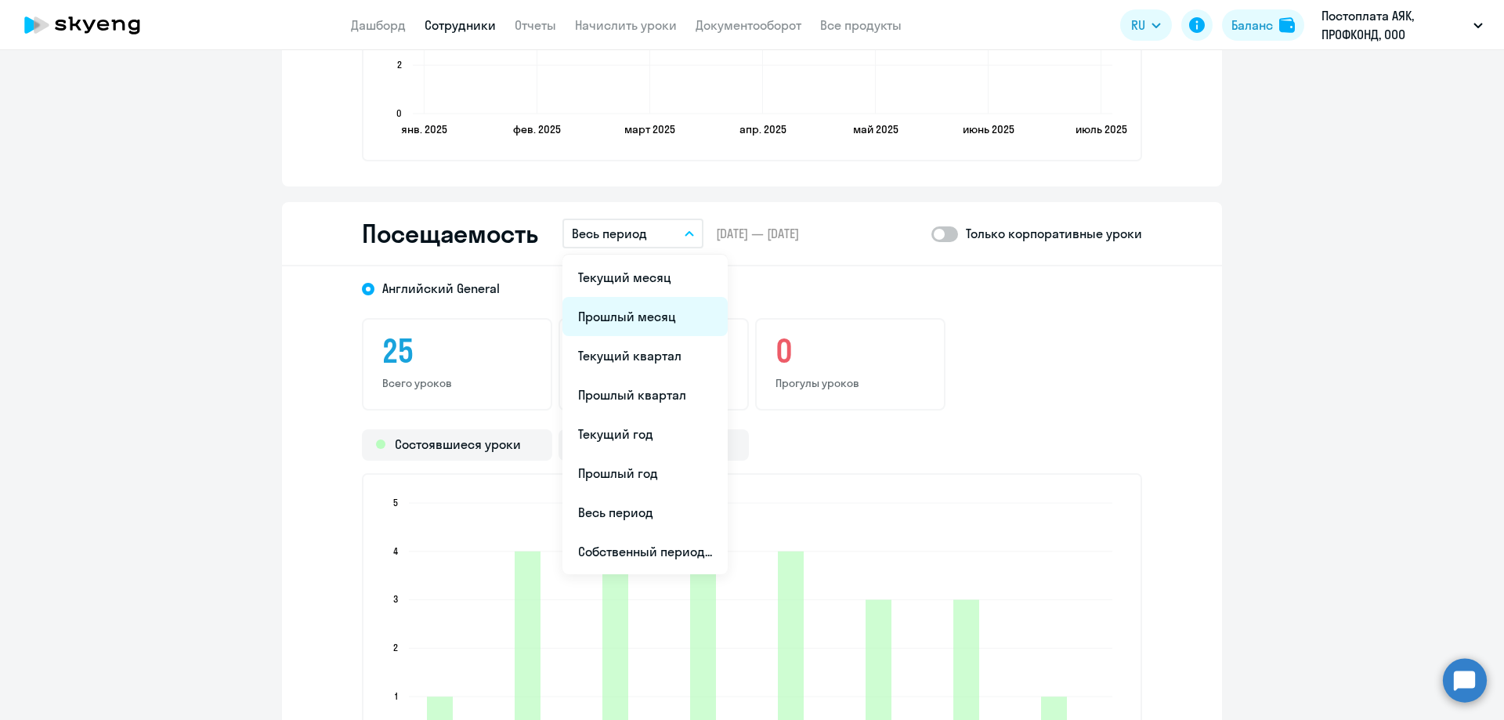
click at [637, 320] on li "Прошлый месяц" at bounding box center [644, 316] width 165 height 39
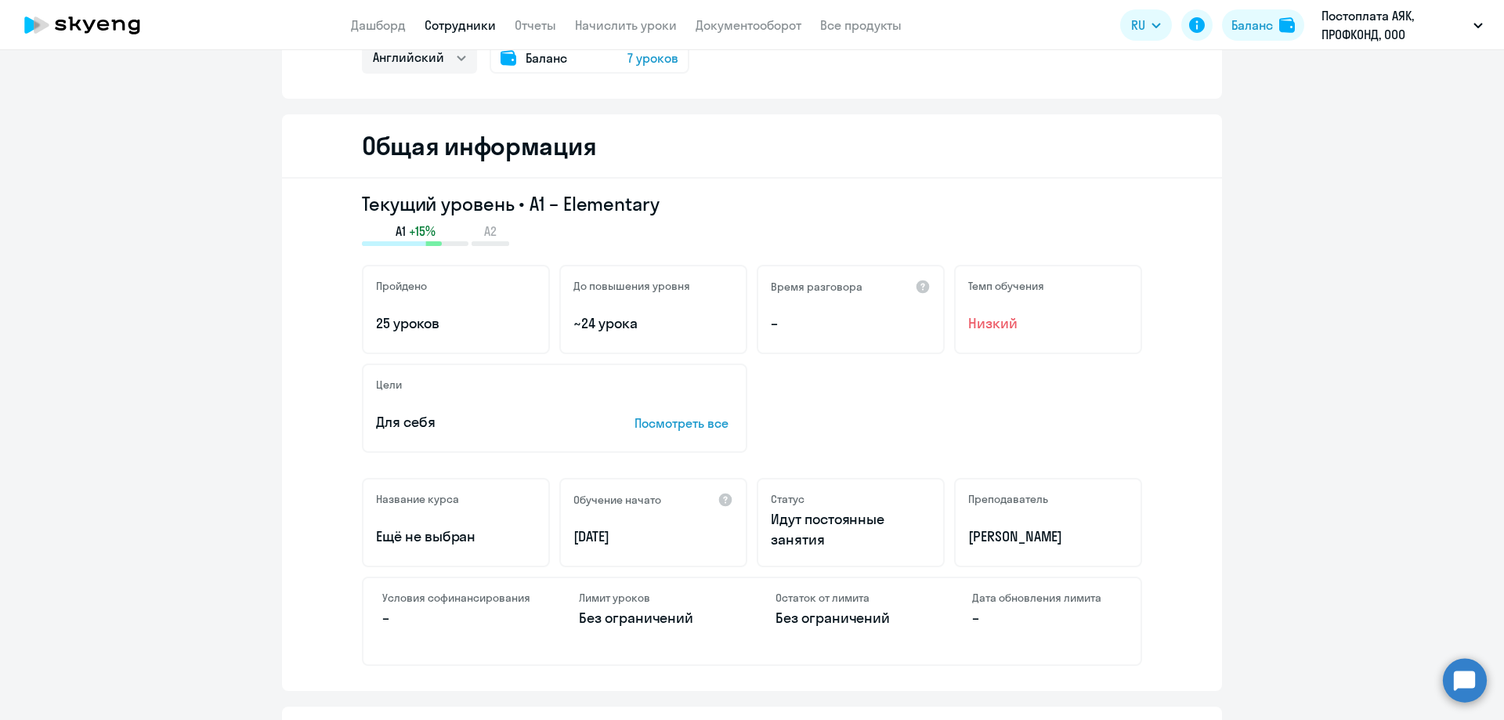
scroll to position [0, 0]
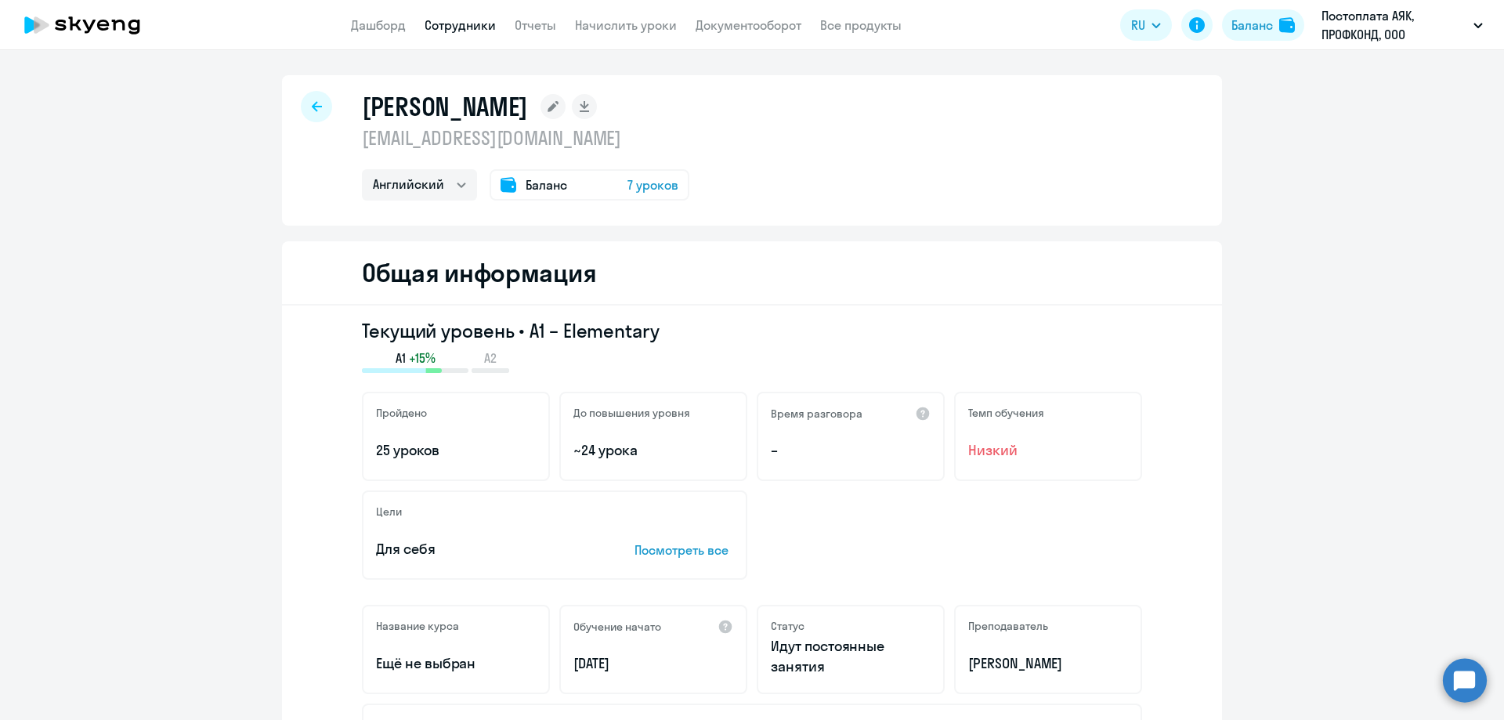
click at [320, 94] on div "[PERSON_NAME] [EMAIL_ADDRESS][DOMAIN_NAME] Английский Баланс 7 уроков" at bounding box center [752, 150] width 940 height 150
click at [314, 104] on icon at bounding box center [317, 106] width 10 height 11
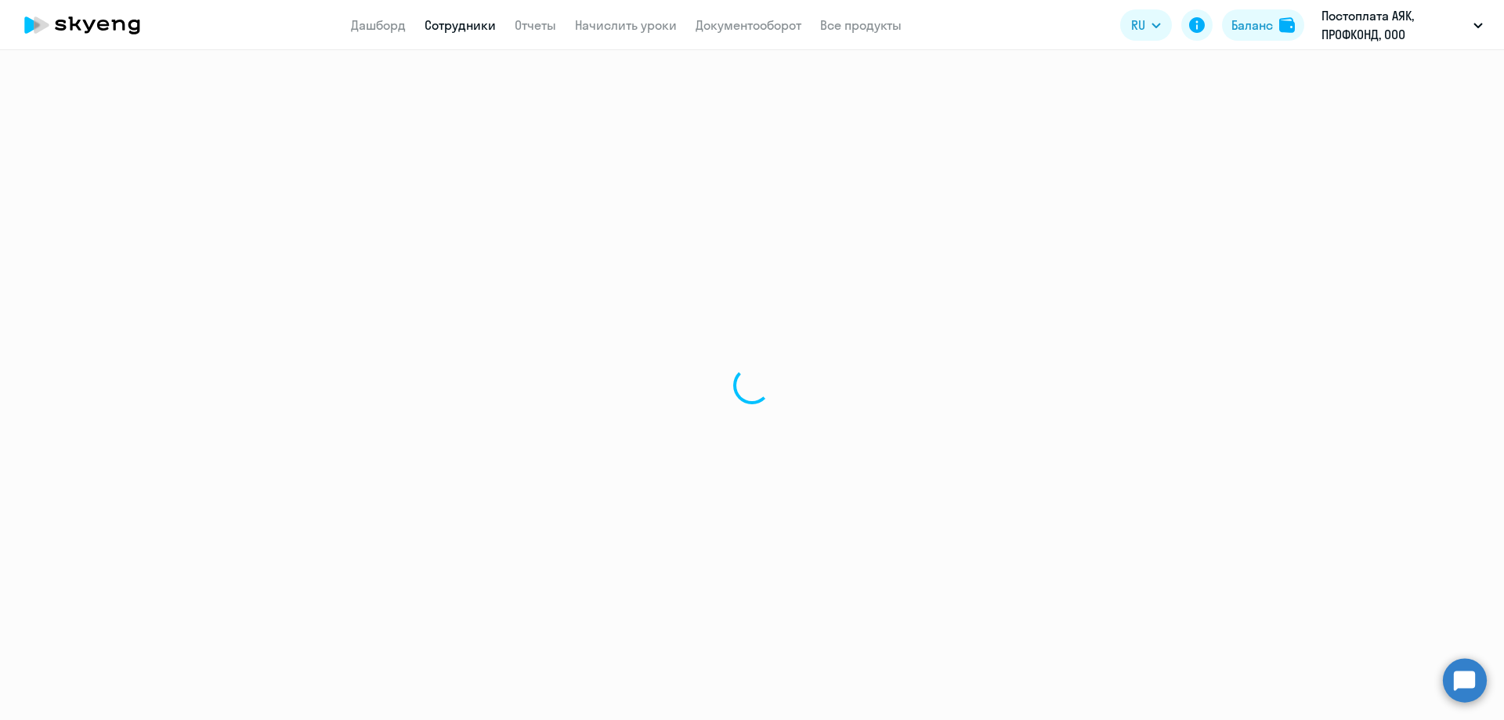
select select "30"
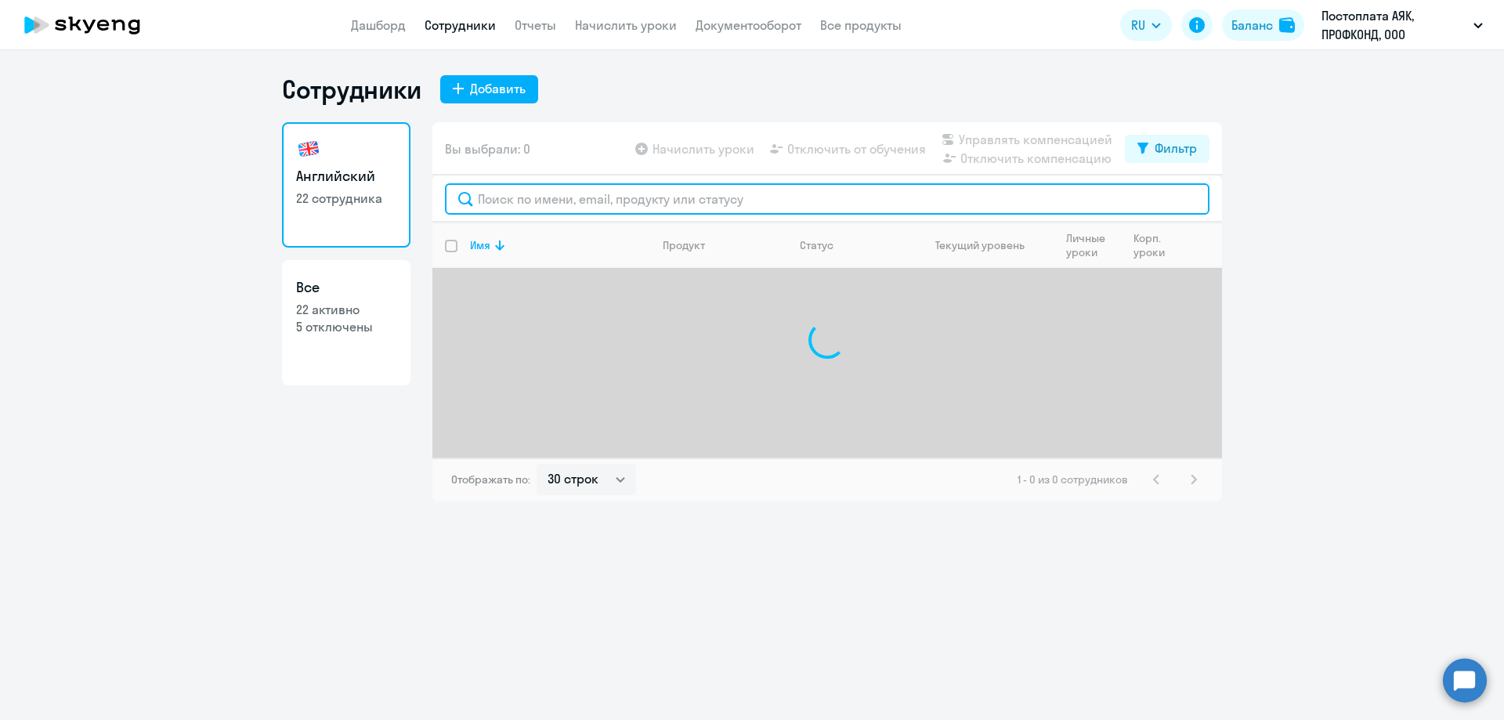
click at [508, 201] on input "text" at bounding box center [827, 198] width 765 height 31
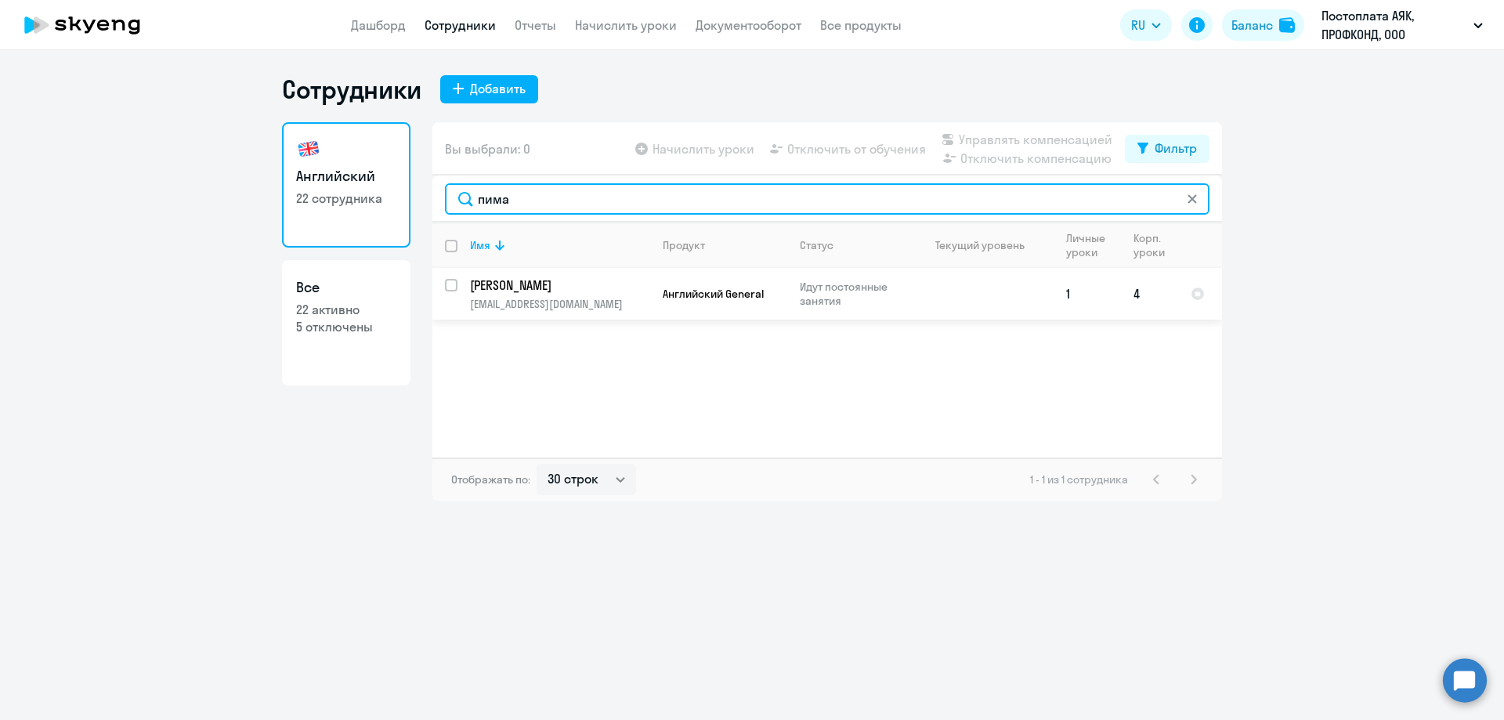
type input "пима"
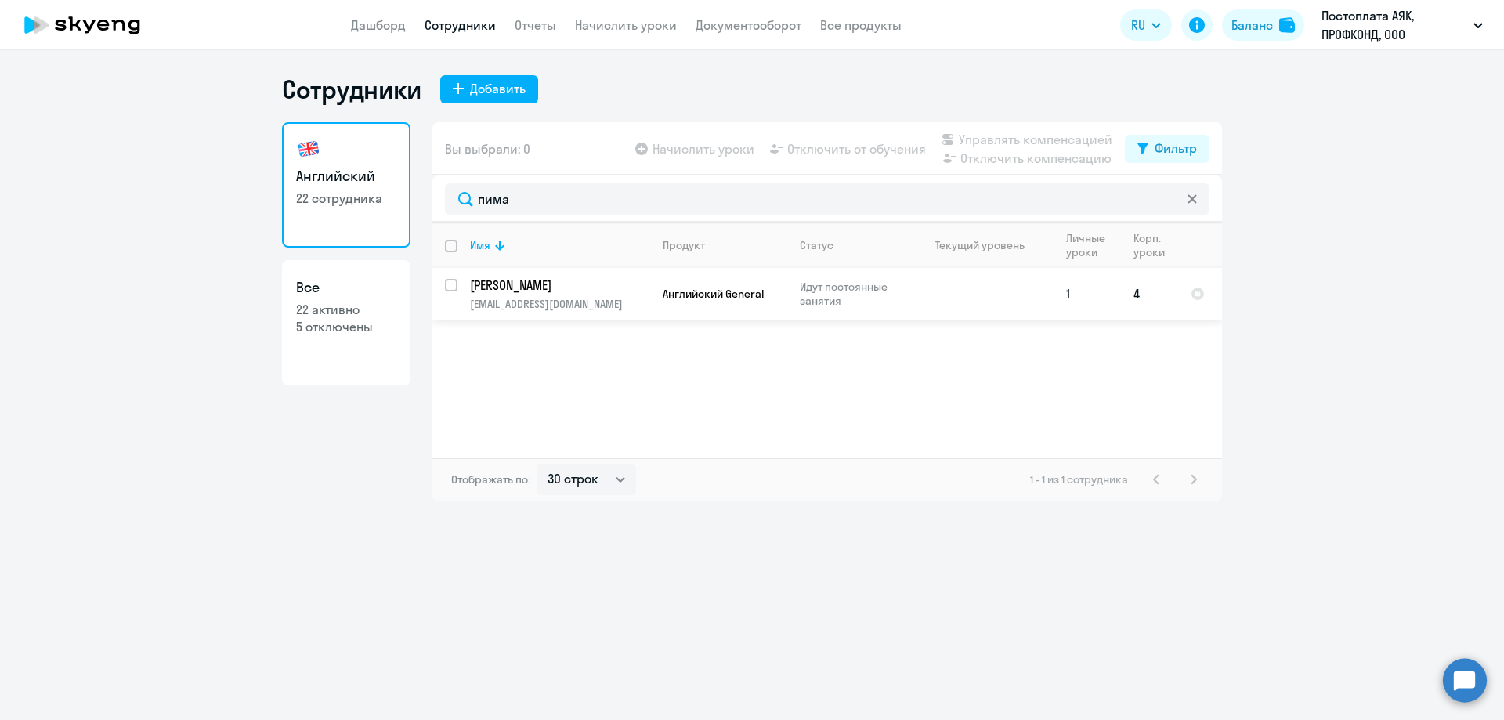
click at [586, 290] on p "[PERSON_NAME]" at bounding box center [558, 285] width 177 height 17
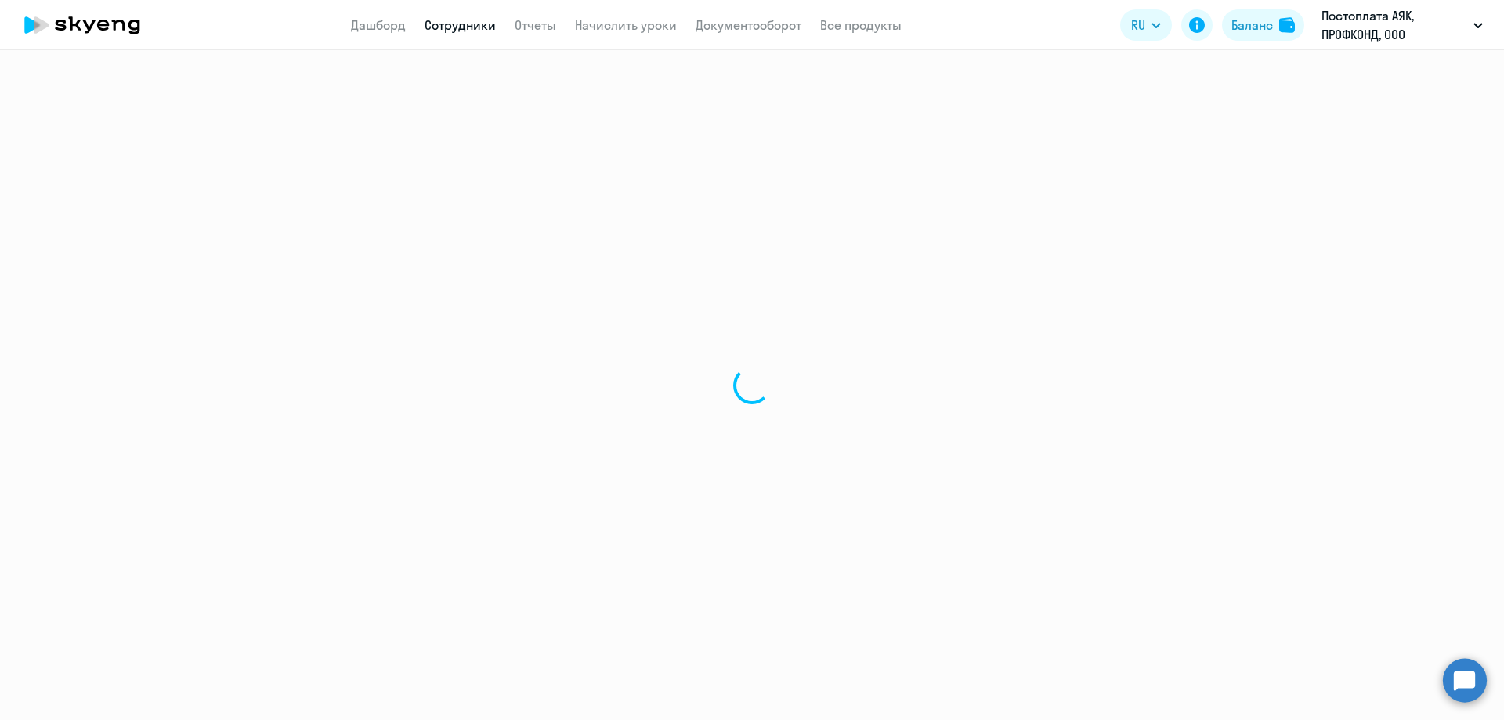
select select "english"
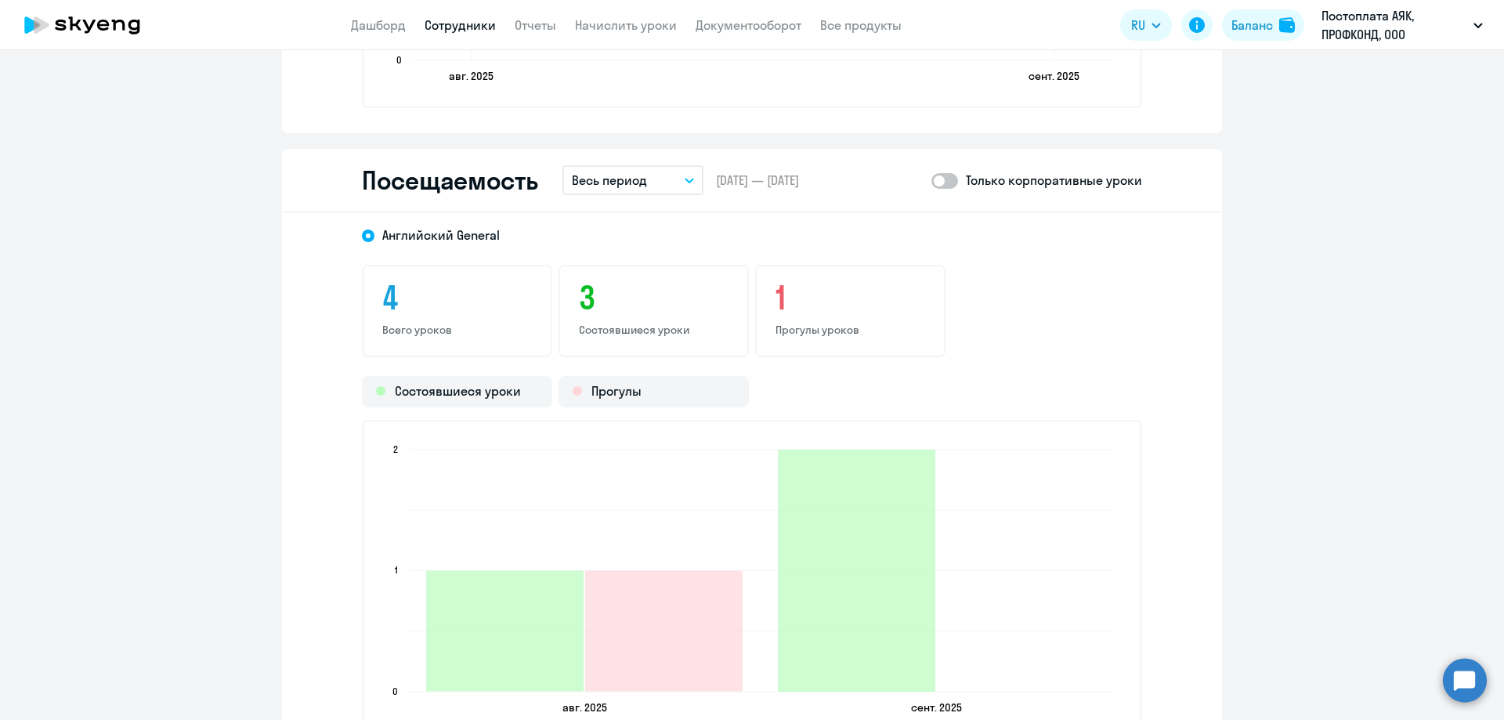
scroll to position [1567, 0]
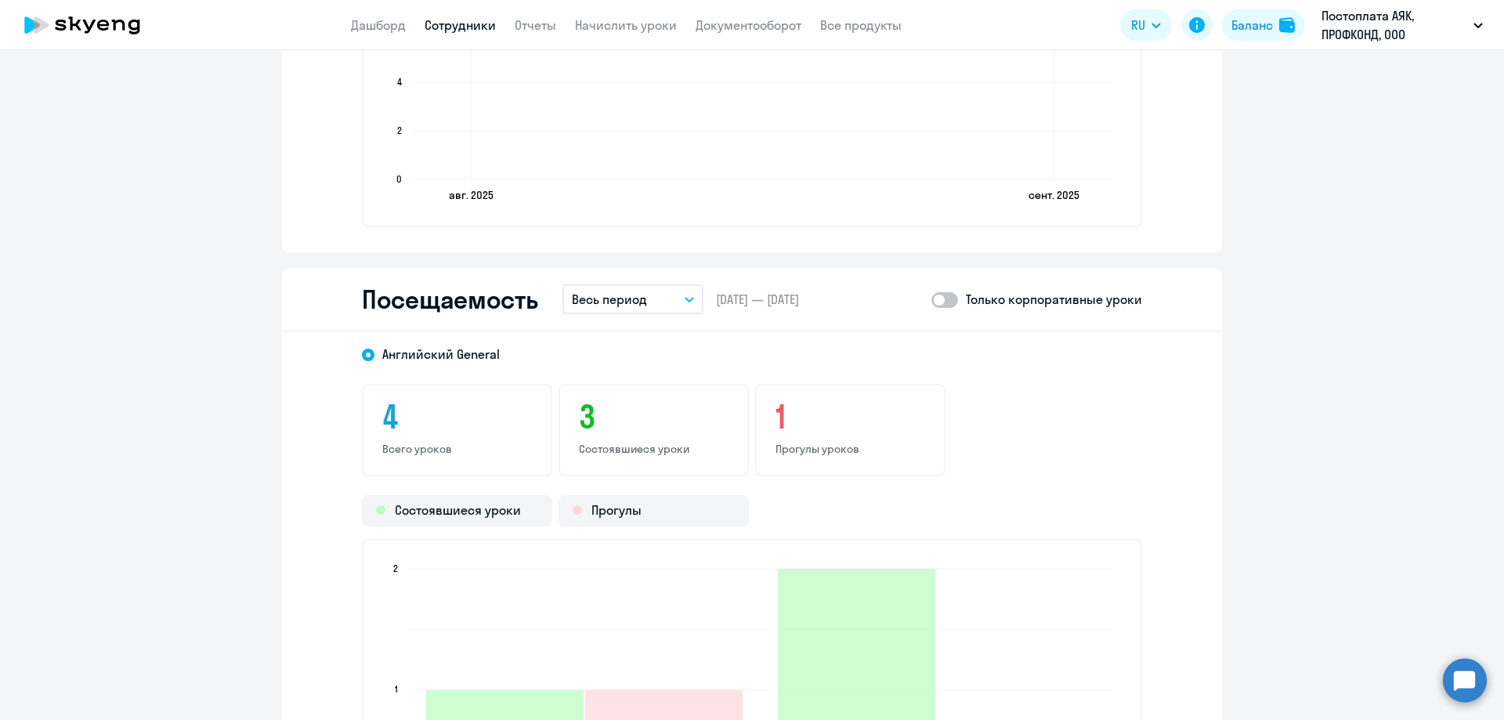
click at [672, 289] on button "Весь период" at bounding box center [632, 299] width 141 height 30
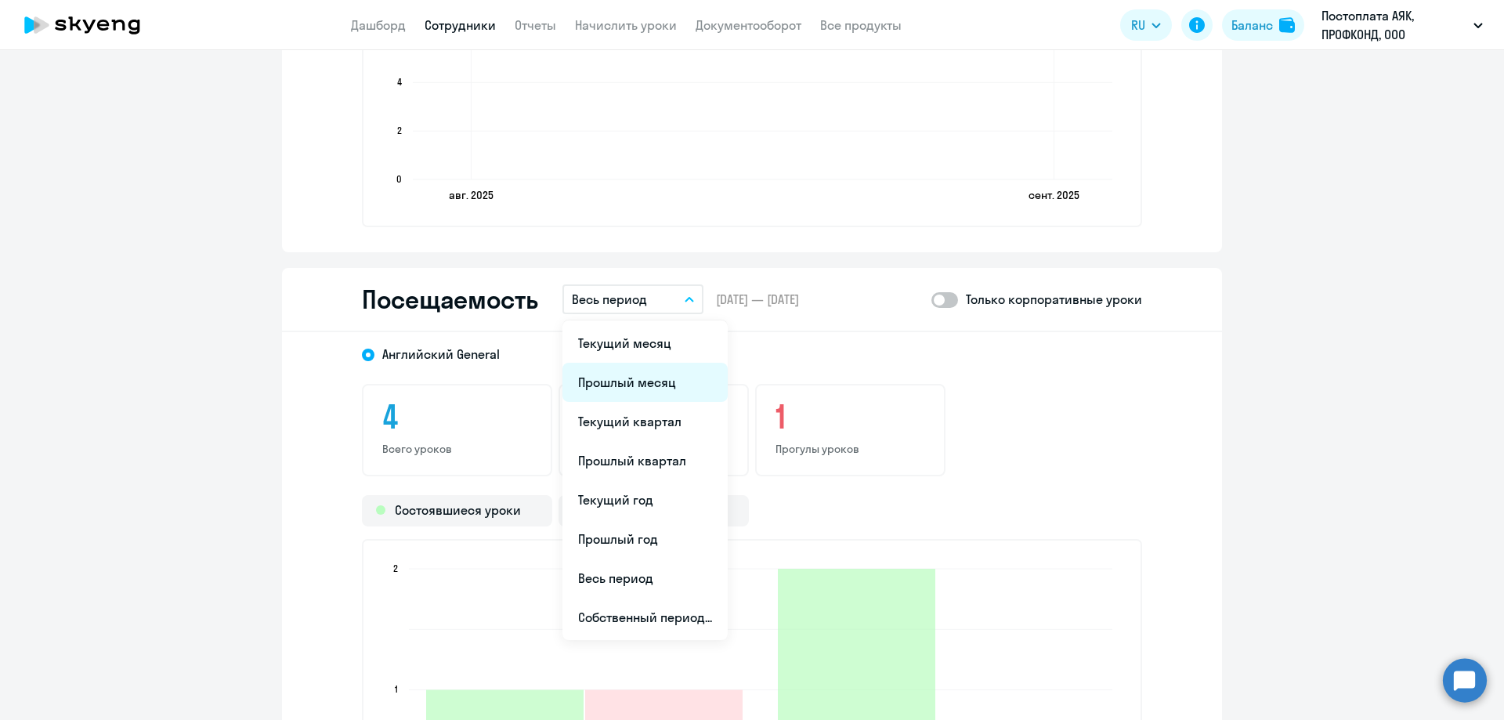
click at [656, 376] on li "Прошлый месяц" at bounding box center [644, 382] width 165 height 39
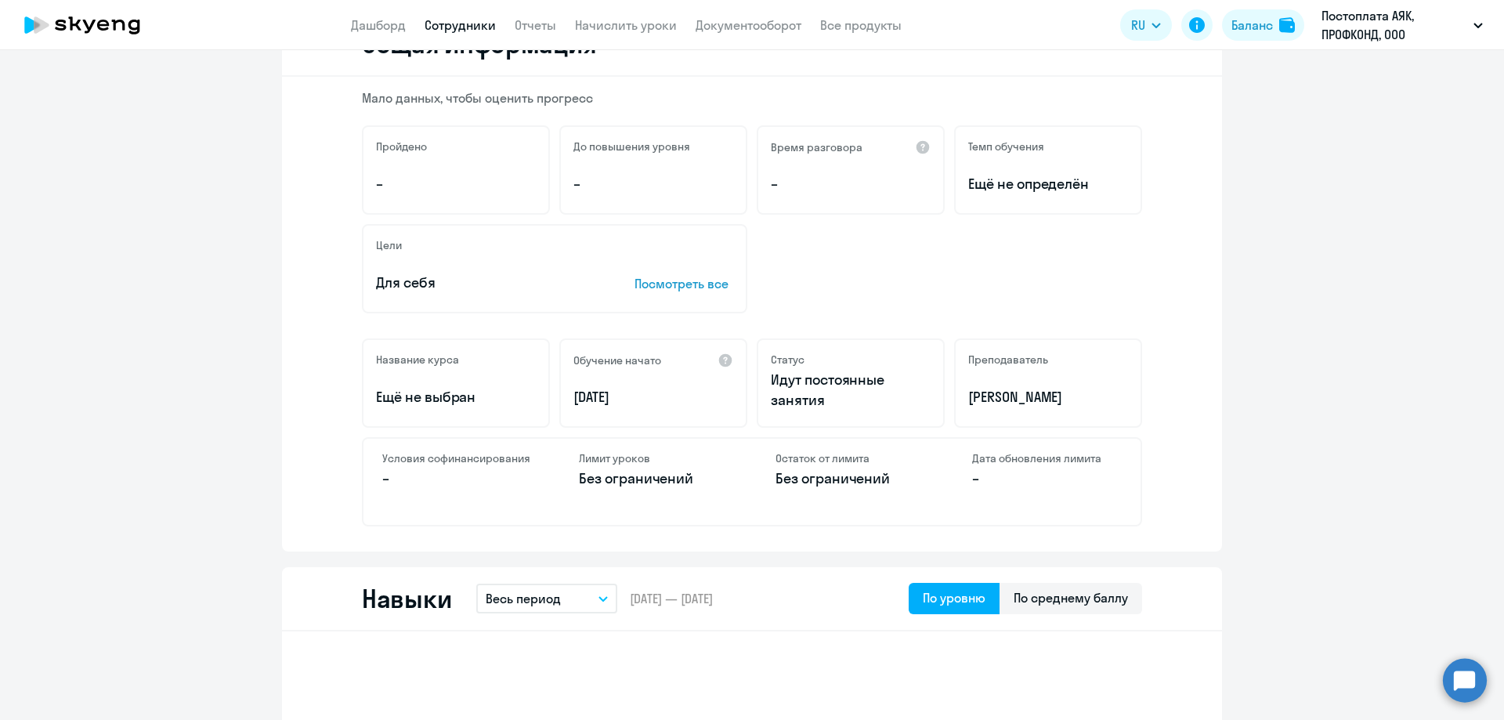
scroll to position [0, 0]
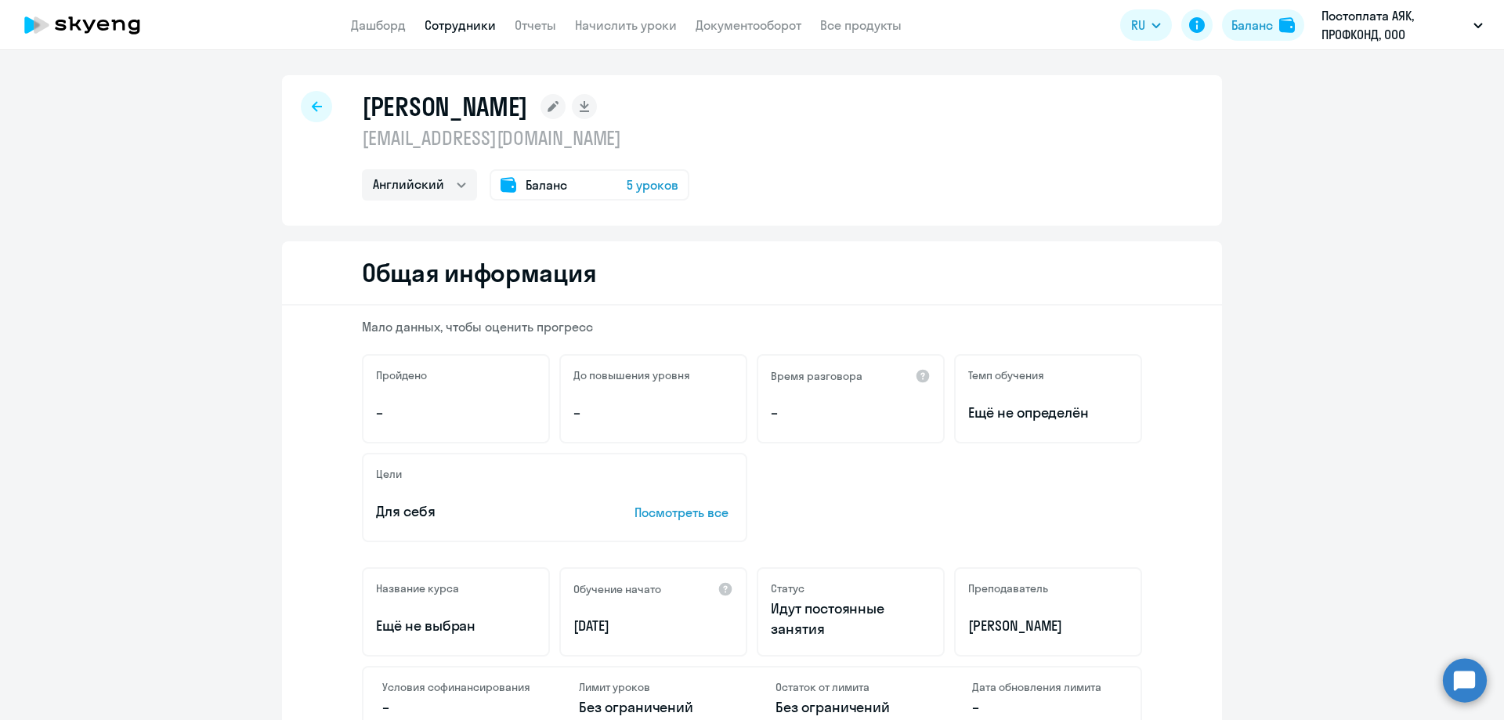
click at [304, 109] on div at bounding box center [316, 106] width 31 height 31
select select "30"
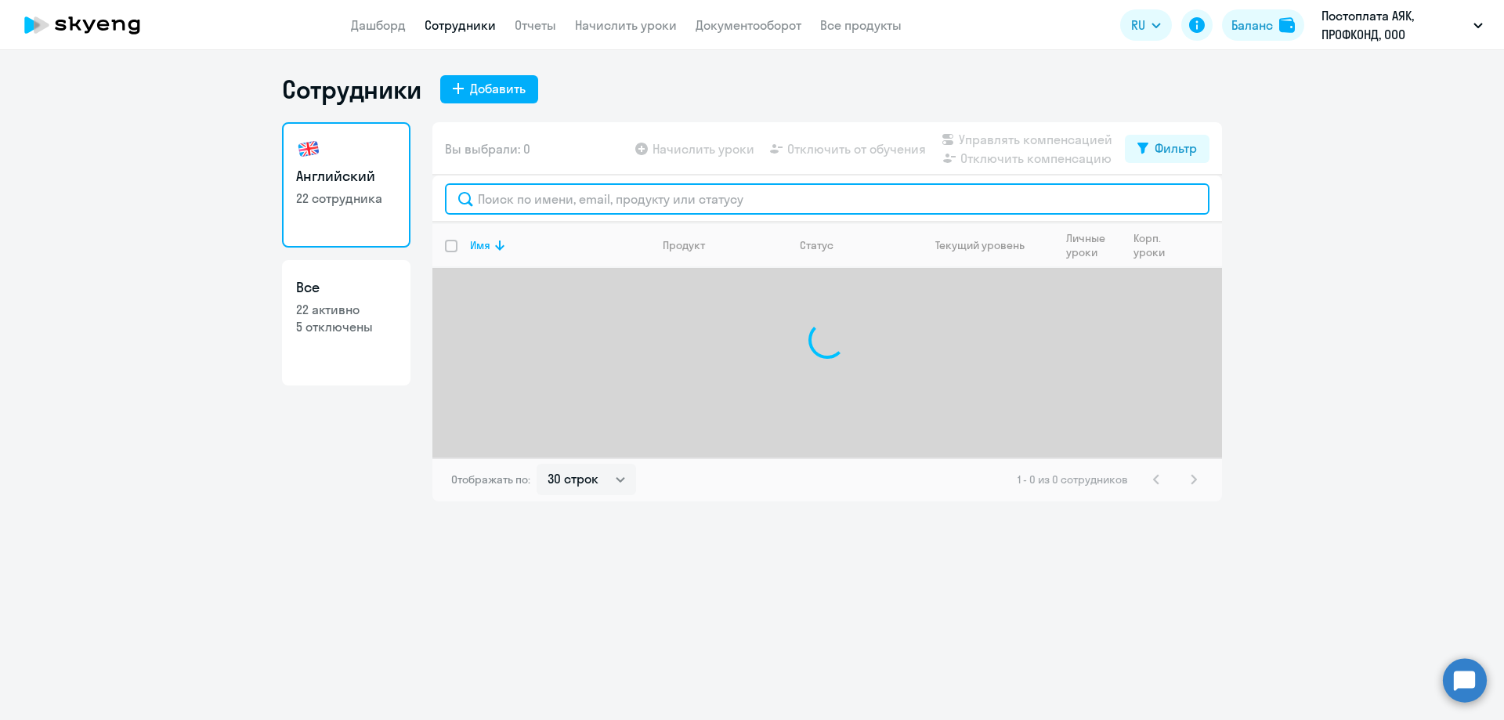
click at [519, 206] on input "text" at bounding box center [827, 198] width 765 height 31
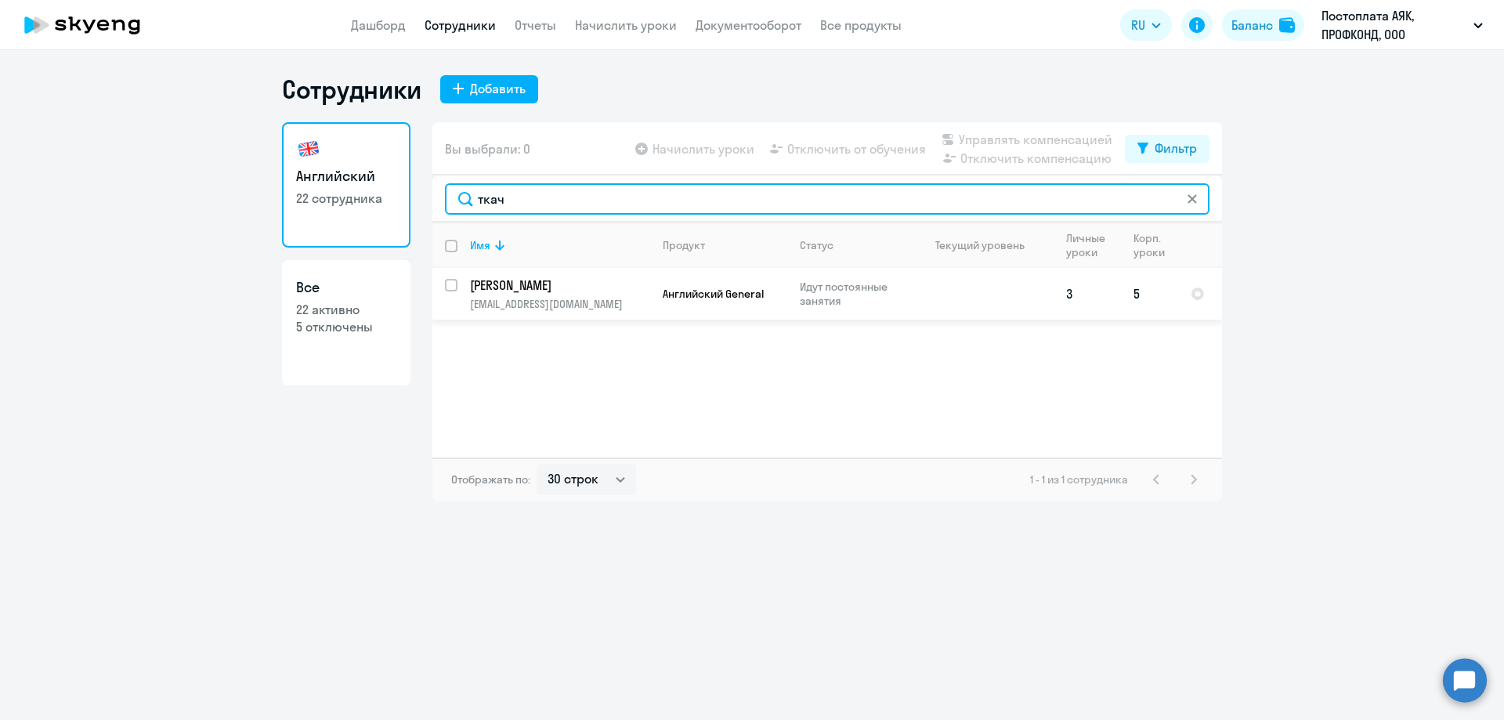
type input "ткач"
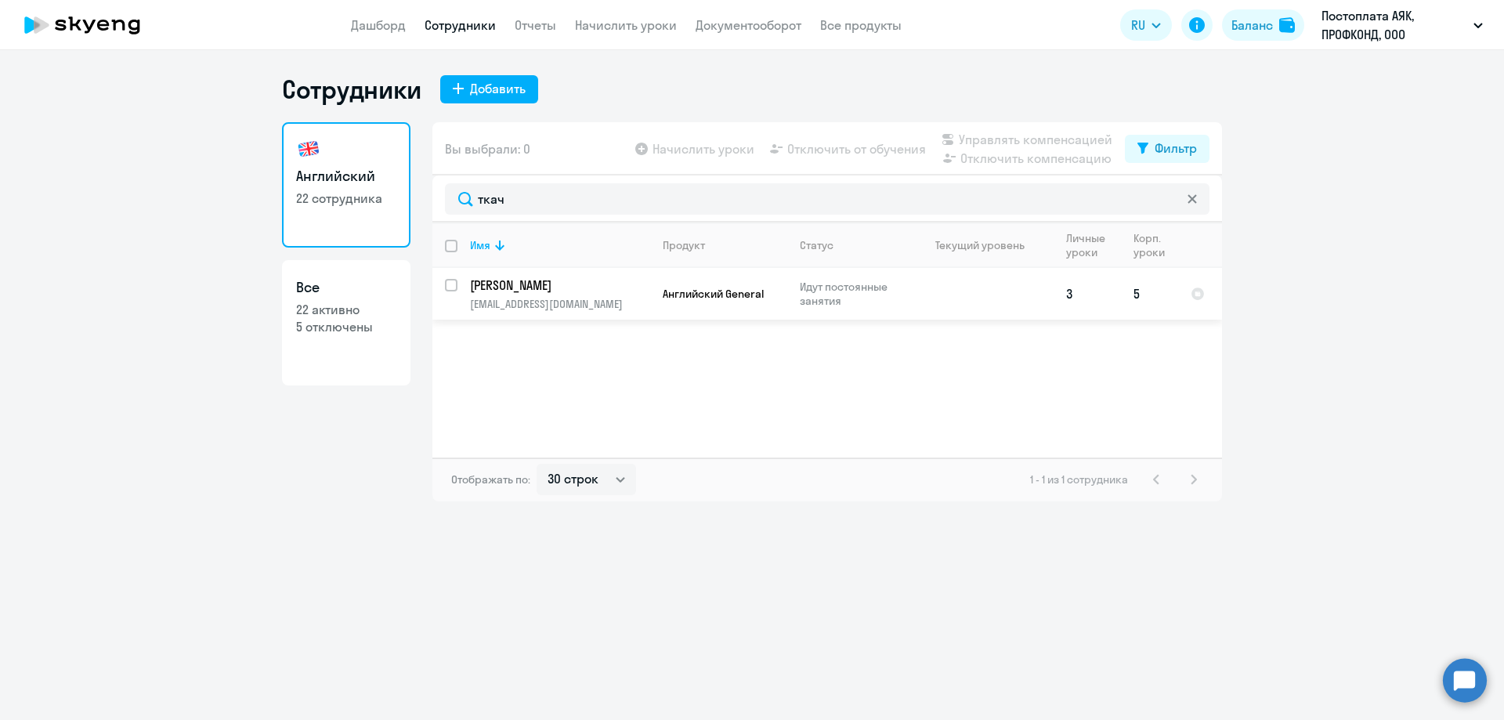
click at [569, 280] on p "[PERSON_NAME]" at bounding box center [558, 285] width 177 height 17
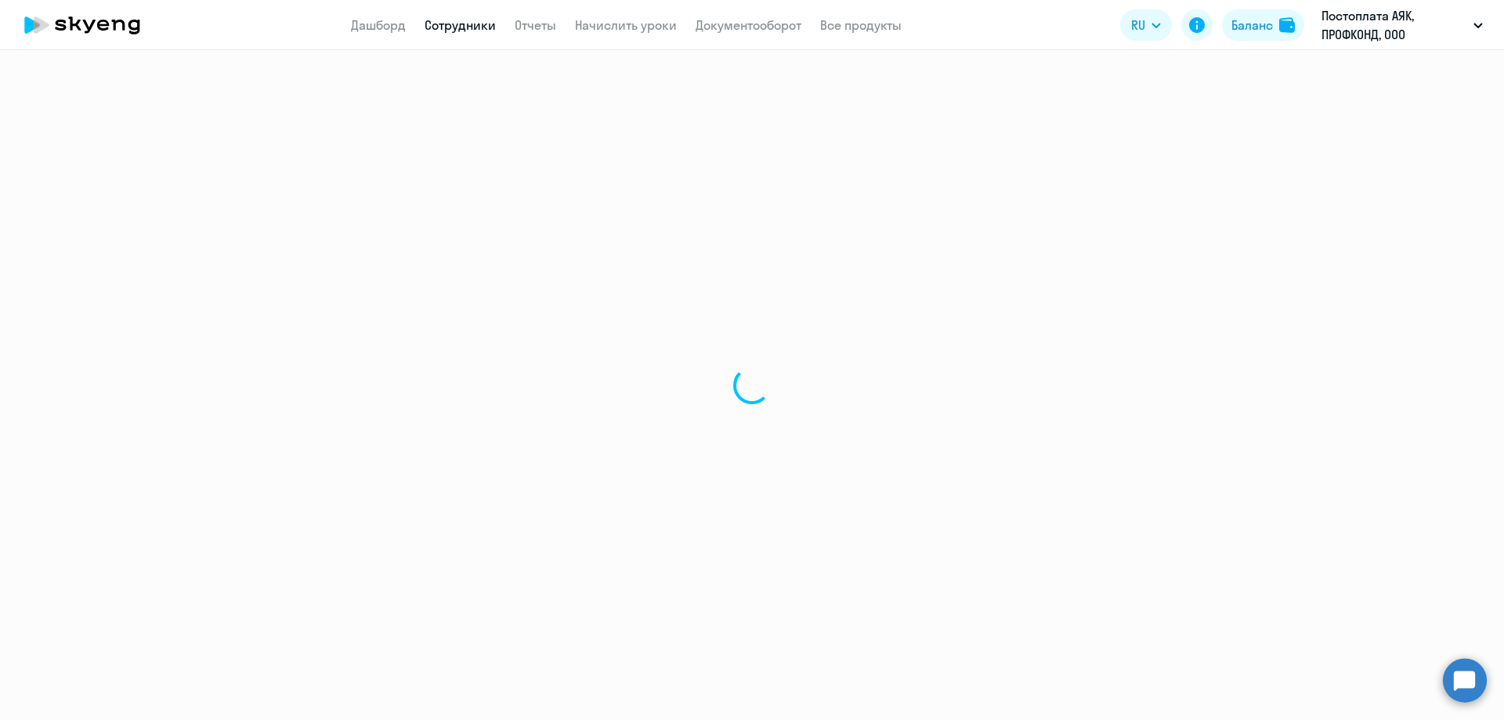
select select "english"
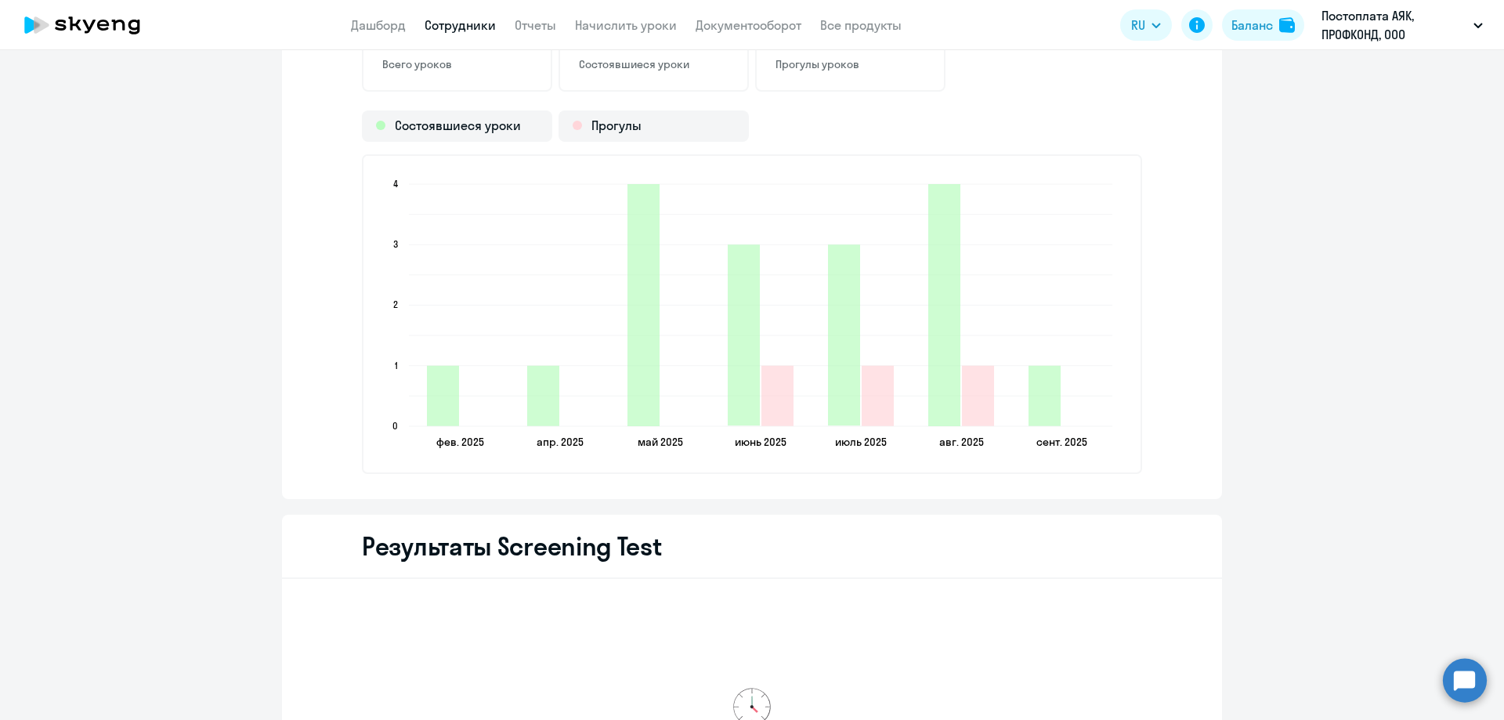
scroll to position [1705, 0]
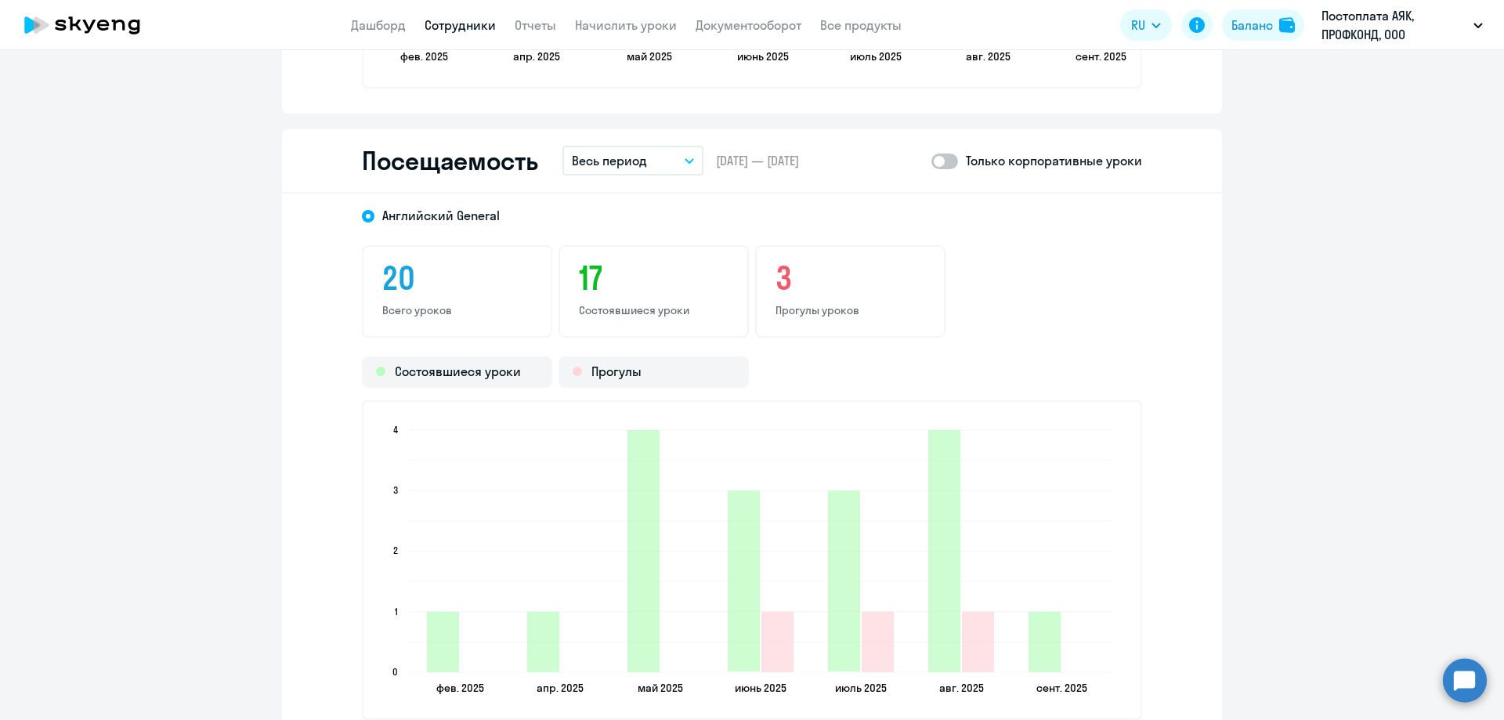
click at [631, 157] on p "Весь период" at bounding box center [609, 160] width 75 height 19
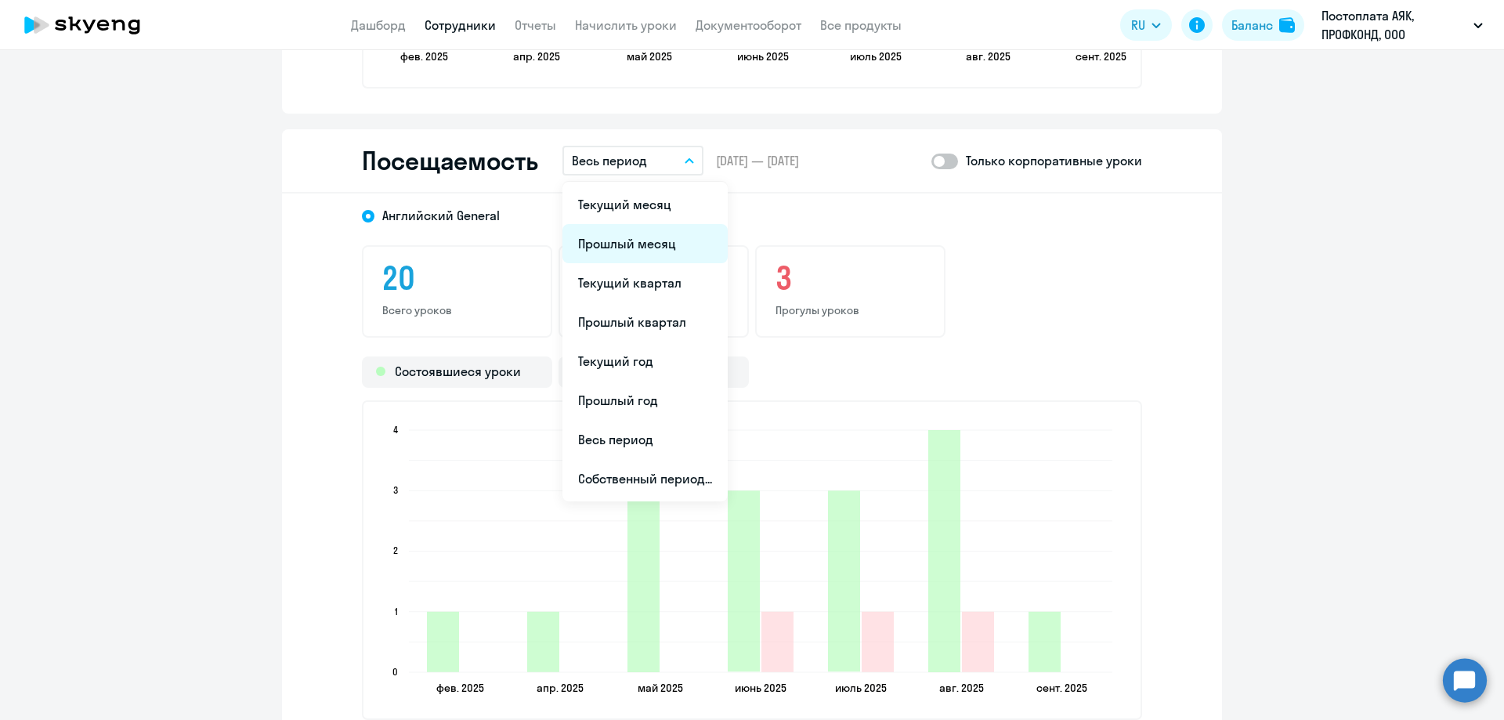
click at [636, 235] on li "Прошлый месяц" at bounding box center [644, 243] width 165 height 39
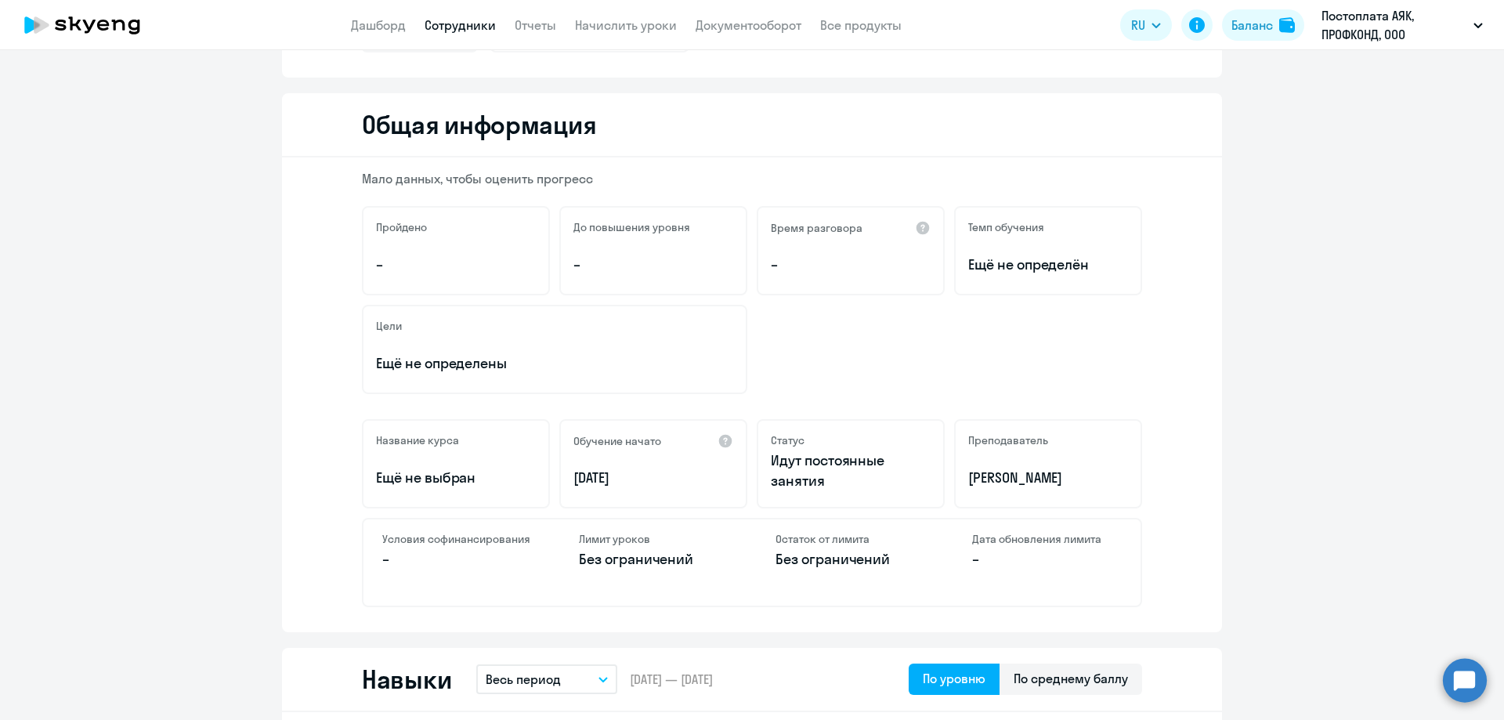
scroll to position [0, 0]
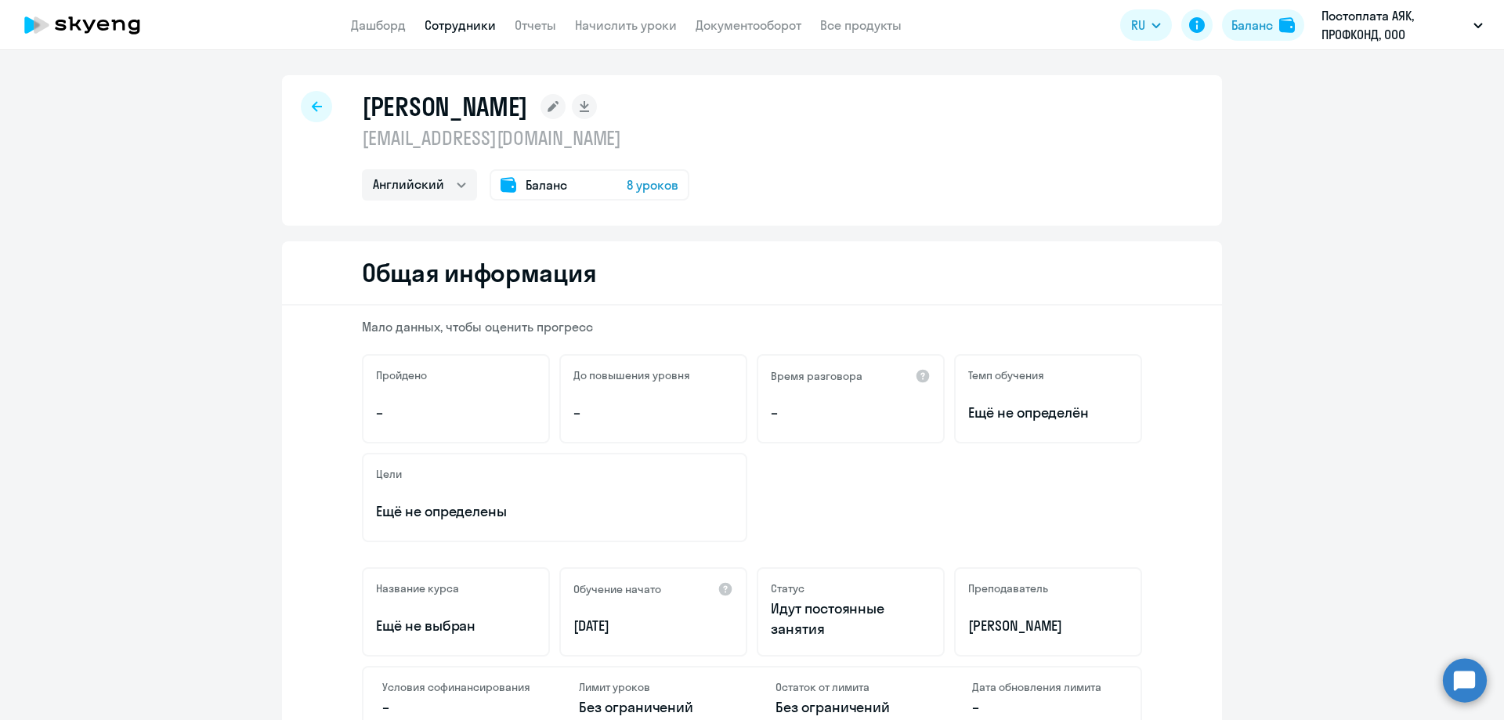
click at [312, 103] on icon at bounding box center [317, 106] width 10 height 10
select select "30"
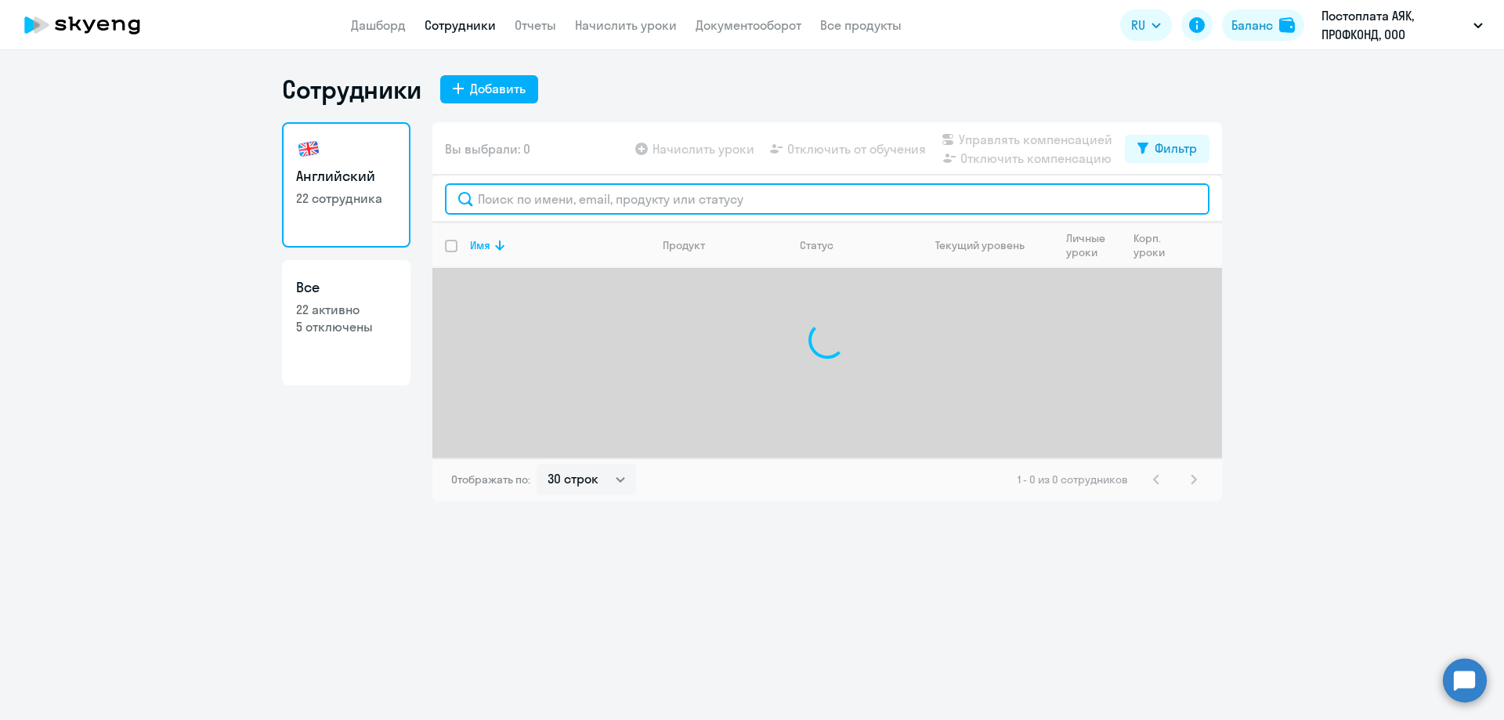
click at [507, 204] on input "text" at bounding box center [827, 198] width 765 height 31
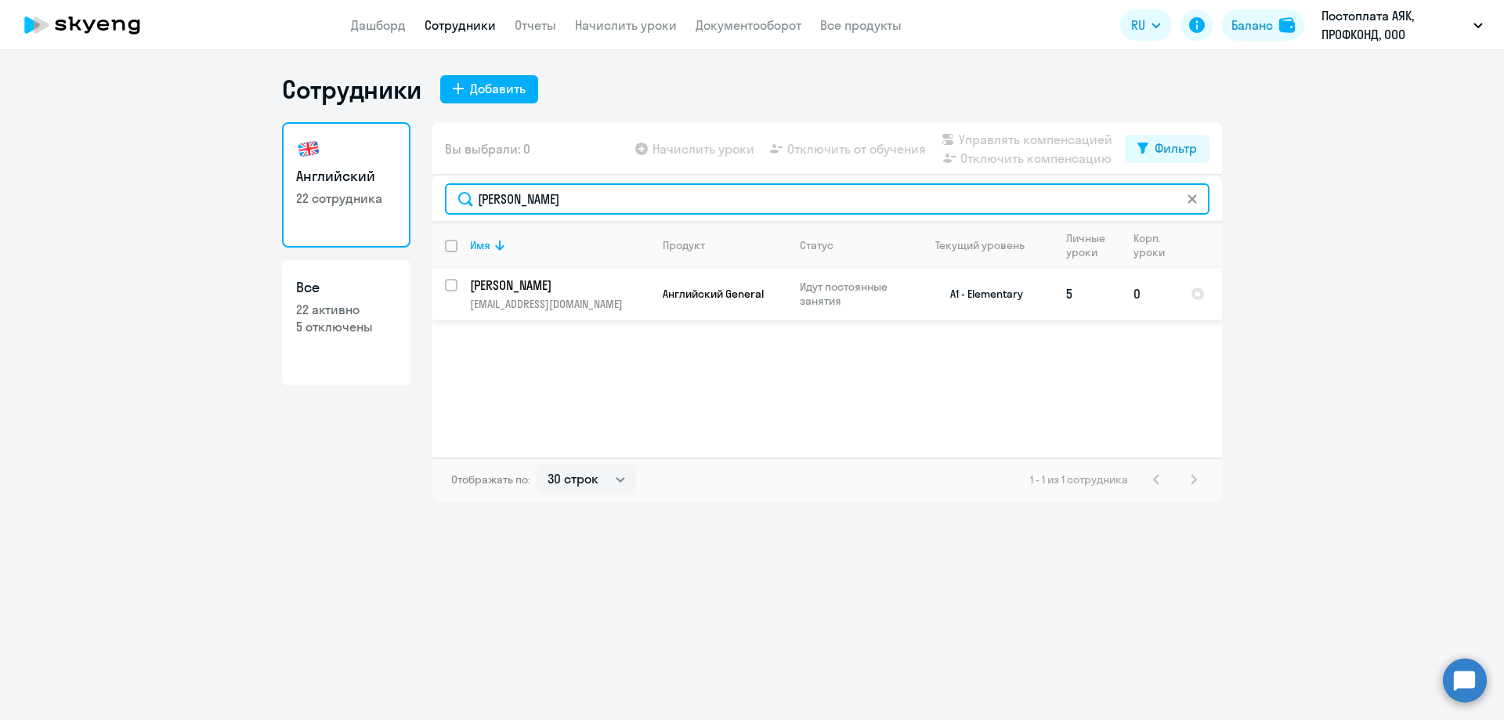
type input "[PERSON_NAME]"
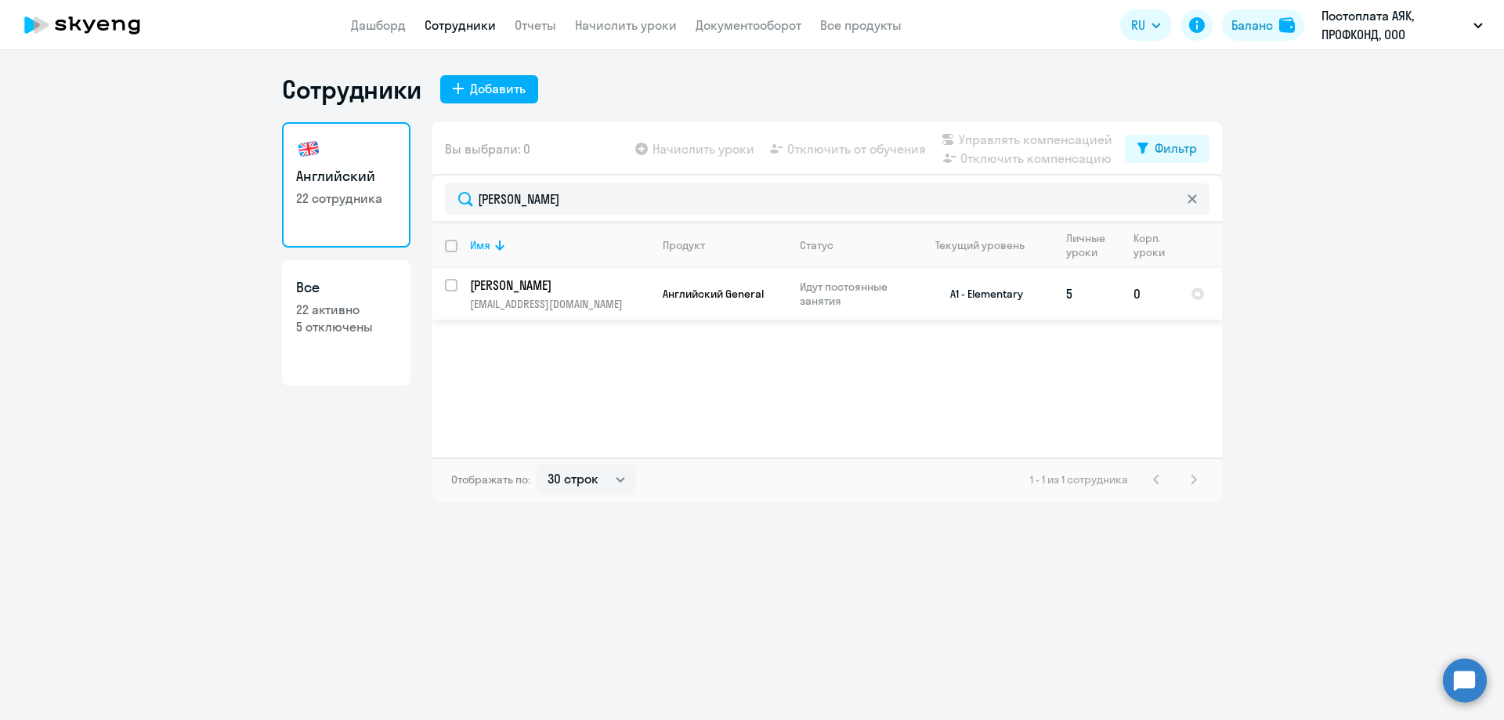
click at [527, 287] on p "[PERSON_NAME]" at bounding box center [558, 285] width 177 height 17
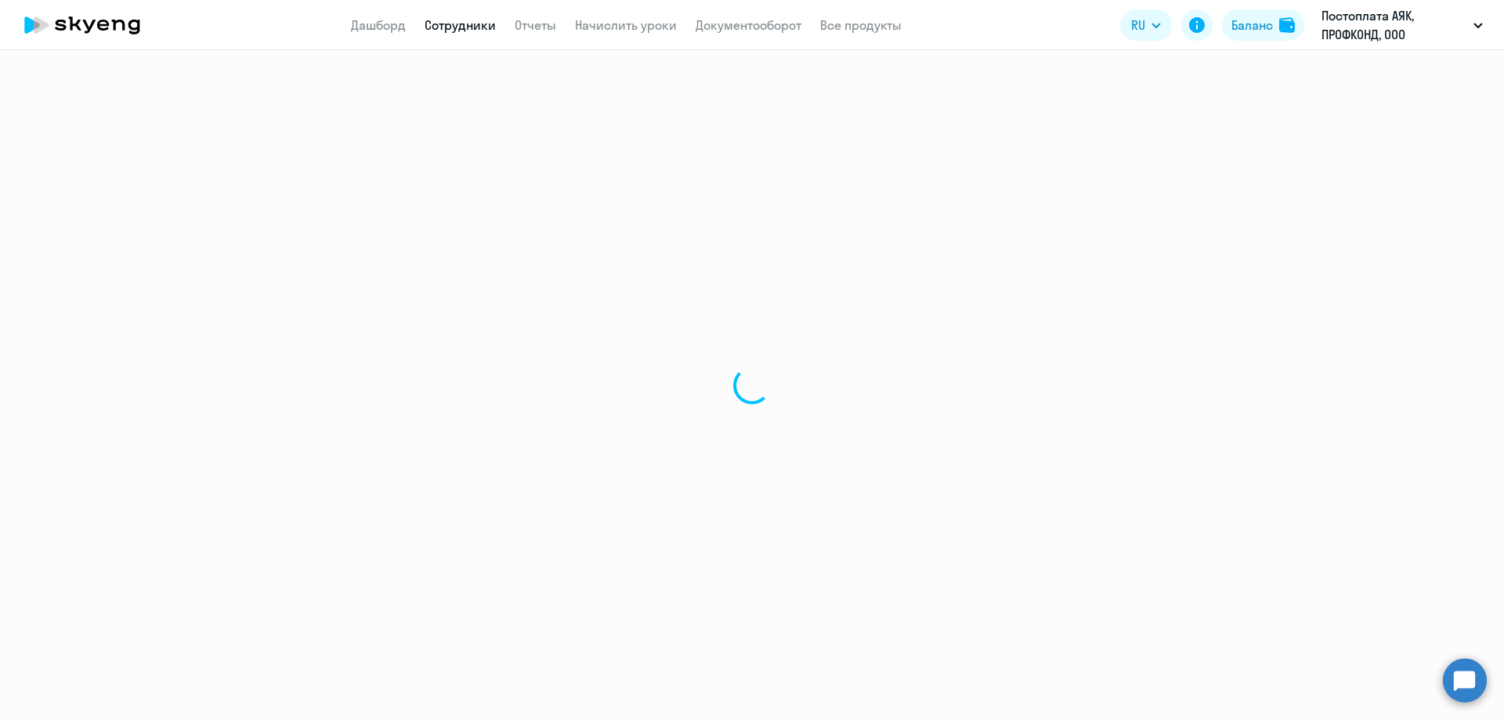
select select "english"
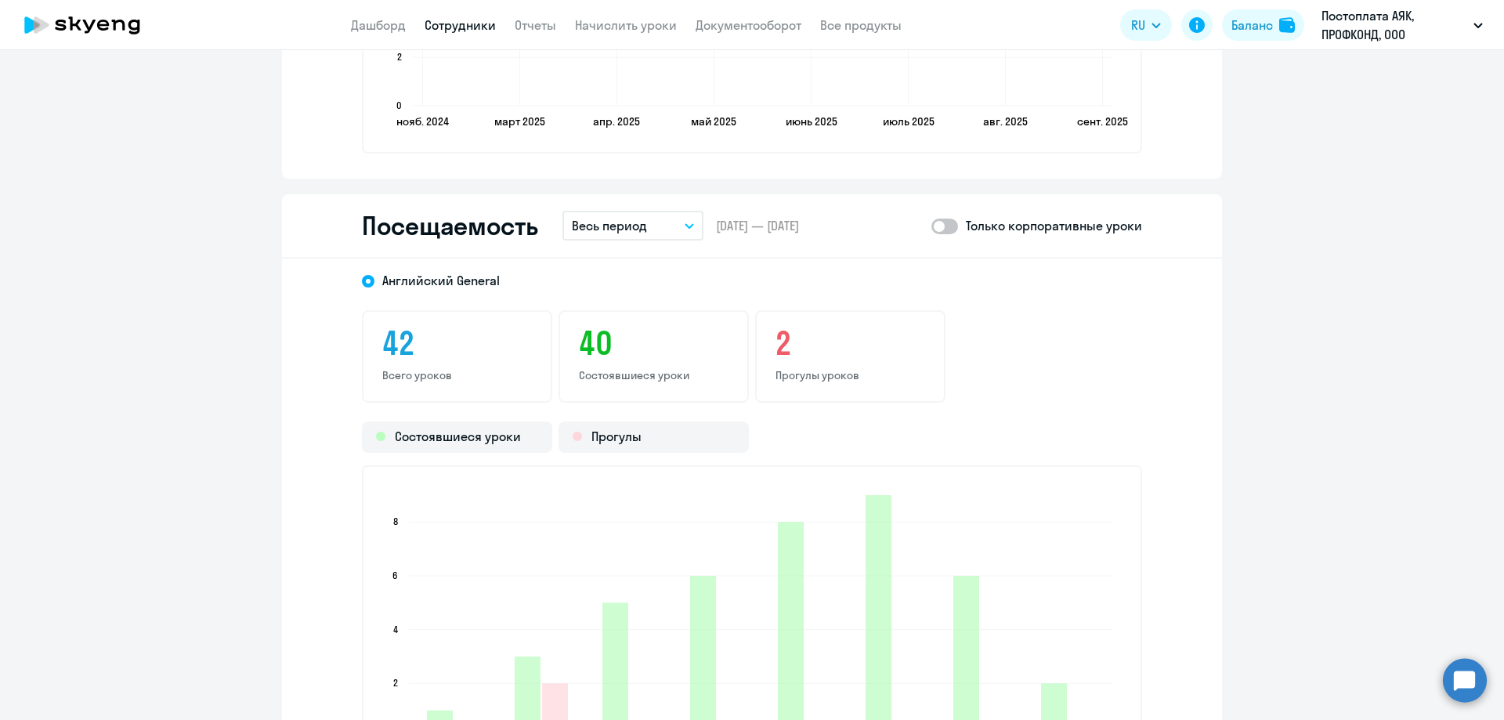
scroll to position [1802, 0]
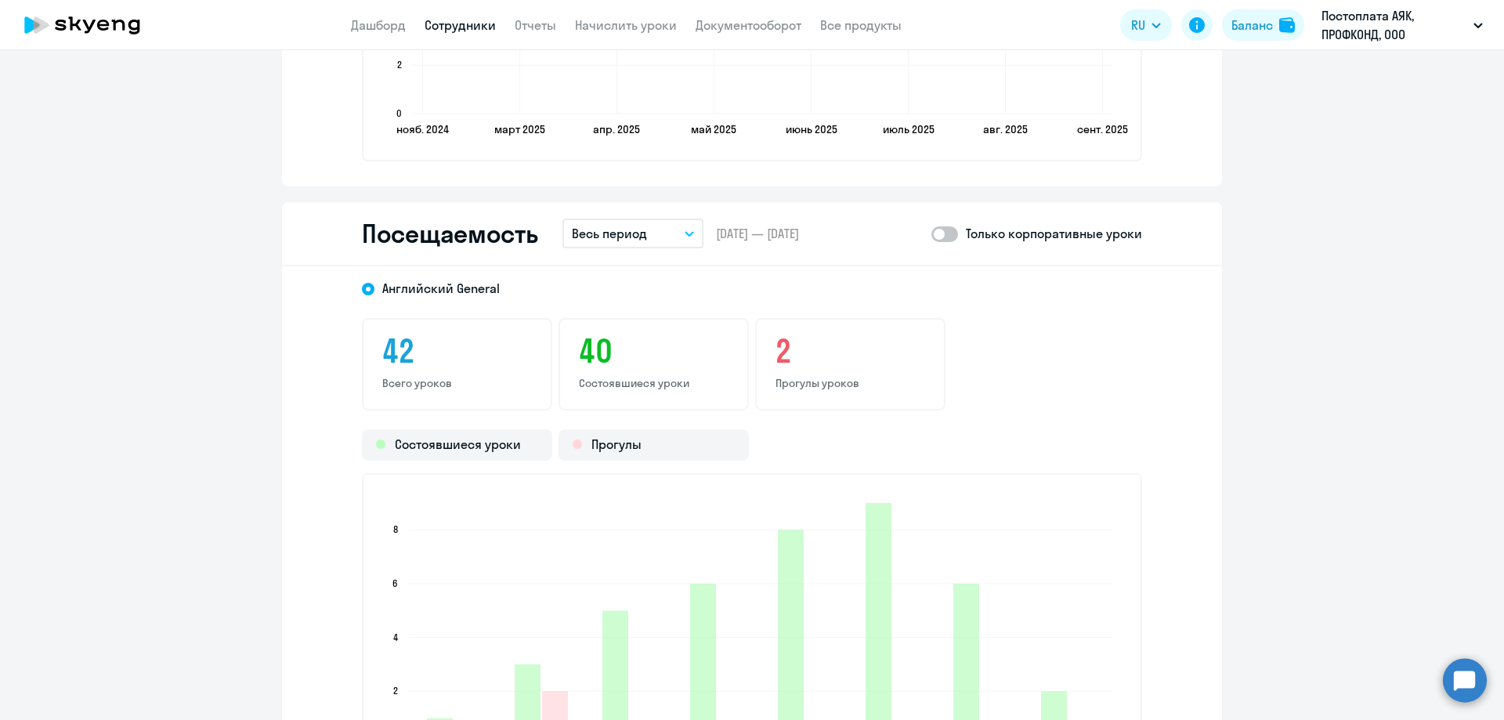
click at [633, 233] on p "Весь период" at bounding box center [609, 233] width 75 height 19
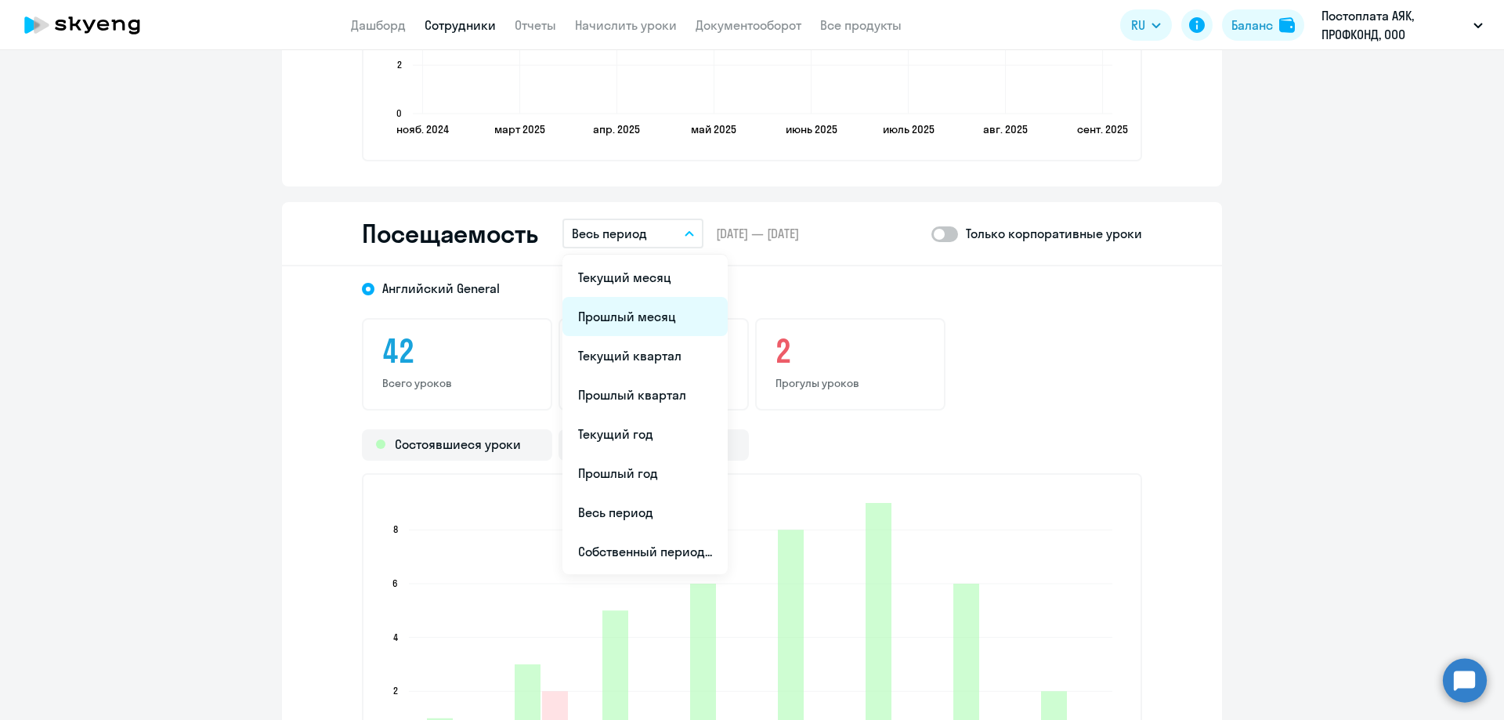
click at [644, 318] on li "Прошлый месяц" at bounding box center [644, 316] width 165 height 39
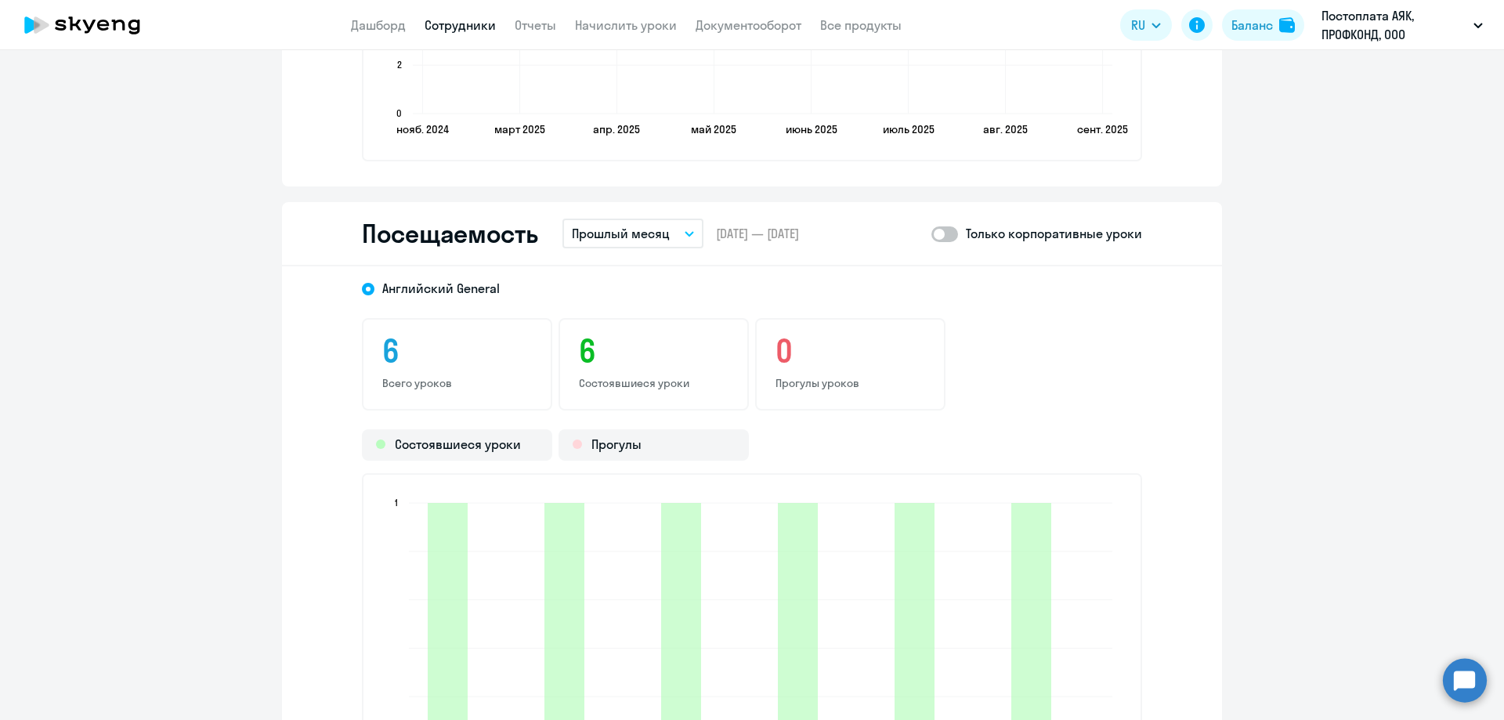
click at [685, 234] on icon "button" at bounding box center [689, 234] width 8 height 4
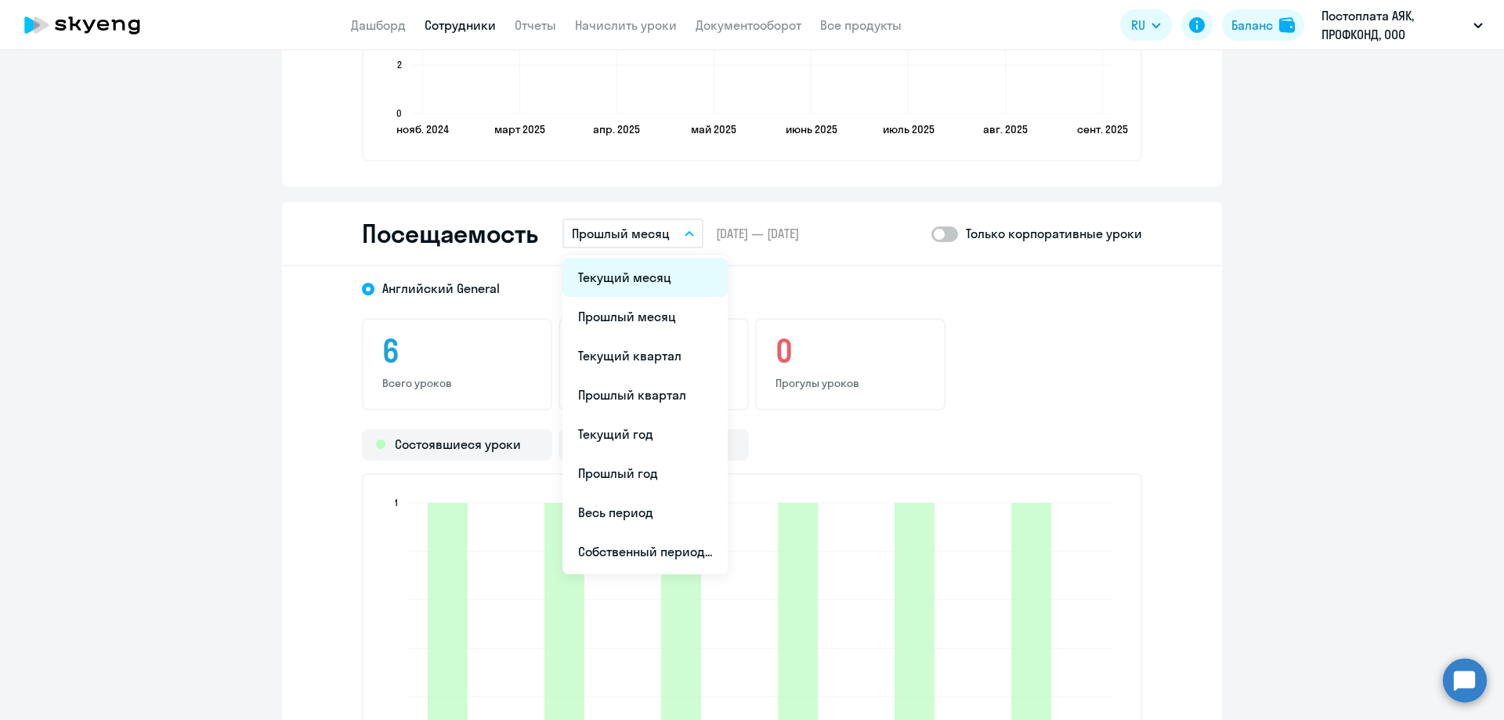
click at [685, 278] on li "Текущий месяц" at bounding box center [644, 277] width 165 height 39
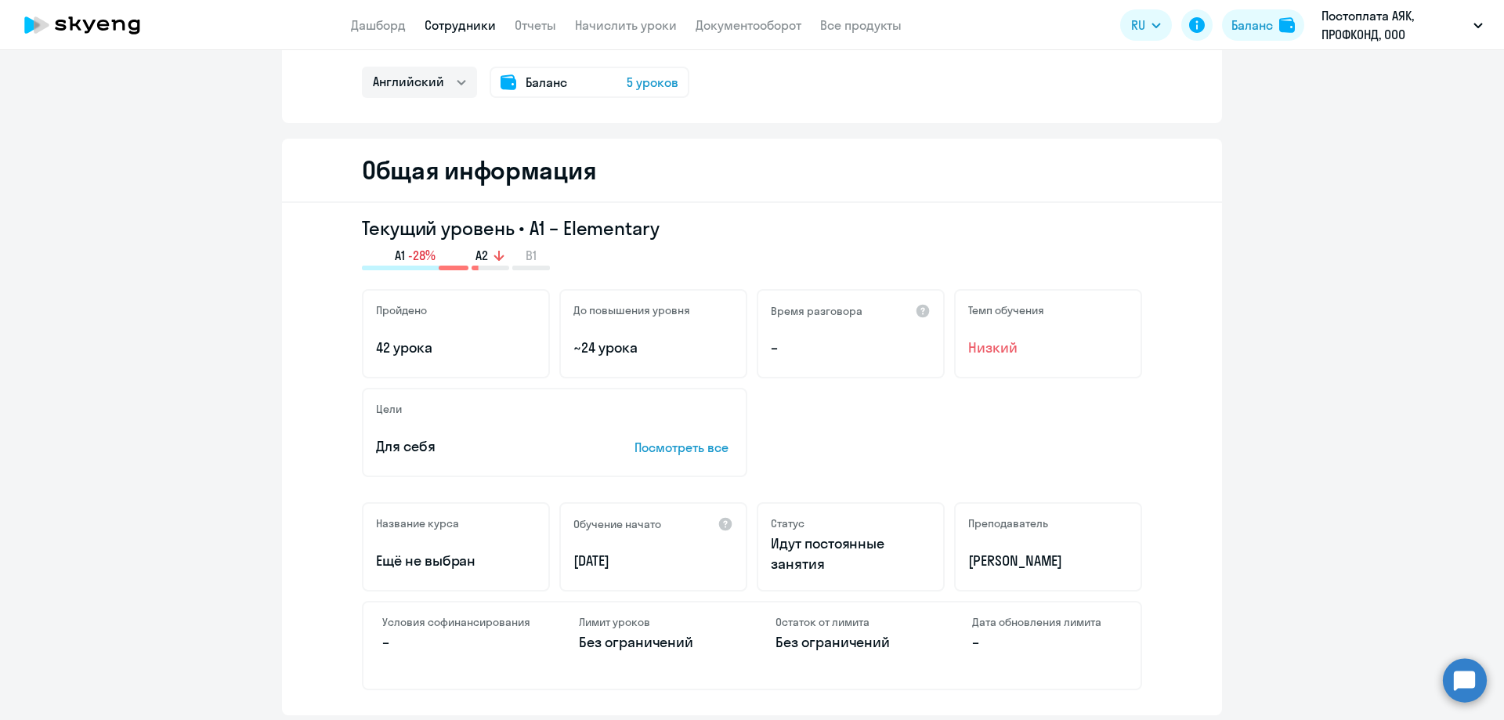
scroll to position [0, 0]
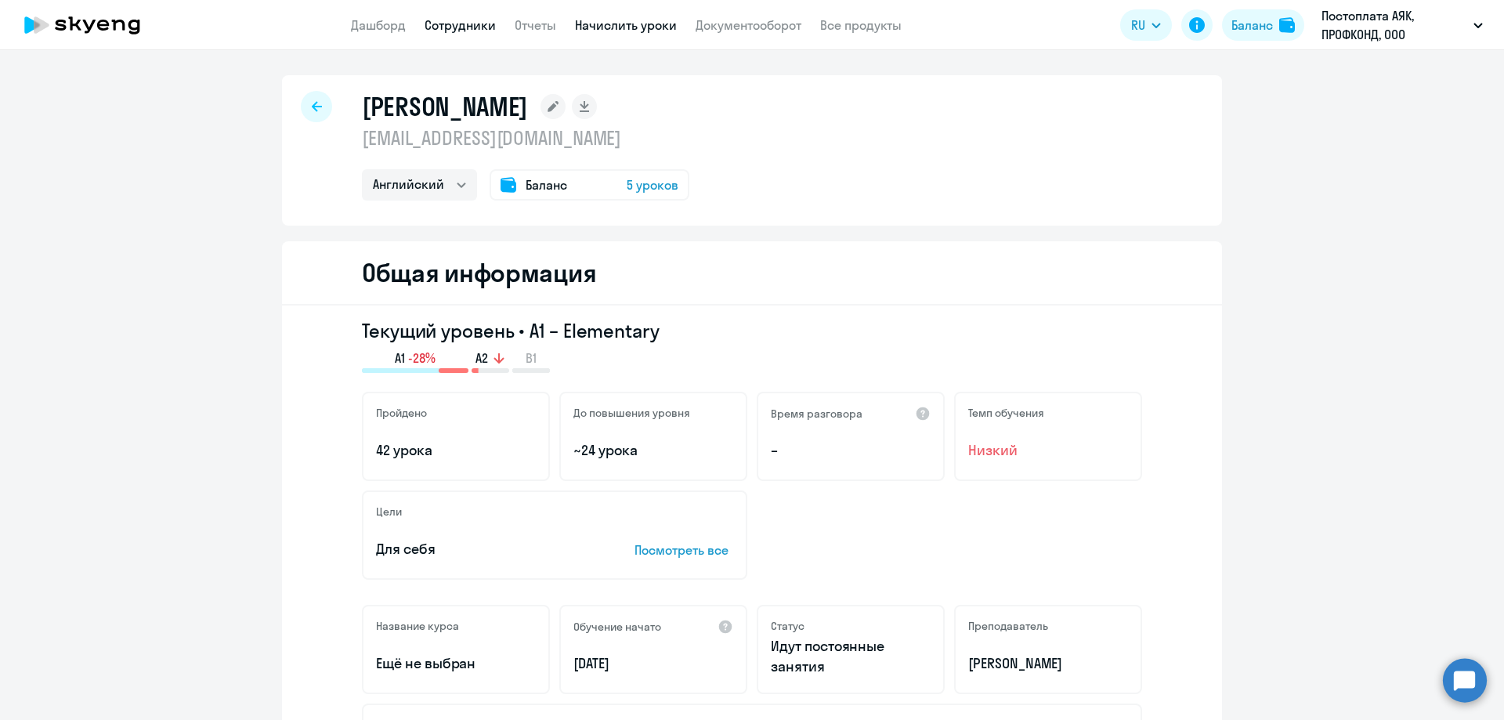
click at [607, 17] on link "Начислить уроки" at bounding box center [626, 25] width 102 height 16
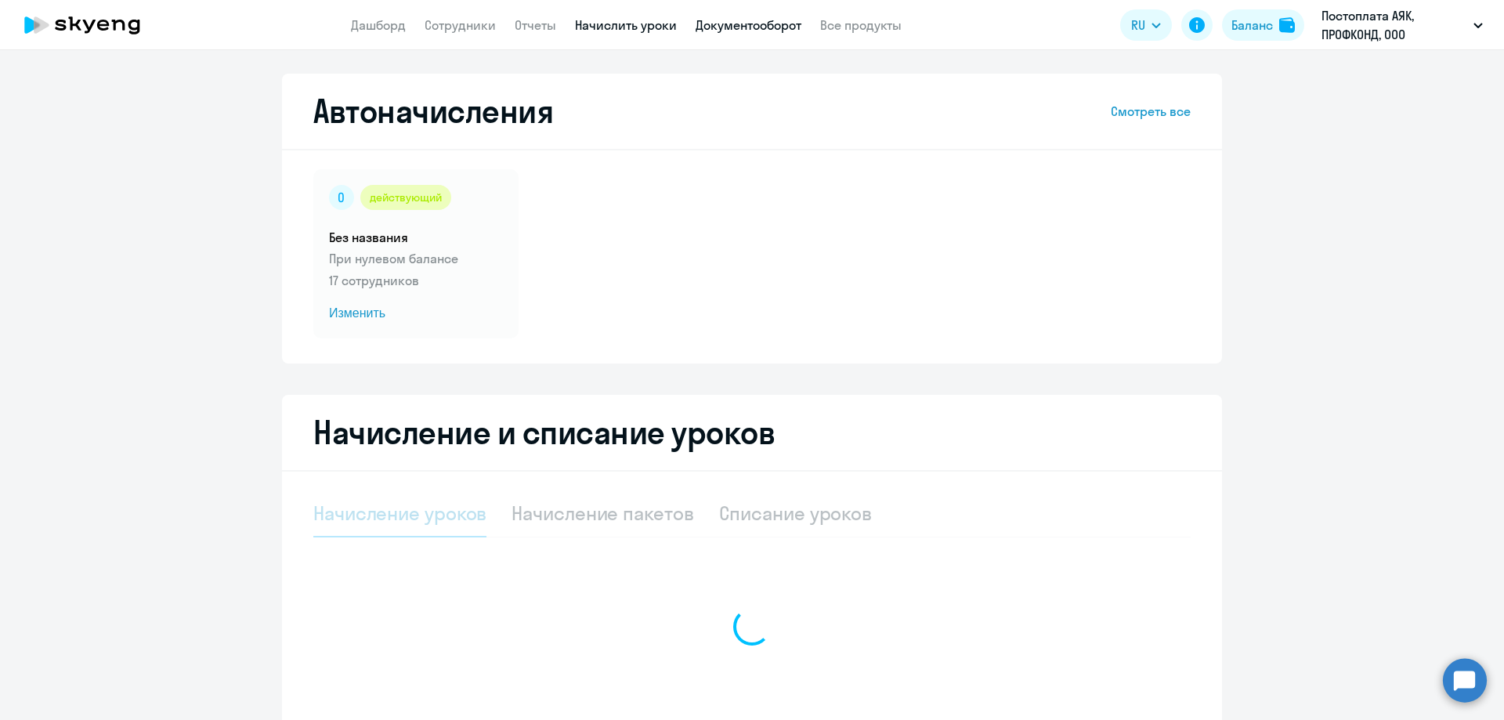
select select "10"
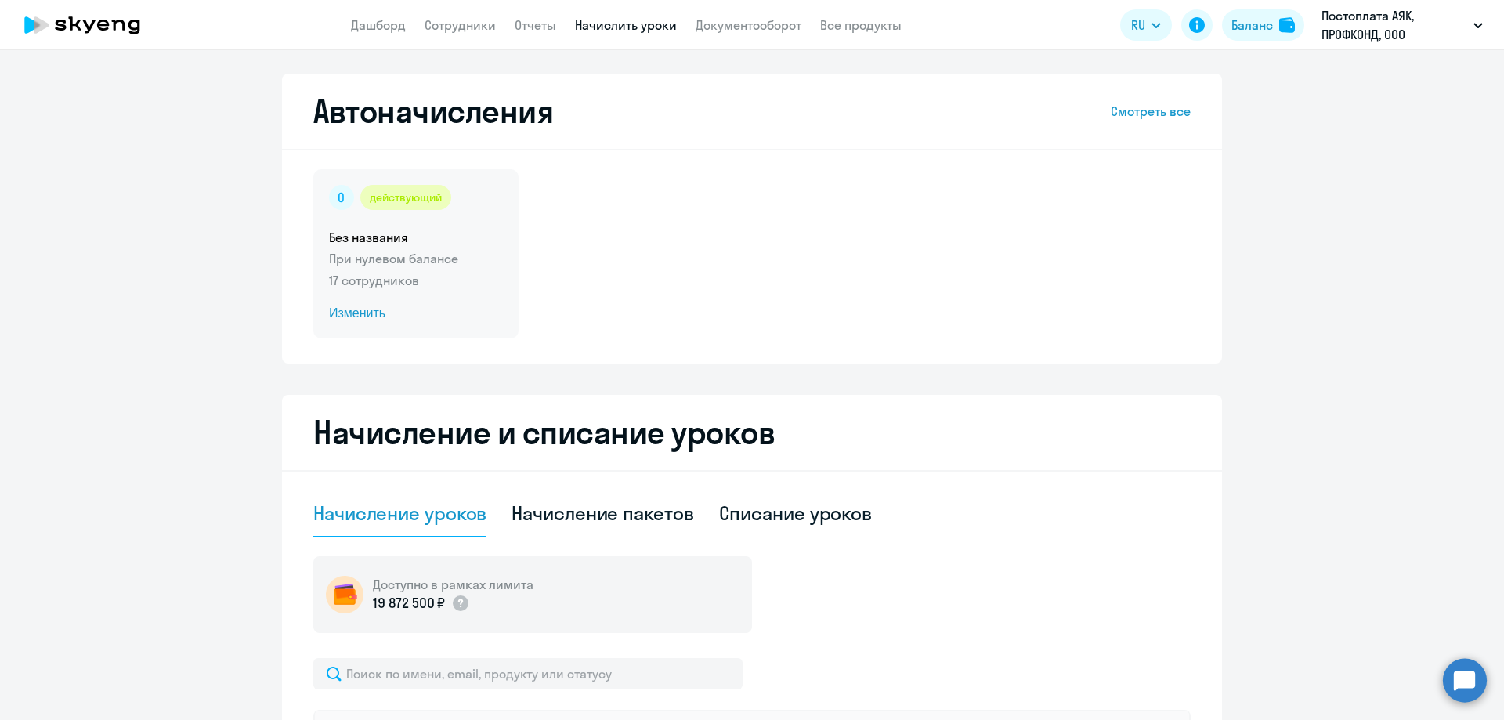
click at [361, 306] on span "Изменить" at bounding box center [416, 313] width 174 height 19
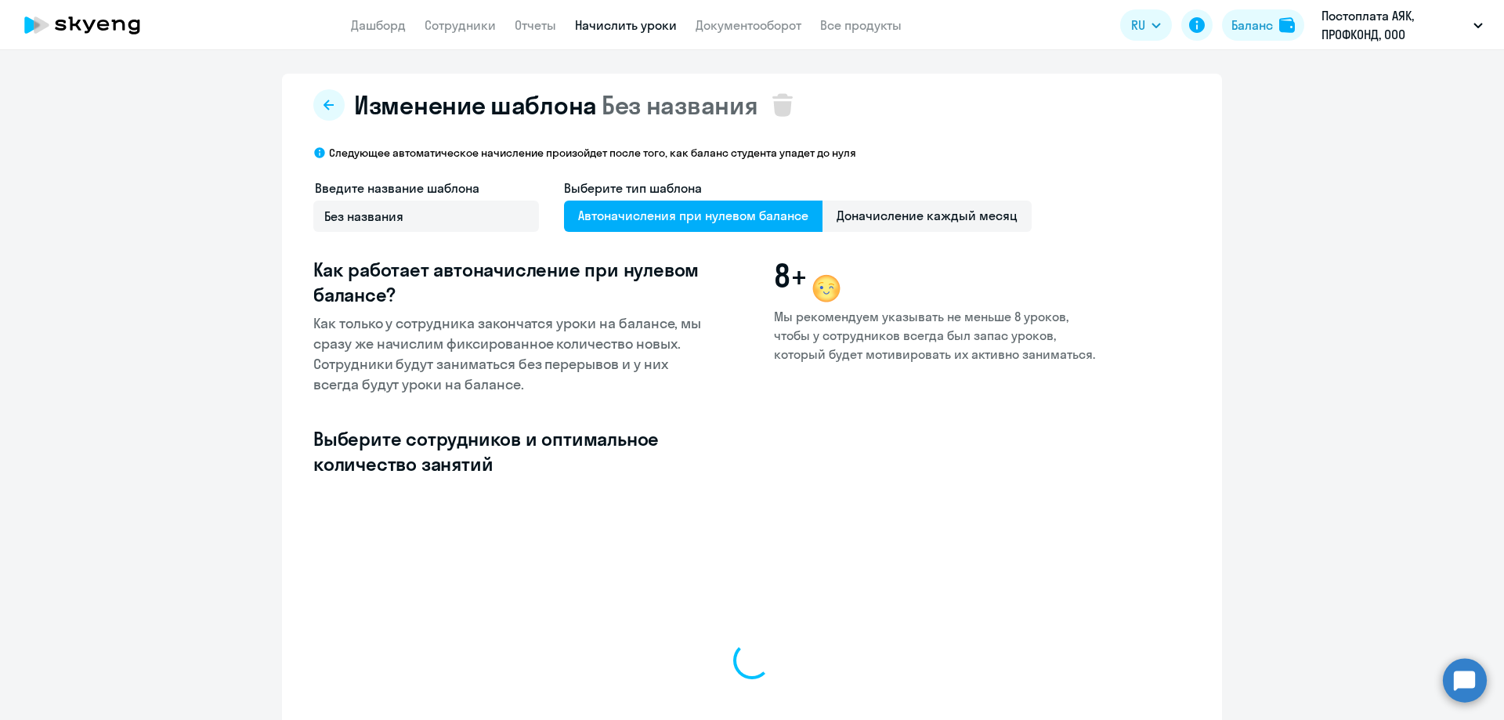
select select "10"
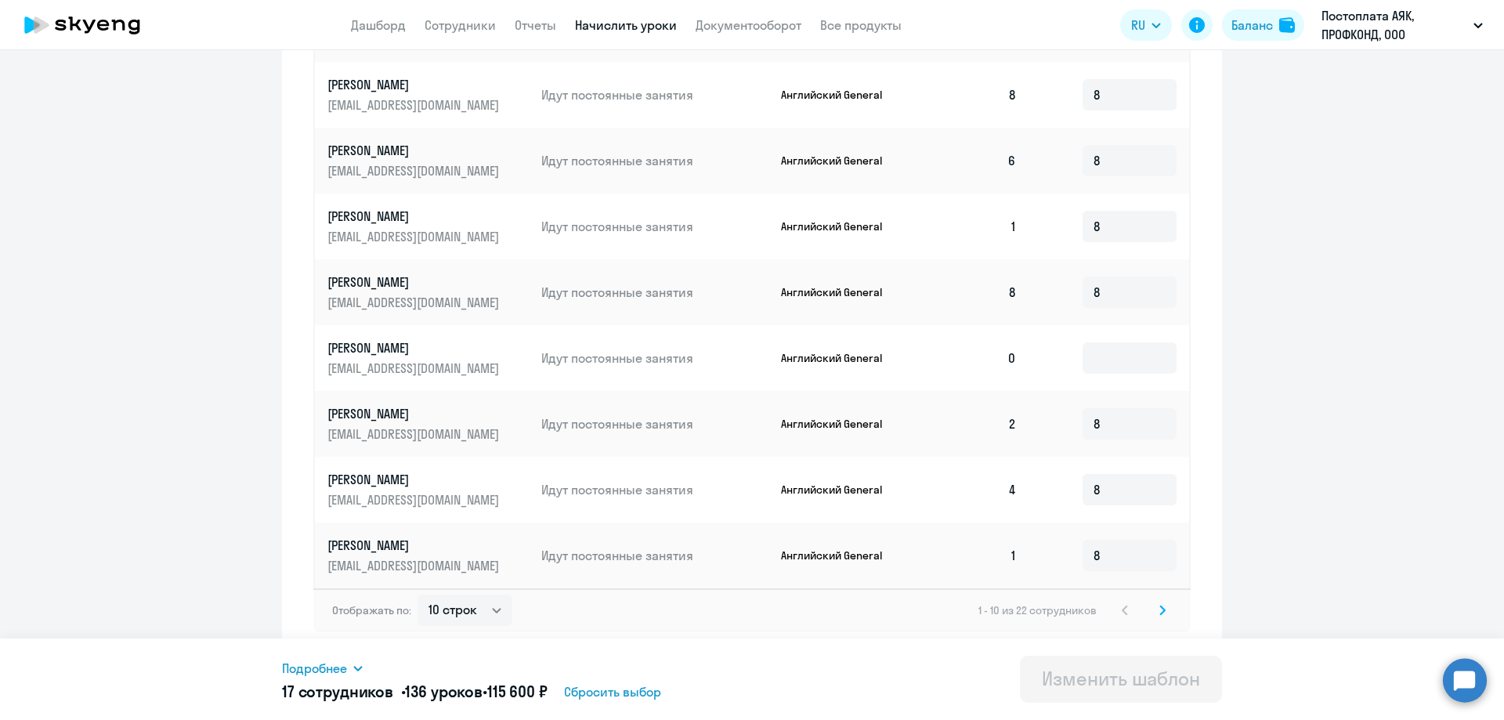
scroll to position [38, 0]
click at [1159, 614] on icon at bounding box center [1162, 610] width 6 height 11
click at [338, 471] on p "[PERSON_NAME]" at bounding box center [414, 479] width 175 height 17
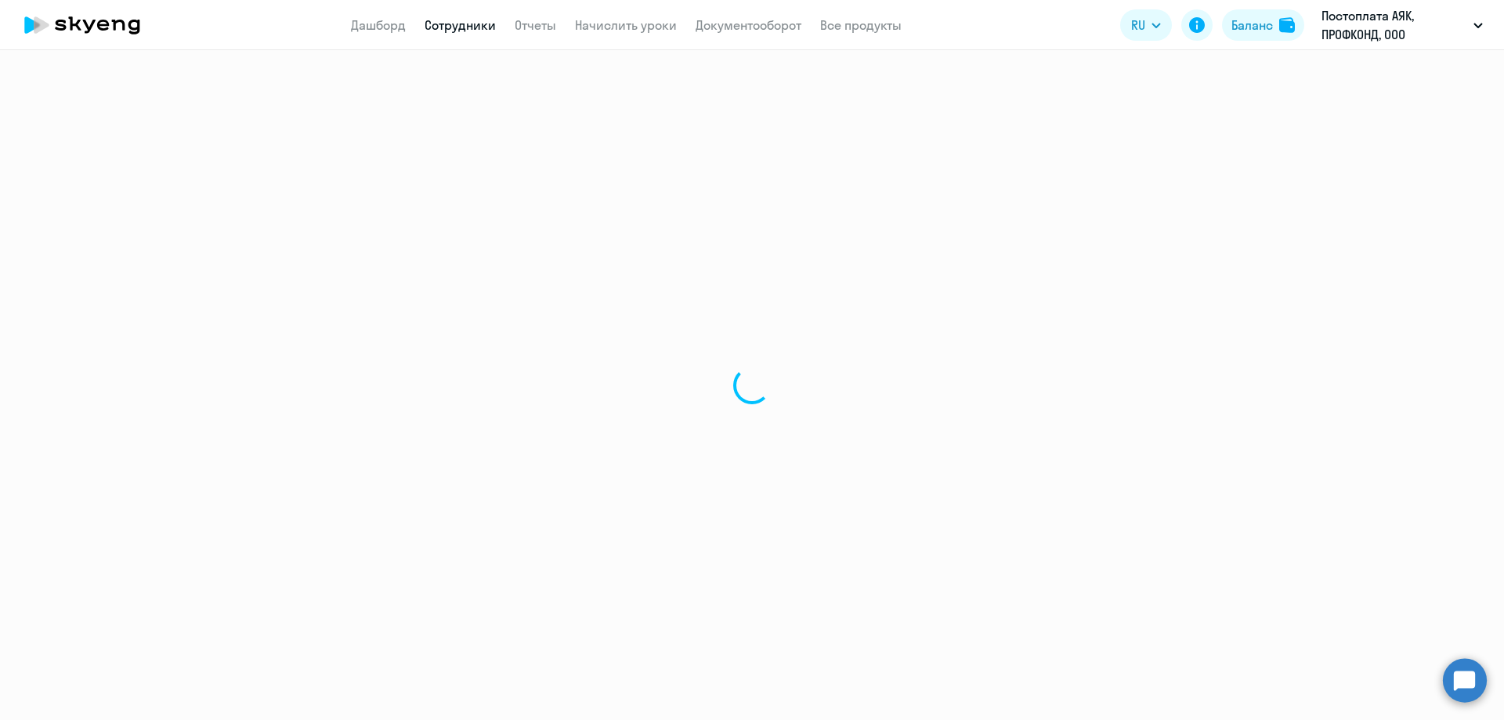
select select "english"
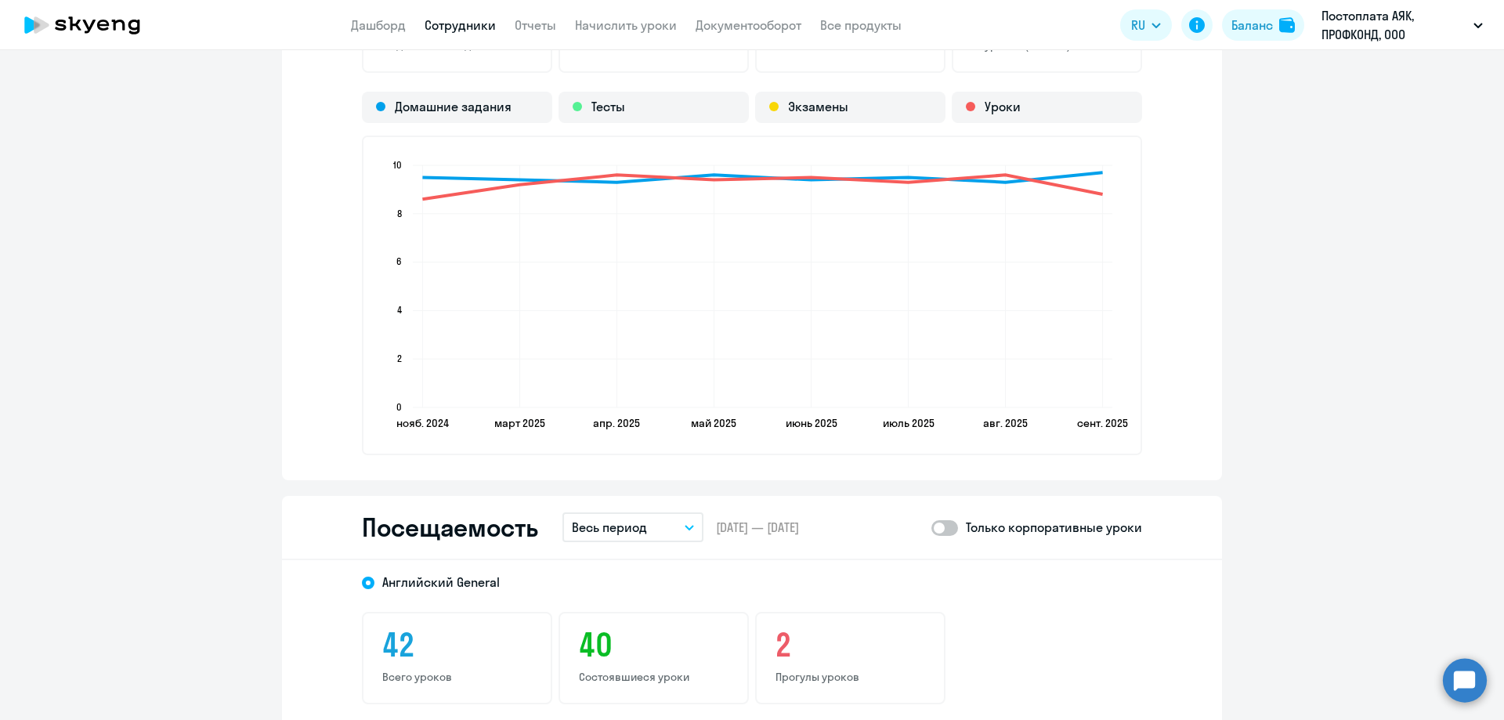
scroll to position [1723, 0]
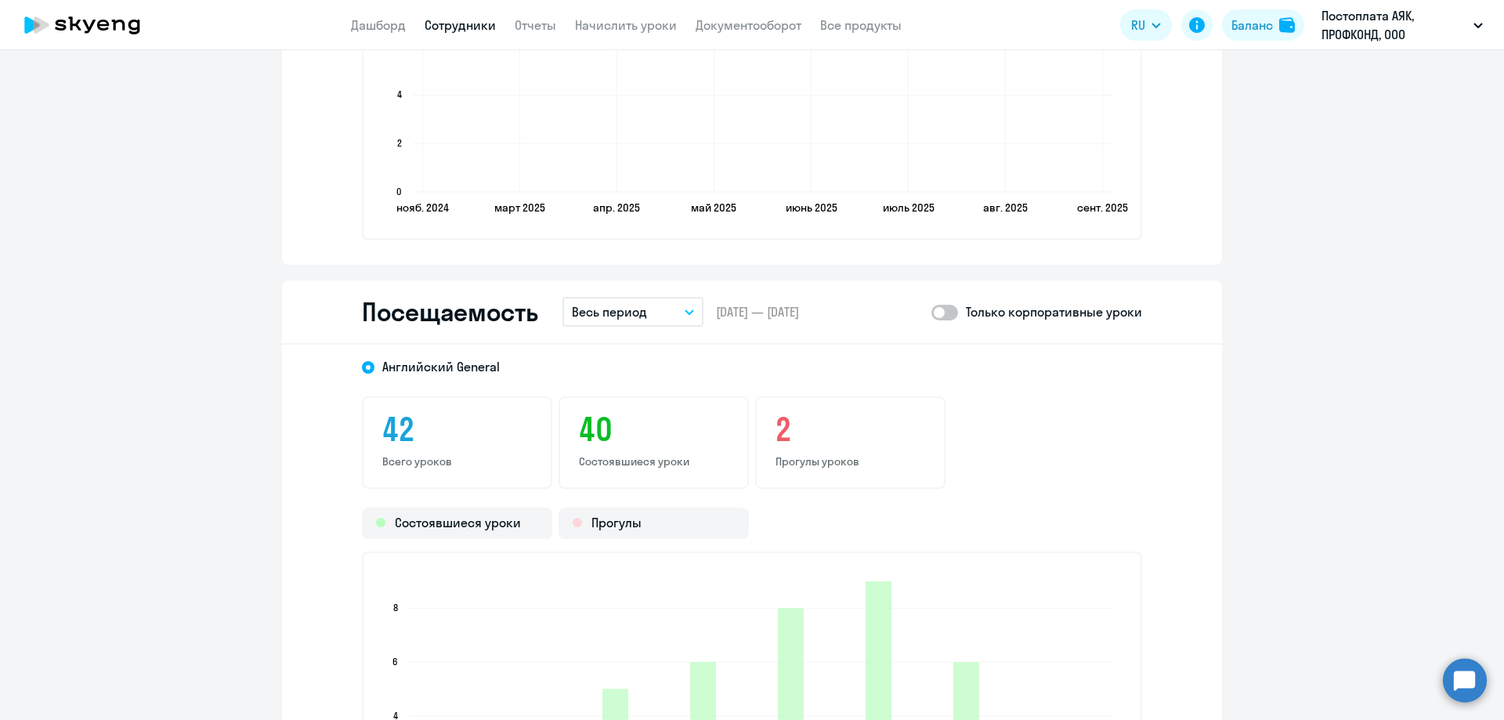
click at [685, 312] on icon "button" at bounding box center [689, 312] width 8 height 4
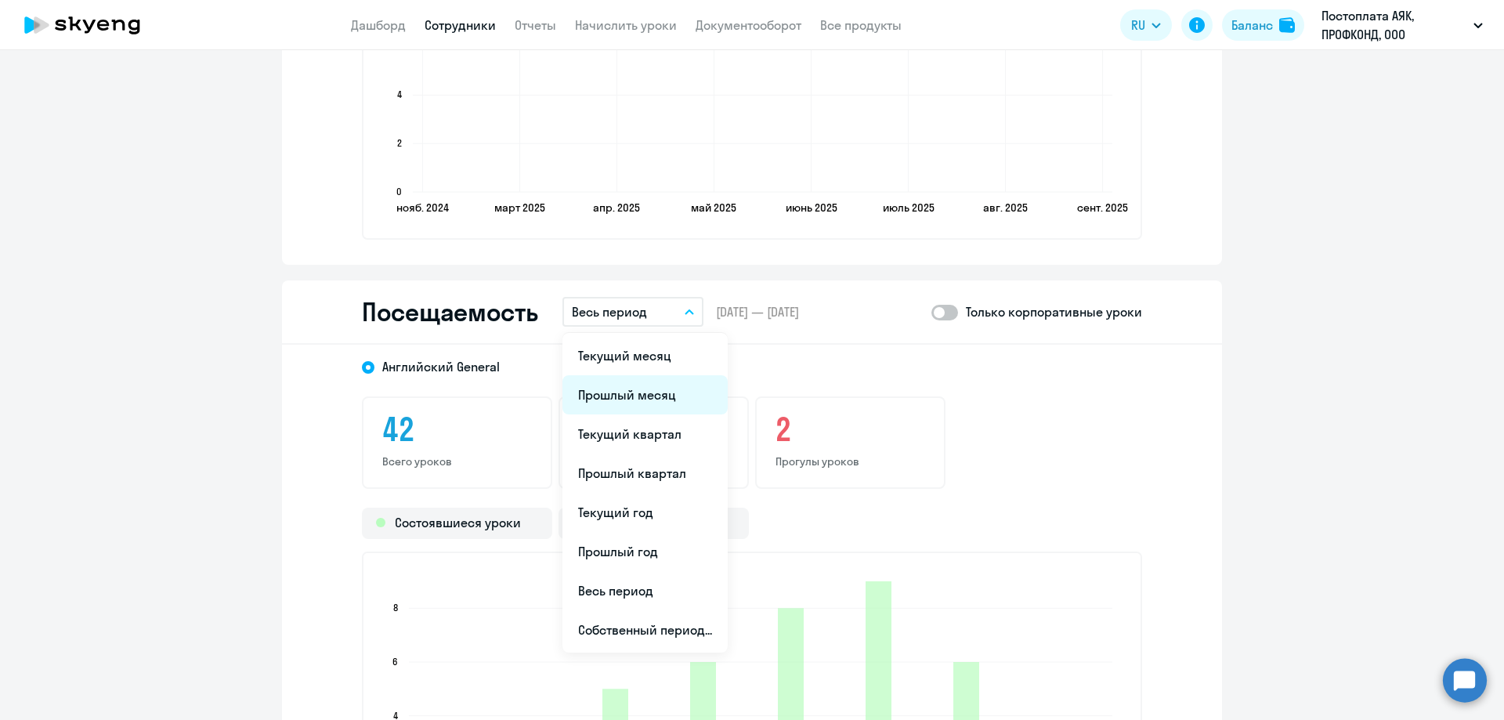
click at [621, 400] on li "Прошлый месяц" at bounding box center [644, 394] width 165 height 39
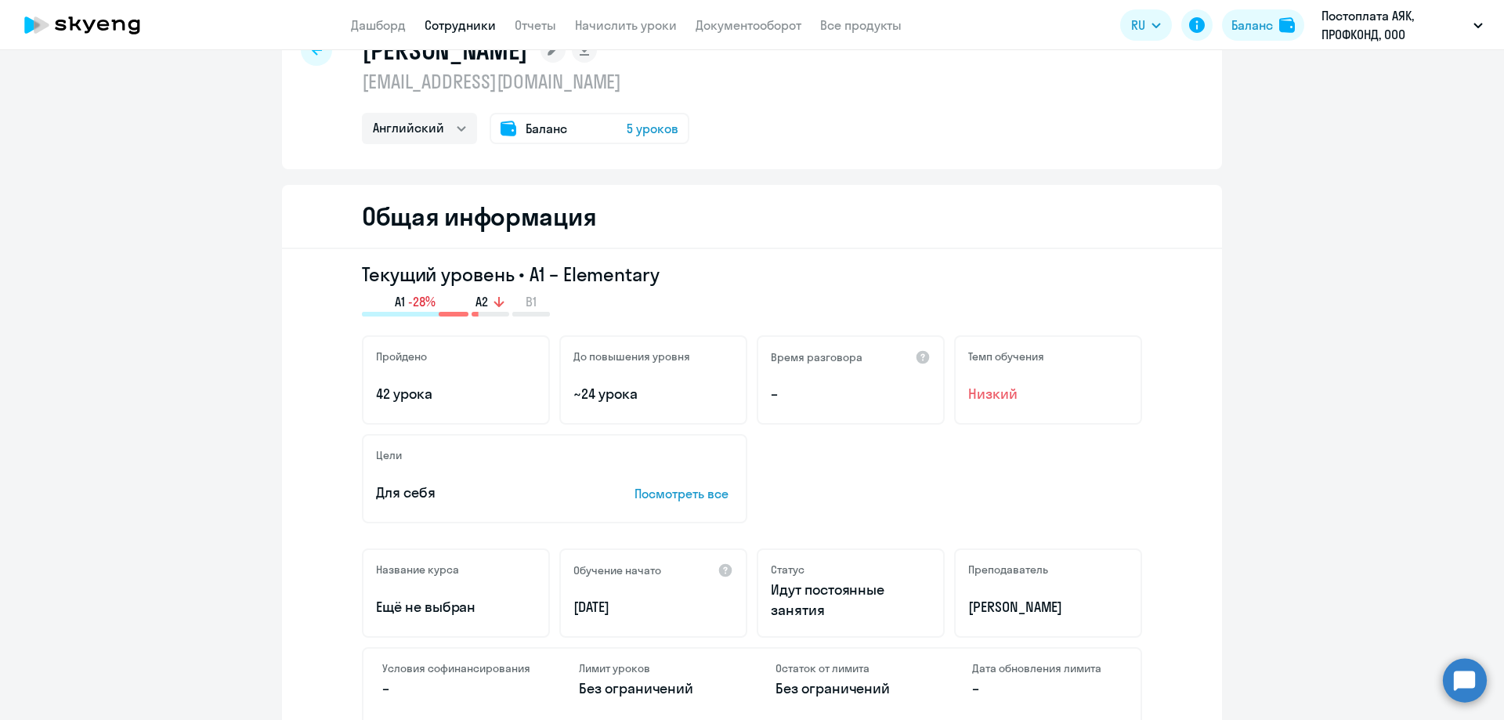
scroll to position [0, 0]
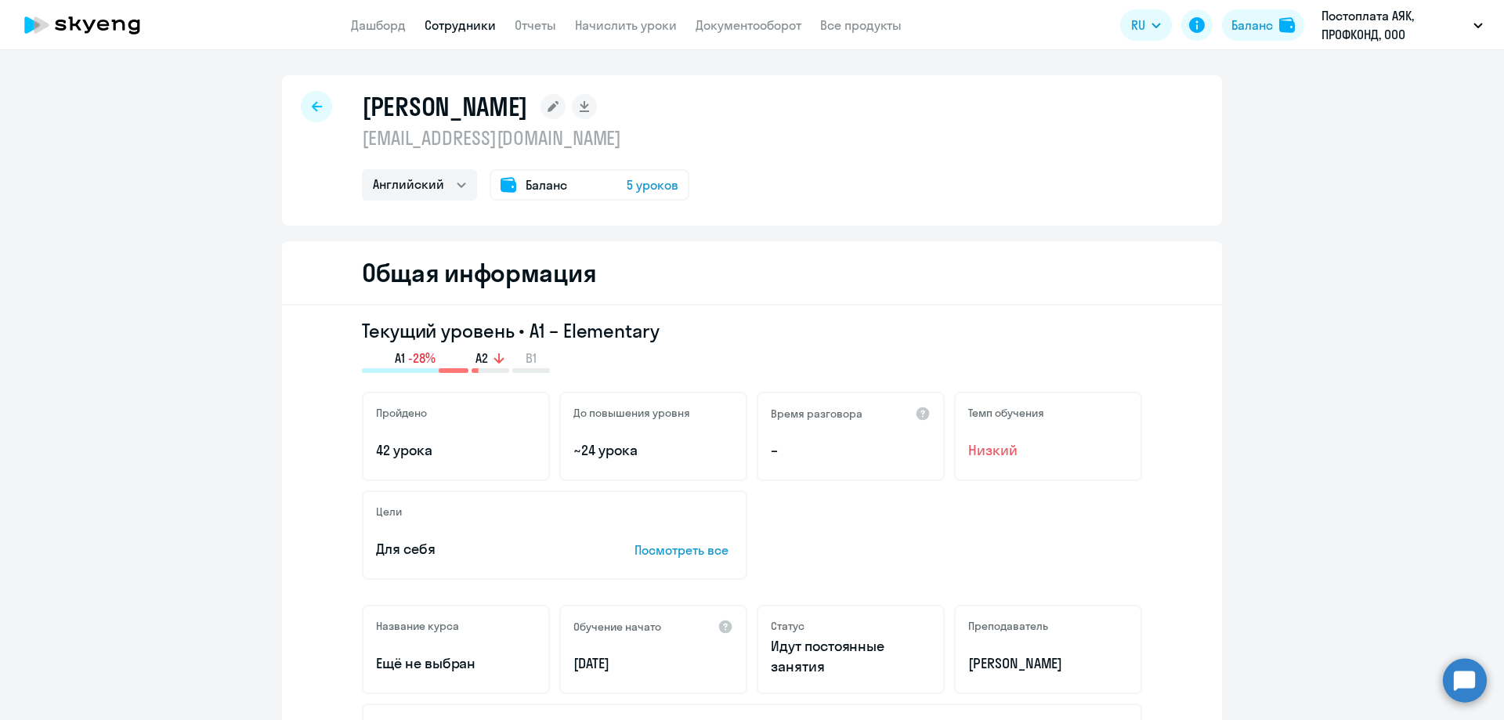
click at [313, 107] on icon at bounding box center [317, 106] width 10 height 10
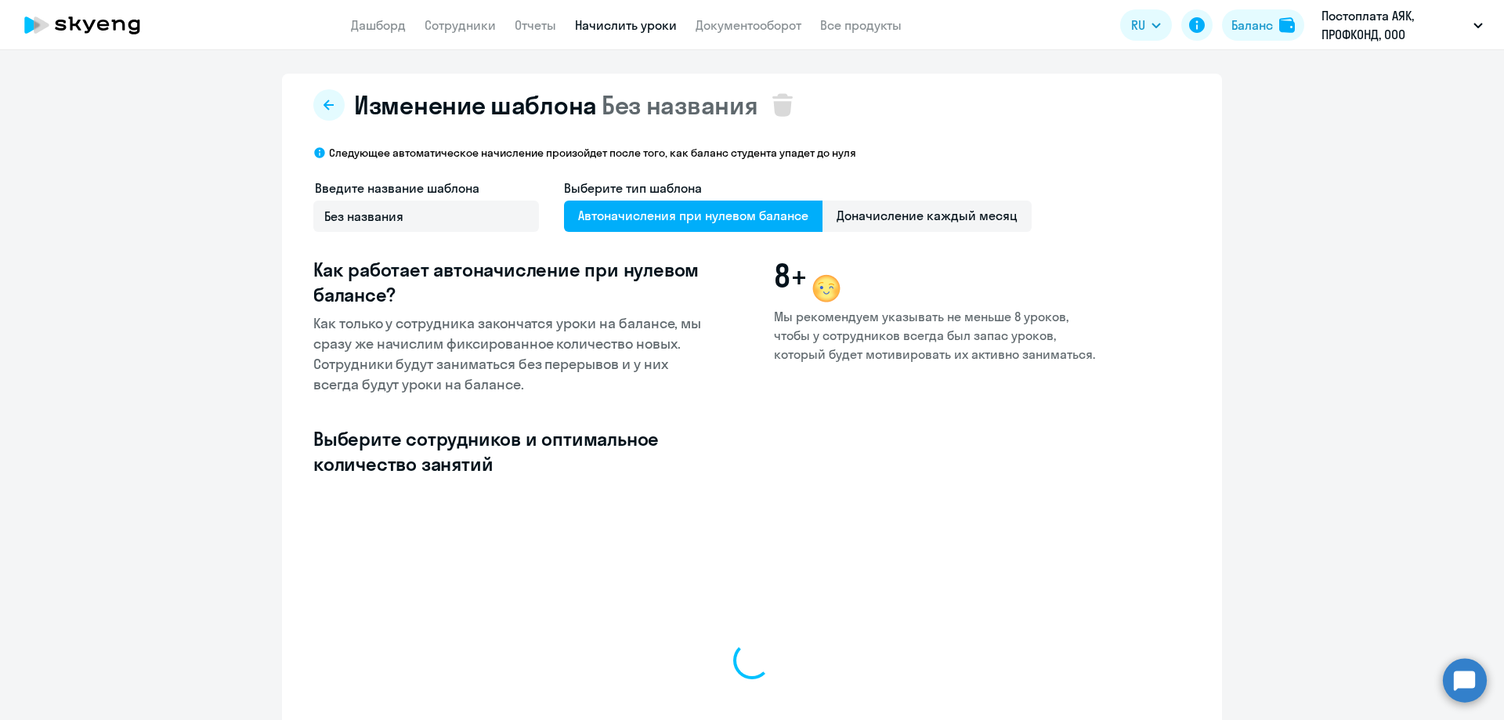
select select "10"
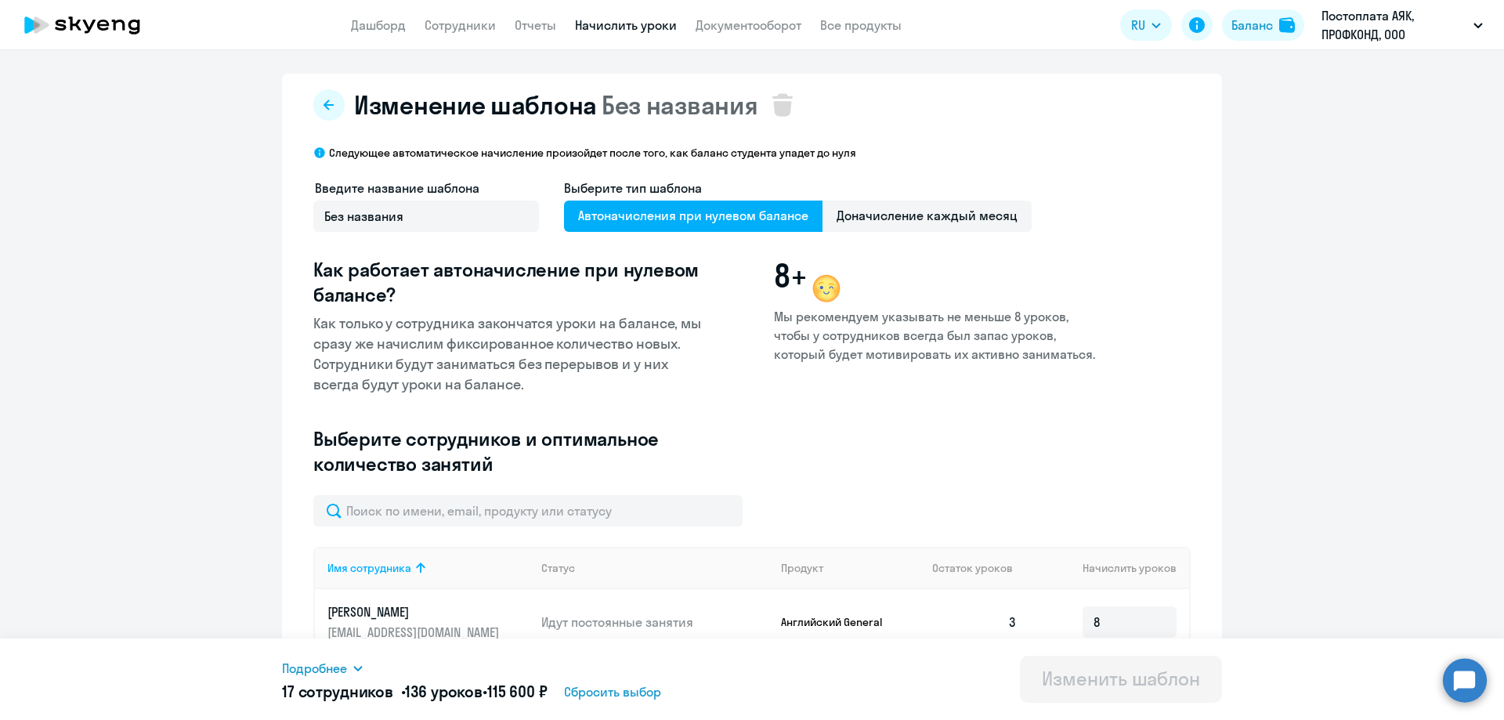
click at [313, 107] on button at bounding box center [328, 104] width 31 height 31
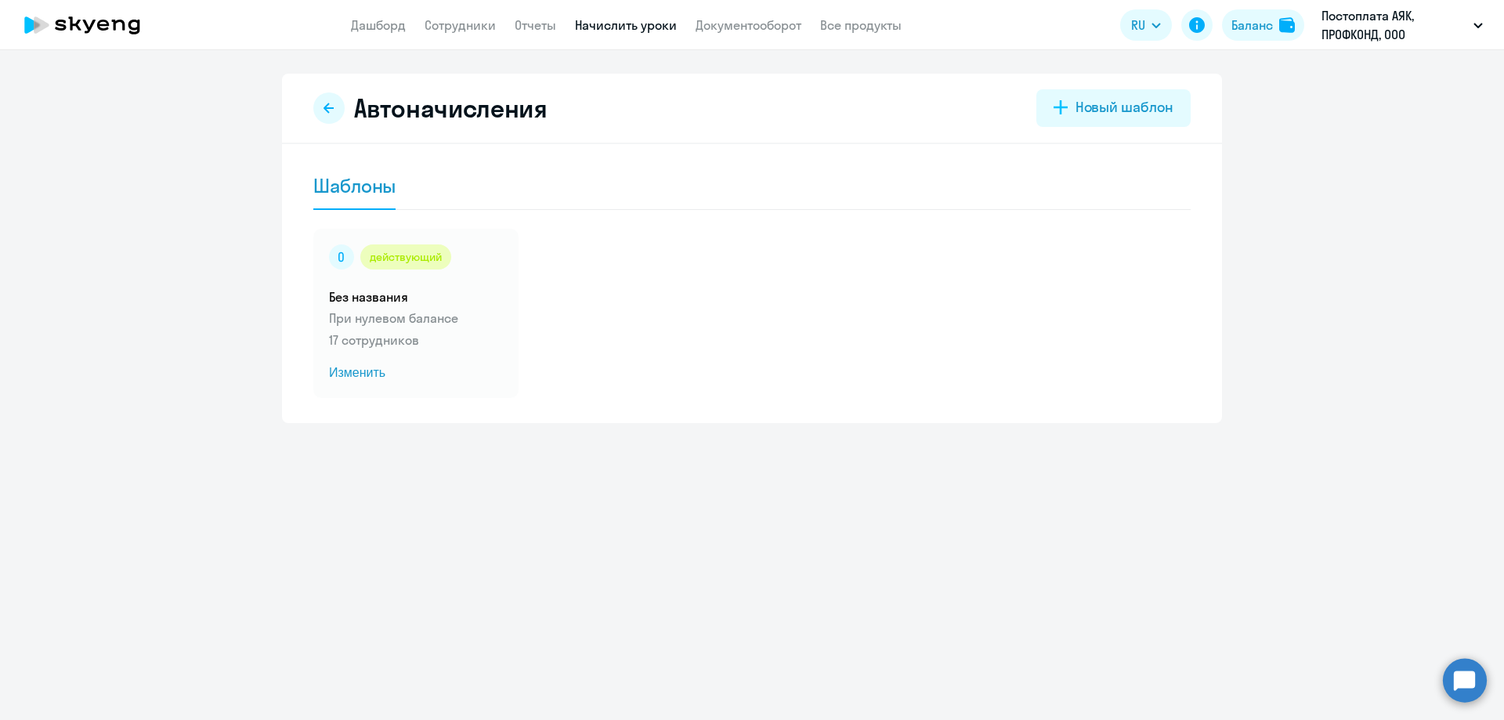
click at [313, 107] on button at bounding box center [328, 107] width 31 height 31
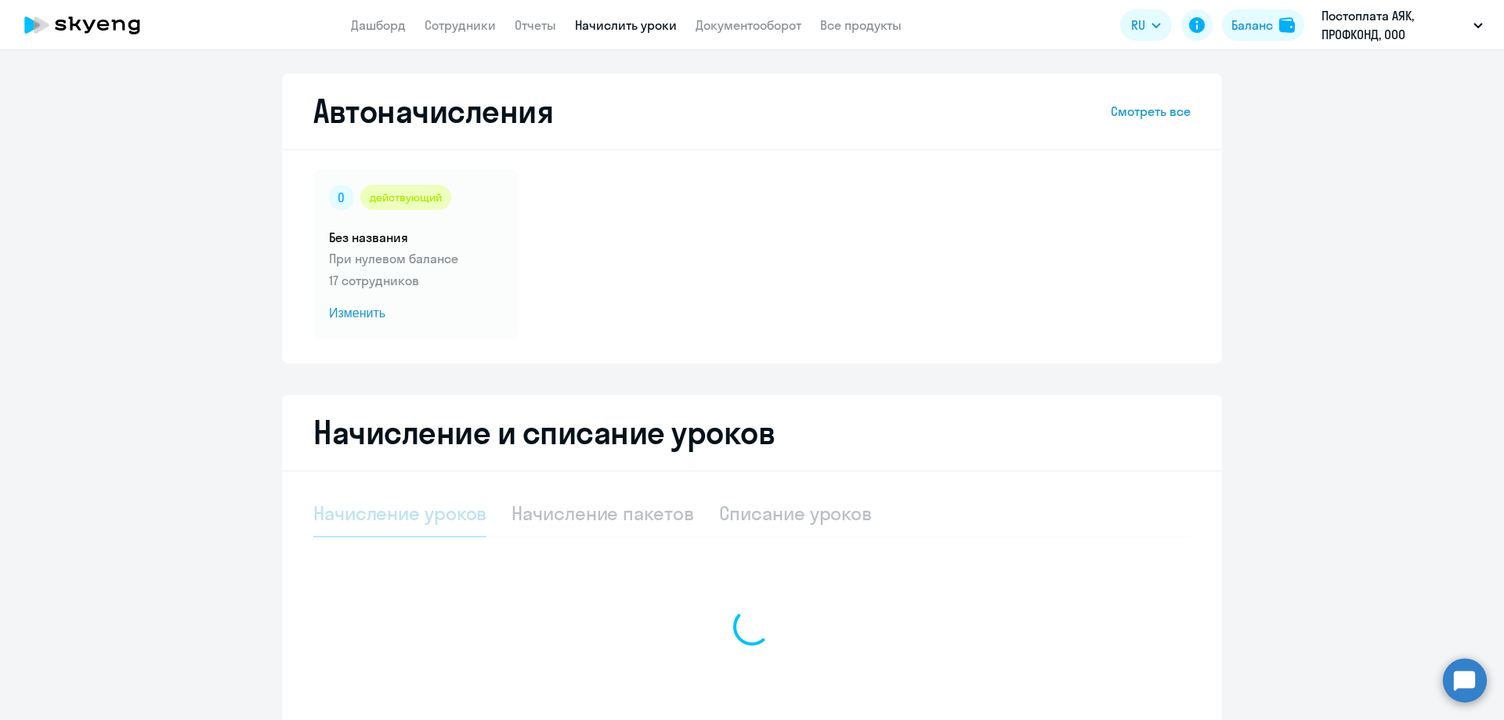
select select "10"
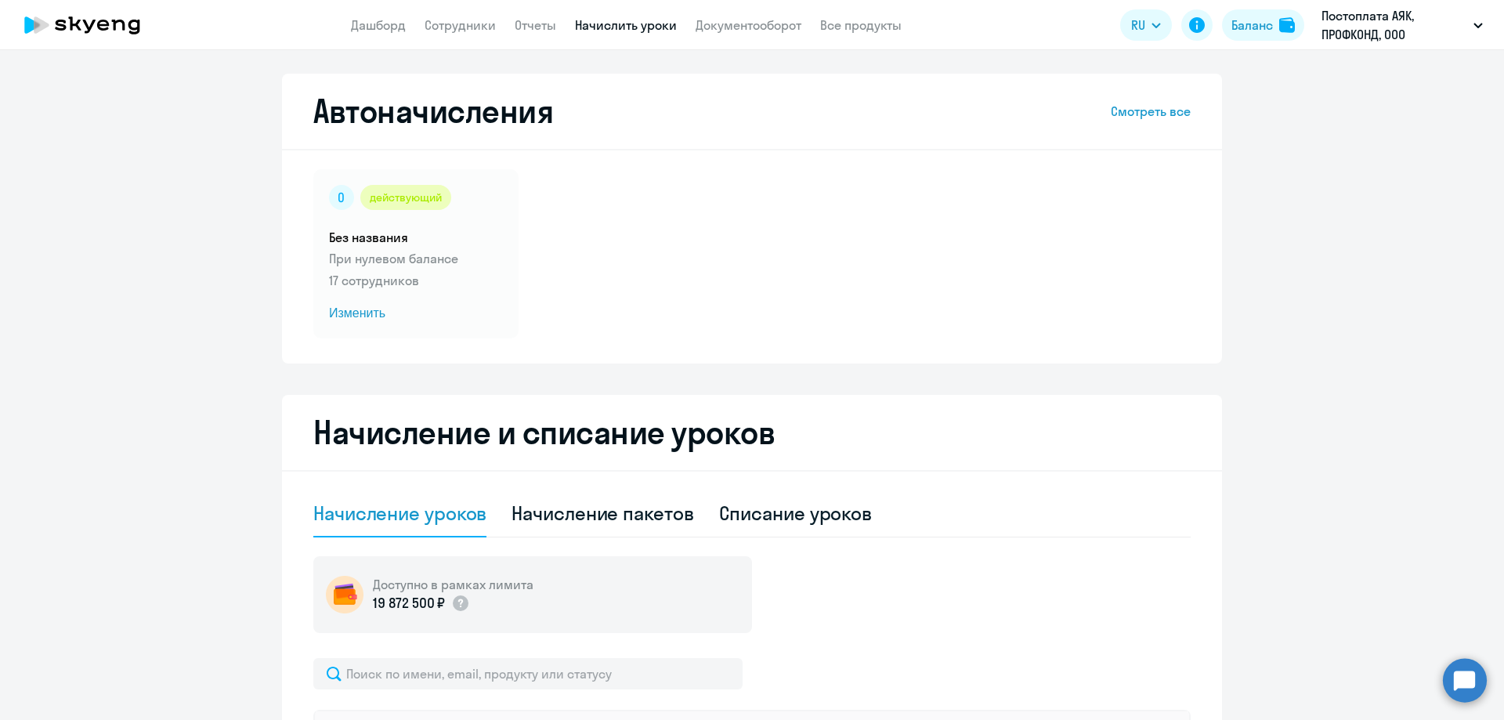
click at [313, 107] on h2 "Автоначисления" at bounding box center [433, 111] width 240 height 38
click at [447, 33] on app-menu-item-link "Сотрудники" at bounding box center [460, 26] width 71 height 20
click at [450, 27] on link "Сотрудники" at bounding box center [460, 25] width 71 height 16
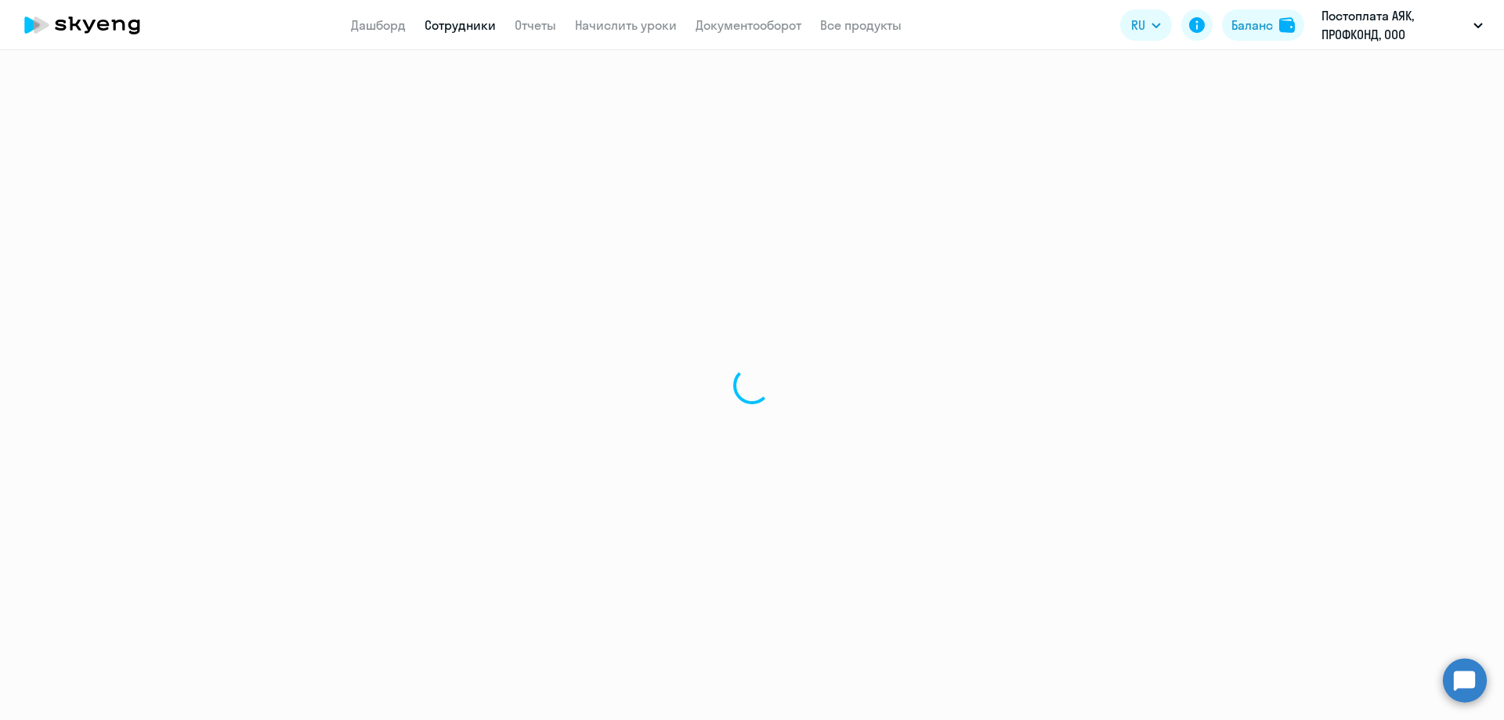
select select "30"
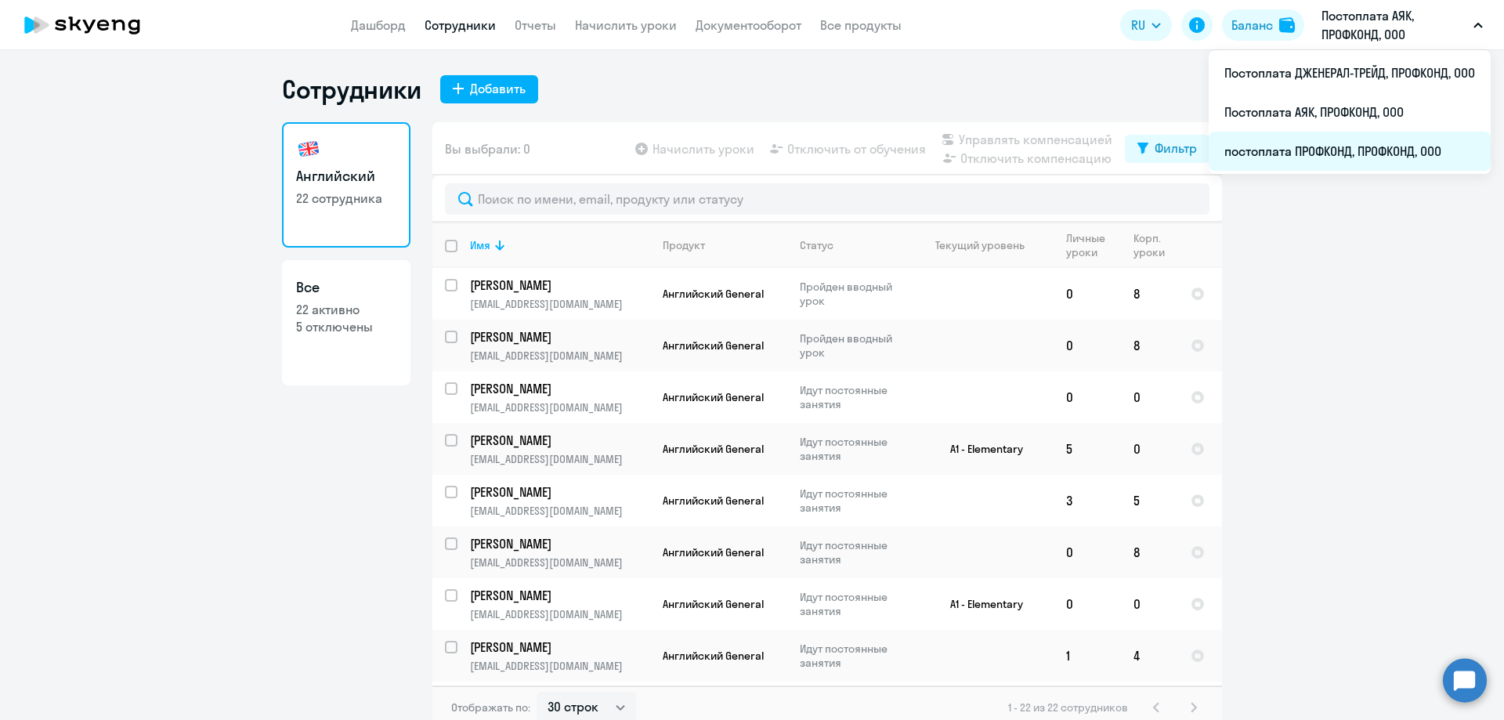
click at [1339, 146] on li "постоплата ПРОФКОНД, ПРОФКОНД, ООО" at bounding box center [1350, 151] width 282 height 39
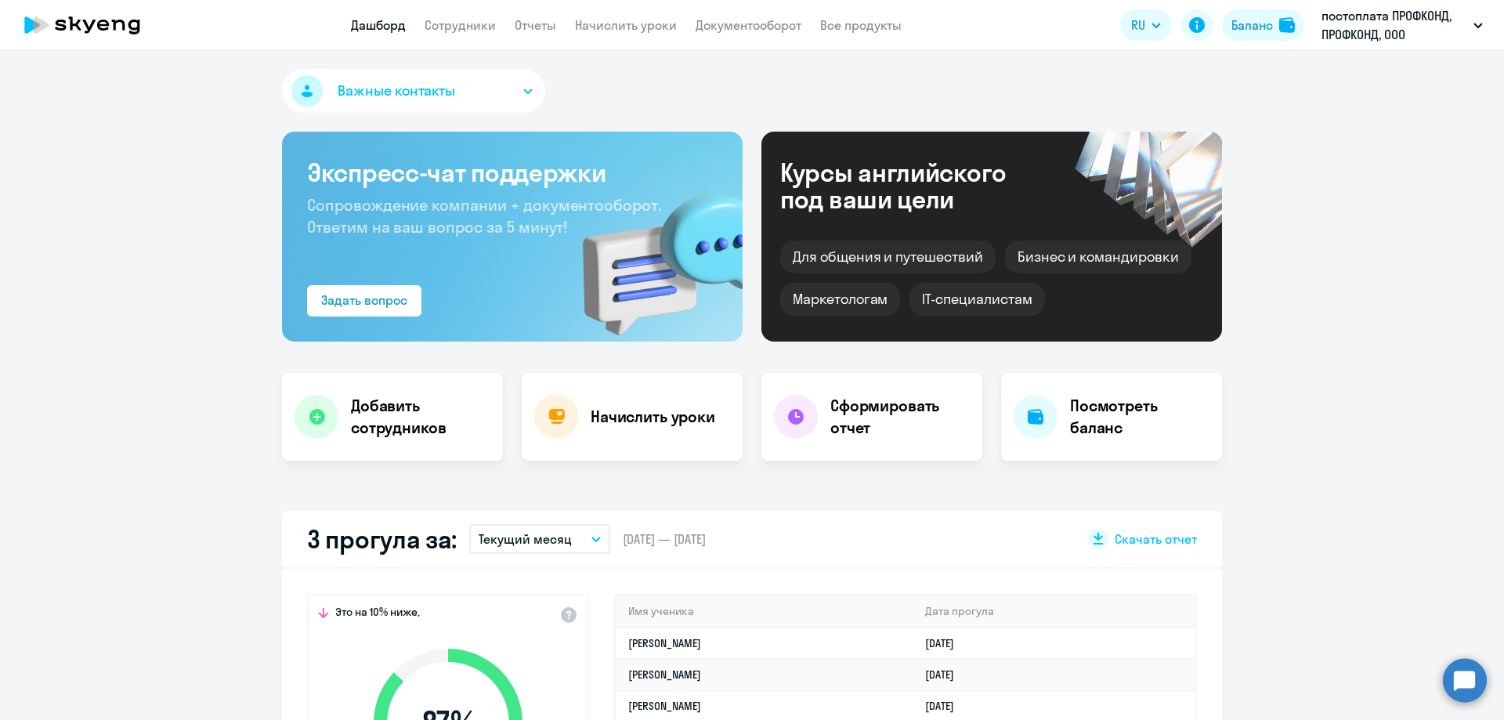
select select "30"
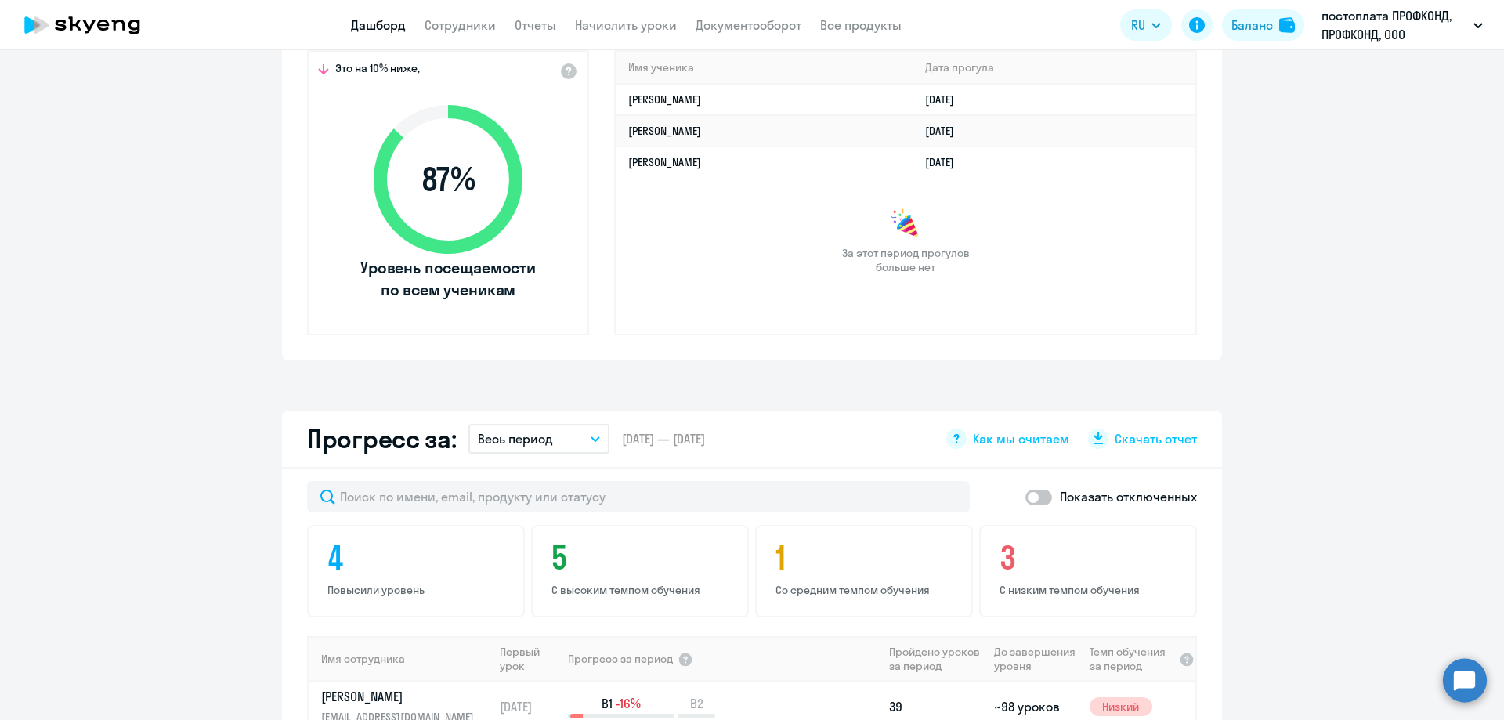
scroll to position [705, 0]
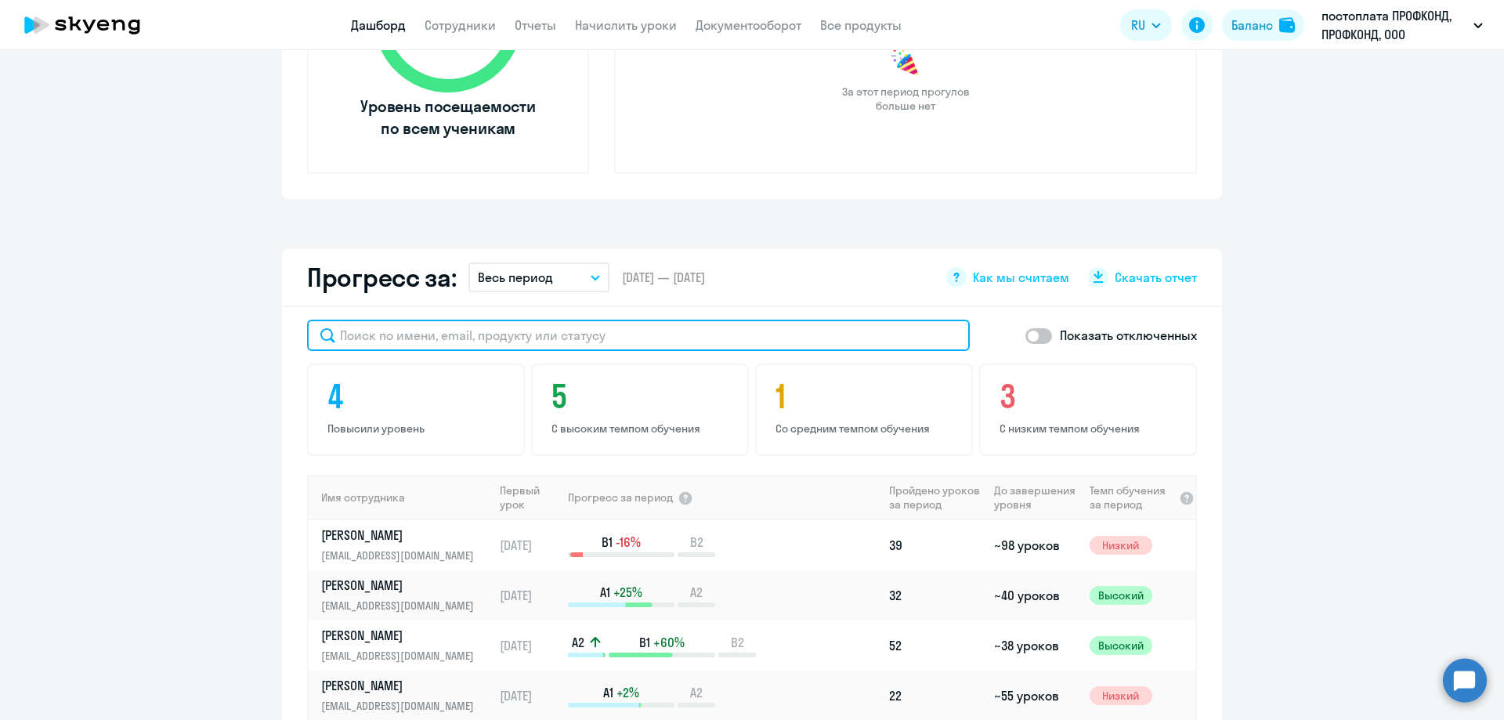
click at [427, 332] on input "text" at bounding box center [638, 335] width 663 height 31
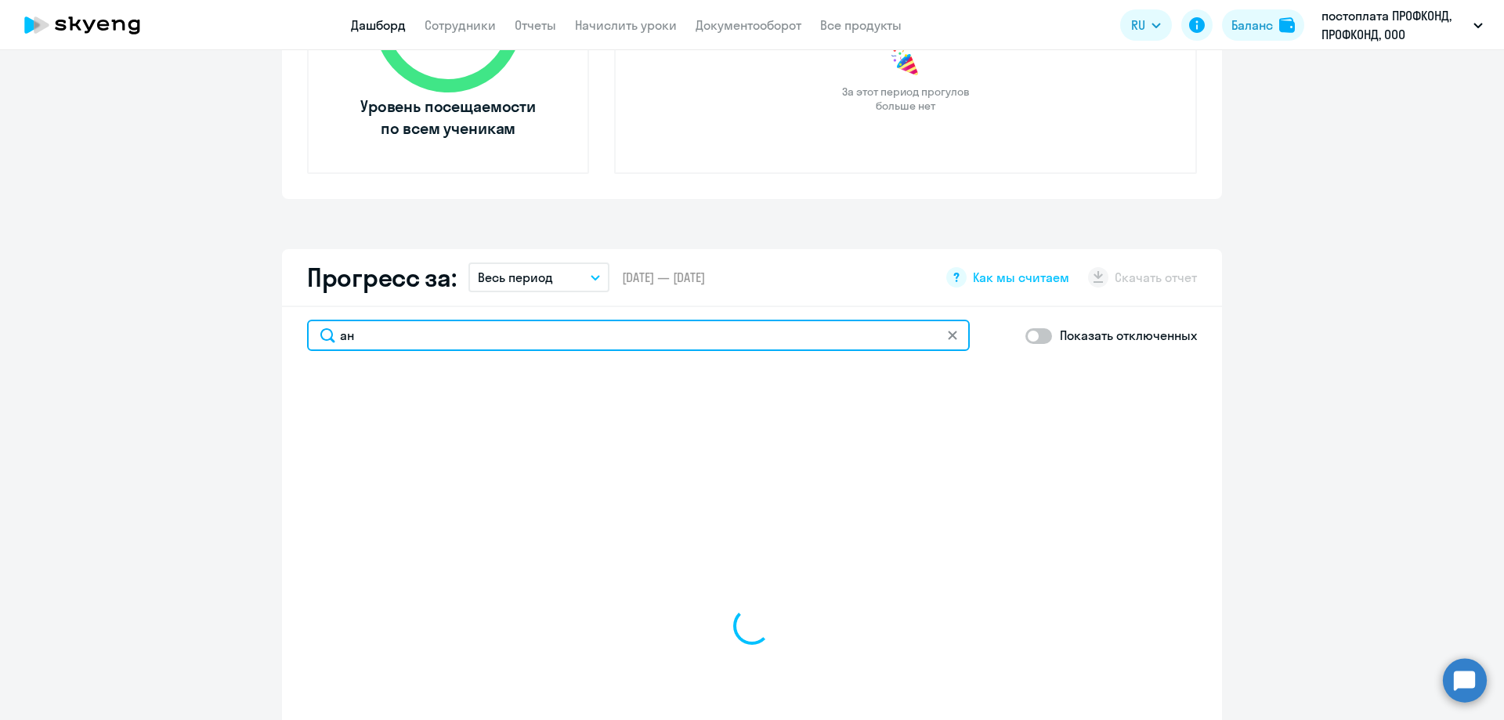
type input "ана"
select select "30"
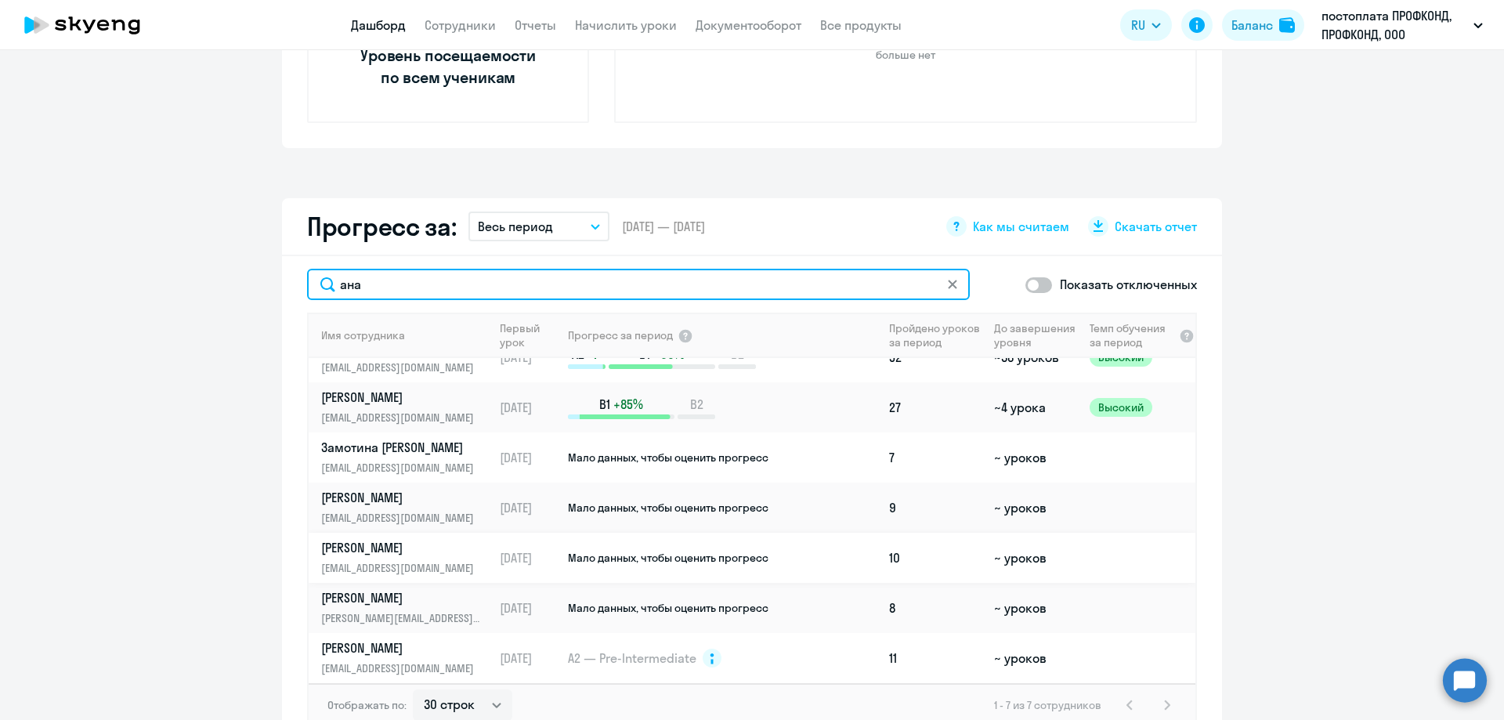
scroll to position [783, 0]
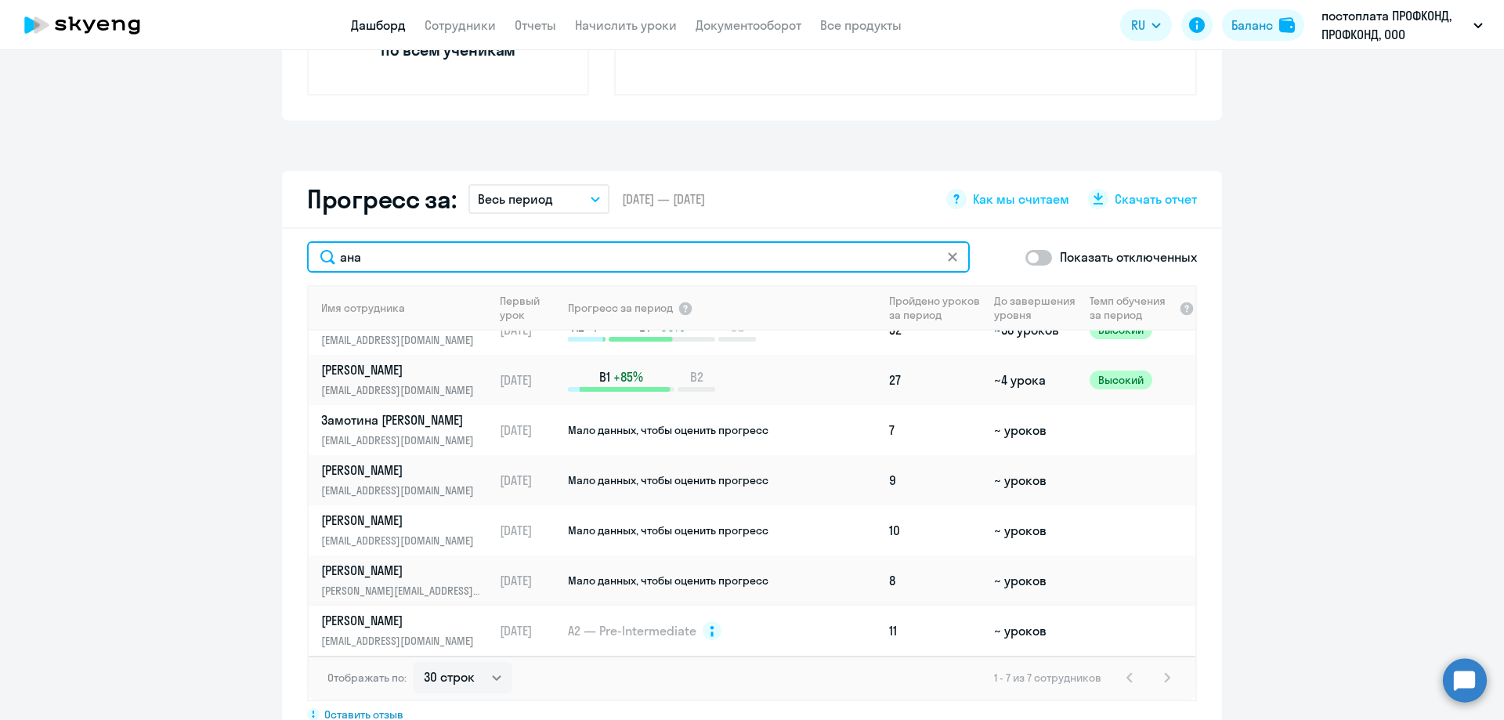
type input "ана"
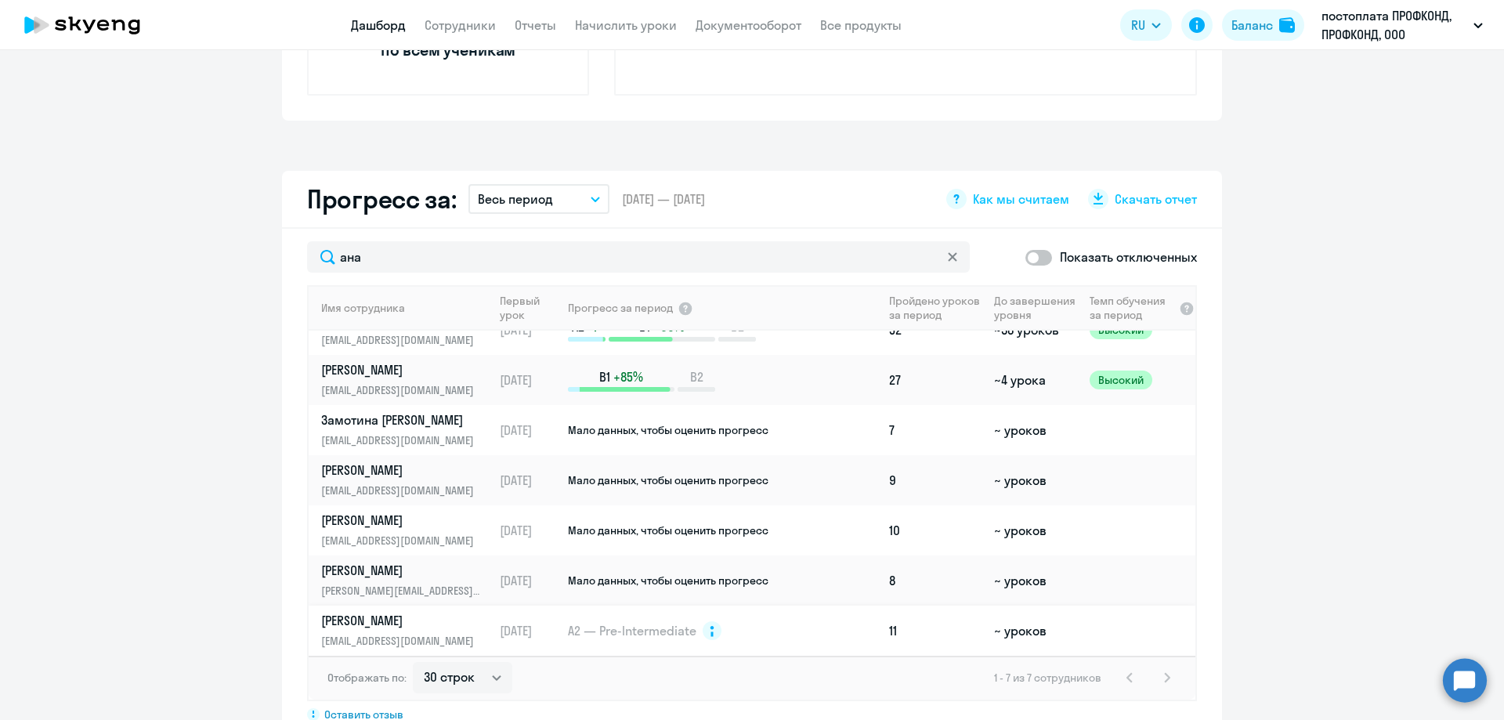
click at [360, 635] on p "[EMAIL_ADDRESS][DOMAIN_NAME]" at bounding box center [401, 640] width 161 height 17
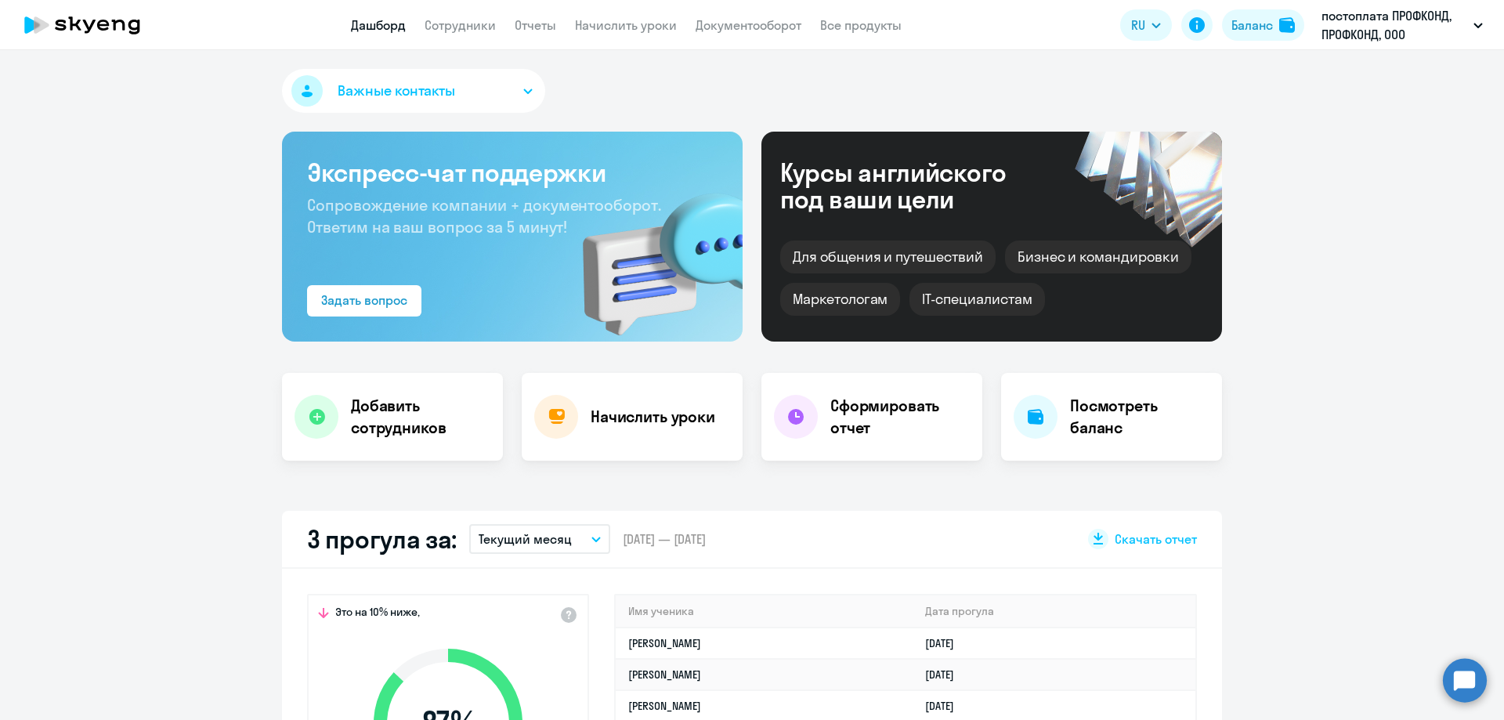
select select "english"
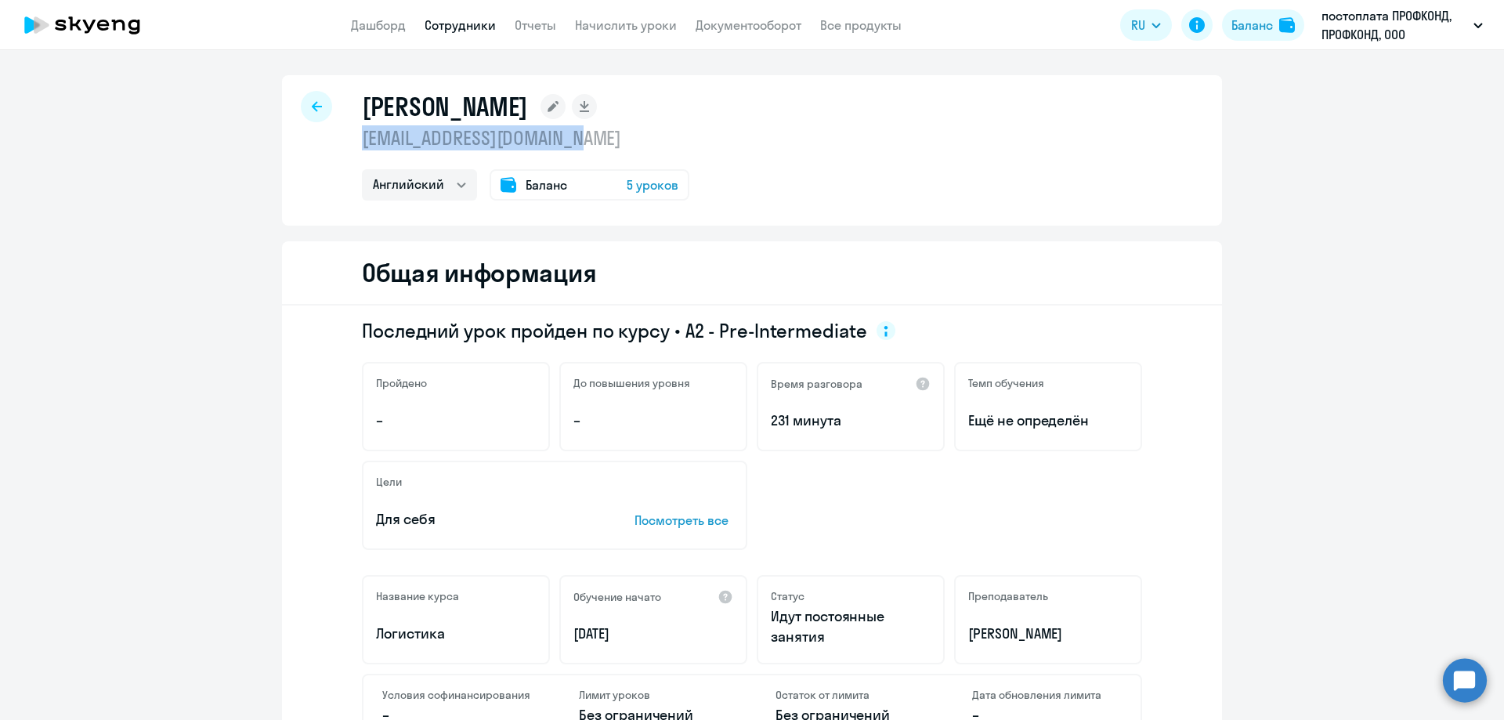
drag, startPoint x: 602, startPoint y: 139, endPoint x: 346, endPoint y: 147, distance: 256.3
click at [346, 147] on div "[PERSON_NAME] [EMAIL_ADDRESS][DOMAIN_NAME] Английский Баланс 5 уроков" at bounding box center [752, 150] width 940 height 150
click at [336, 153] on div "[PERSON_NAME] [EMAIL_ADDRESS][DOMAIN_NAME] Английский Баланс 5 уроков" at bounding box center [752, 150] width 940 height 150
click at [304, 106] on div at bounding box center [316, 106] width 31 height 31
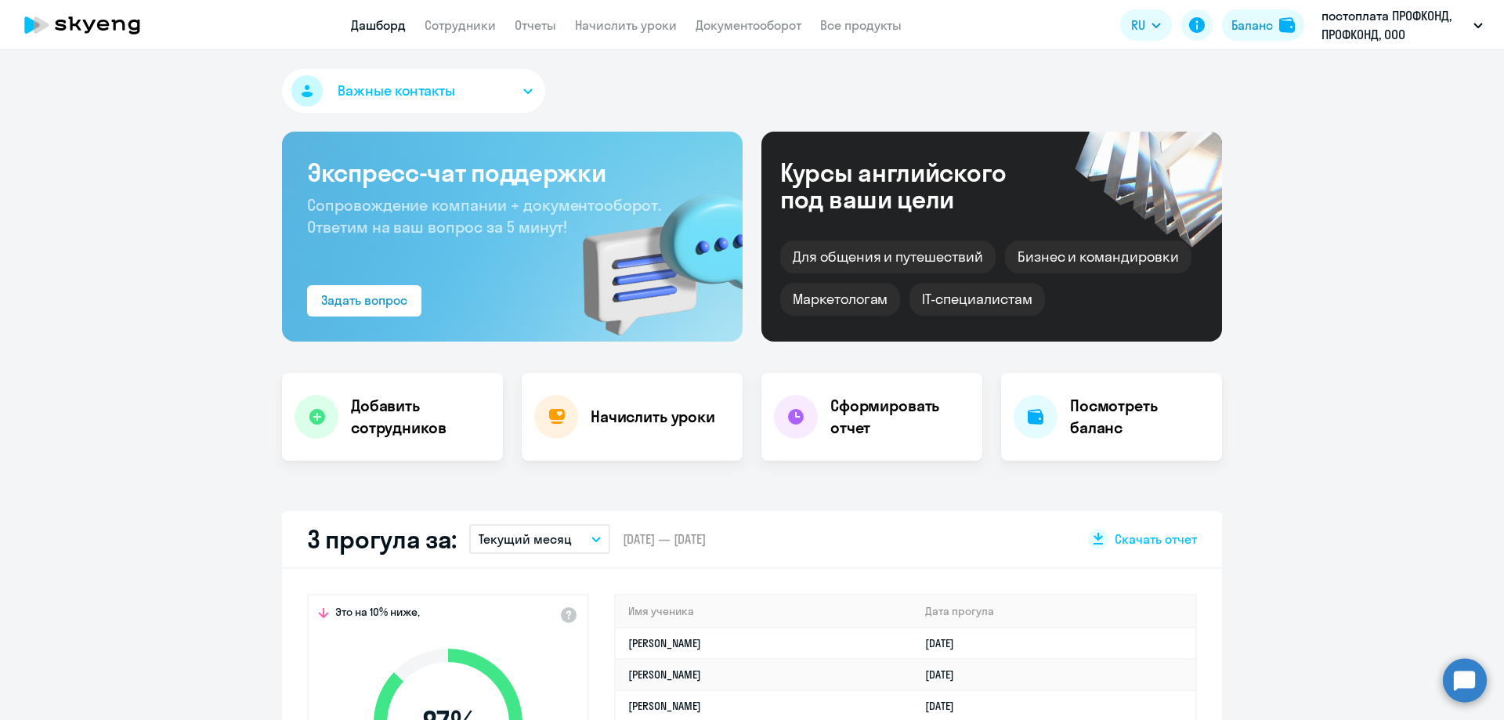
select select "30"
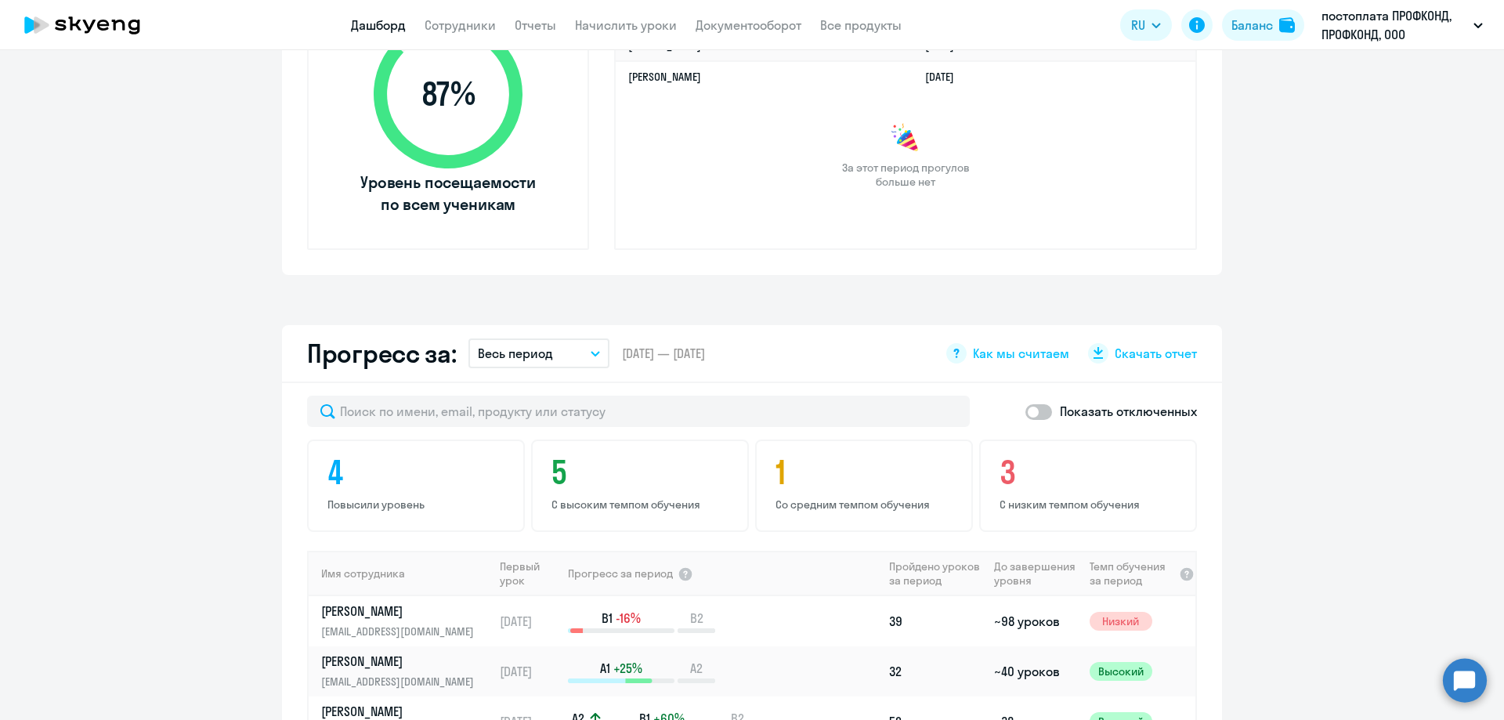
scroll to position [627, 0]
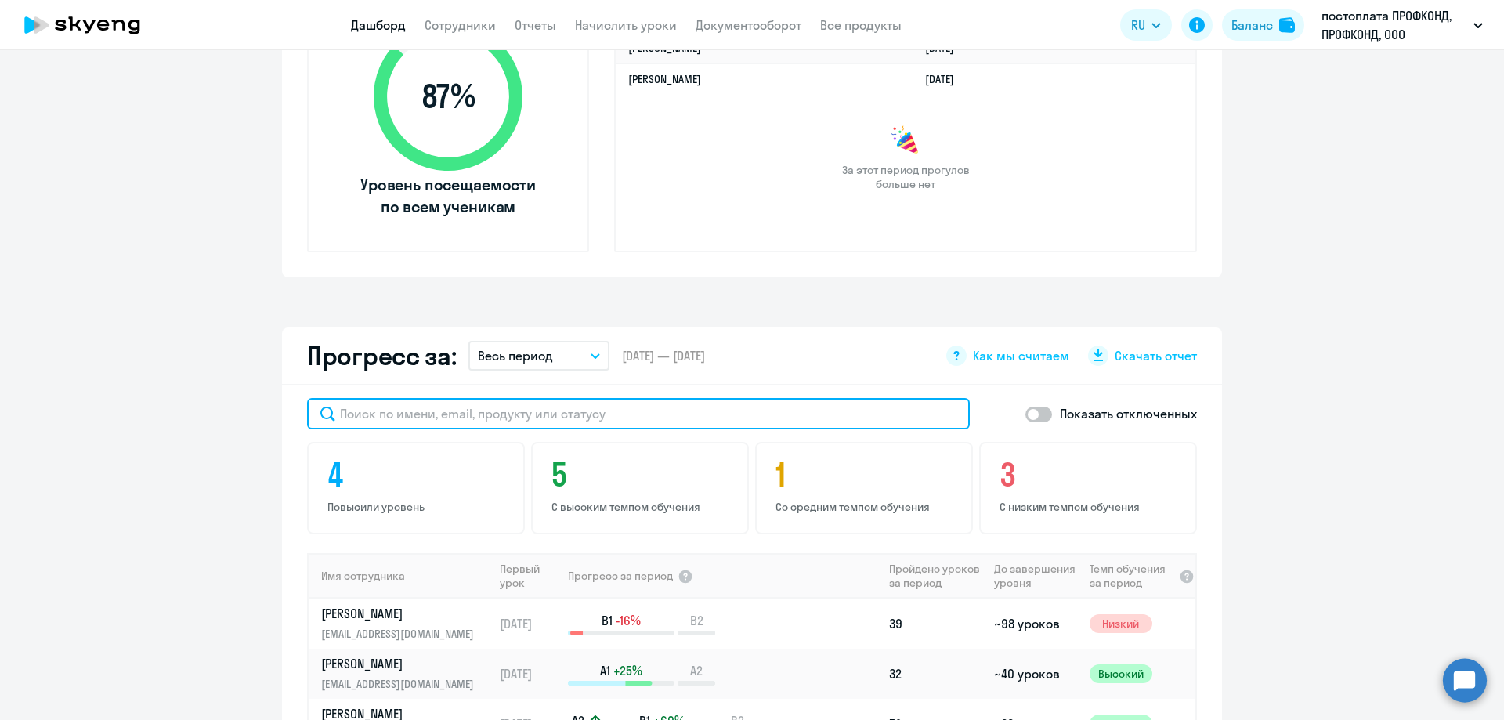
click at [360, 420] on input "text" at bounding box center [638, 413] width 663 height 31
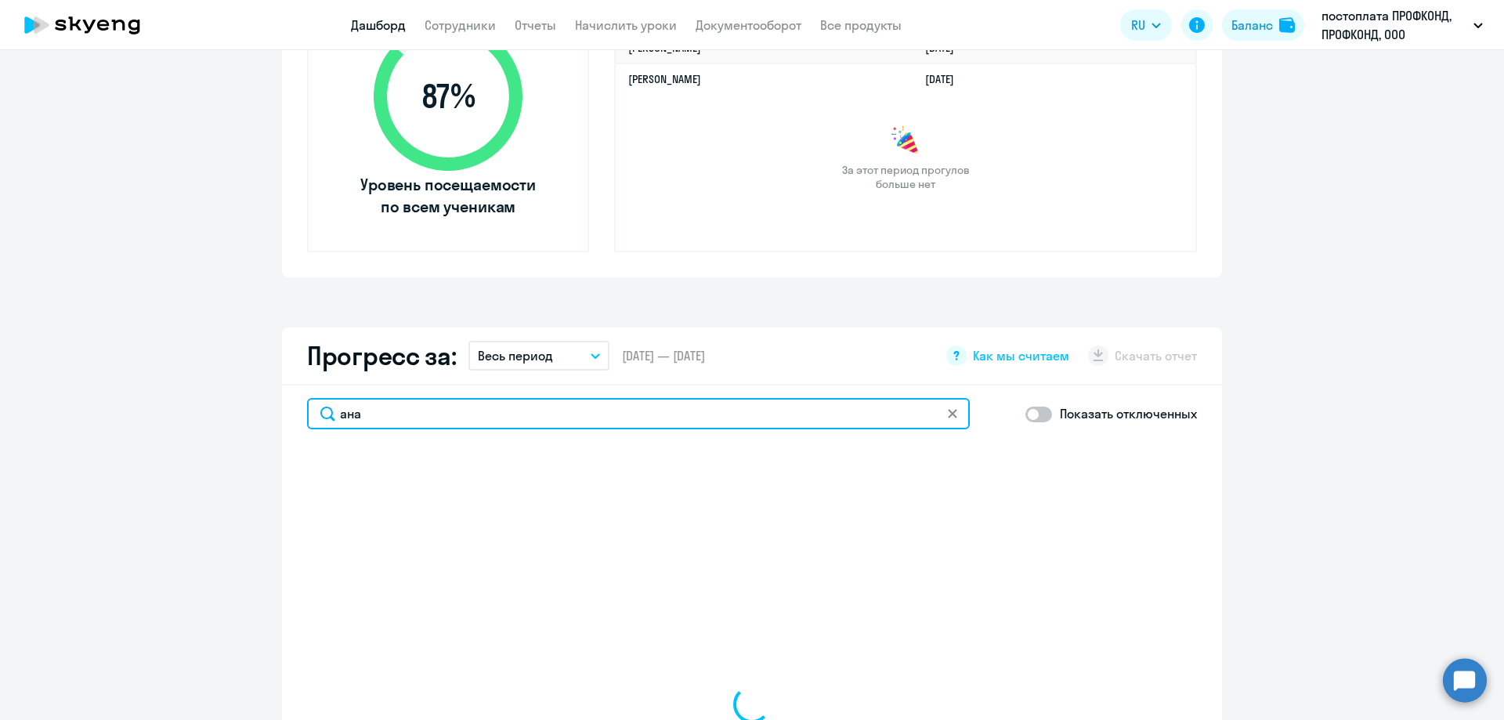
type input "анас"
select select "30"
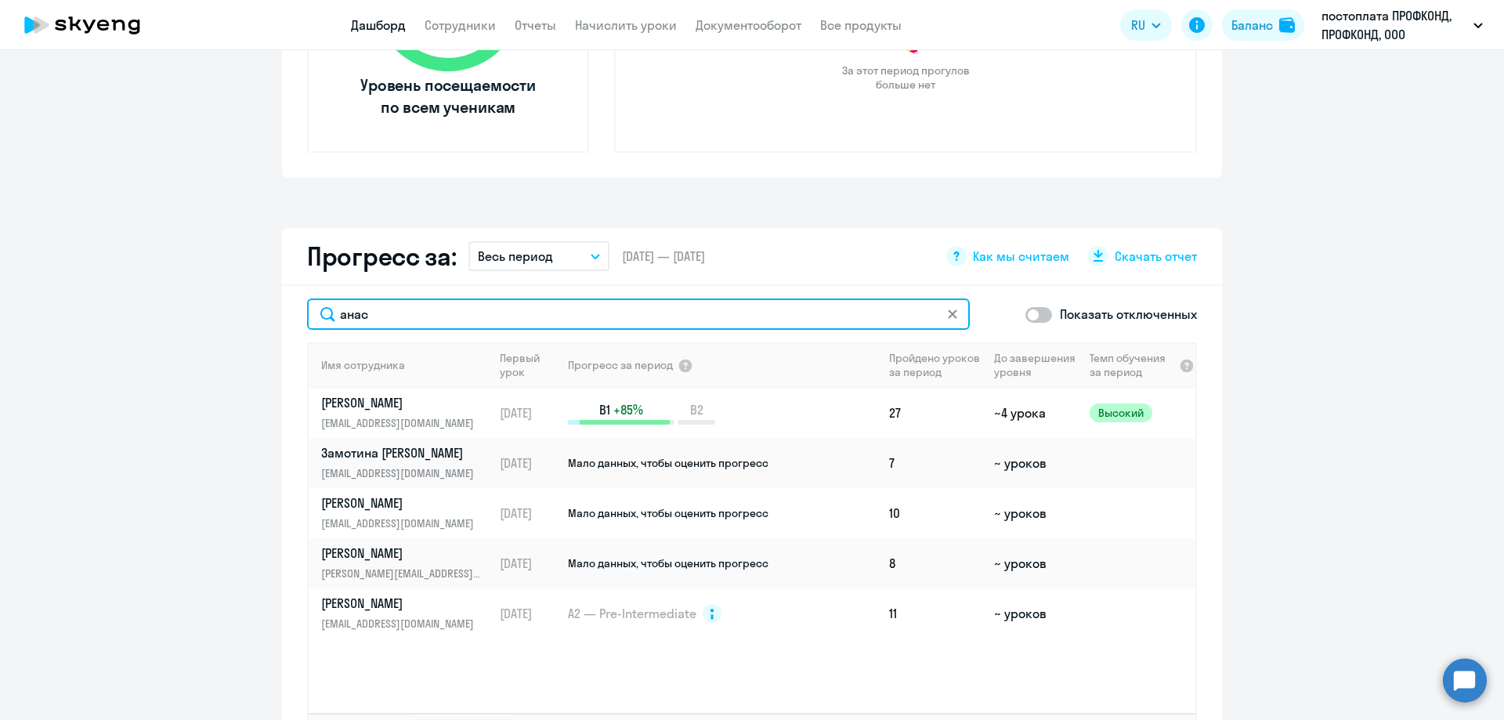
scroll to position [783, 0]
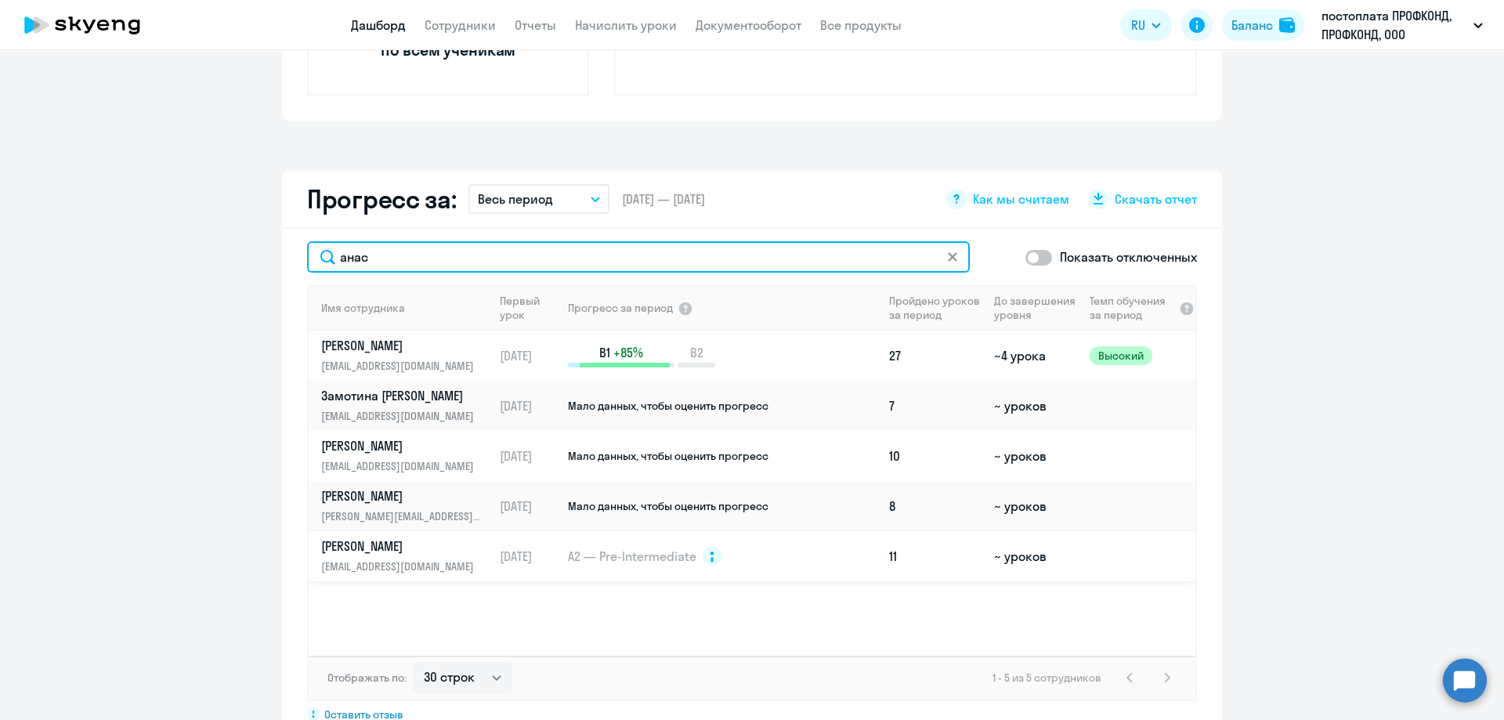
type input "анас"
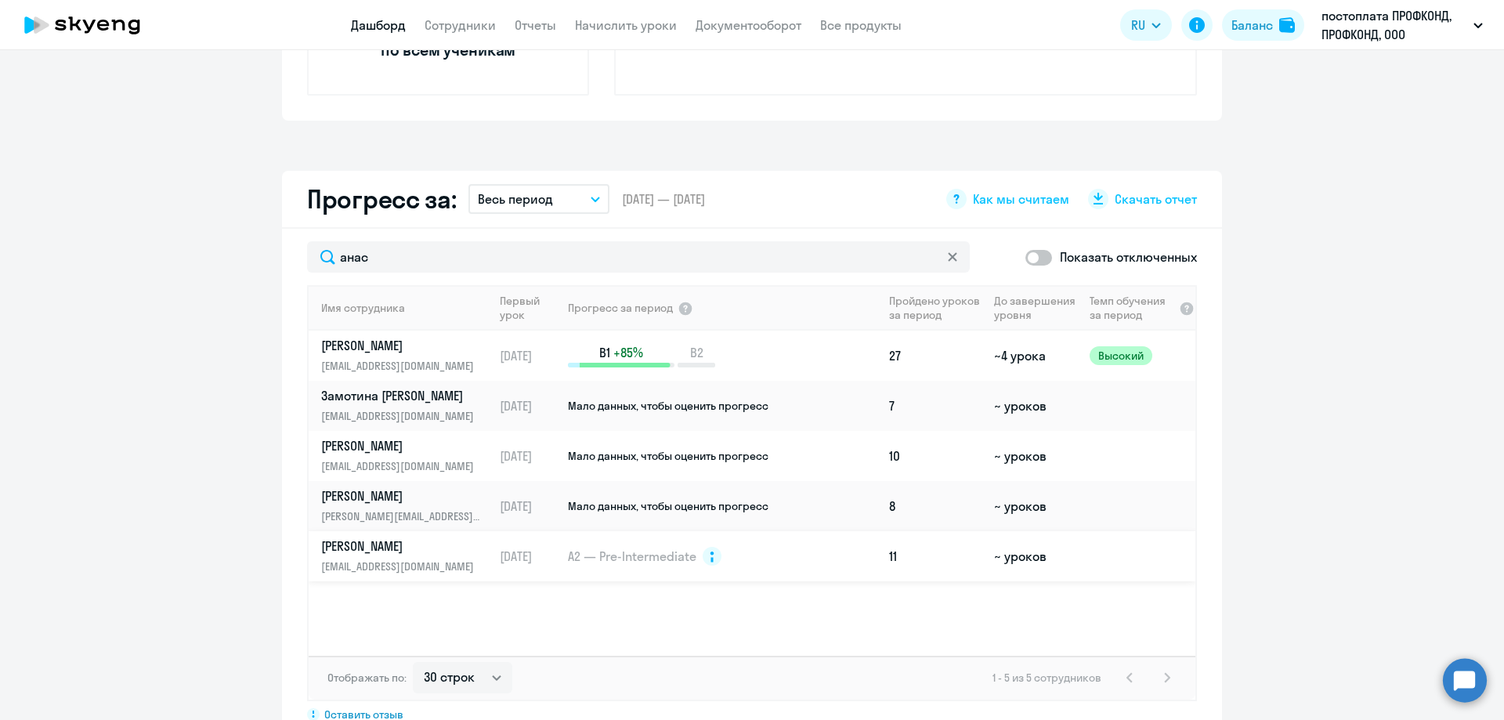
click at [381, 551] on p "[PERSON_NAME]" at bounding box center [401, 545] width 161 height 17
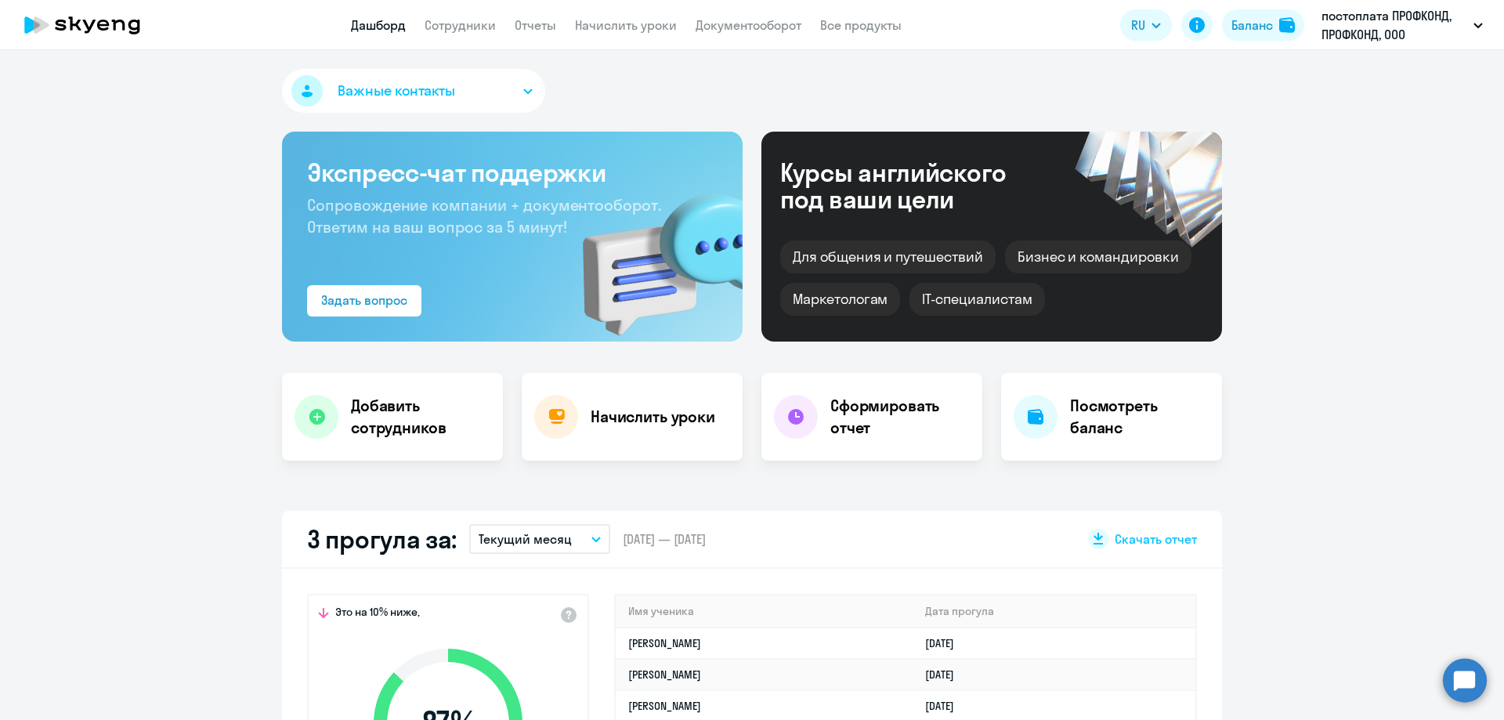
select select "english"
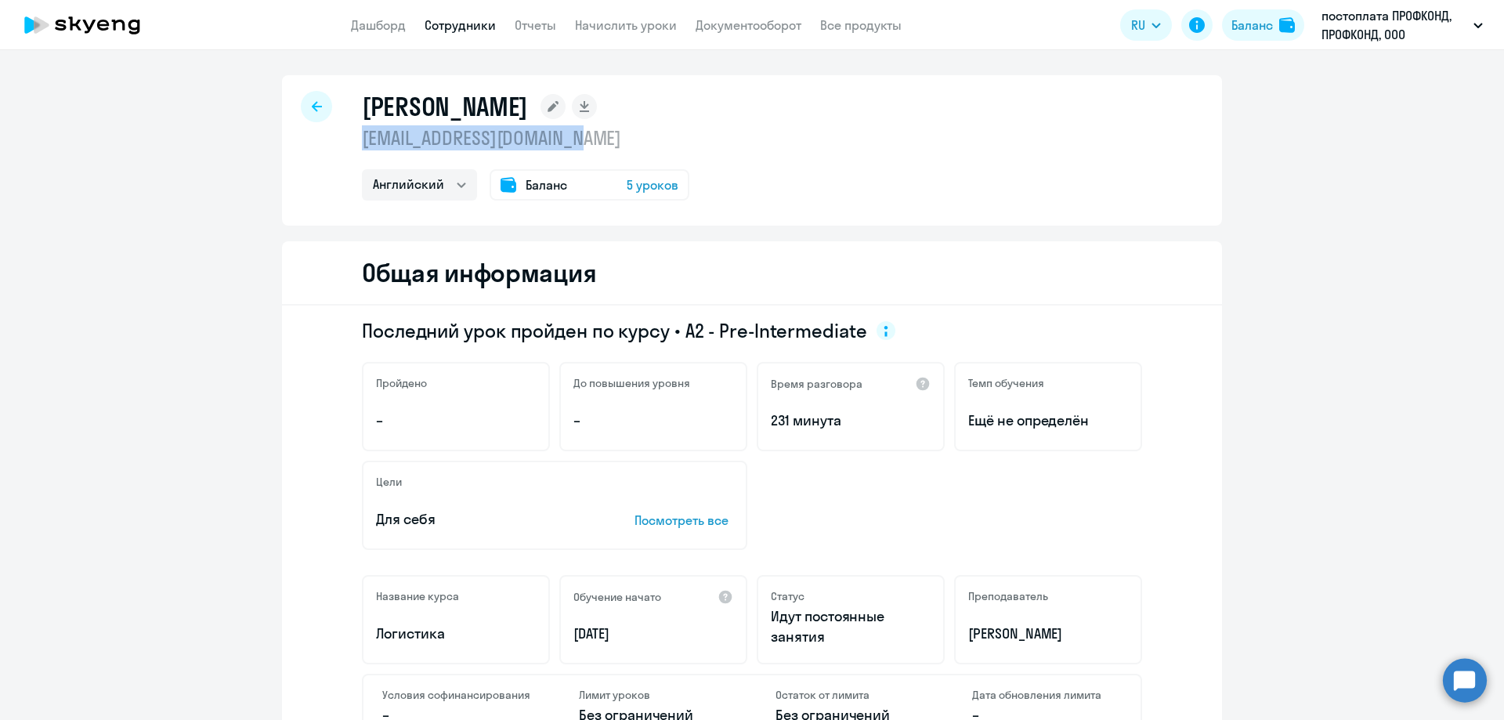
drag, startPoint x: 584, startPoint y: 139, endPoint x: 349, endPoint y: 139, distance: 235.8
click at [349, 139] on div "[PERSON_NAME] [EMAIL_ADDRESS][DOMAIN_NAME] Английский Баланс 5 уроков" at bounding box center [752, 150] width 940 height 150
copy p "[EMAIL_ADDRESS][DOMAIN_NAME]"
click at [1466, 677] on circle at bounding box center [1465, 680] width 44 height 44
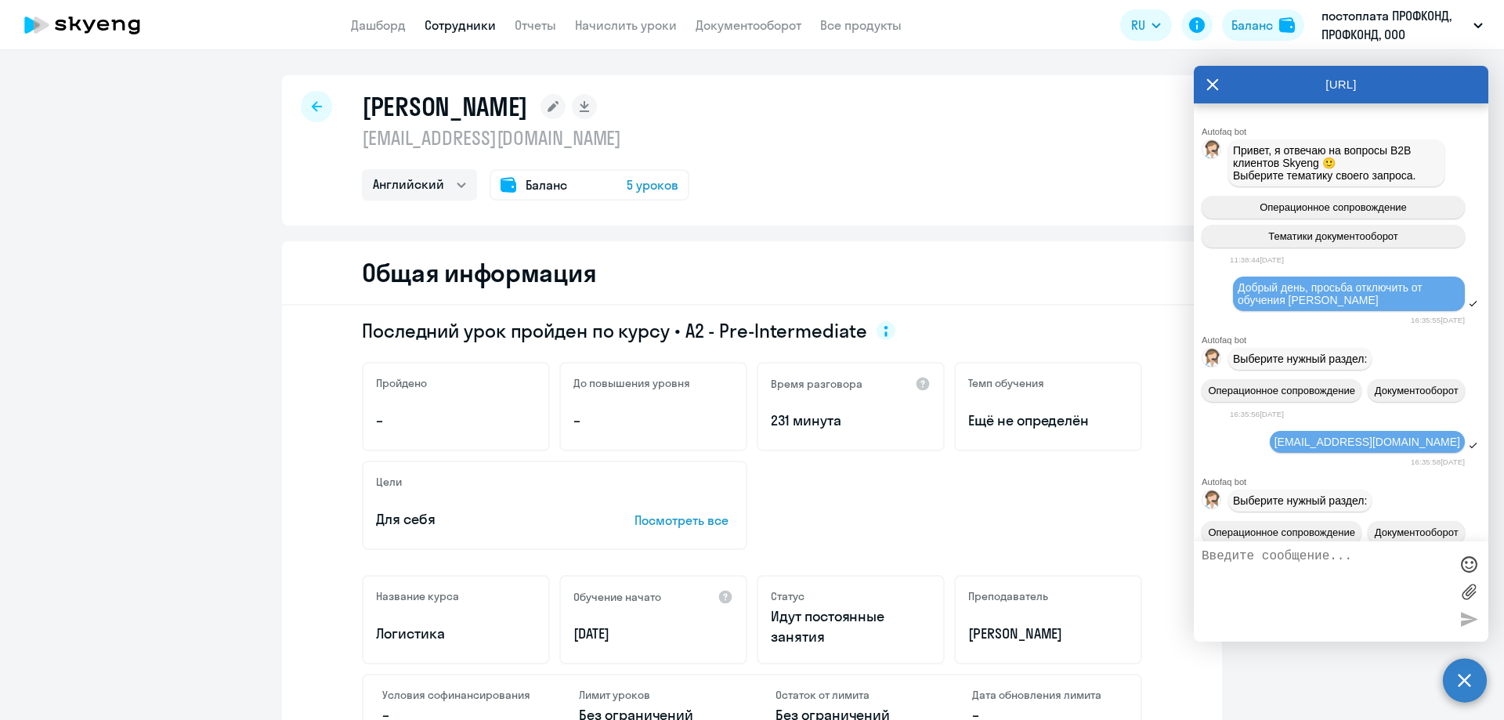
scroll to position [42886, 0]
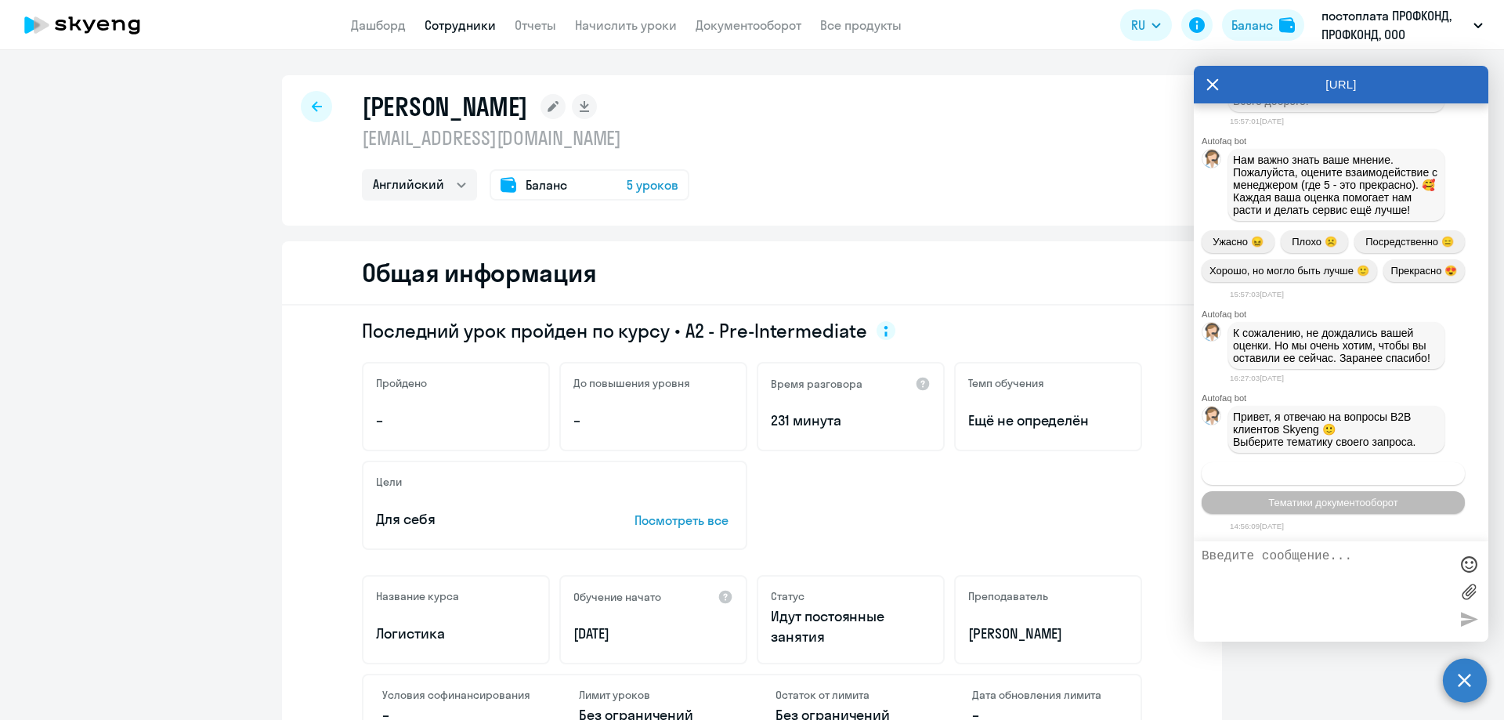
click at [1294, 475] on span "Операционное сопровождение" at bounding box center [1333, 474] width 147 height 12
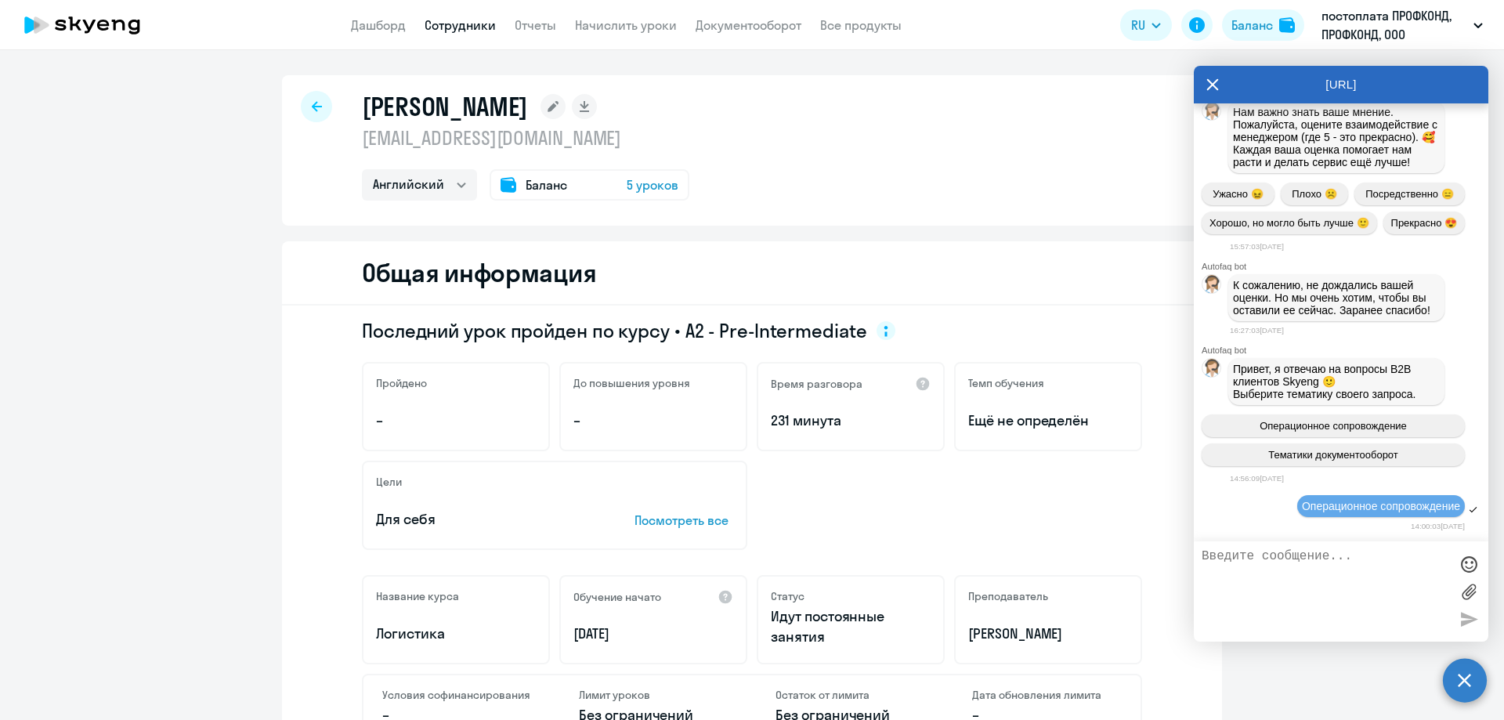
scroll to position [43057, 0]
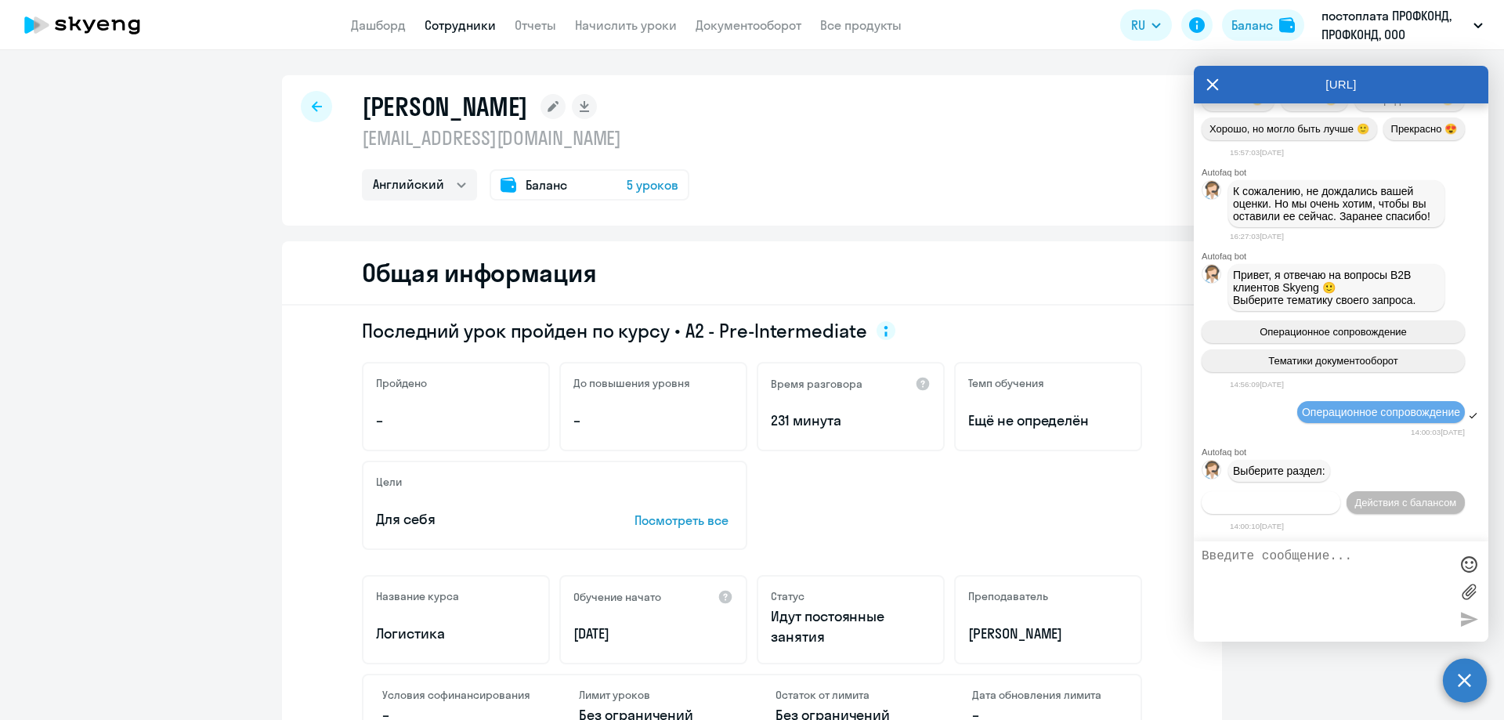
click at [1256, 491] on button "Действия по сотрудникам" at bounding box center [1271, 502] width 139 height 23
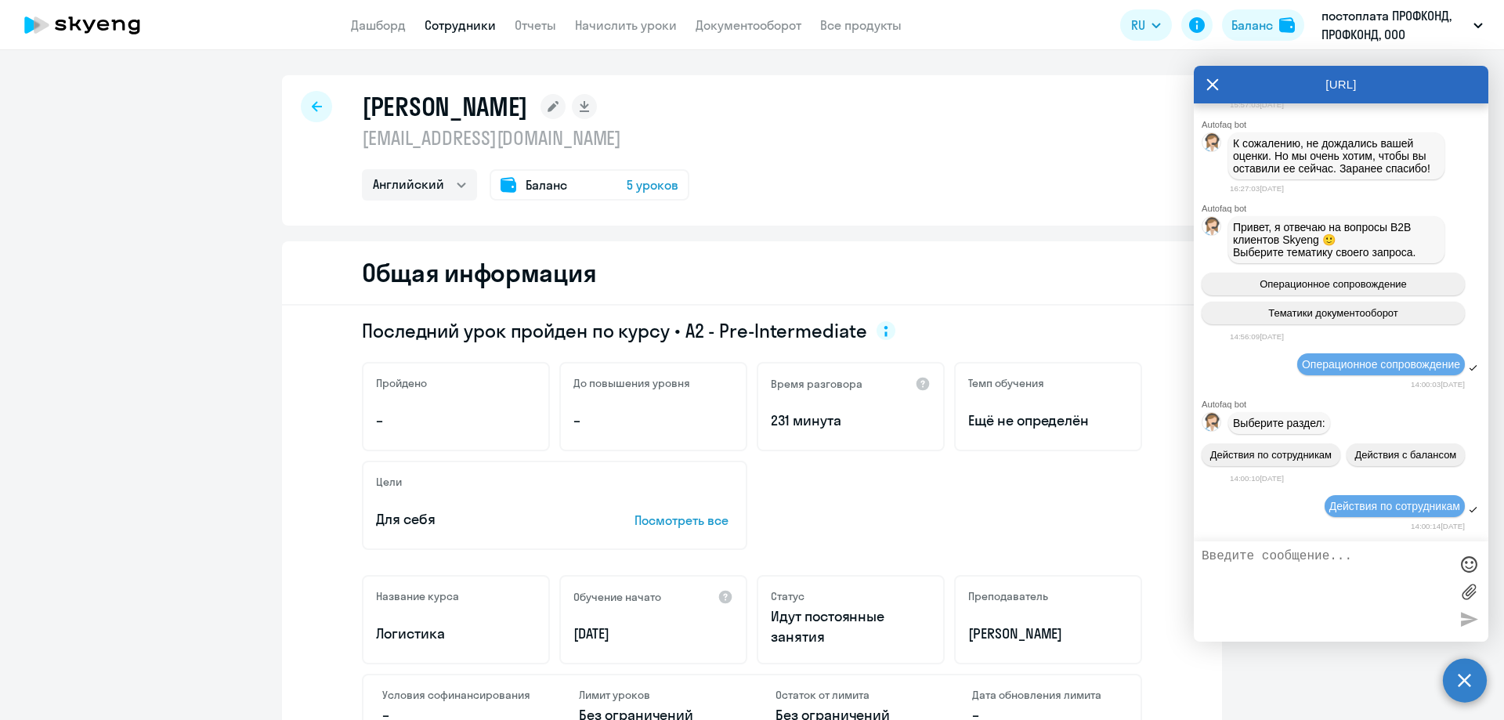
scroll to position [43289, 0]
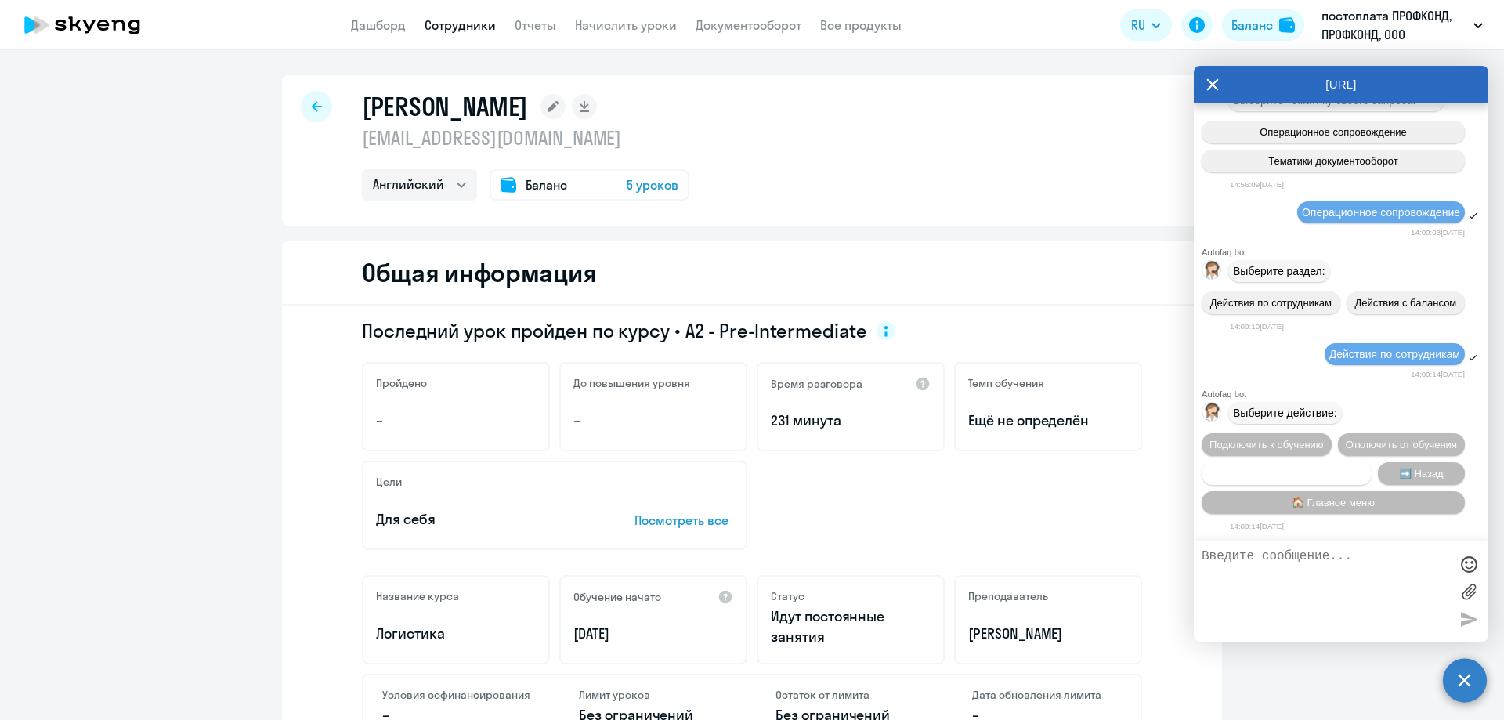
click at [1272, 469] on span "Сотруднику нужна помощь" at bounding box center [1286, 474] width 127 height 12
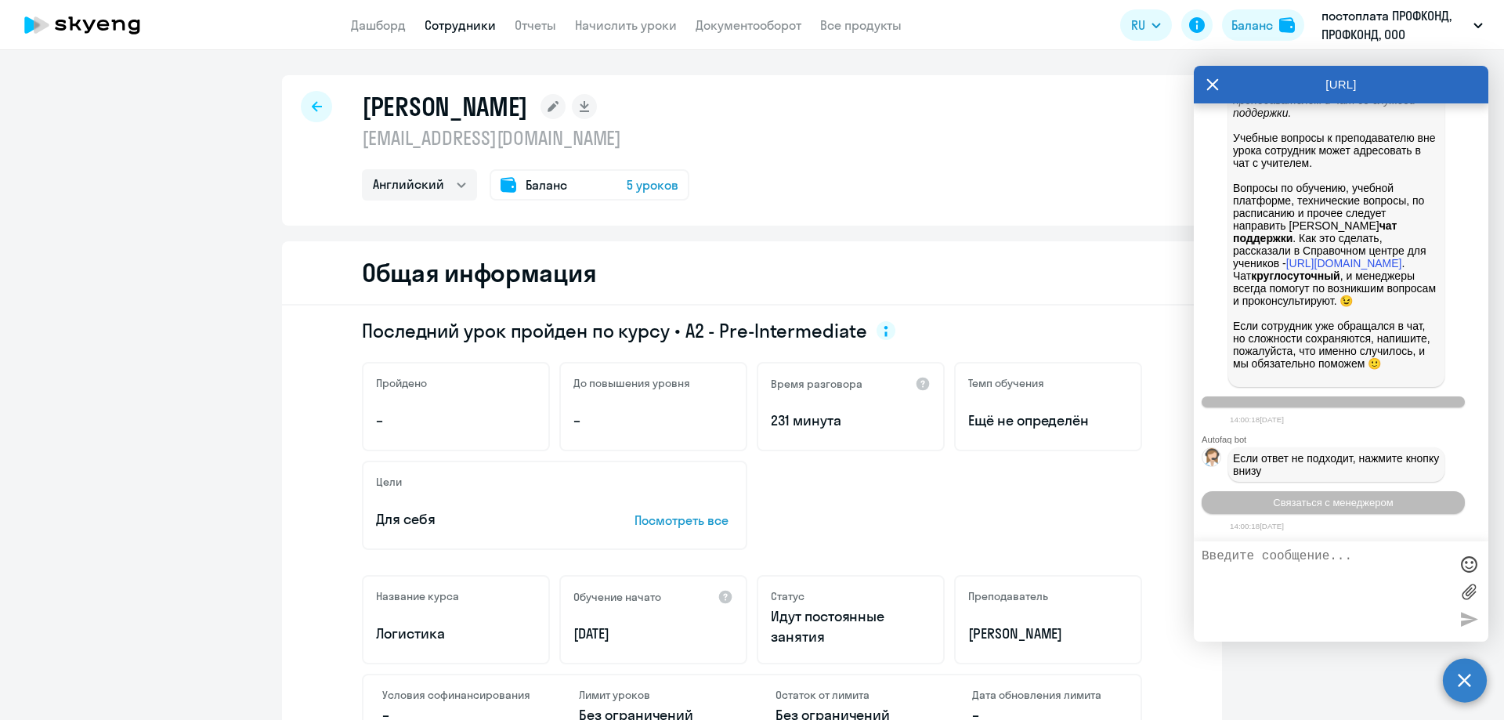
scroll to position [43831, 0]
click at [1275, 504] on span "Связаться с менеджером" at bounding box center [1333, 503] width 120 height 12
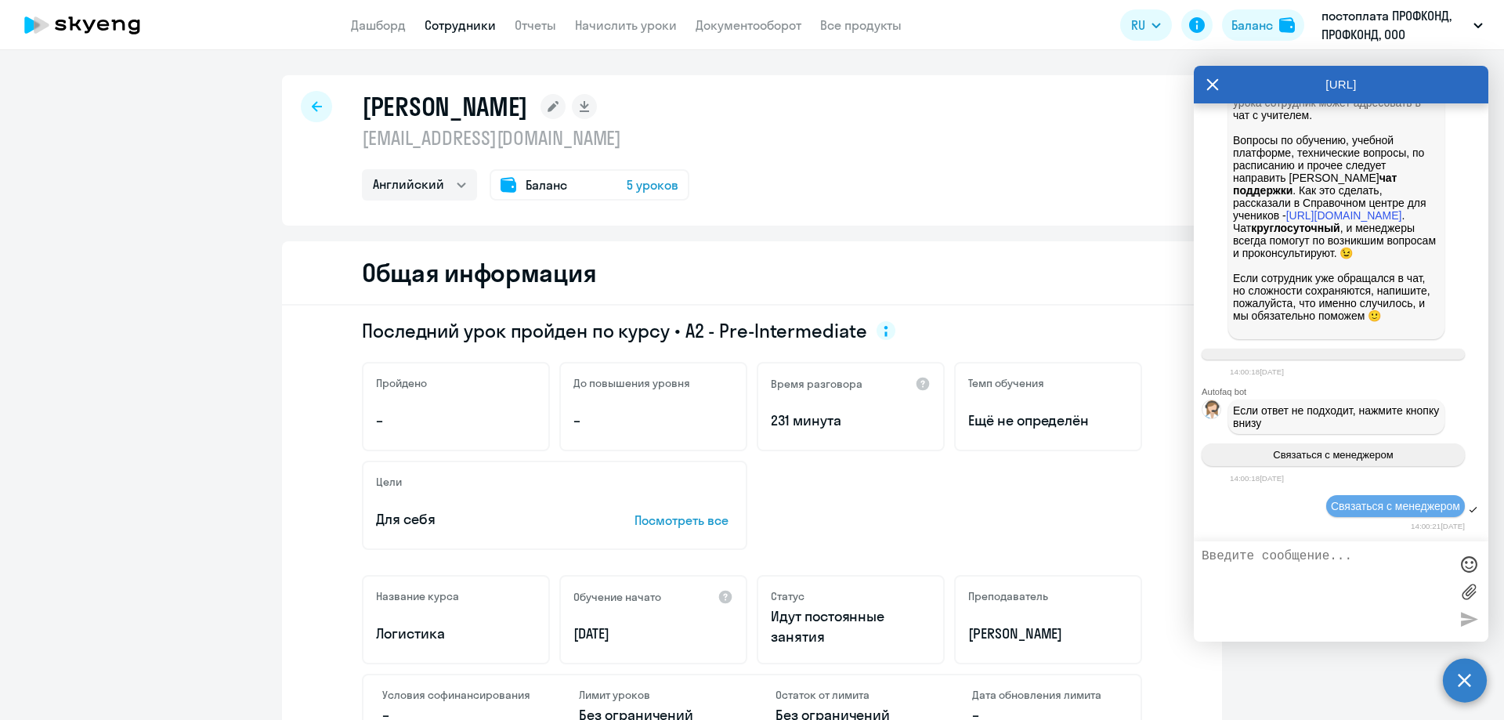
scroll to position [43879, 0]
drag, startPoint x: 1287, startPoint y: 579, endPoint x: 1365, endPoint y: 575, distance: 77.7
click at [1288, 579] on textarea at bounding box center [1326, 591] width 248 height 85
type textarea "о"
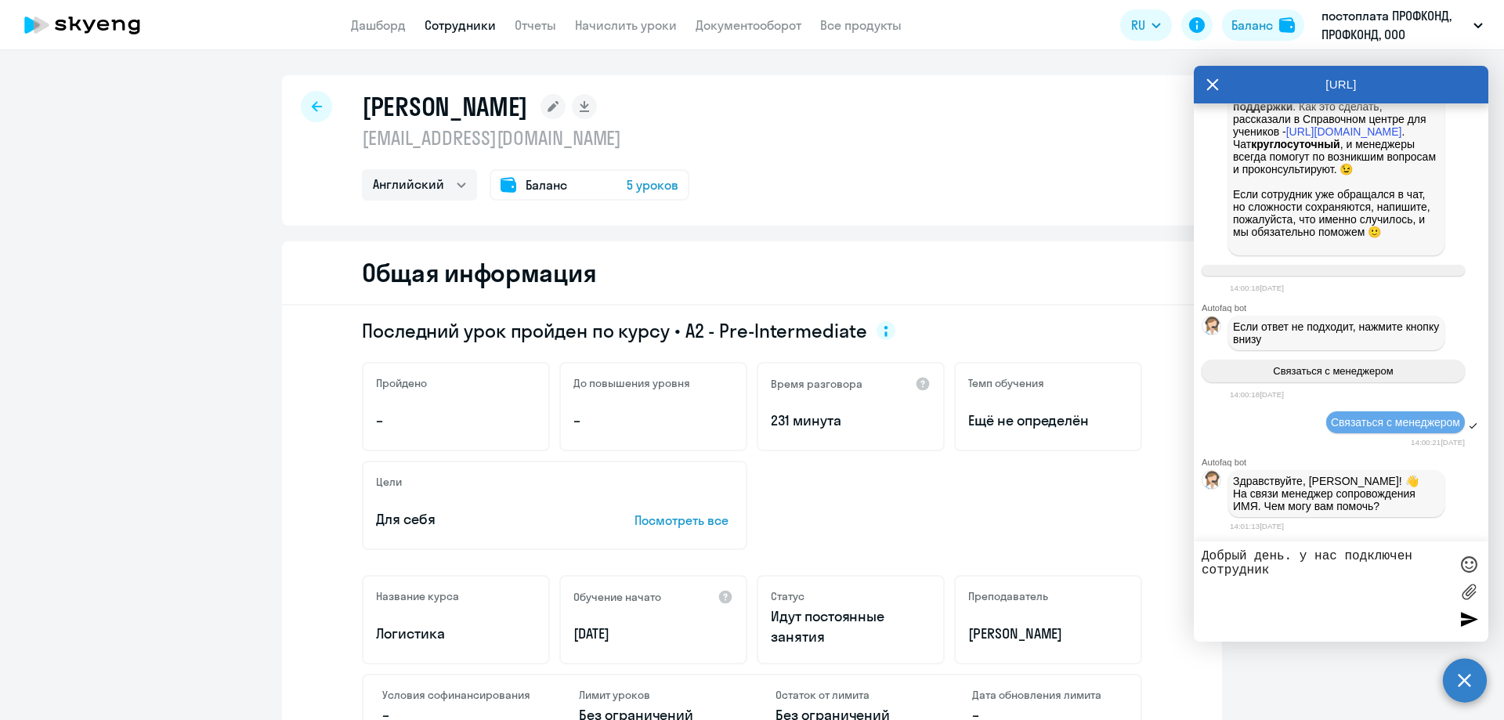
scroll to position [43965, 0]
click at [1304, 573] on textarea "Добрый день. у нас подключен сотрудник" at bounding box center [1326, 591] width 248 height 85
paste textarea "[EMAIL_ADDRESS][DOMAIN_NAME]"
click at [1281, 567] on textarea "Добрый день. у нас подключен сотрудник [EMAIL_ADDRESS][DOMAIN_NAME]" at bounding box center [1326, 591] width 248 height 85
drag, startPoint x: 1396, startPoint y: 586, endPoint x: 1419, endPoint y: 588, distance: 22.8
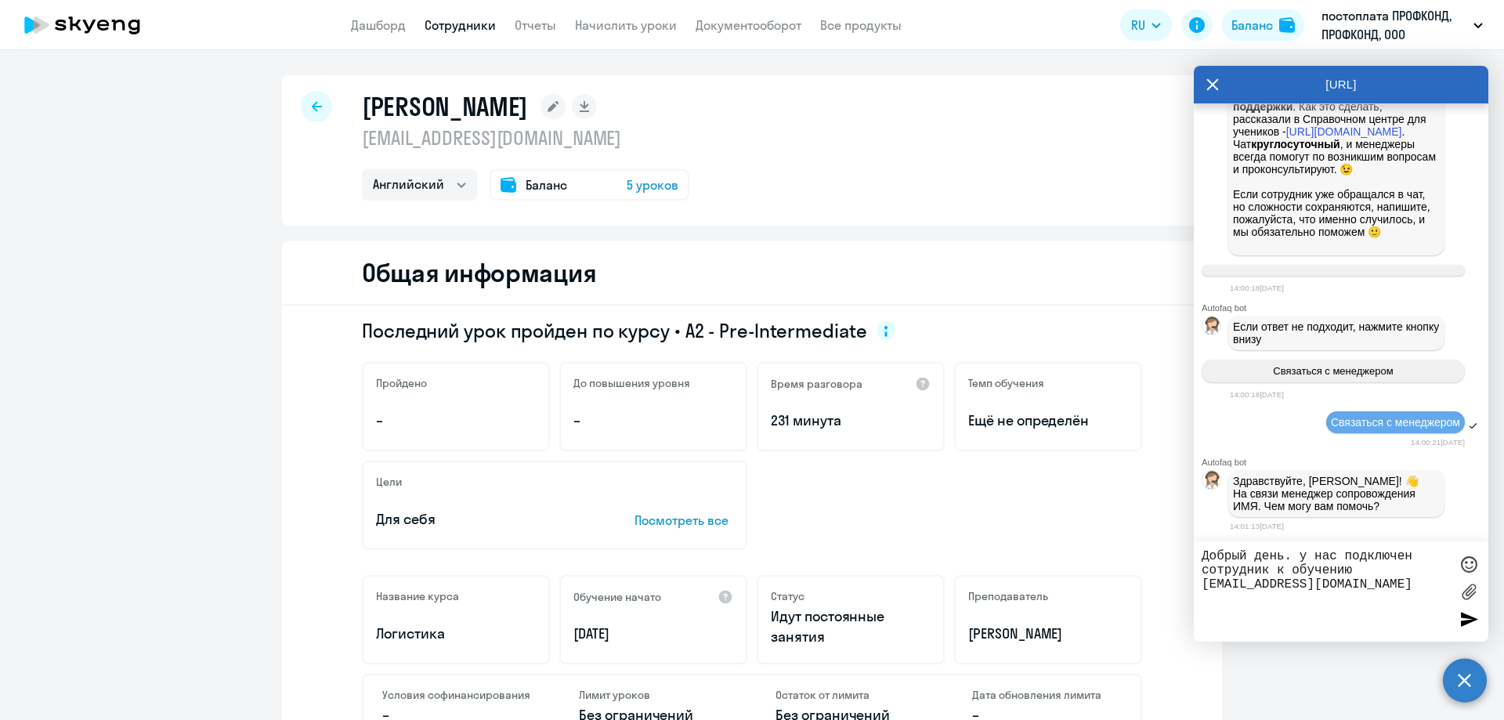
click at [1402, 586] on textarea "Добрый день. у нас подключен сотрудник к обучению [EMAIL_ADDRESS][DOMAIN_NAME]" at bounding box center [1326, 591] width 248 height 85
drag, startPoint x: 591, startPoint y: 143, endPoint x: 359, endPoint y: 144, distance: 232.7
click at [362, 144] on p "[EMAIL_ADDRESS][DOMAIN_NAME]" at bounding box center [525, 137] width 327 height 25
copy p "[EMAIL_ADDRESS][DOMAIN_NAME]"
click at [1401, 598] on textarea "Добрый день. у нас подключен сотрудник к обучению [EMAIL_ADDRESS][DOMAIN_NAME],…" at bounding box center [1326, 591] width 248 height 85
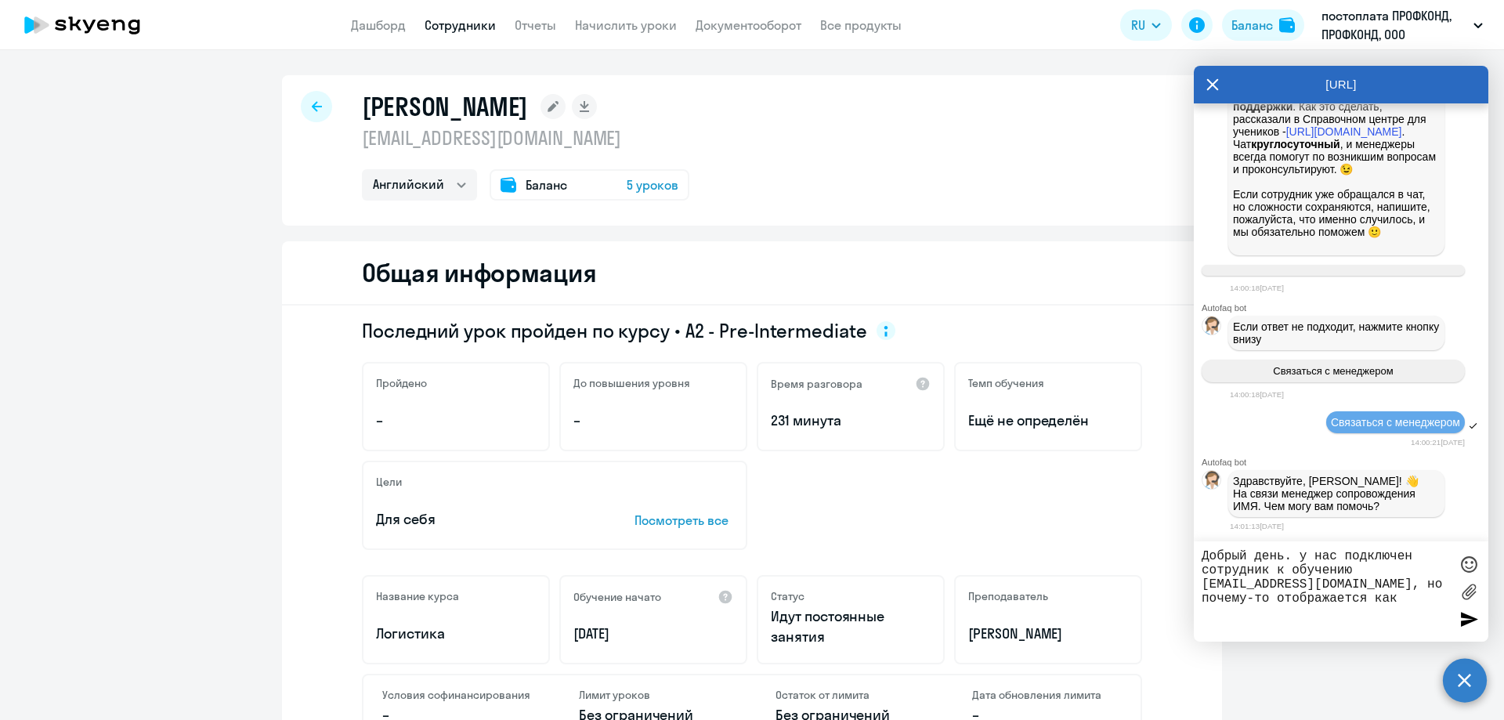
paste textarea "[EMAIL_ADDRESS][DOMAIN_NAME]"
drag, startPoint x: 1297, startPoint y: 553, endPoint x: 1337, endPoint y: 560, distance: 40.6
click at [1300, 553] on textarea "Добрый день. у нас подключен сотрудник к обучению [EMAIL_ADDRESS][DOMAIN_NAME],…" at bounding box center [1326, 591] width 248 height 85
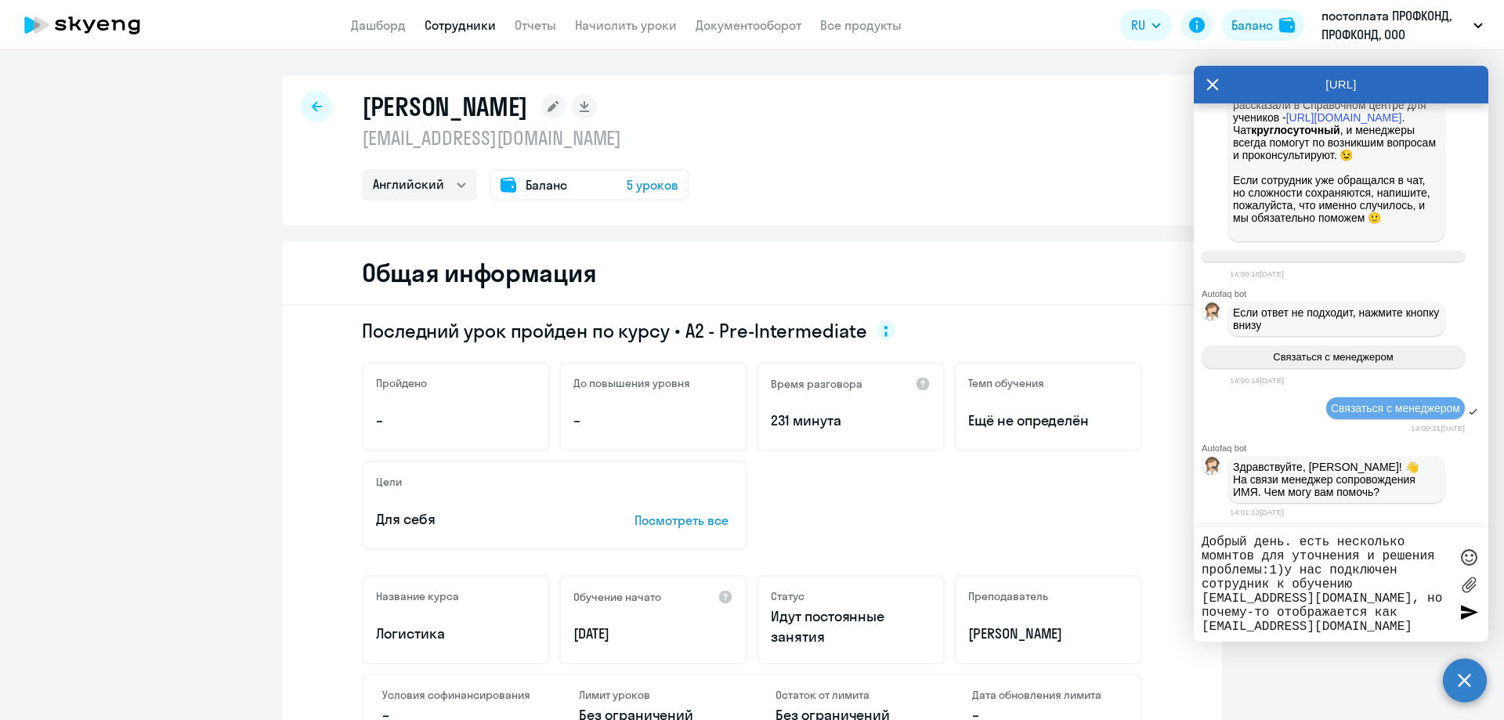
click at [1226, 557] on textarea "Добрый день. есть несколько момнтов для уточнения и решения проблемы:1)у нас по…" at bounding box center [1326, 584] width 248 height 99
type textarea "Добрый день. есть несколько моментов для уточнения и решения проблемы:1)у нас п…"
click at [1407, 624] on textarea "Добрый день. есть несколько моментов для уточнения и решения проблемы:1)у нас п…" at bounding box center [1326, 584] width 248 height 99
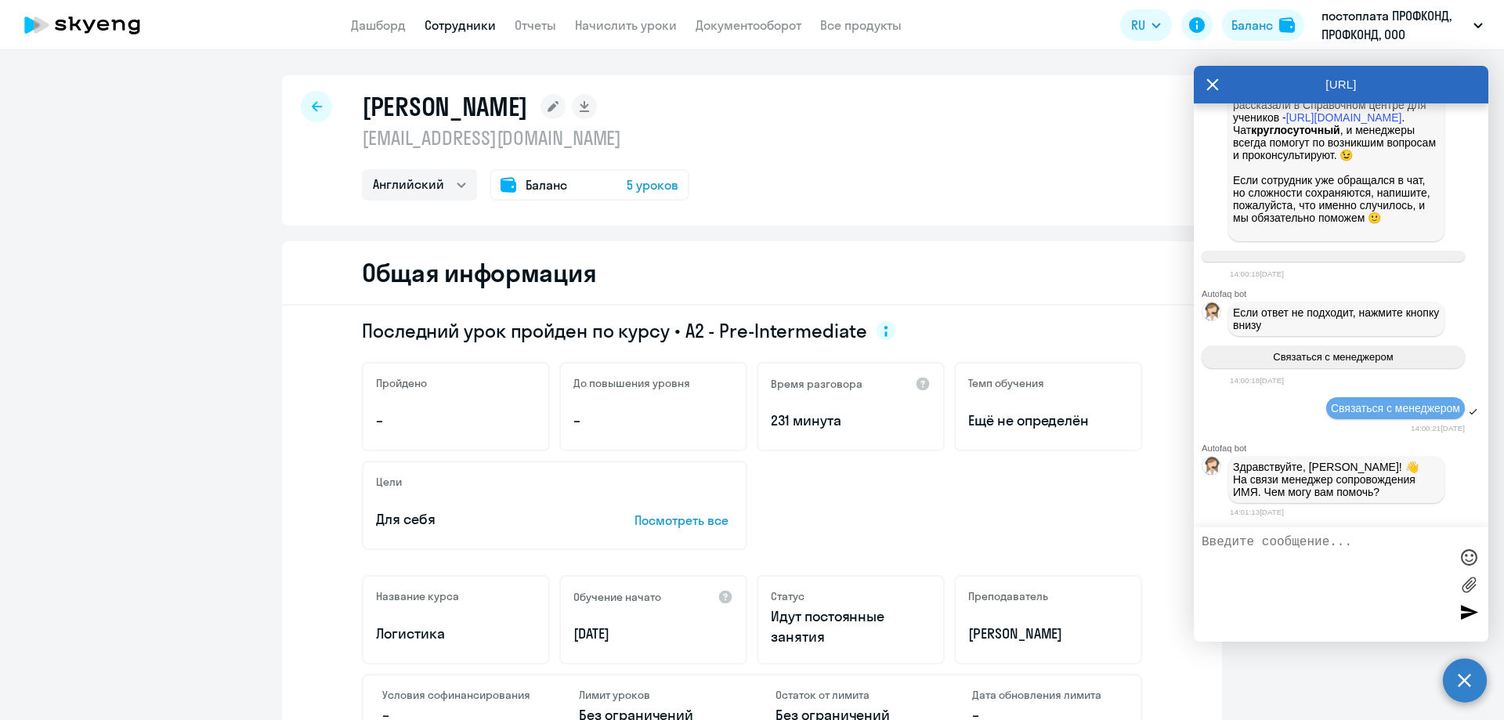
scroll to position [44075, 0]
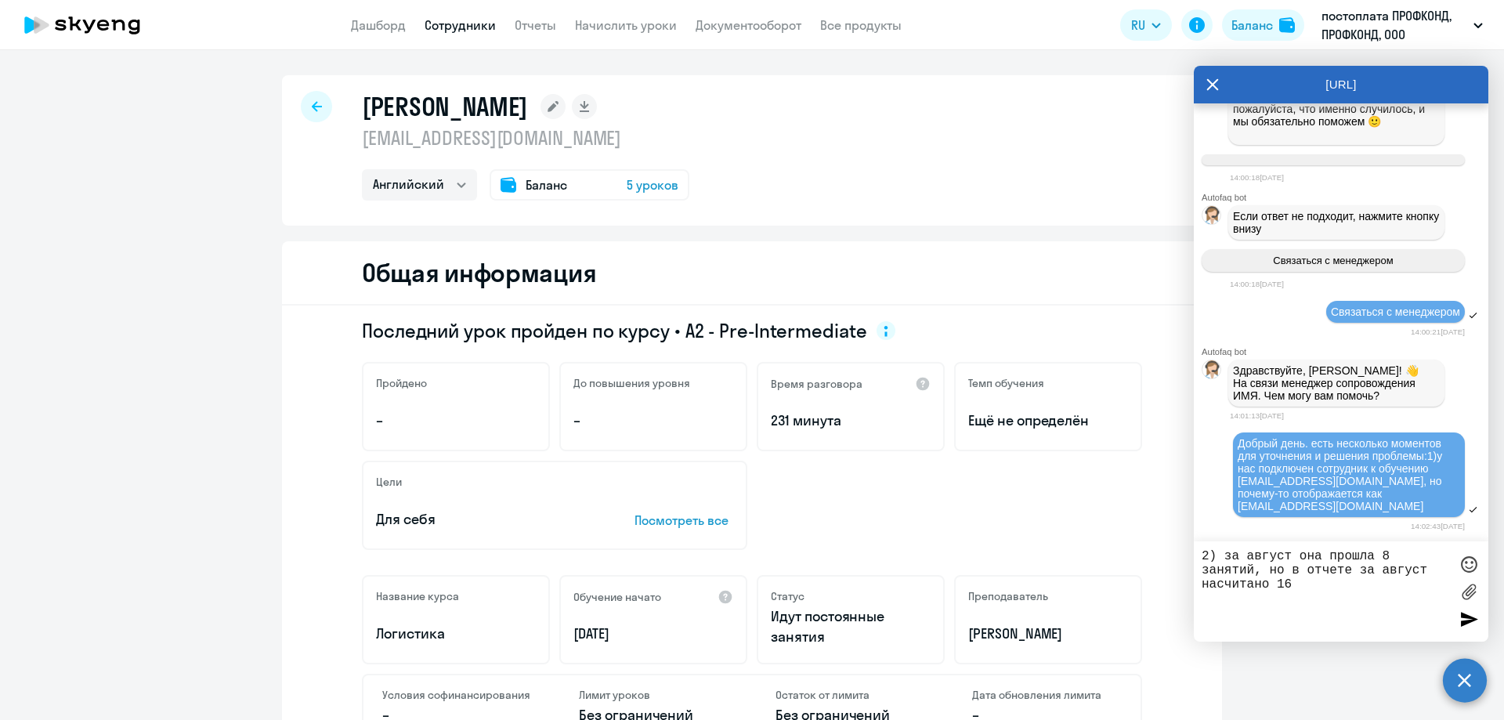
drag, startPoint x: 1258, startPoint y: 573, endPoint x: 1270, endPoint y: 573, distance: 11.8
click at [1259, 573] on textarea "2) за август она прошла 8 занятий, но в отчете за август насчитано 16" at bounding box center [1326, 591] width 248 height 85
click at [1259, 569] on textarea "2) за август она прошла 8 занятий, но в отчете за август насчитано 16" at bounding box center [1326, 591] width 248 height 85
click at [1312, 582] on textarea "2) за август она прошла 8 занятий, но в отчете за август насчитано 16" at bounding box center [1326, 591] width 248 height 85
type textarea "2) за август она прошла 8 занятий, но в отчете за август насчитано 16"
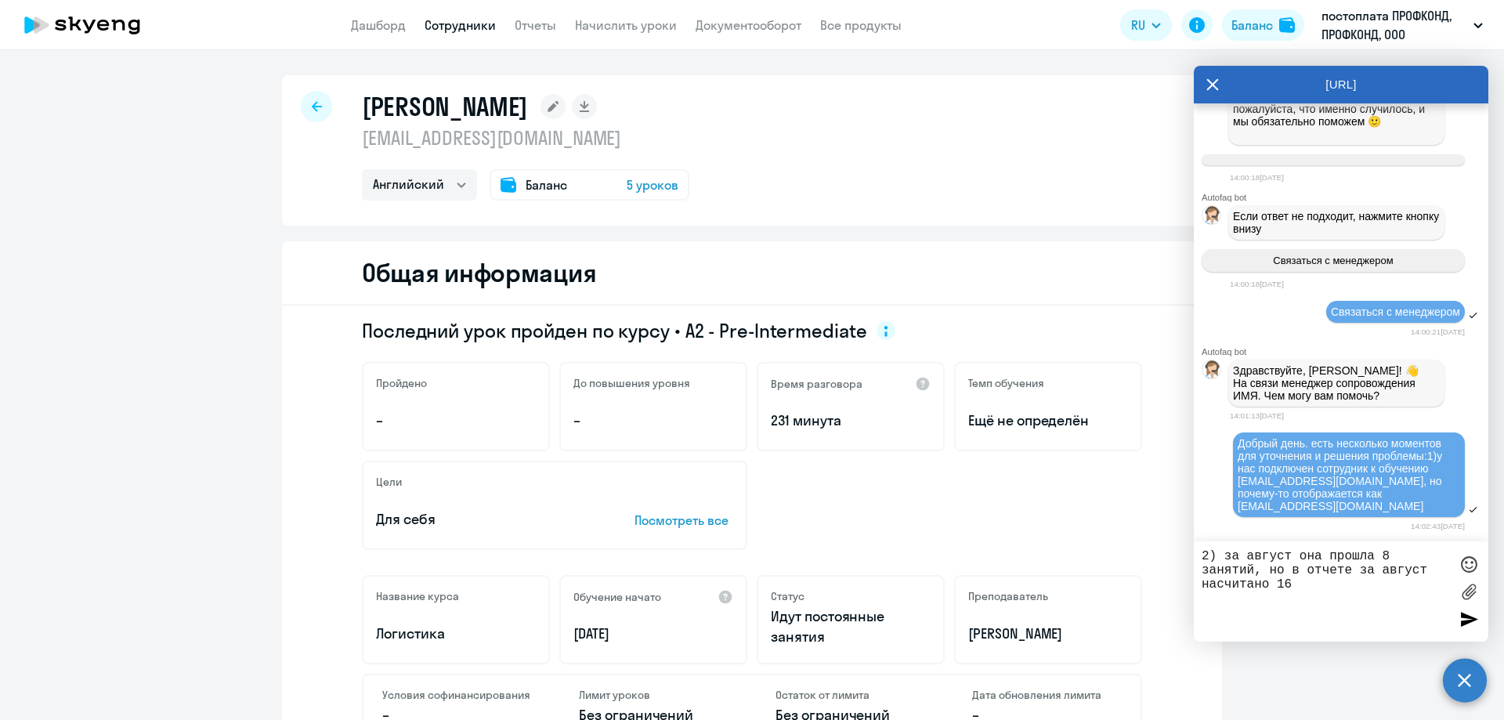
click at [1470, 620] on div at bounding box center [1469, 619] width 24 height 24
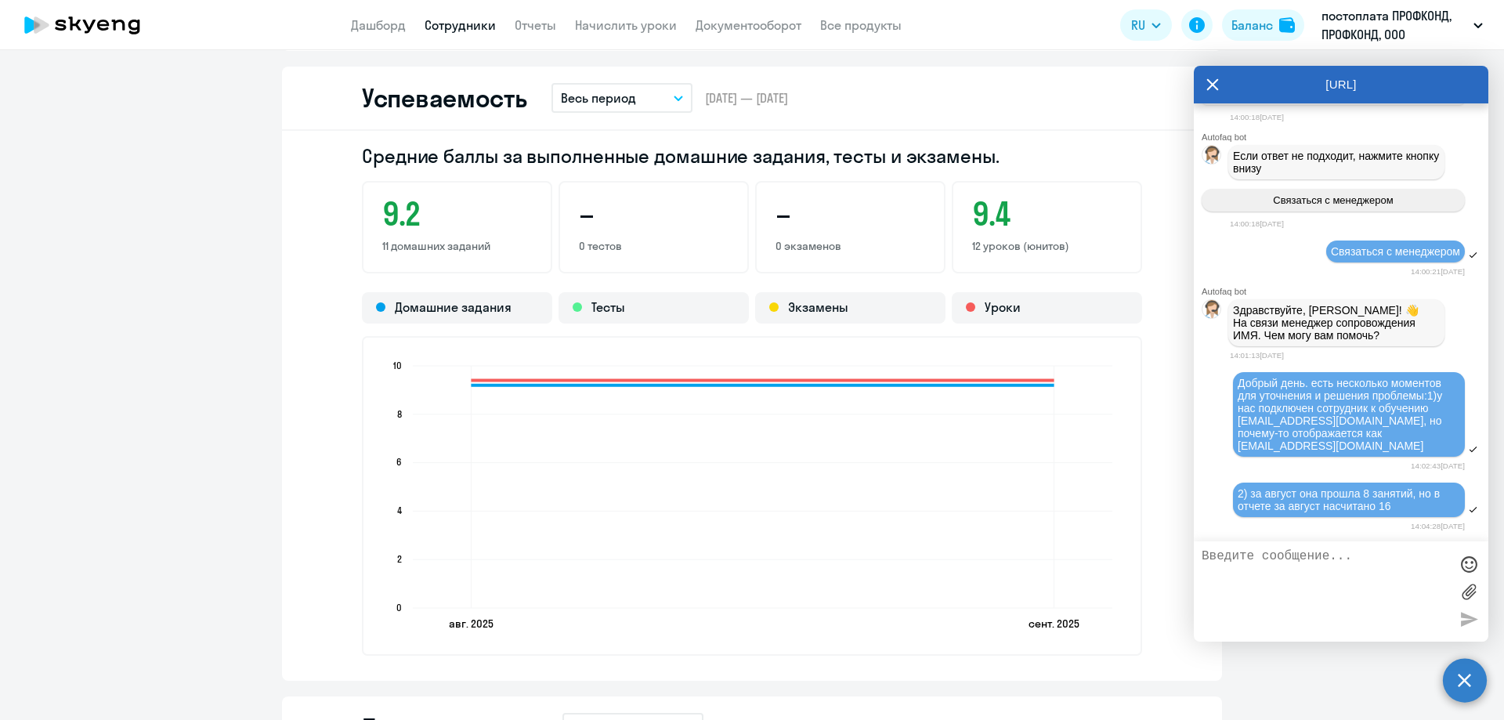
scroll to position [1488, 0]
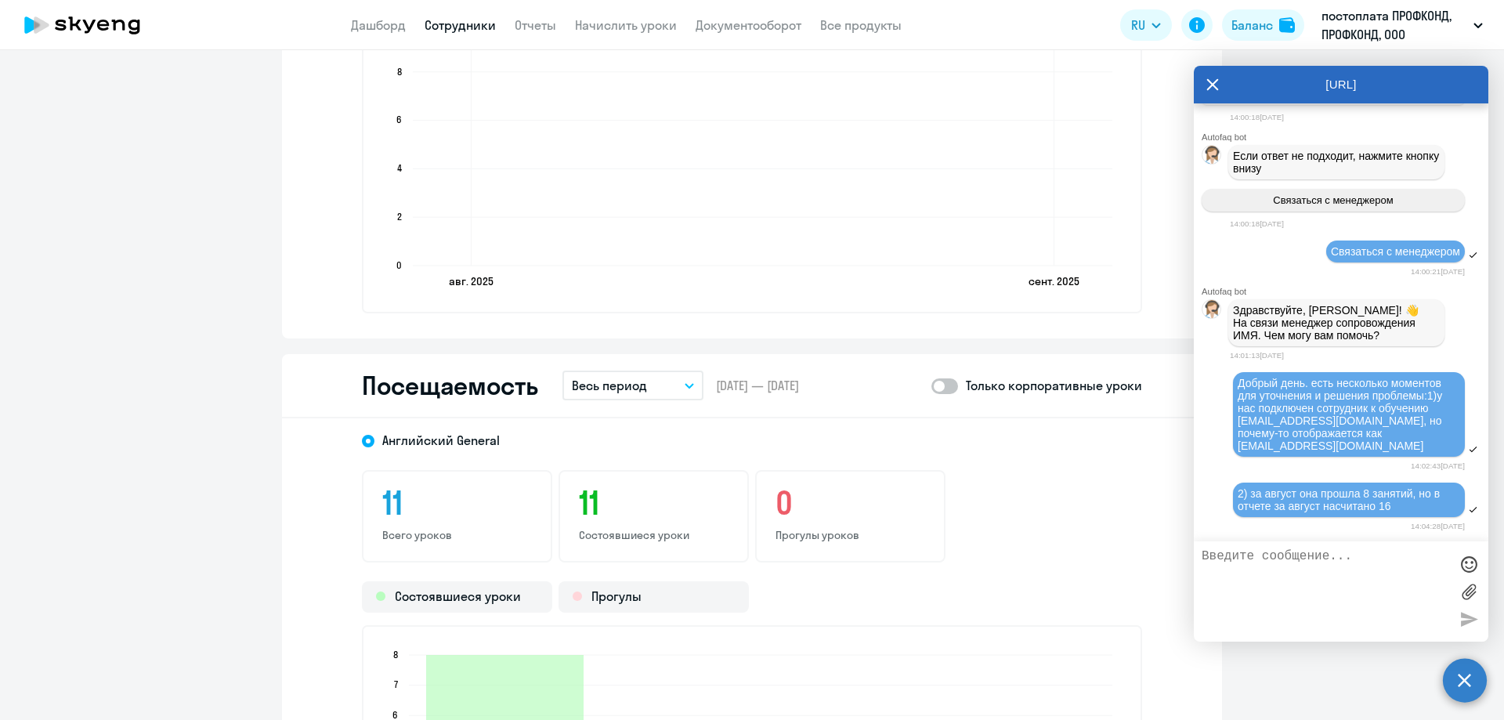
click at [1220, 564] on textarea at bounding box center [1326, 591] width 248 height 85
type textarea "всего за весь период обучения пройдено 11 уроков, за [DATE]"
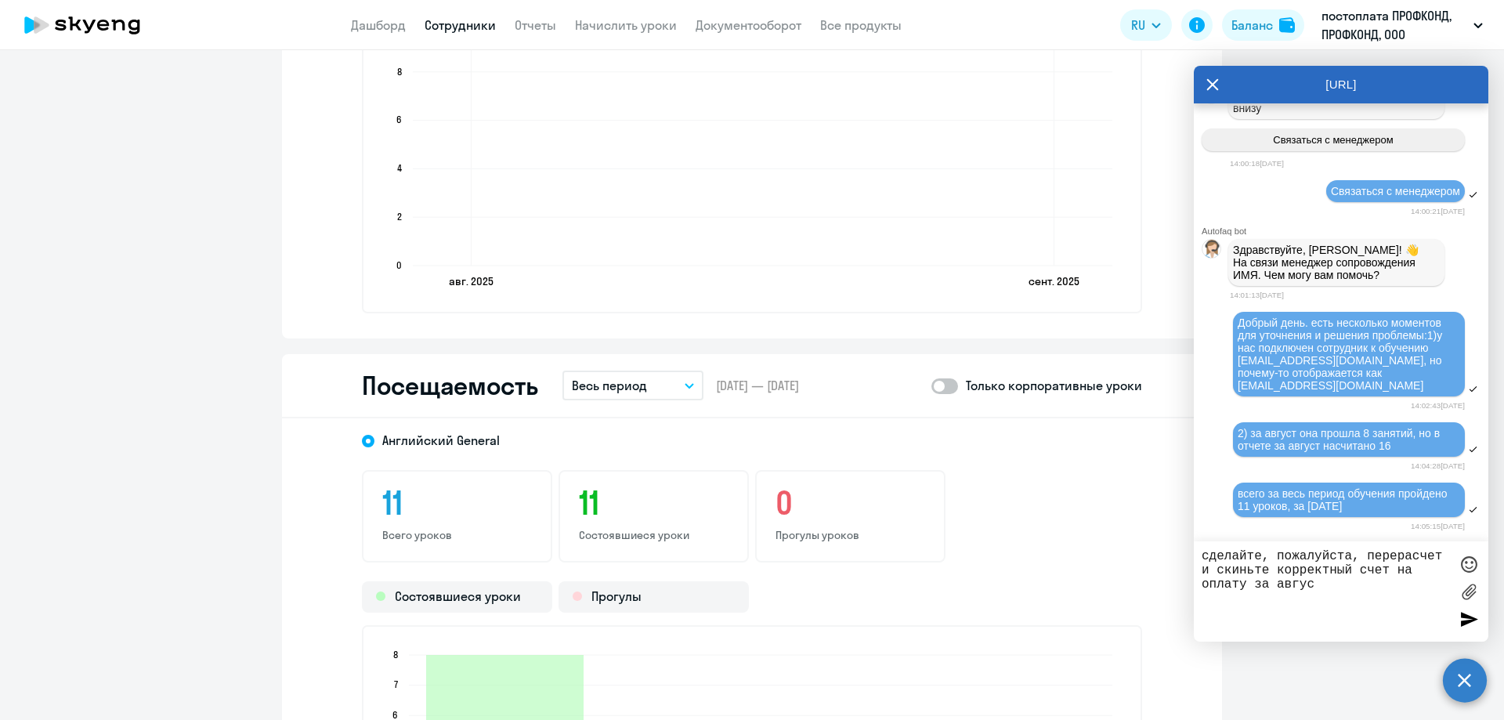
type textarea "сделайте, пожалуйста, перерасчет и скиньте корректный счет на оплату за август"
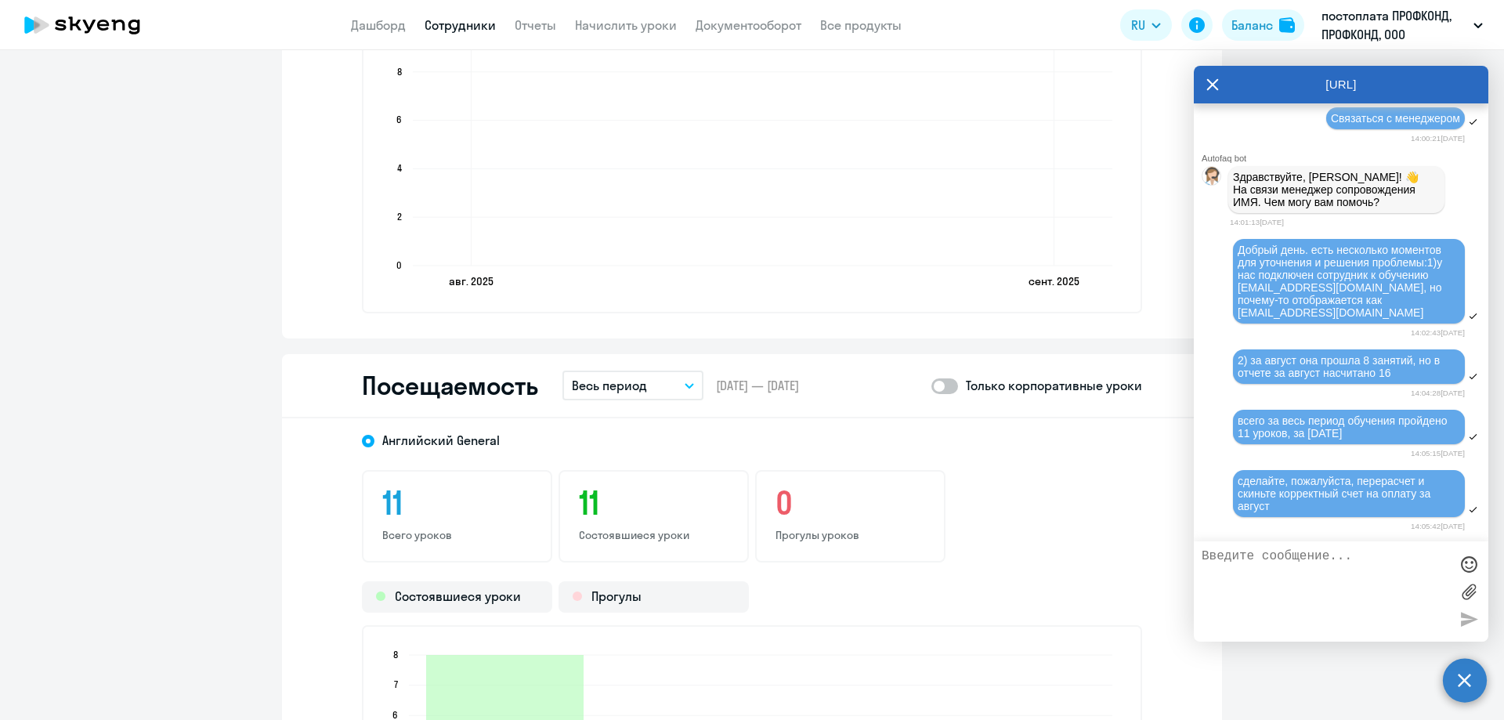
scroll to position [44269, 0]
click at [1332, 306] on span "Добрый день. есть несколько моментов для уточнения и решения проблемы:1)у нас п…" at bounding box center [1342, 281] width 208 height 75
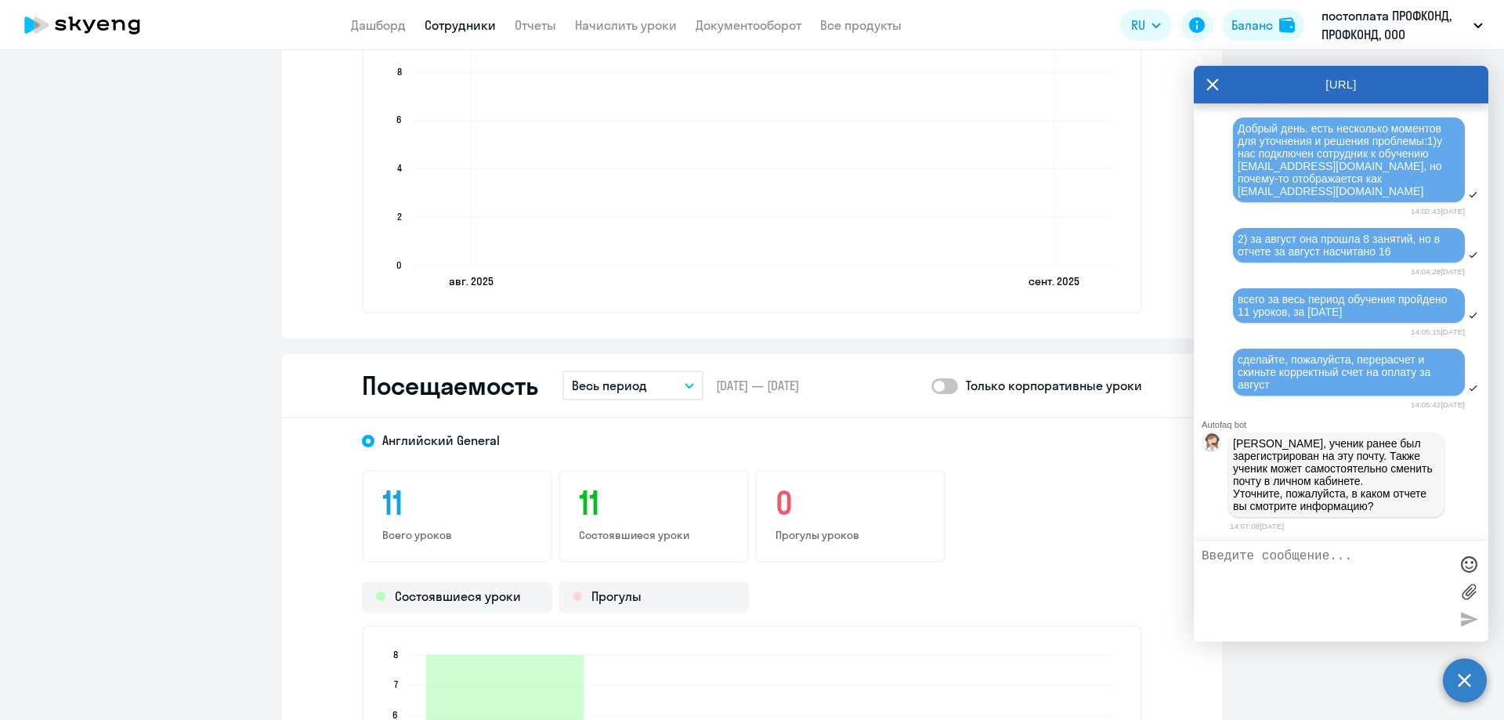
scroll to position [44390, 0]
click at [1282, 563] on textarea at bounding box center [1326, 591] width 248 height 85
drag, startPoint x: 1224, startPoint y: 588, endPoint x: 1233, endPoint y: 588, distance: 8.6
click at [1225, 588] on textarea "мне нужна корректная информация, которую я подавала прирегистрации" at bounding box center [1326, 591] width 248 height 85
drag, startPoint x: 1298, startPoint y: 590, endPoint x: 1311, endPoint y: 590, distance: 12.5
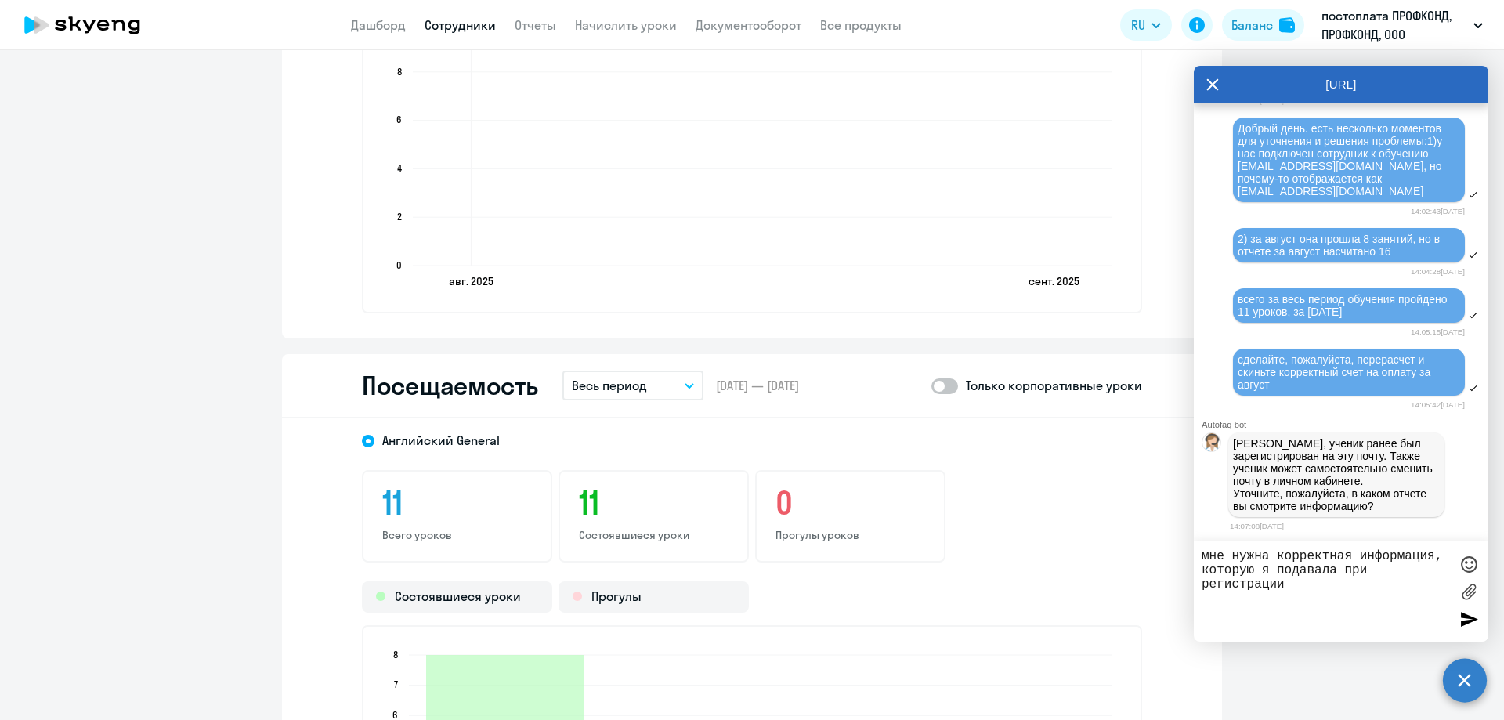
click at [1298, 591] on textarea "мне нужна корректная информация, которую я подавала при регистрации" at bounding box center [1326, 591] width 248 height 85
drag, startPoint x: 1377, startPoint y: 168, endPoint x: 1239, endPoint y: 167, distance: 137.9
click at [1239, 167] on span "Добрый день. есть несколько моментов для уточнения и решения проблемы:1)у нас п…" at bounding box center [1342, 159] width 208 height 75
copy span "[EMAIL_ADDRESS][DOMAIN_NAME]"
click at [1286, 601] on textarea "мне нужна корректная информация, которую я подавала при регистрации данного сот…" at bounding box center [1326, 591] width 248 height 85
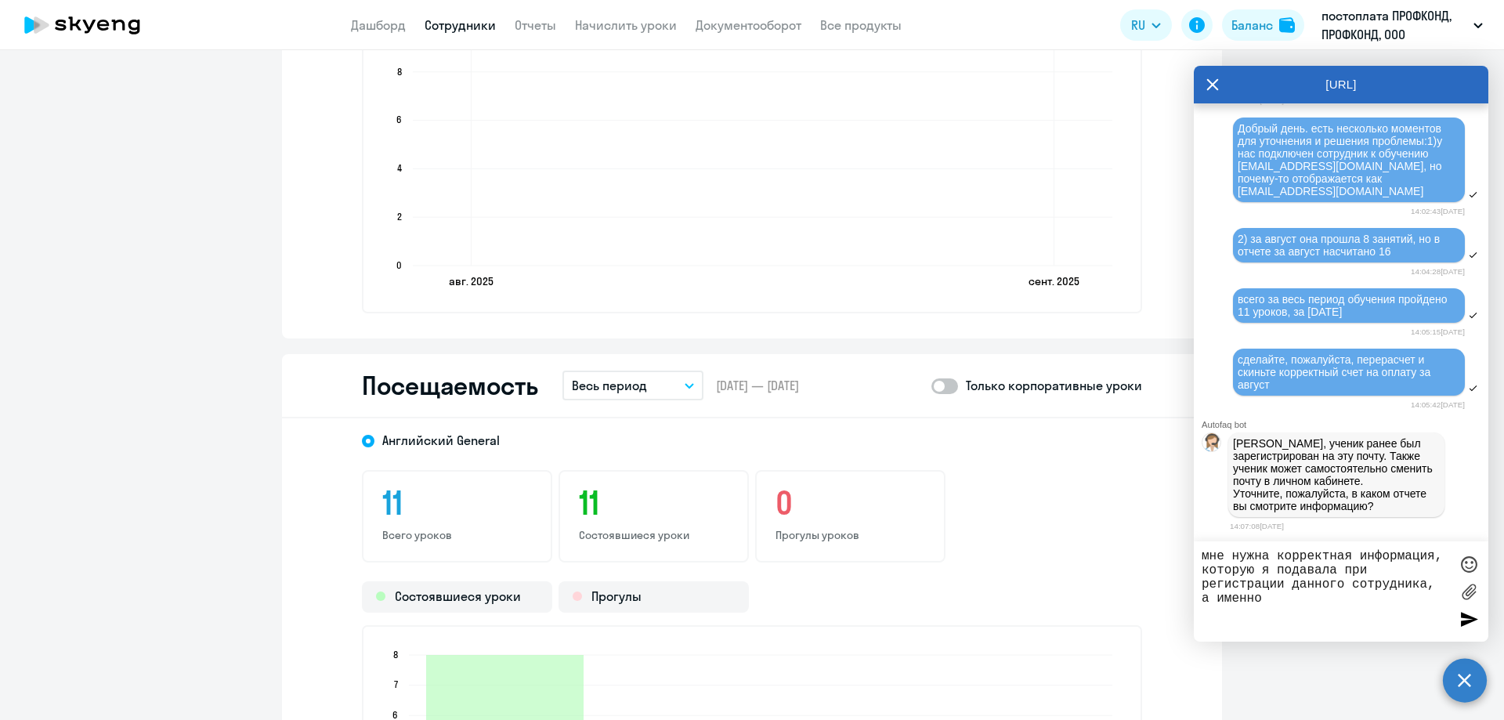
paste textarea "[EMAIL_ADDRESS][DOMAIN_NAME]"
click at [1244, 624] on textarea "мне нужна корректная информация, которую я подавала при регистрации данного сот…" at bounding box center [1326, 591] width 248 height 85
drag, startPoint x: 1358, startPoint y: 627, endPoint x: 1291, endPoint y: 632, distance: 66.8
click at [1266, 630] on textarea "мне нужна корректная информация, которую я подавала при регистрации данного сот…" at bounding box center [1326, 591] width 248 height 85
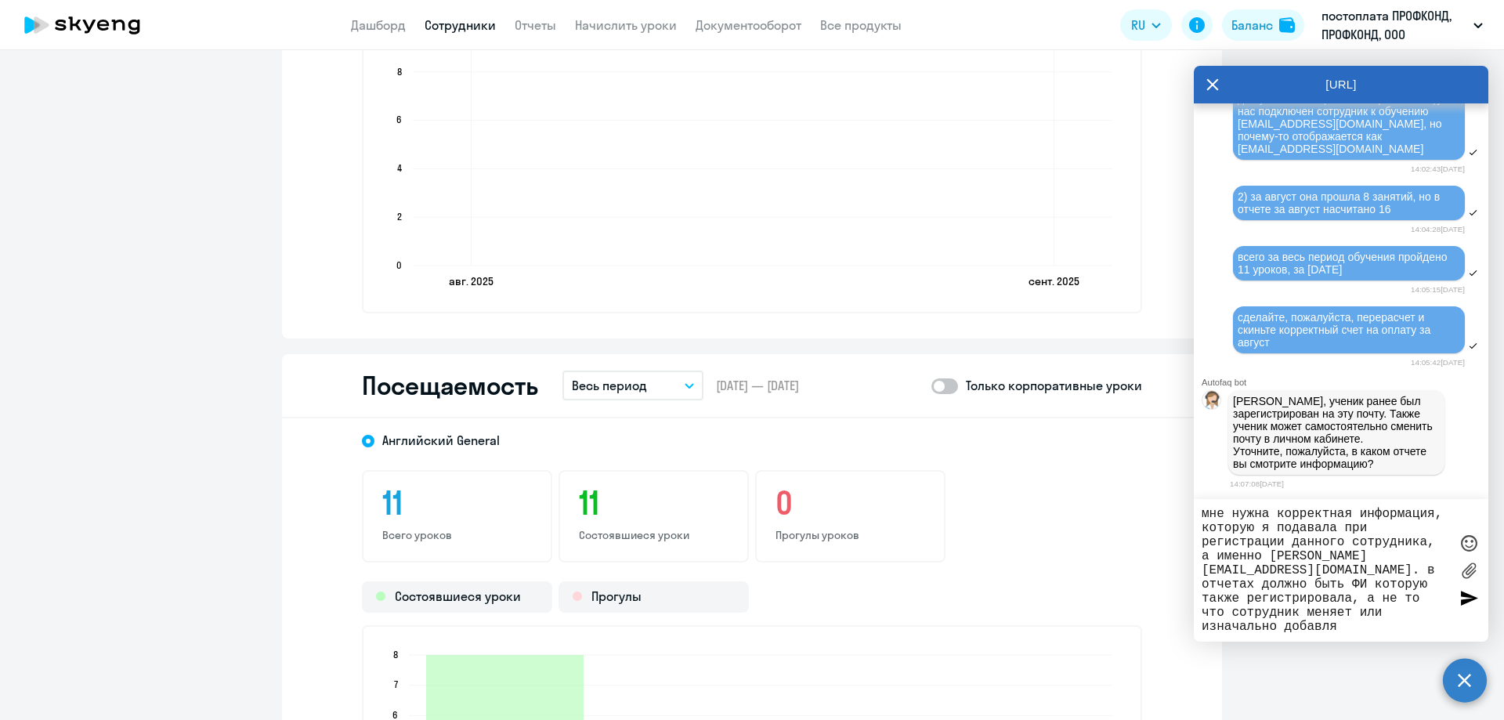
type textarea "мне нужна корректная информация, которую я подавала при регистрации данного сот…"
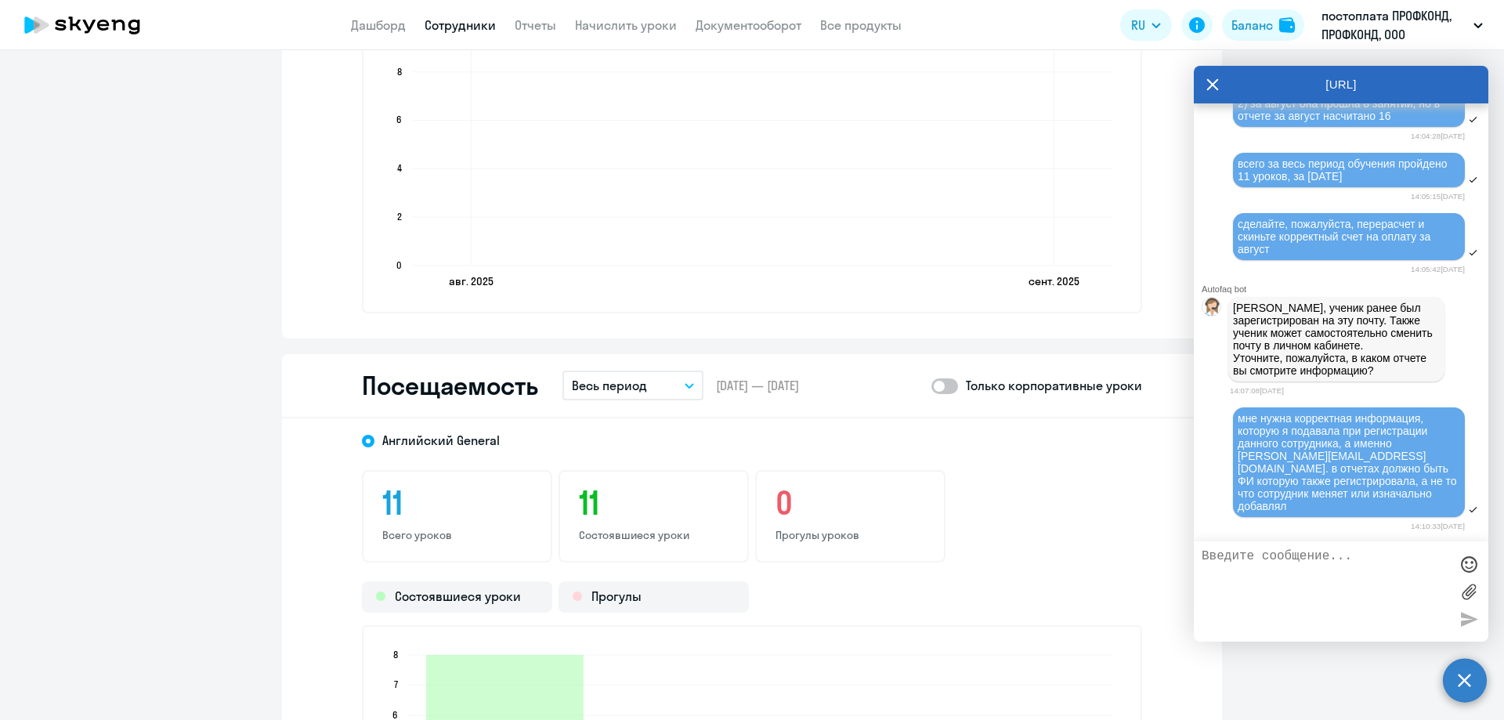
scroll to position [44513, 0]
type textarea "отчет за август месяц"
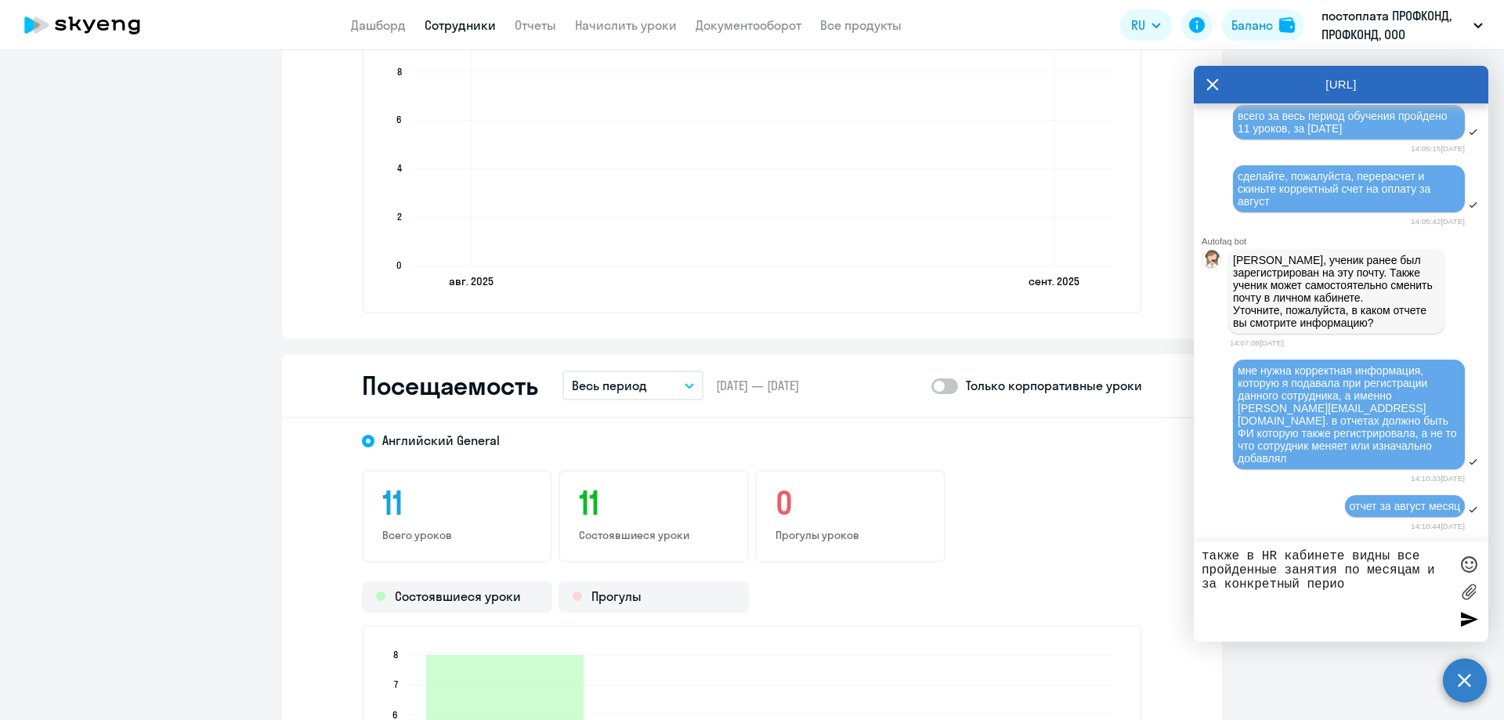
type textarea "также в HR кабинете видны все пройденные занятия по месяцам и за конкретный пер…"
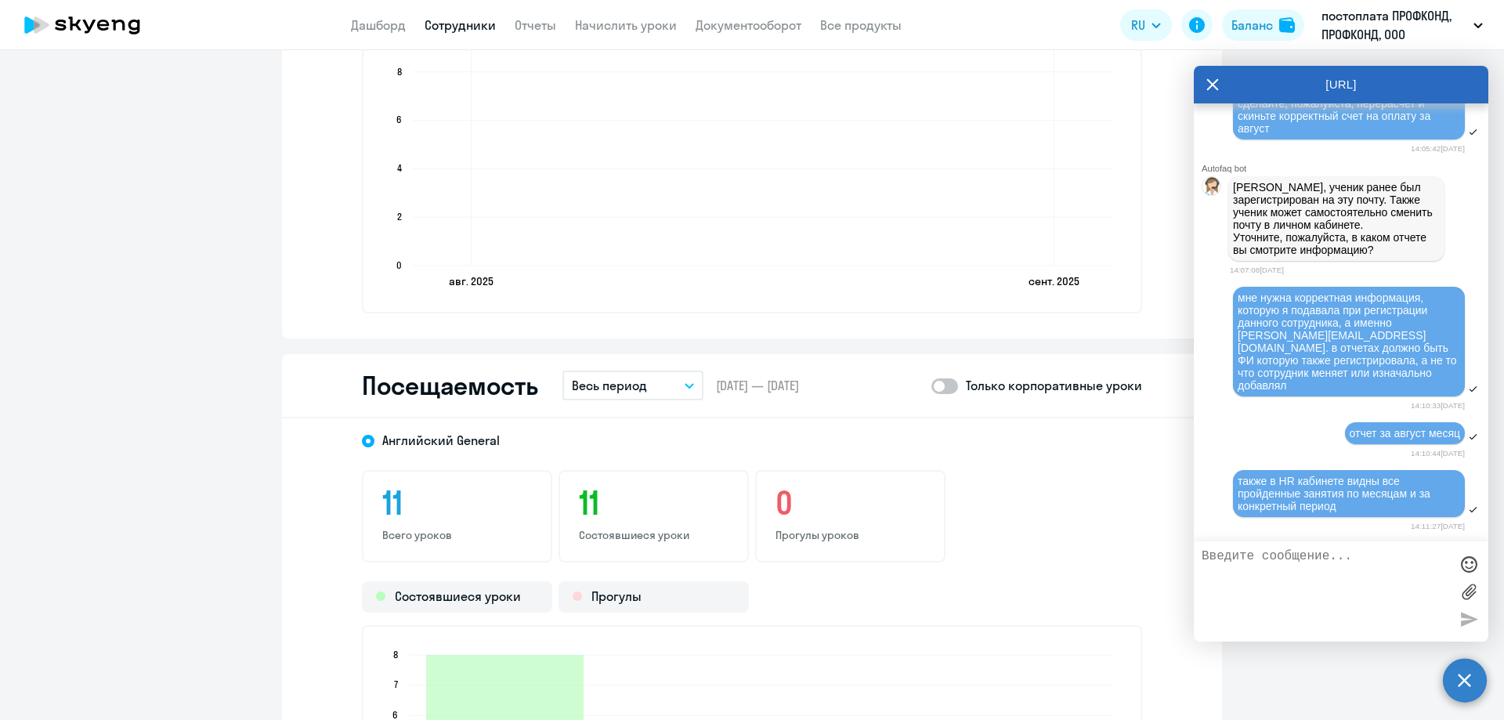
click at [1300, 476] on span "также в HR кабинете видны все пройденные занятия по месяцам и за конкретный пер…" at bounding box center [1336, 494] width 196 height 38
click at [1349, 338] on span "мне нужна корректная информация, которую я подавала при регистрации данного сот…" at bounding box center [1349, 341] width 222 height 100
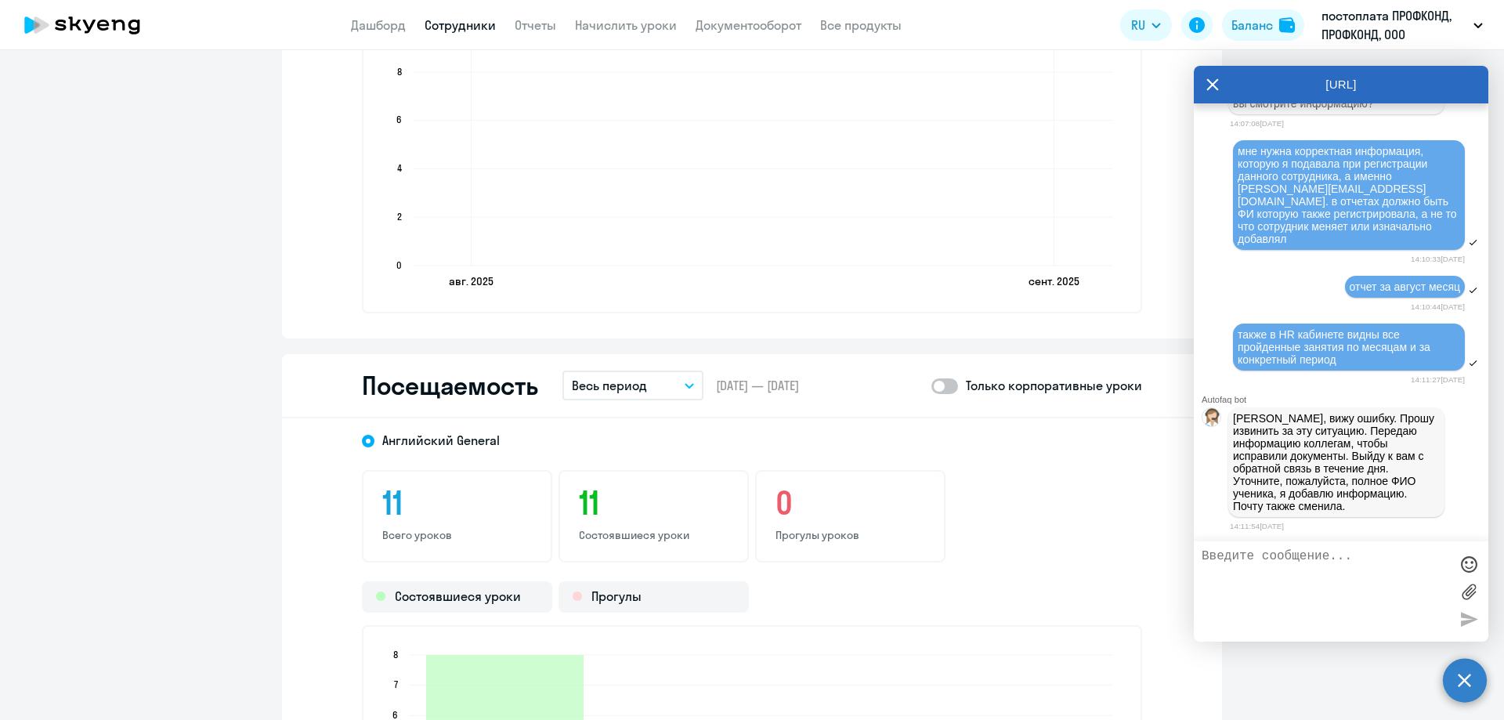
scroll to position [44780, 0]
click at [1282, 562] on textarea at bounding box center [1326, 591] width 248 height 85
drag, startPoint x: 1379, startPoint y: 202, endPoint x: 1240, endPoint y: 201, distance: 138.7
click at [1240, 201] on span "мне нужна корректная информация, которую я подавала при регистрации данного сот…" at bounding box center [1349, 195] width 222 height 100
copy span "[EMAIL_ADDRESS][DOMAIN_NAME]"
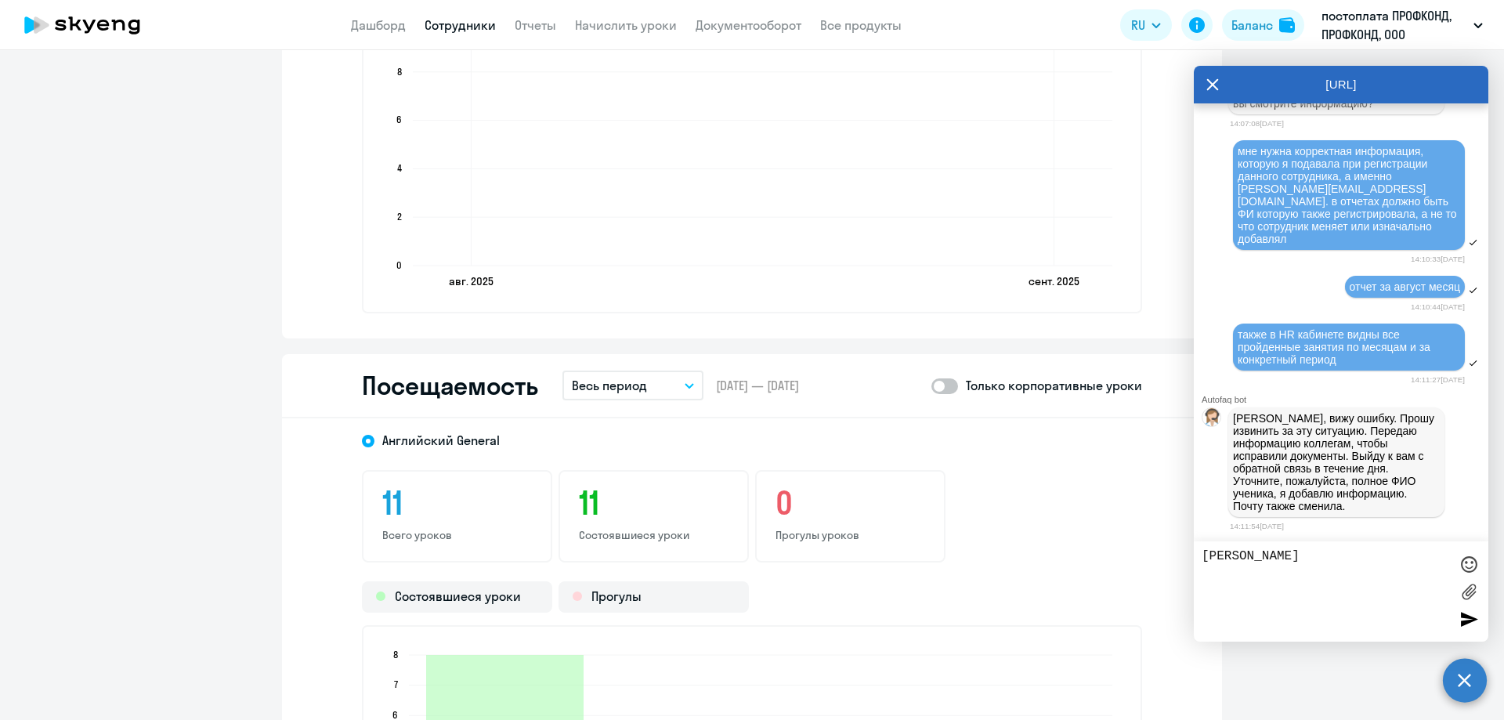
click at [1376, 564] on textarea "[PERSON_NAME]" at bounding box center [1326, 591] width 248 height 85
paste textarea "[EMAIL_ADDRESS][DOMAIN_NAME]"
type textarea "[PERSON_NAME] [PERSON_NAME][EMAIL_ADDRESS][DOMAIN_NAME]"
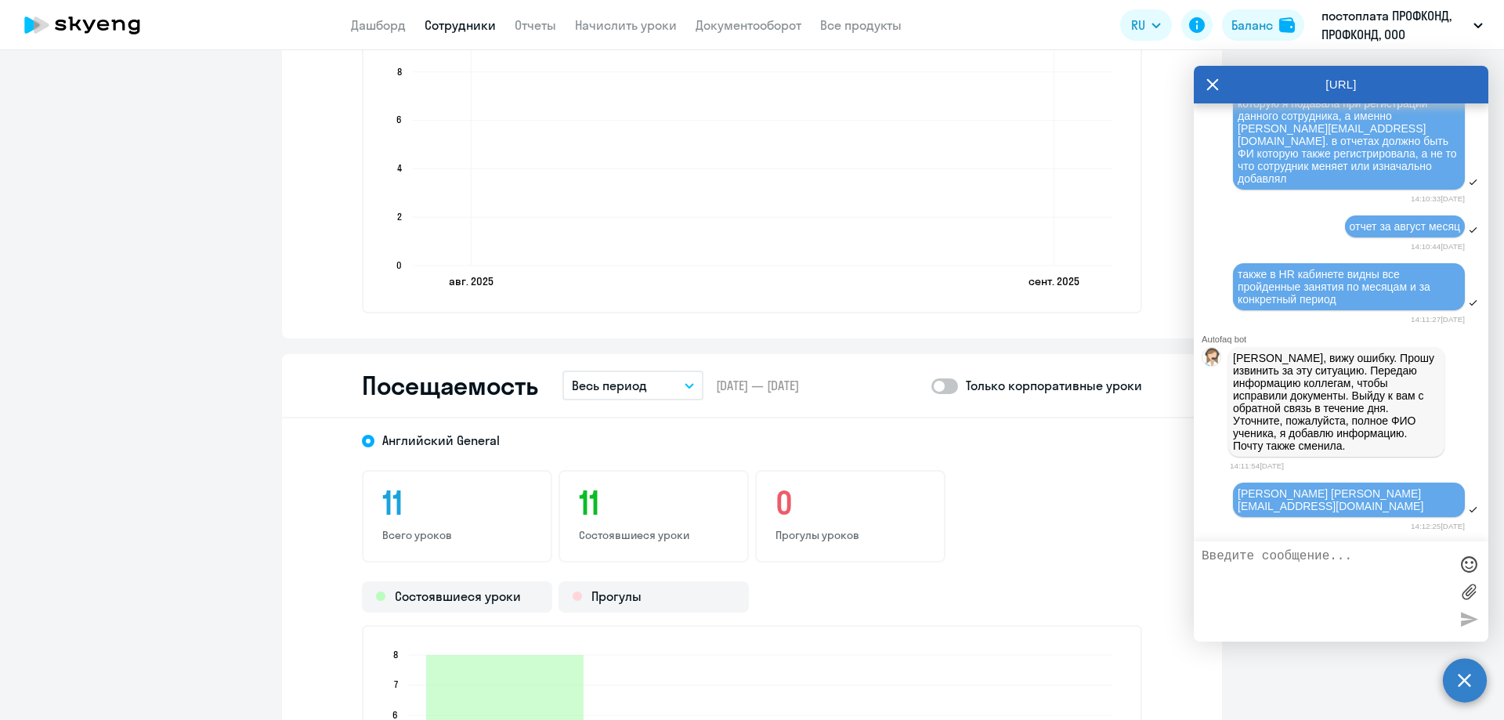
scroll to position [44840, 0]
type textarea "спасибо"
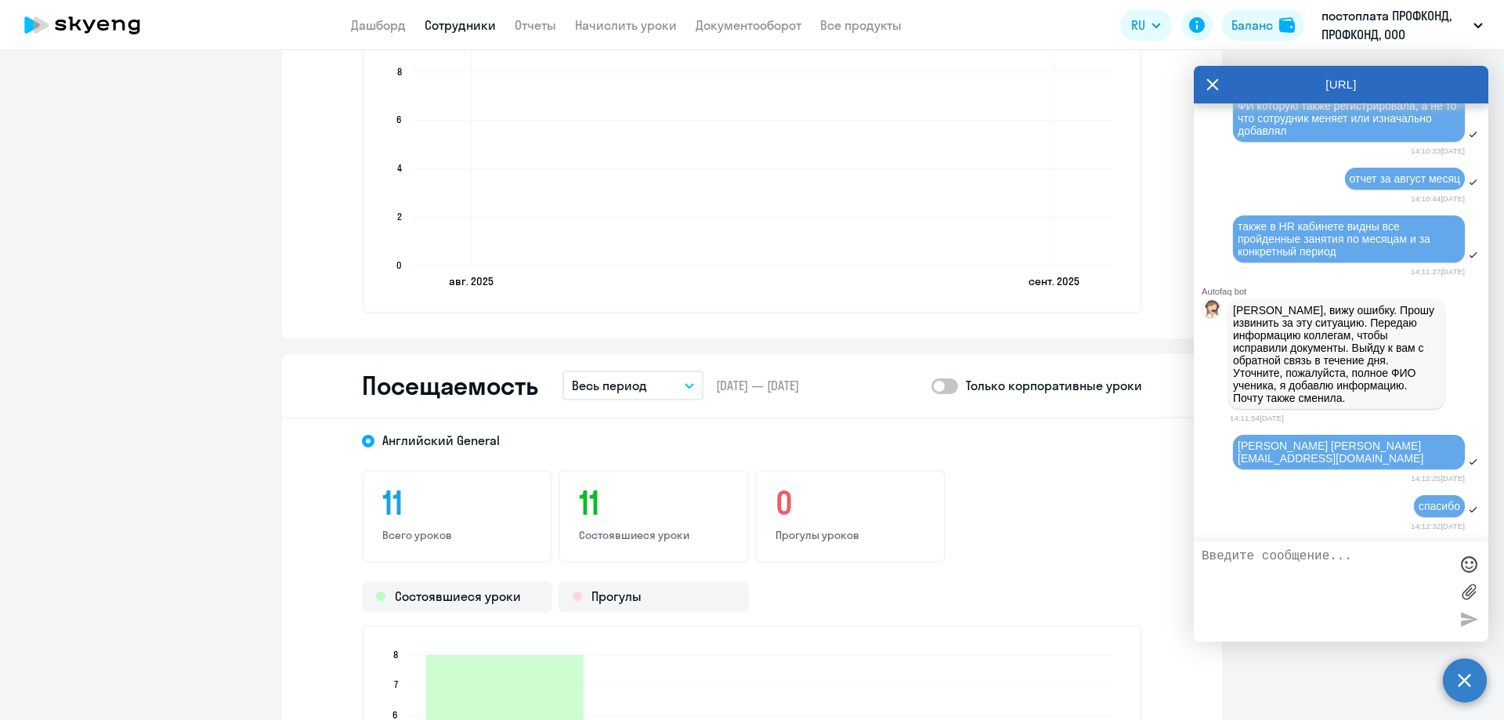
scroll to position [44888, 0]
click at [1384, 343] on p "[PERSON_NAME], вижу ошибку. Прошу извинить за эту ситуацию. Передаю информацию …" at bounding box center [1336, 354] width 207 height 100
click at [1374, 376] on p "[PERSON_NAME], вижу ошибку. Прошу извинить за эту ситуацию. Передаю информацию …" at bounding box center [1336, 354] width 207 height 100
click at [1361, 400] on p "[PERSON_NAME], вижу ошибку. Прошу извинить за эту ситуацию. Передаю информацию …" at bounding box center [1336, 354] width 207 height 100
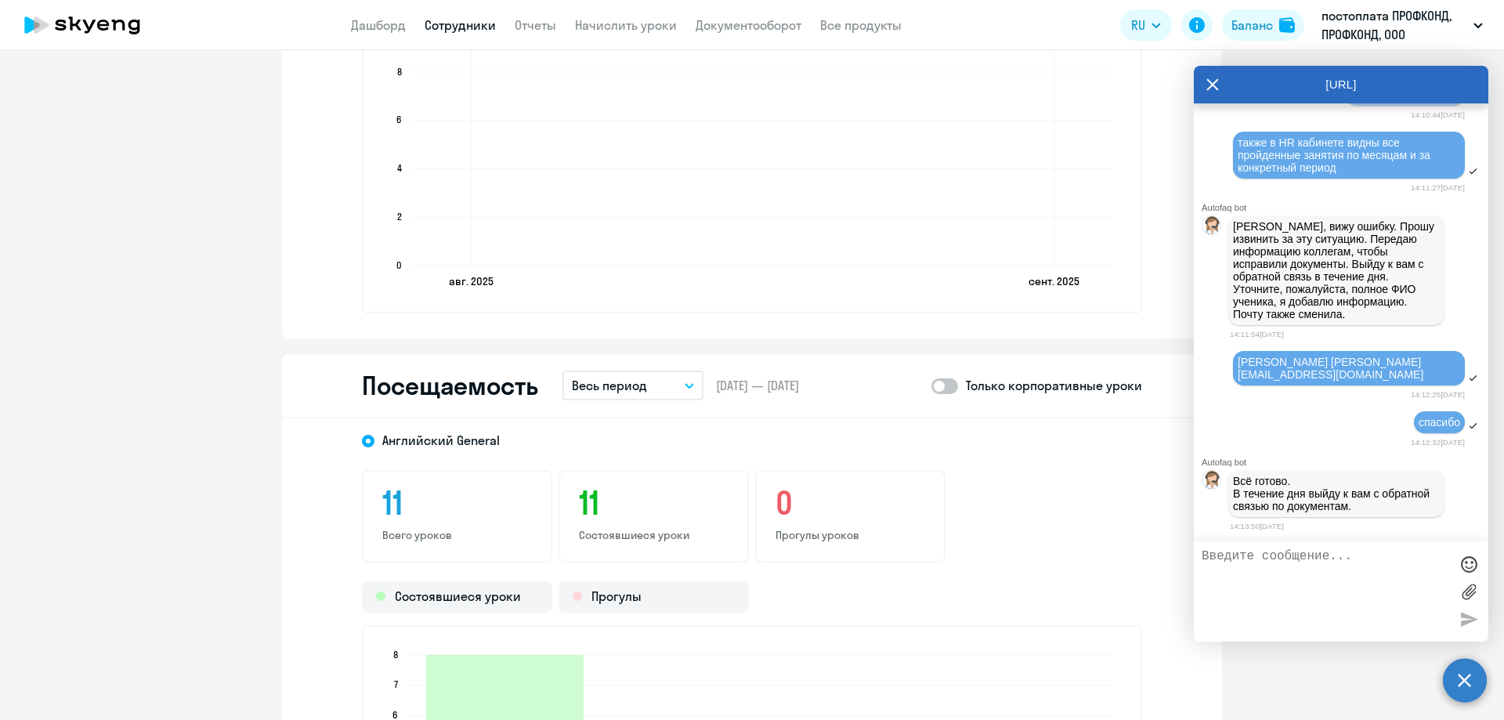
scroll to position [44972, 0]
click at [1242, 564] on textarea at bounding box center [1326, 591] width 248 height 85
type textarea "благодарю"
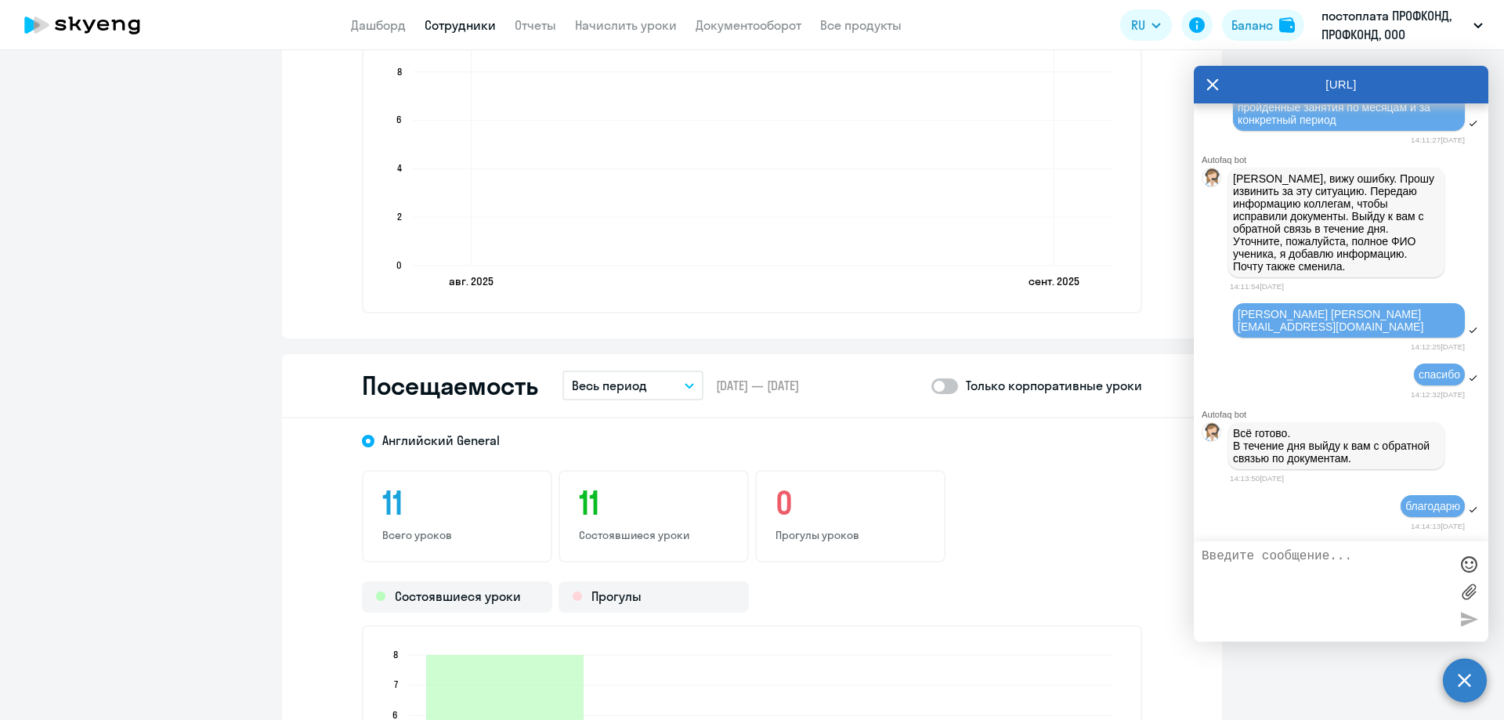
scroll to position [45020, 0]
click at [1335, 473] on div "14:13:50[DATE]" at bounding box center [1359, 478] width 259 height 15
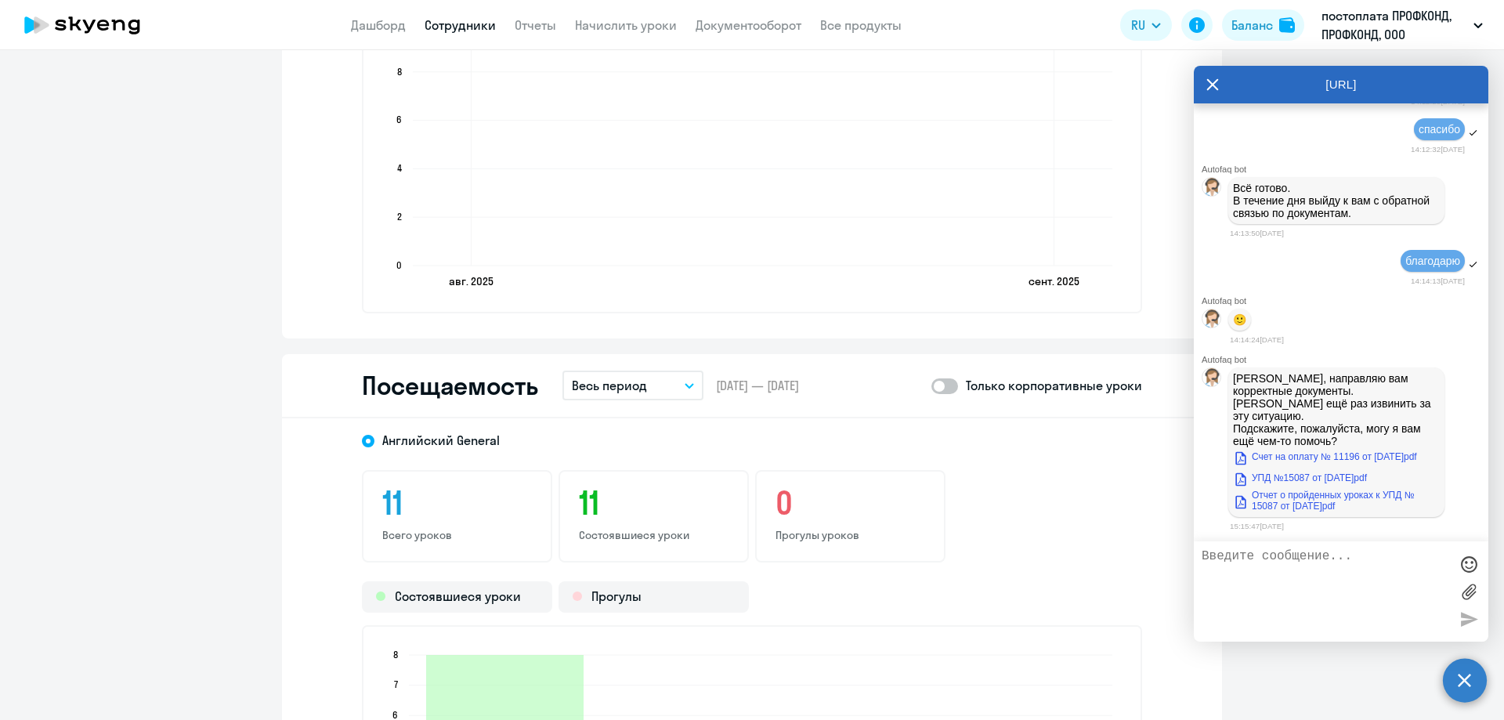
scroll to position [45266, 0]
click at [1358, 450] on link "Счет на оплату № 11196 от [DATE]pdf" at bounding box center [1325, 456] width 184 height 19
click at [1336, 475] on link "УПД №15087 от [DATE]pdf" at bounding box center [1300, 477] width 134 height 19
click at [1302, 510] on link "Отчет о пройденных уроках к УПД № 15087 от [DATE]pdf" at bounding box center [1336, 501] width 207 height 22
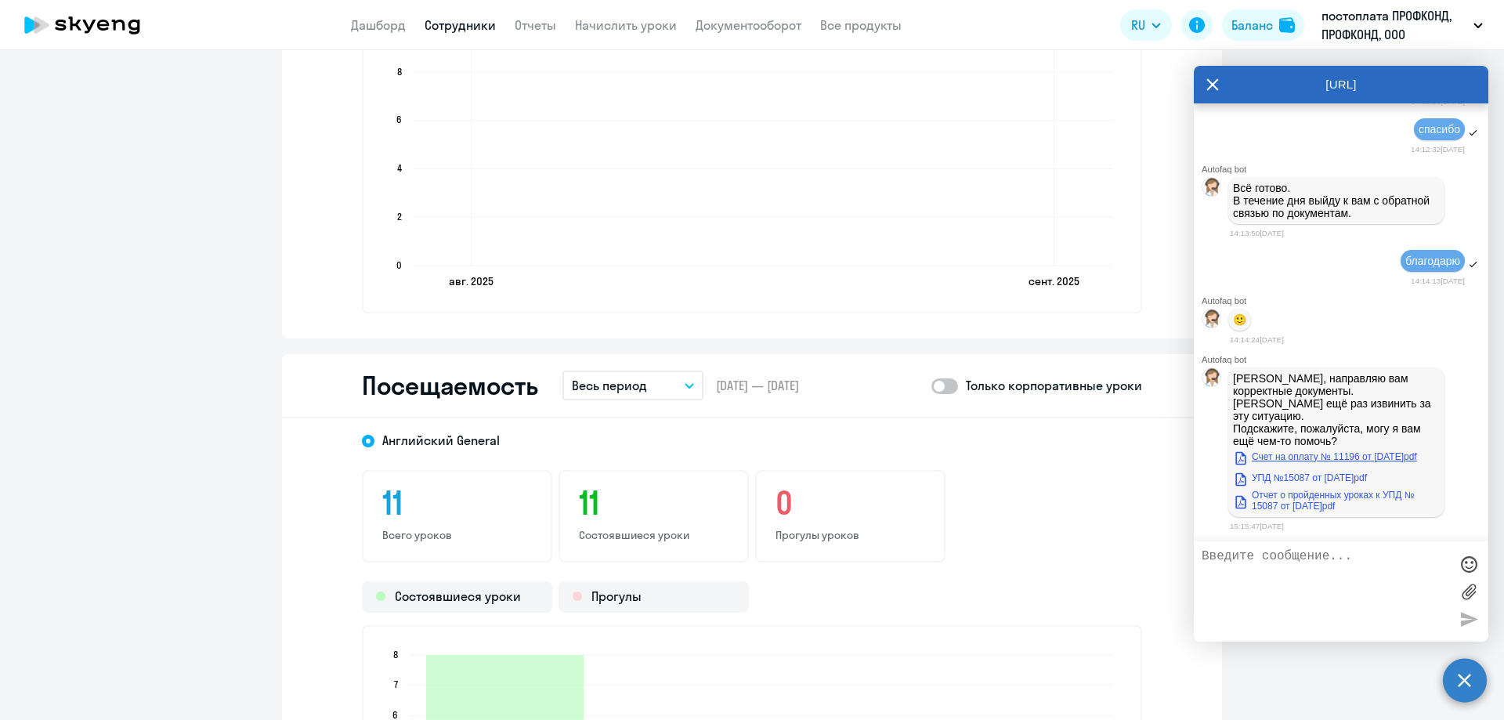
click at [1325, 460] on link "Счет на оплату № 11196 от [DATE]pdf" at bounding box center [1325, 456] width 184 height 19
